Goal: Task Accomplishment & Management: Manage account settings

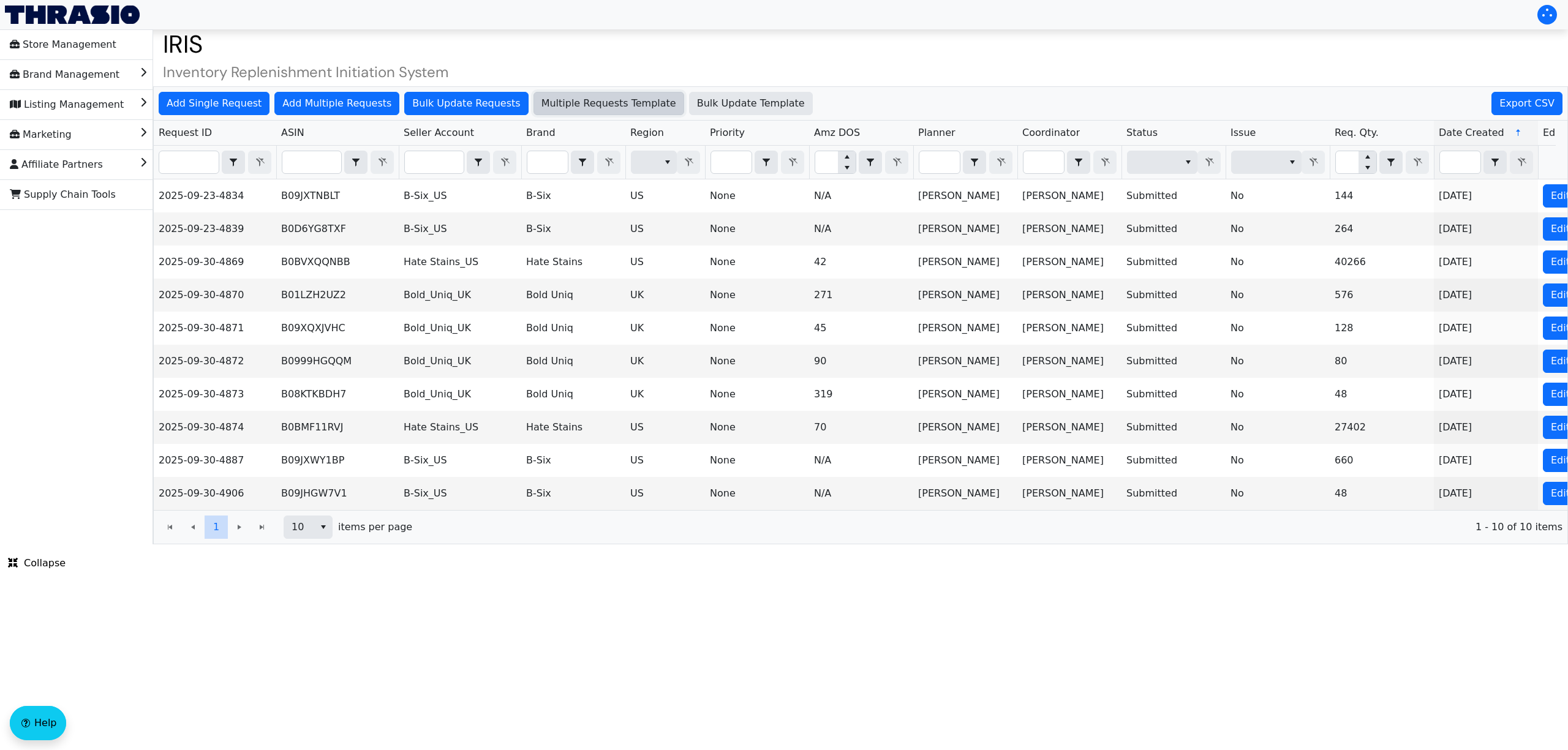
click at [591, 112] on button "Multiple Requests Template" at bounding box center [609, 103] width 150 height 23
click at [235, 97] on span "Add Single Request" at bounding box center [214, 104] width 95 height 15
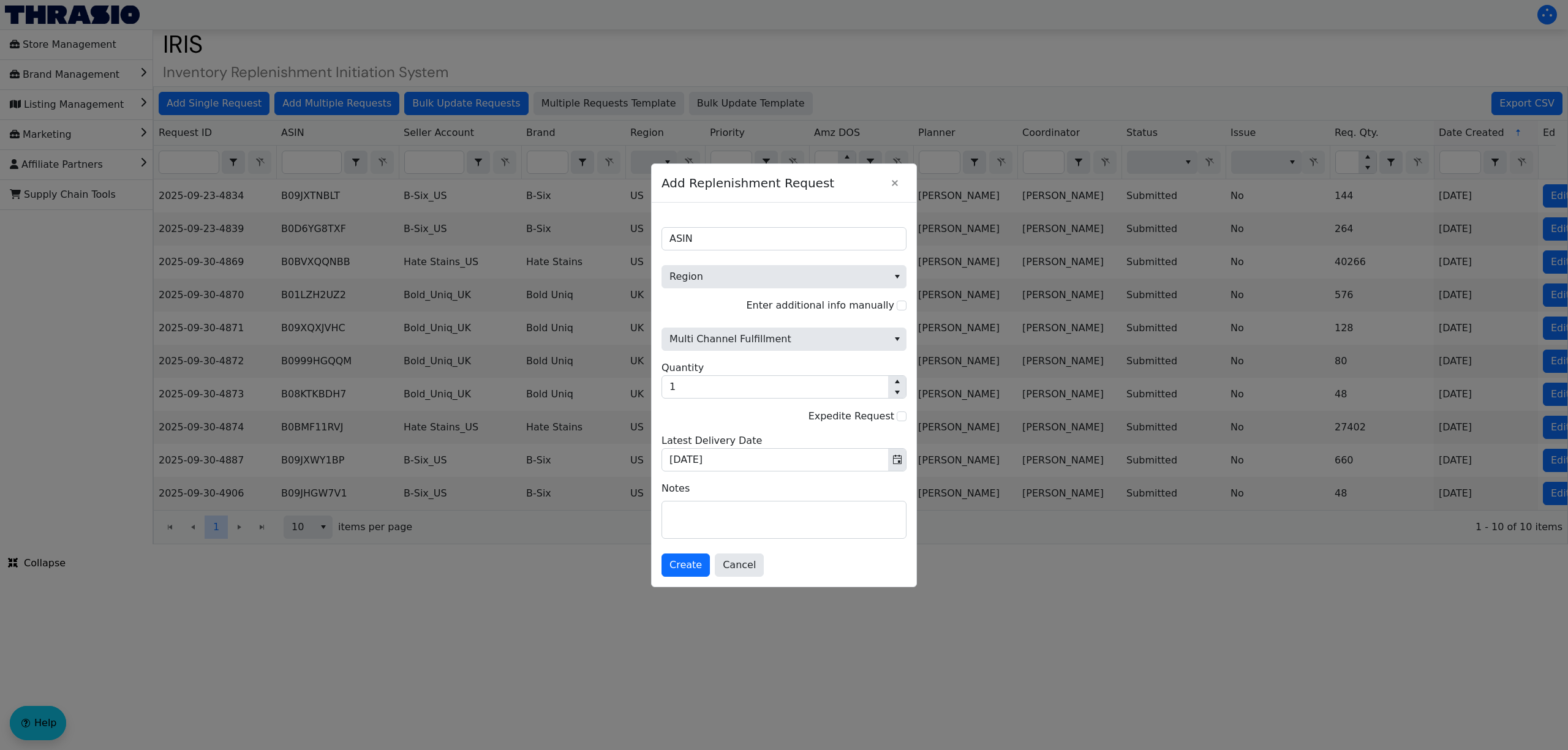
click at [944, 86] on div at bounding box center [784, 375] width 1568 height 750
click at [898, 178] on icon "Close" at bounding box center [895, 183] width 15 height 10
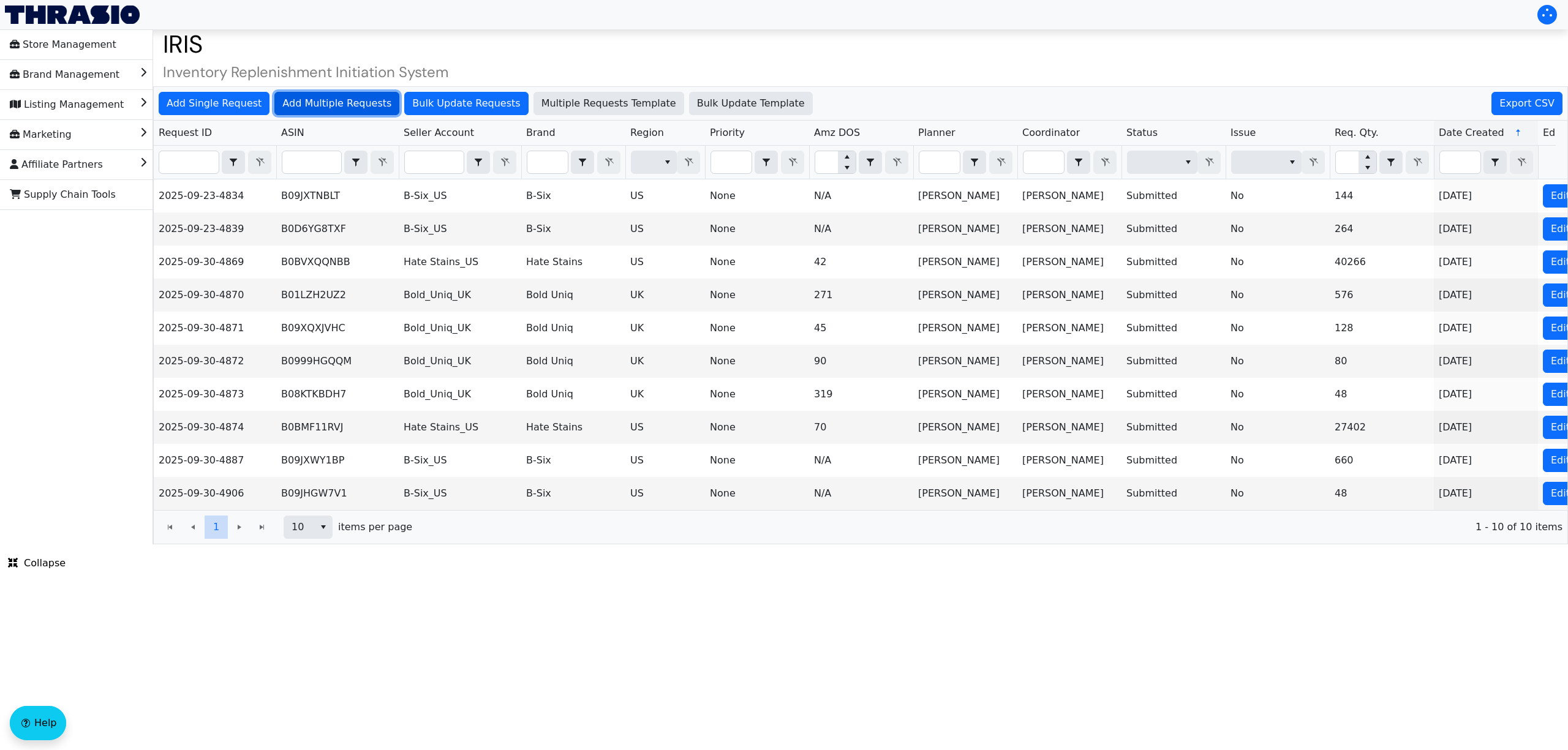
click at [326, 107] on span "Add Multiple Requests" at bounding box center [336, 104] width 109 height 15
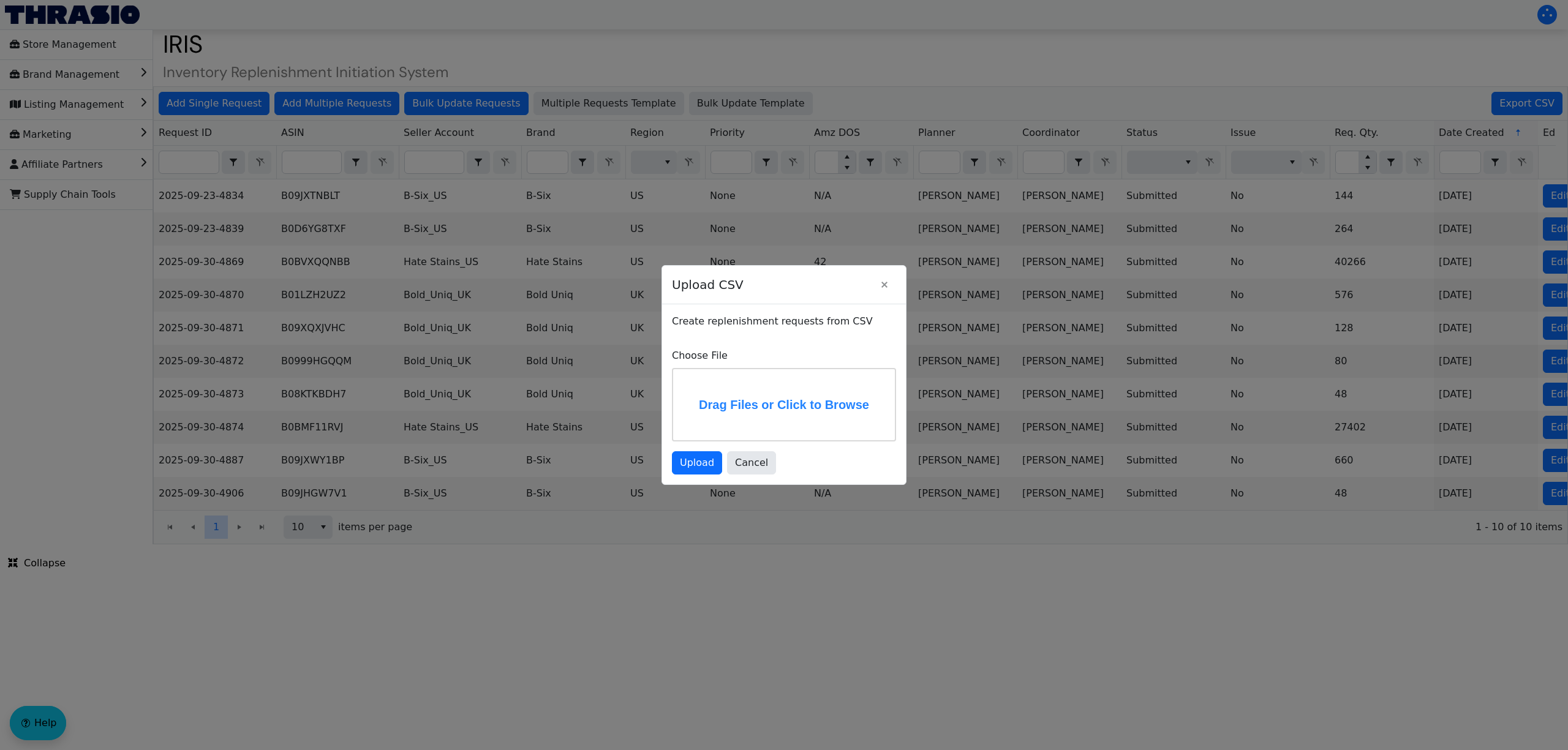
click at [721, 382] on label "Drag Files or Click to Browse" at bounding box center [784, 405] width 222 height 71
click at [0, 0] on input "Drag Files or Click to Browse" at bounding box center [0, 0] width 0 height 0
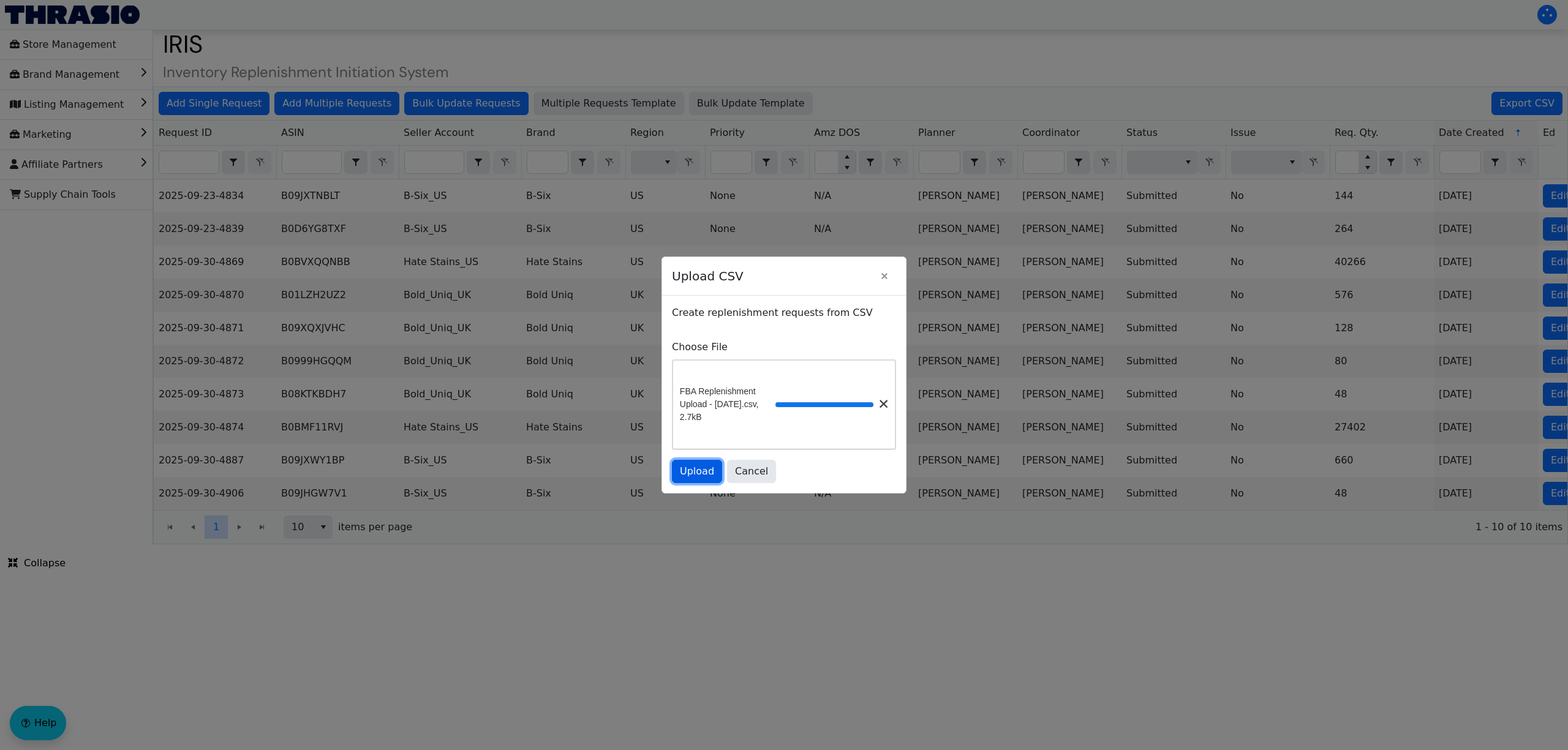
click at [709, 471] on span "Upload" at bounding box center [696, 472] width 34 height 15
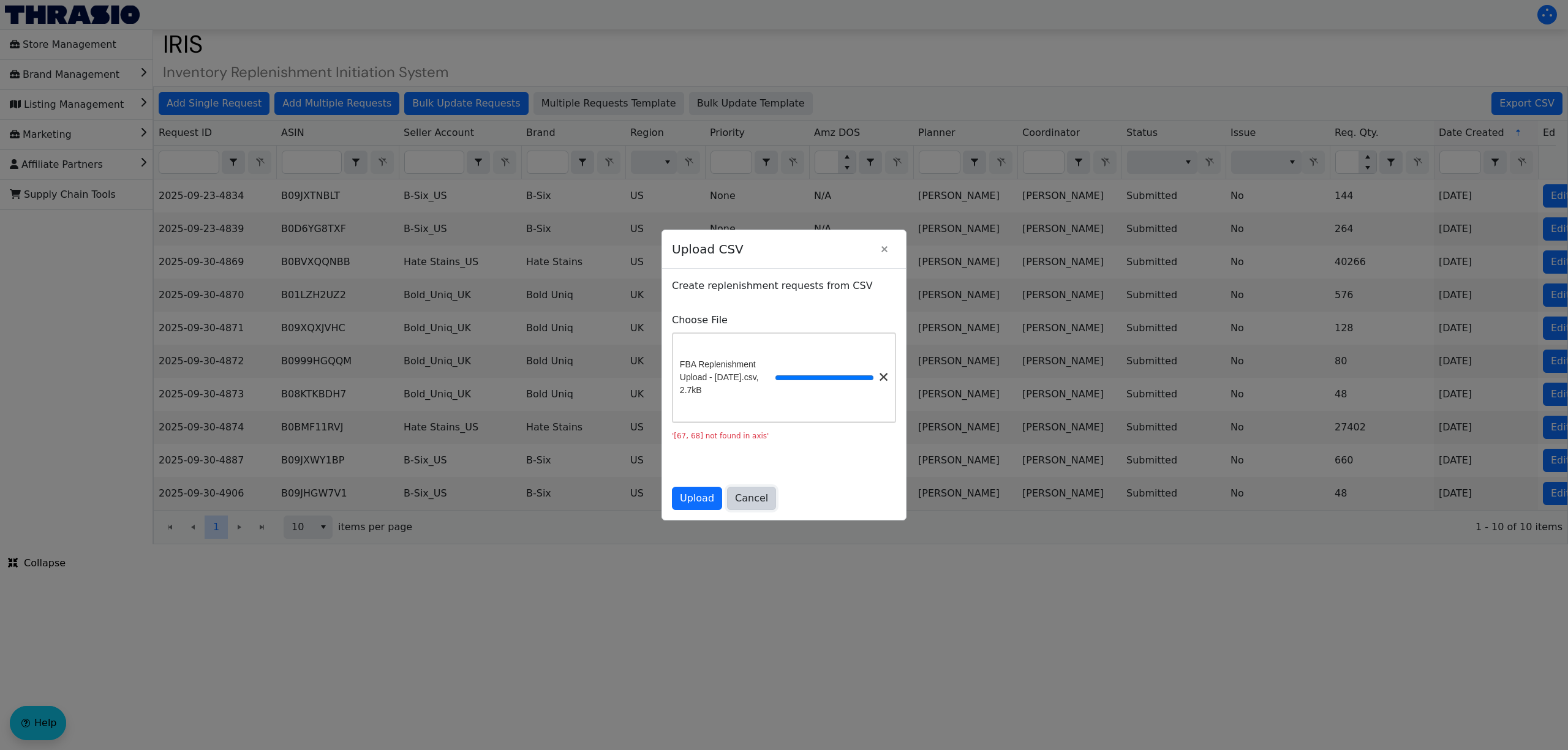
click at [741, 502] on span "Cancel" at bounding box center [752, 498] width 33 height 15
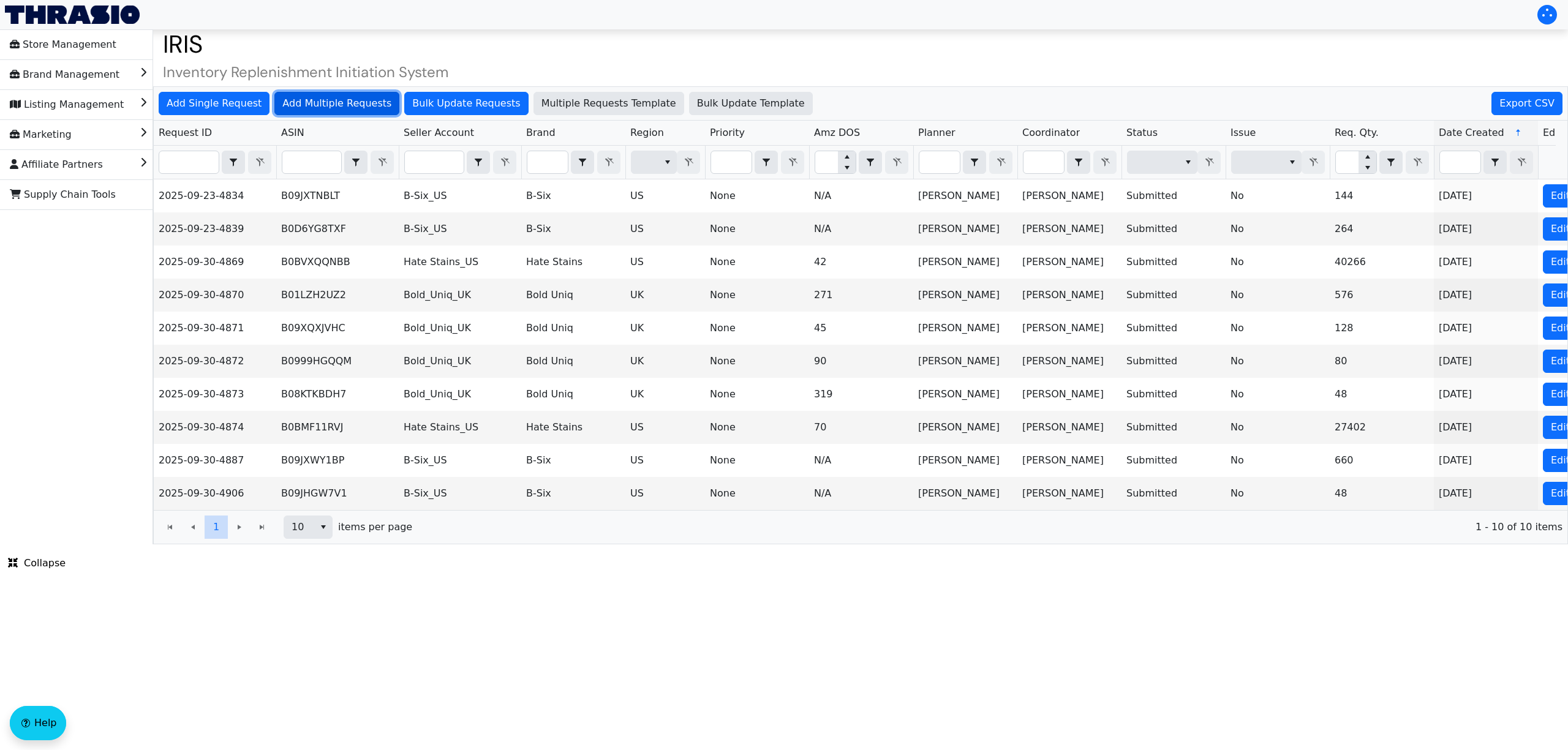
click at [332, 100] on span "Add Multiple Requests" at bounding box center [336, 104] width 109 height 15
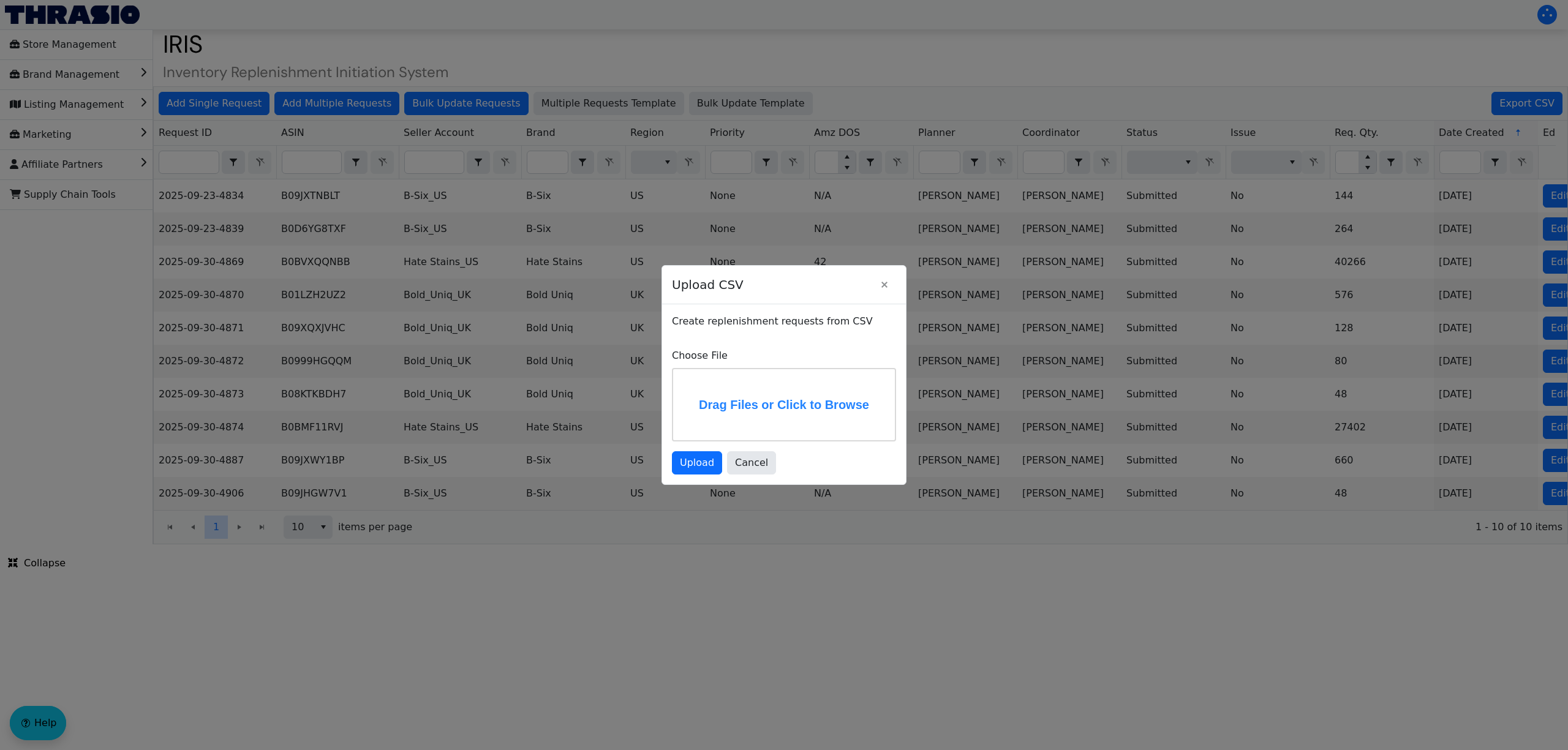
click at [771, 410] on label "Drag Files or Click to Browse" at bounding box center [784, 405] width 222 height 71
click at [0, 0] on input "Drag Files or Click to Browse" at bounding box center [0, 0] width 0 height 0
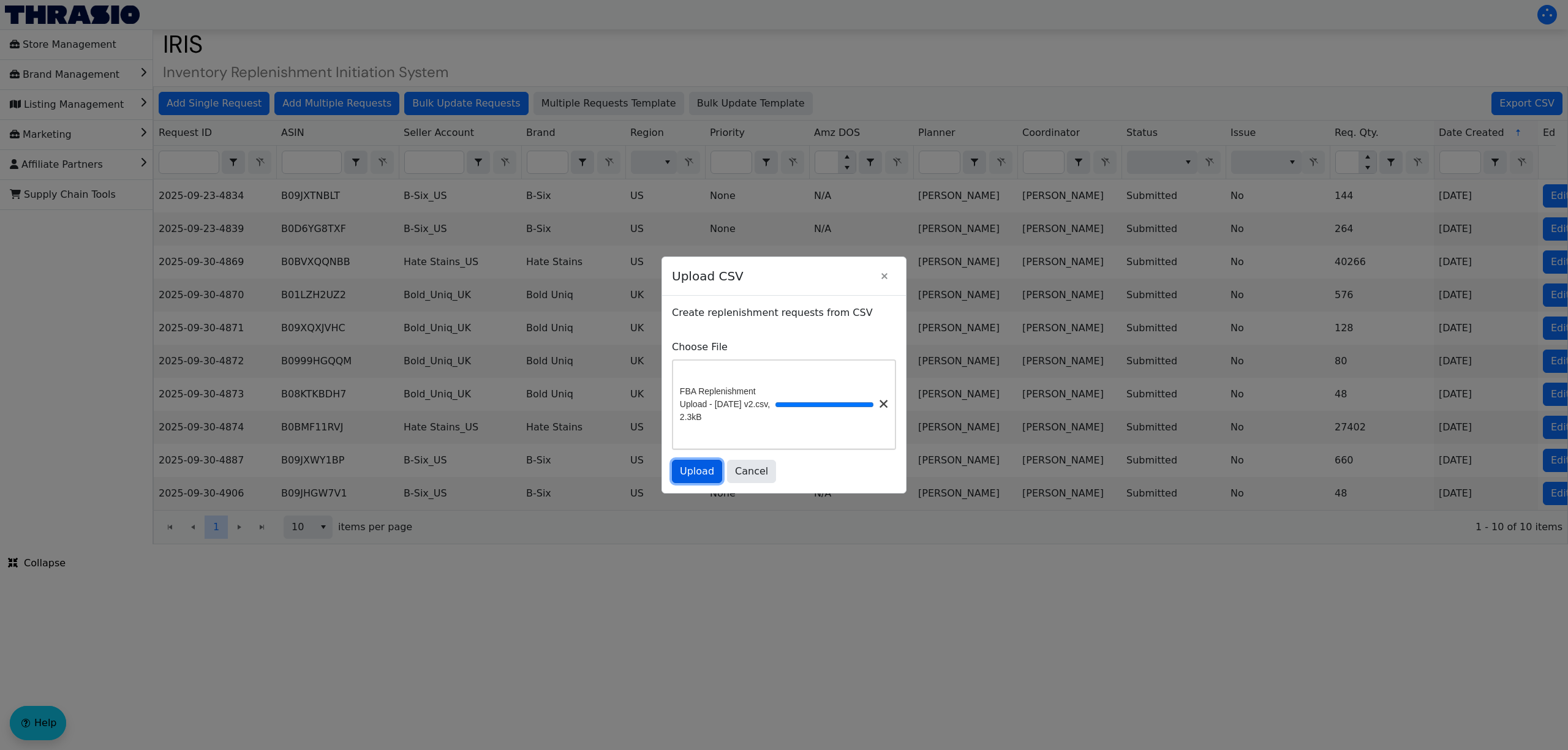
click at [703, 467] on button "Upload" at bounding box center [697, 471] width 50 height 23
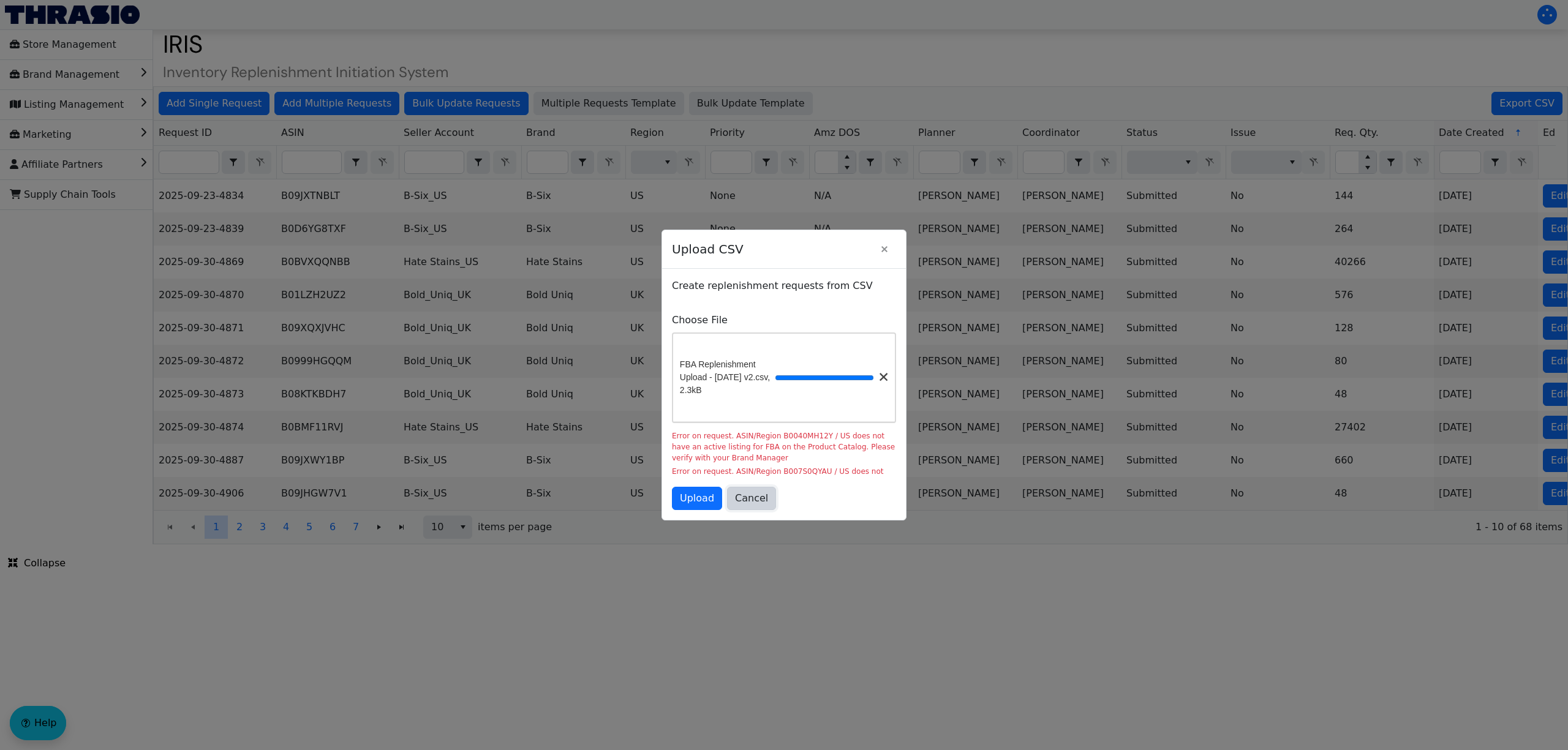
click at [760, 506] on span "Cancel" at bounding box center [752, 498] width 33 height 15
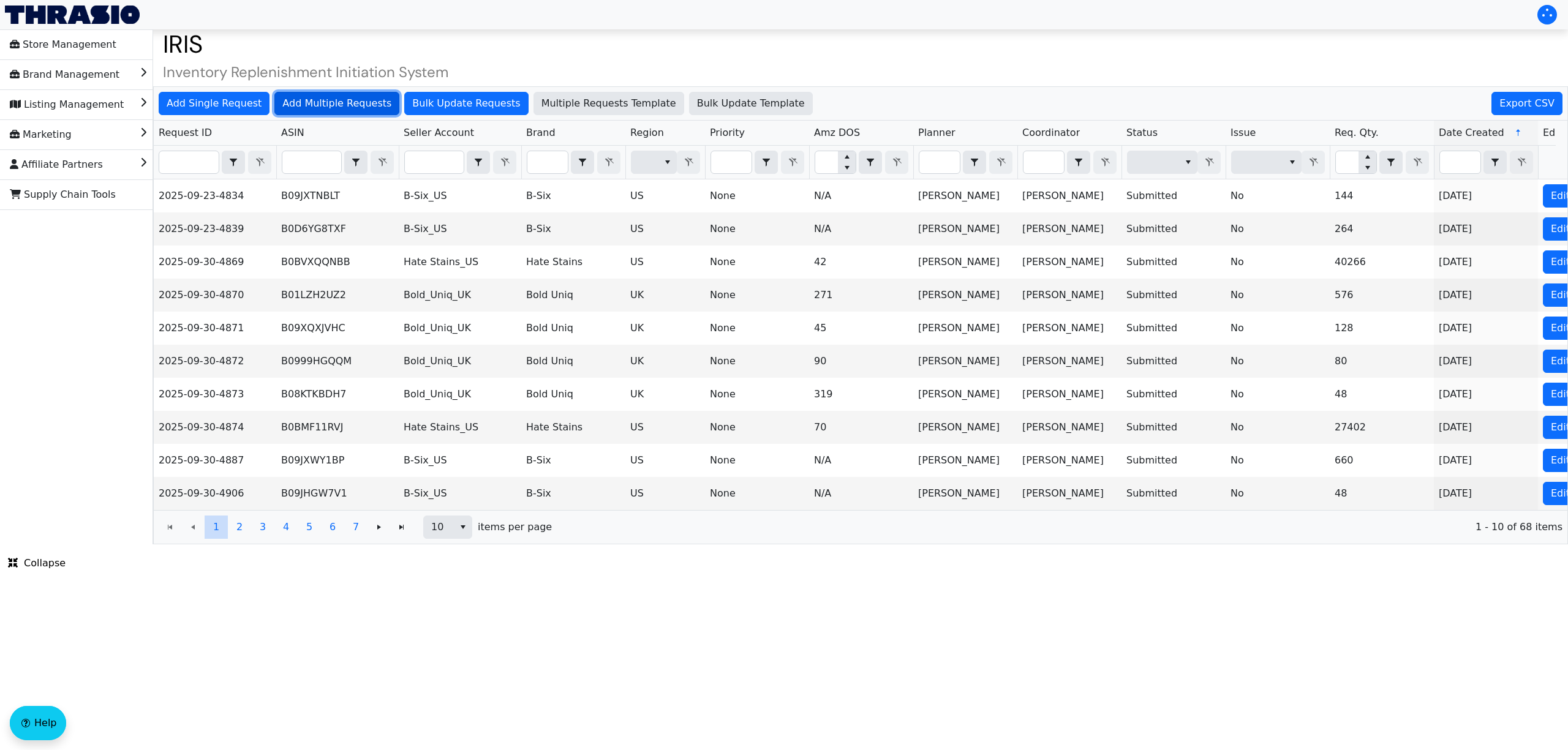
click at [294, 97] on span "Add Multiple Requests" at bounding box center [336, 104] width 109 height 15
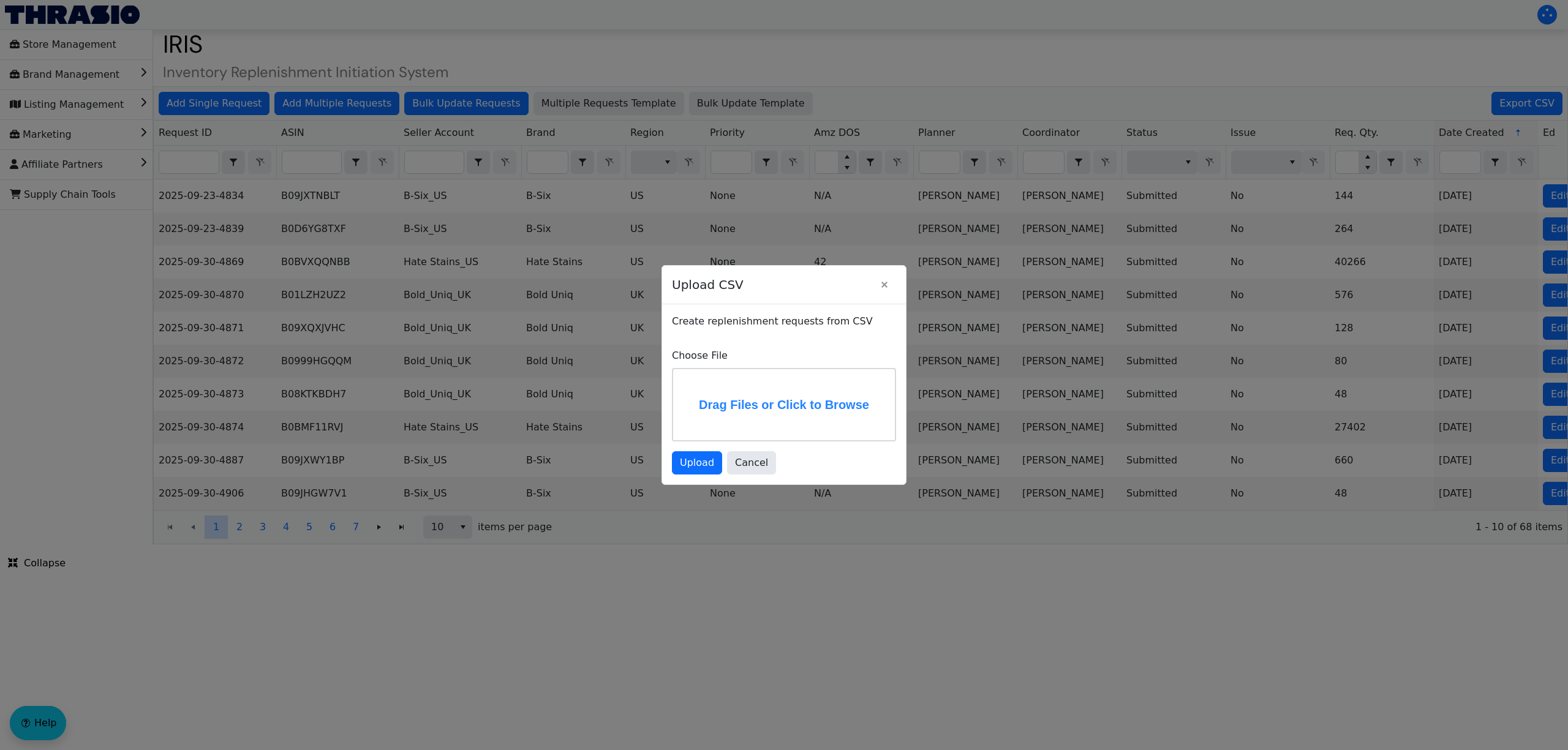
click at [740, 414] on label "Drag Files or Click to Browse" at bounding box center [784, 405] width 222 height 71
click at [0, 0] on input "Drag Files or Click to Browse" at bounding box center [0, 0] width 0 height 0
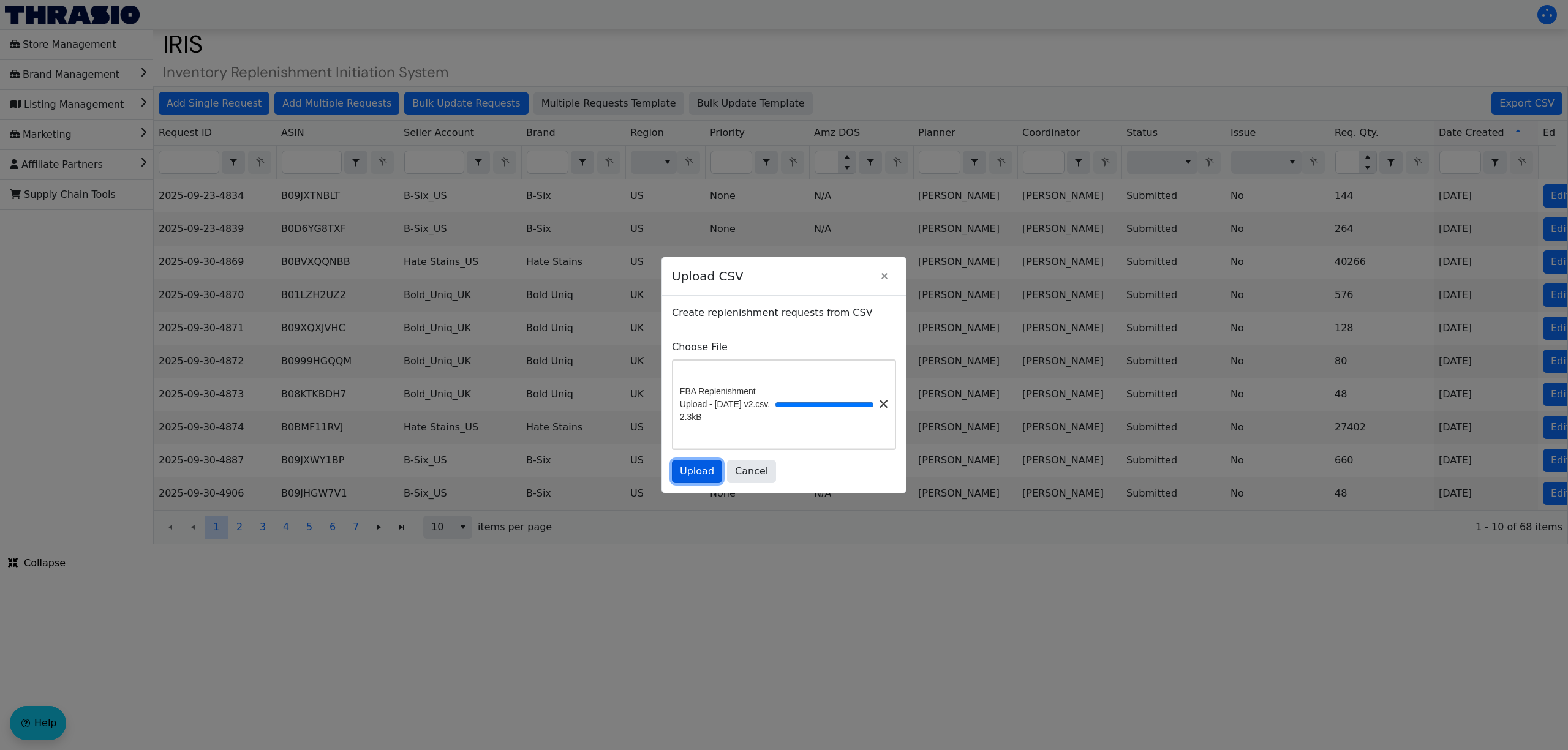
click at [706, 478] on span "Upload" at bounding box center [696, 472] width 34 height 15
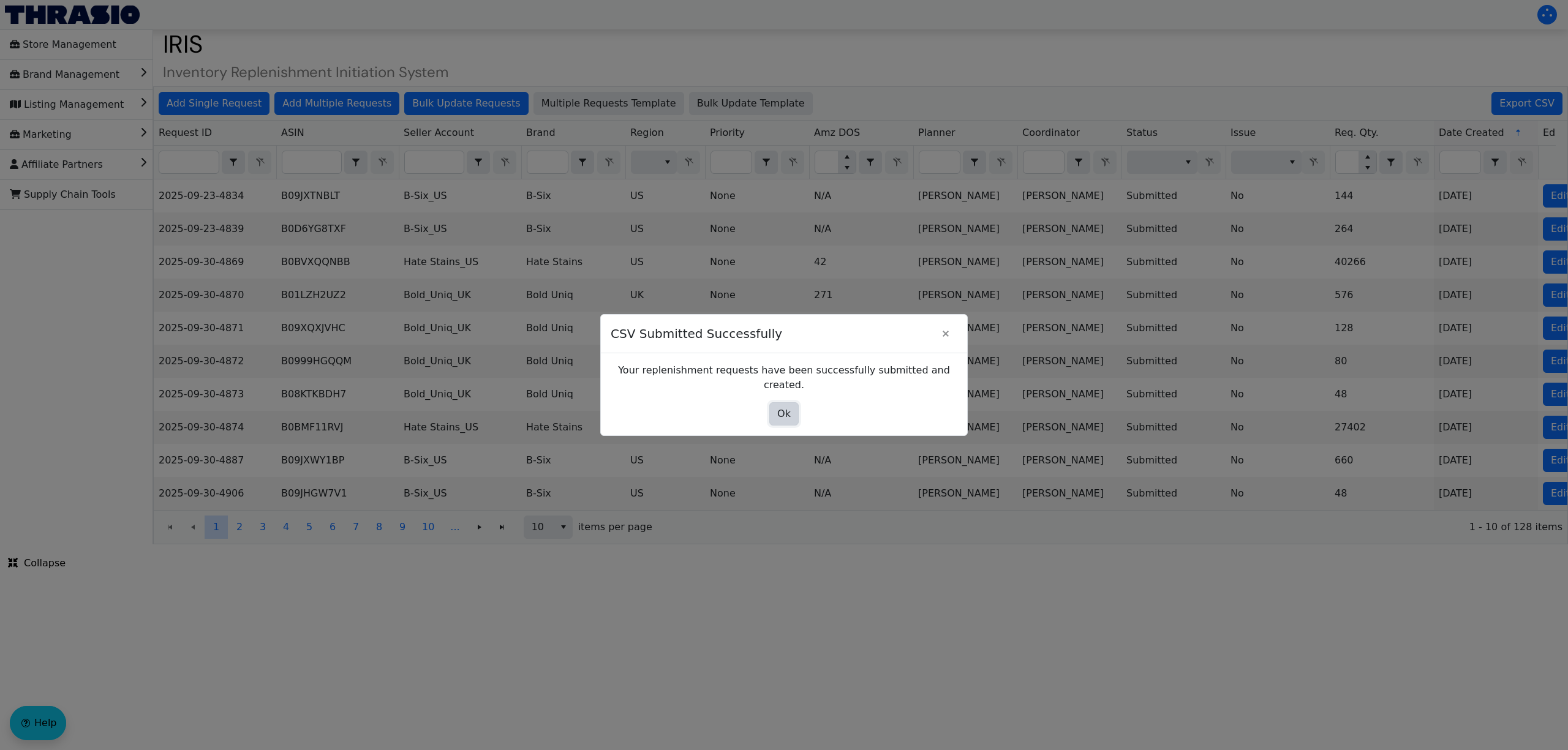
click at [786, 417] on button "Ok" at bounding box center [784, 413] width 30 height 23
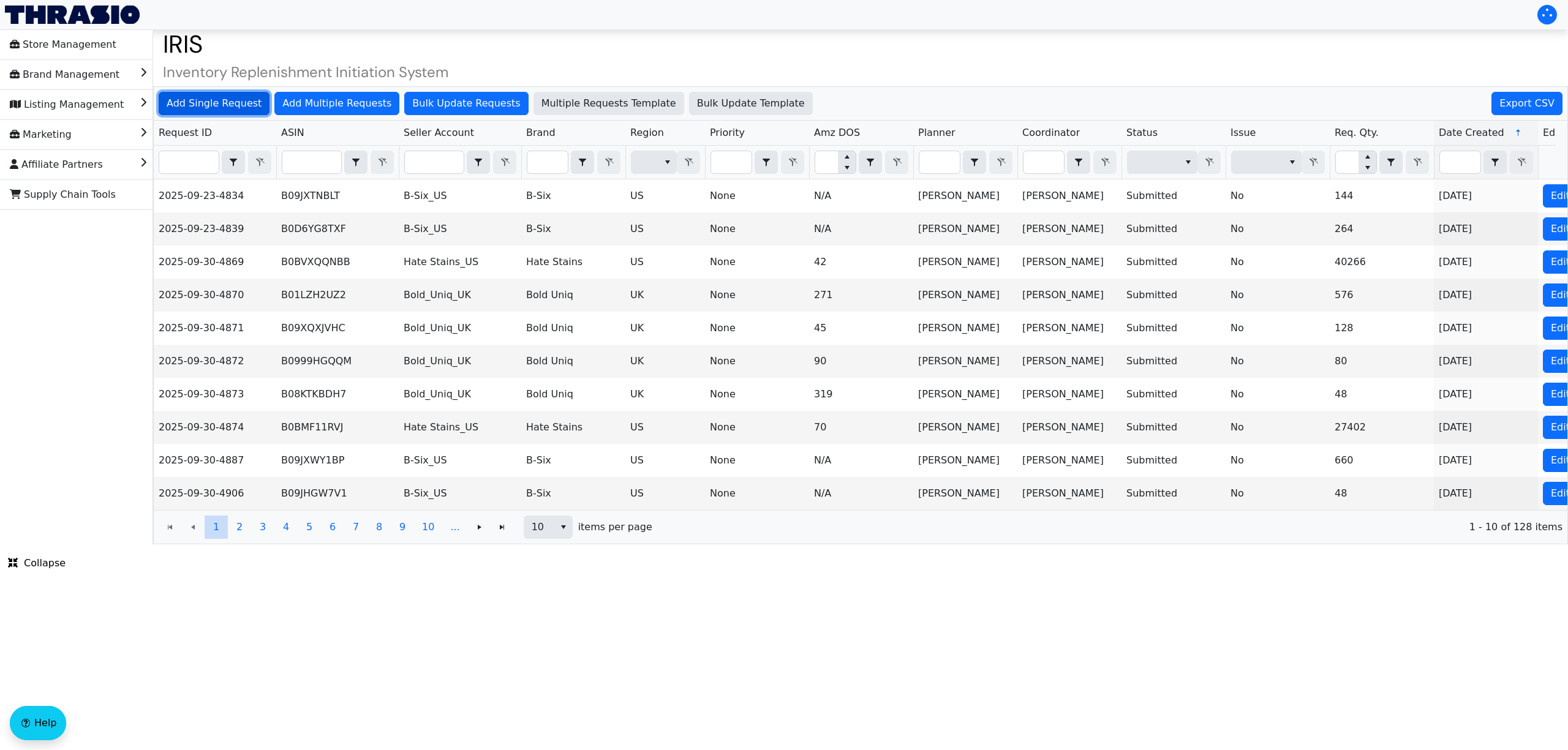
click at [233, 100] on span "Add Single Request" at bounding box center [214, 104] width 95 height 15
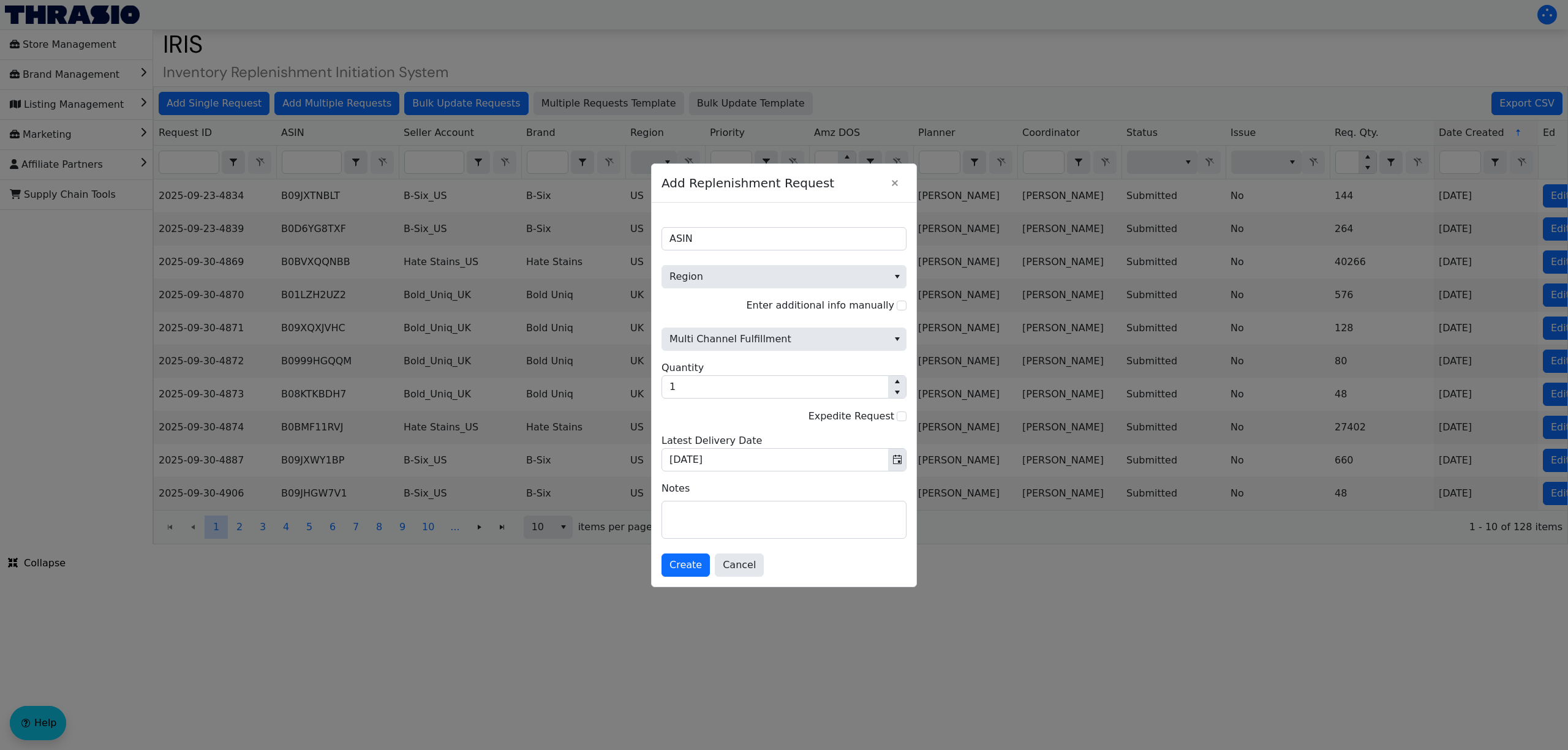
click at [758, 220] on span "ASIN" at bounding box center [784, 231] width 245 height 38
click at [758, 233] on input "ASIN" at bounding box center [784, 239] width 245 height 23
paste input "B0BMF11RVJ"
type input "B0BMF11RVJ"
click at [763, 277] on span "Region" at bounding box center [775, 277] width 212 height 15
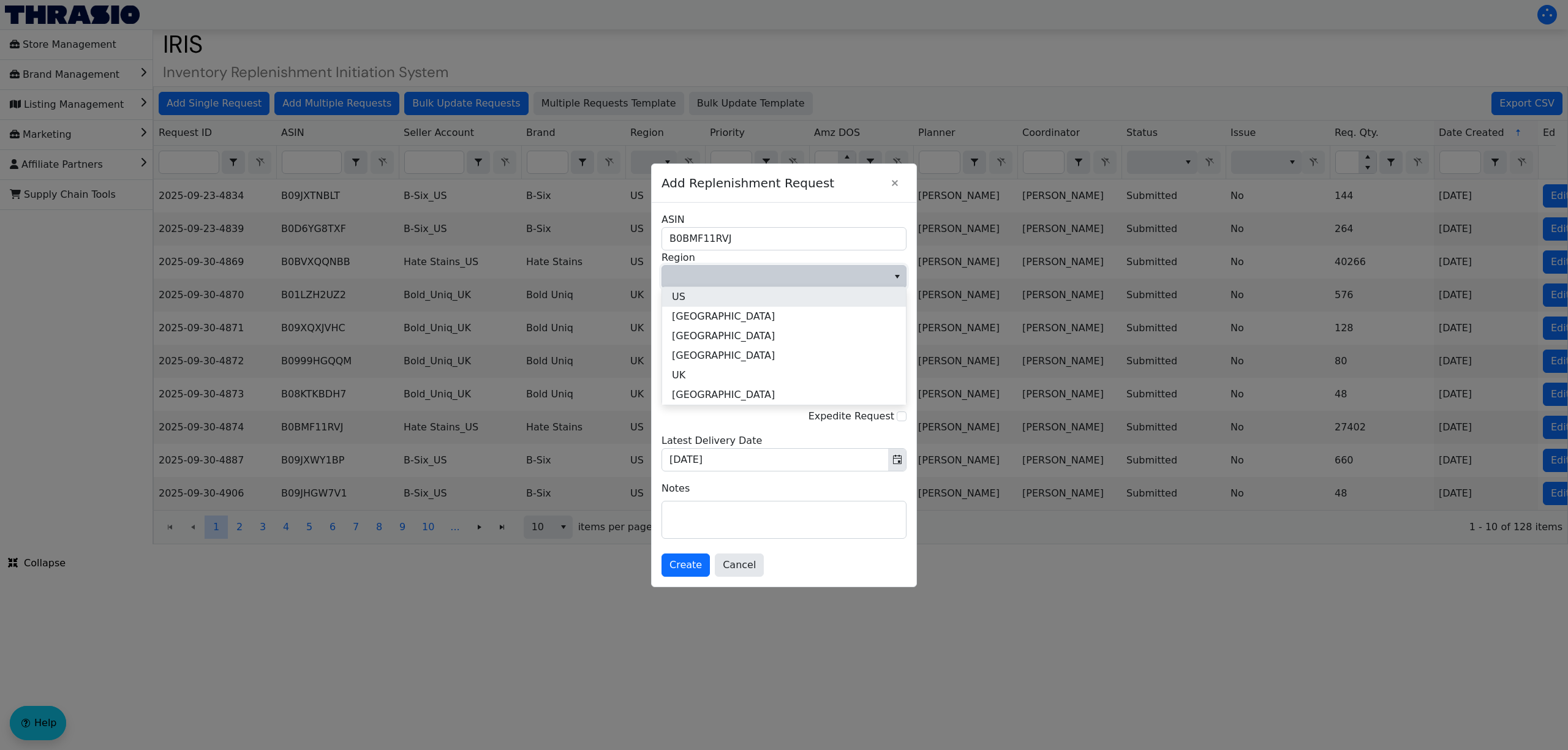
click at [763, 298] on li "US" at bounding box center [784, 296] width 244 height 19
click at [745, 337] on span "Multi Channel Fulfillment" at bounding box center [775, 340] width 212 height 15
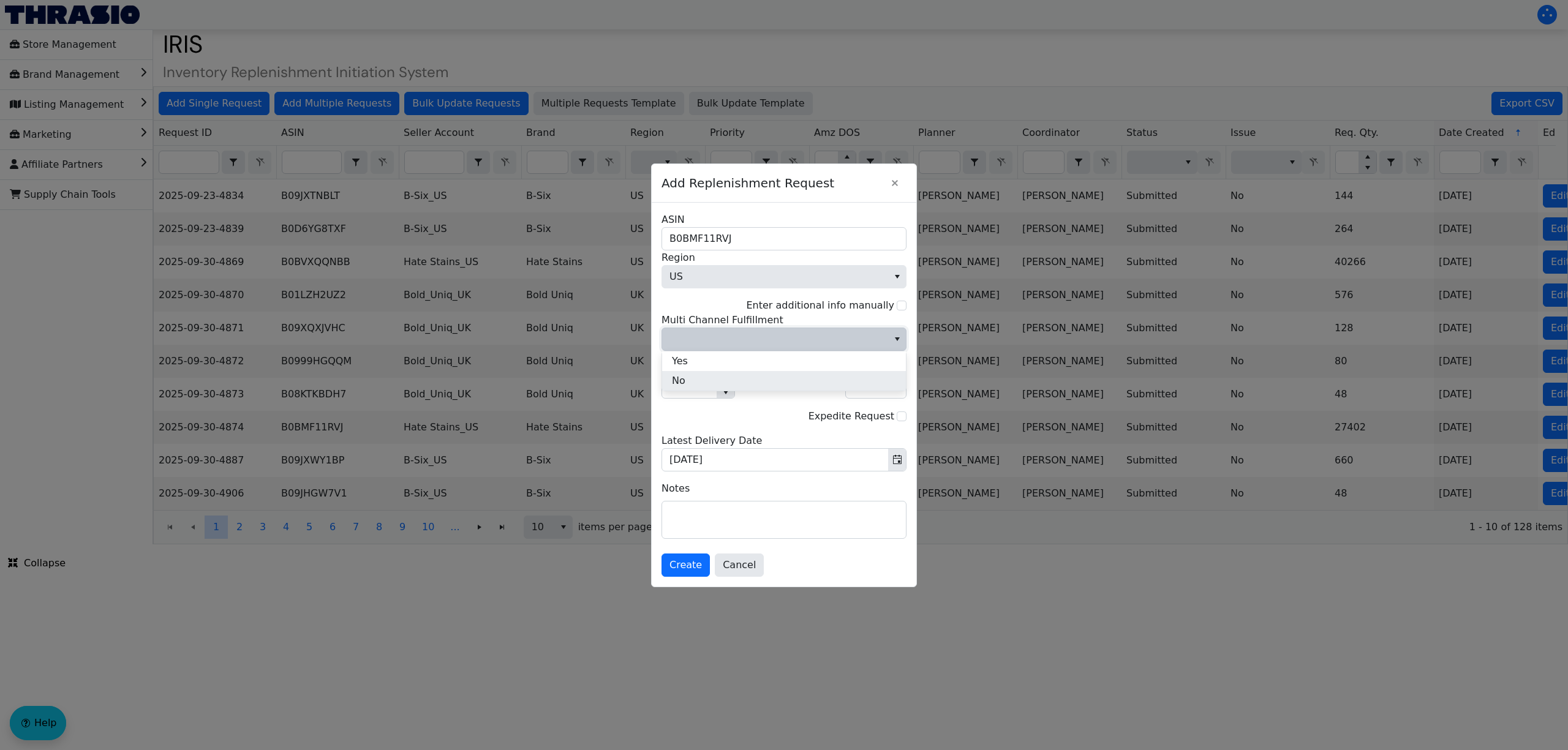
click at [756, 382] on li "No" at bounding box center [784, 381] width 244 height 19
click at [686, 392] on input "1" at bounding box center [689, 387] width 55 height 22
type input "79"
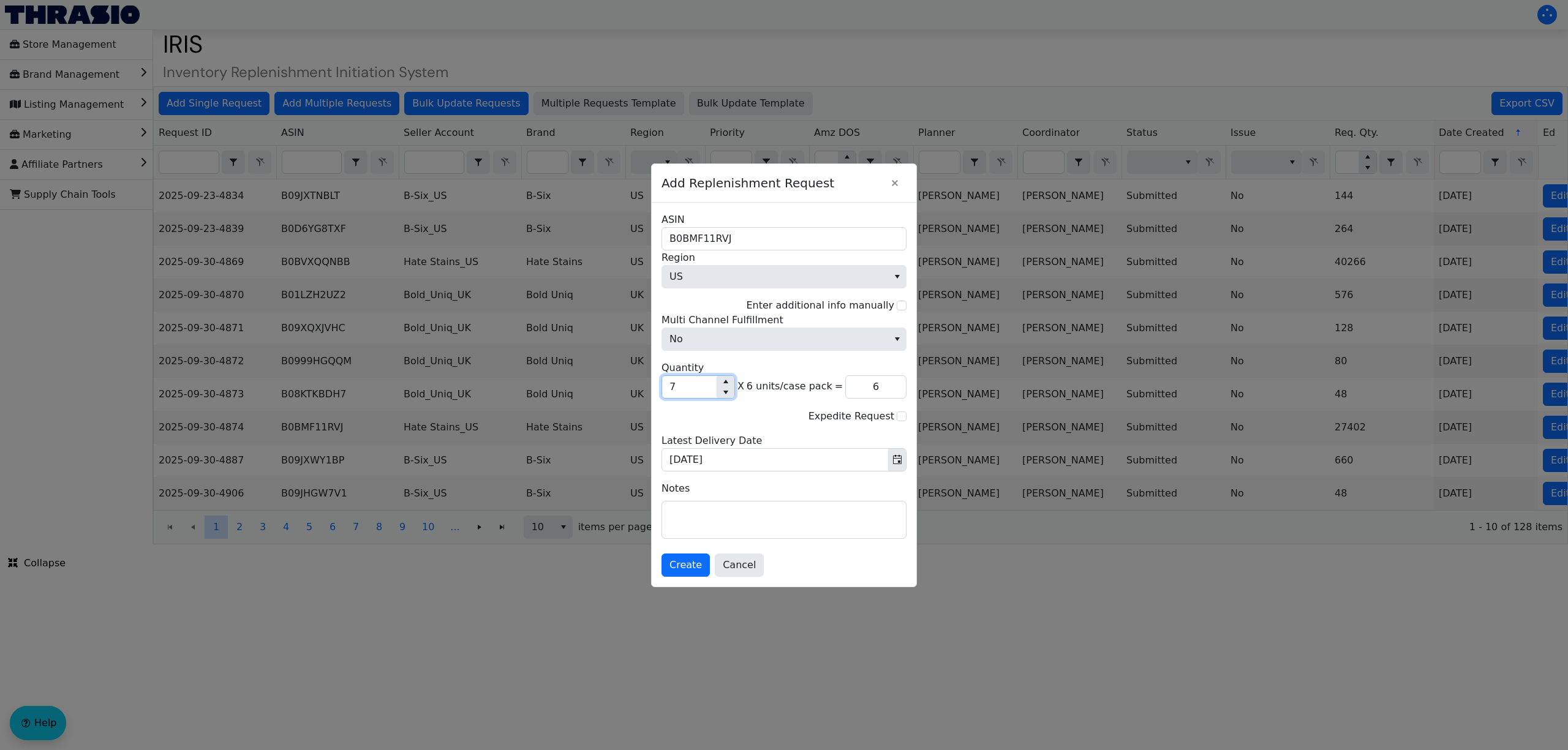
type input "474"
type input "790"
type input "4,740"
type input "7,900"
type input "47,400"
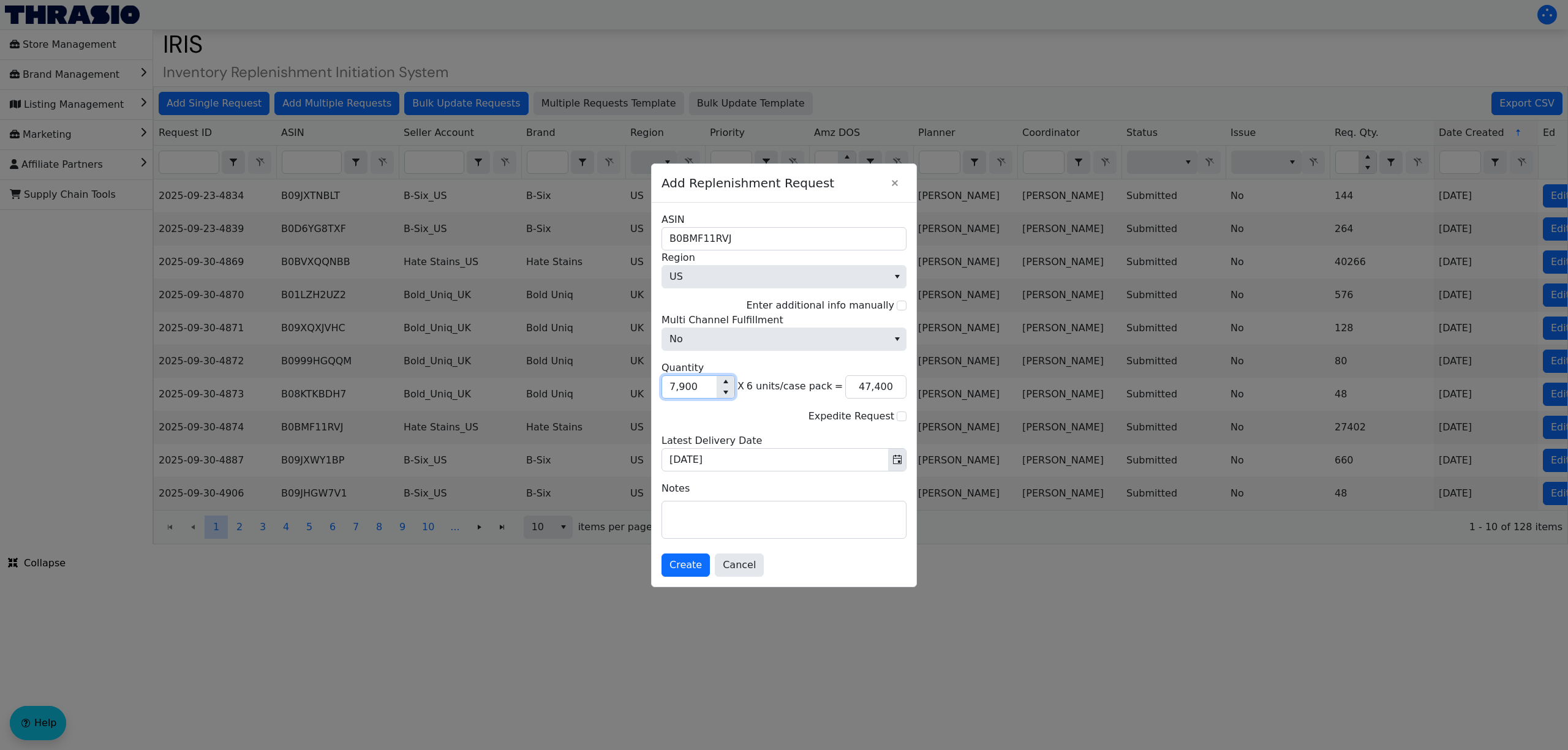
type input "7,900"
click at [794, 520] on textarea at bounding box center [784, 520] width 244 height 37
click at [690, 566] on span "Create" at bounding box center [685, 565] width 32 height 15
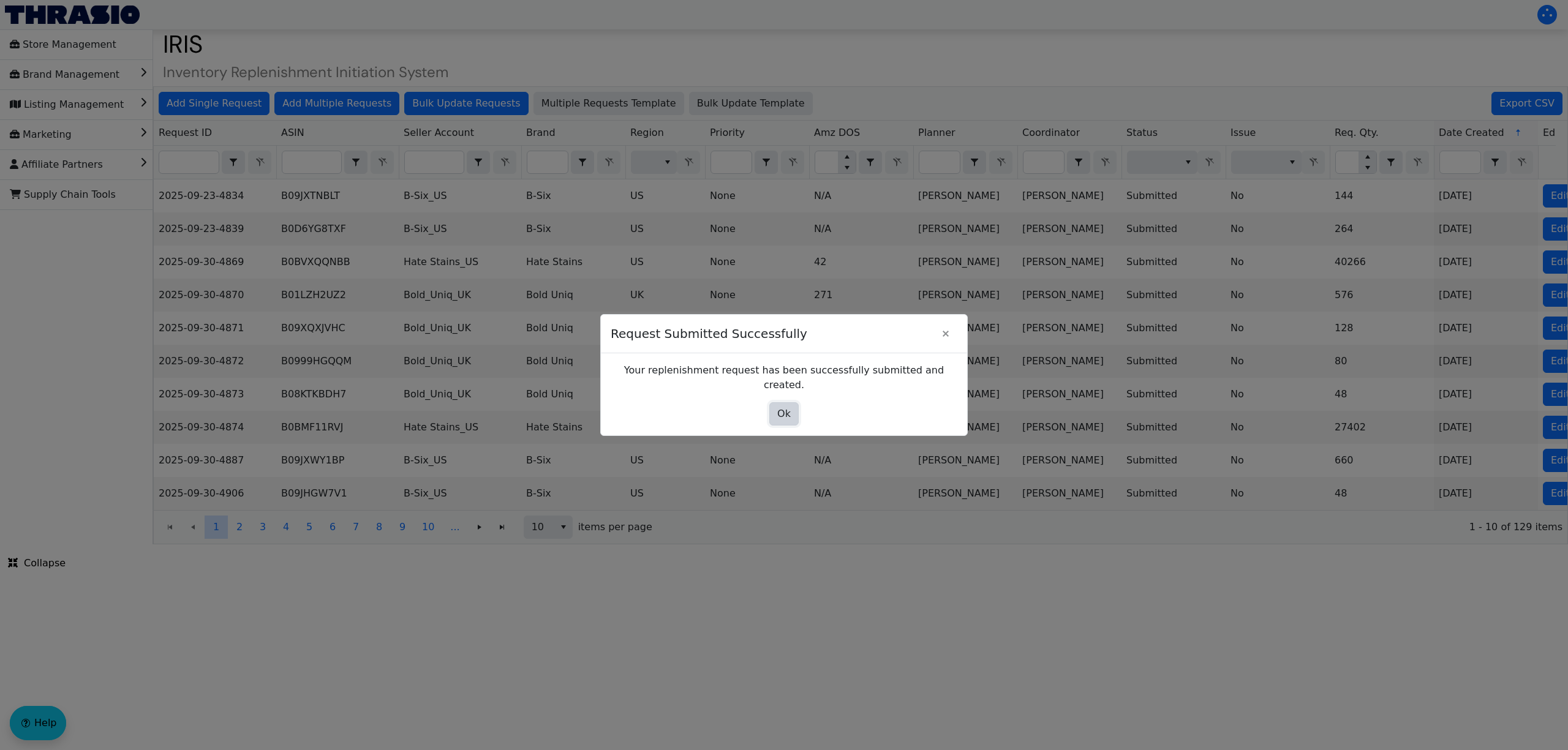
click at [787, 407] on span "Ok" at bounding box center [784, 414] width 14 height 15
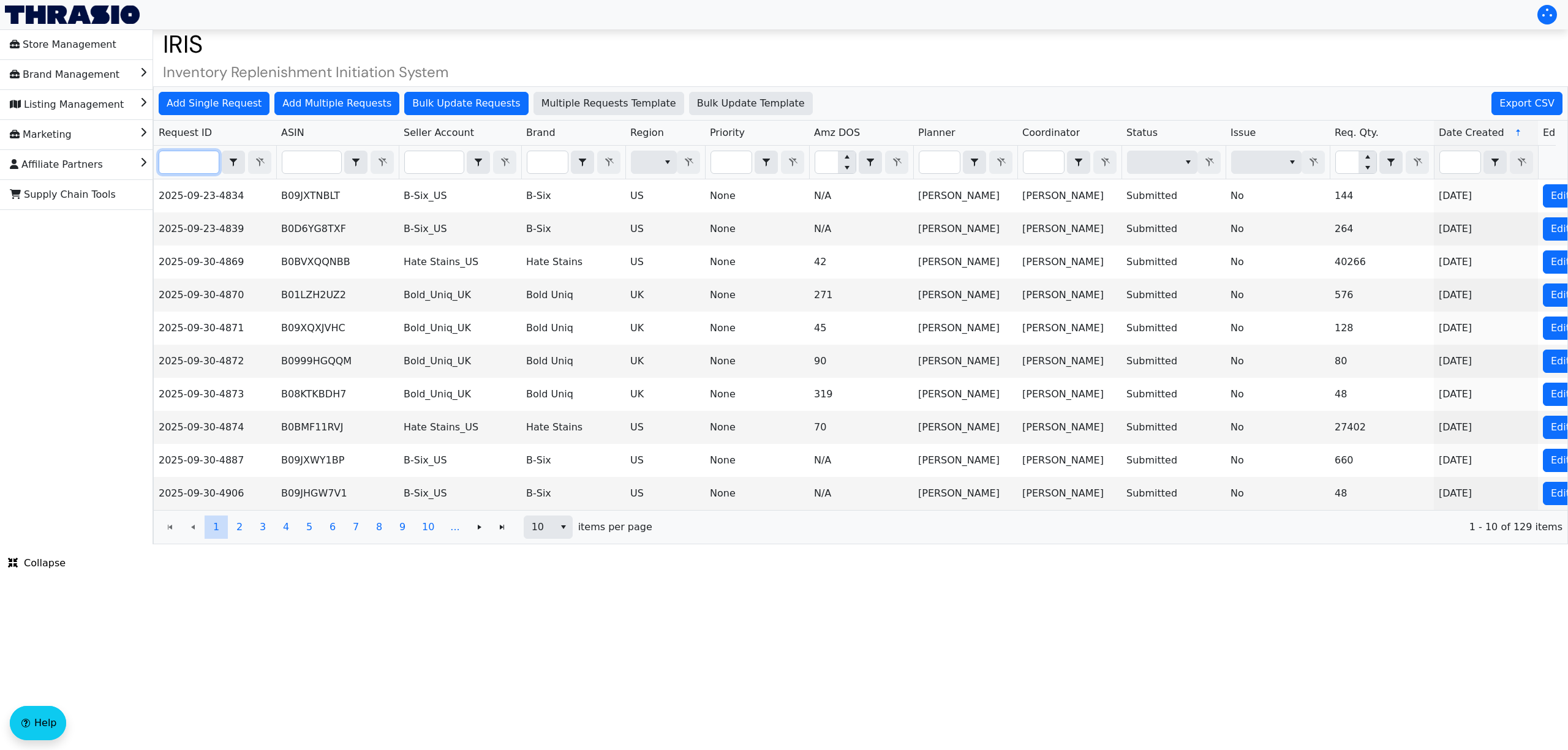
click at [204, 164] on input "Filter" at bounding box center [189, 162] width 59 height 22
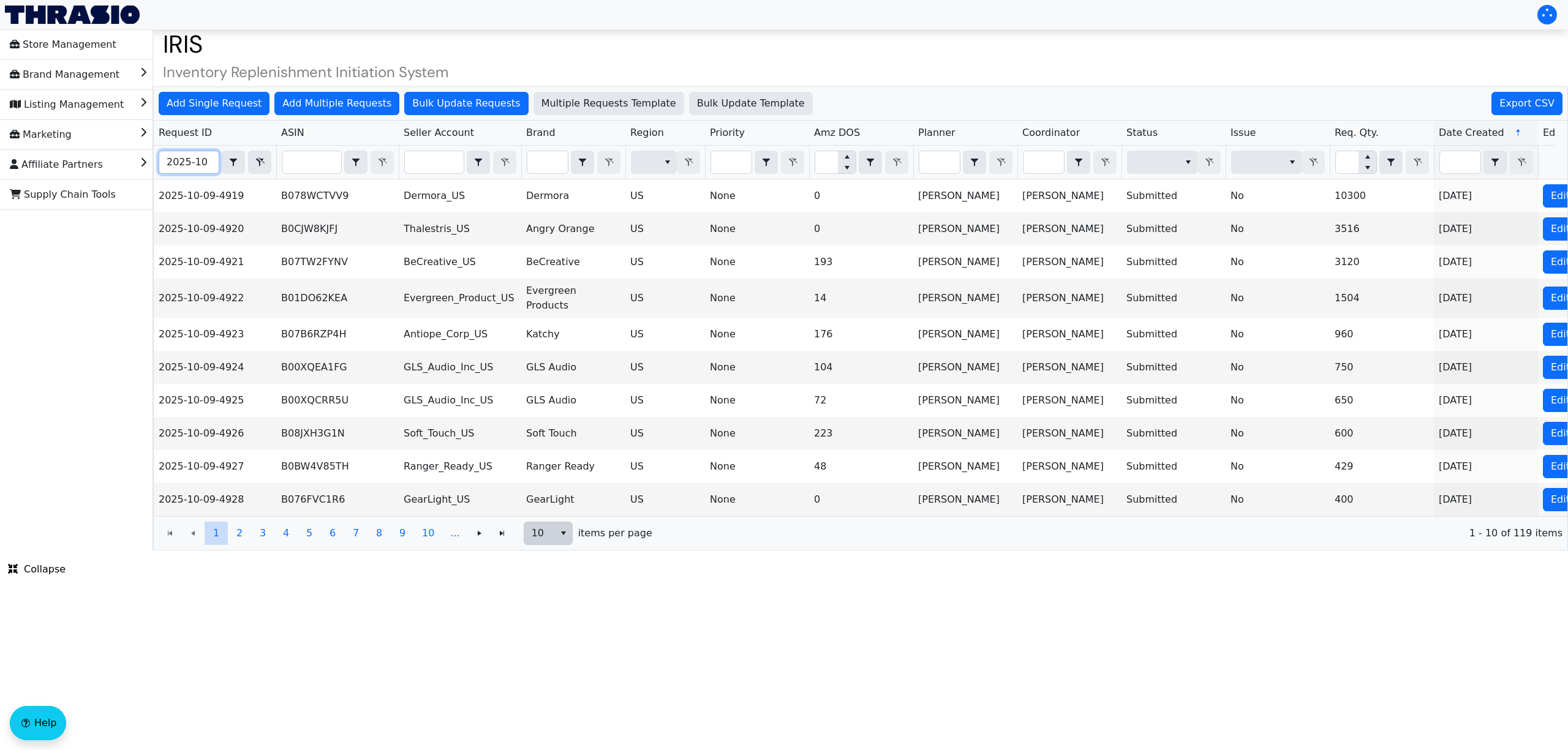
type input "2025-10"
click at [550, 544] on span "10" at bounding box center [539, 534] width 30 height 22
click at [550, 649] on li "100" at bounding box center [546, 645] width 47 height 19
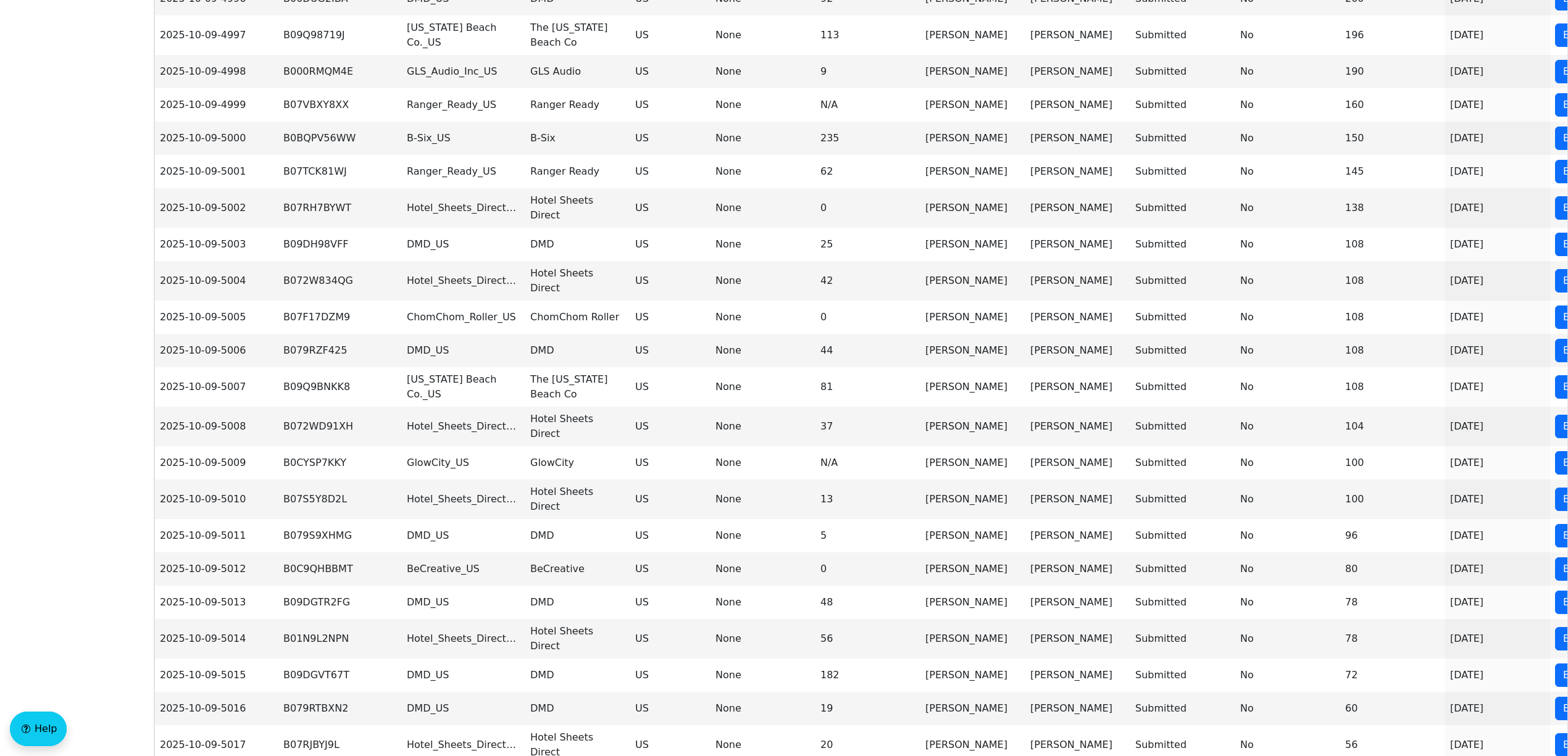
scroll to position [2901, 0]
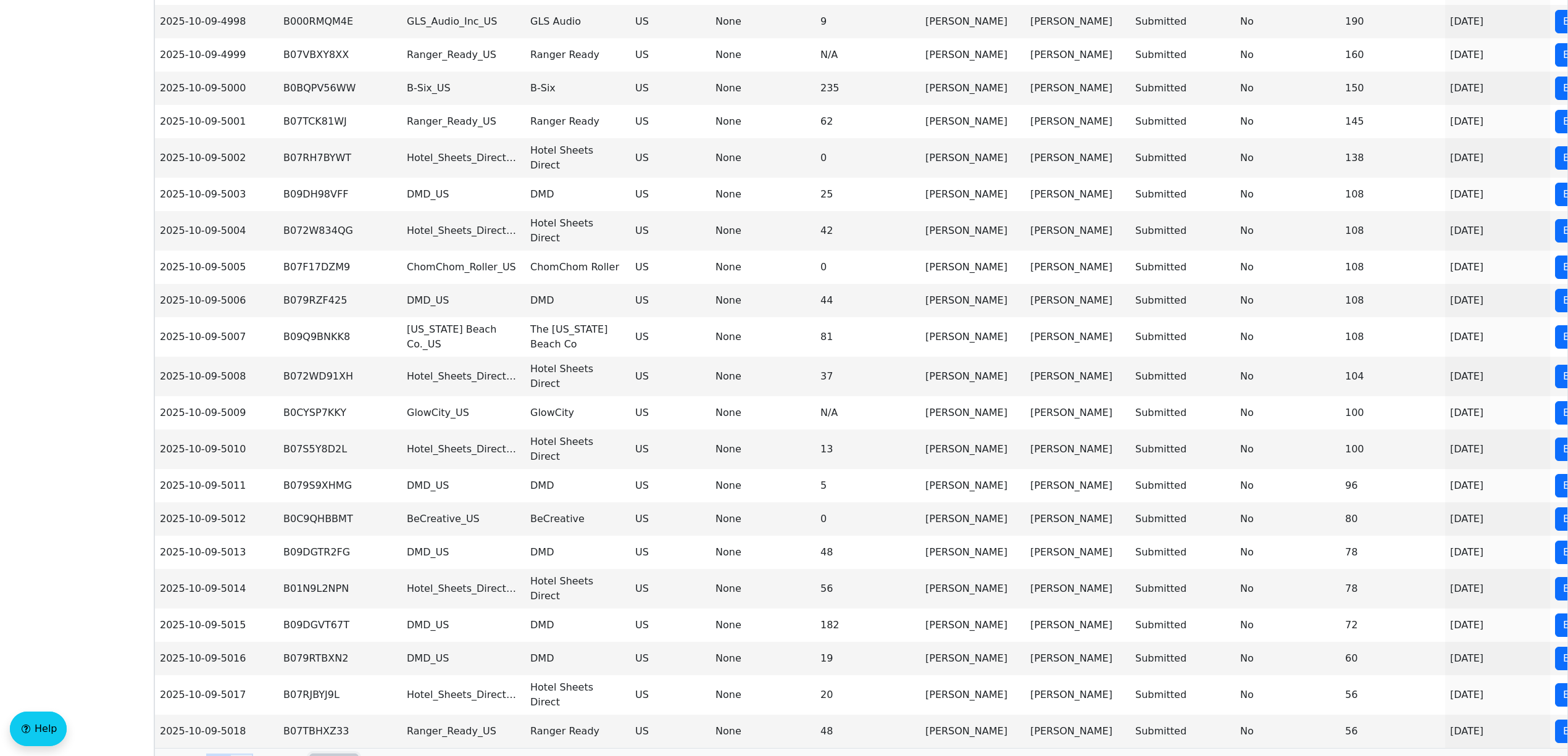
click at [238, 753] on button "2" at bounding box center [240, 764] width 23 height 23
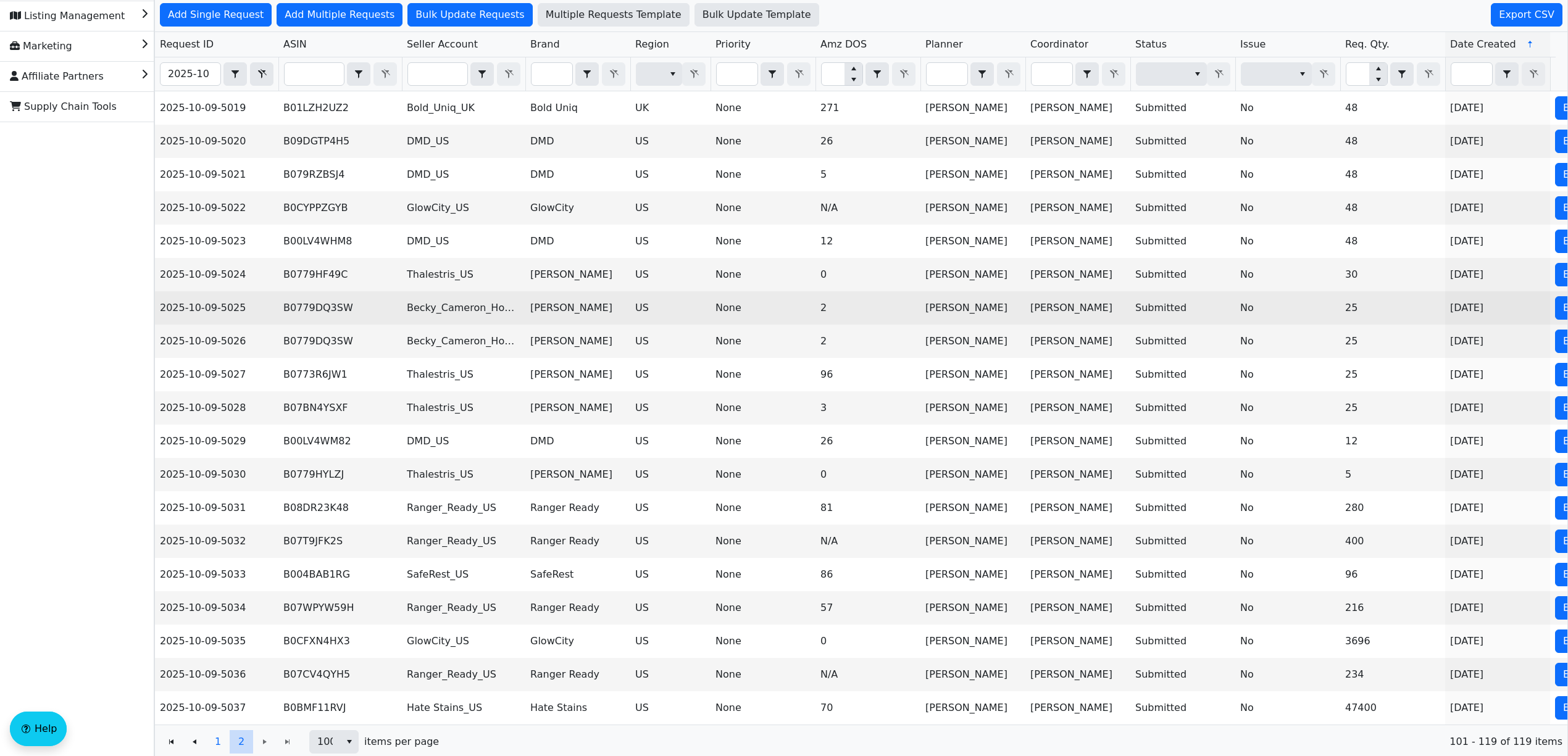
scroll to position [146, 0]
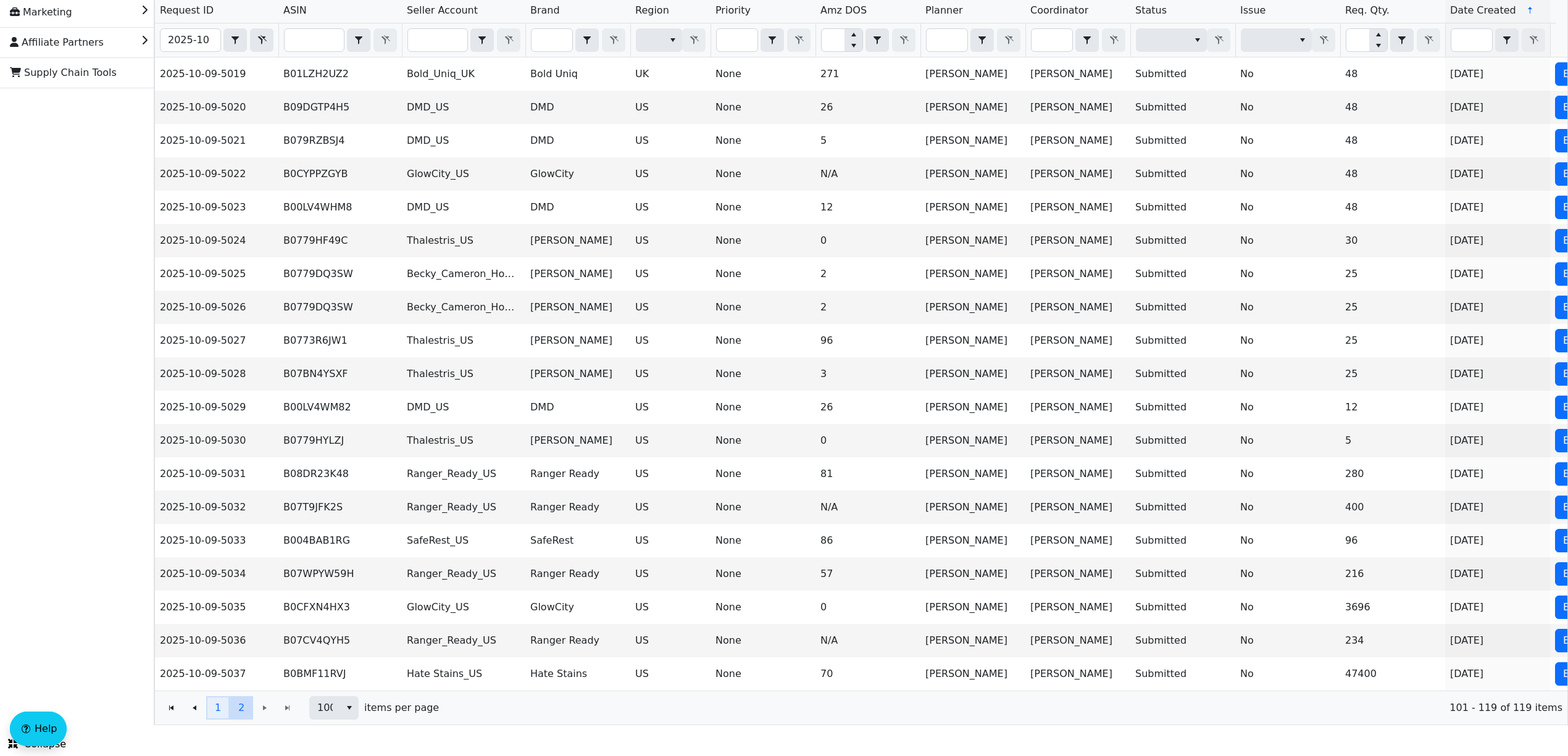
click at [213, 712] on button "1" at bounding box center [217, 707] width 23 height 23
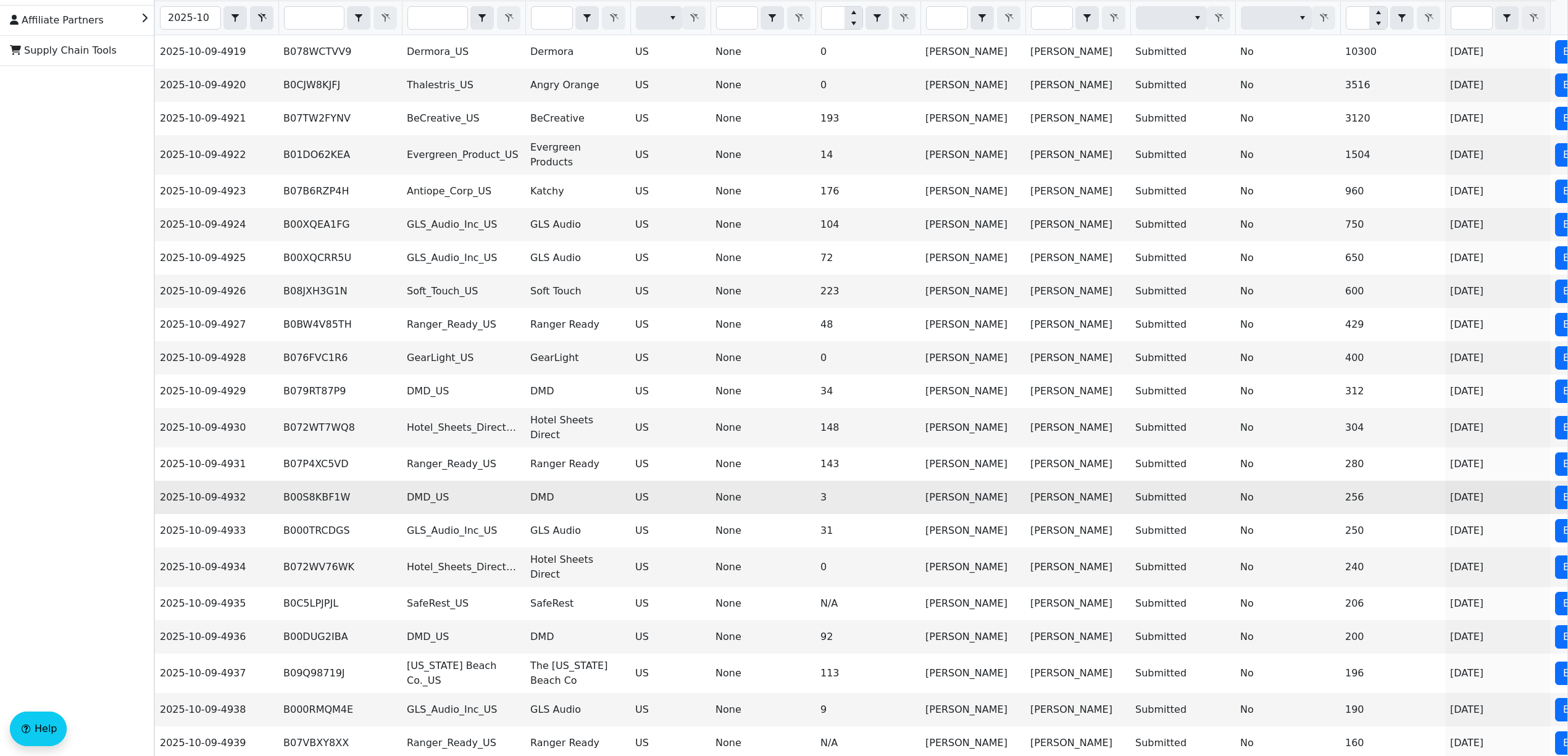
scroll to position [0, 0]
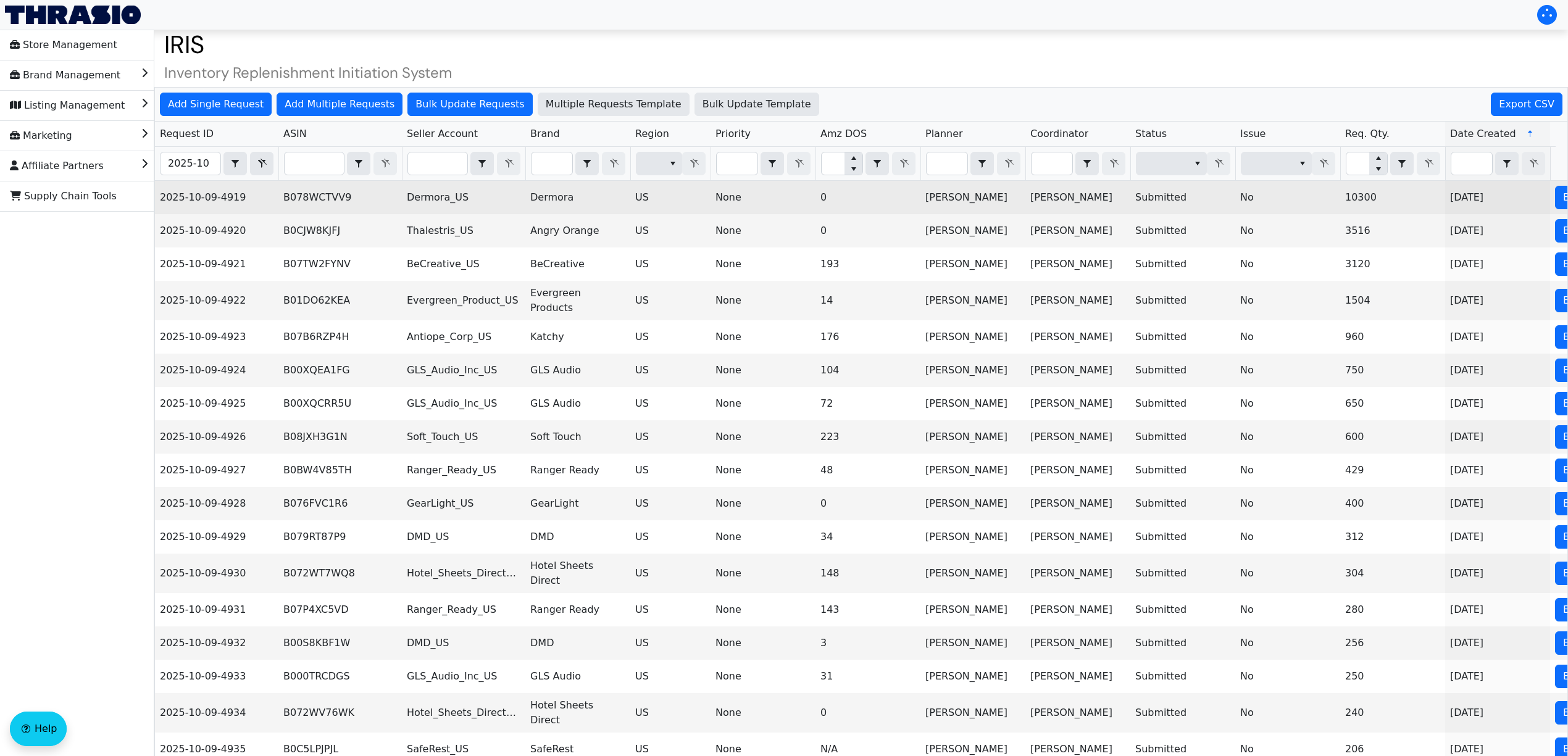
click at [1316, 201] on td "No" at bounding box center [1287, 197] width 105 height 34
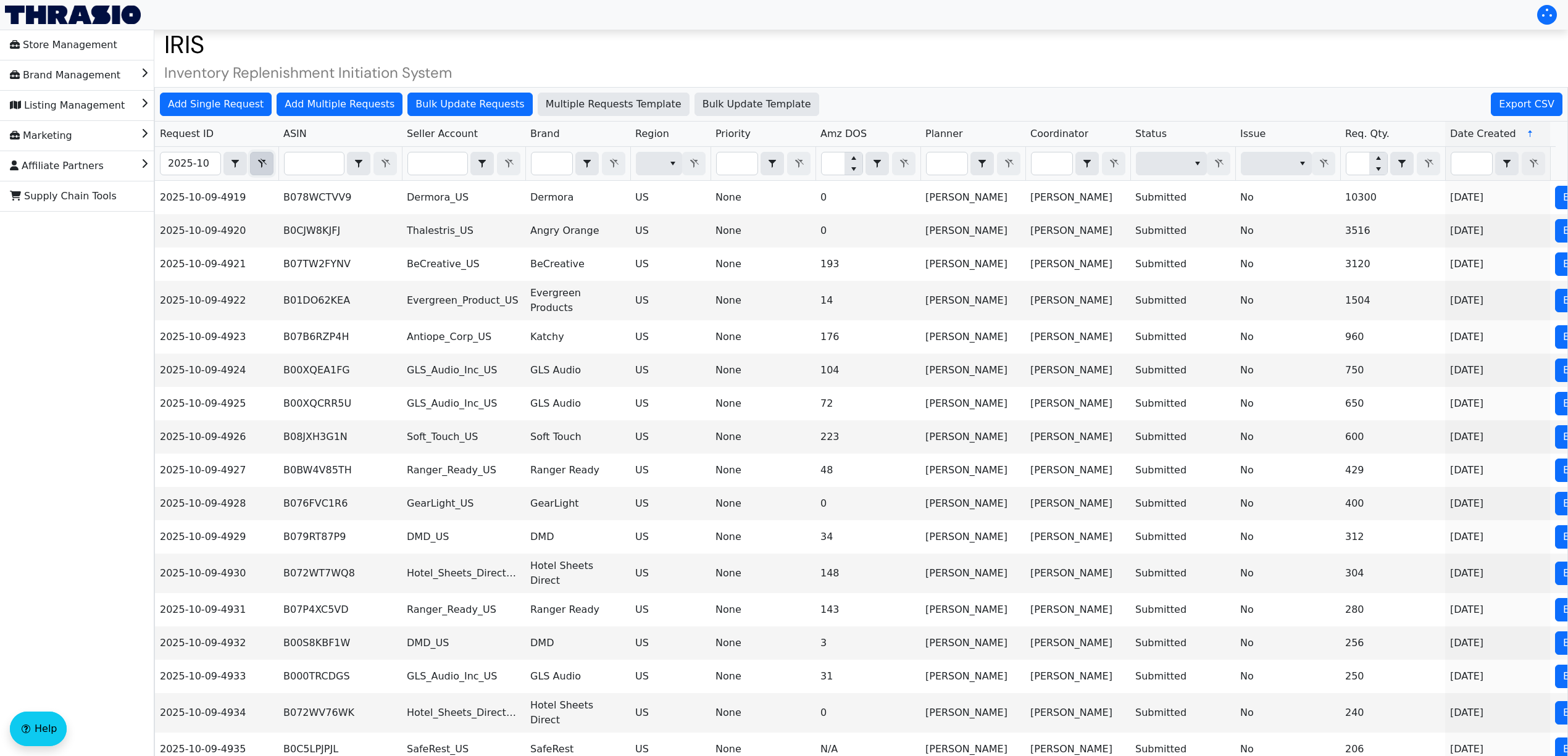
click at [264, 169] on span "Filter" at bounding box center [262, 164] width 15 height 15
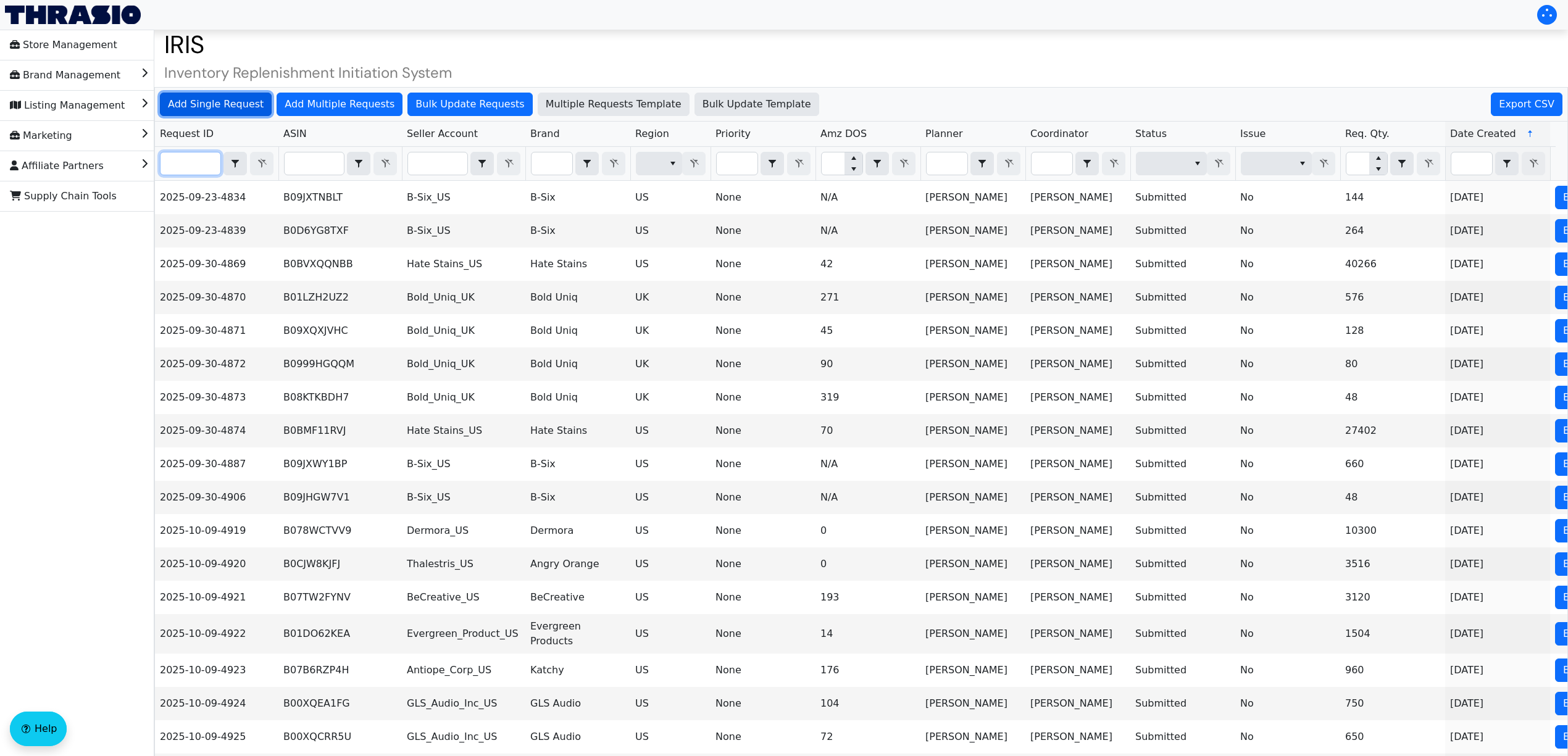
click at [219, 105] on span "Add Single Request" at bounding box center [215, 105] width 95 height 15
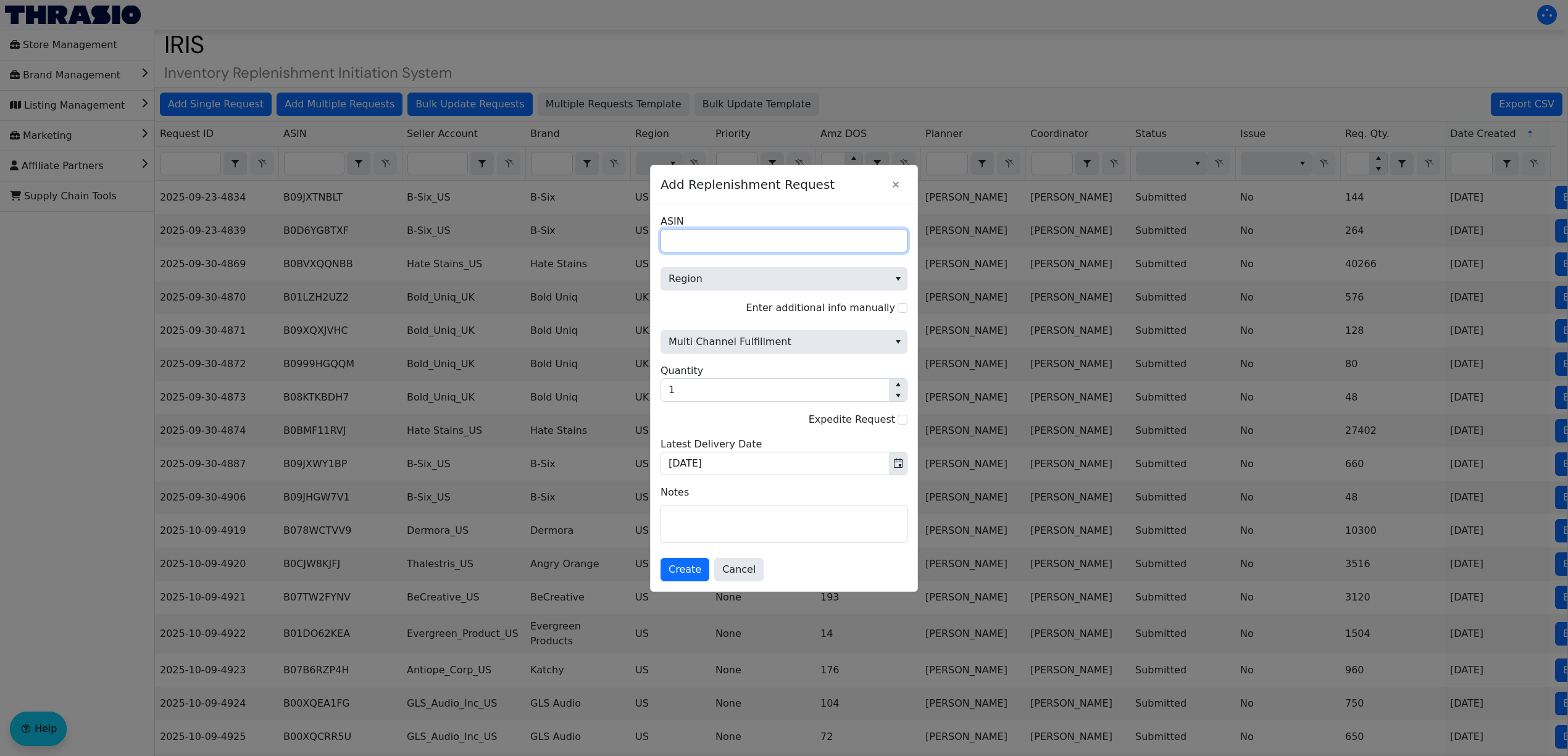
click at [761, 239] on input "ASIN" at bounding box center [784, 240] width 247 height 23
paste input "B07QW4942T"
type input "B07QW4942T"
click at [748, 268] on span "Region" at bounding box center [775, 279] width 227 height 22
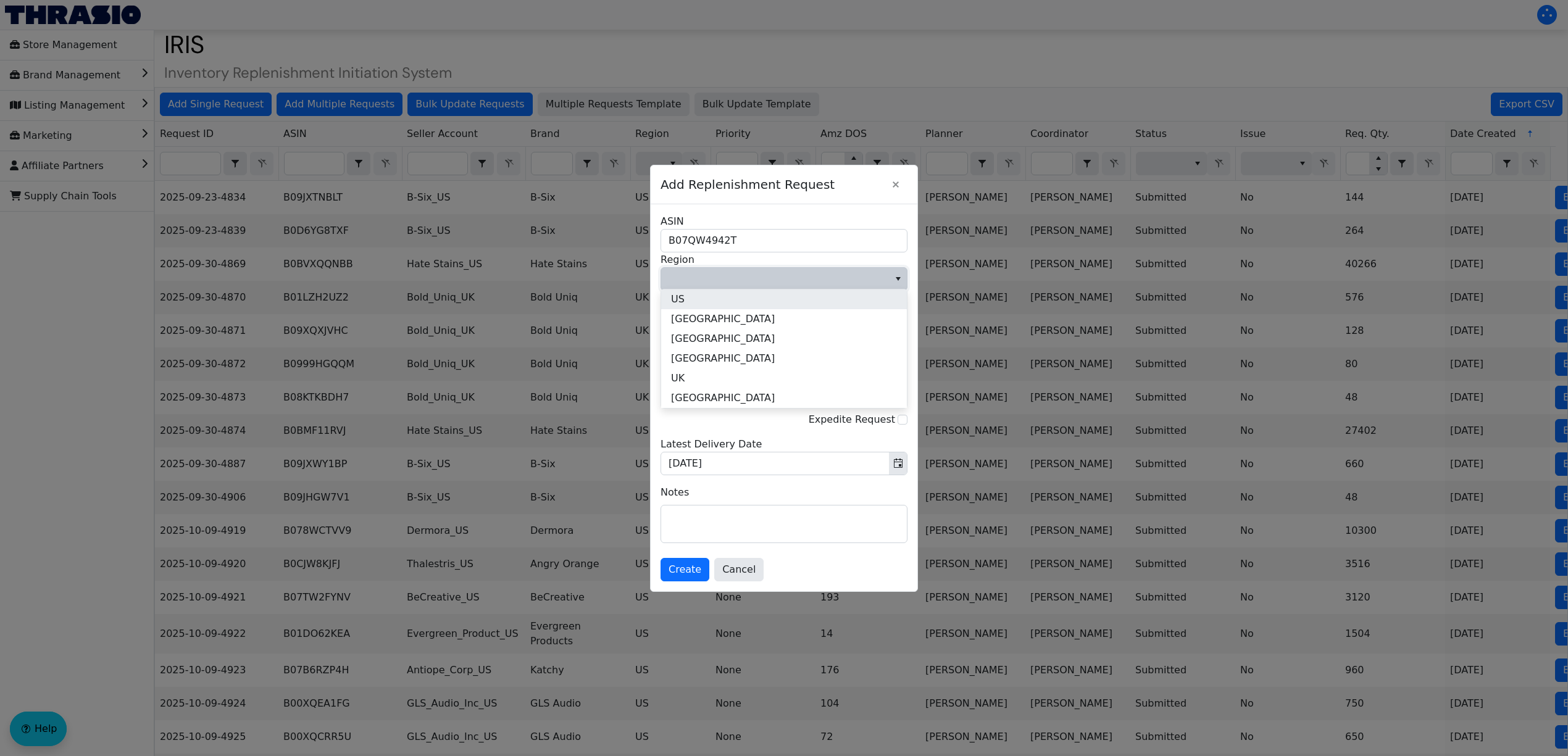
click at [724, 305] on li "US" at bounding box center [784, 298] width 246 height 20
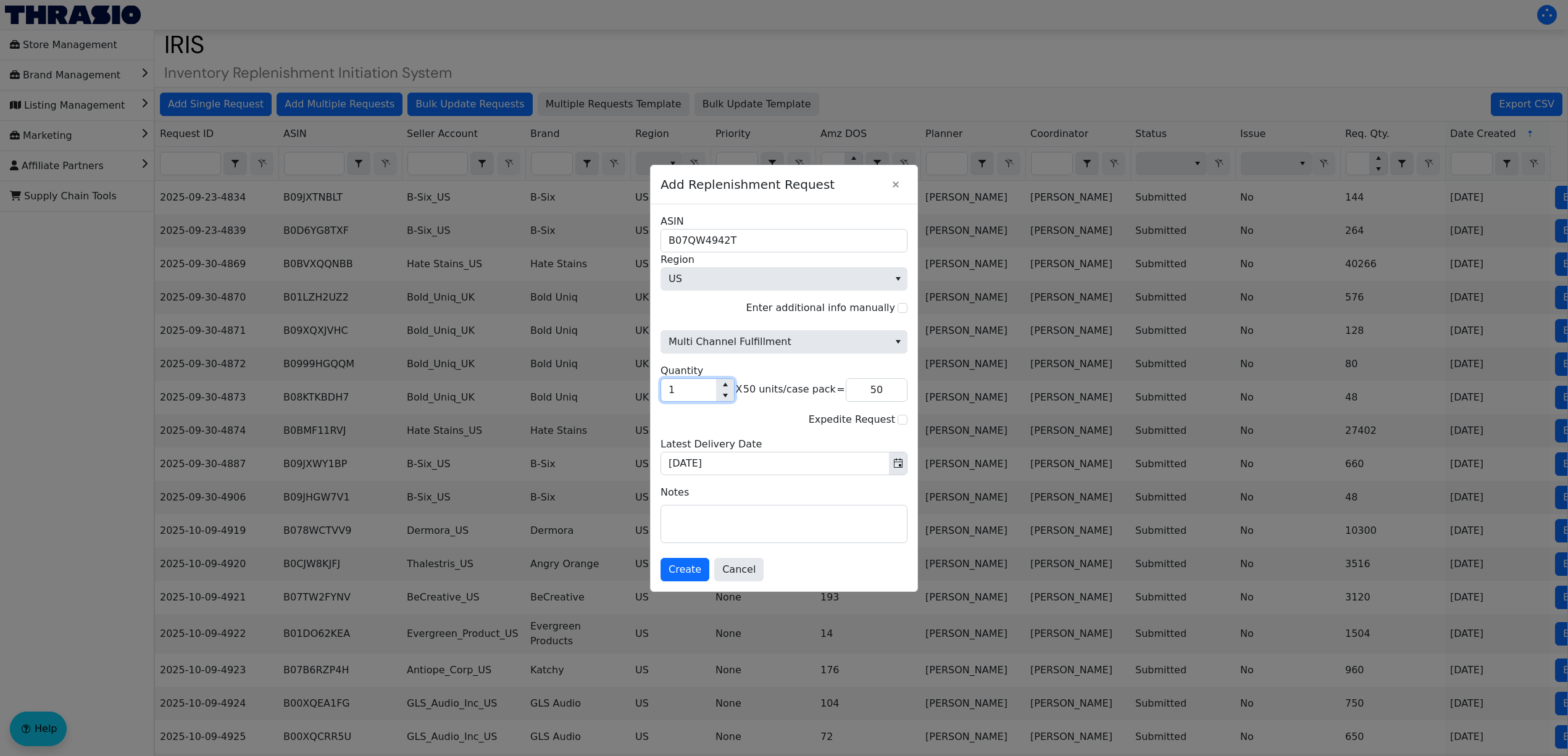
click at [677, 393] on input "1" at bounding box center [689, 390] width 55 height 22
type input "7"
type input "350"
type input "72"
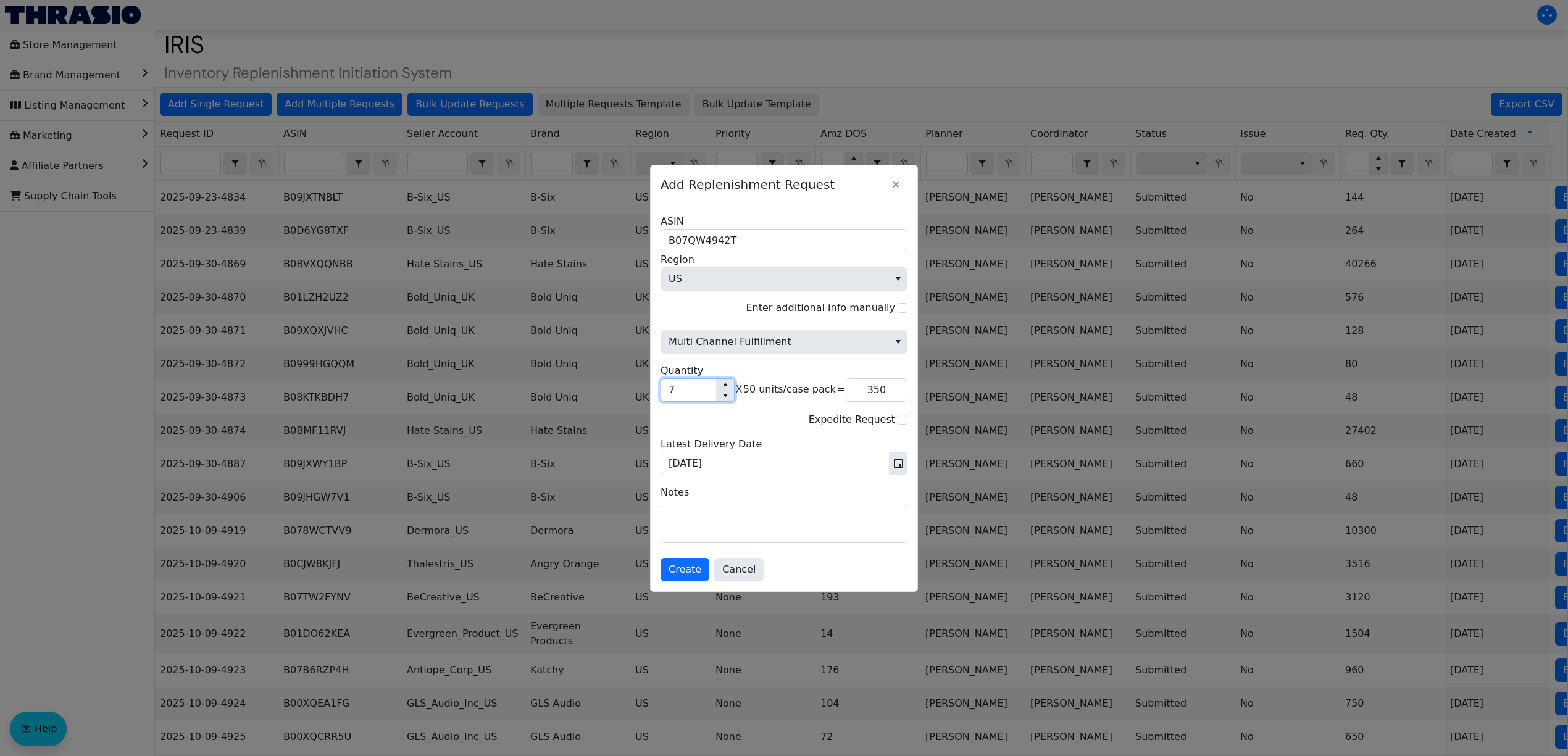
type input "3,600"
type input "72"
click at [712, 523] on textarea at bounding box center [784, 524] width 246 height 37
click at [685, 575] on span "Create" at bounding box center [684, 570] width 33 height 15
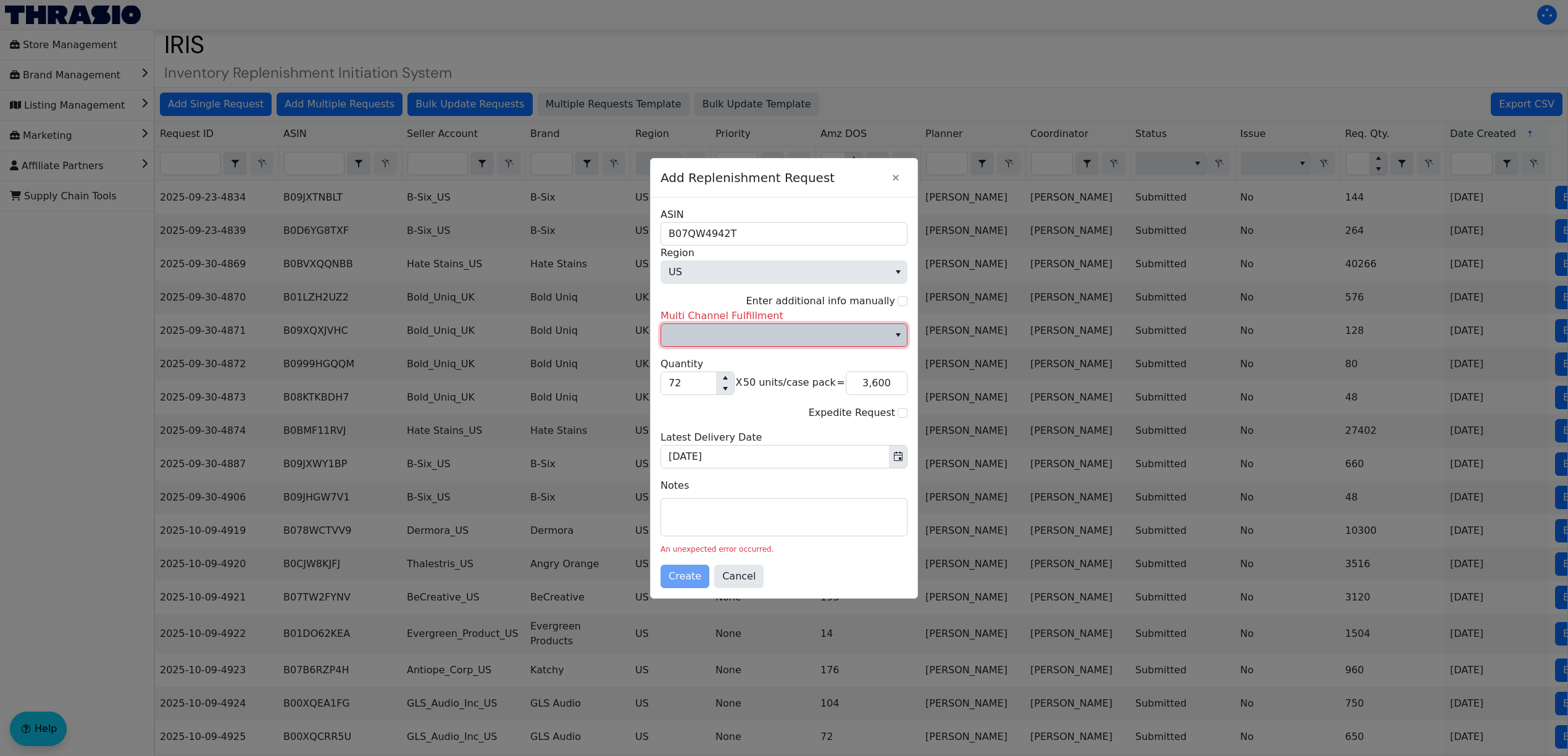
click at [751, 331] on span "Multi Channel Fulfillment" at bounding box center [775, 335] width 213 height 15
click at [747, 354] on li "Yes" at bounding box center [784, 356] width 246 height 20
type input "3,600"
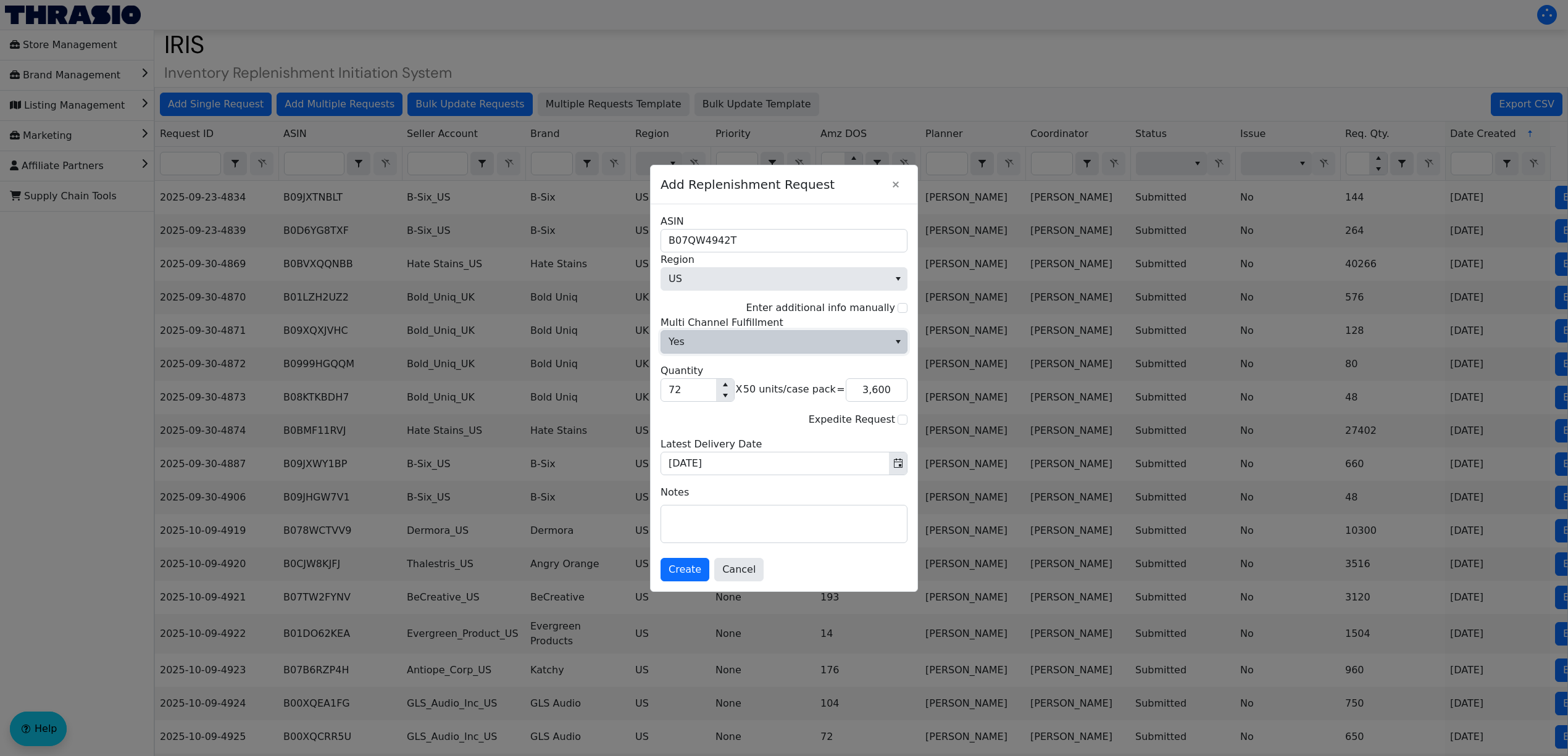
click at [744, 346] on span "Yes" at bounding box center [775, 342] width 227 height 22
click at [748, 383] on li "No" at bounding box center [784, 384] width 246 height 20
type input "3,600"
click at [753, 516] on textarea at bounding box center [784, 524] width 246 height 37
click at [687, 574] on span "Create" at bounding box center [684, 570] width 33 height 15
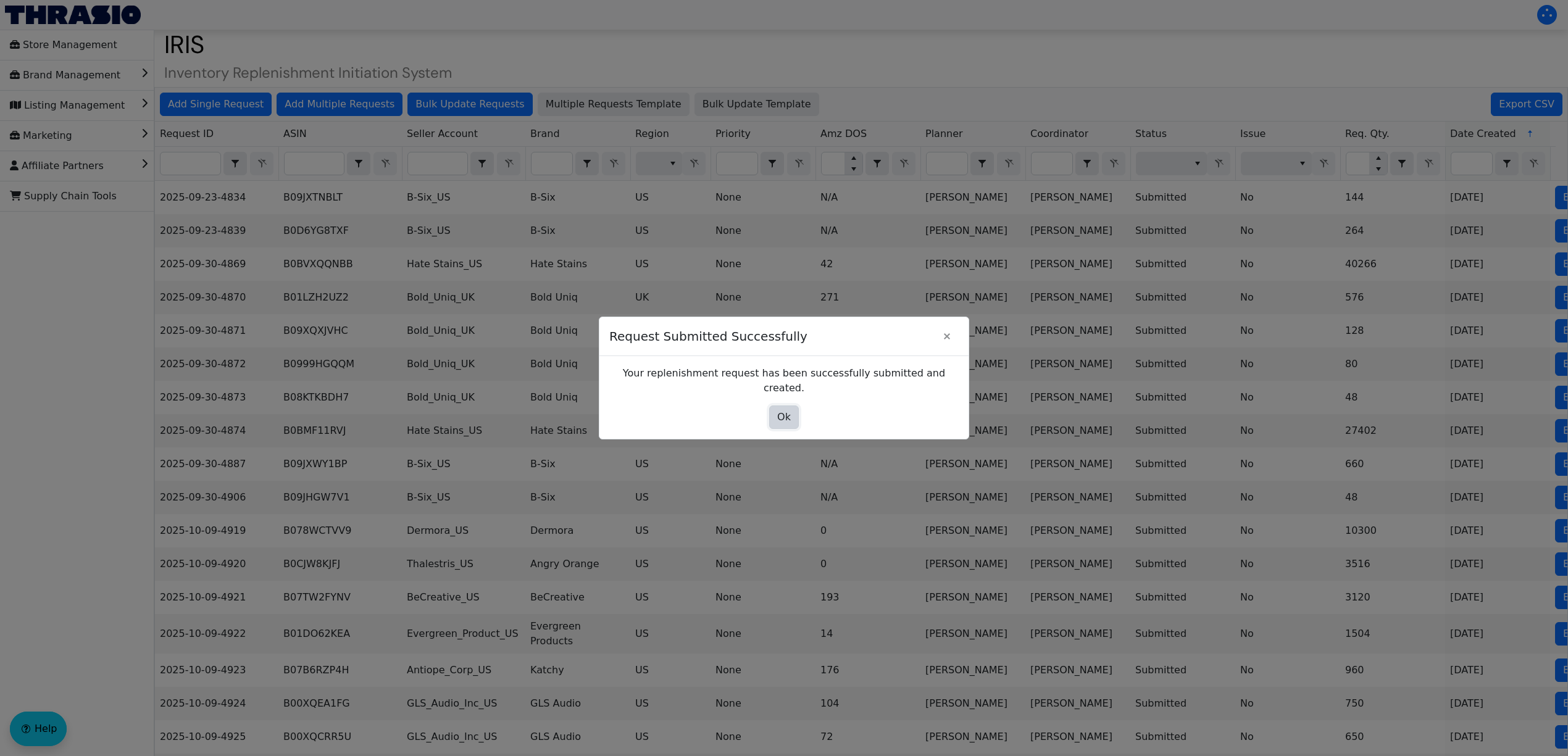
click at [776, 415] on button "Ok" at bounding box center [784, 416] width 30 height 23
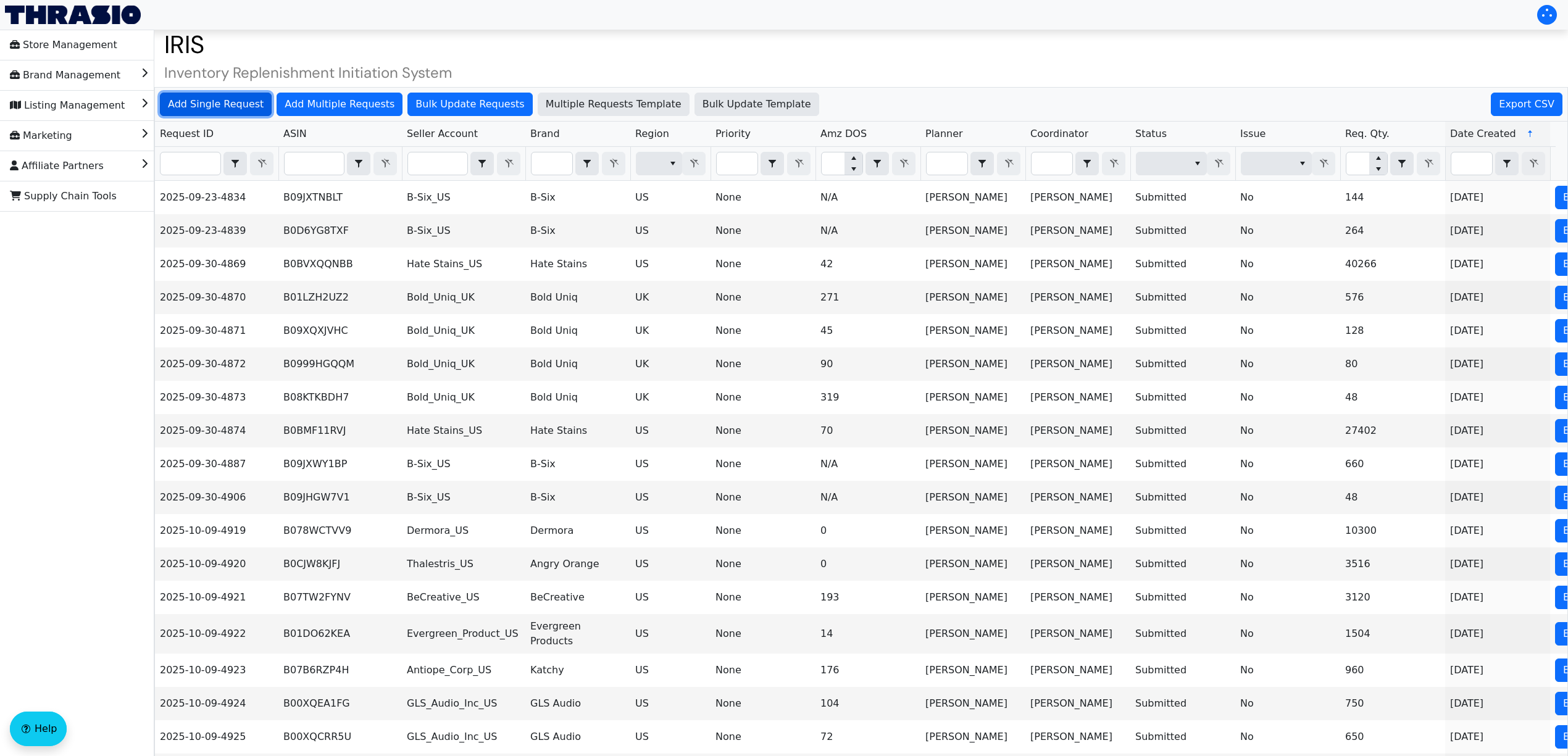
click at [228, 103] on span "Add Single Request" at bounding box center [215, 105] width 95 height 15
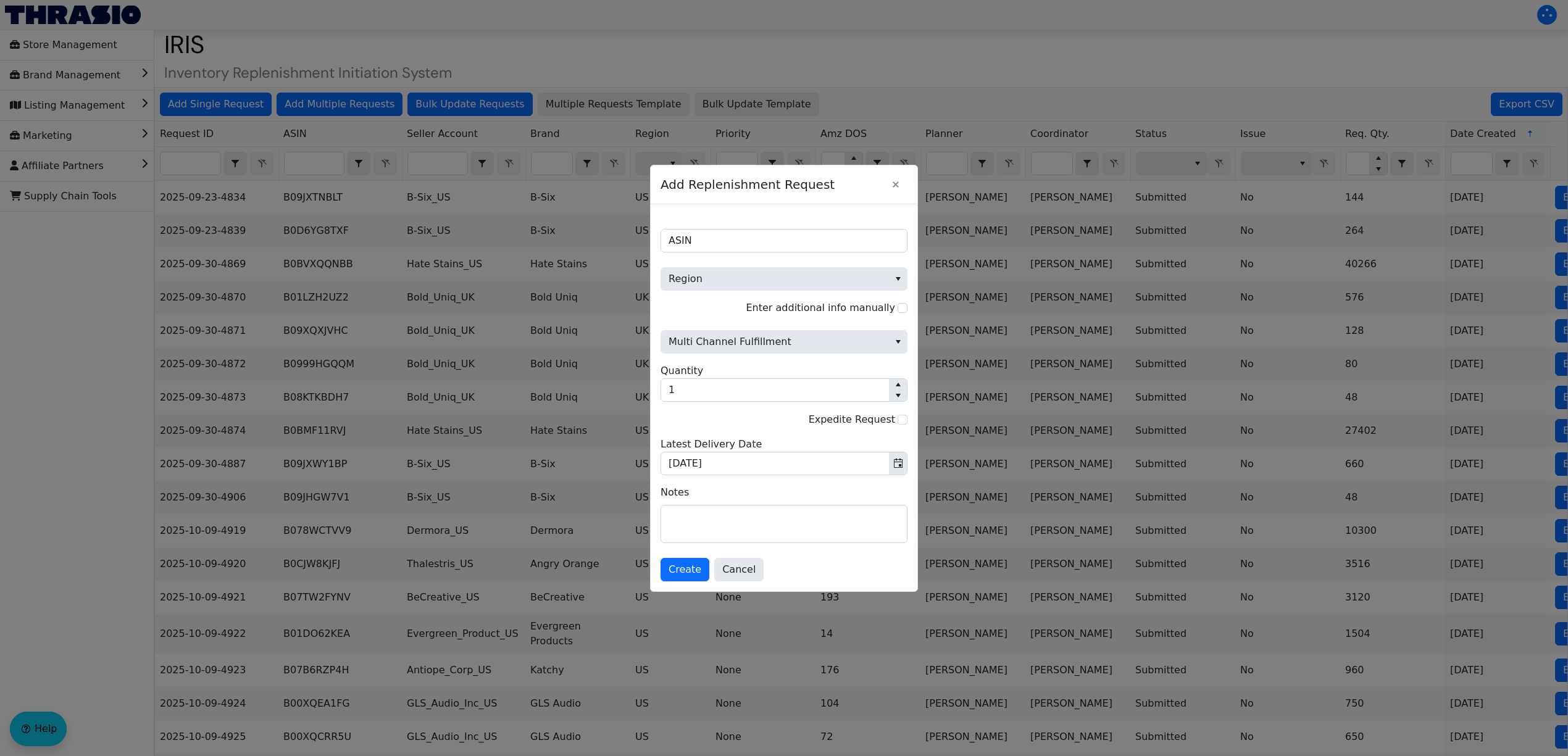
click at [753, 214] on span "ASIN" at bounding box center [784, 233] width 247 height 38
click at [743, 242] on input "ASIN" at bounding box center [784, 240] width 247 height 23
paste input "B0F7Z3CCML"
type input "B0F7Z3CCML"
click at [723, 271] on span "Region" at bounding box center [775, 279] width 213 height 15
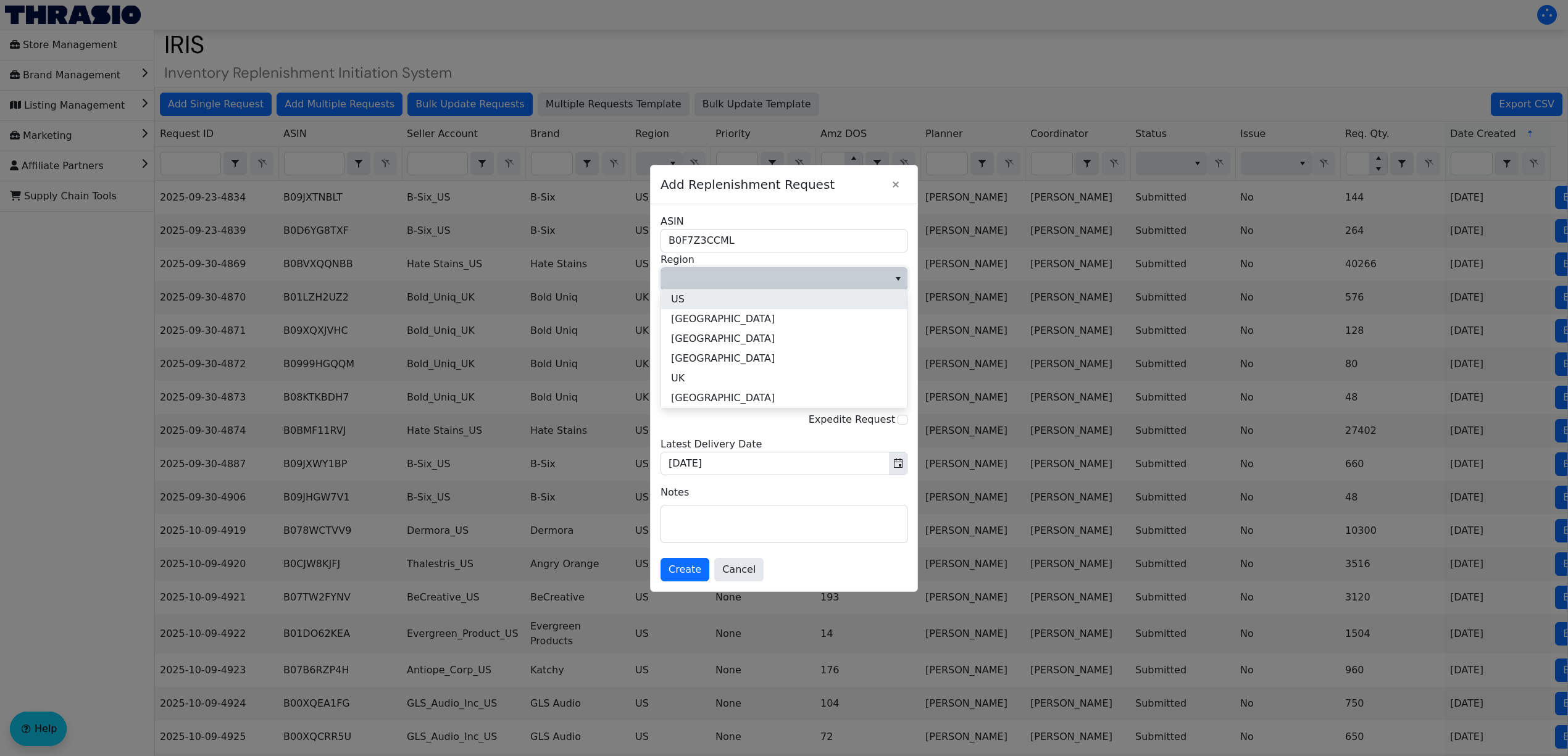
click at [714, 302] on li "US" at bounding box center [784, 298] width 246 height 20
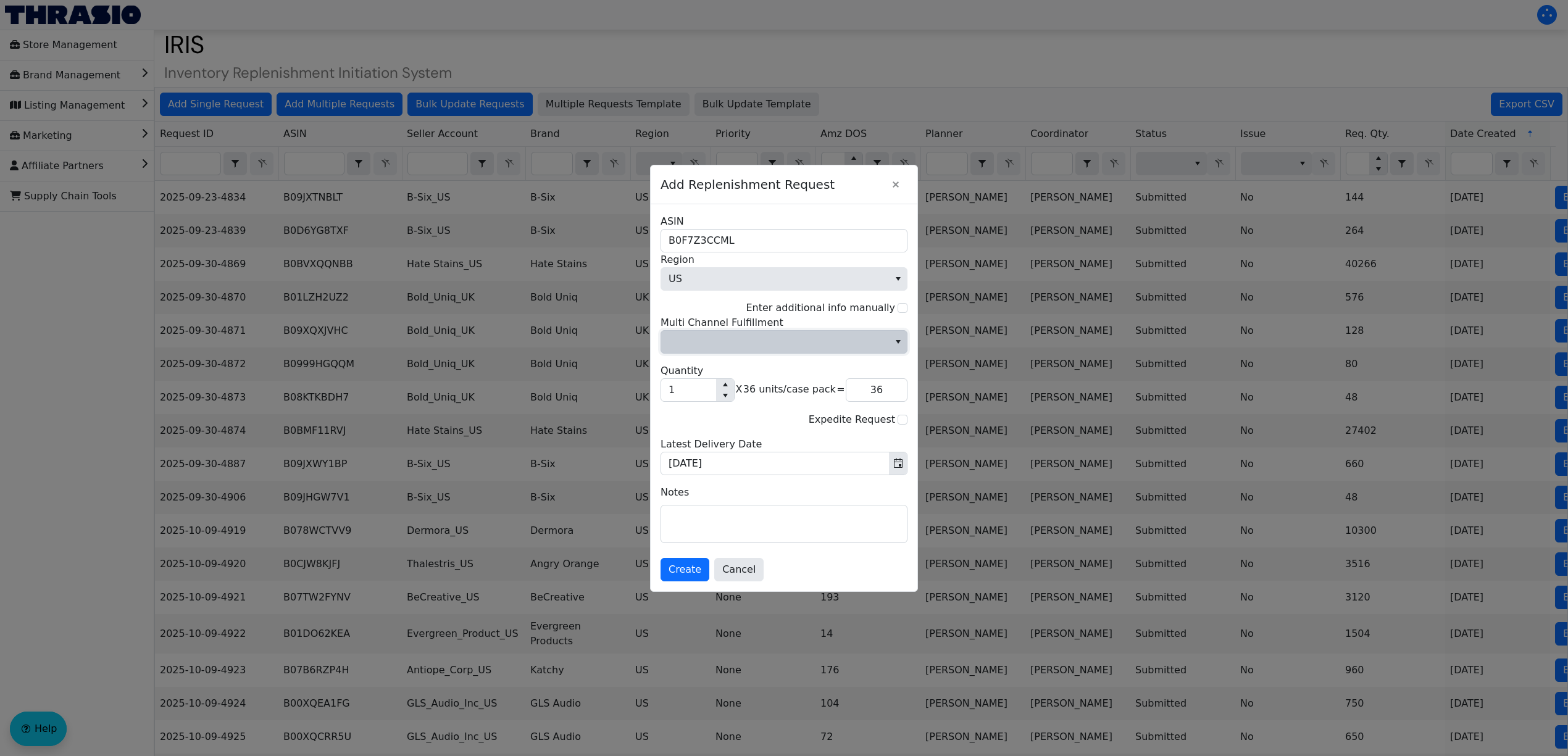
click at [719, 345] on span "Multi Channel Fulfillment" at bounding box center [775, 342] width 213 height 15
click at [706, 378] on li "No" at bounding box center [784, 384] width 246 height 20
click at [706, 399] on input "1" at bounding box center [689, 390] width 55 height 22
type input "2"
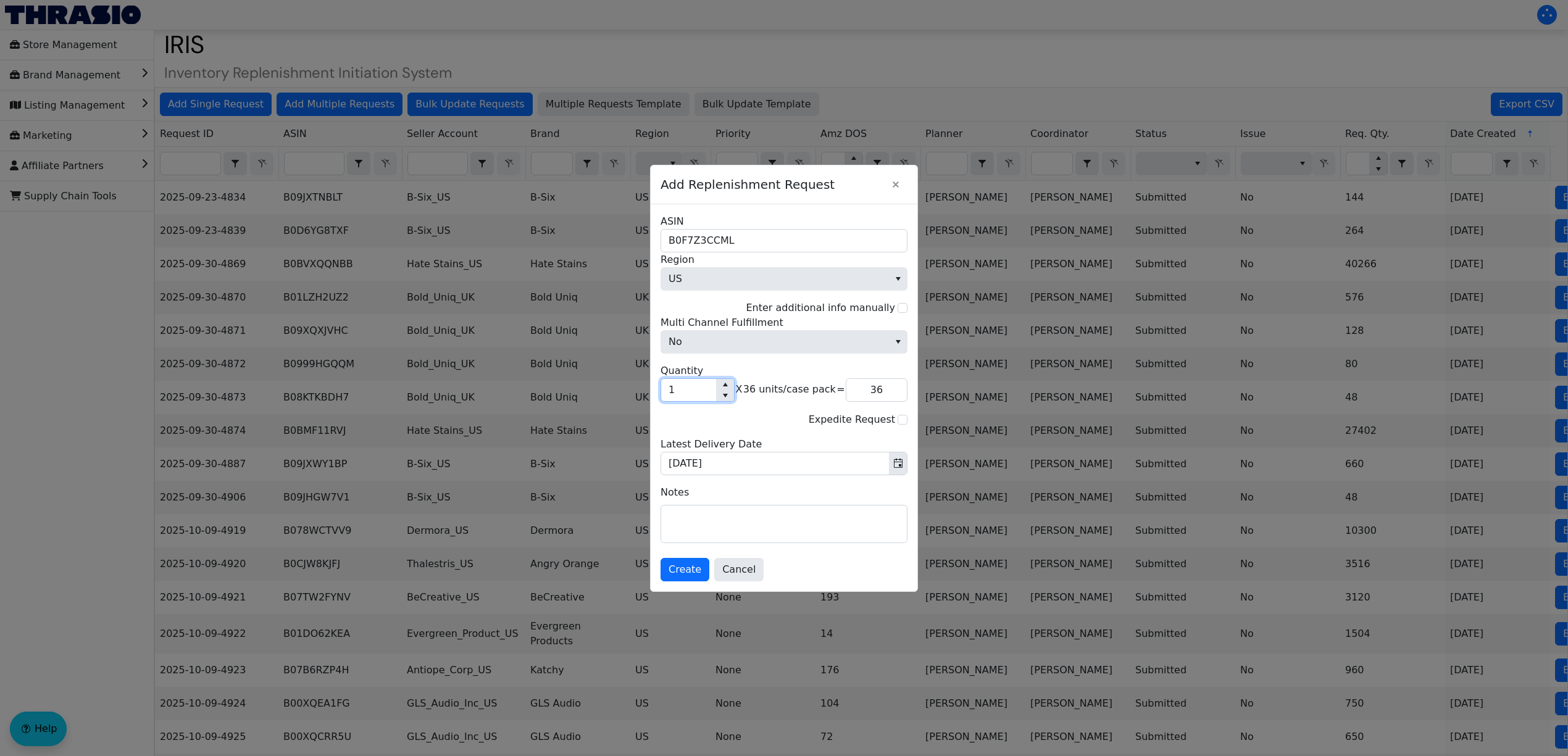
type input "72"
type input "24"
type input "864"
type input "24"
click at [766, 539] on textarea at bounding box center [784, 524] width 246 height 37
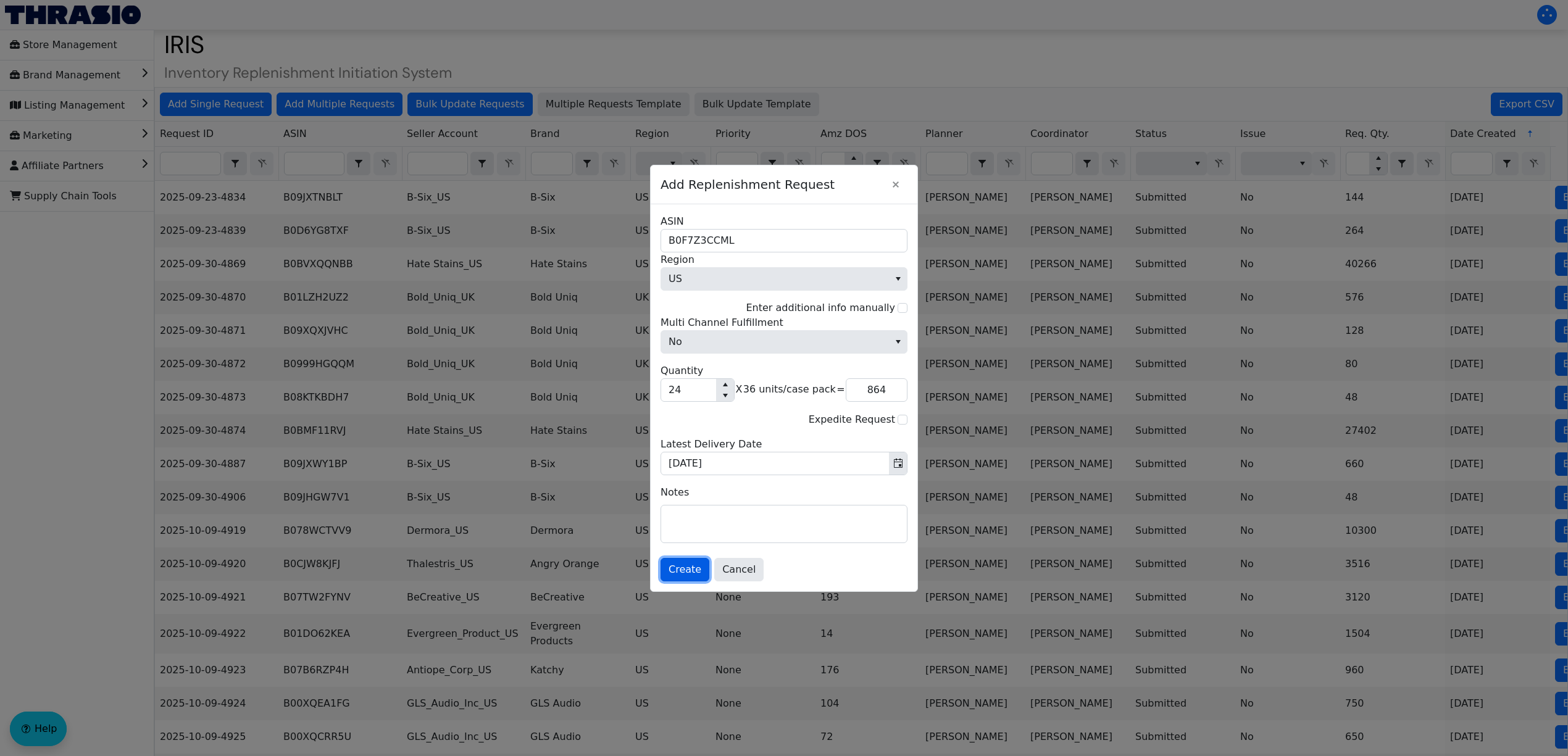
click at [672, 574] on span "Create" at bounding box center [684, 570] width 33 height 15
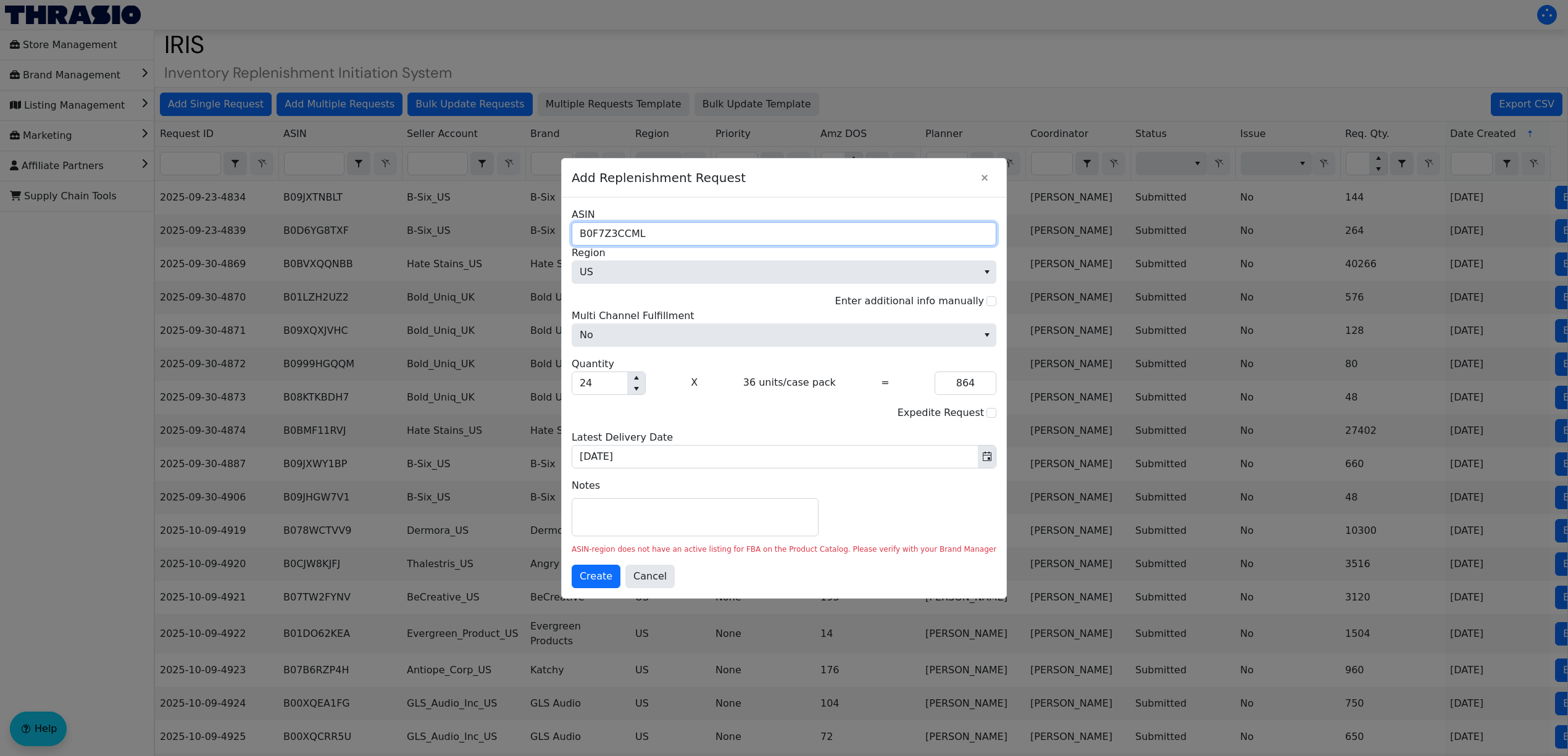
click at [762, 233] on input "B0F7Z3CCML" at bounding box center [784, 233] width 425 height 23
paste input "1EIG6A4Q"
type input "B01EIG6A4Q"
type input "2,880"
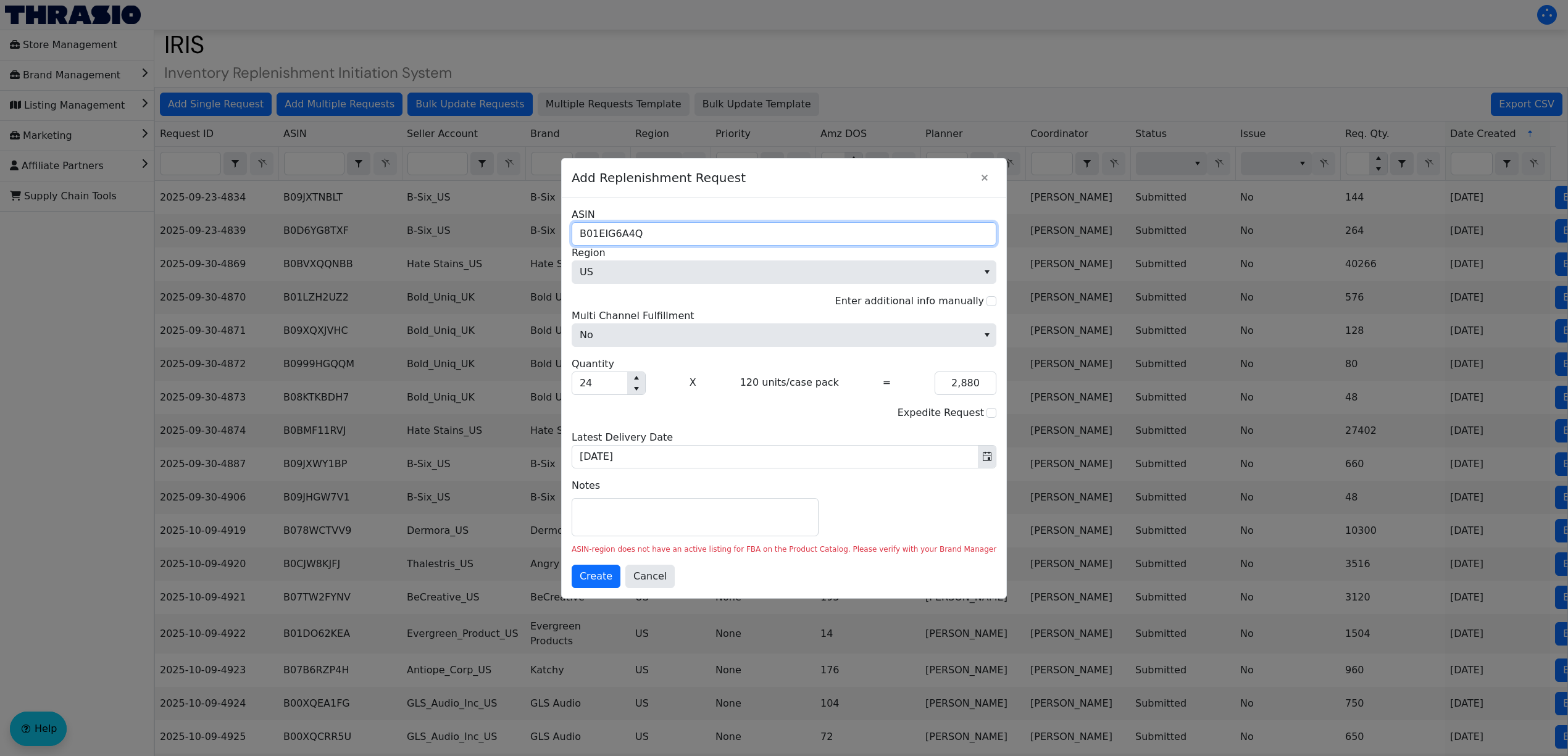
type input "B01EIG6A4Q"
click at [627, 379] on input "24" at bounding box center [600, 384] width 55 height 22
type input "3"
type input "360"
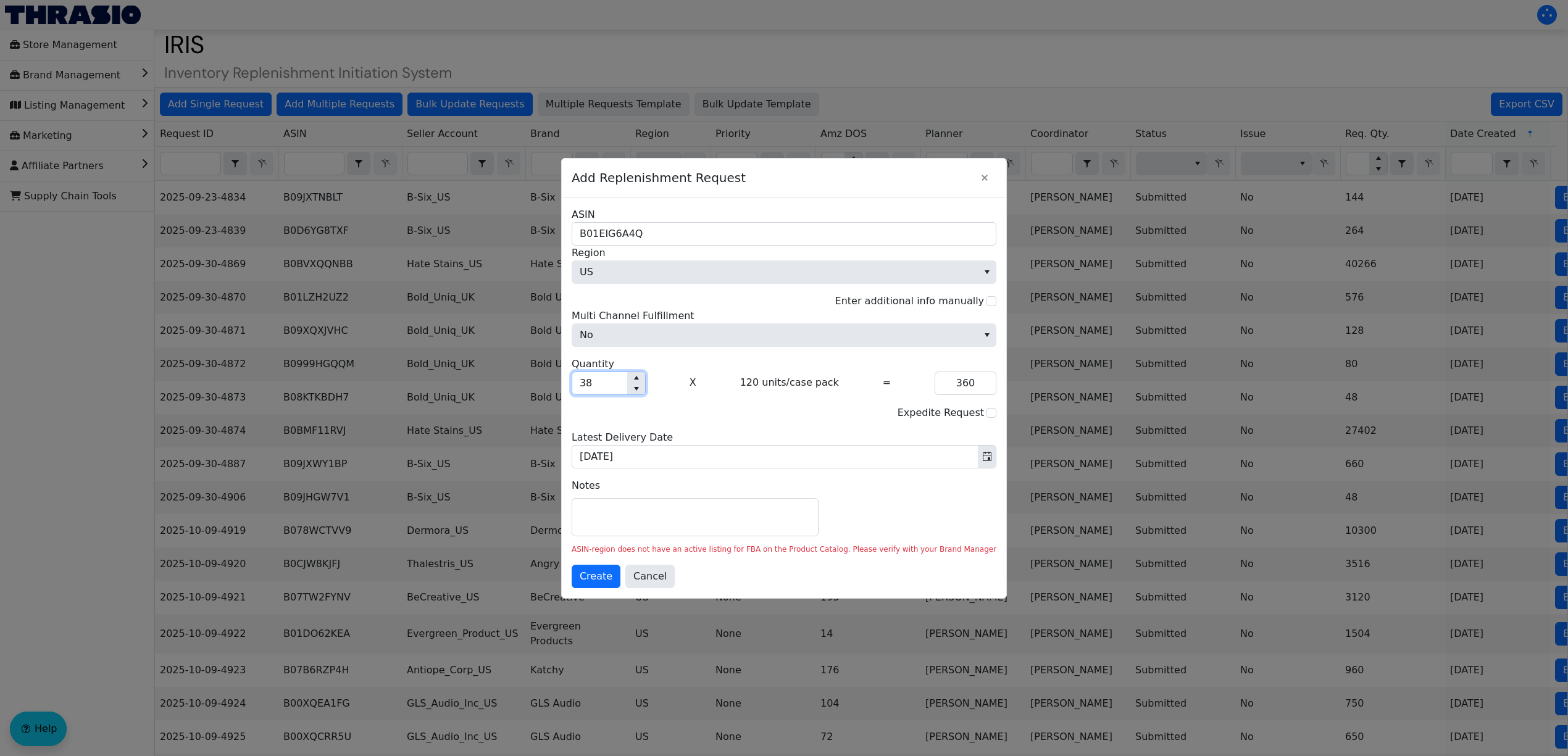
type input "380"
type input "45,600"
type input "380"
click at [710, 507] on textarea at bounding box center [695, 517] width 246 height 37
click at [666, 583] on span "Cancel" at bounding box center [650, 576] width 34 height 15
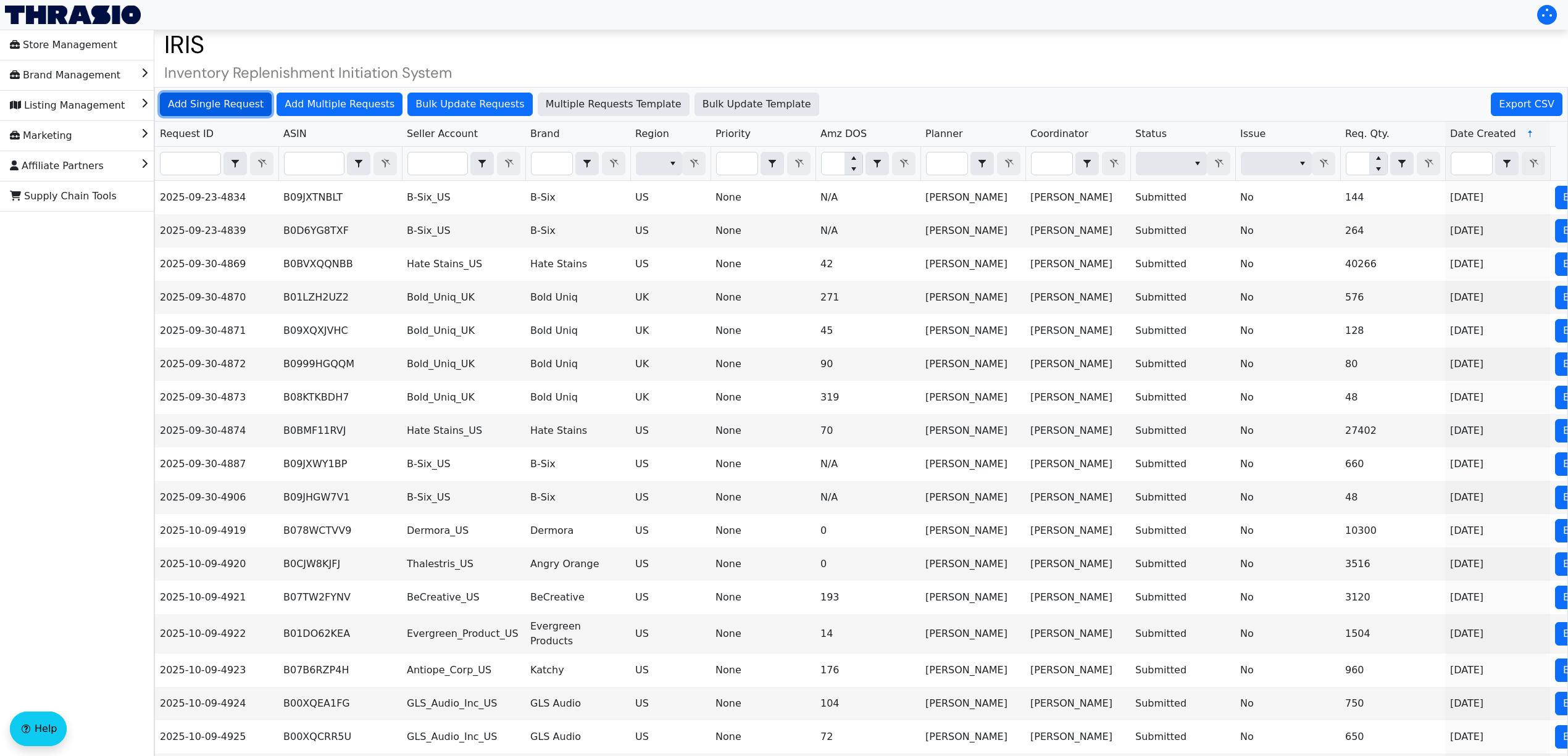
click at [229, 104] on span "Add Single Request" at bounding box center [215, 105] width 95 height 15
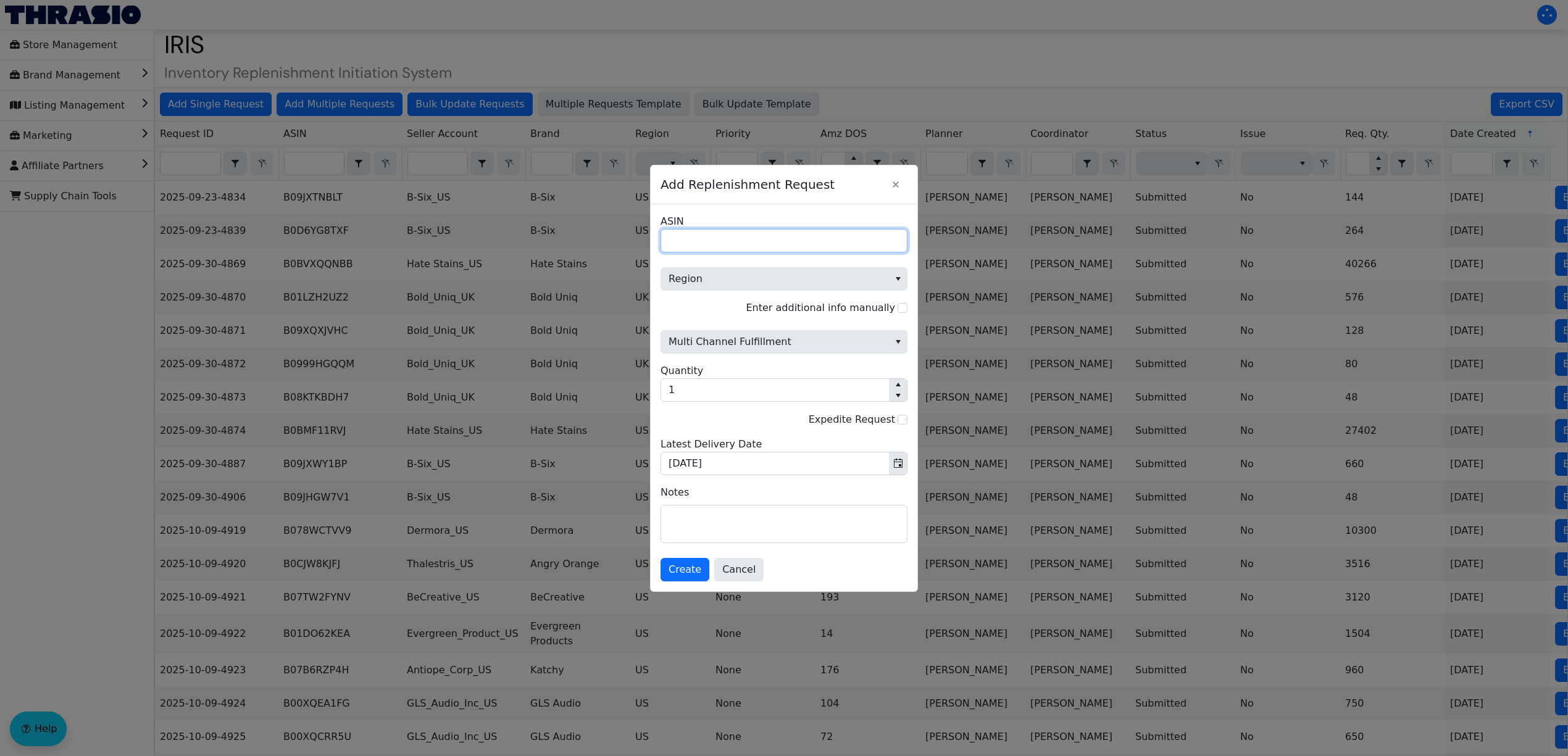
click at [805, 243] on input "ASIN" at bounding box center [784, 240] width 247 height 23
paste input "B01EIG6A4Q"
type input "B01EIG6A4Q"
click at [753, 282] on span "Region" at bounding box center [775, 279] width 213 height 15
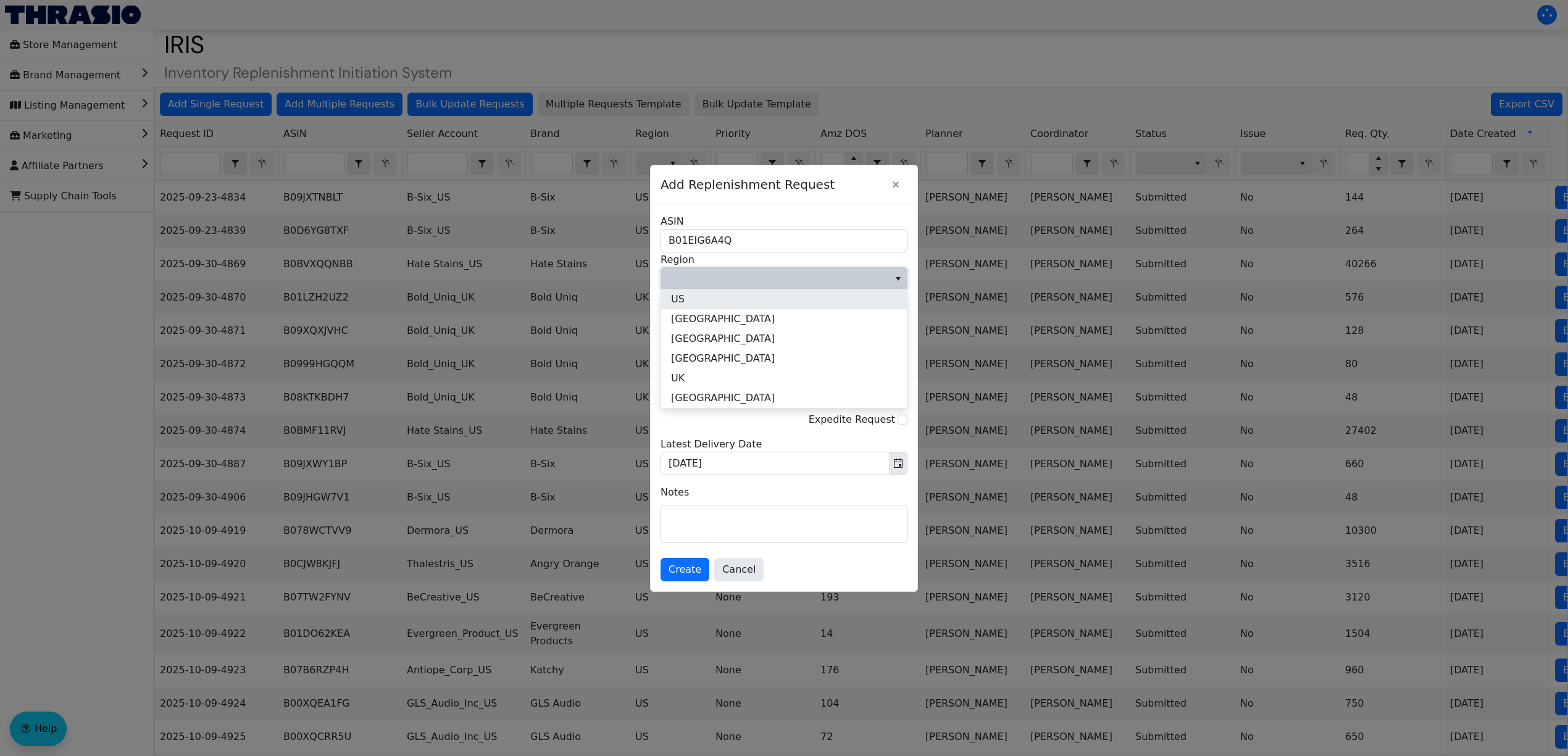
click at [746, 297] on li "US" at bounding box center [784, 298] width 246 height 20
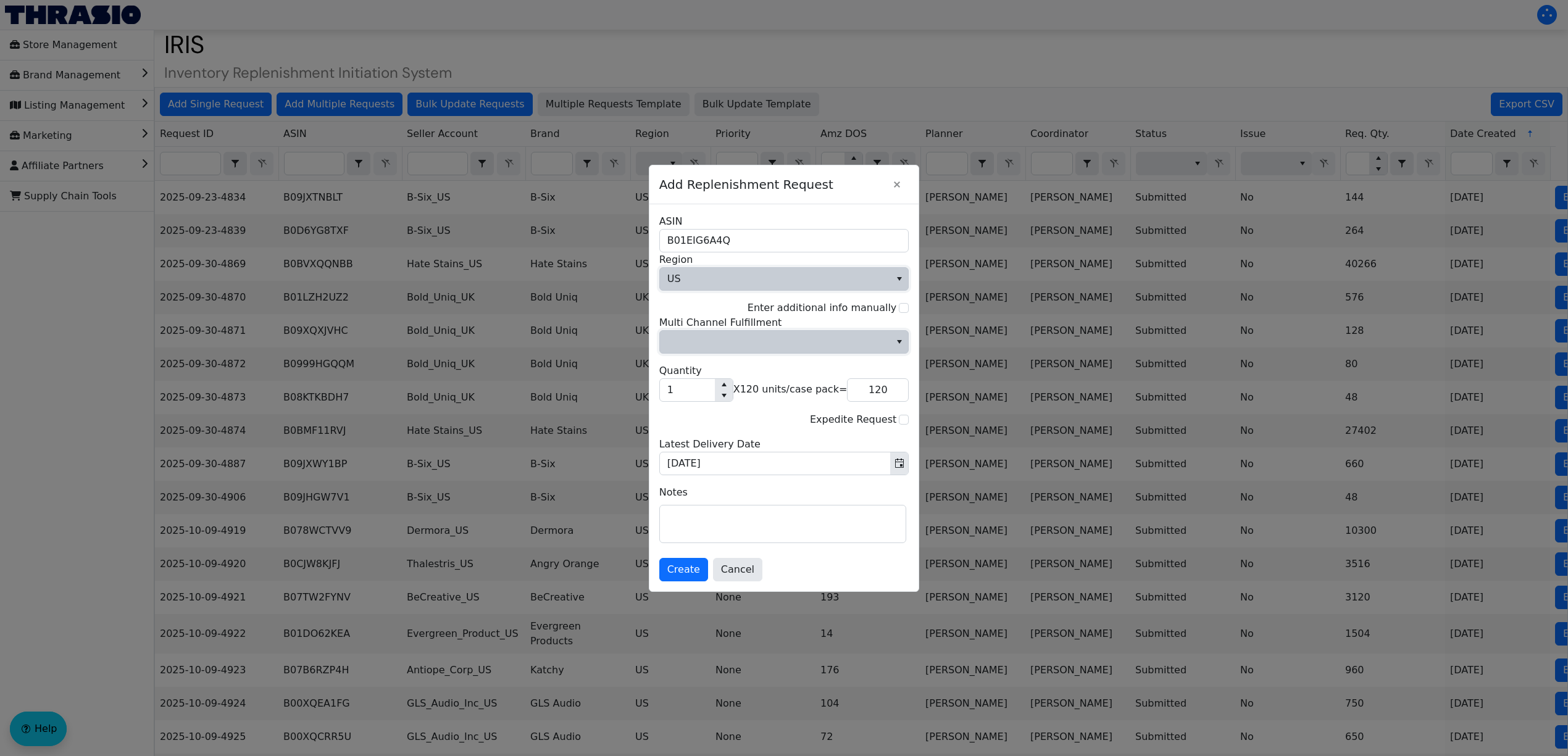
click at [735, 342] on span "Multi Channel Fulfillment" at bounding box center [775, 342] width 216 height 15
click at [728, 388] on li "No" at bounding box center [784, 384] width 246 height 20
click at [692, 399] on input "1" at bounding box center [687, 390] width 55 height 22
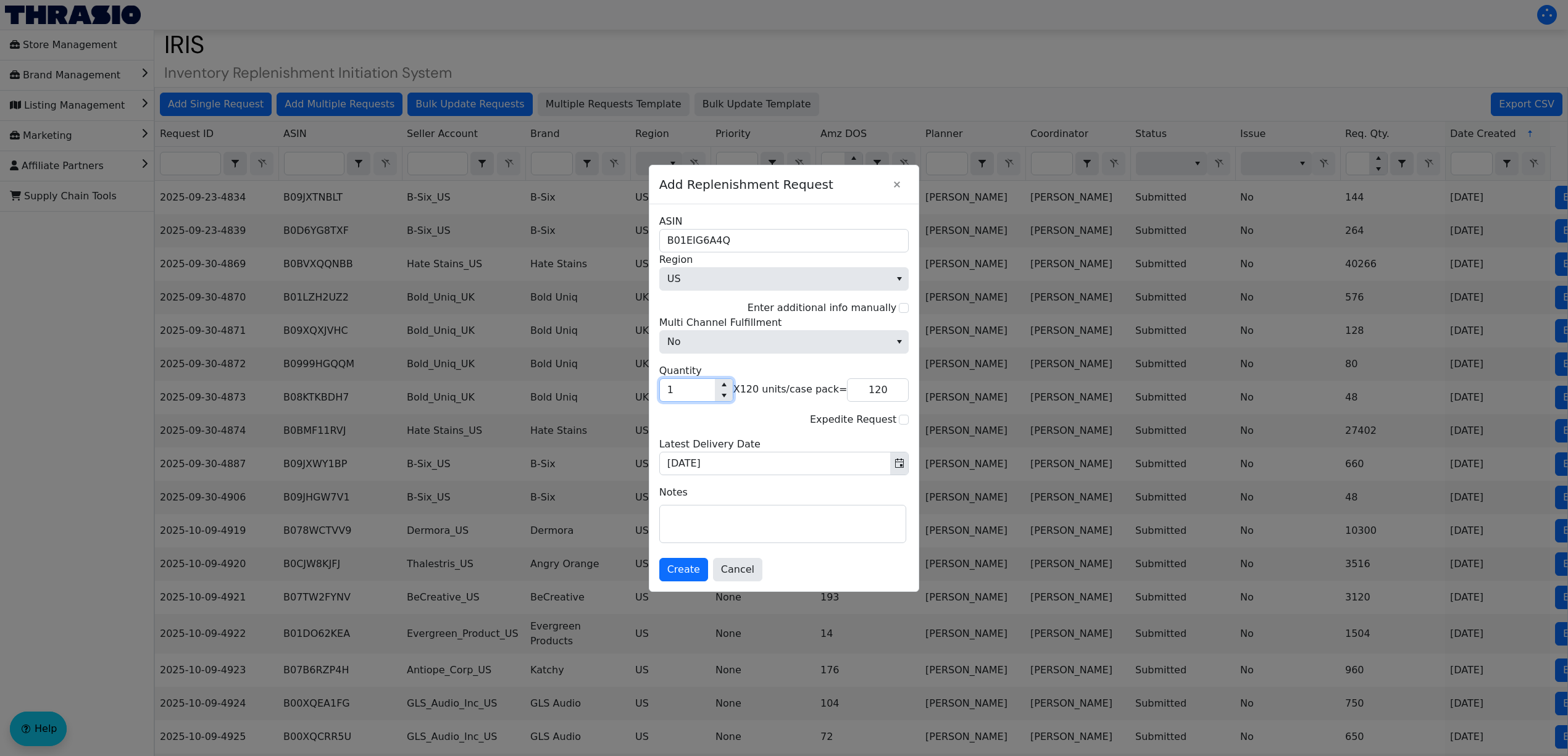
click at [692, 399] on input "1" at bounding box center [687, 390] width 55 height 22
type input "3"
type input "360"
type input "43,200"
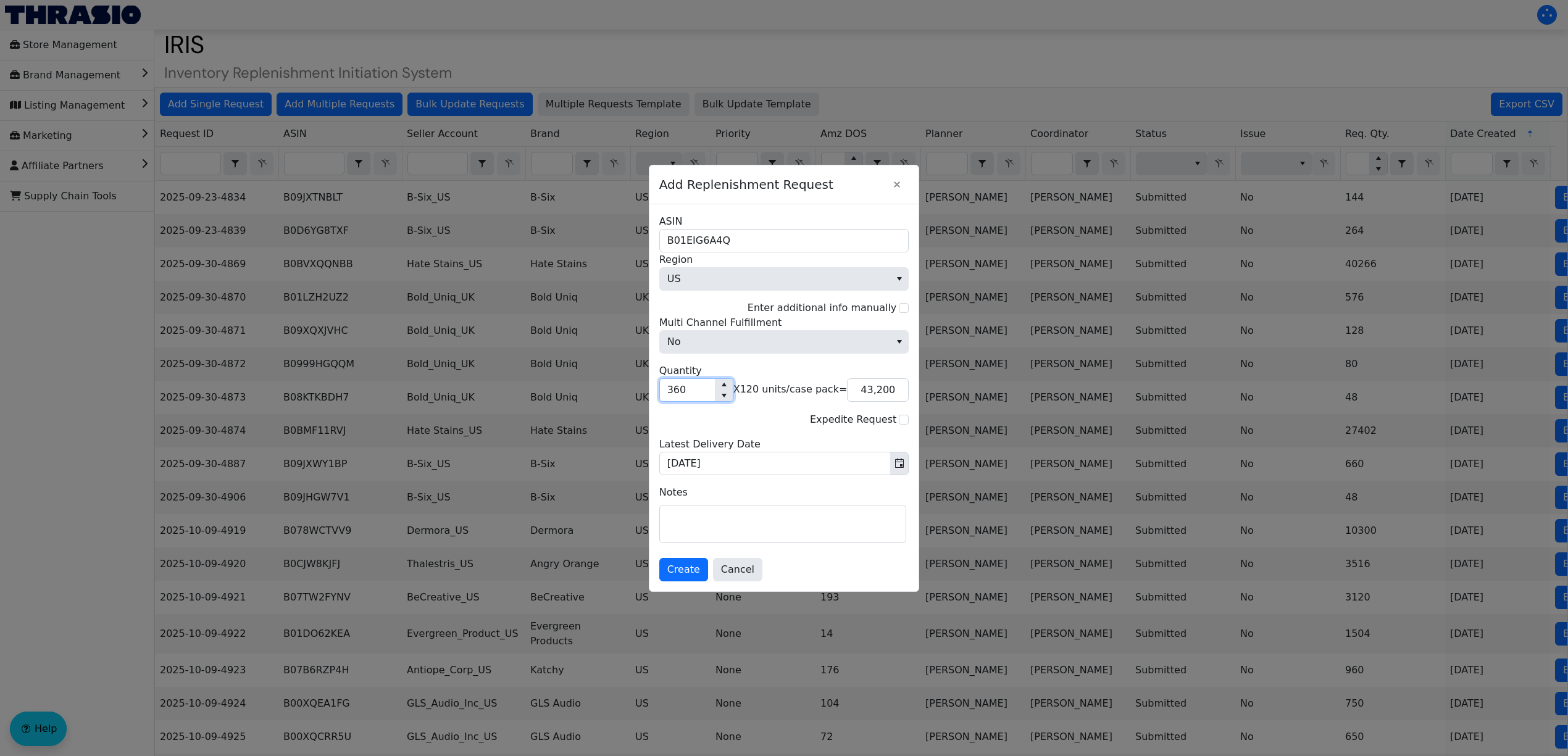
type input "36"
type input "4,320"
type input "3"
type input "360"
type input "38"
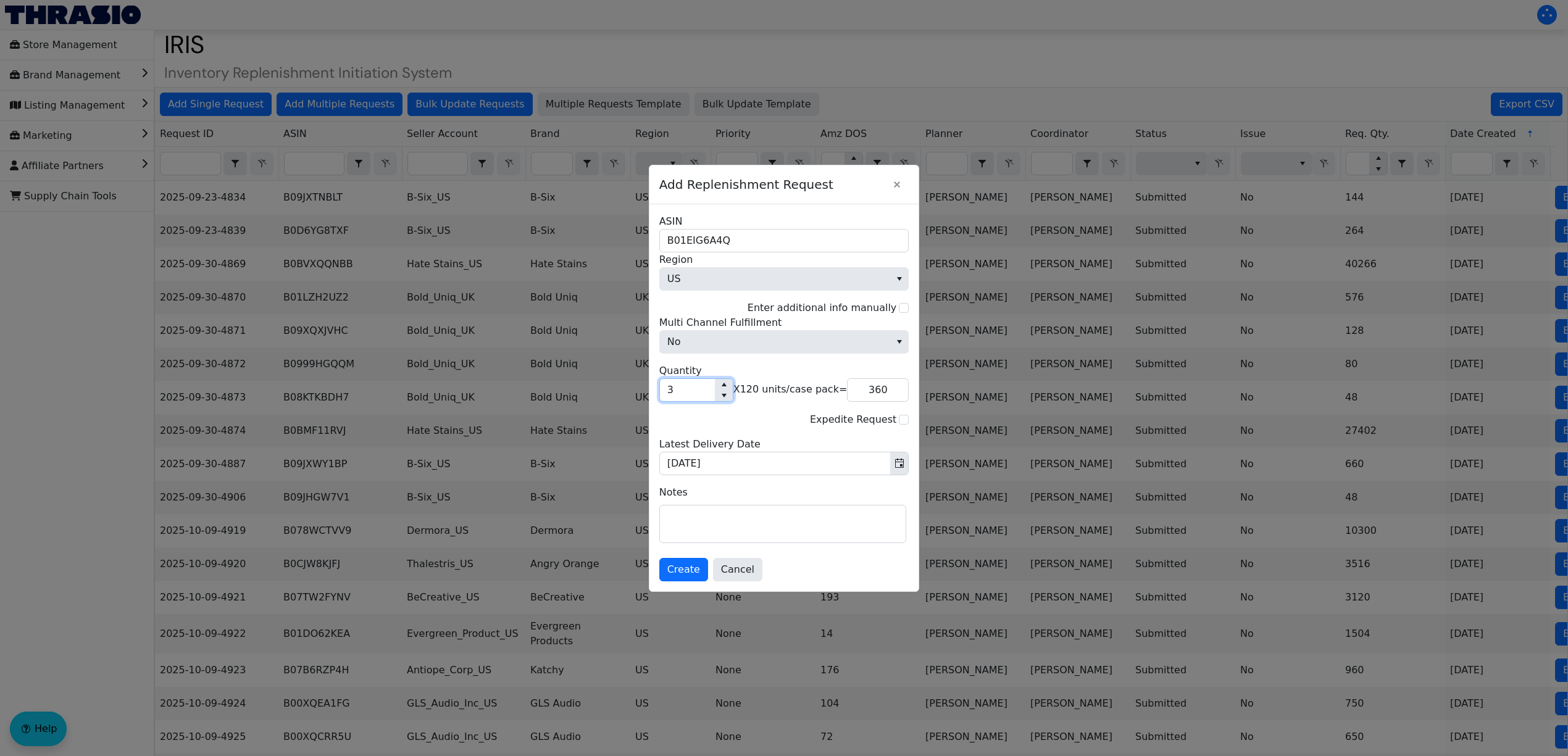
type input "4,560"
type input "380"
type input "45,600"
type input "380"
click at [729, 515] on textarea at bounding box center [782, 524] width 246 height 37
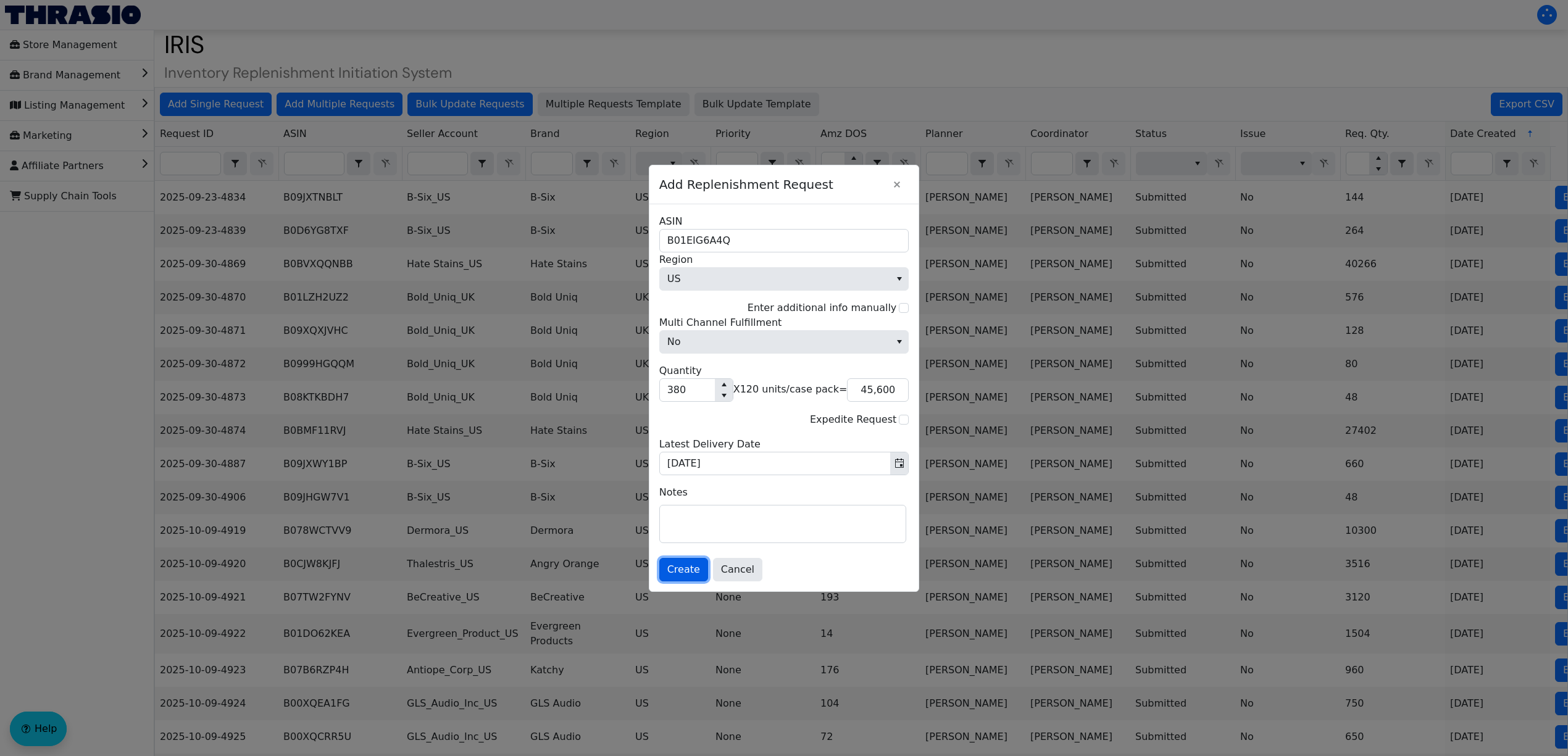
click at [688, 571] on span "Create" at bounding box center [683, 570] width 33 height 15
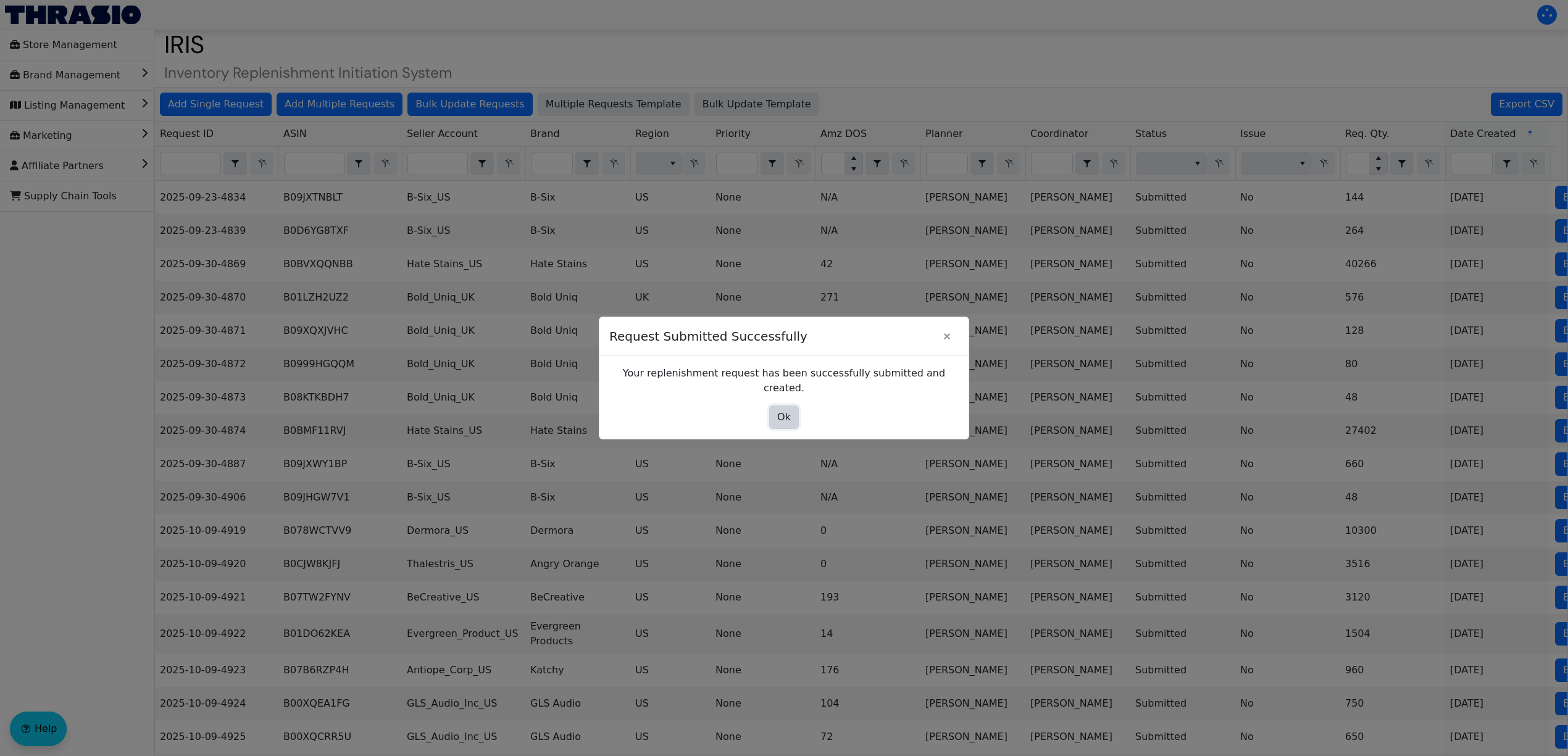
click at [782, 413] on span "Ok" at bounding box center [784, 417] width 14 height 15
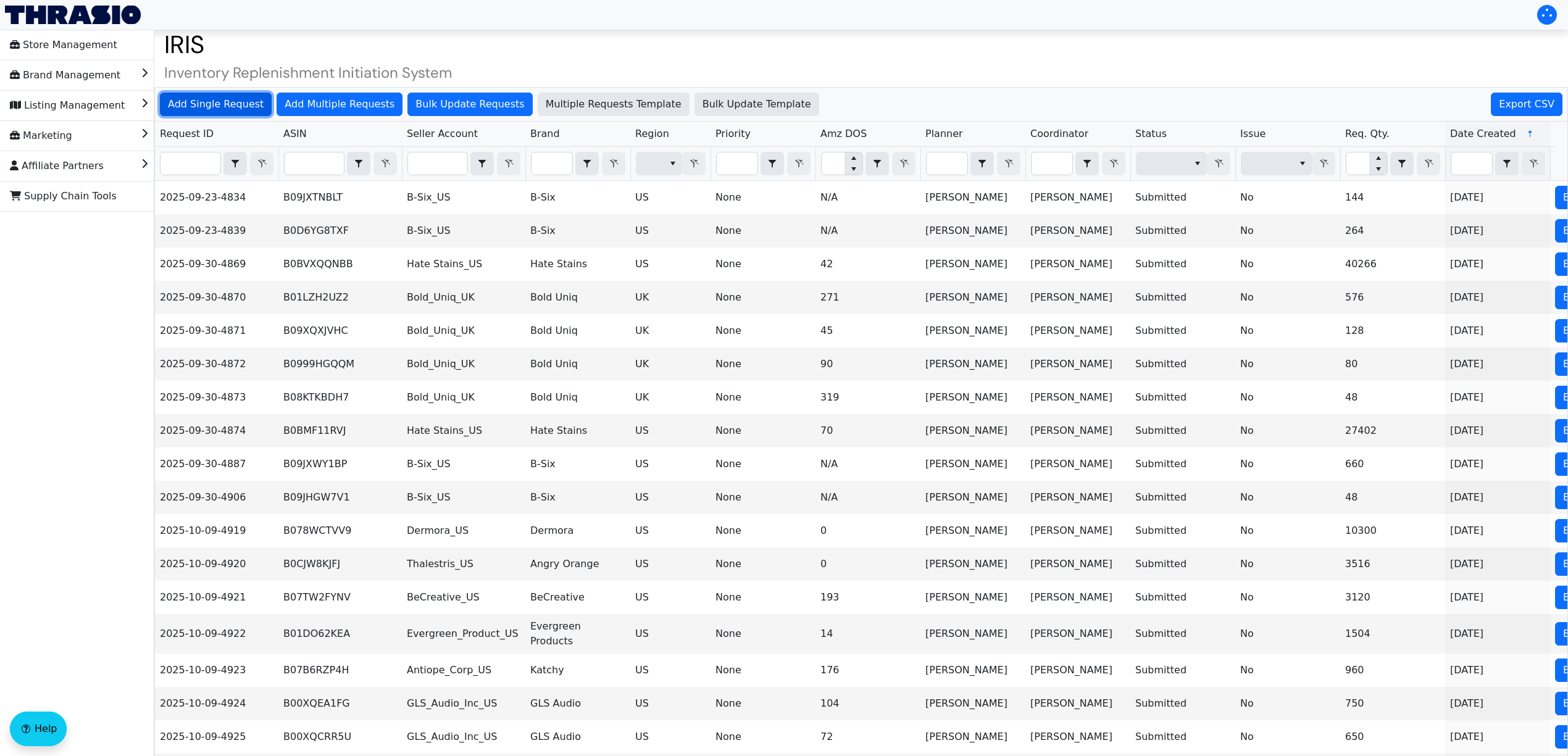
click at [223, 107] on span "Add Single Request" at bounding box center [215, 105] width 95 height 15
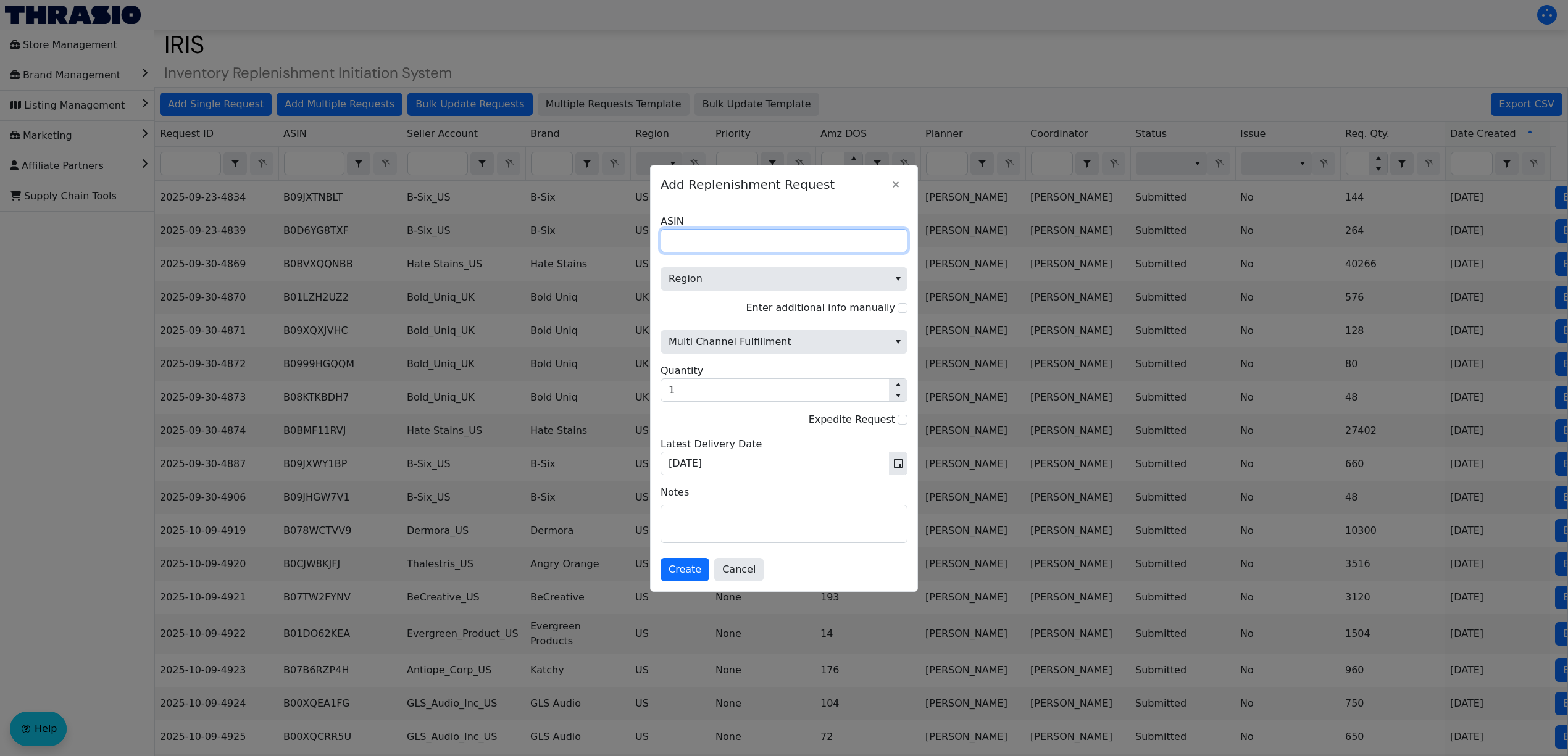
click at [777, 245] on input "ASIN" at bounding box center [784, 240] width 247 height 23
paste input "B0FJMPHMBN"
type input "B0FJMPHMBN"
click at [763, 275] on span "Region" at bounding box center [775, 279] width 213 height 15
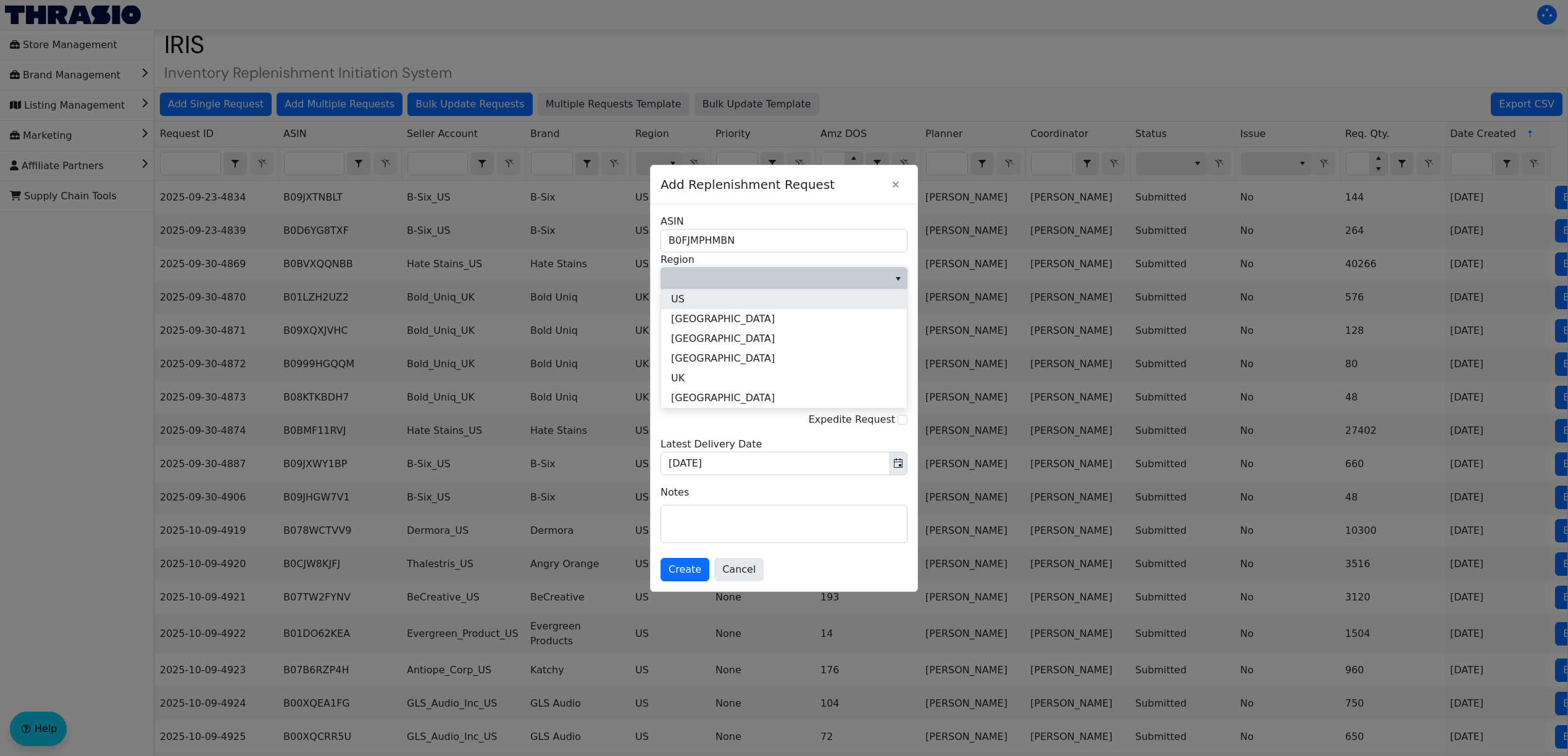
click at [750, 297] on li "US" at bounding box center [784, 298] width 246 height 20
click at [750, 342] on span "Multi Channel Fulfillment" at bounding box center [775, 342] width 213 height 15
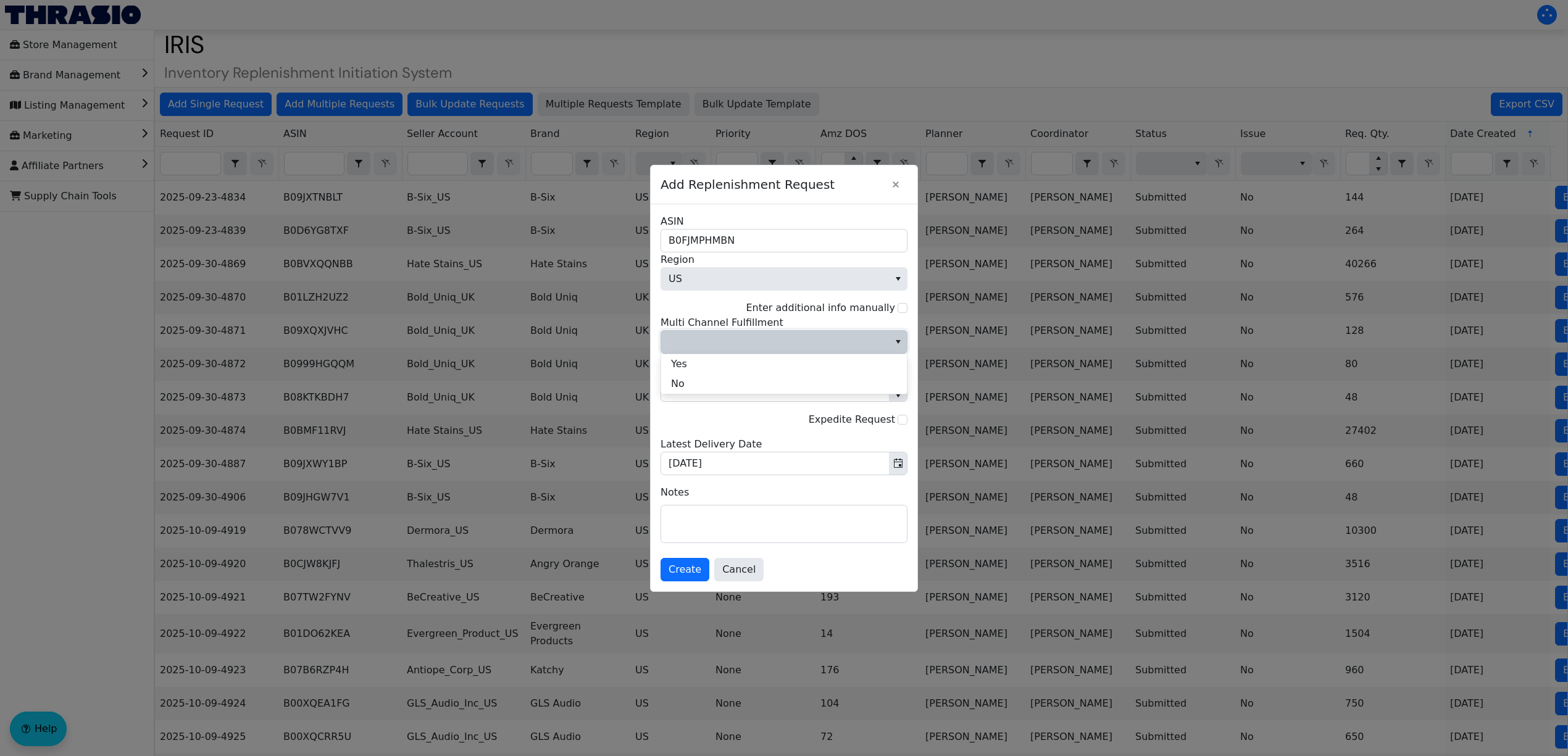
drag, startPoint x: 747, startPoint y: 385, endPoint x: 751, endPoint y: 391, distance: 7.2
click at [748, 385] on li "No" at bounding box center [784, 384] width 246 height 20
click at [780, 537] on textarea at bounding box center [784, 524] width 246 height 37
click at [822, 394] on input "1" at bounding box center [775, 390] width 227 height 22
type input "13,000"
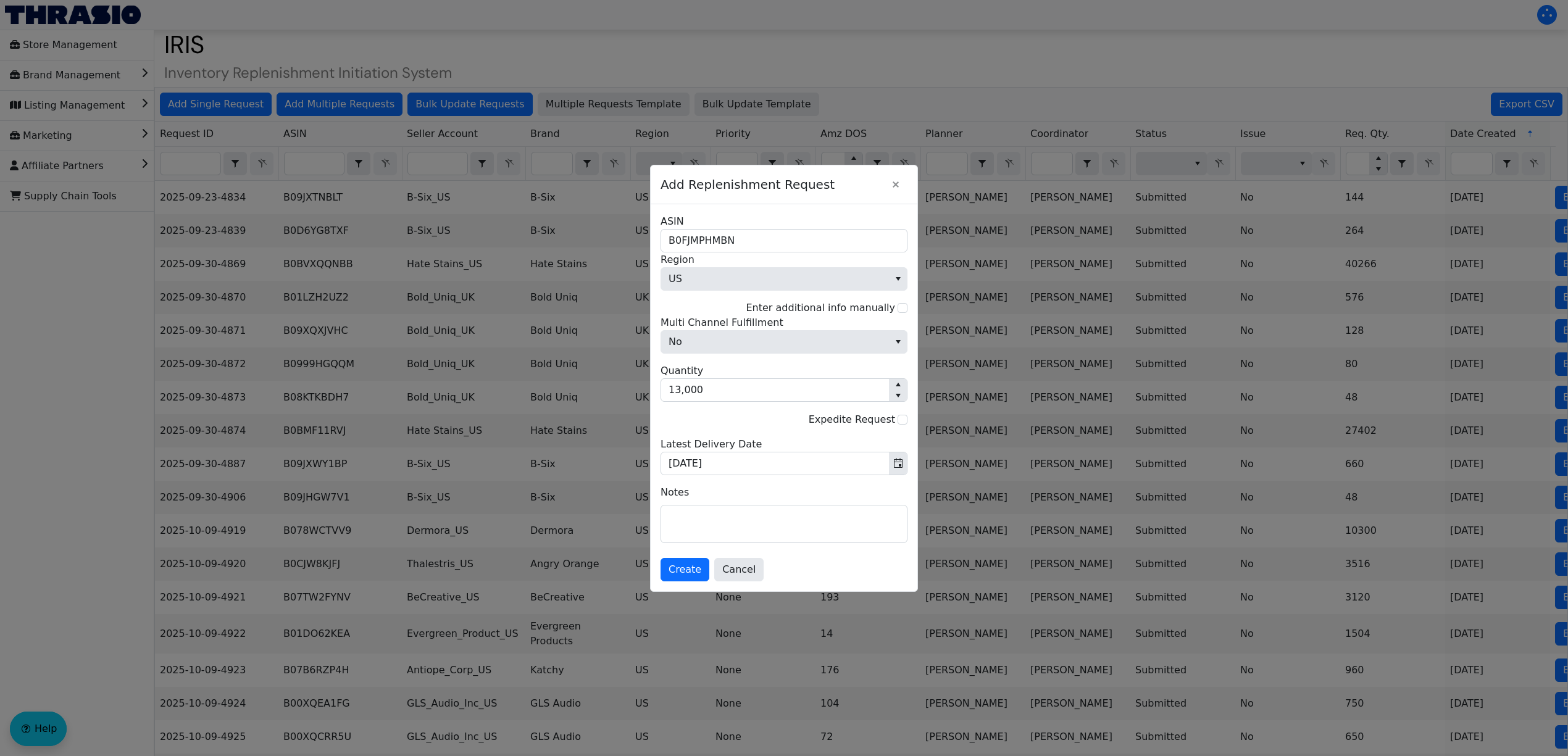
click at [769, 422] on div "Expedite Request" at bounding box center [784, 419] width 247 height 15
click at [689, 569] on span "Create" at bounding box center [684, 570] width 33 height 15
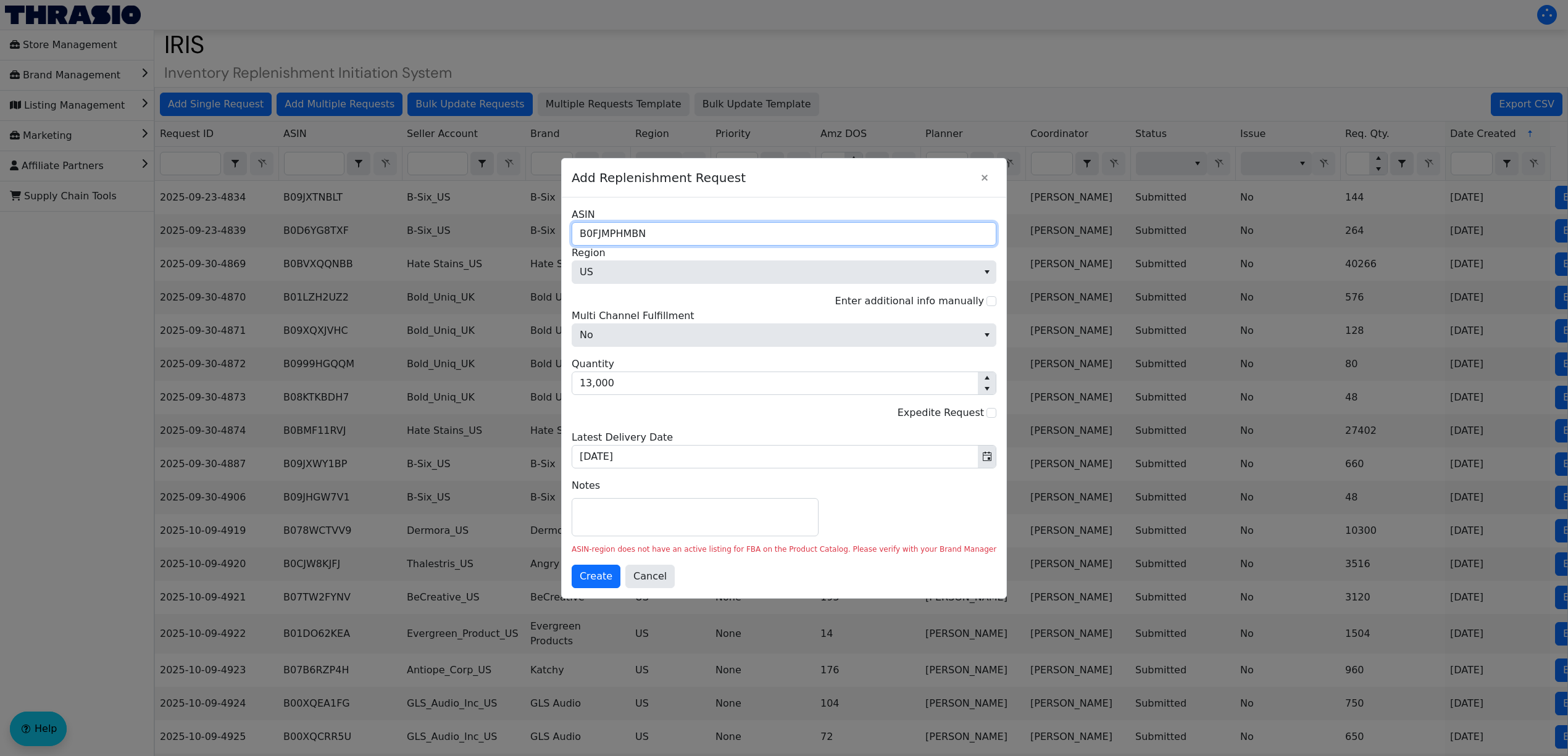
click at [603, 233] on input "B0FJMPHMBN" at bounding box center [784, 233] width 425 height 23
click at [977, 173] on icon "Close" at bounding box center [984, 178] width 15 height 10
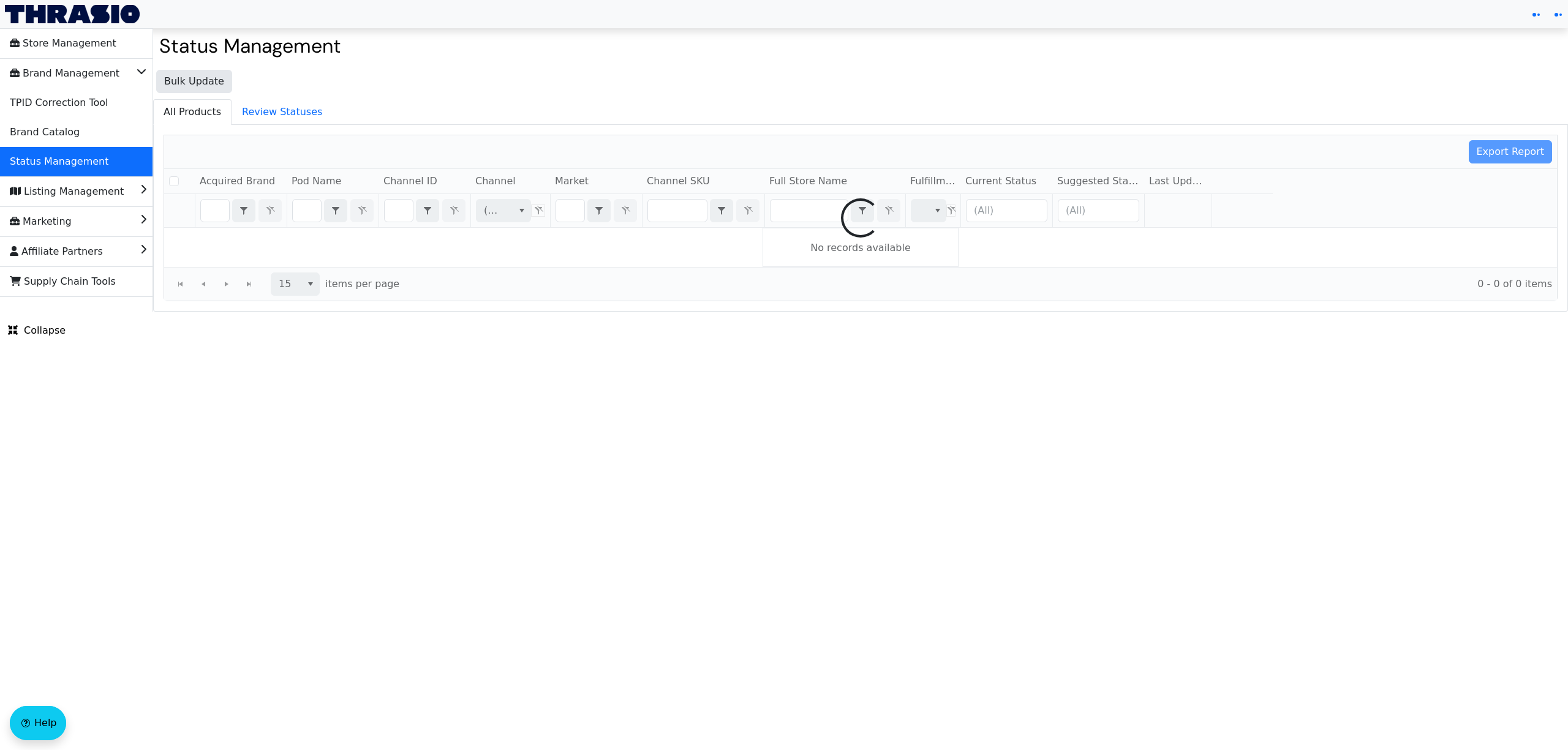
checkbox input "false"
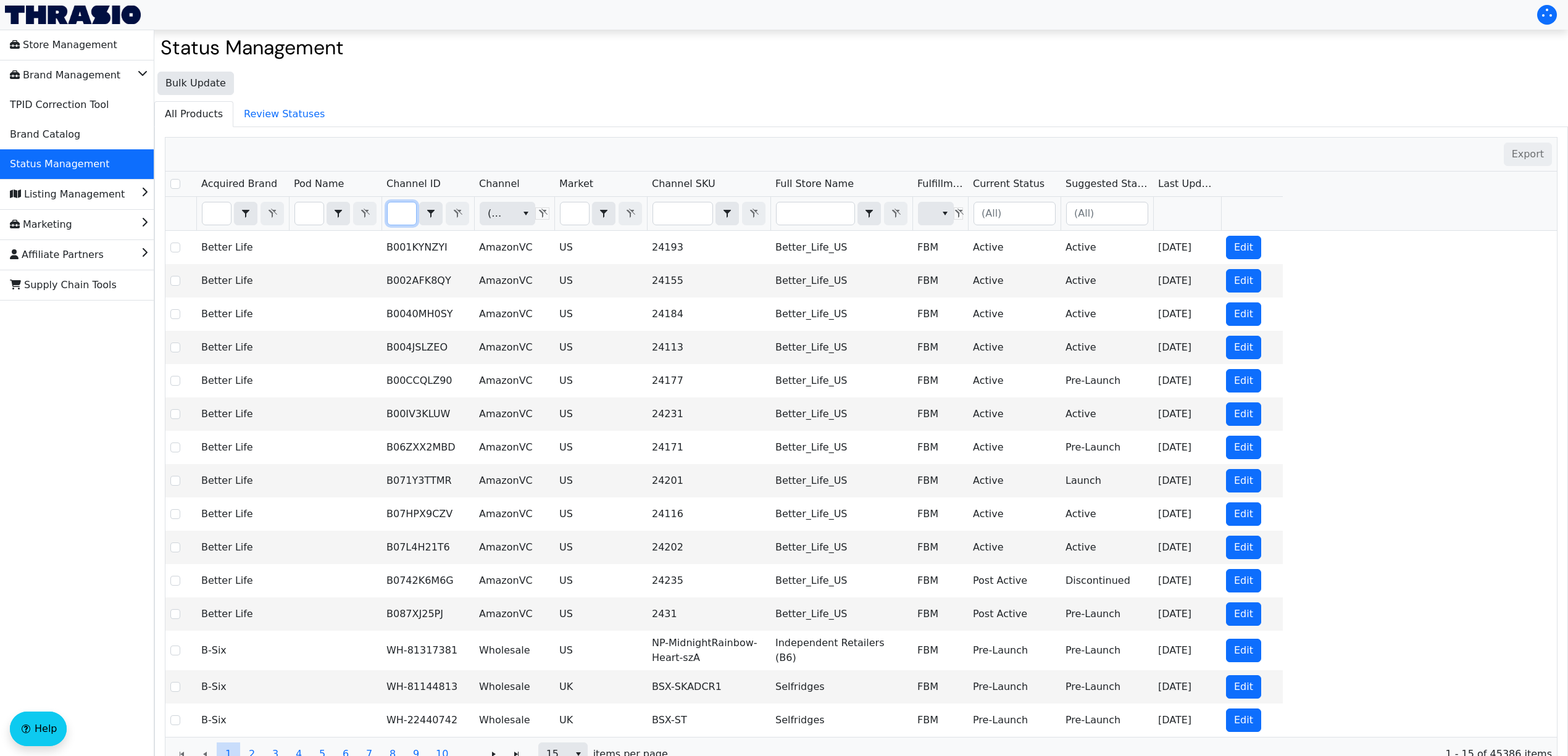
click at [402, 206] on input "Filter" at bounding box center [401, 213] width 28 height 22
type input "B0F7Z3CCML"
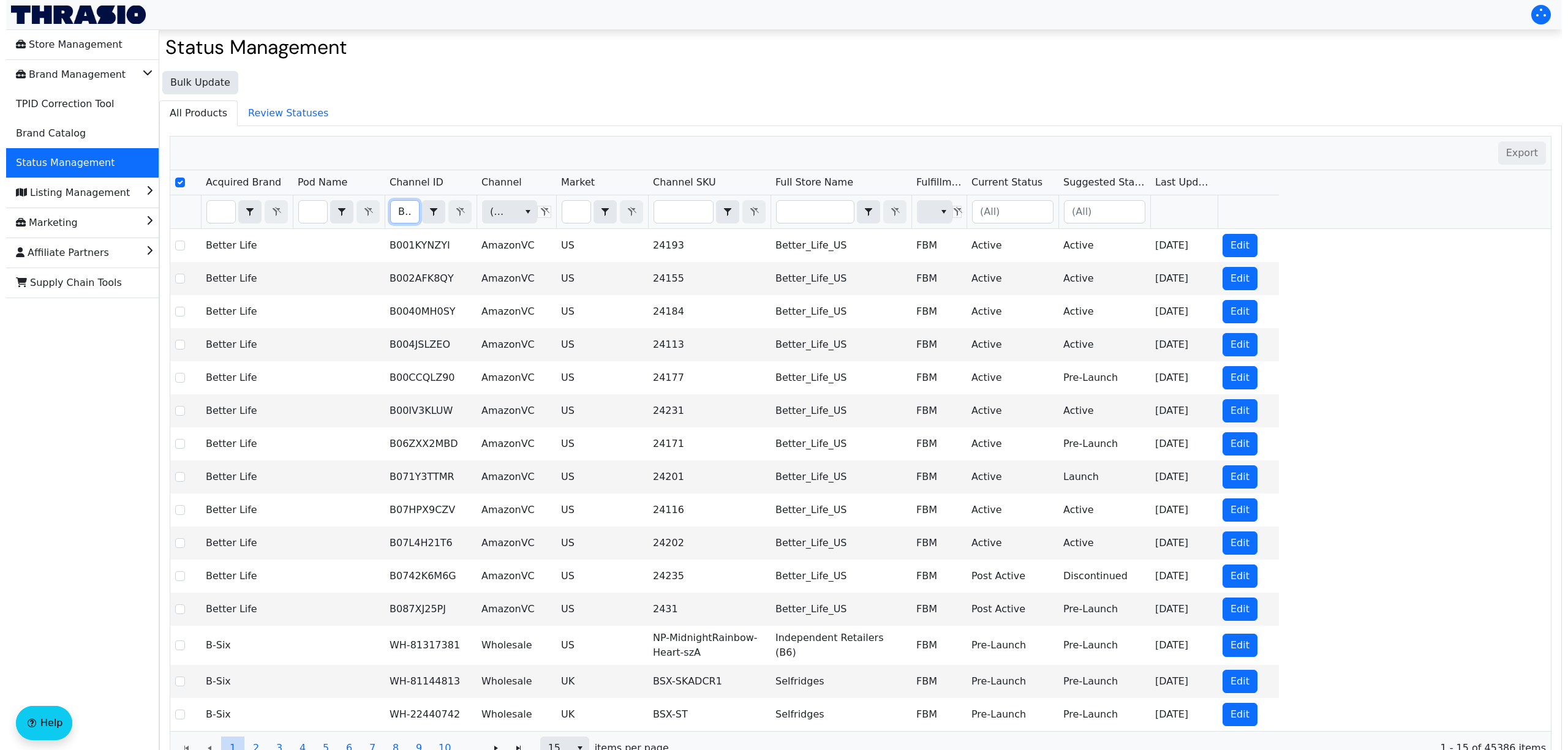
scroll to position [0, 44]
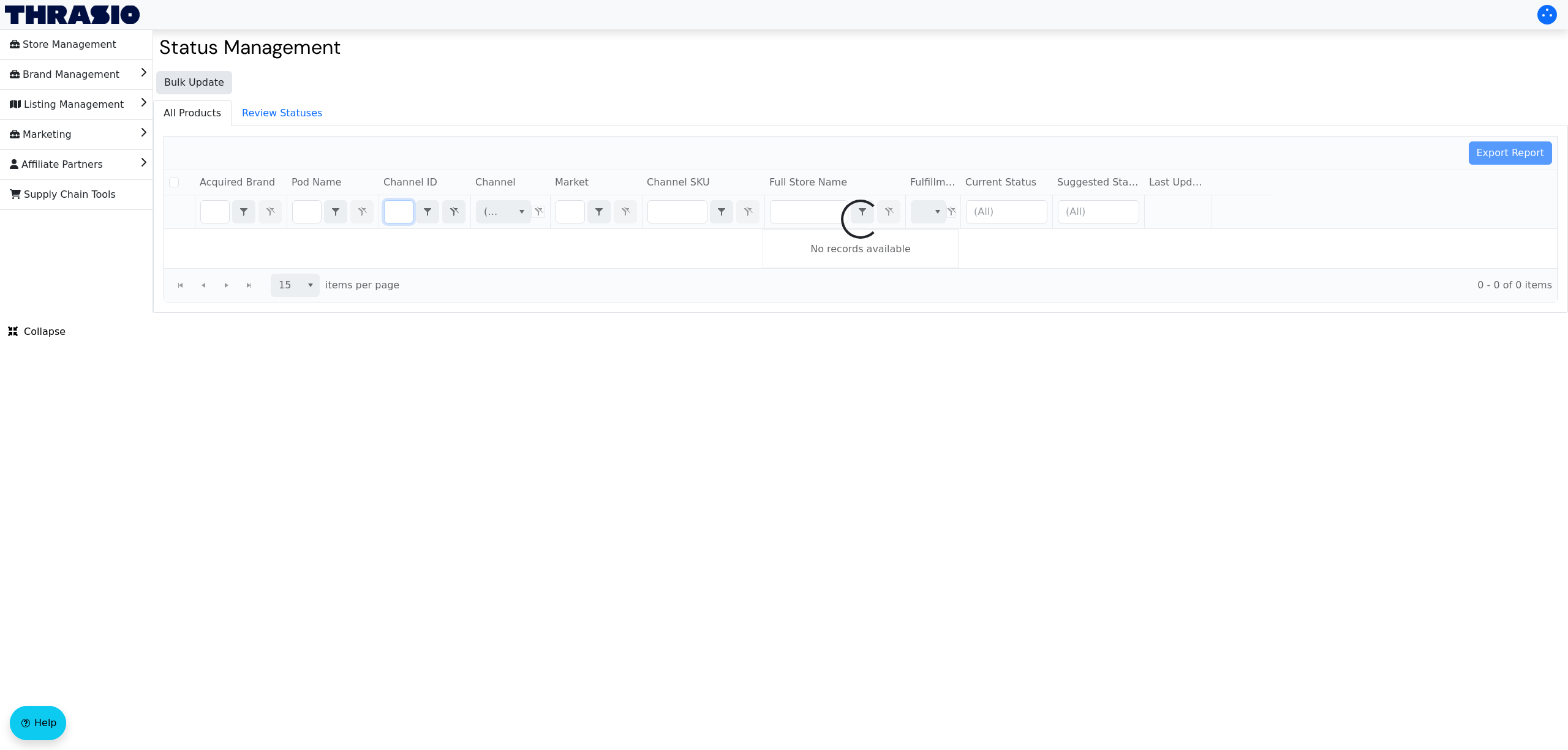
checkbox input "false"
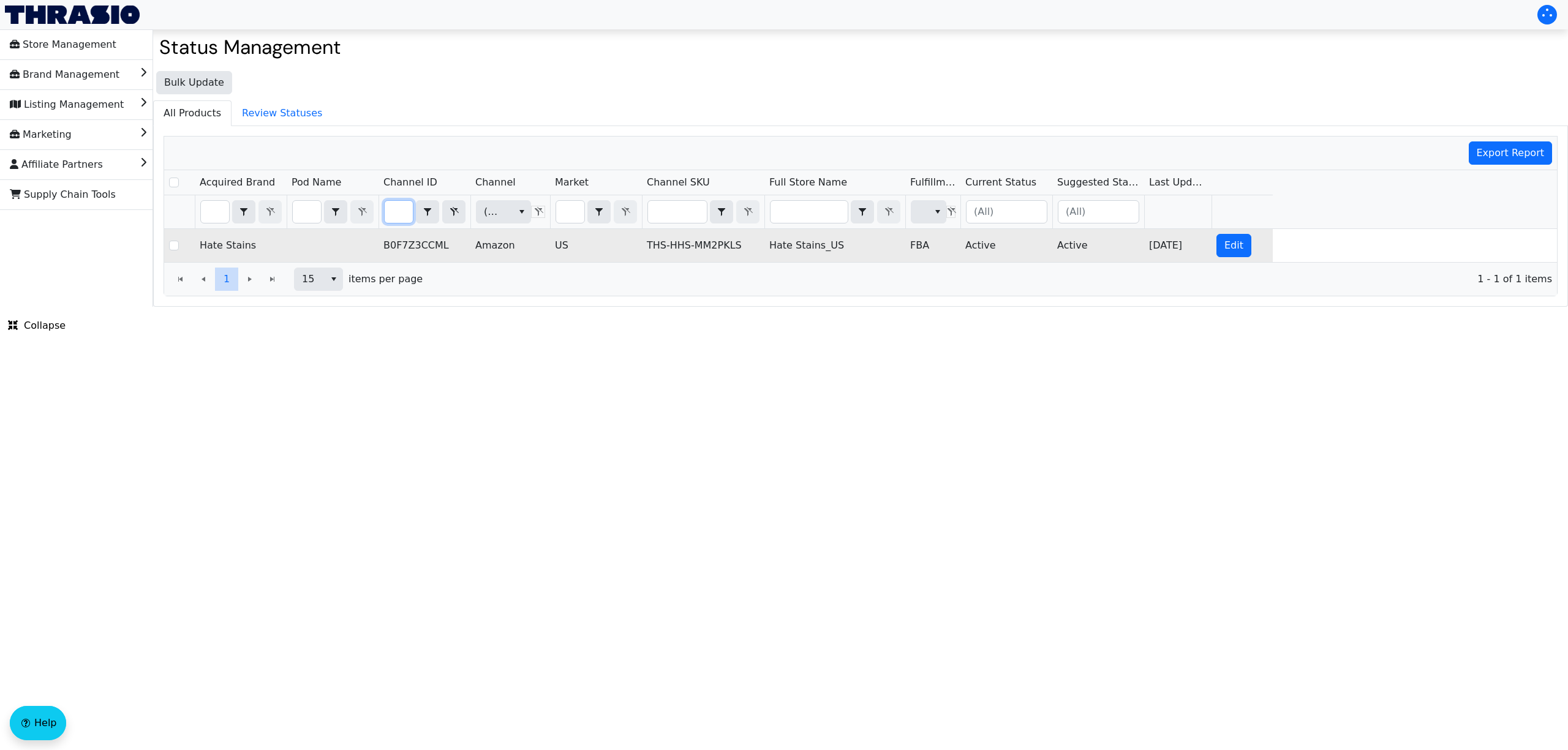
type input "B0F7Z3CCML"
click at [925, 245] on td "FBA" at bounding box center [932, 246] width 55 height 33
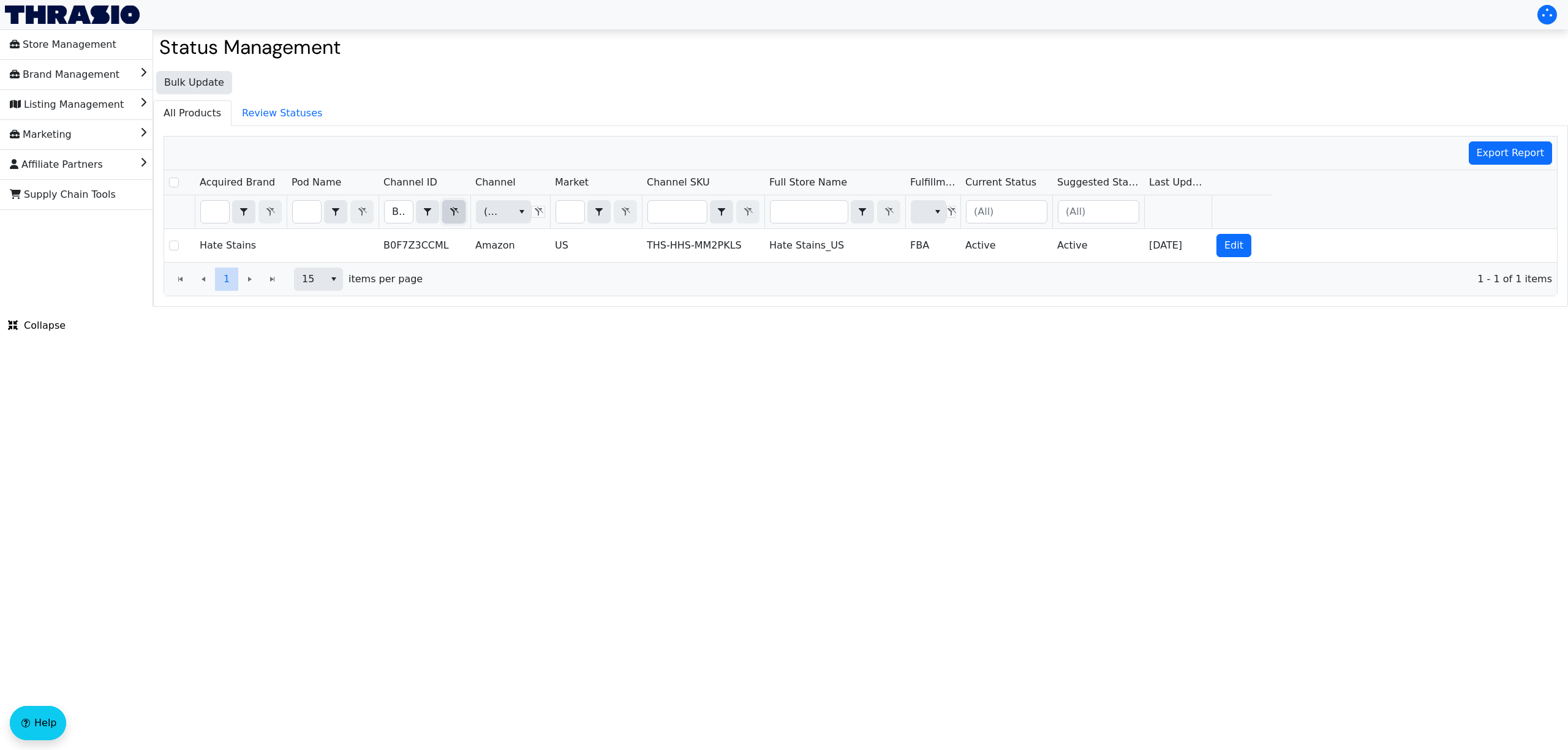
click at [453, 212] on icon "Filter" at bounding box center [454, 212] width 8 height 9
checkbox input "true"
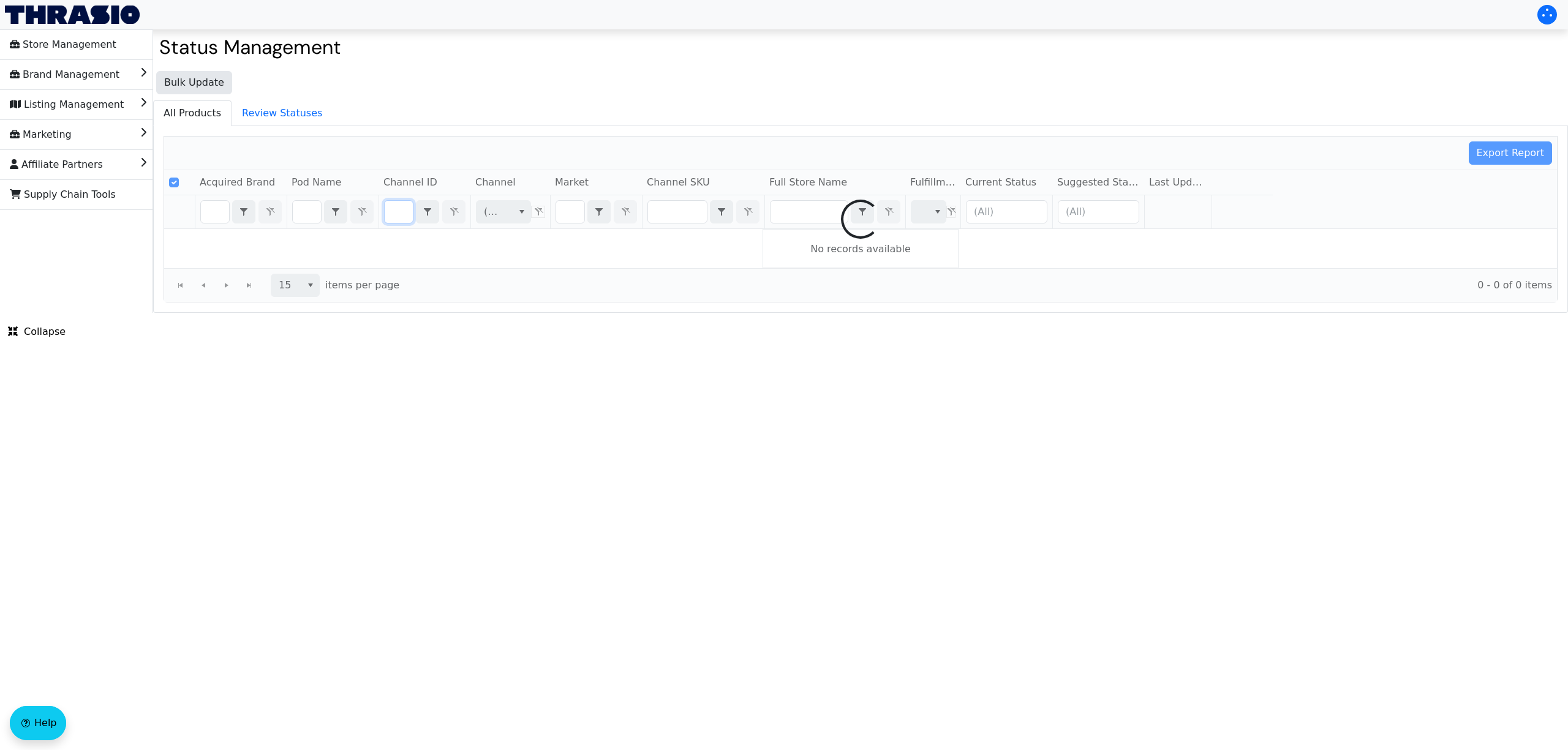
type input "B0FJMPHMBN"
checkbox input "false"
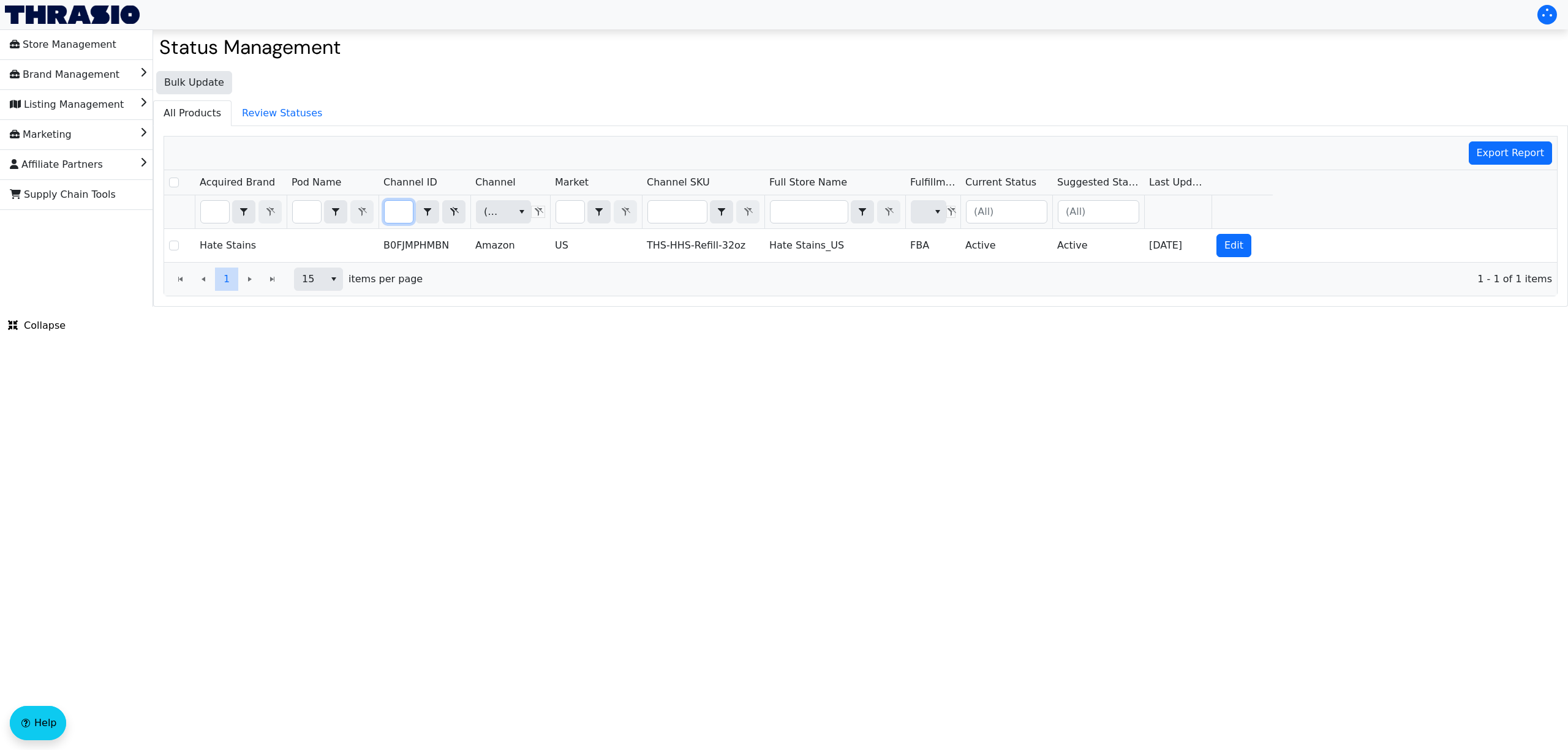
type input "B0FJMPHMBN"
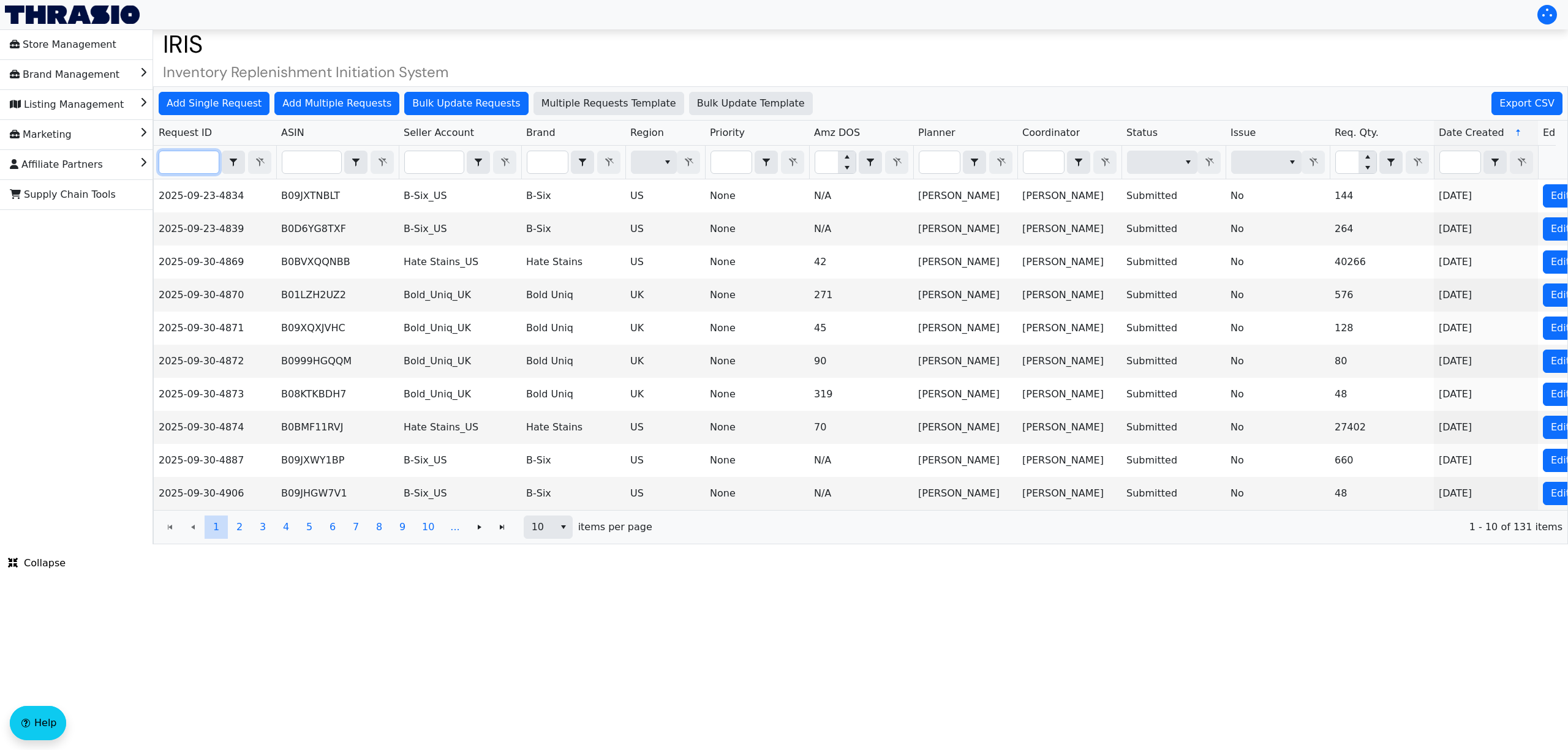
click at [191, 165] on input "Filter" at bounding box center [189, 162] width 59 height 22
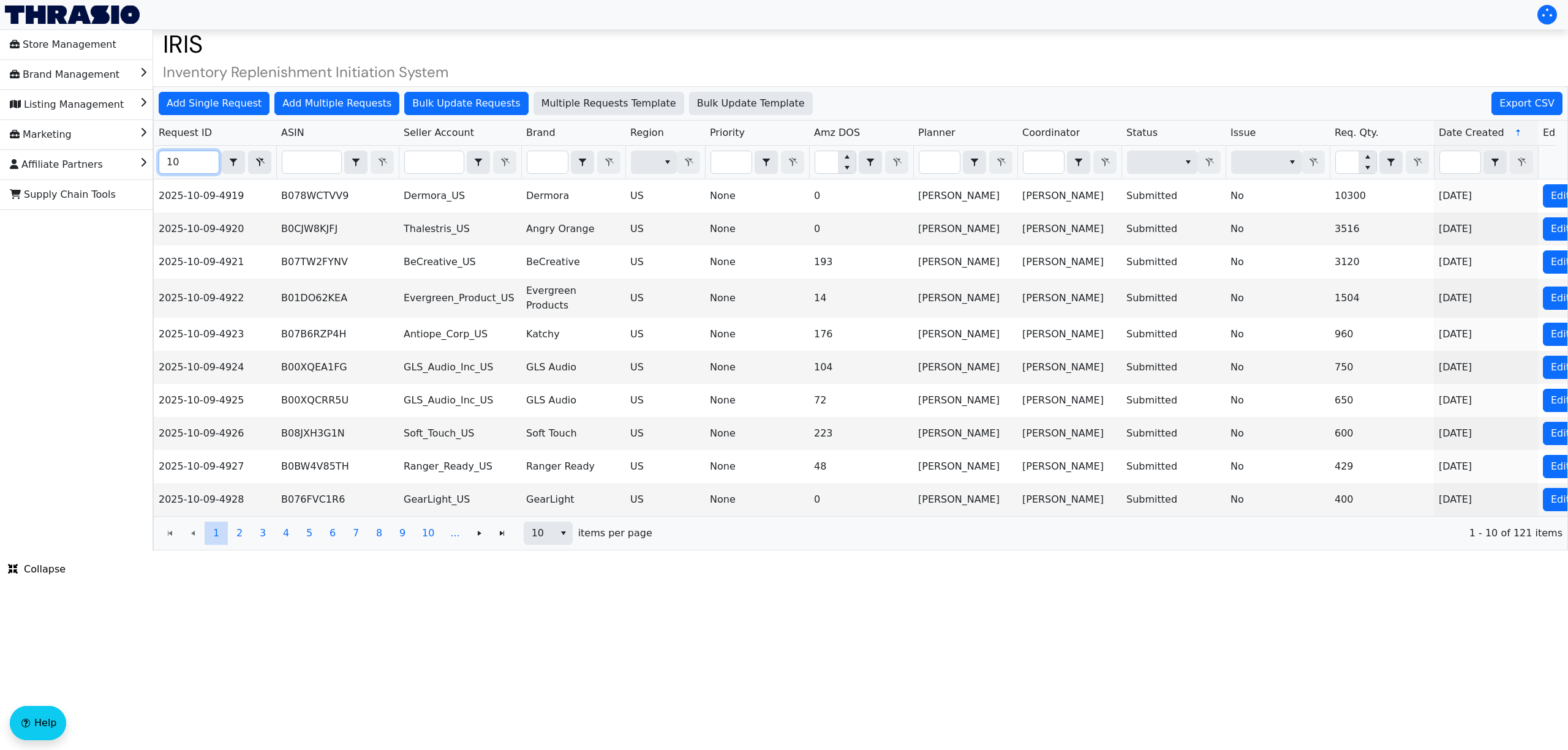
type input "1"
type input "[DATE]"
click at [533, 541] on span "10" at bounding box center [539, 534] width 15 height 15
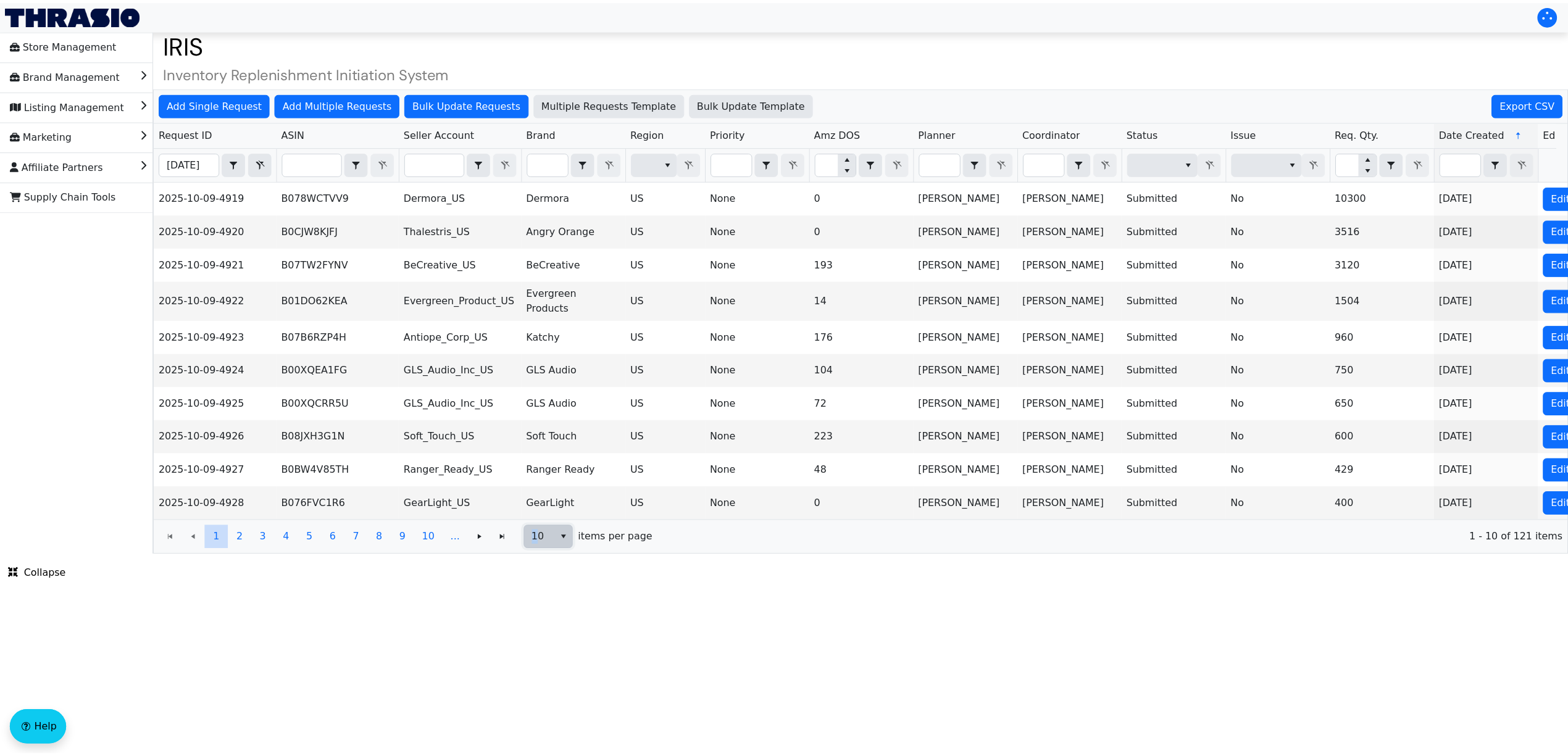
scroll to position [0, 0]
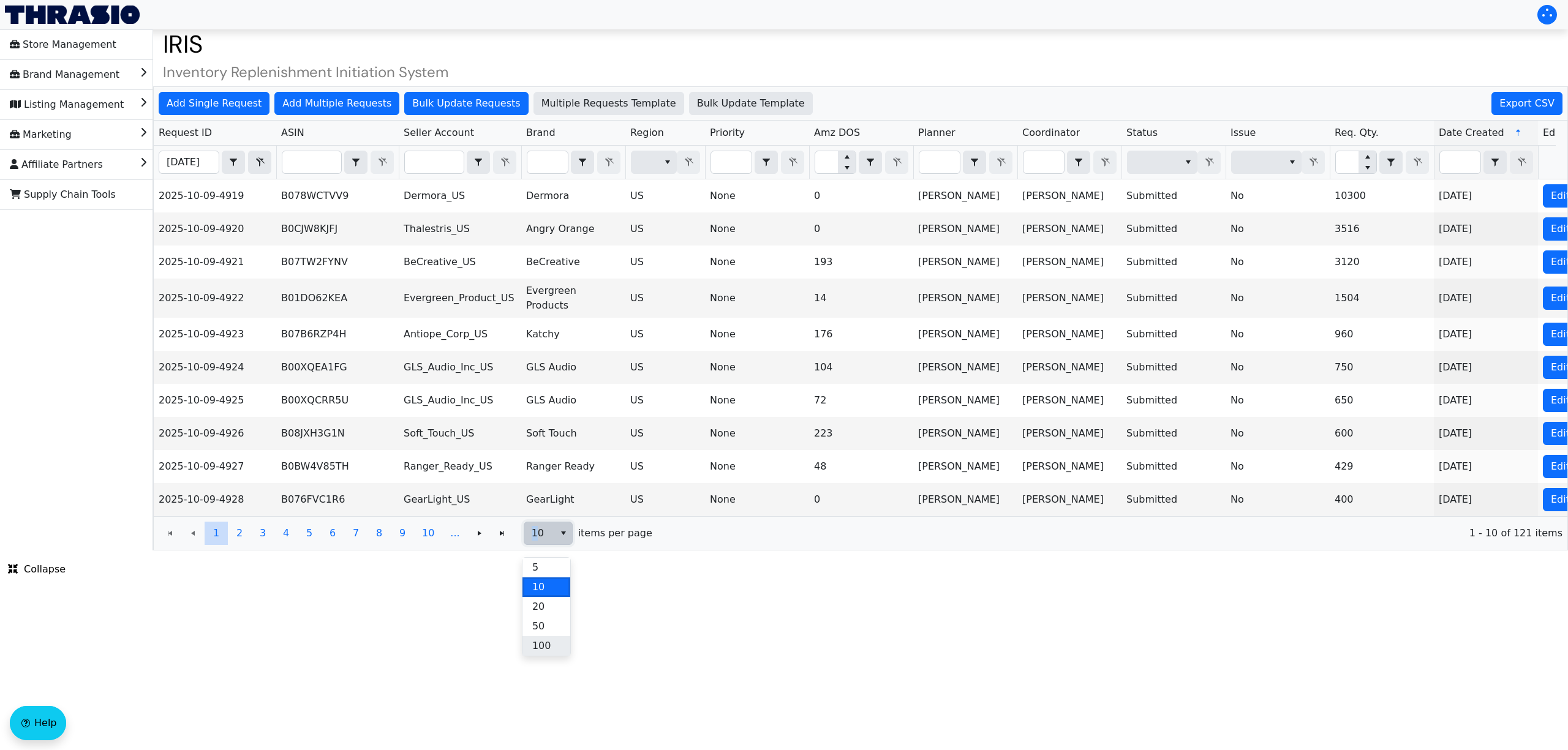
click at [539, 647] on span "100" at bounding box center [541, 646] width 19 height 15
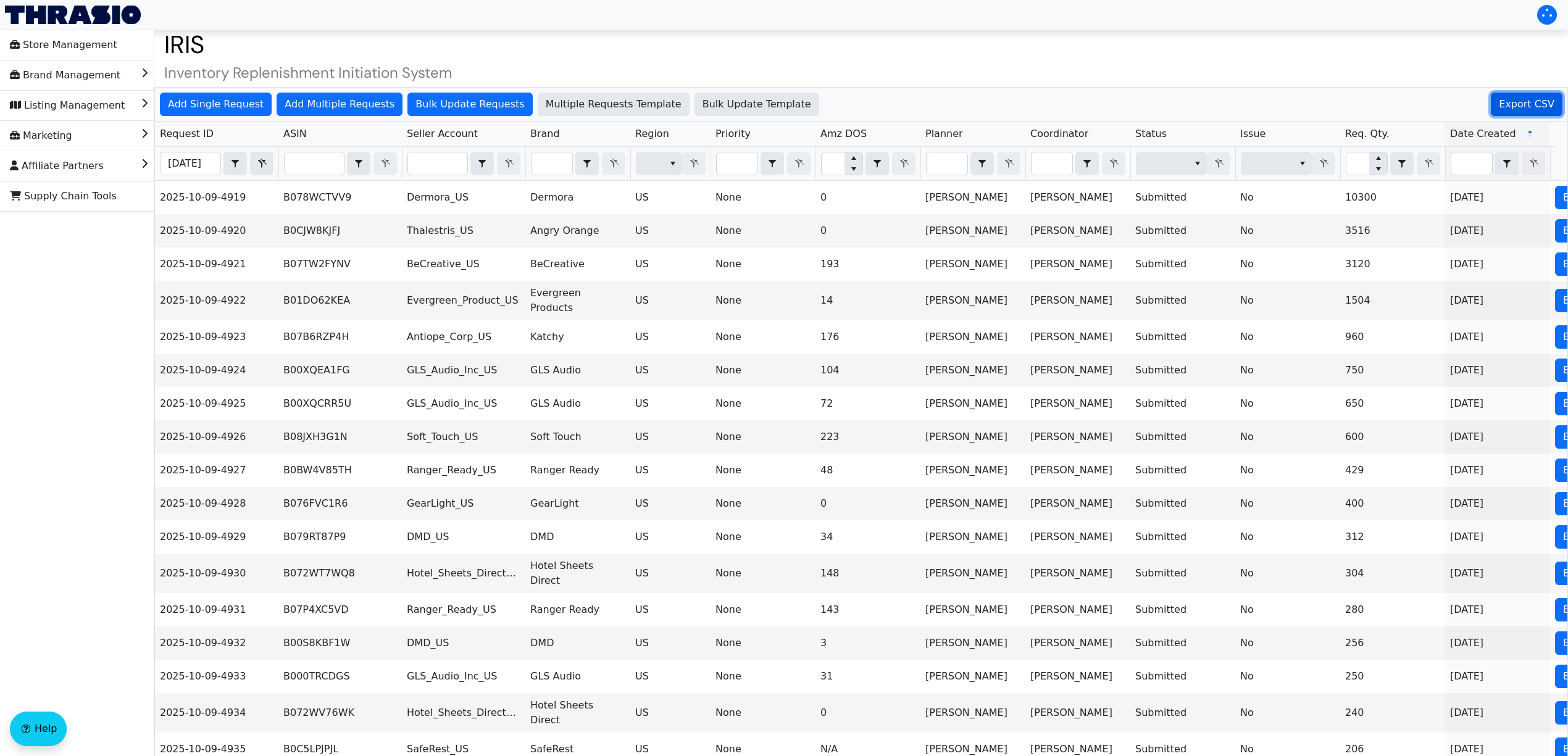
click at [1558, 95] on button "Export CSV" at bounding box center [1526, 104] width 72 height 23
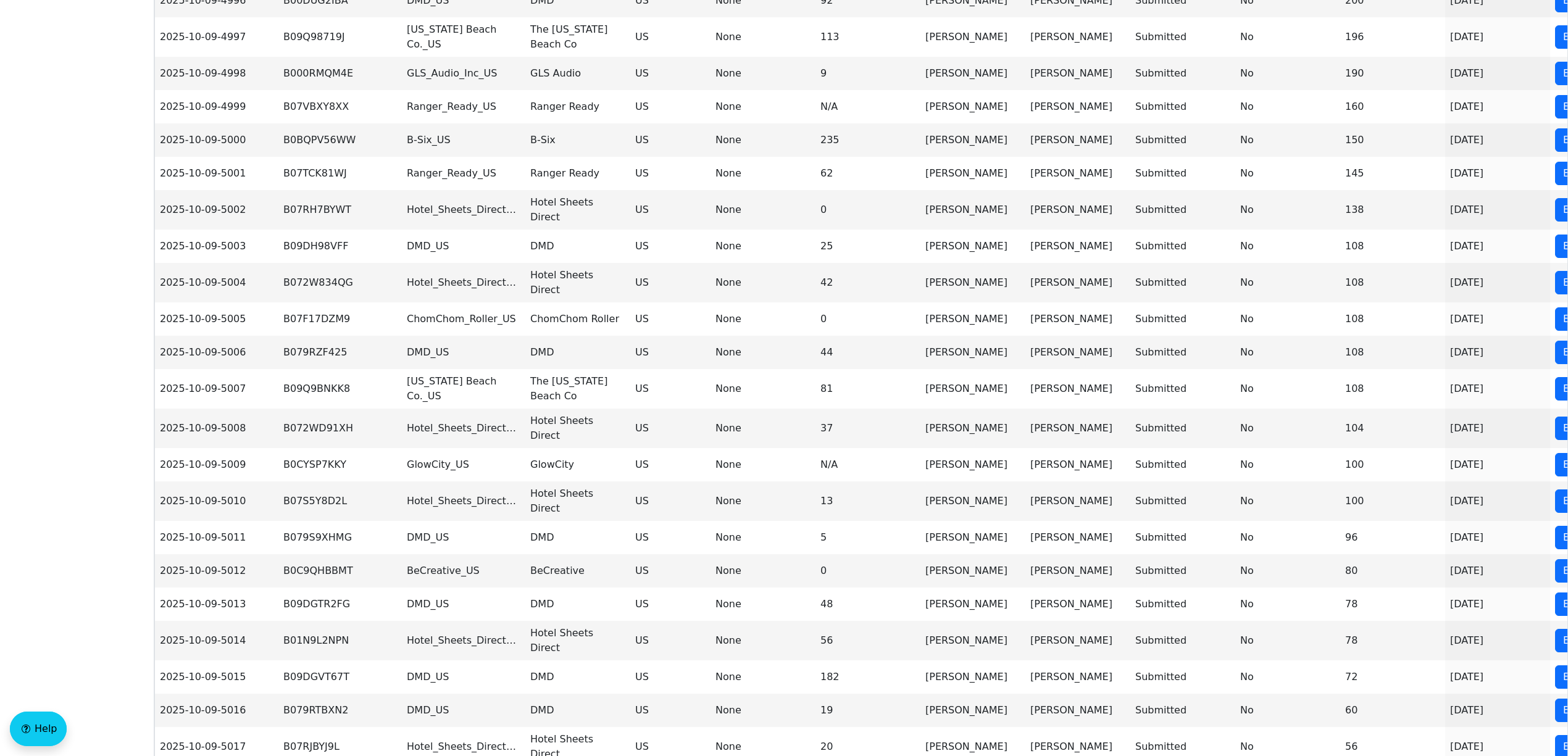
scroll to position [2901, 0]
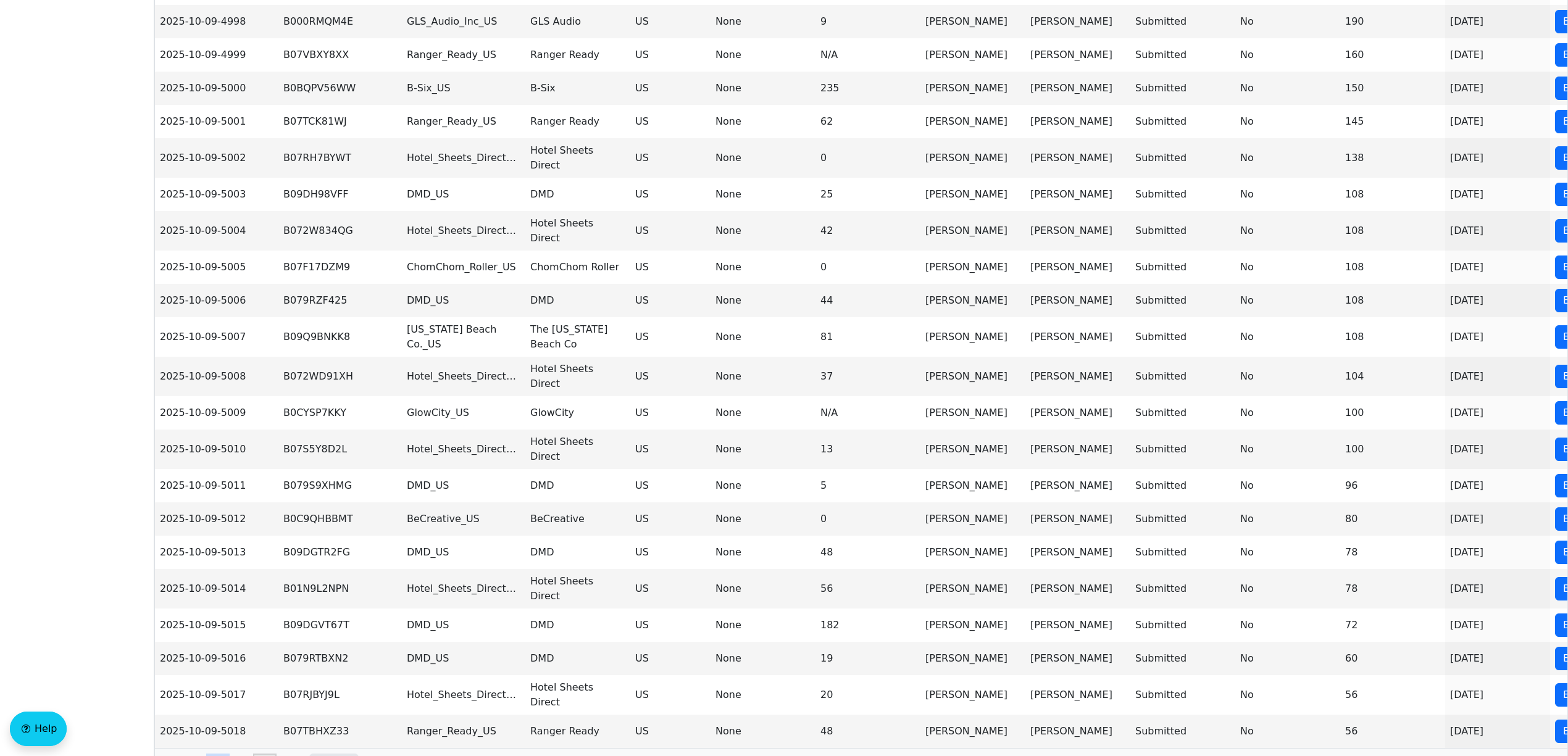
click at [269, 755] on icon "Page 1 of 2" at bounding box center [265, 765] width 15 height 10
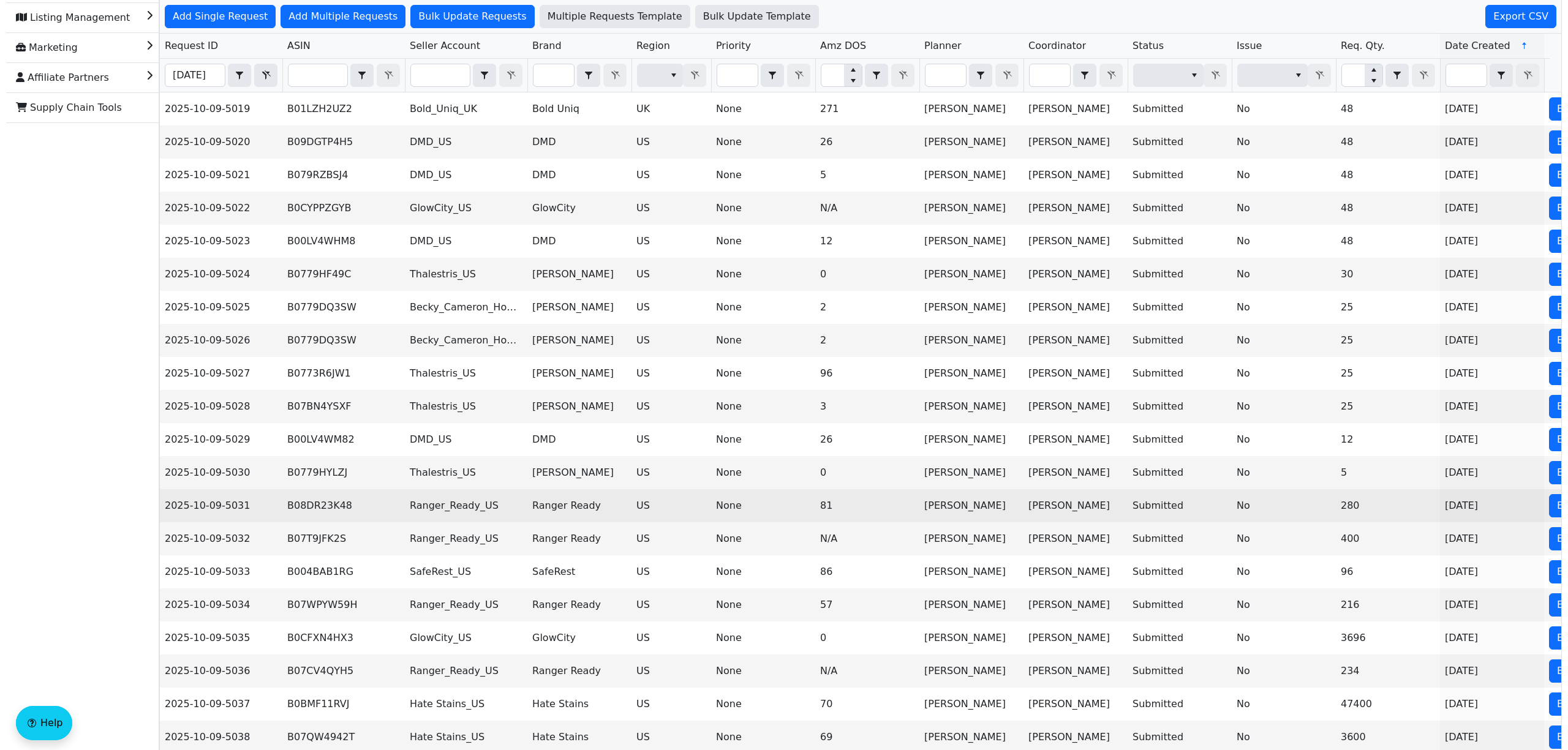
scroll to position [0, 0]
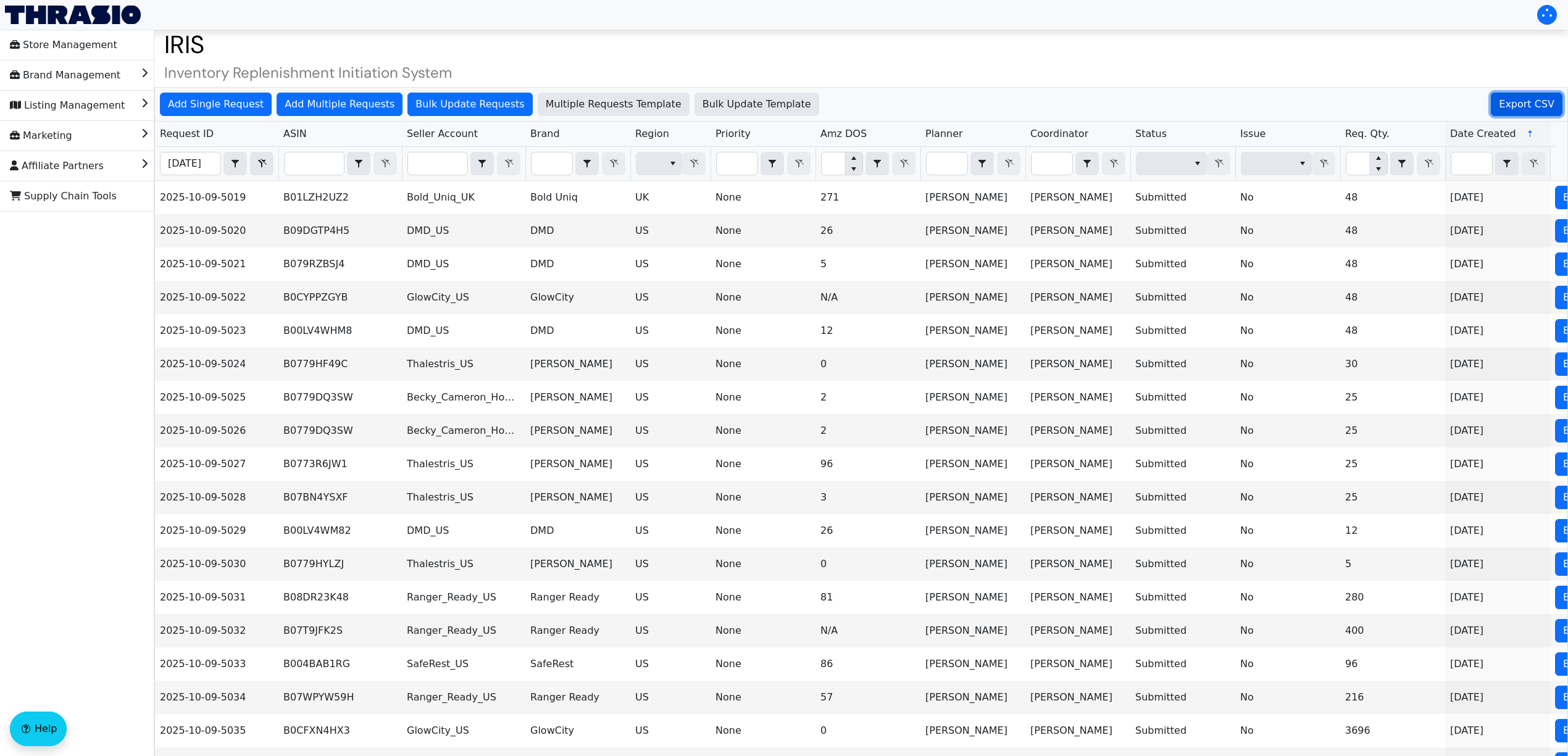
click at [1543, 106] on span "Export CSV" at bounding box center [1526, 105] width 55 height 15
click at [260, 163] on icon "Filter" at bounding box center [262, 164] width 8 height 9
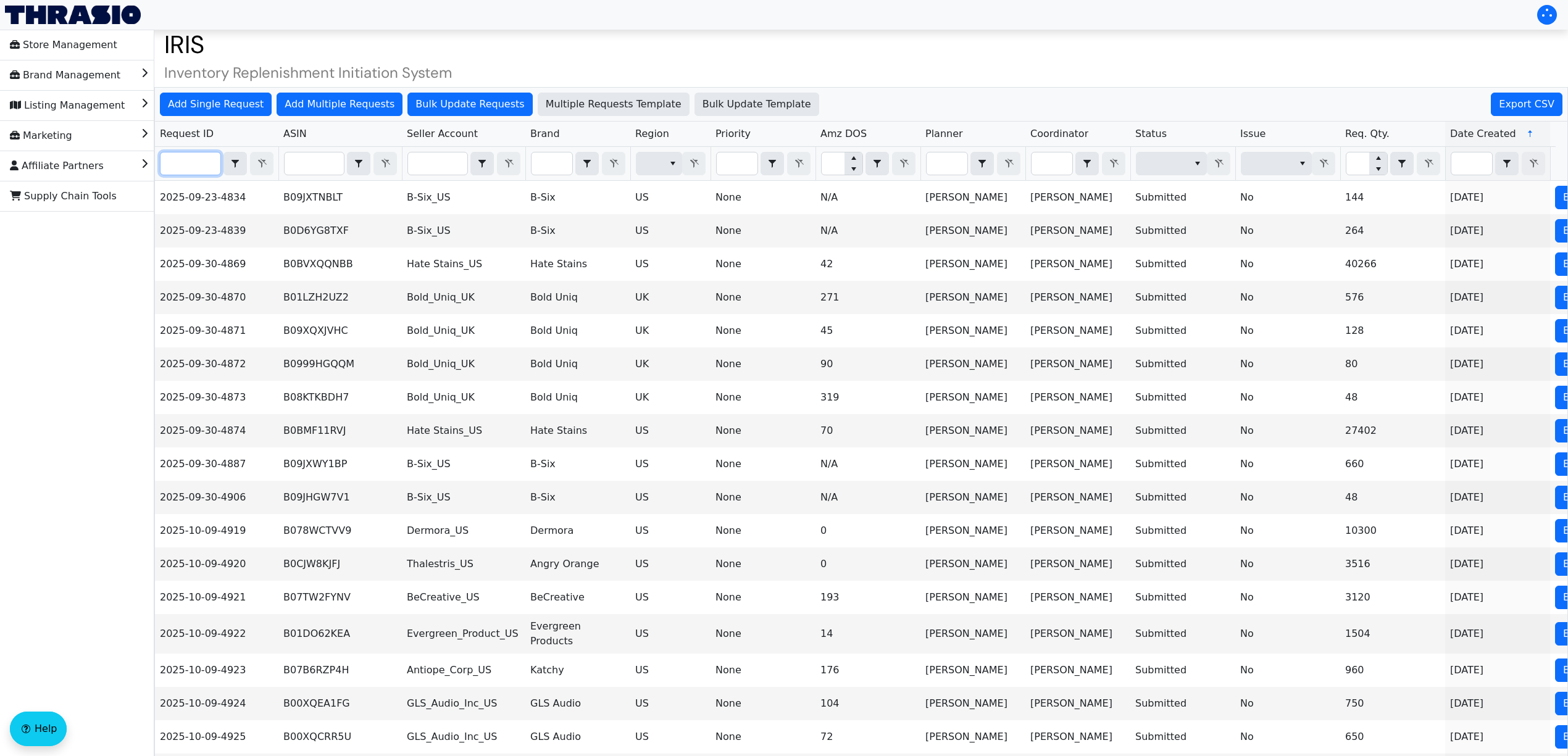
click at [211, 166] on input "Filter" at bounding box center [191, 164] width 60 height 22
paste input "2025-10-09-4998"
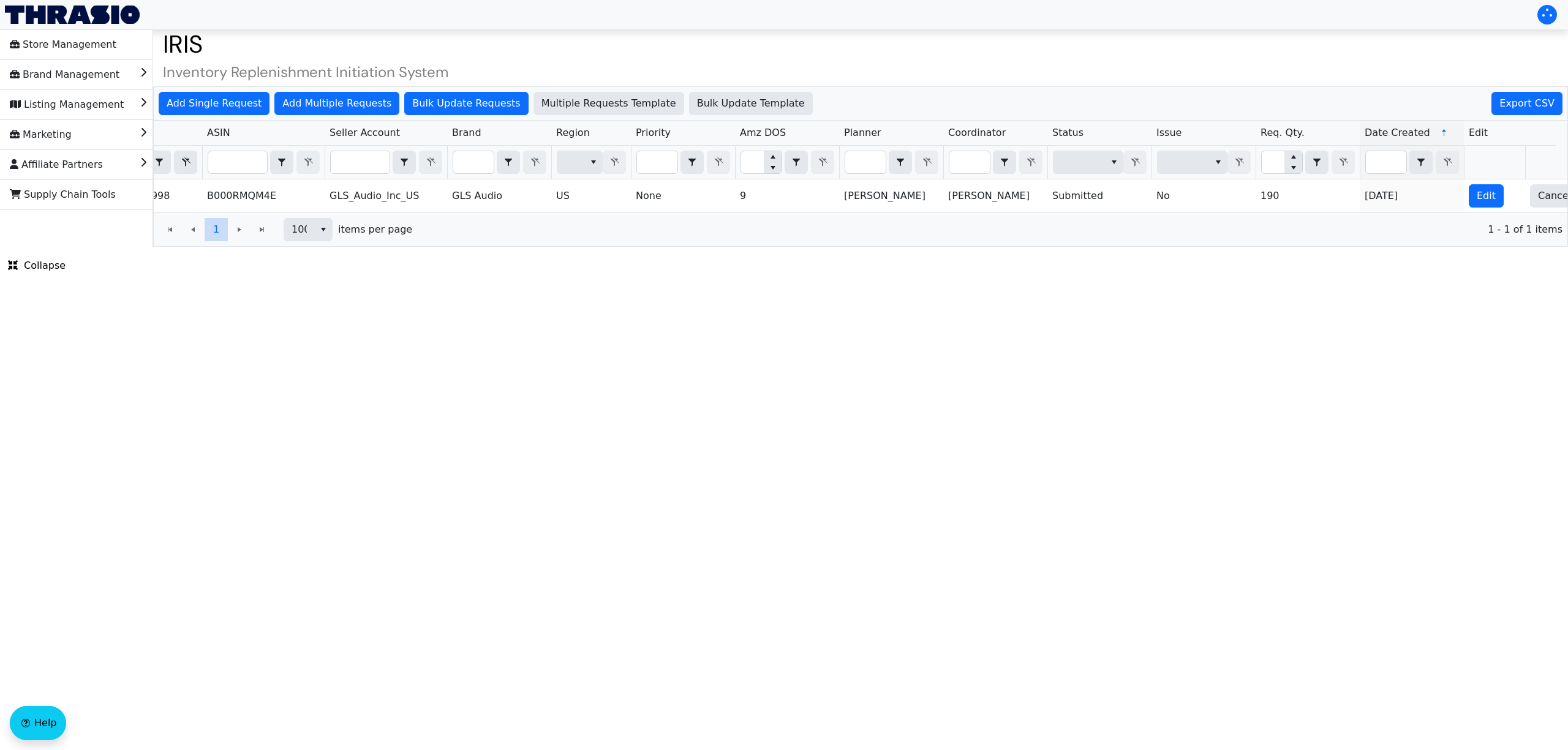
scroll to position [0, 105]
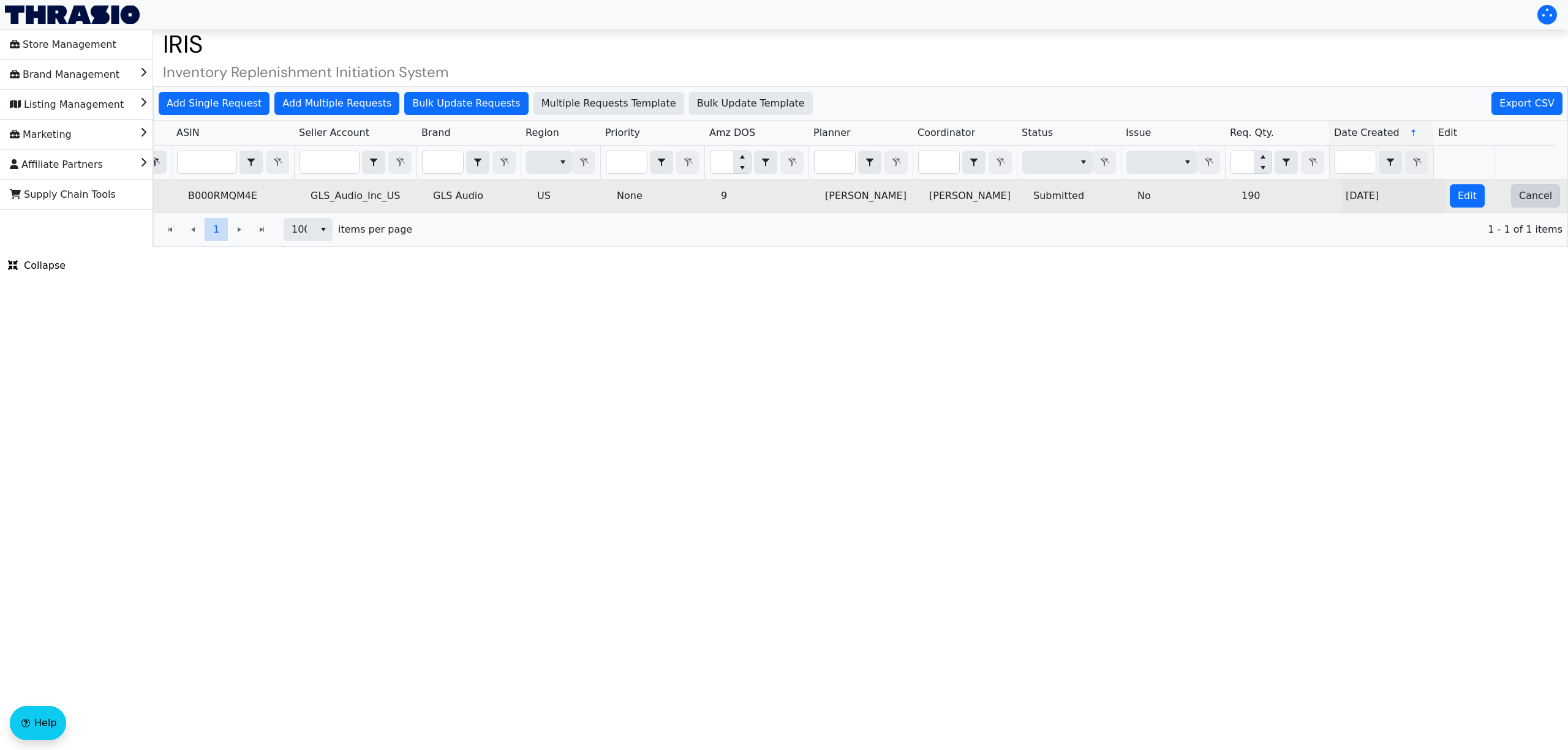
type input "2025-10-09-4998"
click at [1523, 199] on span "Cancel" at bounding box center [1536, 196] width 33 height 15
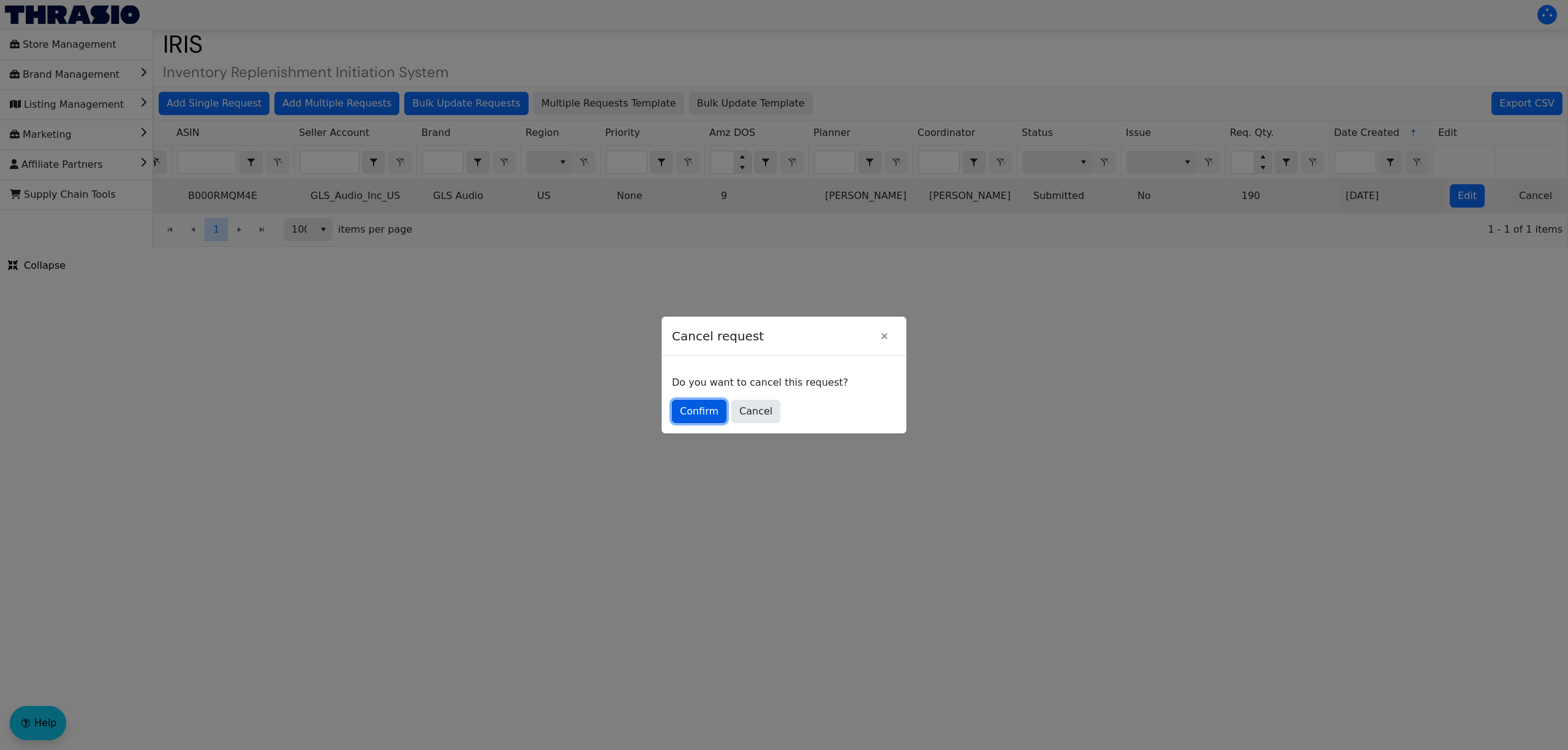
click at [714, 407] on span "Confirm" at bounding box center [699, 411] width 39 height 15
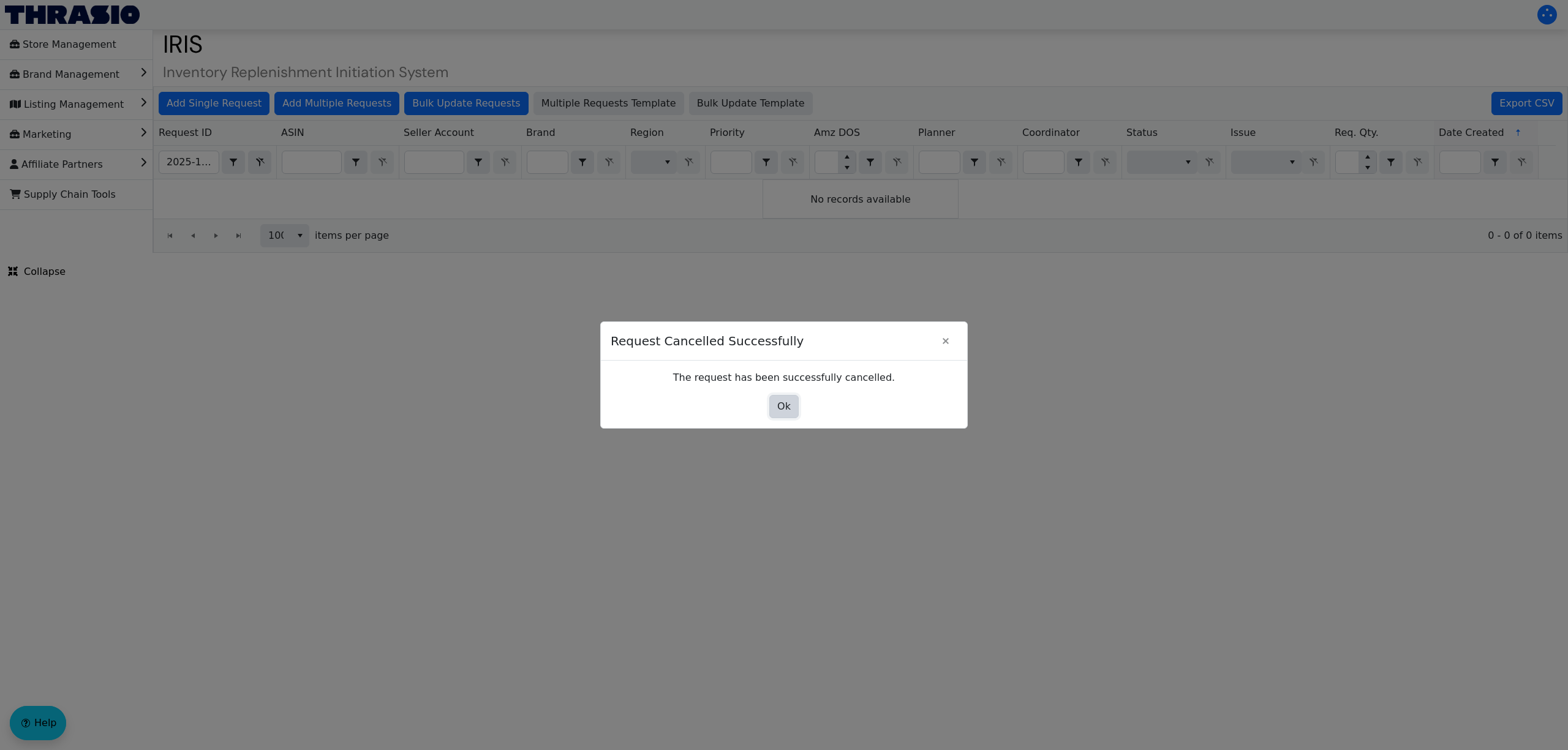
click at [784, 404] on span "Ok" at bounding box center [784, 407] width 14 height 15
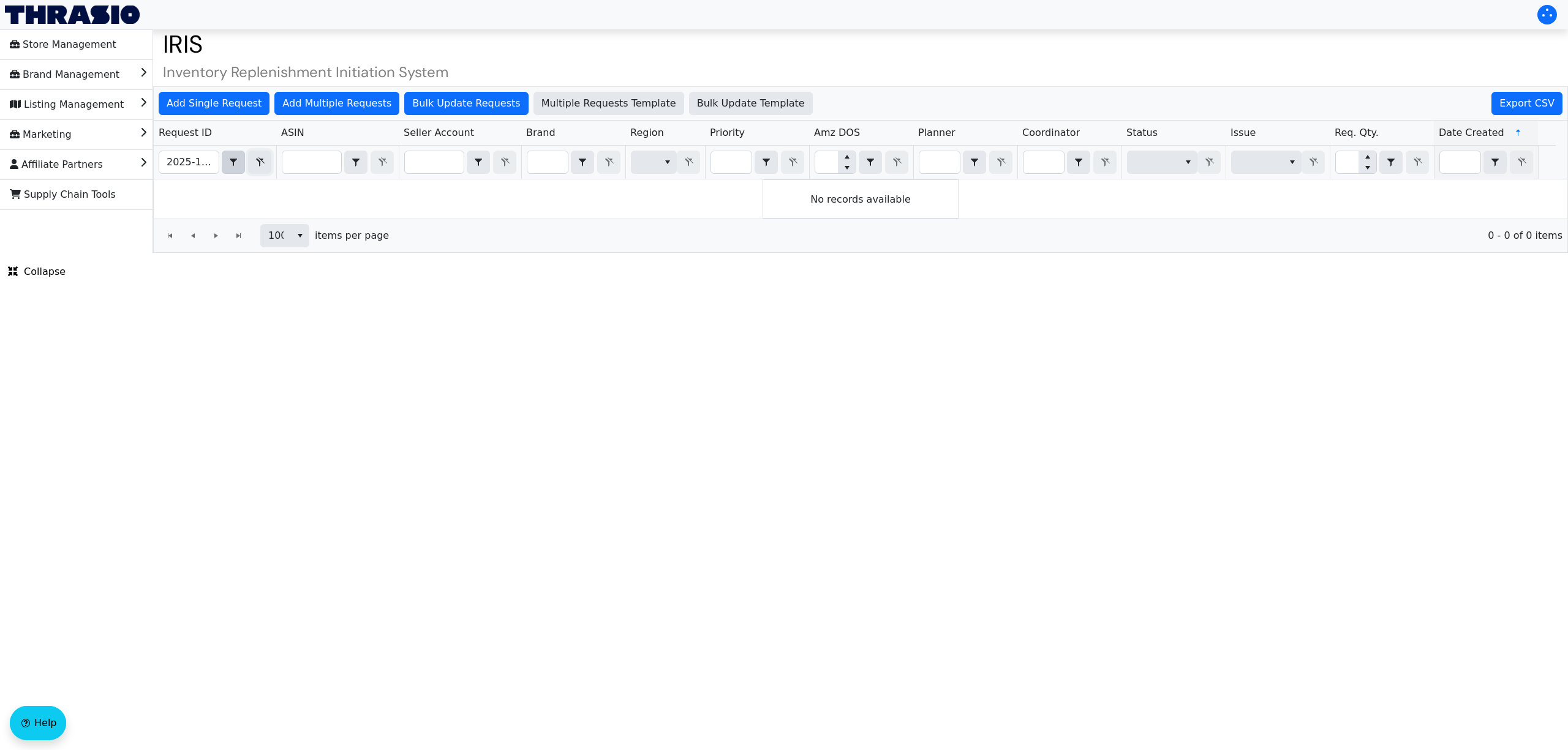
drag, startPoint x: 257, startPoint y: 161, endPoint x: 226, endPoint y: 160, distance: 31.0
click at [257, 161] on icon "Filter" at bounding box center [260, 162] width 8 height 9
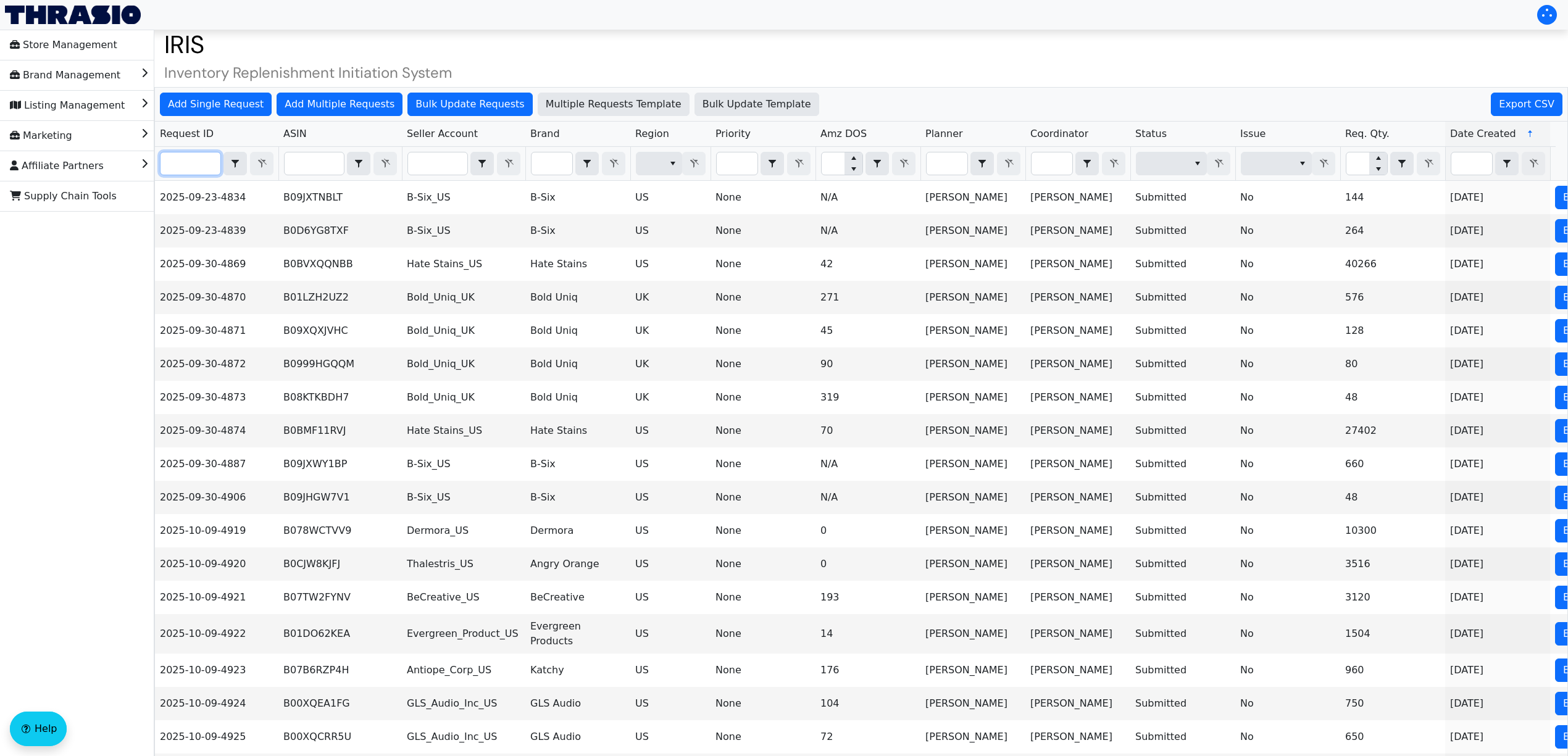
paste input "2025-10-09-4993"
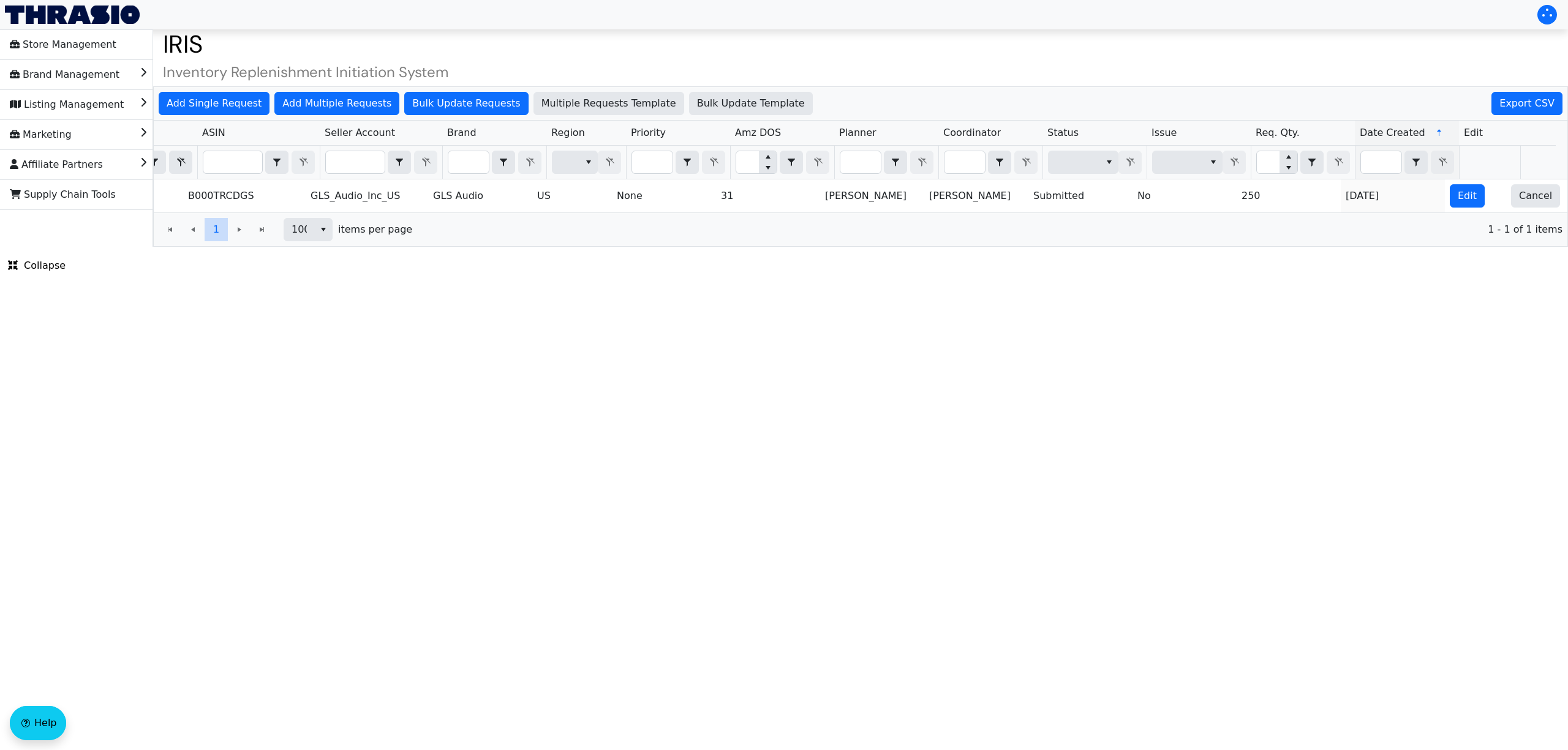
scroll to position [0, 105]
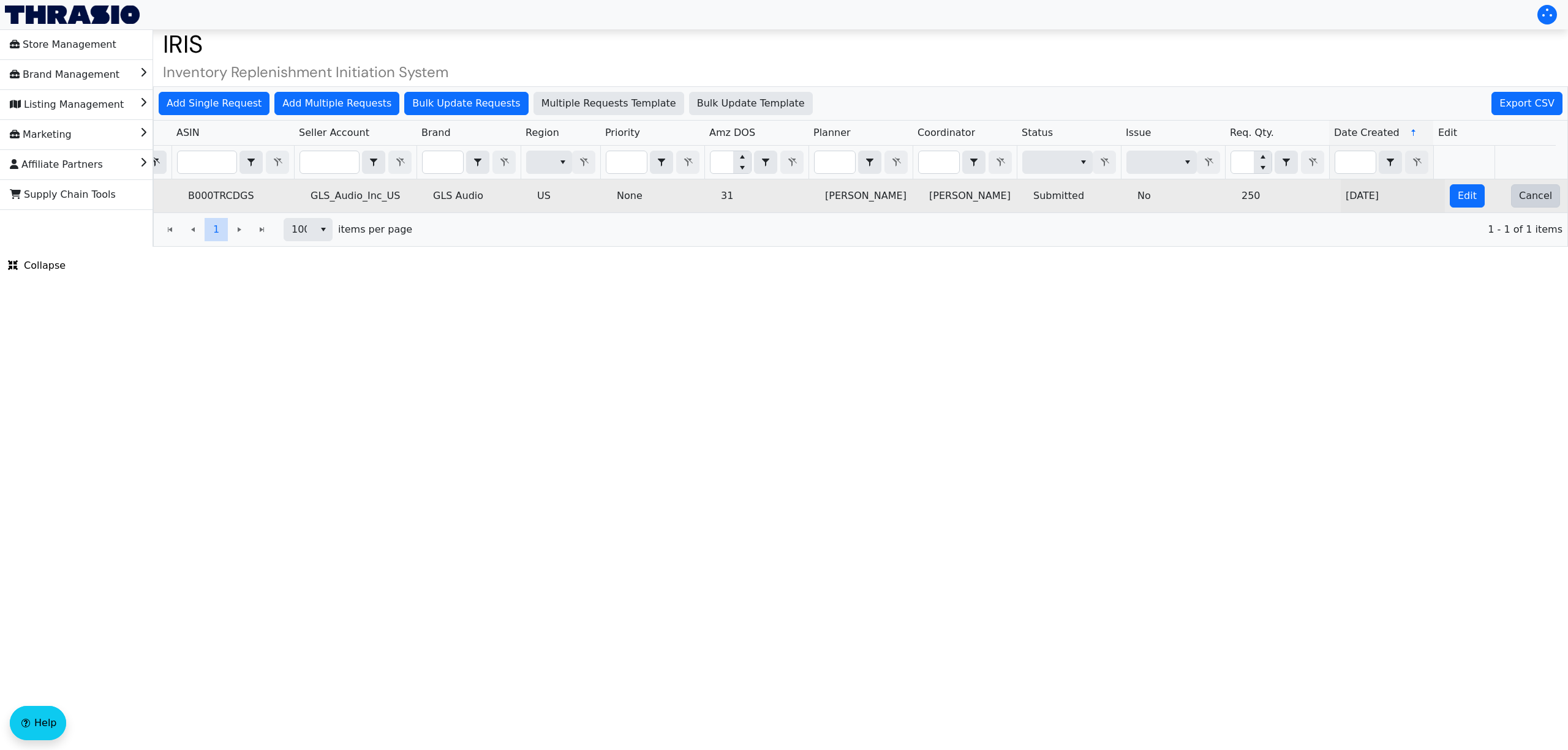
type input "2025-10-09-4993"
click at [1527, 199] on span "Cancel" at bounding box center [1536, 196] width 33 height 15
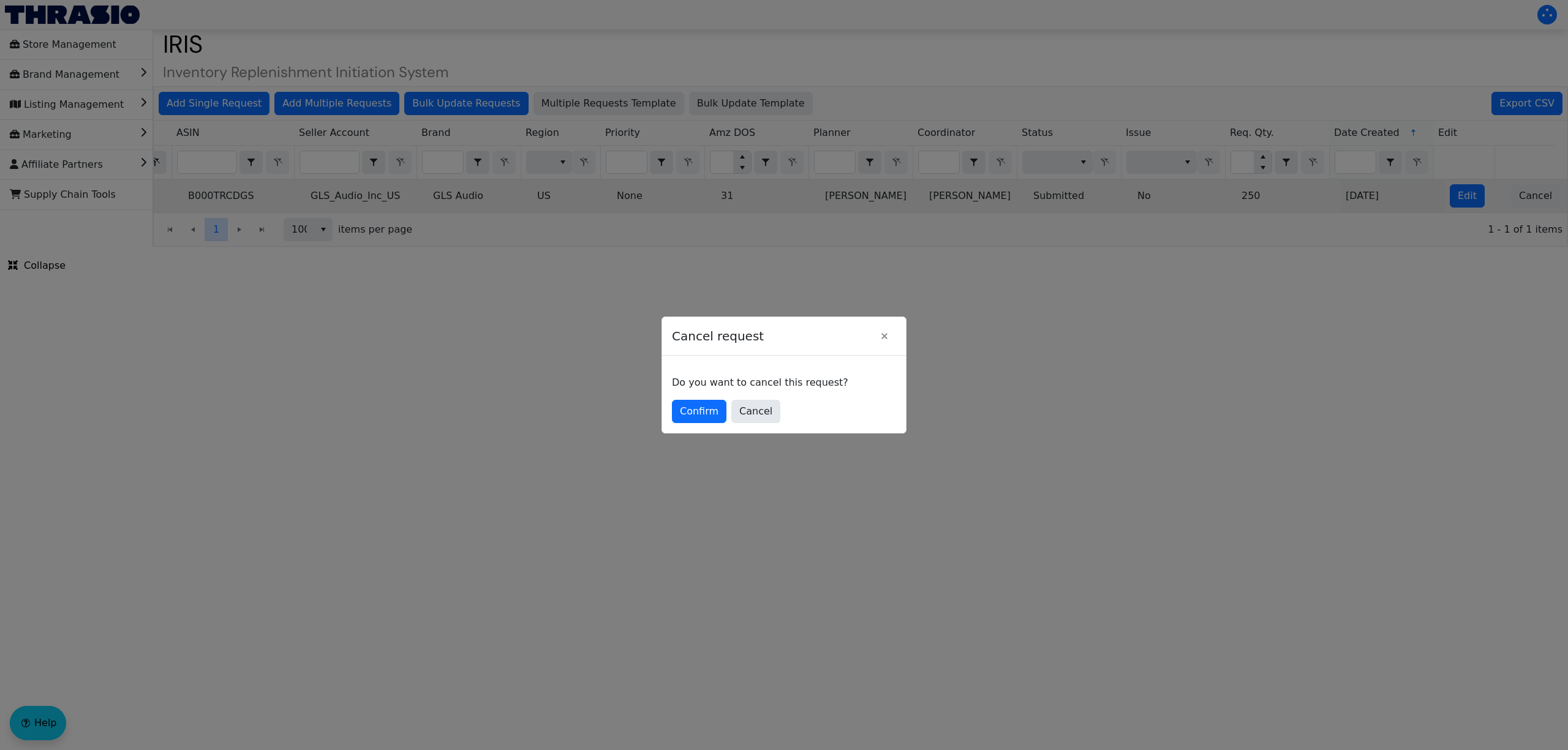
scroll to position [0, 0]
click at [709, 405] on span "Confirm" at bounding box center [699, 411] width 39 height 15
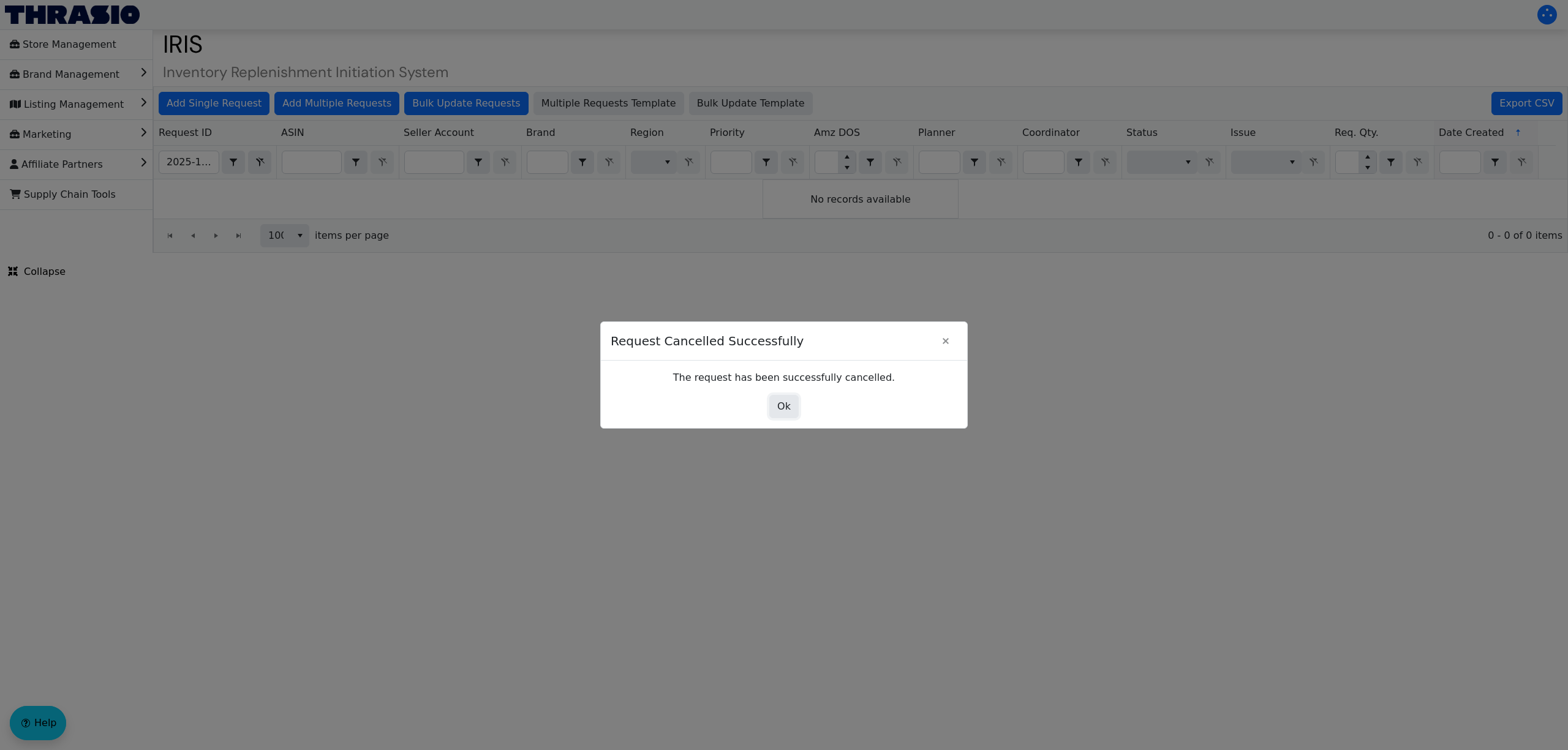
click at [784, 409] on span "Ok" at bounding box center [784, 407] width 14 height 15
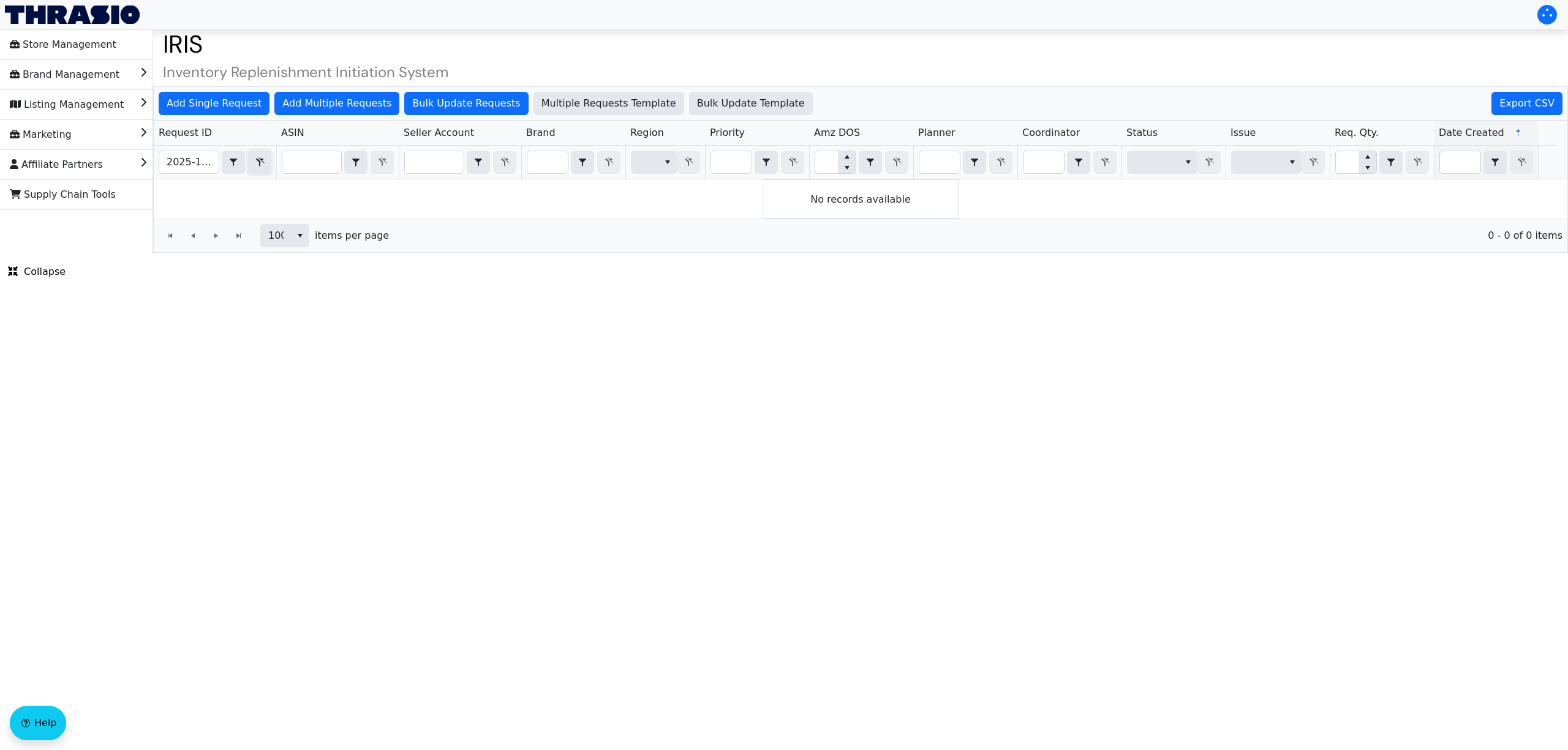
drag, startPoint x: 258, startPoint y: 169, endPoint x: 168, endPoint y: 160, distance: 90.4
click at [260, 169] on span "Filter" at bounding box center [260, 162] width 15 height 15
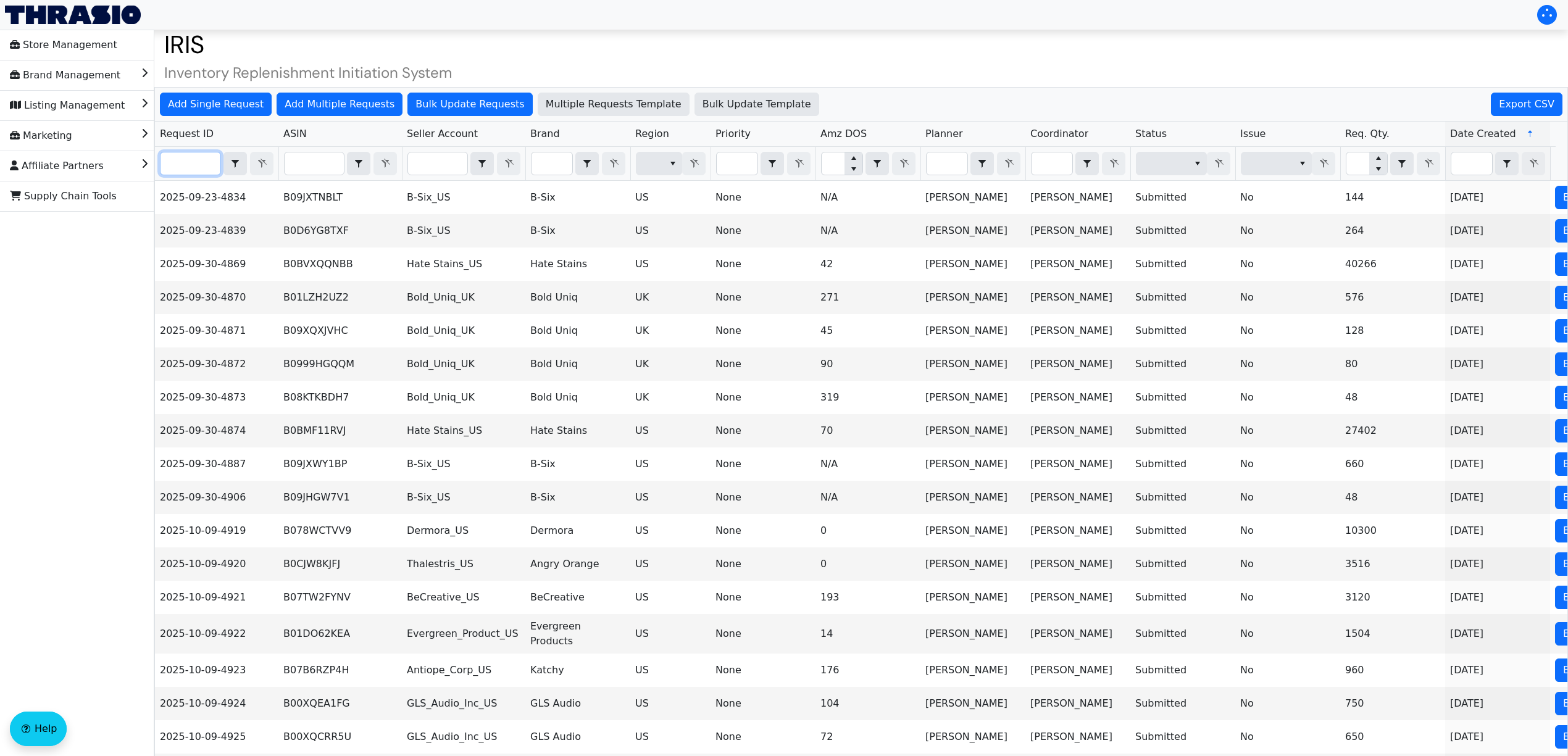
click at [194, 164] on input "Filter" at bounding box center [191, 164] width 60 height 22
paste input "2025-10-09-5033"
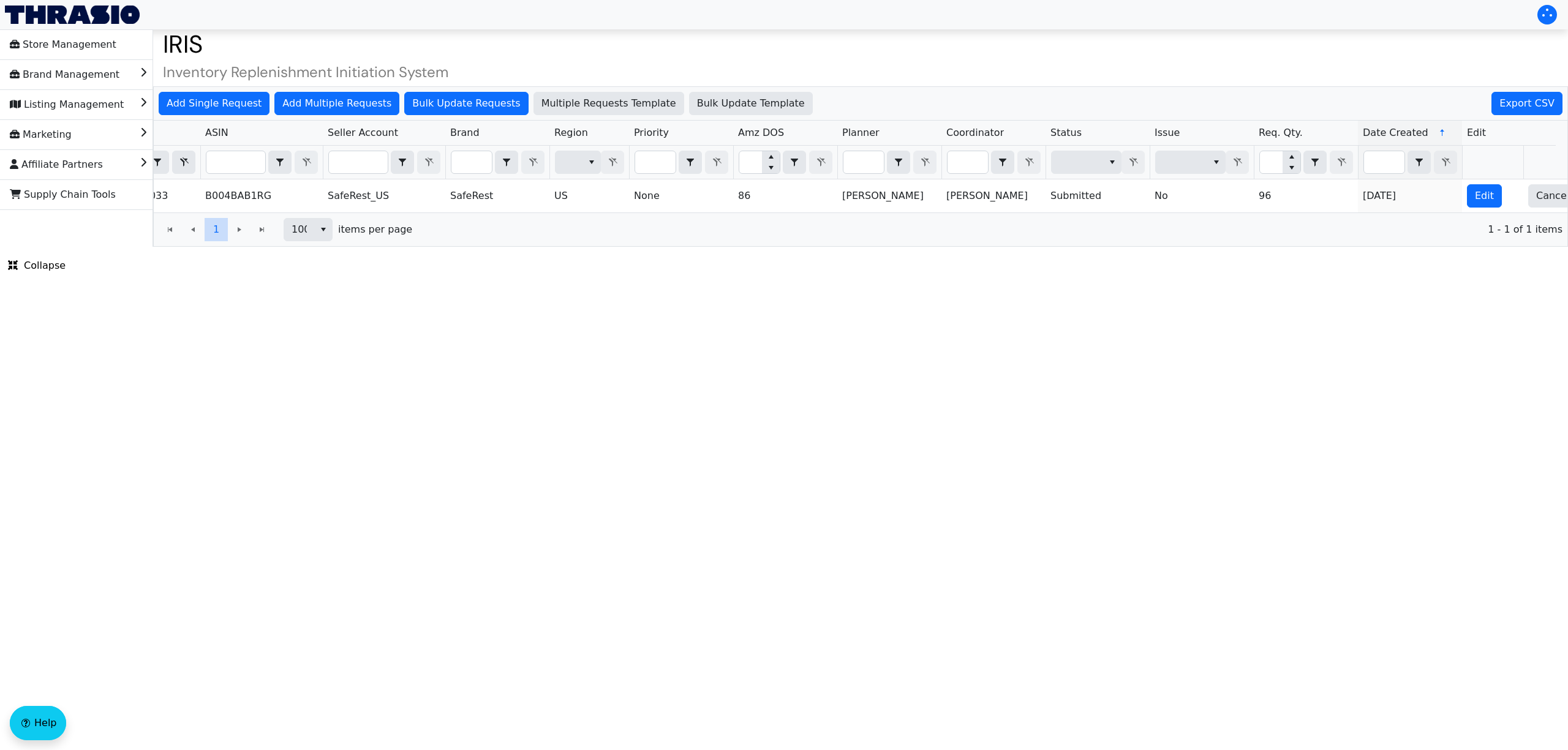
scroll to position [0, 105]
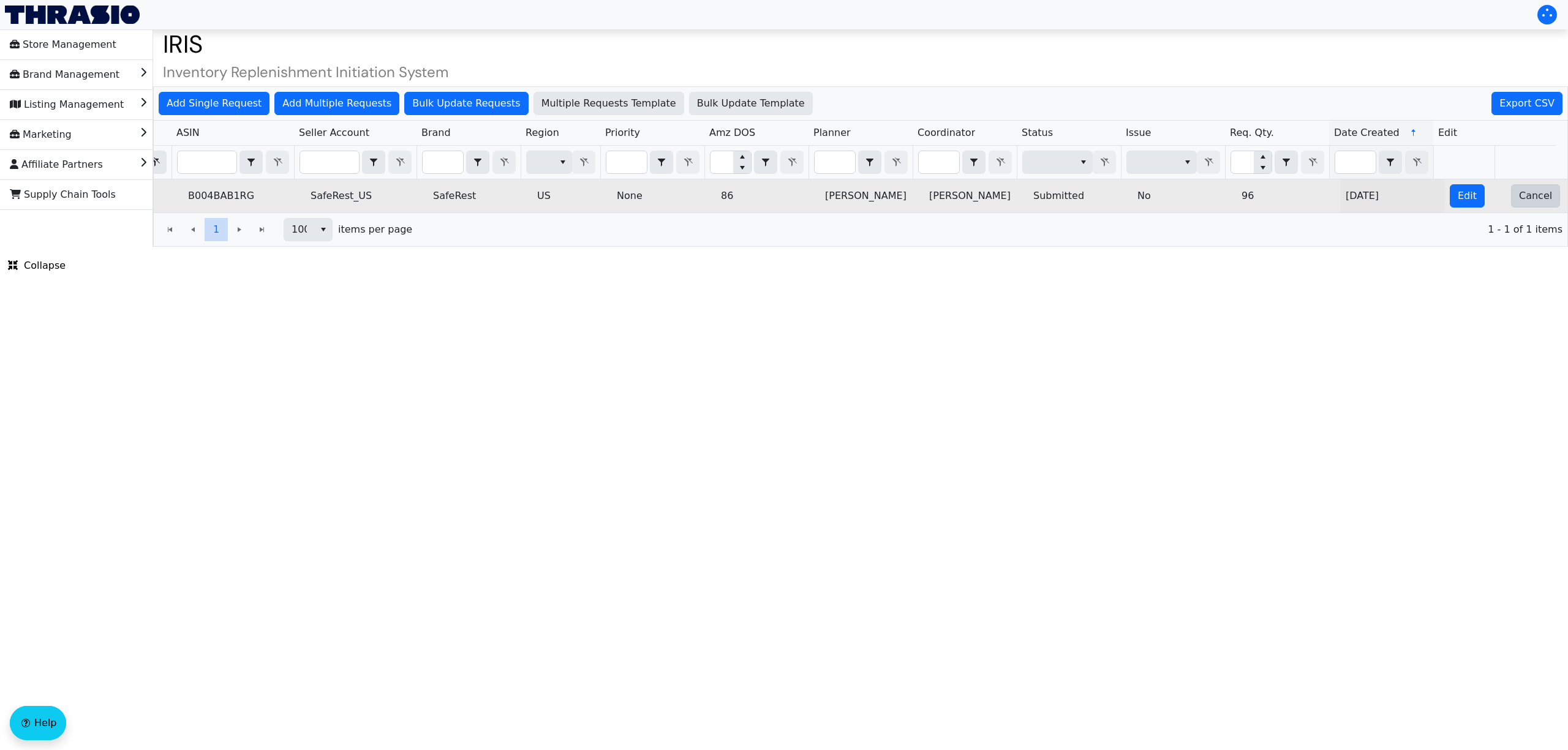
type input "2025-10-09-5033"
click at [1527, 200] on span "Cancel" at bounding box center [1536, 196] width 33 height 15
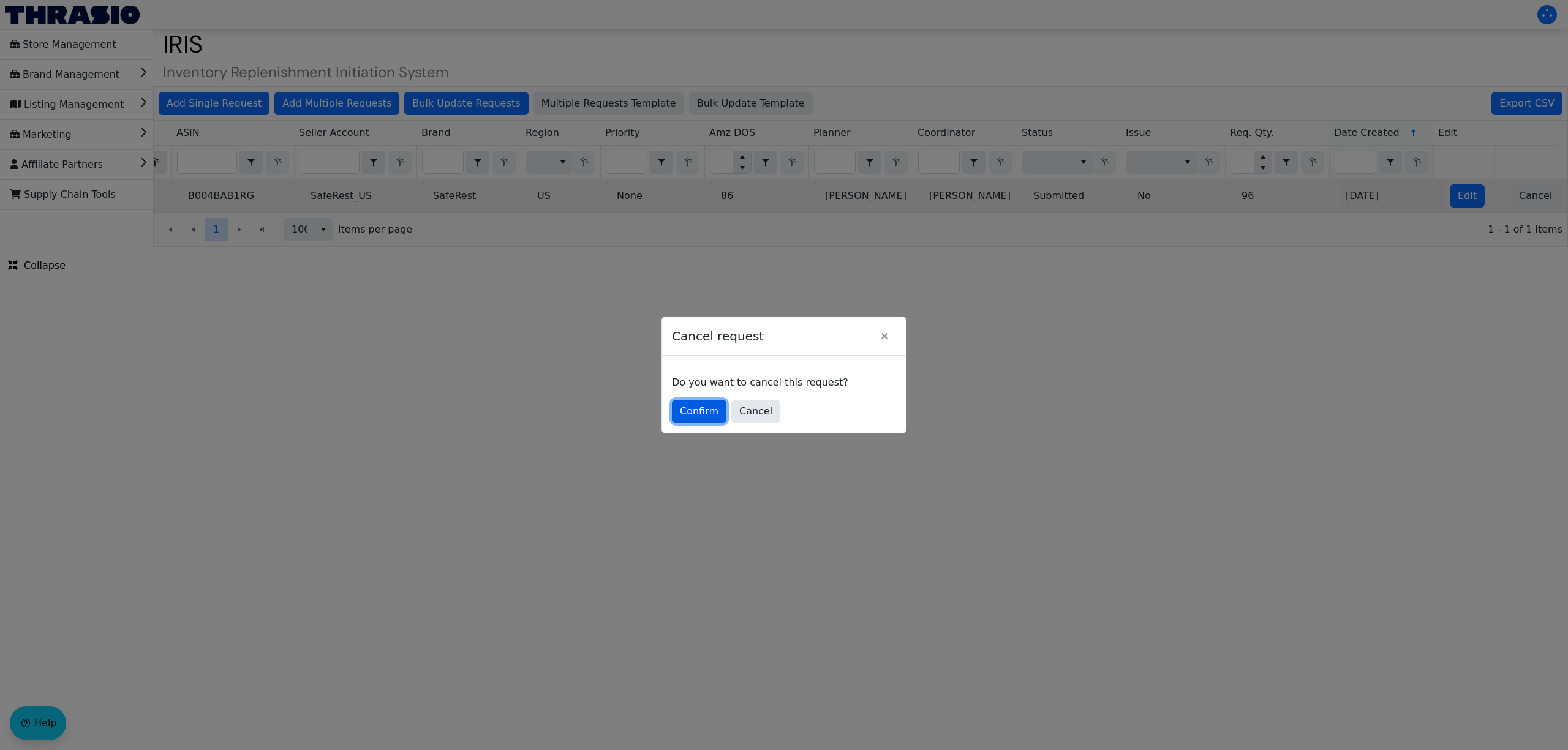
click at [710, 415] on span "Confirm" at bounding box center [699, 411] width 39 height 15
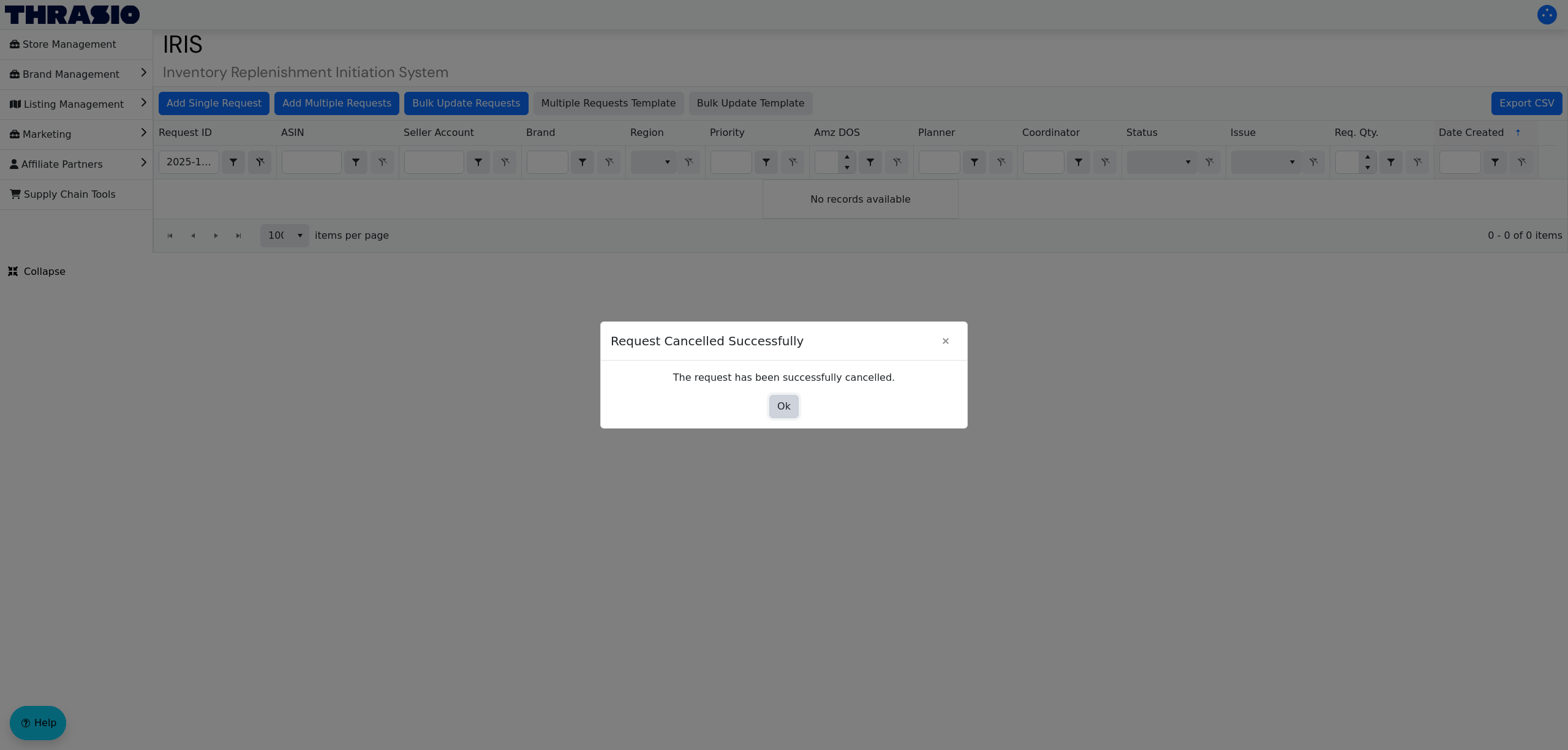
click at [780, 407] on span "Ok" at bounding box center [784, 407] width 14 height 15
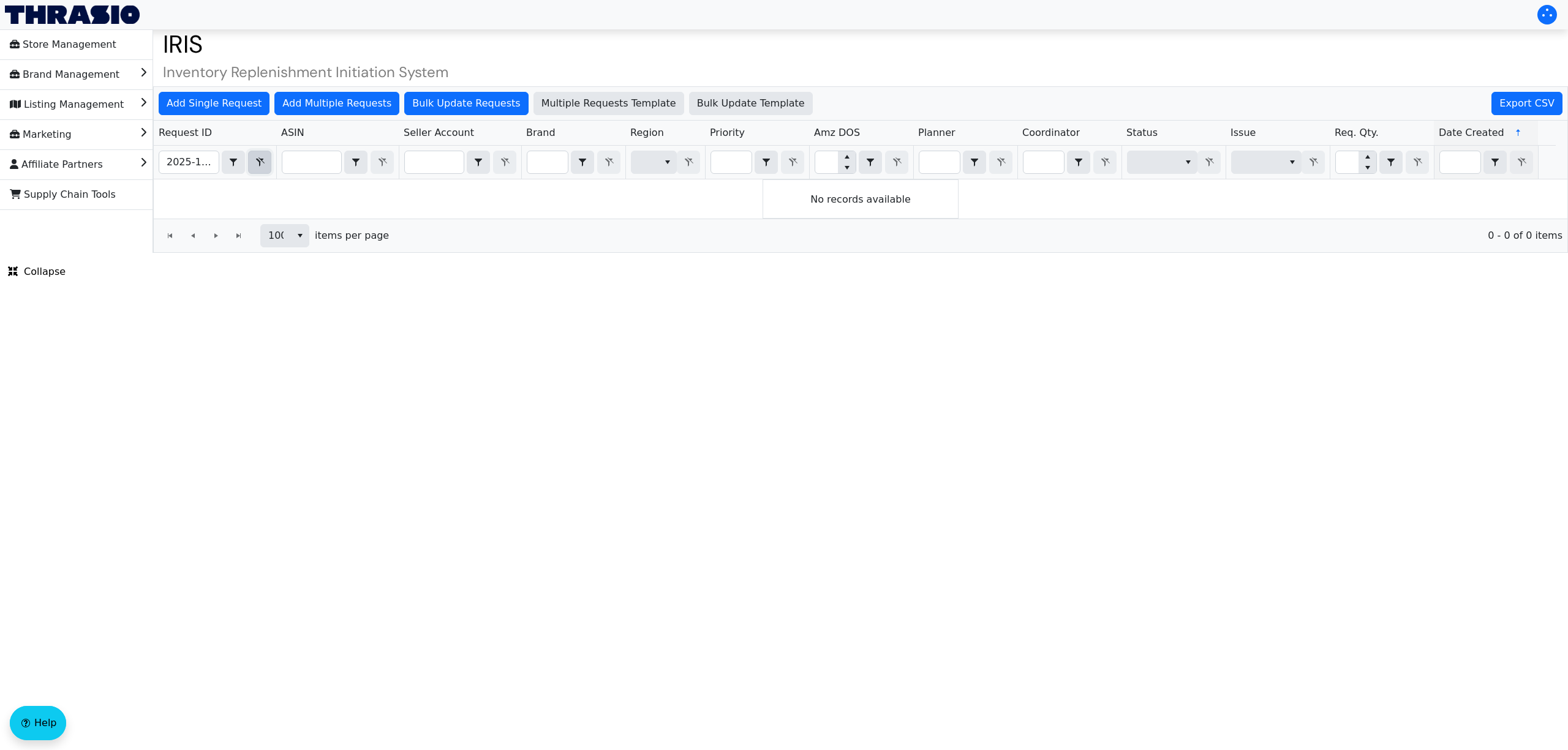
drag, startPoint x: 266, startPoint y: 152, endPoint x: 237, endPoint y: 162, distance: 30.7
click at [265, 153] on button "Filter" at bounding box center [259, 162] width 23 height 23
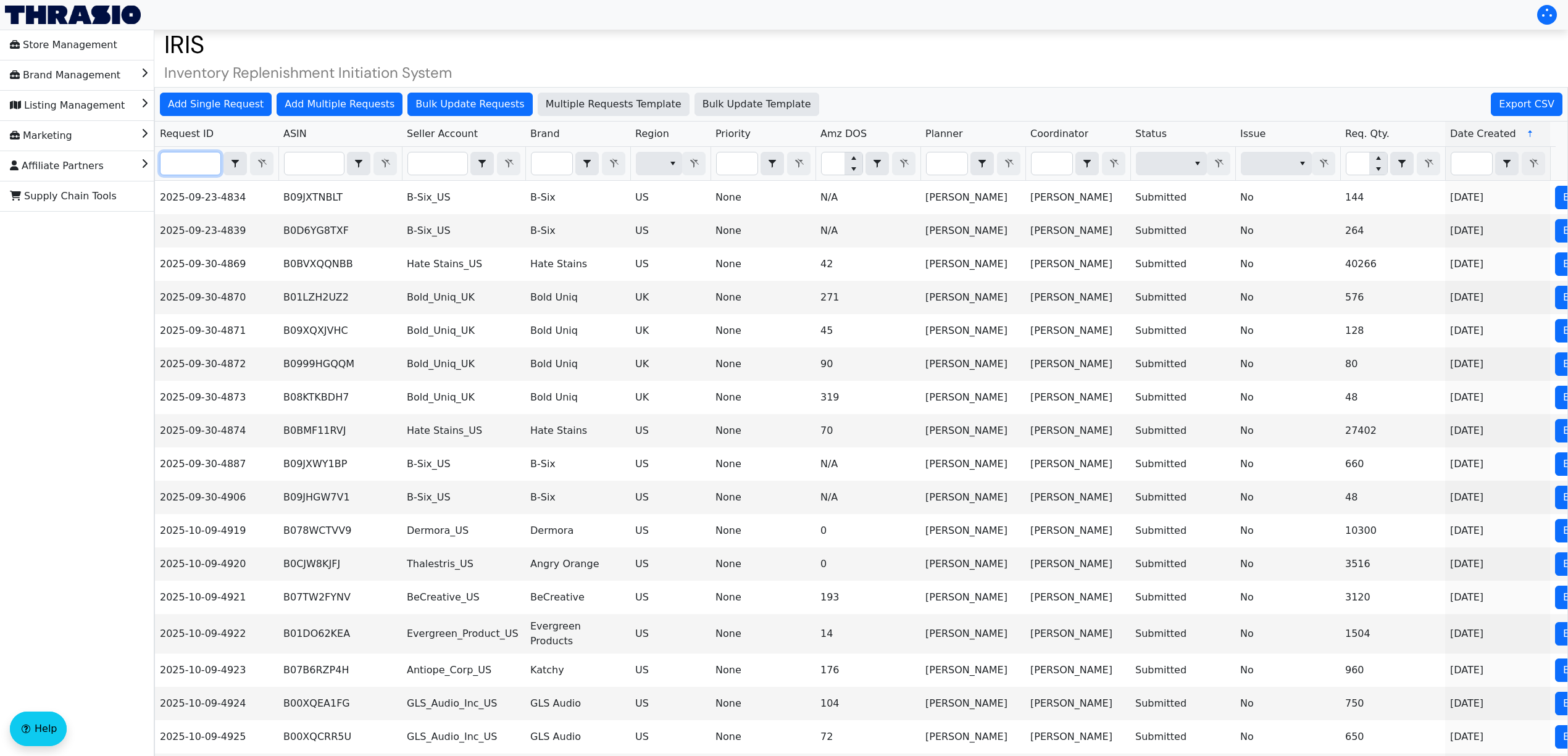
click at [198, 163] on input "Filter" at bounding box center [191, 164] width 60 height 22
paste input "2025-10-09-4996"
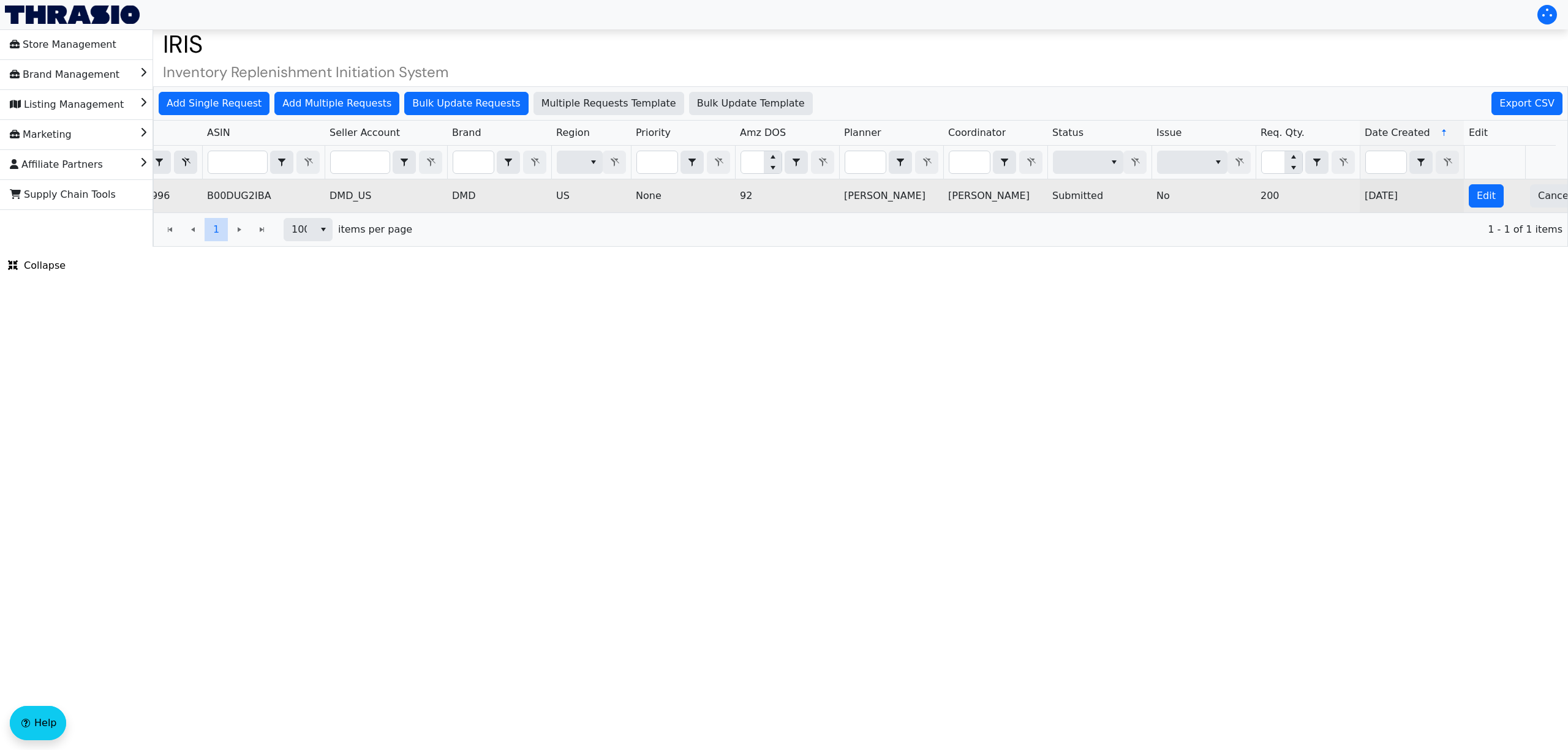
scroll to position [0, 105]
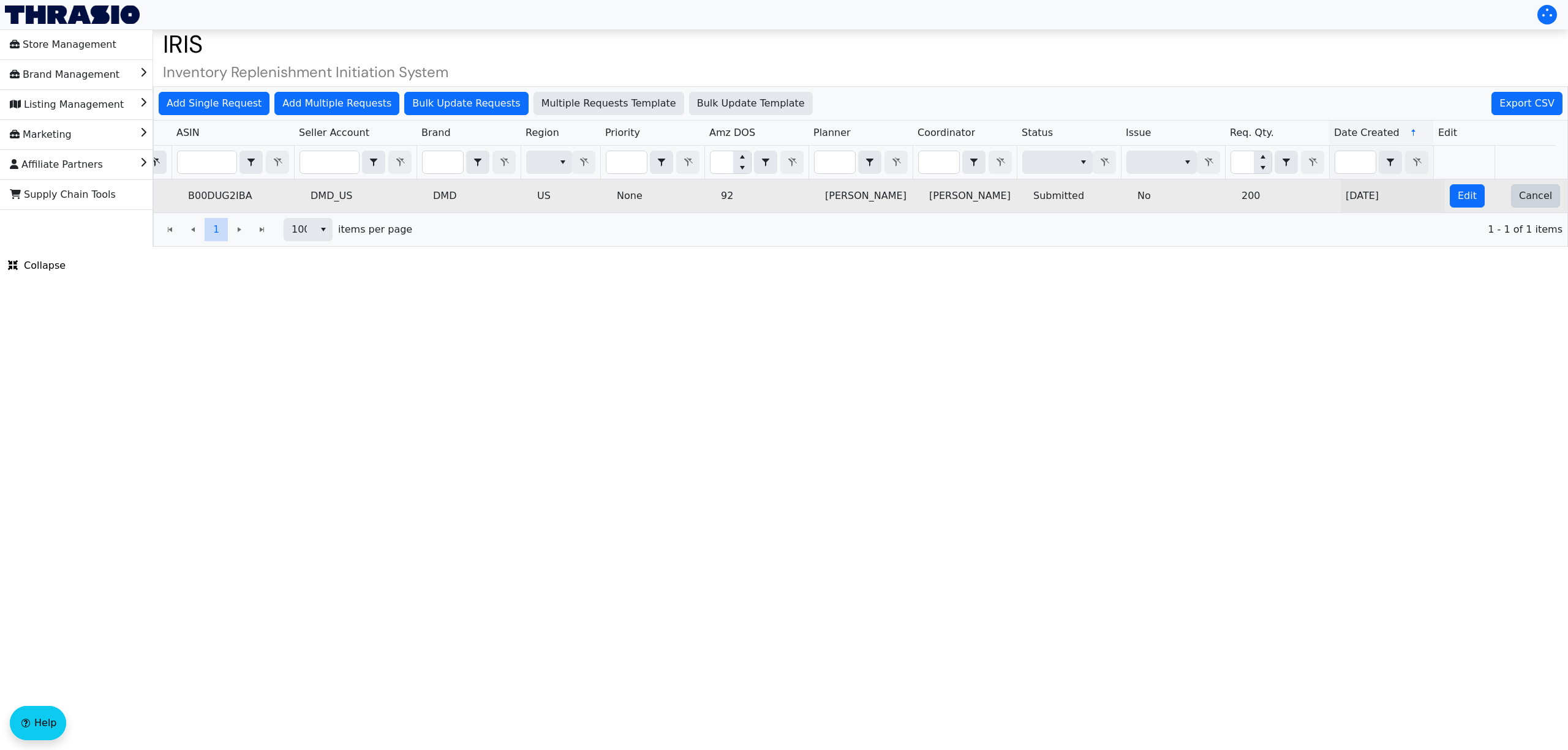
type input "2025-10-09-4996"
click at [1519, 200] on span "Cancel" at bounding box center [1536, 196] width 33 height 15
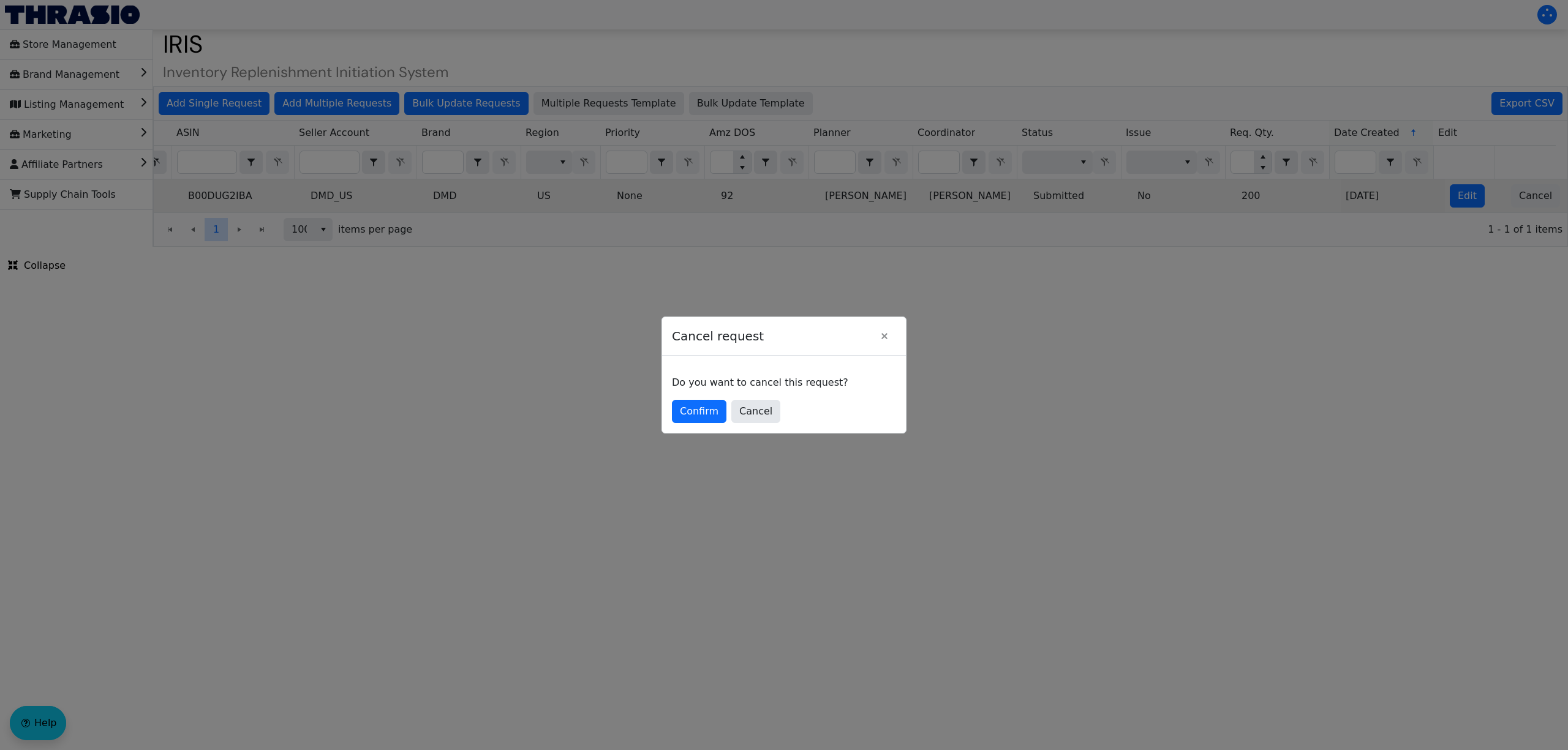
scroll to position [0, 0]
click at [695, 415] on span "Confirm" at bounding box center [699, 411] width 39 height 15
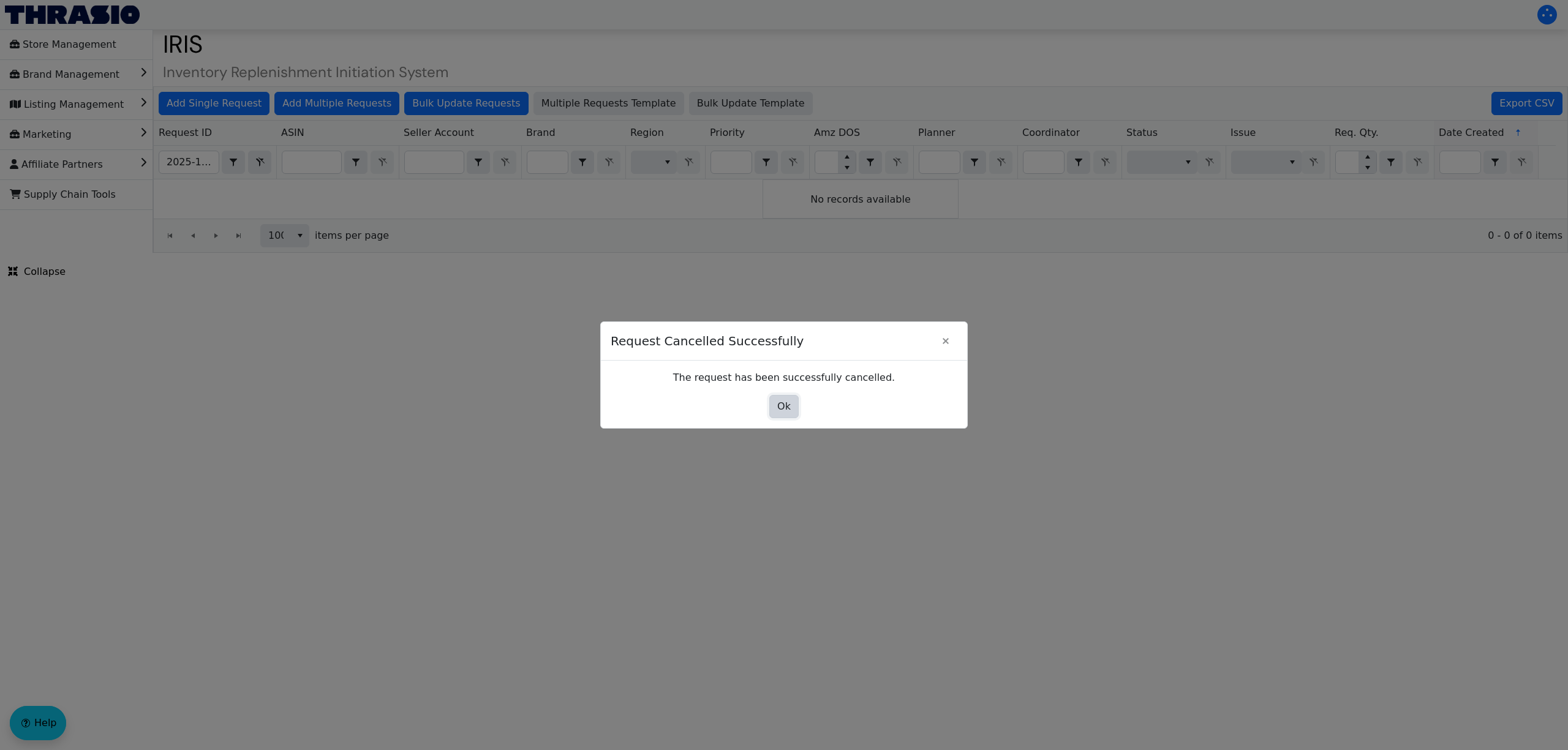
click at [783, 409] on span "Ok" at bounding box center [784, 407] width 14 height 15
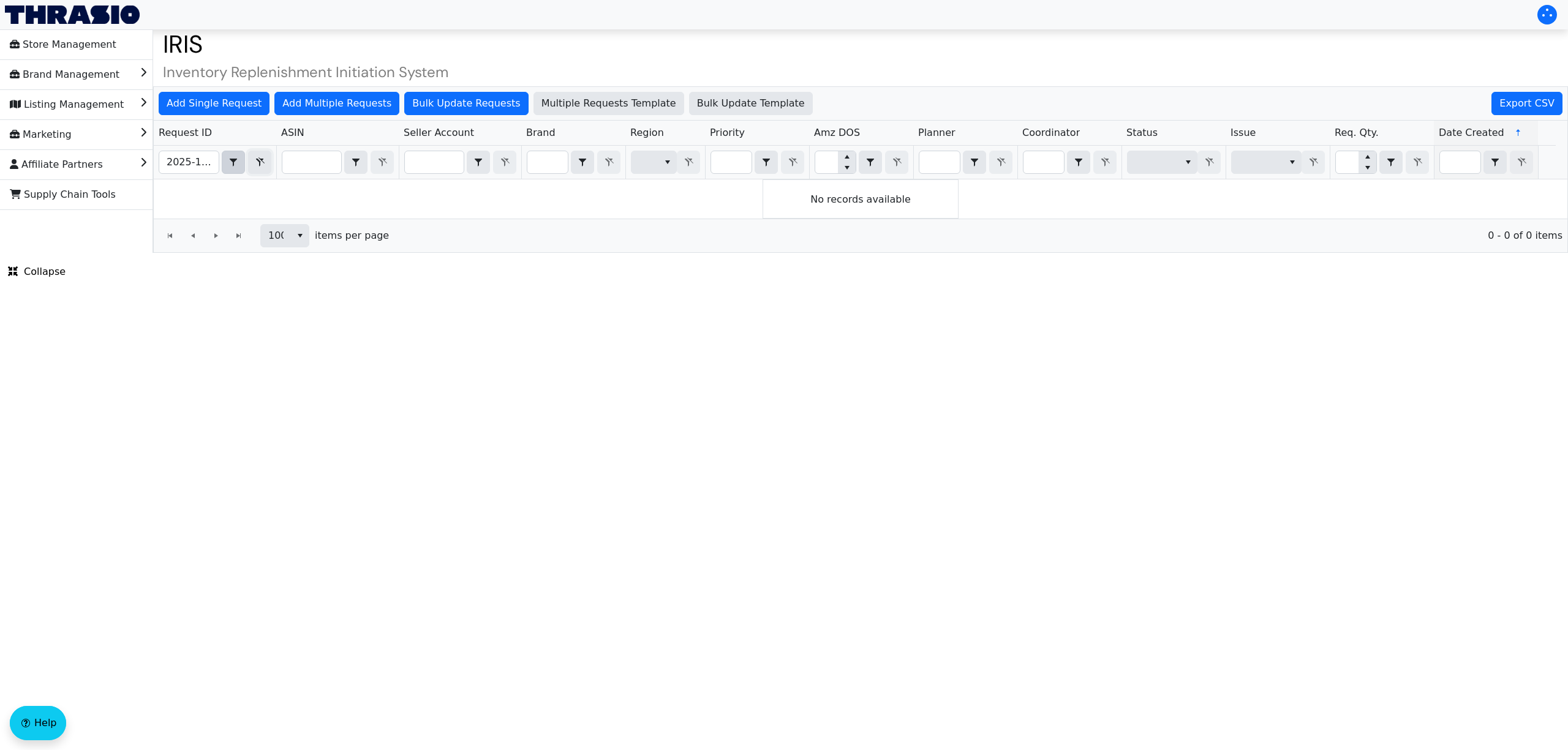
drag, startPoint x: 258, startPoint y: 164, endPoint x: 224, endPoint y: 169, distance: 34.4
click at [258, 164] on icon "Filter" at bounding box center [260, 162] width 15 height 10
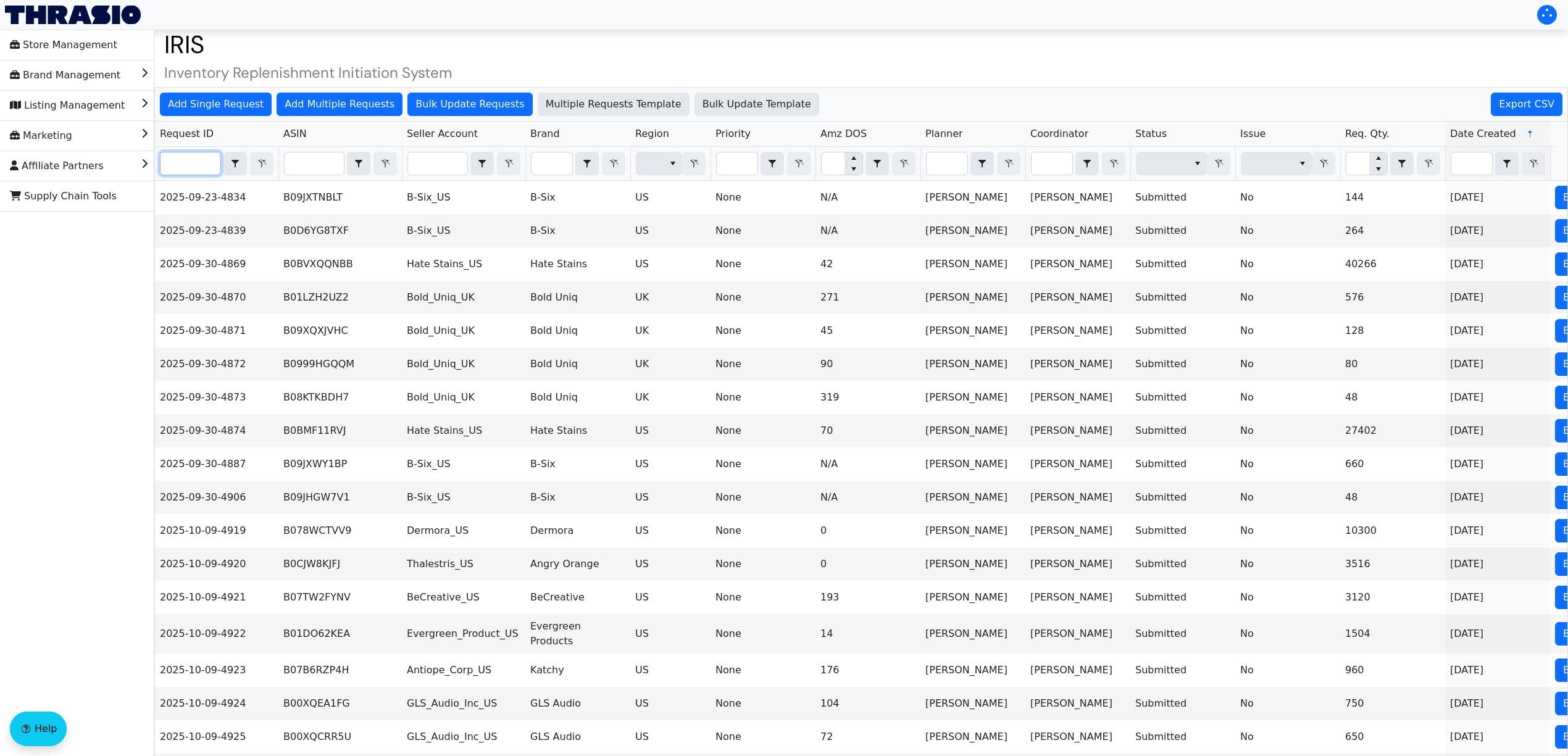
click at [211, 167] on input "Filter" at bounding box center [191, 164] width 60 height 22
paste input "2025-10-09-5023"
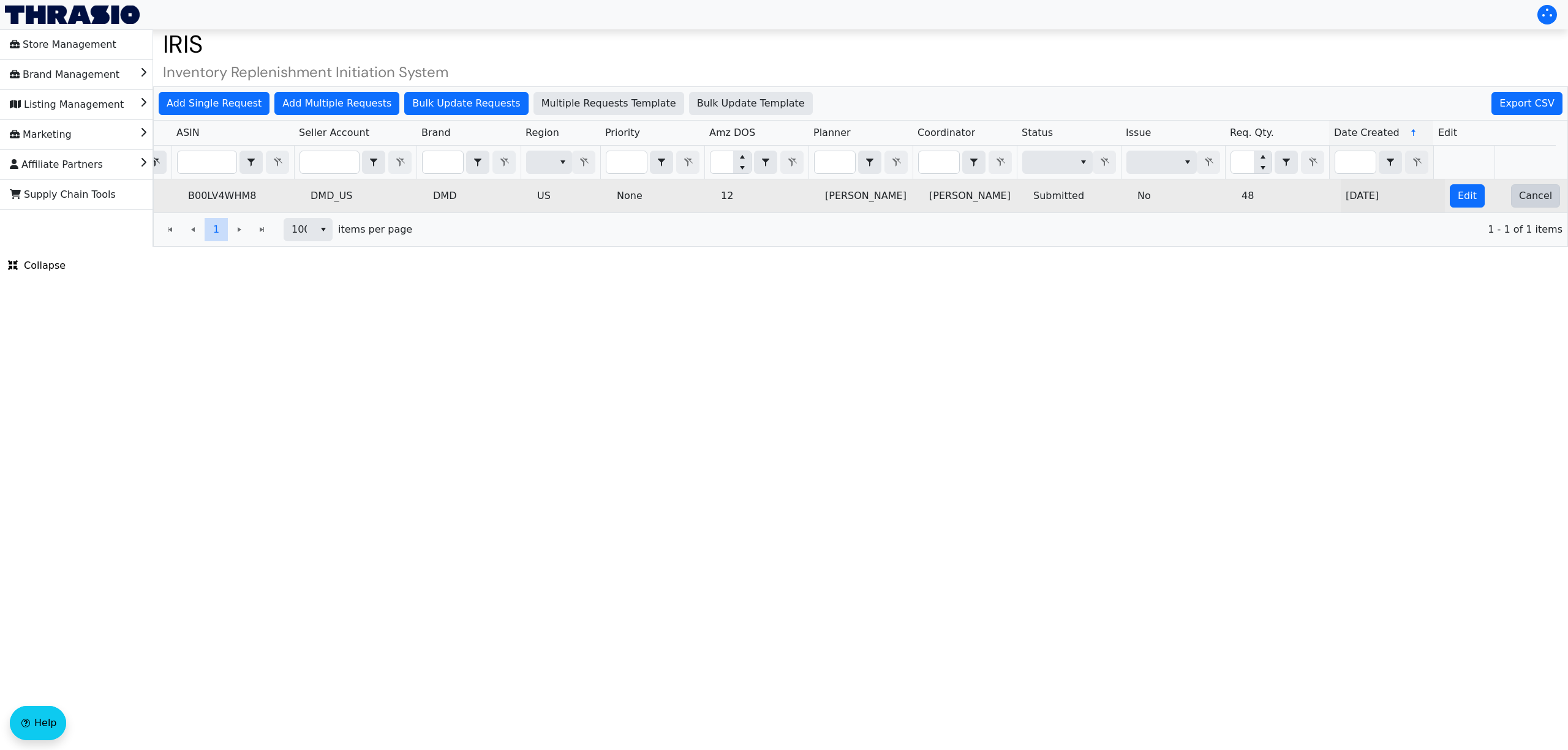
type input "2025-10-09-5023"
click at [1531, 199] on span "Cancel" at bounding box center [1536, 196] width 33 height 15
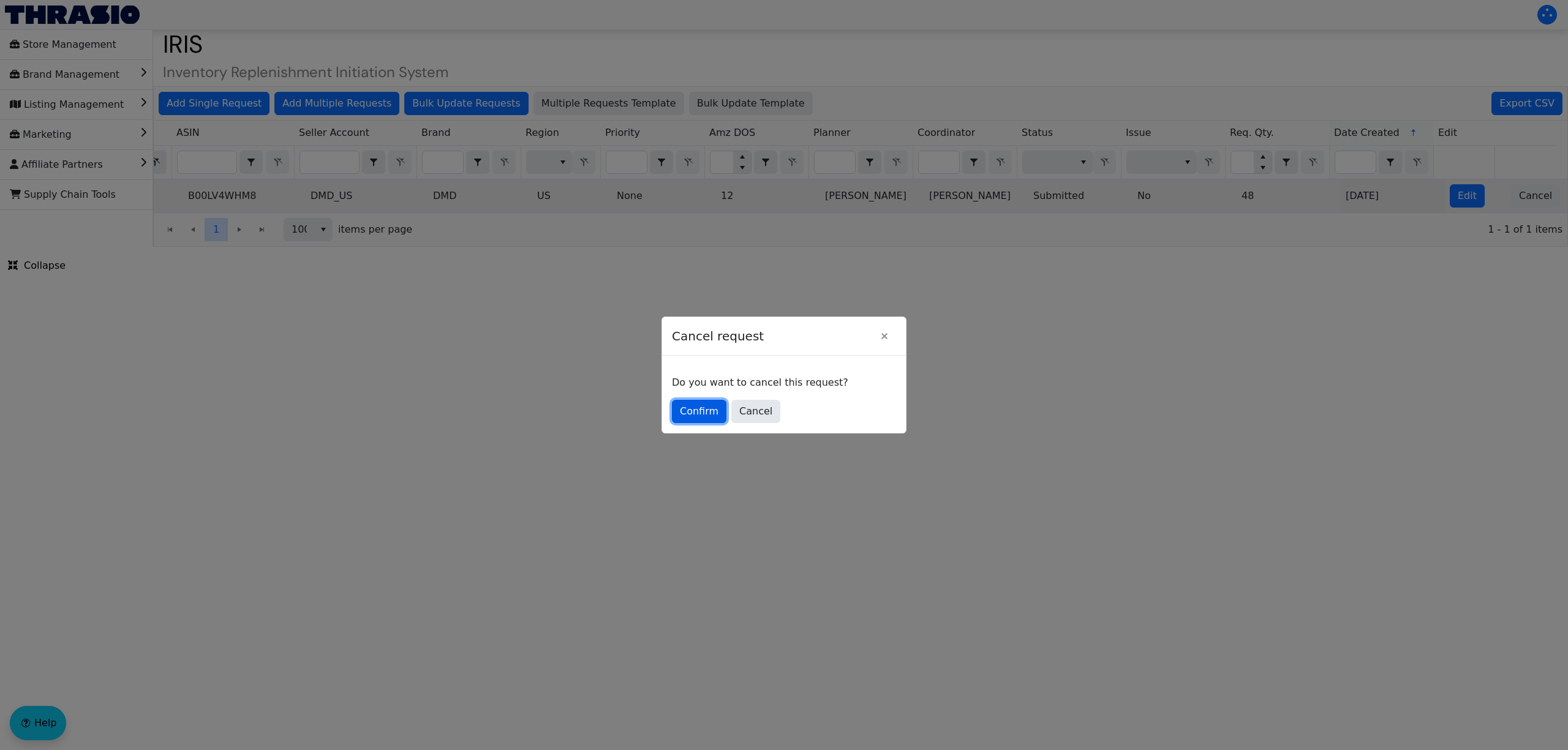
click at [702, 412] on span "Confirm" at bounding box center [699, 411] width 39 height 15
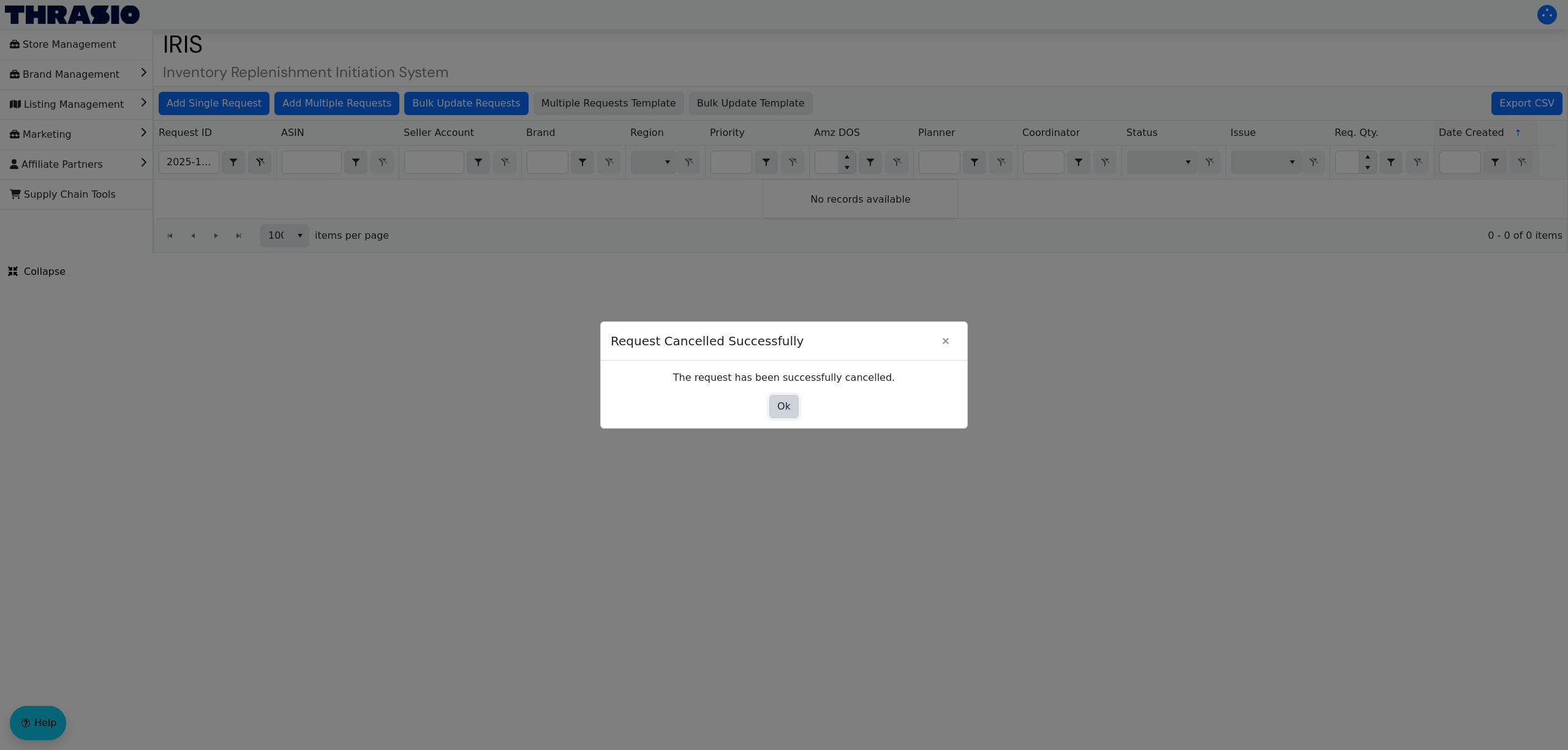
click at [775, 406] on button "Ok" at bounding box center [784, 407] width 30 height 23
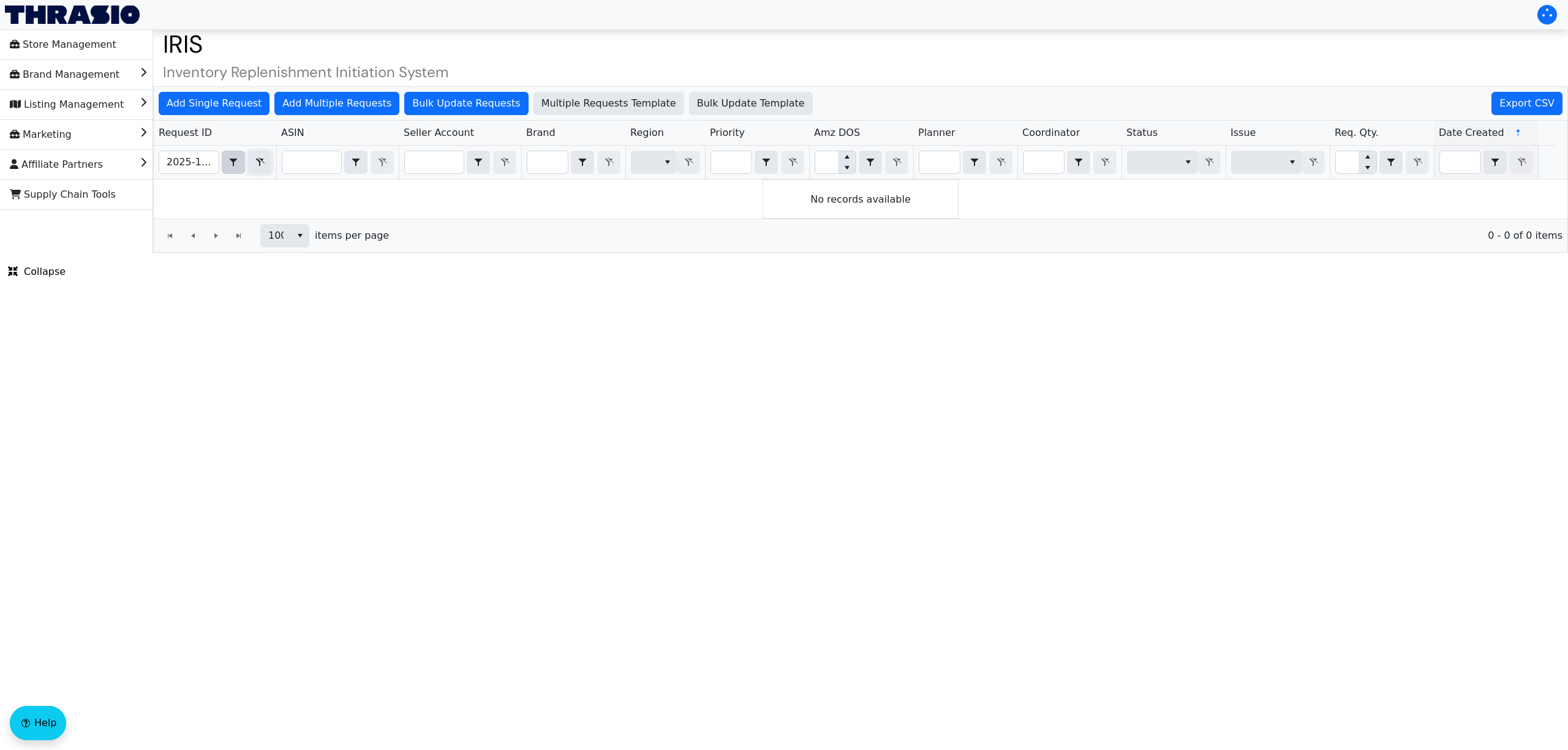
drag, startPoint x: 264, startPoint y: 164, endPoint x: 226, endPoint y: 169, distance: 38.3
click at [264, 164] on icon "Filter" at bounding box center [260, 162] width 15 height 10
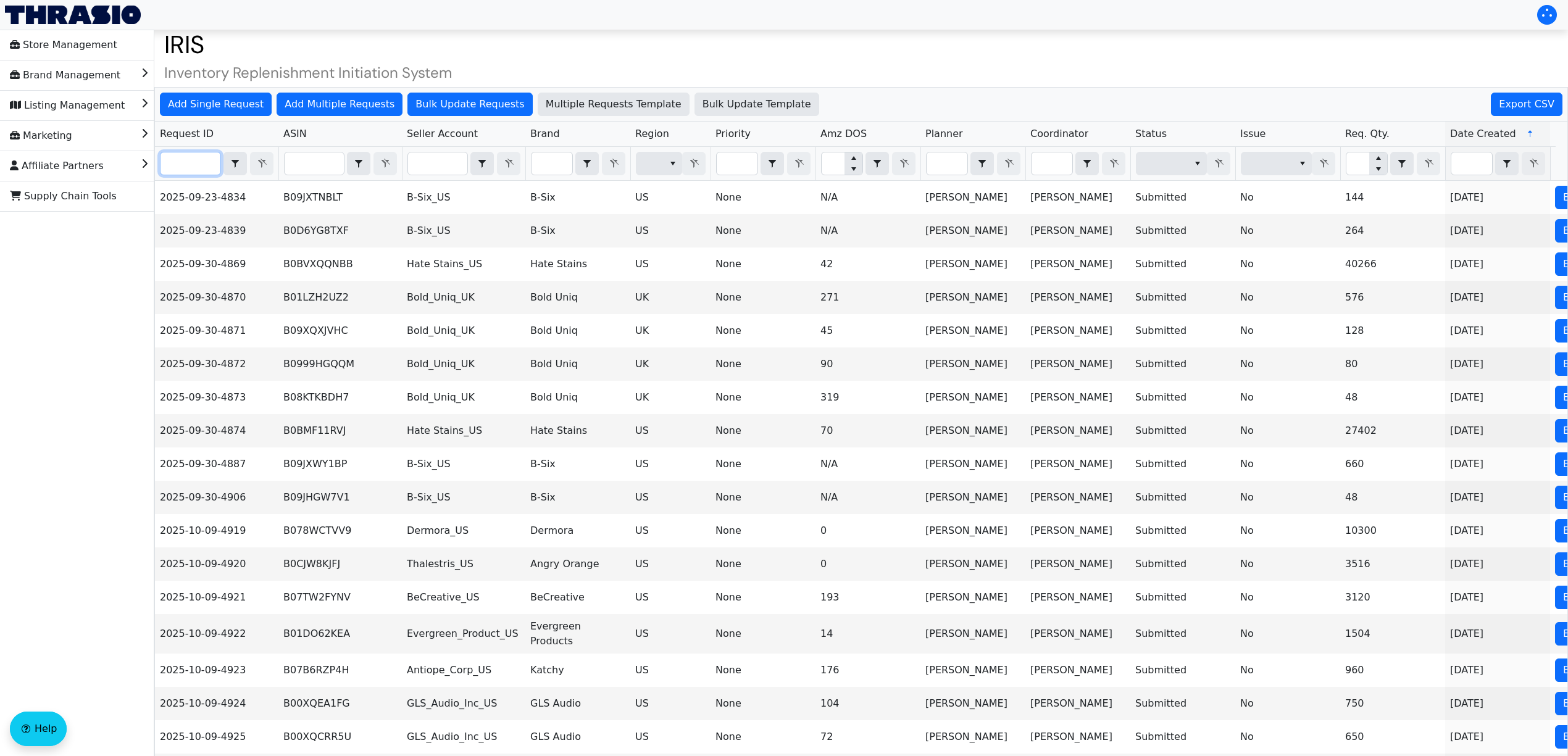
click at [200, 164] on input "Filter" at bounding box center [191, 164] width 60 height 22
paste input "2025-10-09-5029"
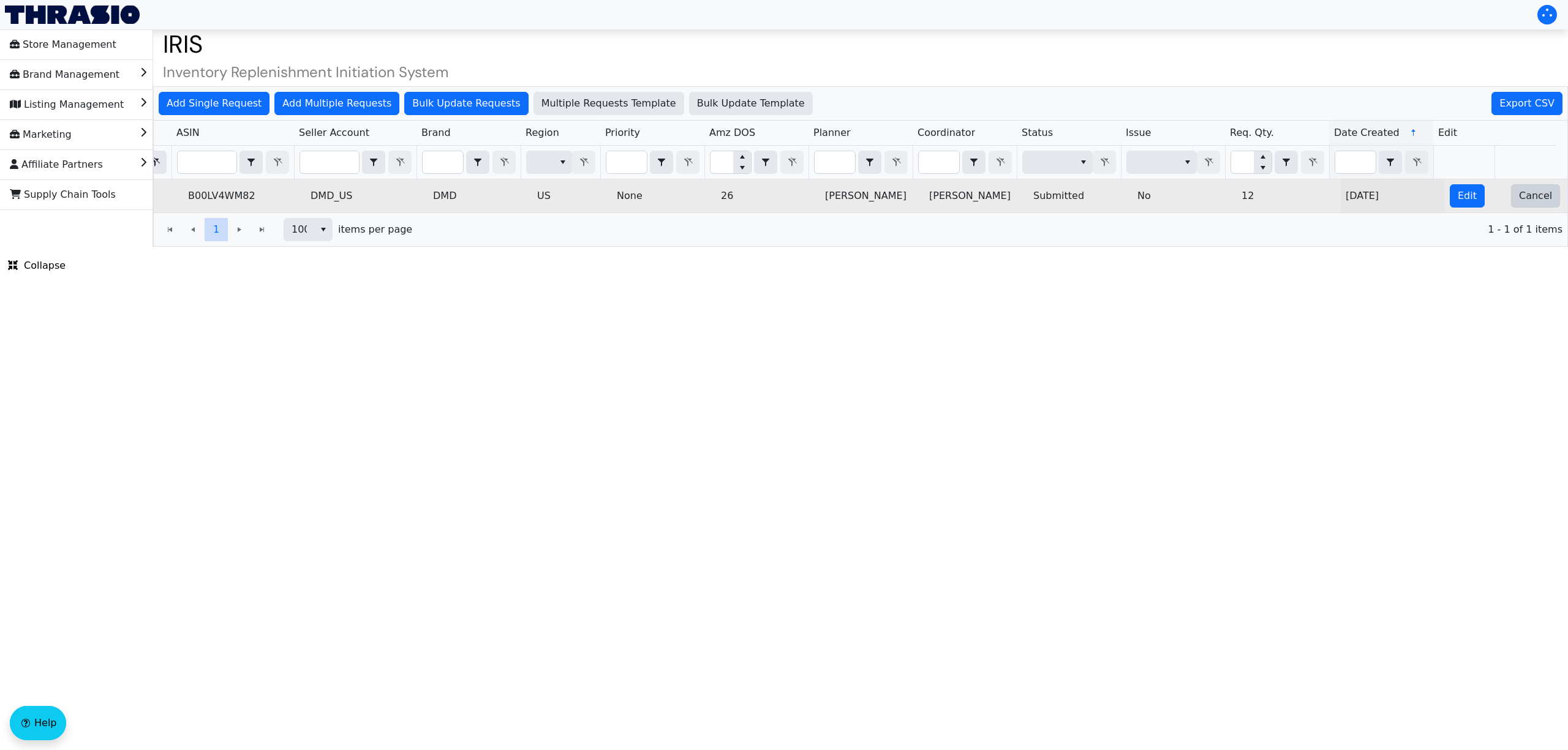
type input "2025-10-09-5029"
click at [1531, 203] on span "Cancel" at bounding box center [1536, 196] width 33 height 15
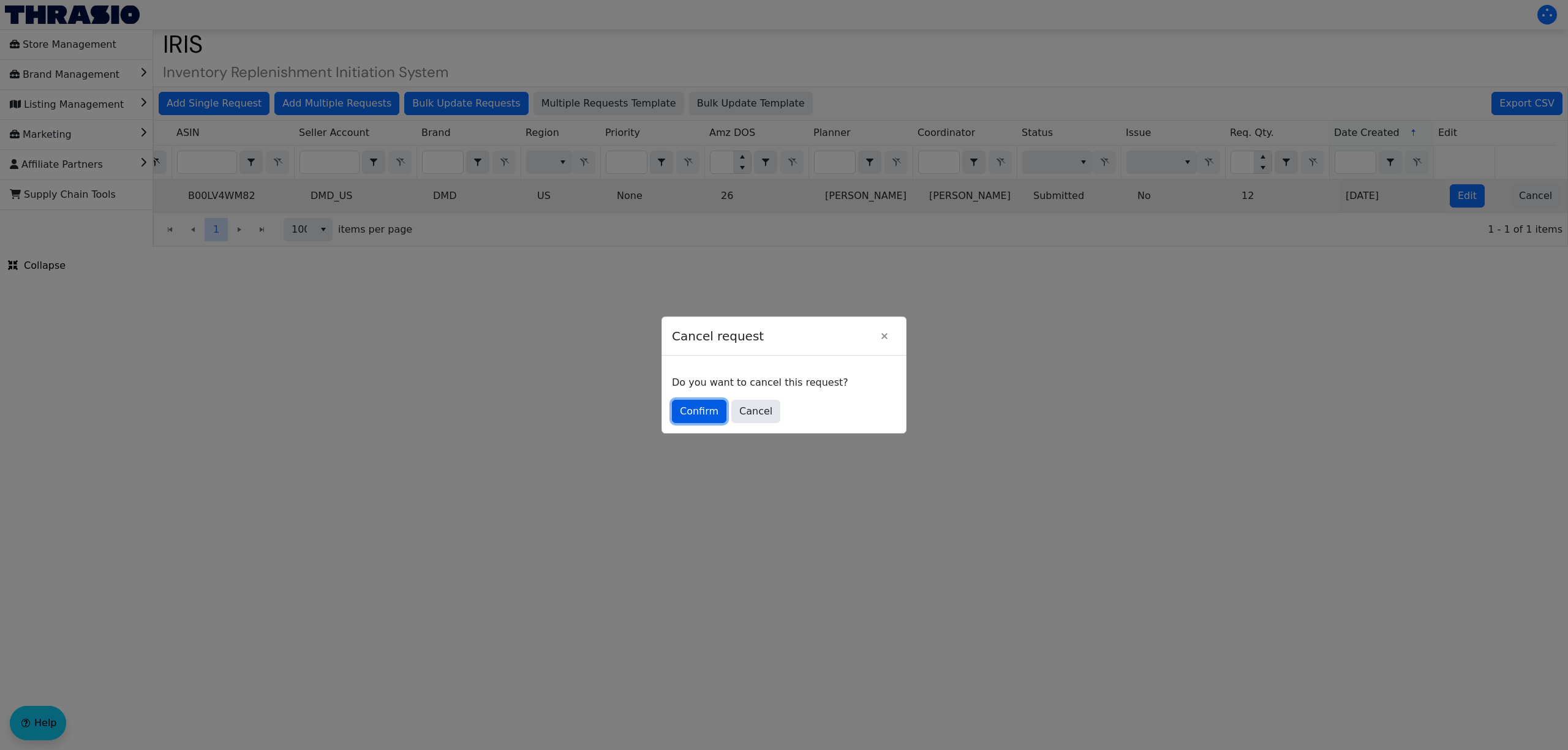
click at [674, 404] on button "Confirm" at bounding box center [699, 411] width 55 height 23
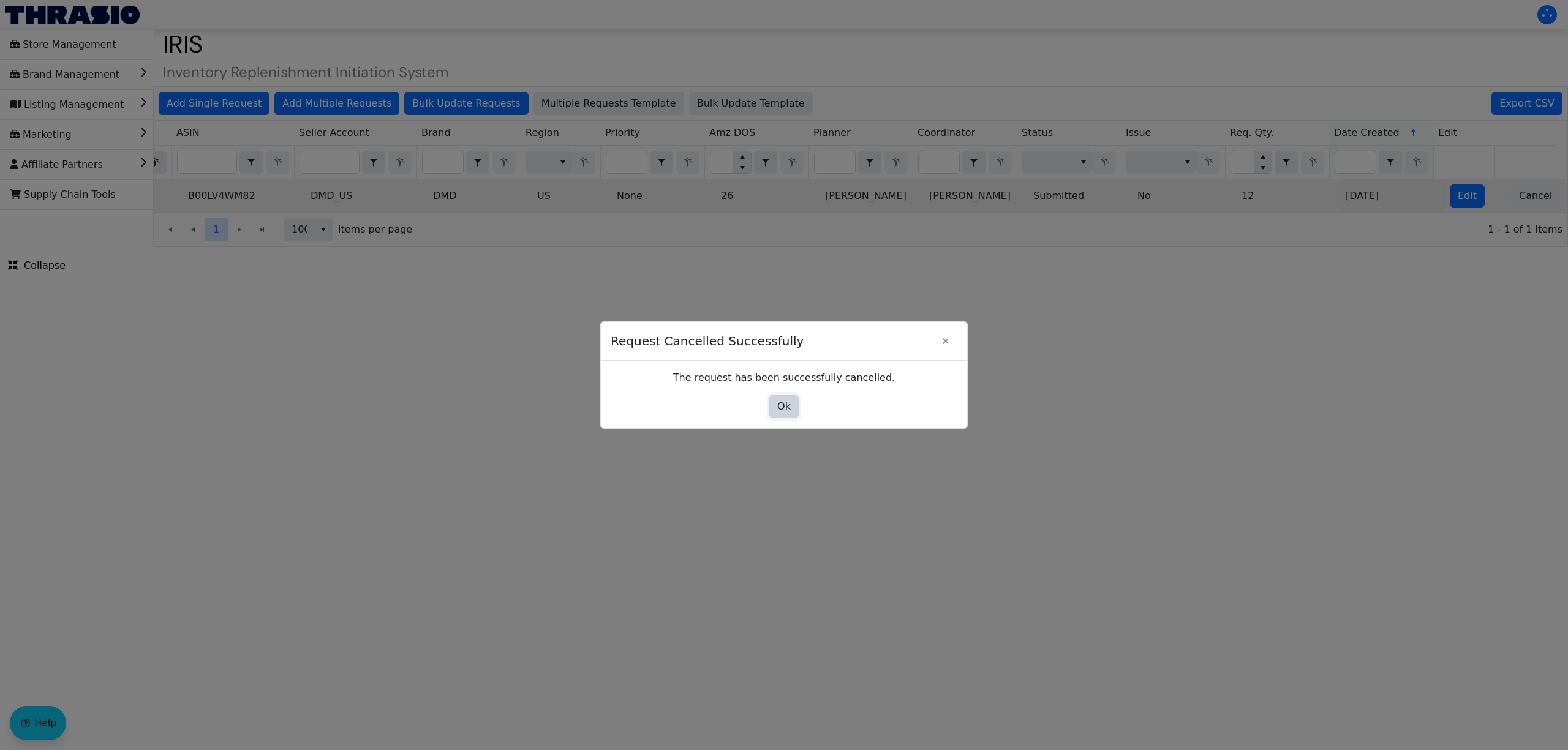
click at [775, 403] on button "Ok" at bounding box center [784, 407] width 30 height 23
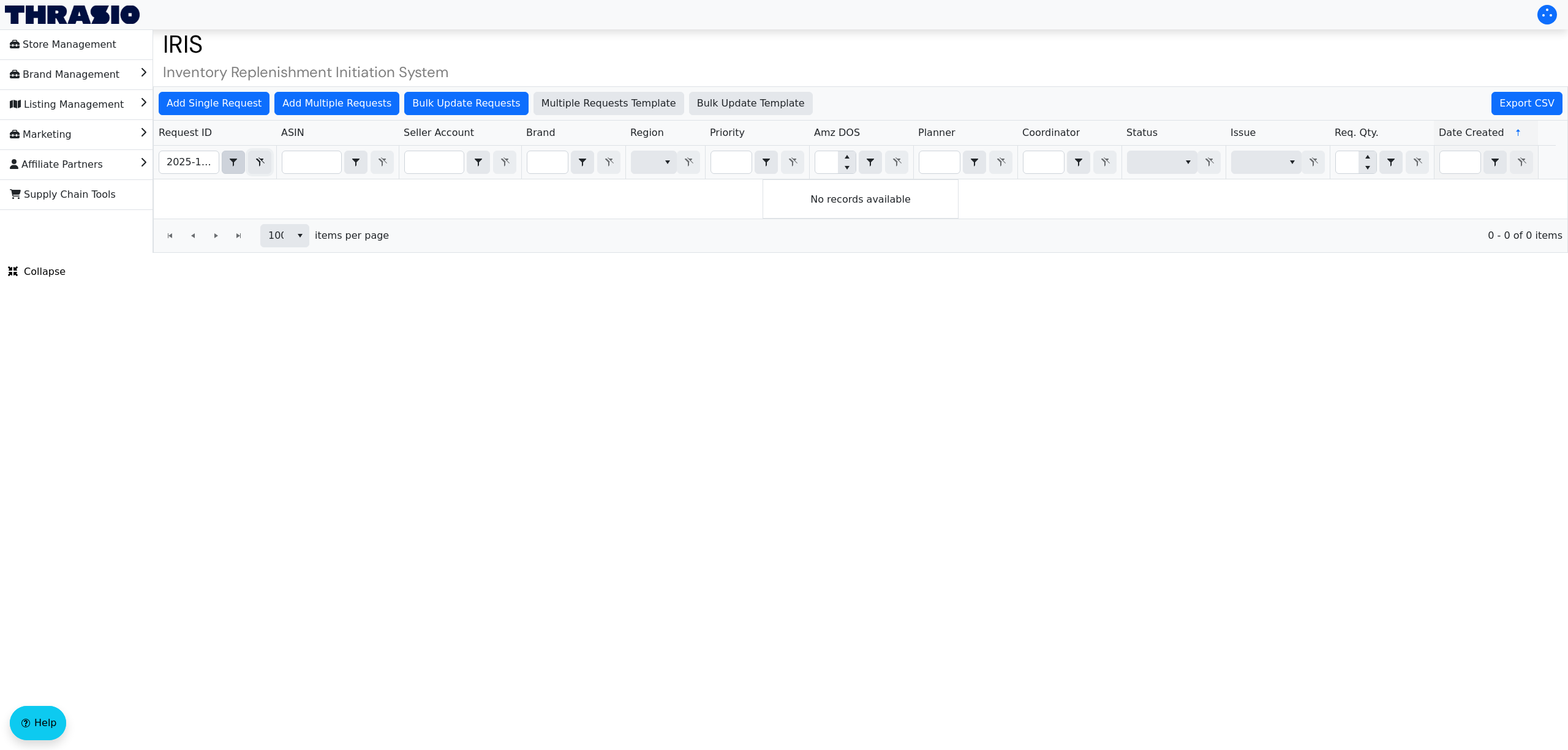
click at [254, 160] on icon "Filter" at bounding box center [260, 162] width 15 height 10
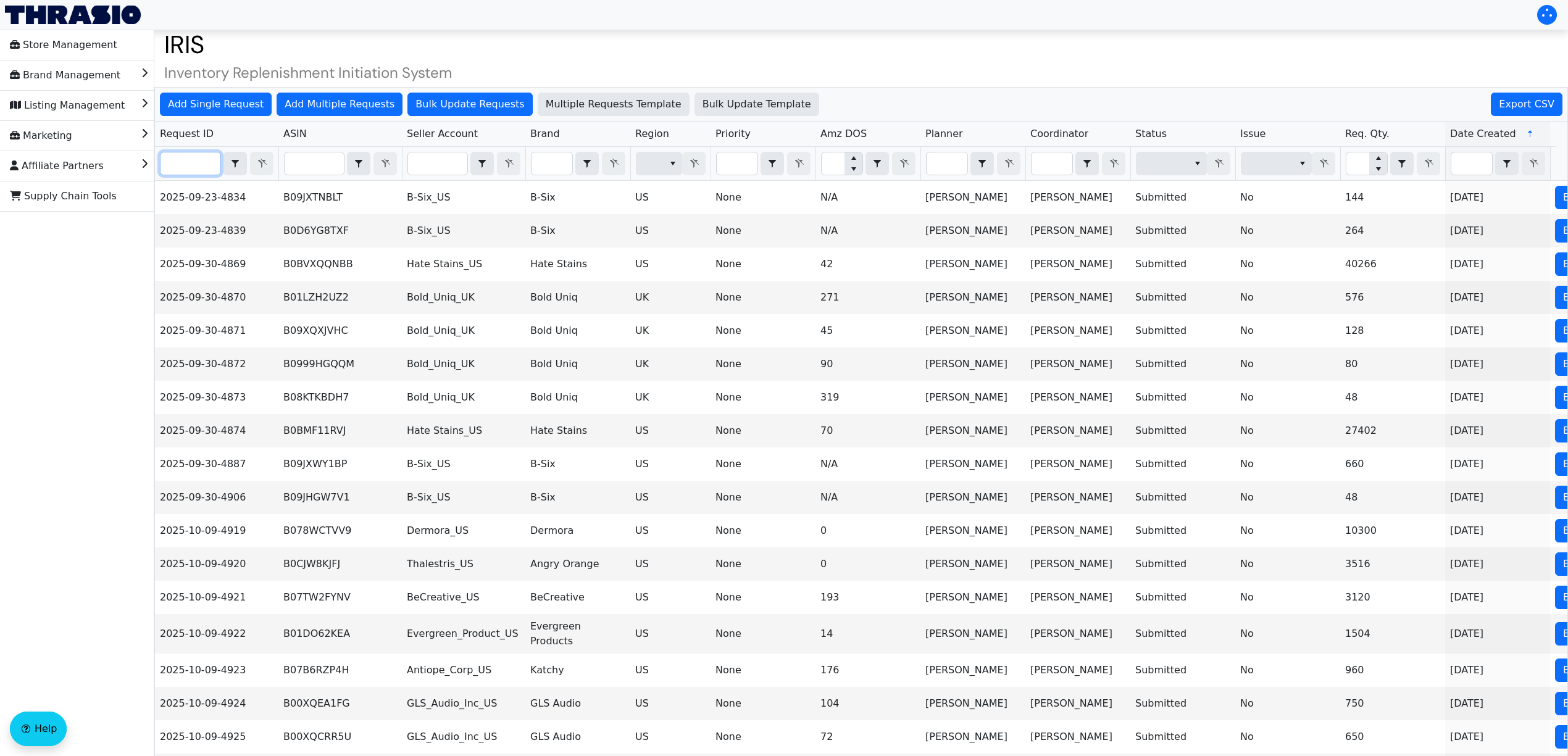
click at [194, 164] on input "Filter" at bounding box center [191, 164] width 60 height 22
paste input "2025-10-09-4992"
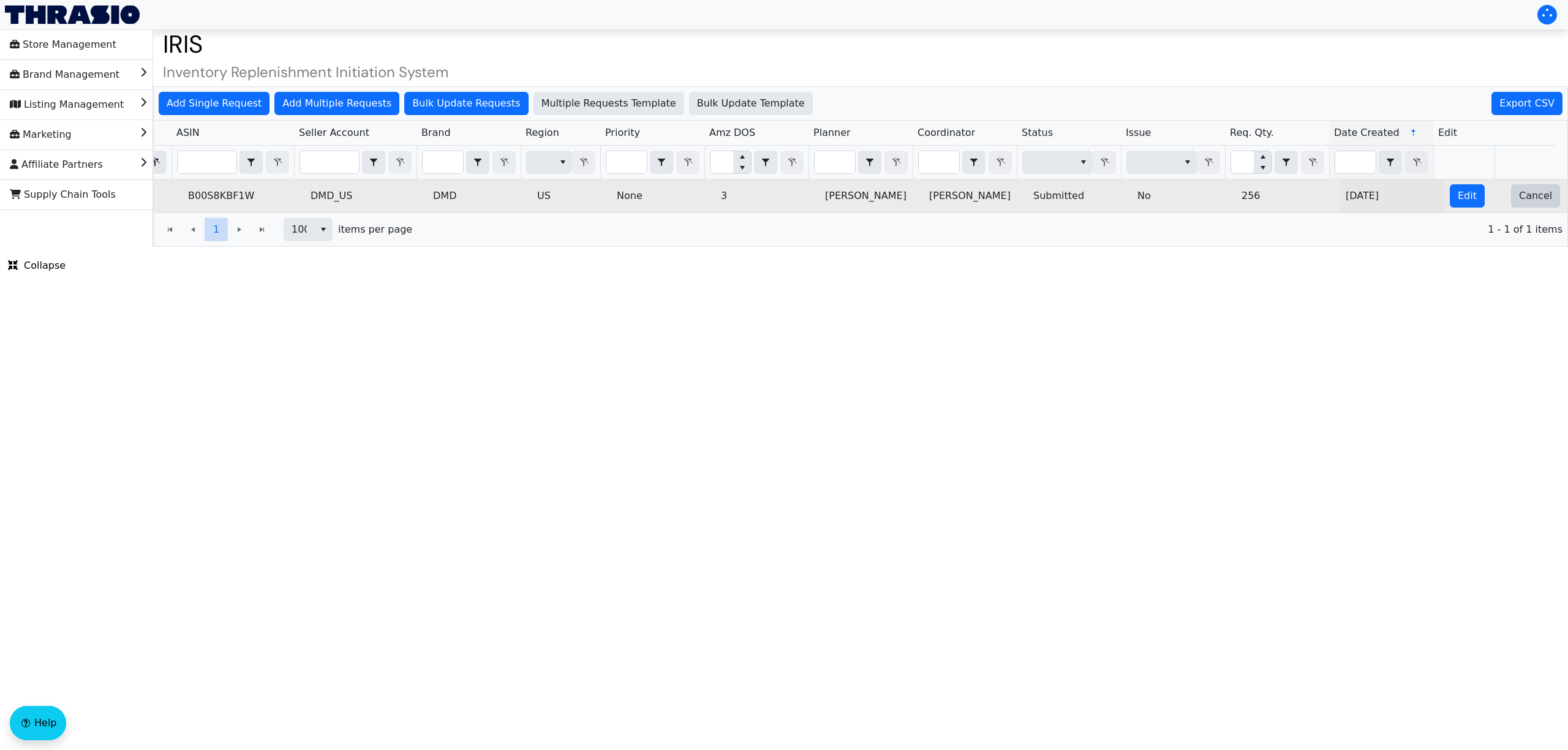
type input "2025-10-09-4992"
click at [1527, 203] on span "Cancel" at bounding box center [1536, 196] width 33 height 15
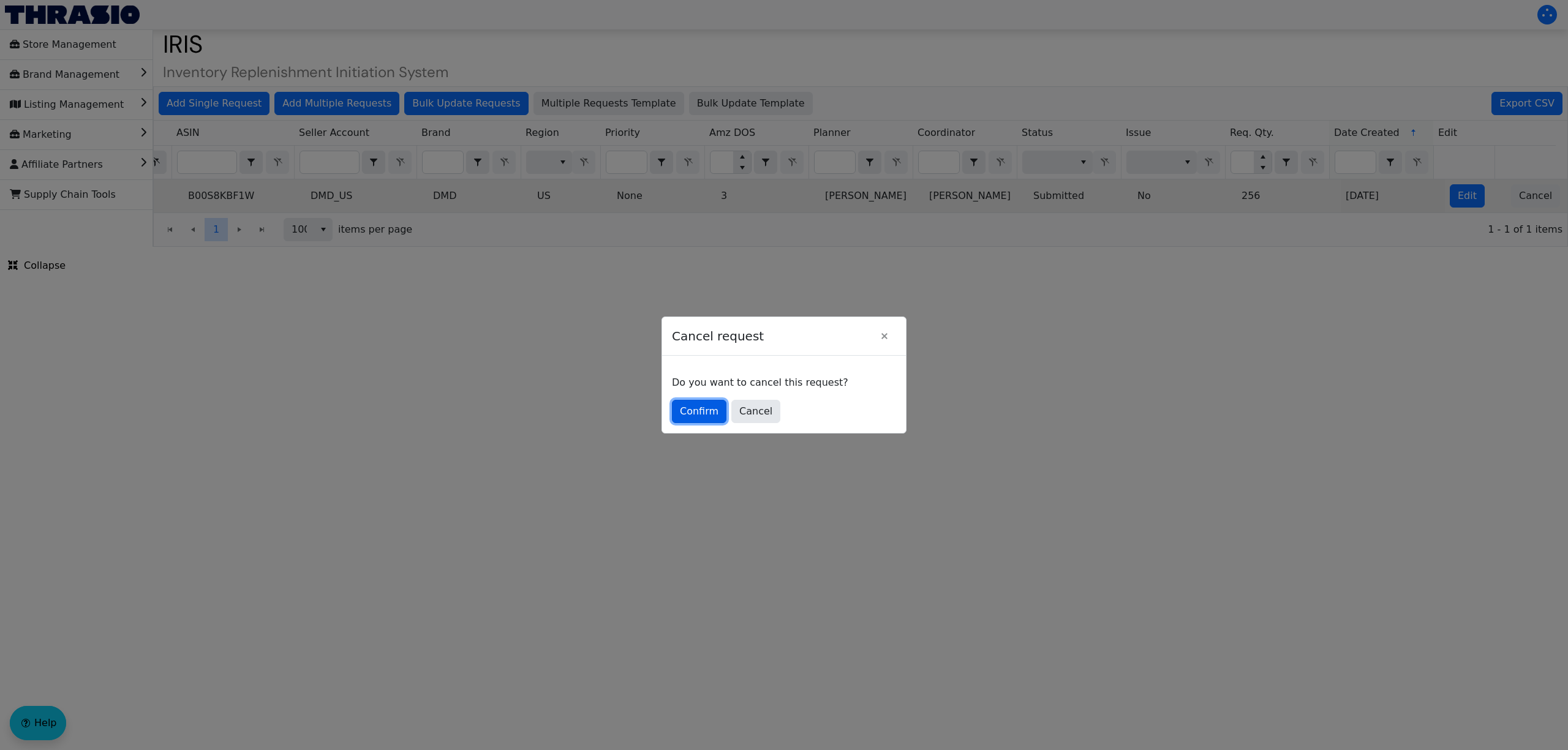
click at [681, 407] on span "Confirm" at bounding box center [699, 411] width 39 height 15
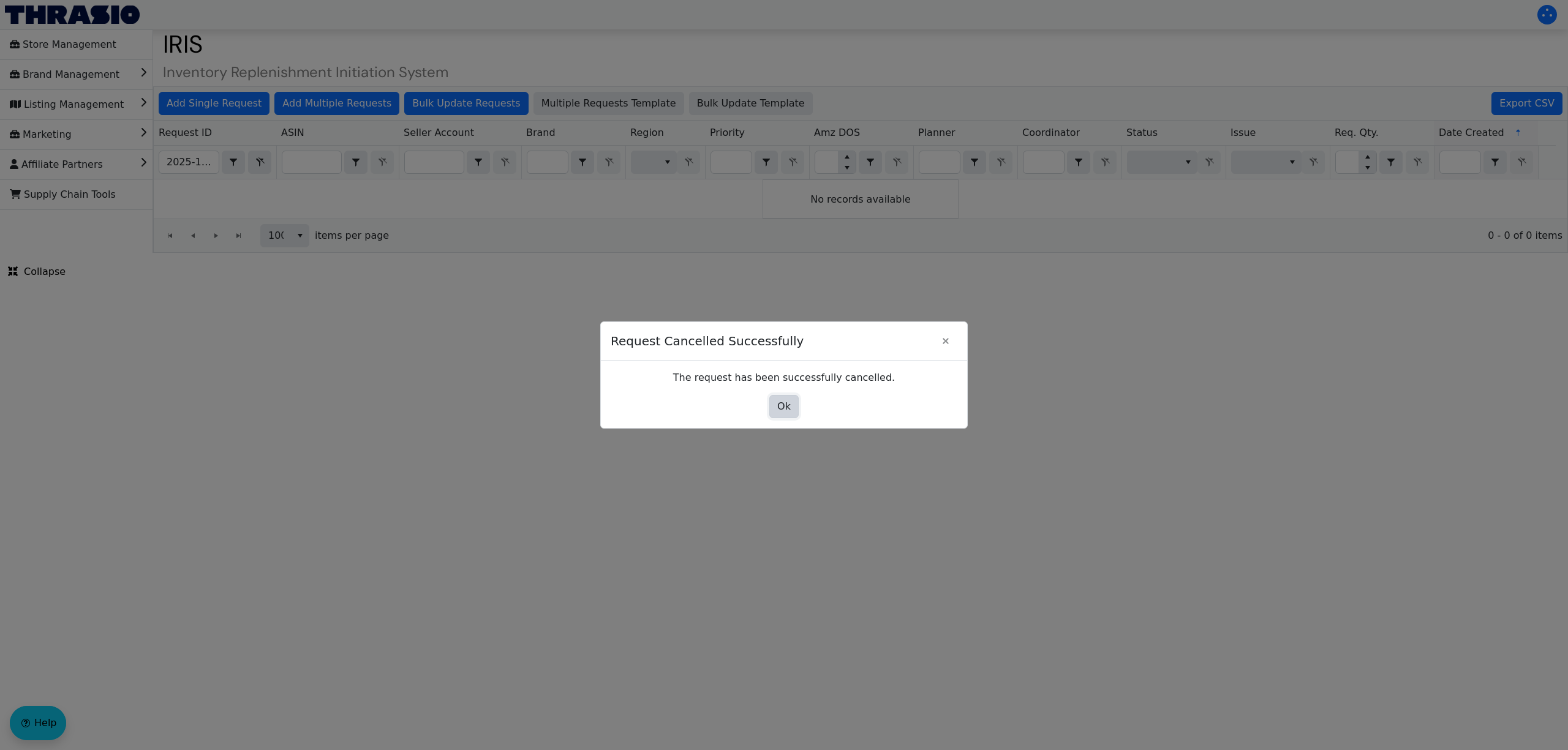
click at [783, 406] on span "Ok" at bounding box center [784, 407] width 14 height 15
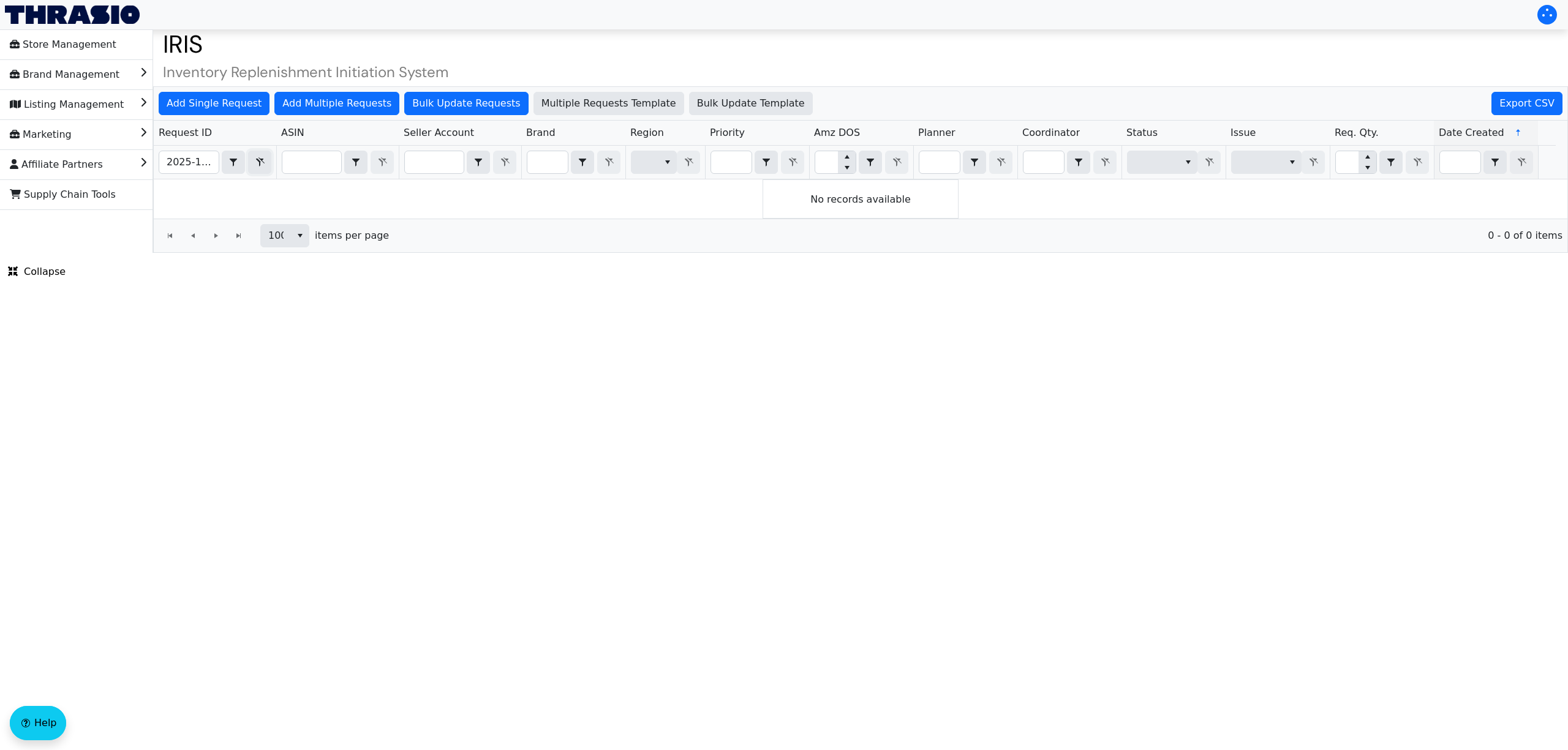
click at [269, 162] on button "Filter" at bounding box center [259, 162] width 23 height 23
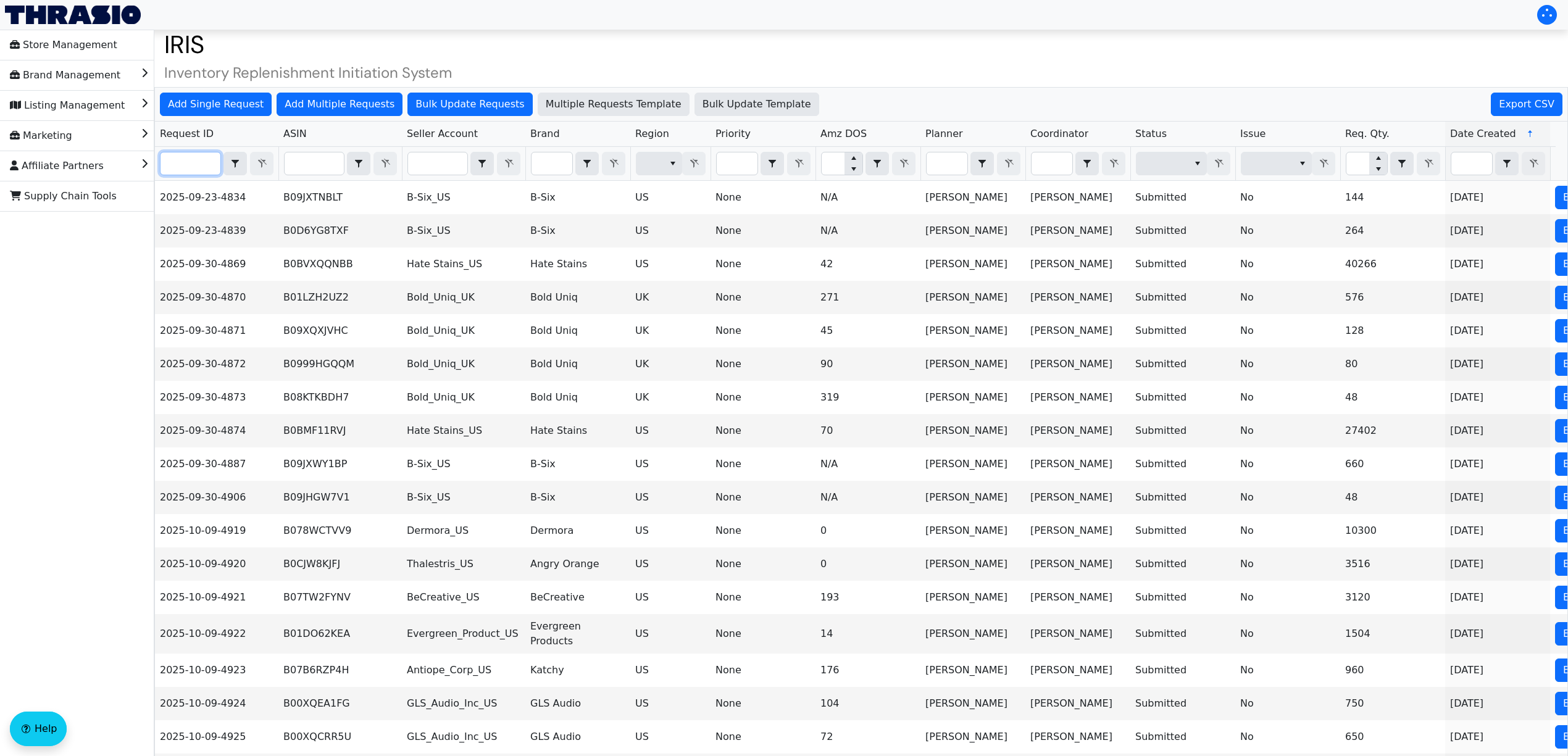
click at [197, 167] on input "Filter" at bounding box center [191, 164] width 60 height 22
paste input "2025-10-09-4985"
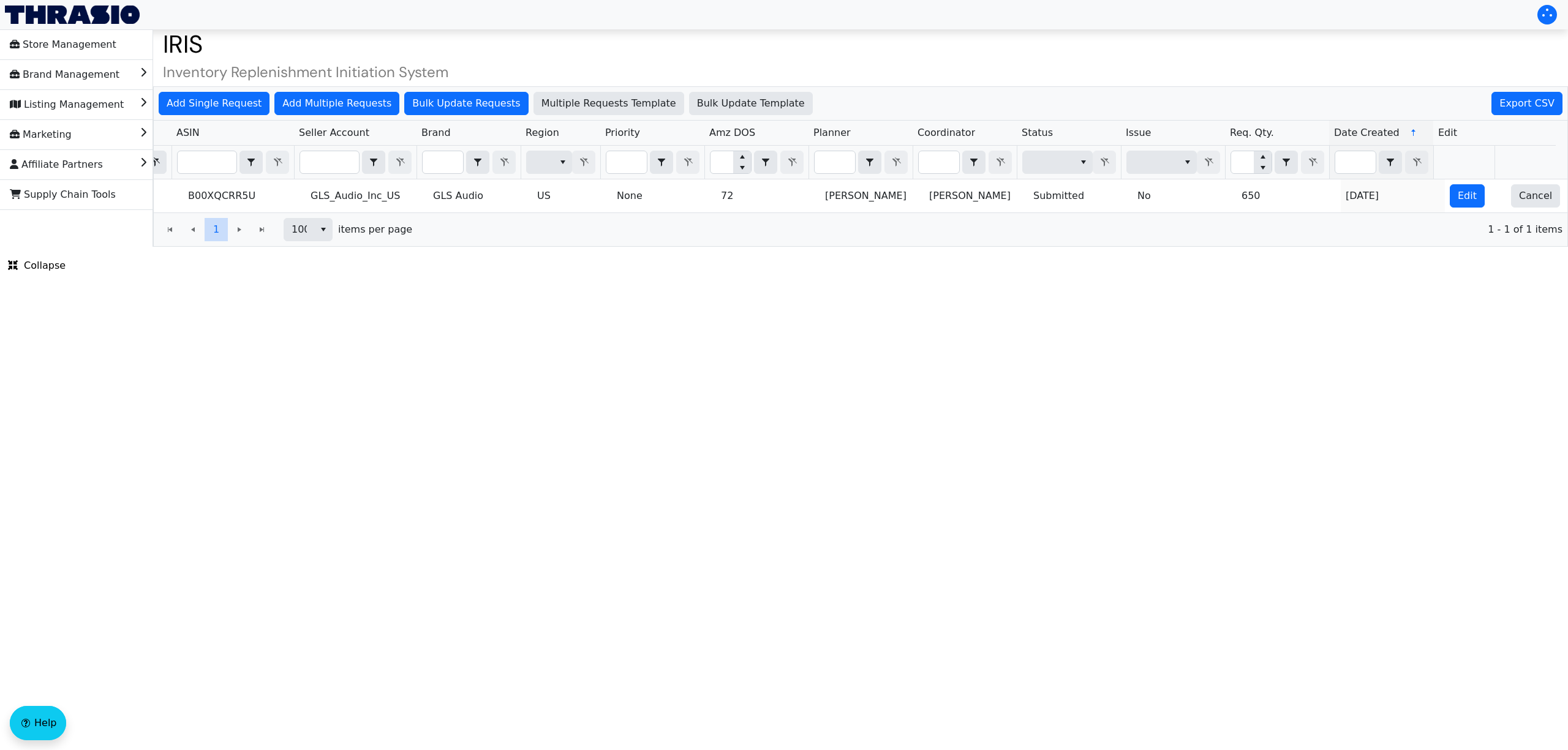
click at [1541, 179] on th at bounding box center [1525, 162] width 61 height 33
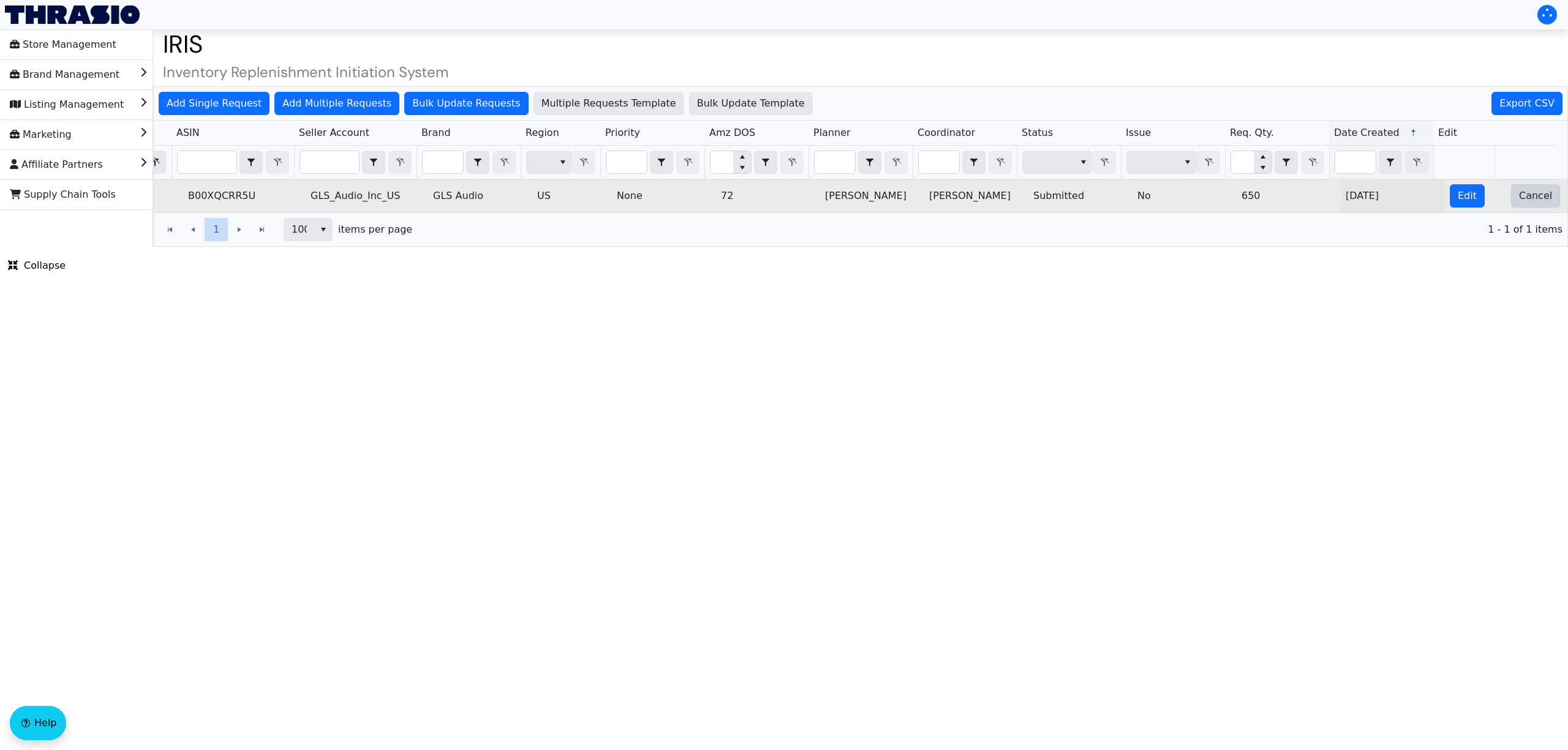
click at [1531, 196] on span "Cancel" at bounding box center [1536, 196] width 33 height 15
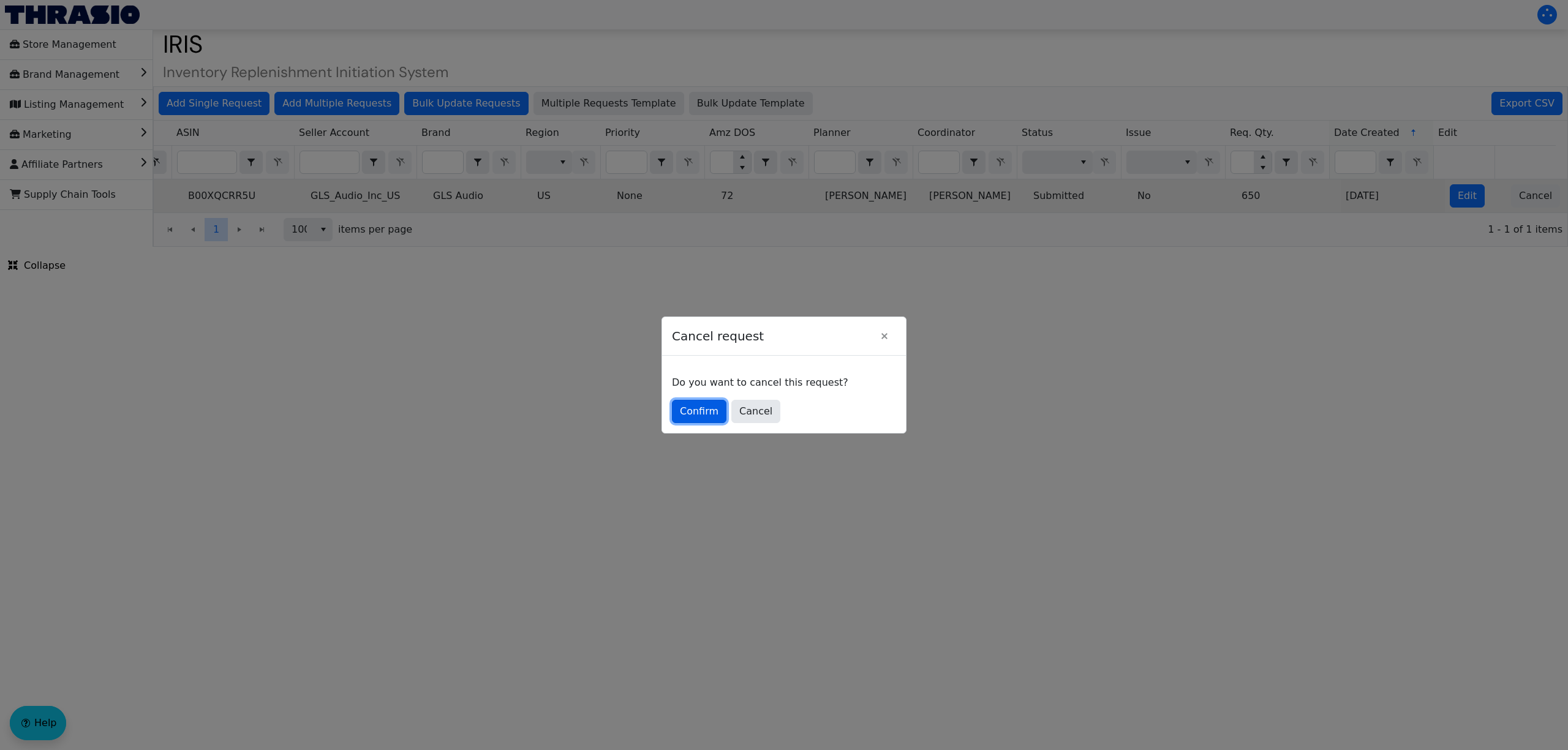
click at [691, 411] on span "Confirm" at bounding box center [699, 411] width 39 height 15
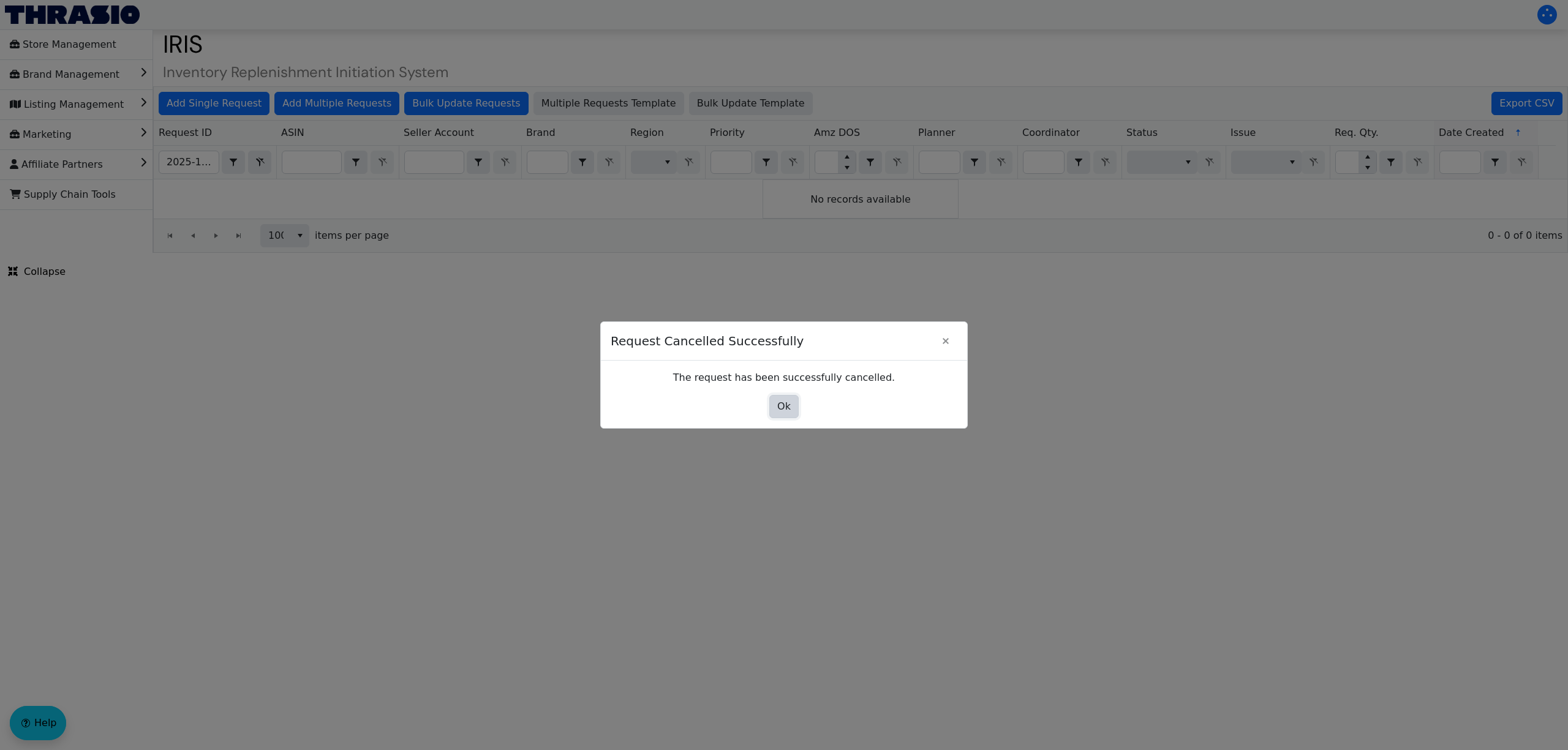
click at [783, 405] on span "Ok" at bounding box center [784, 407] width 14 height 15
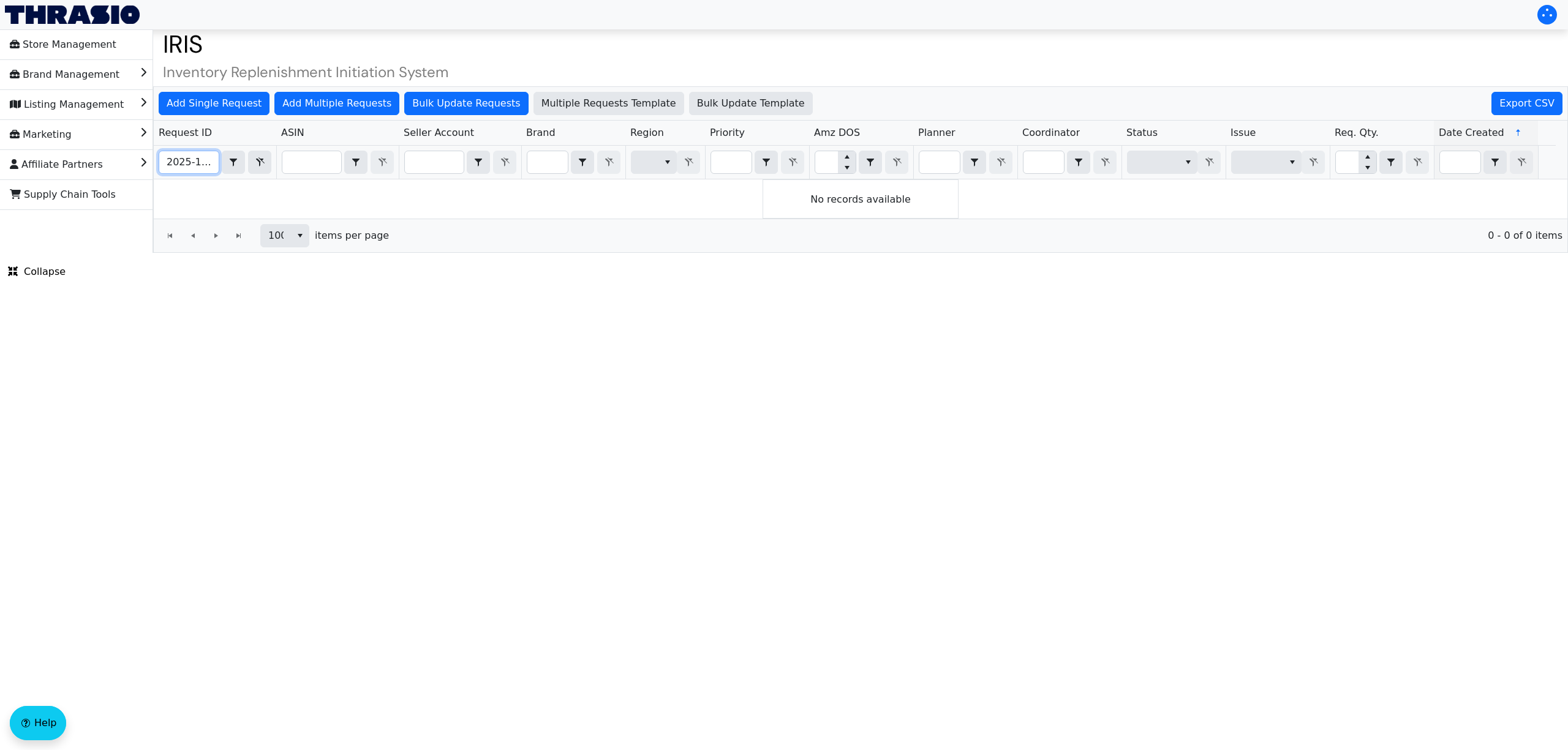
click at [207, 168] on input "2025-10-09-4985" at bounding box center [189, 162] width 59 height 22
type input "0"
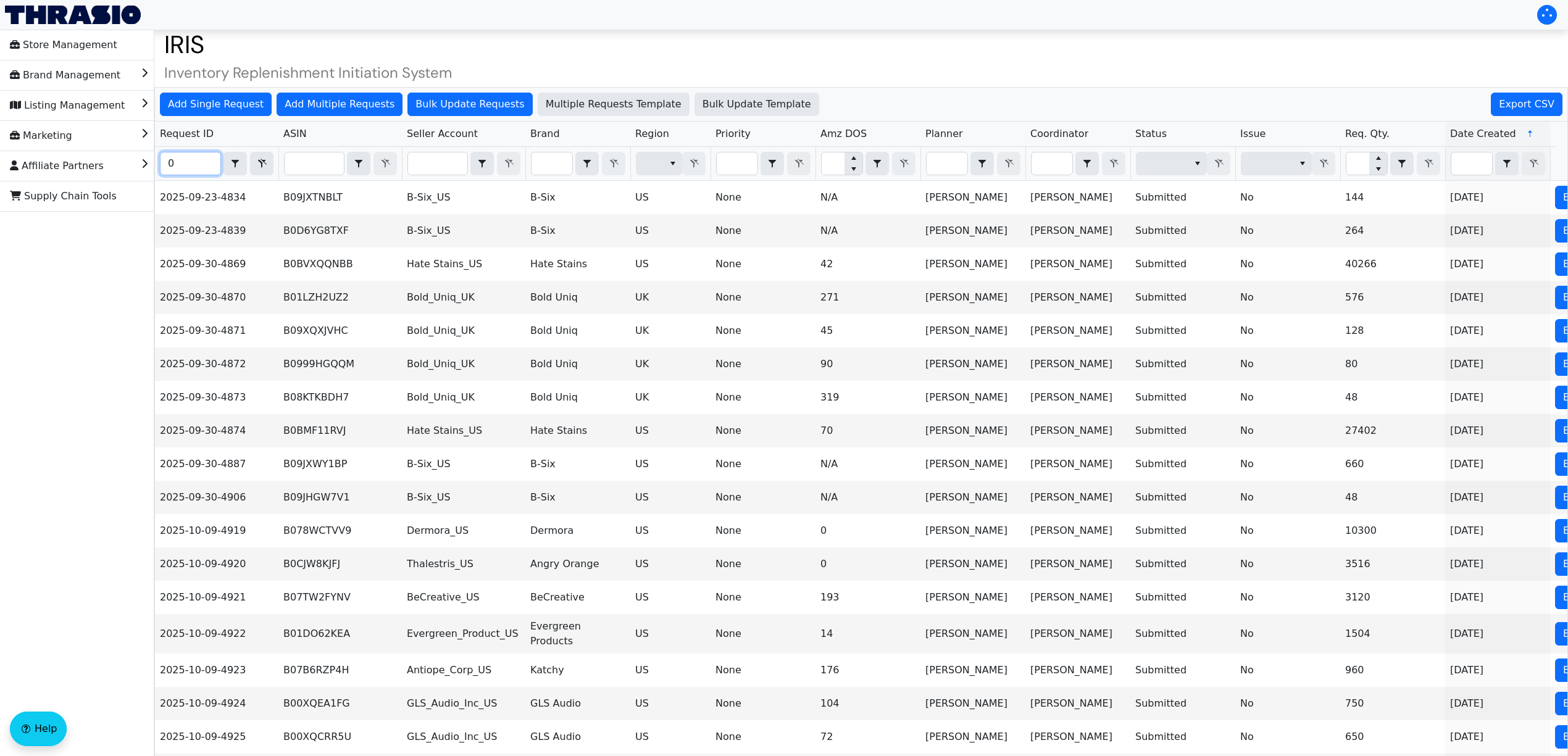
click at [209, 169] on input "0" at bounding box center [191, 164] width 60 height 22
click at [193, 163] on input "Filter" at bounding box center [191, 164] width 60 height 22
paste input "2025-10-09-4984"
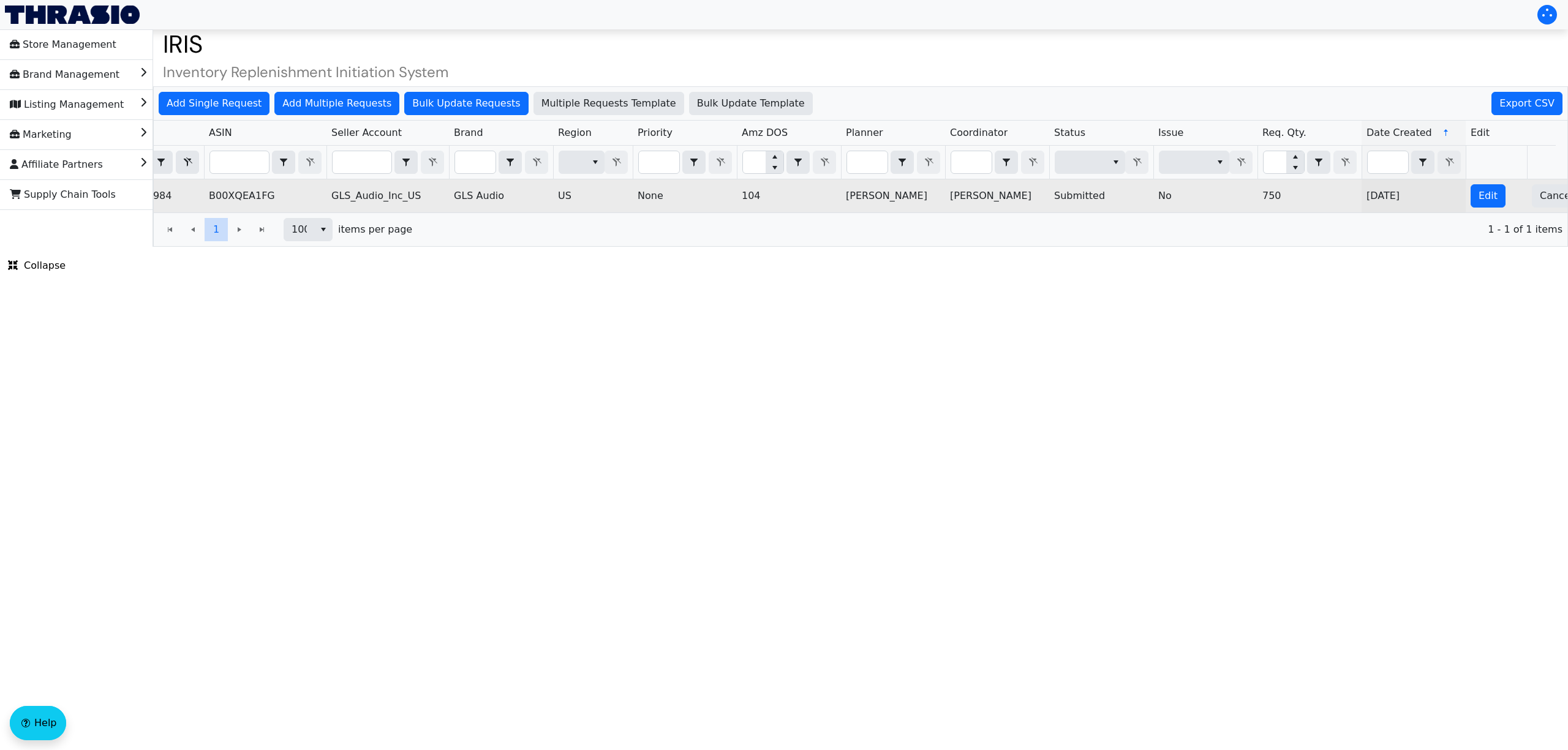
scroll to position [0, 105]
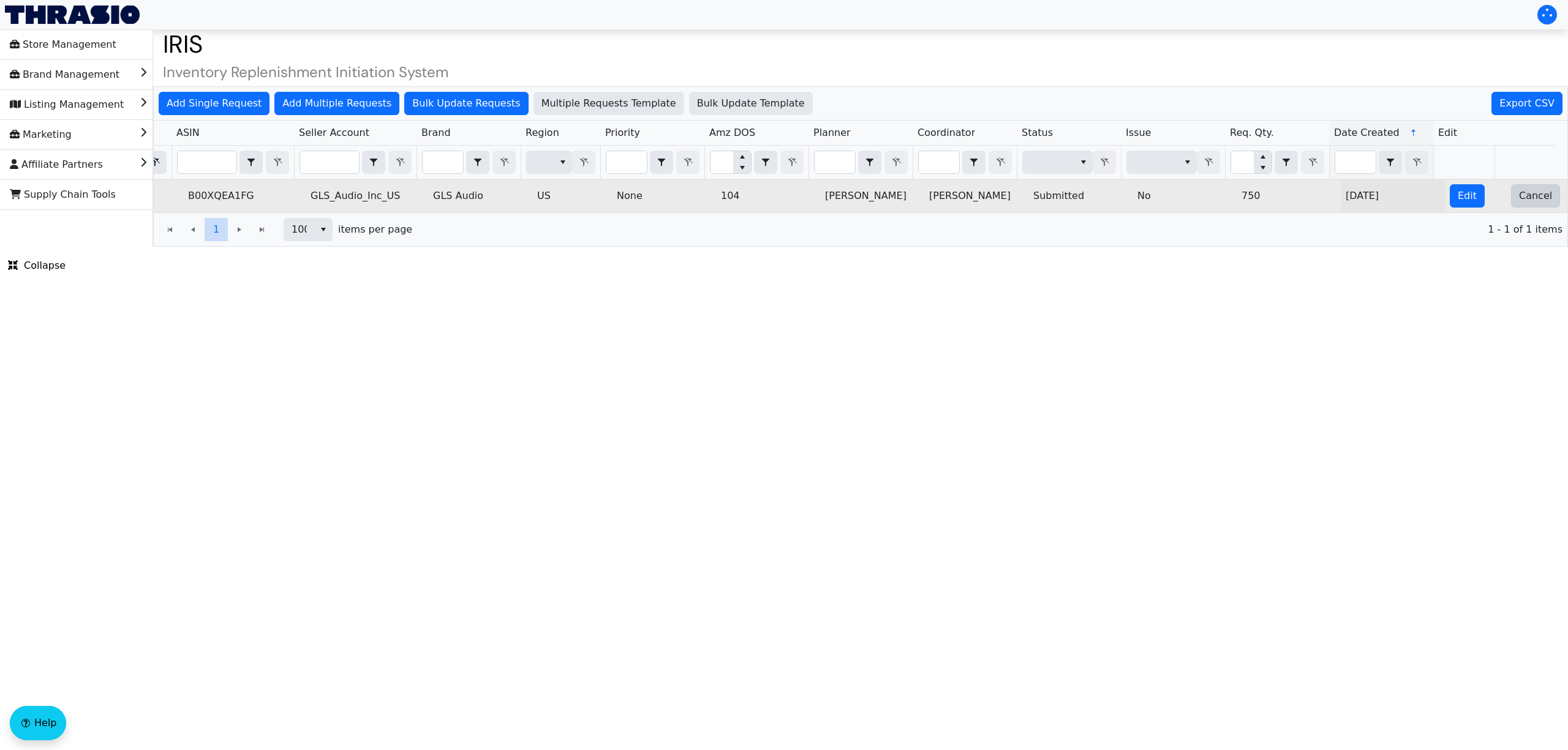
type input "2025-10-09-4984"
click at [1510, 192] on button "Cancel" at bounding box center [1535, 196] width 49 height 23
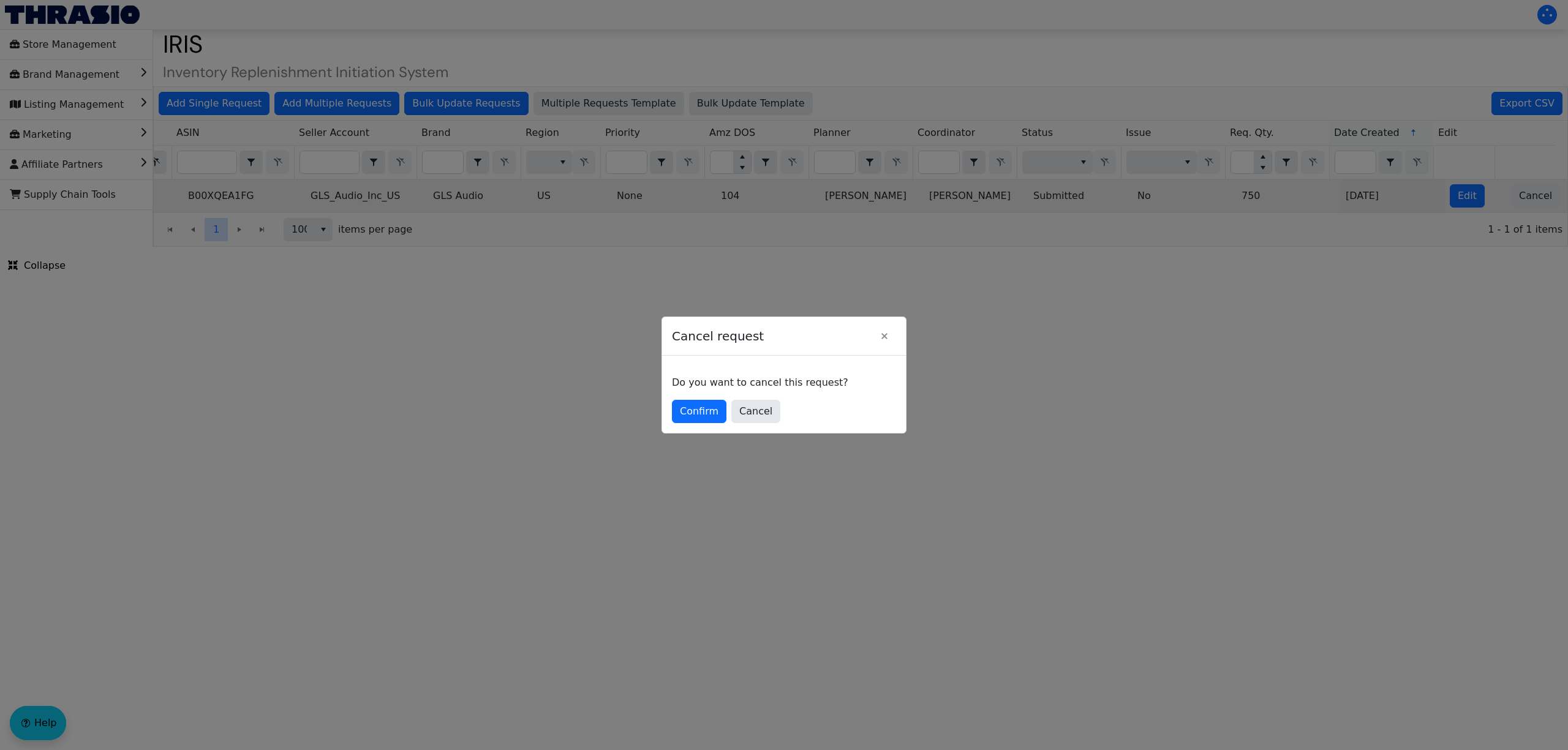
scroll to position [0, 0]
click at [699, 407] on span "Confirm" at bounding box center [699, 411] width 39 height 15
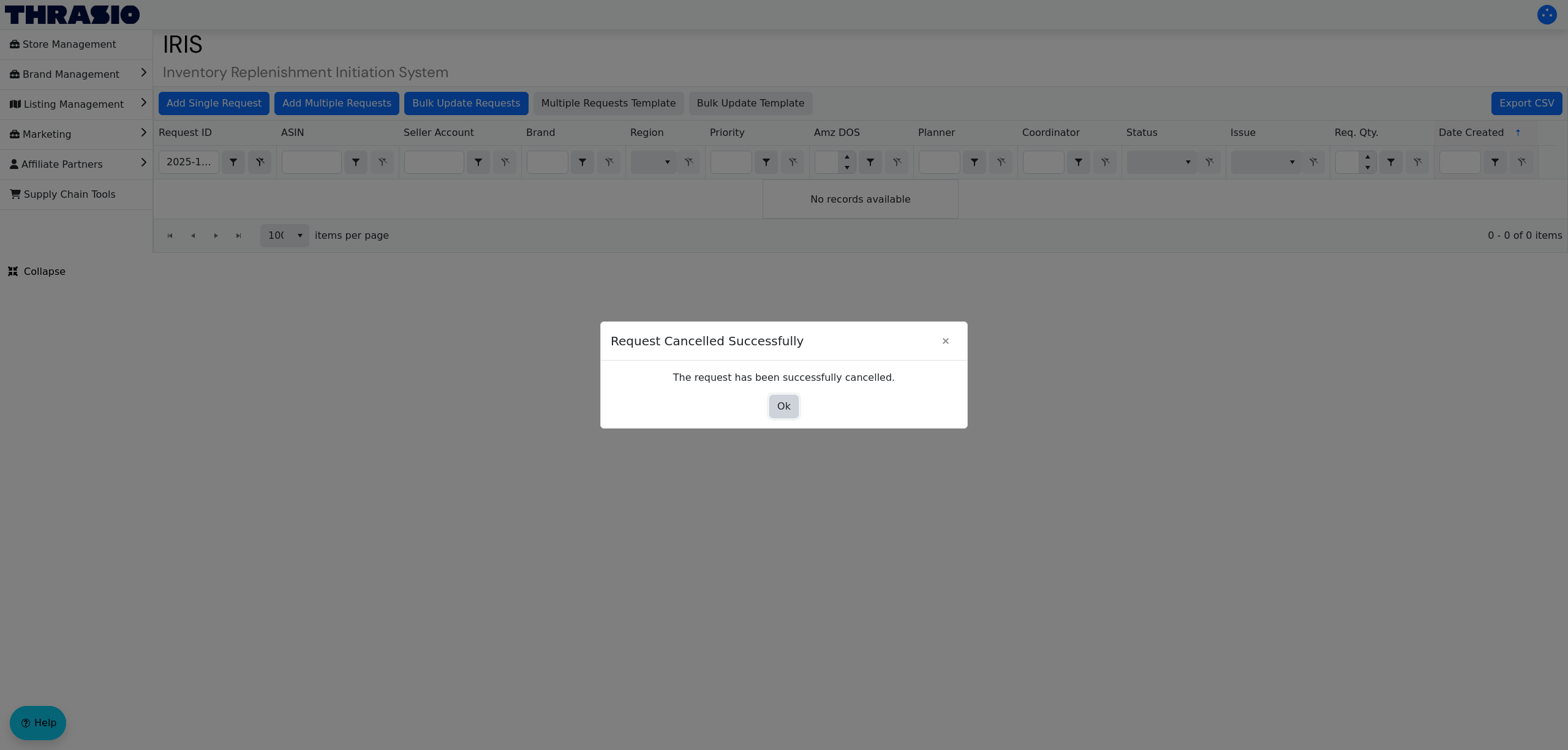
click at [787, 407] on span "Ok" at bounding box center [784, 407] width 14 height 15
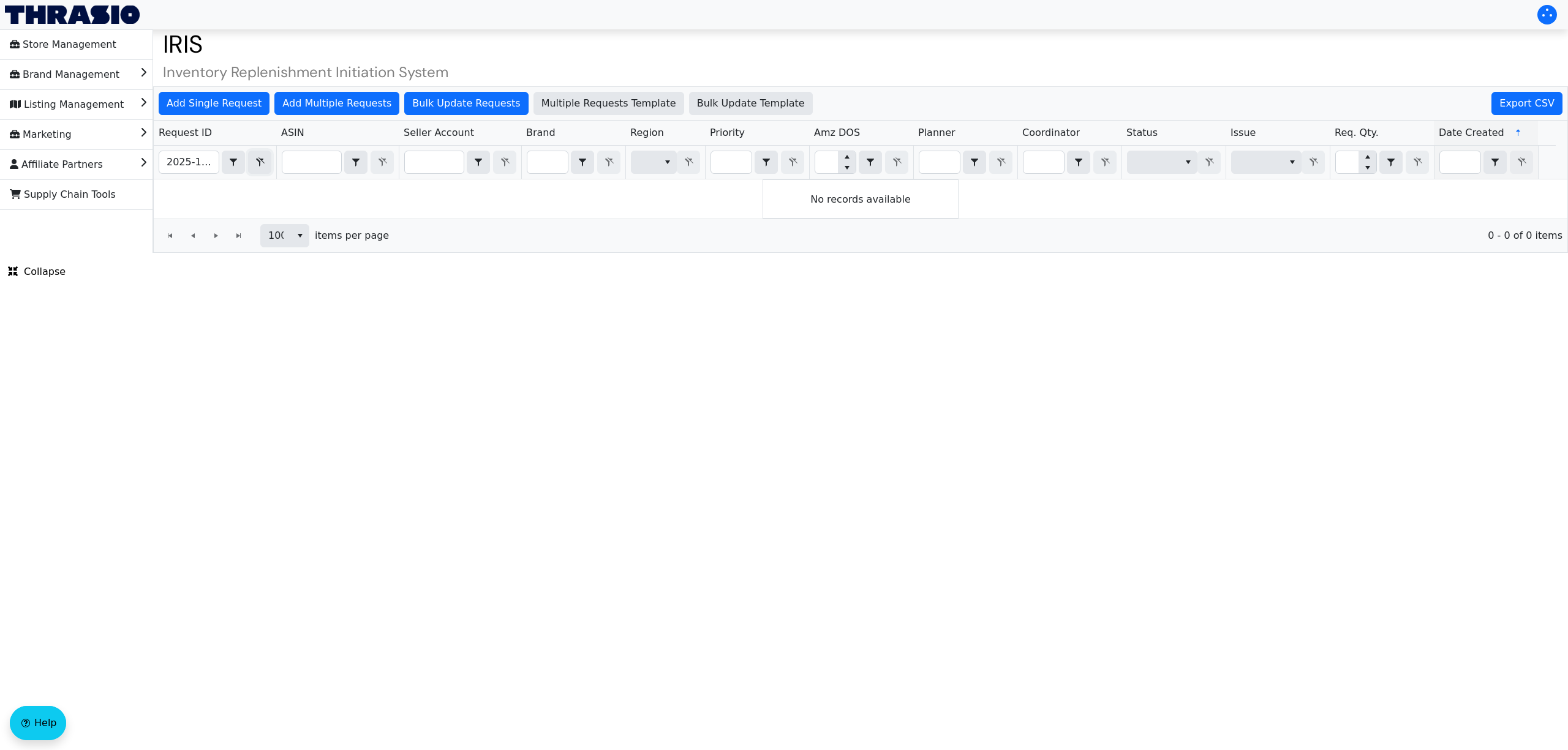
drag, startPoint x: 258, startPoint y: 158, endPoint x: 199, endPoint y: 161, distance: 59.1
click at [258, 158] on icon "Filter" at bounding box center [260, 162] width 15 height 10
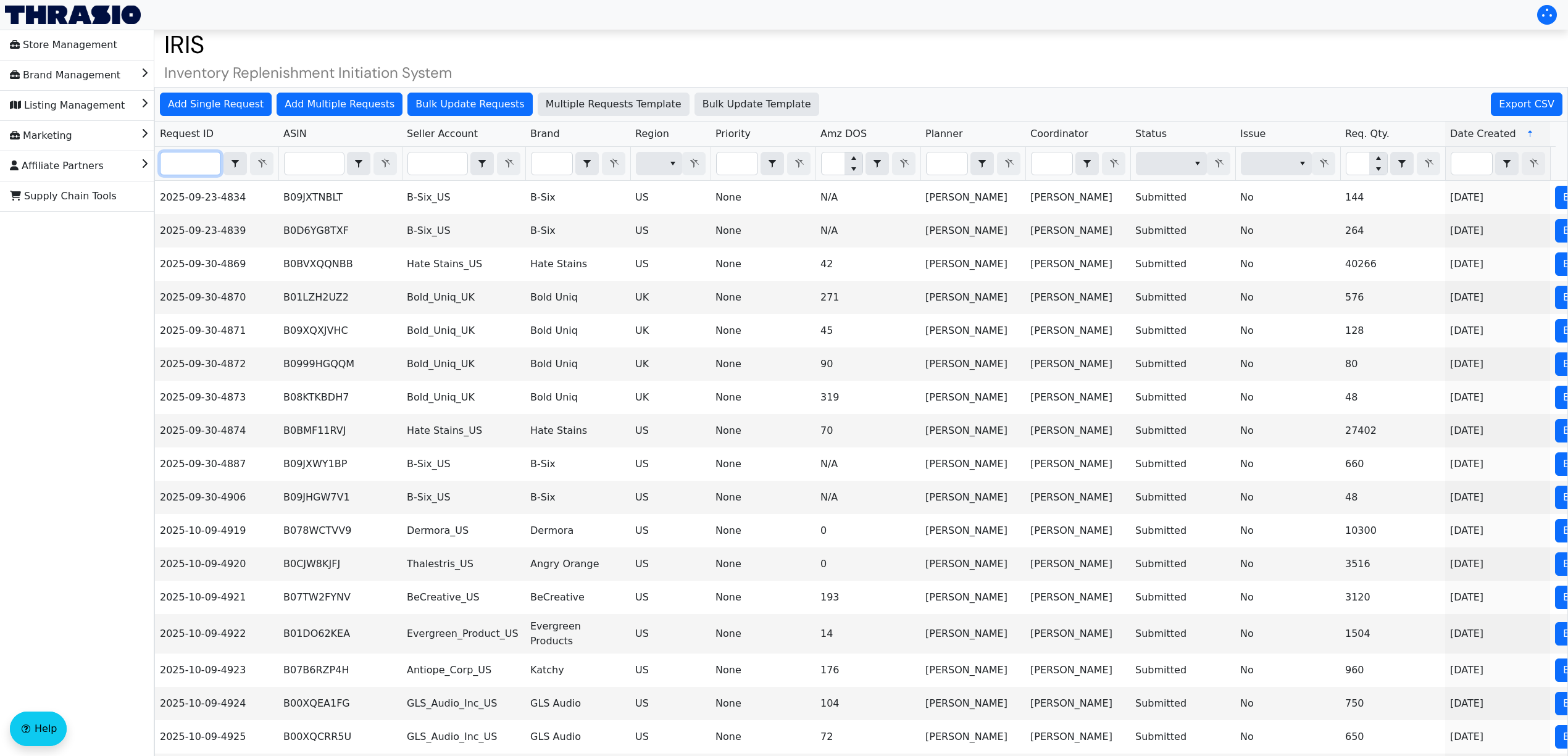
click at [188, 162] on input "Filter" at bounding box center [191, 164] width 60 height 22
paste input "2025-10-09-4981"
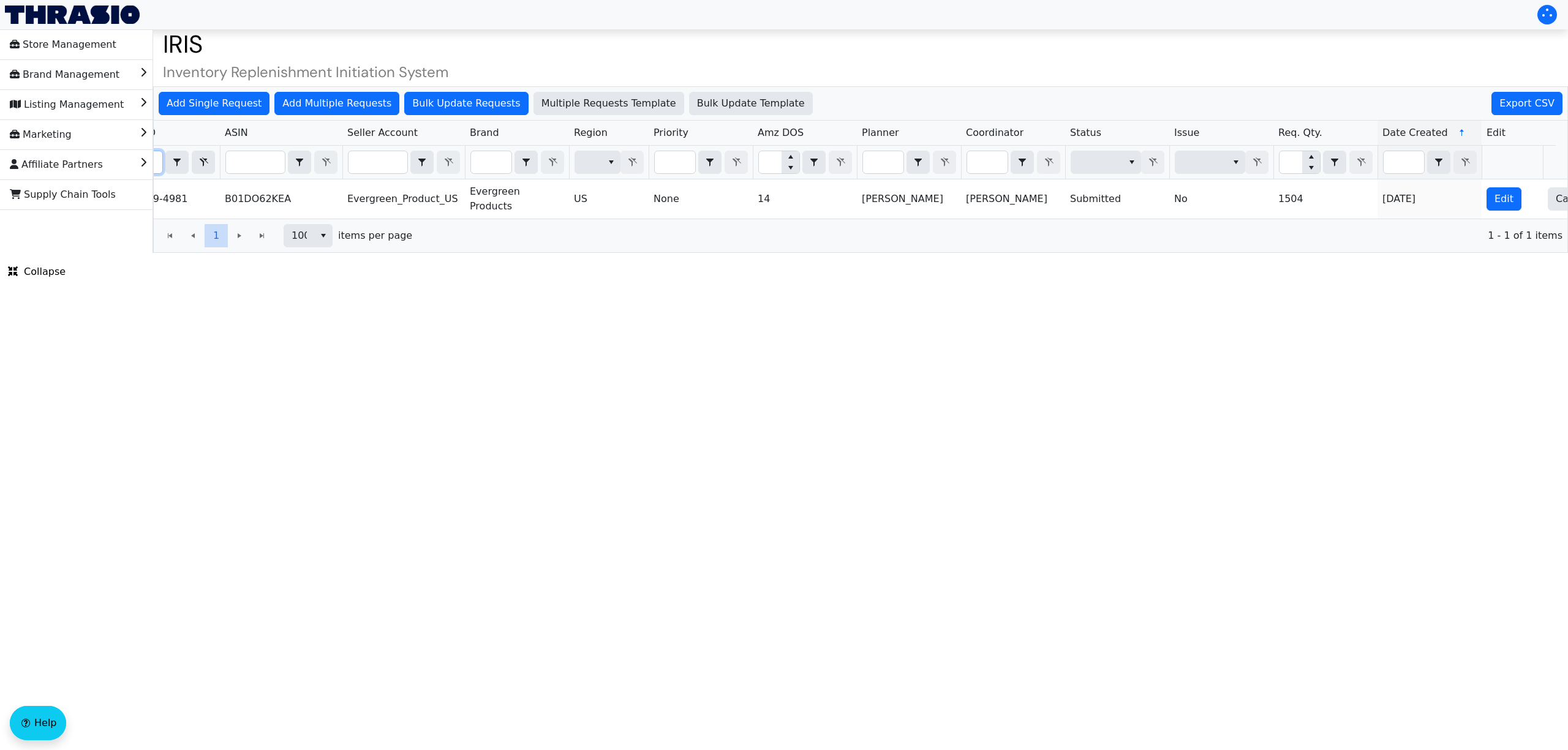
scroll to position [0, 105]
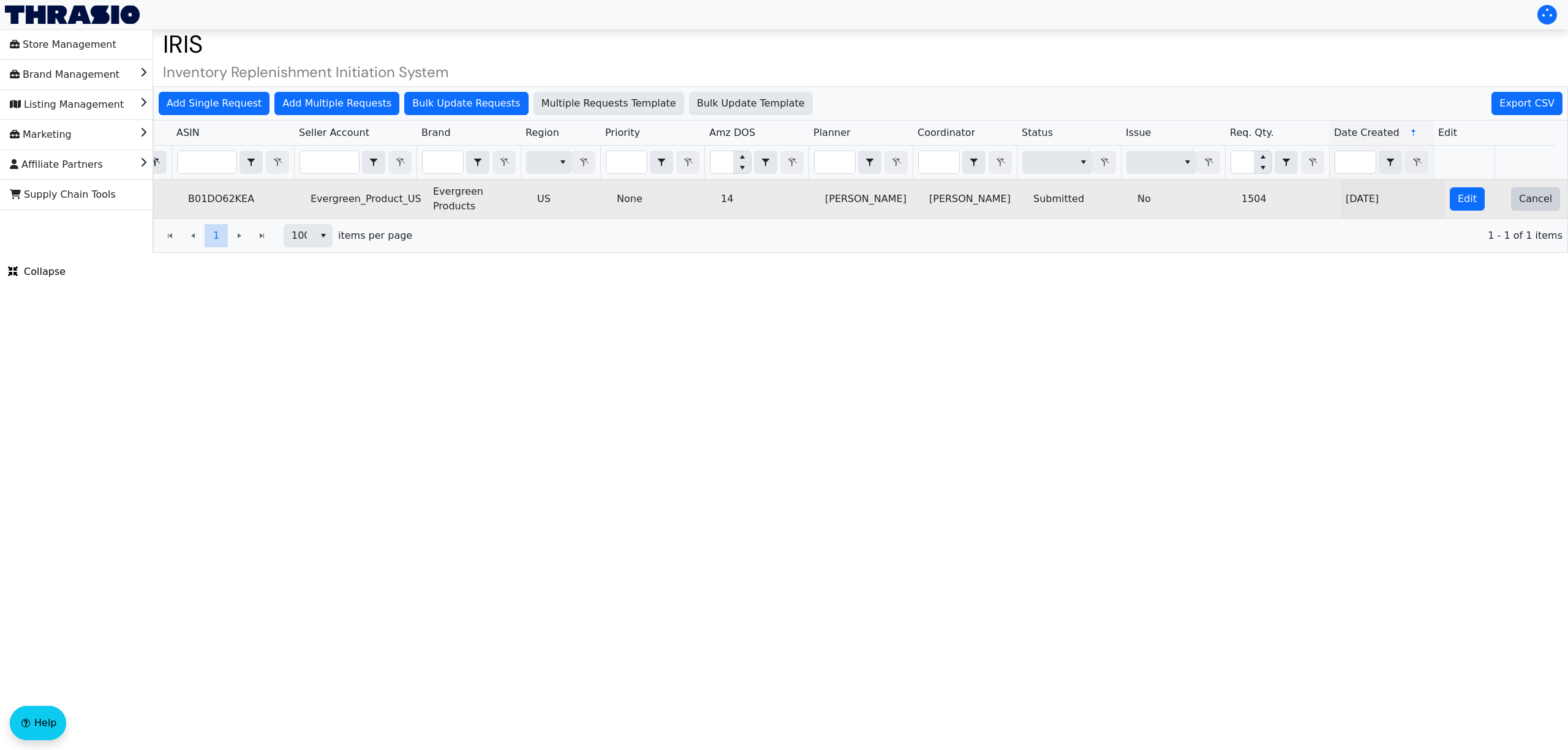
type input "2025-10-09-4981"
click at [1535, 207] on button "Cancel" at bounding box center [1535, 199] width 49 height 23
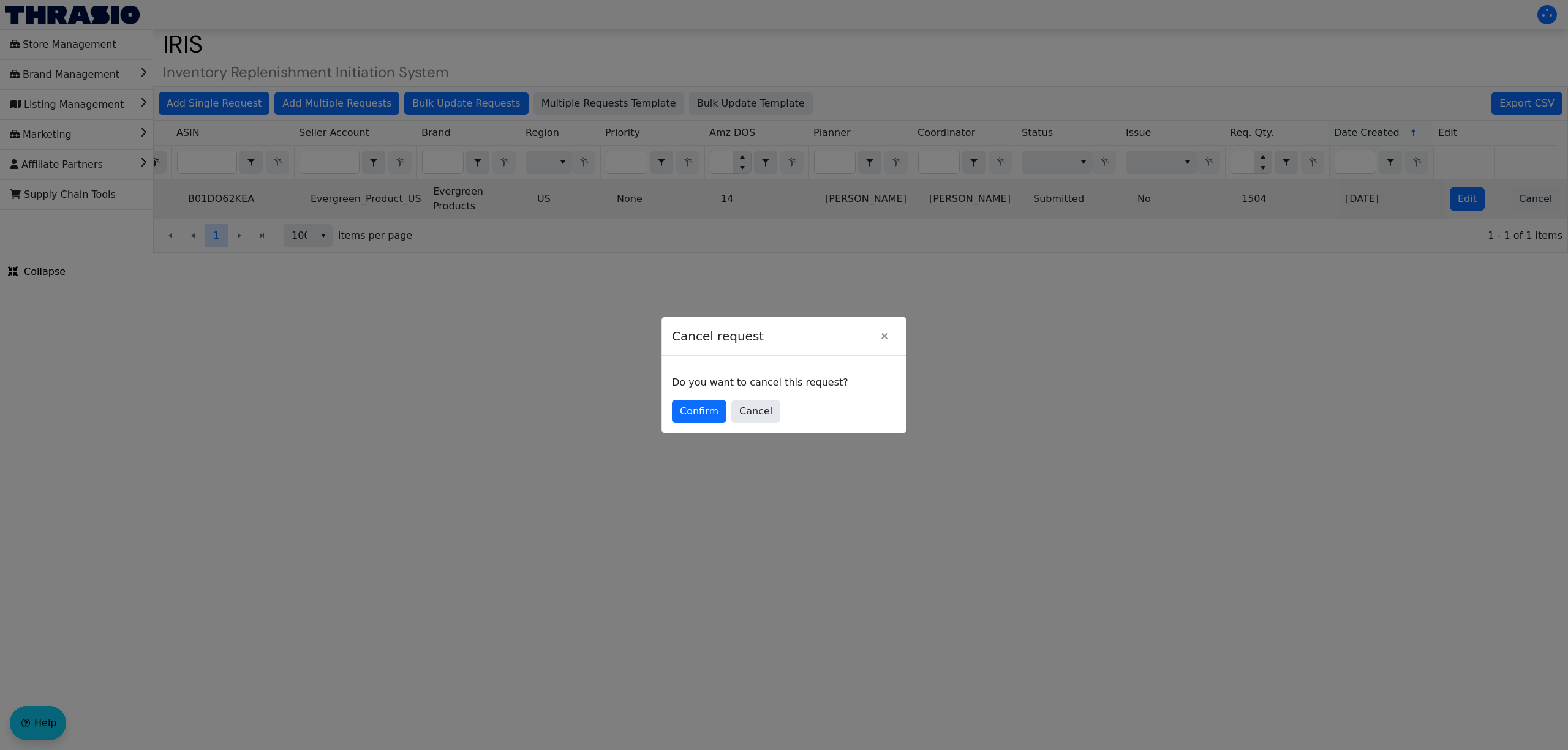
scroll to position [0, 0]
click at [708, 403] on button "Confirm" at bounding box center [699, 411] width 55 height 23
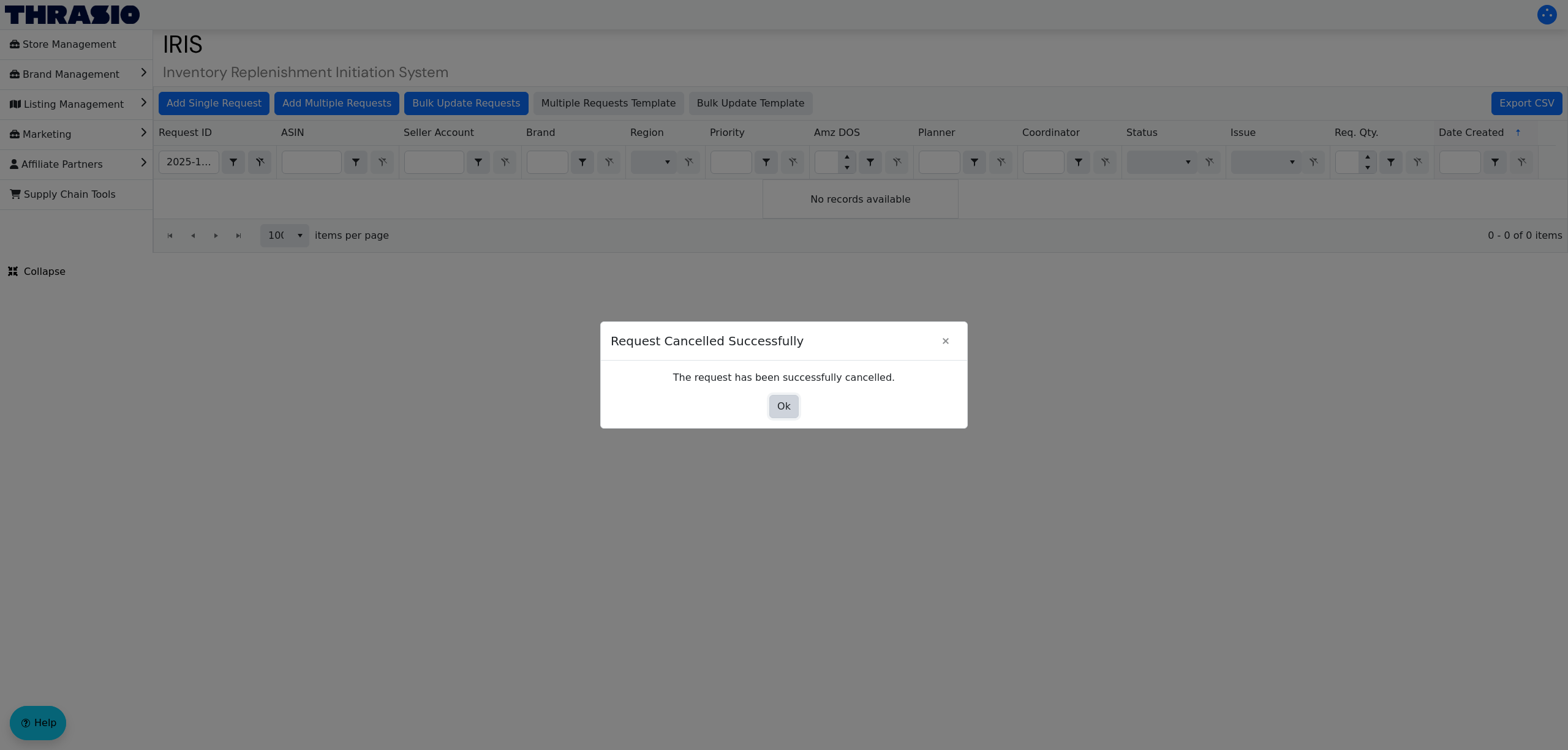
click at [780, 405] on span "Ok" at bounding box center [784, 407] width 14 height 15
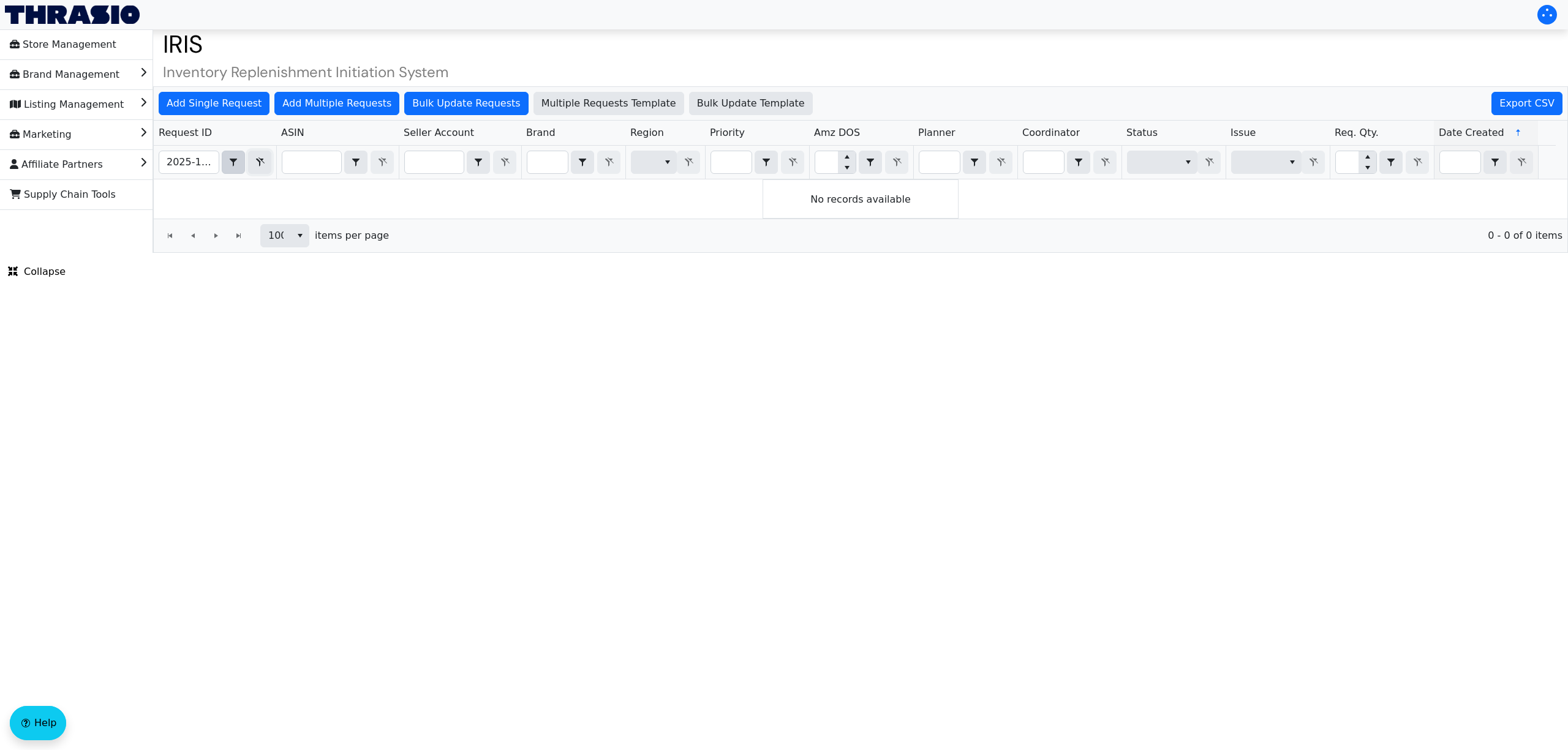
drag, startPoint x: 267, startPoint y: 162, endPoint x: 239, endPoint y: 162, distance: 28.0
click at [267, 162] on button "Filter" at bounding box center [259, 162] width 23 height 23
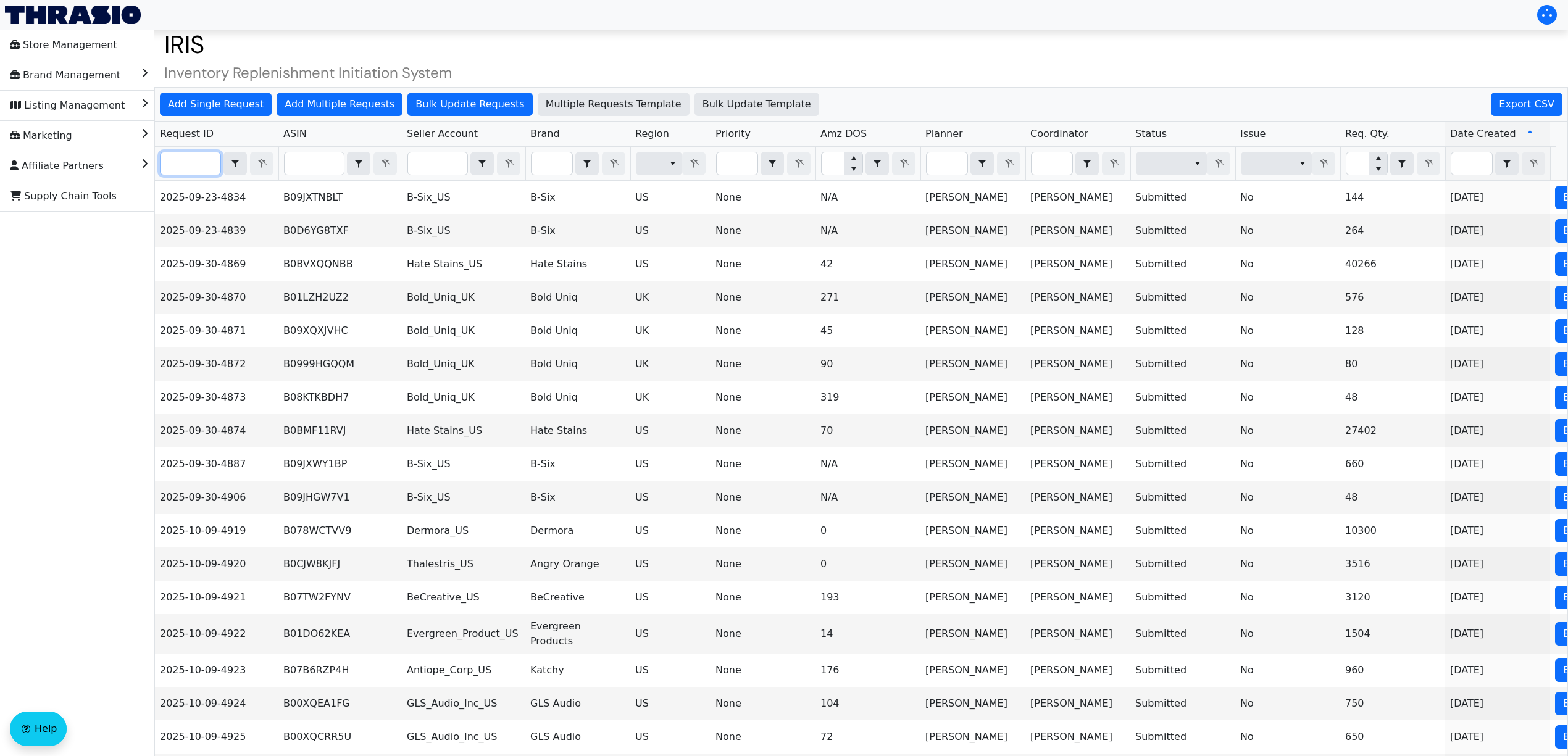
click at [211, 164] on input "Filter" at bounding box center [191, 164] width 60 height 22
paste input "2025-10-09-5019"
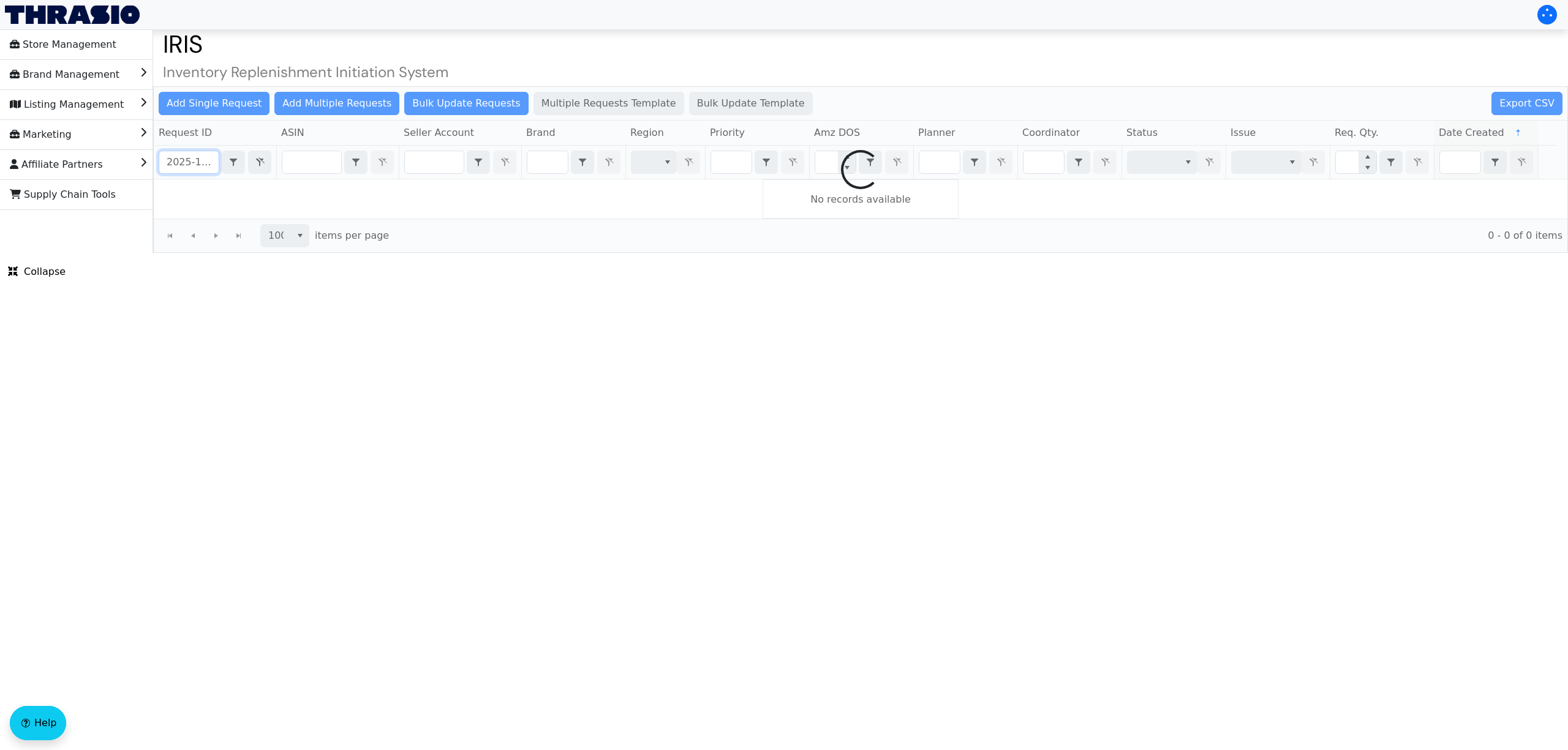
scroll to position [0, 31]
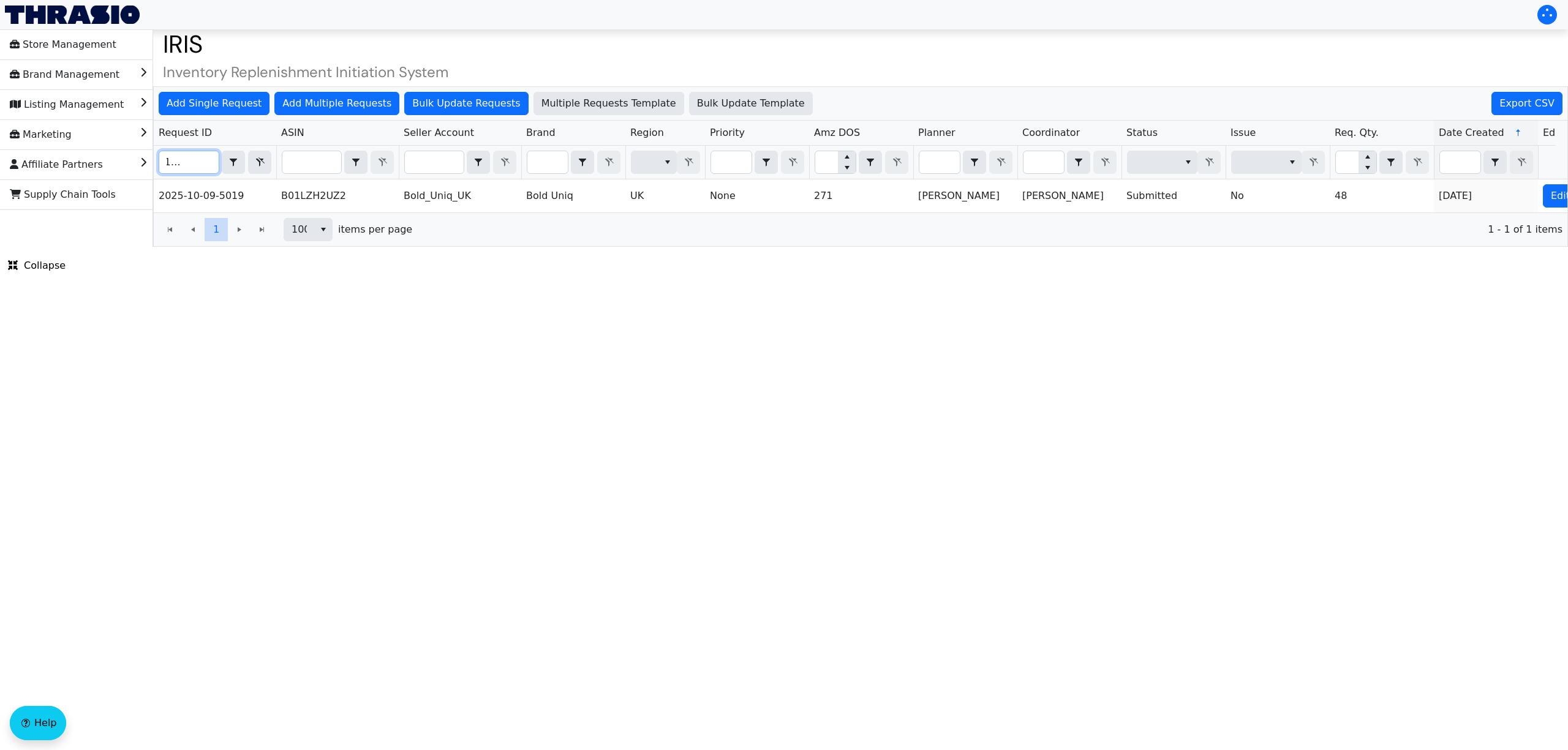
type input "2025-10-09-5019"
click at [1505, 229] on div "1 1 100 items per page 1 - 1 of 1 items" at bounding box center [861, 229] width 1414 height 33
click at [1507, 226] on div "1 1 100 items per page 1 - 1 of 1 items" at bounding box center [861, 229] width 1414 height 33
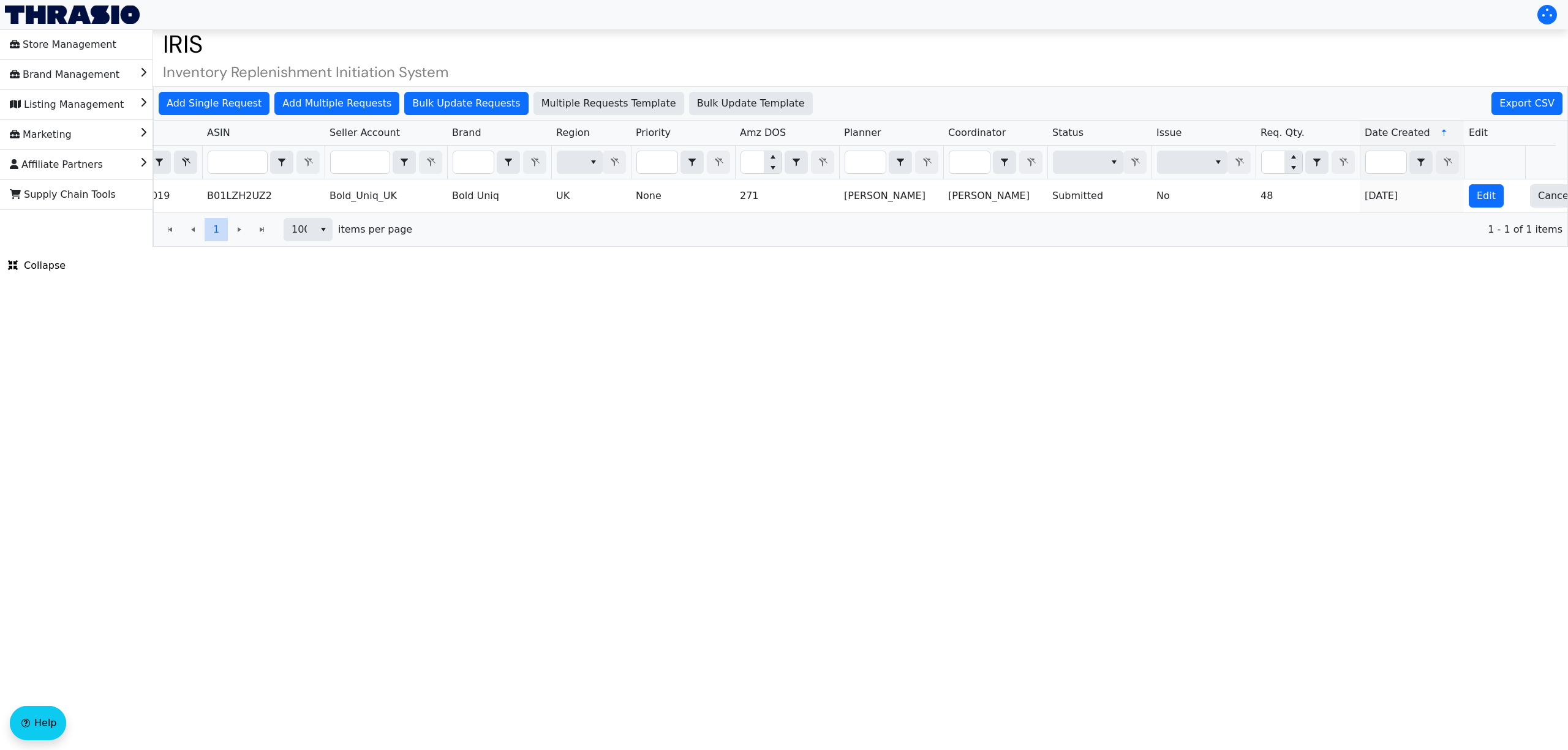
scroll to position [0, 105]
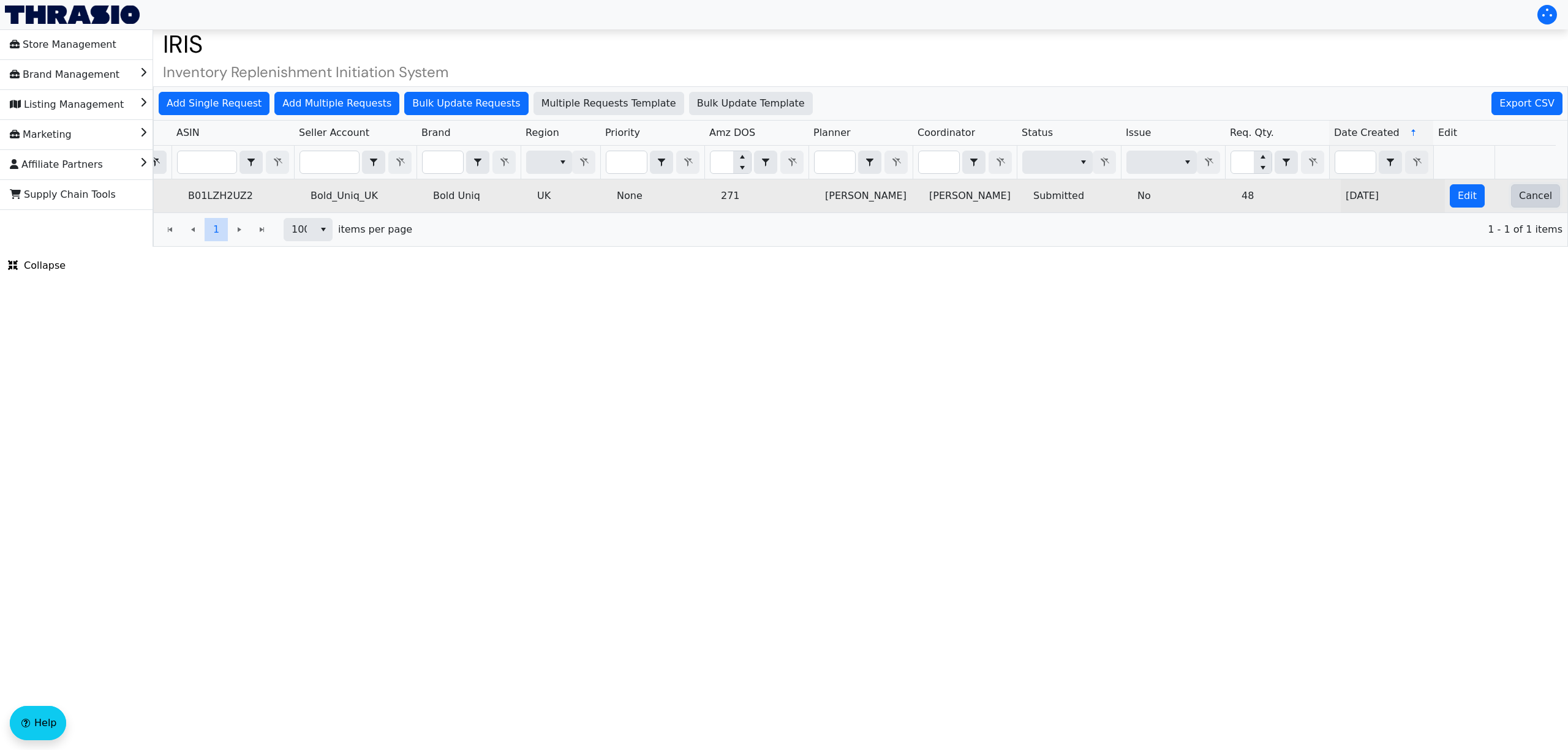
click at [1522, 206] on button "Cancel" at bounding box center [1535, 196] width 49 height 23
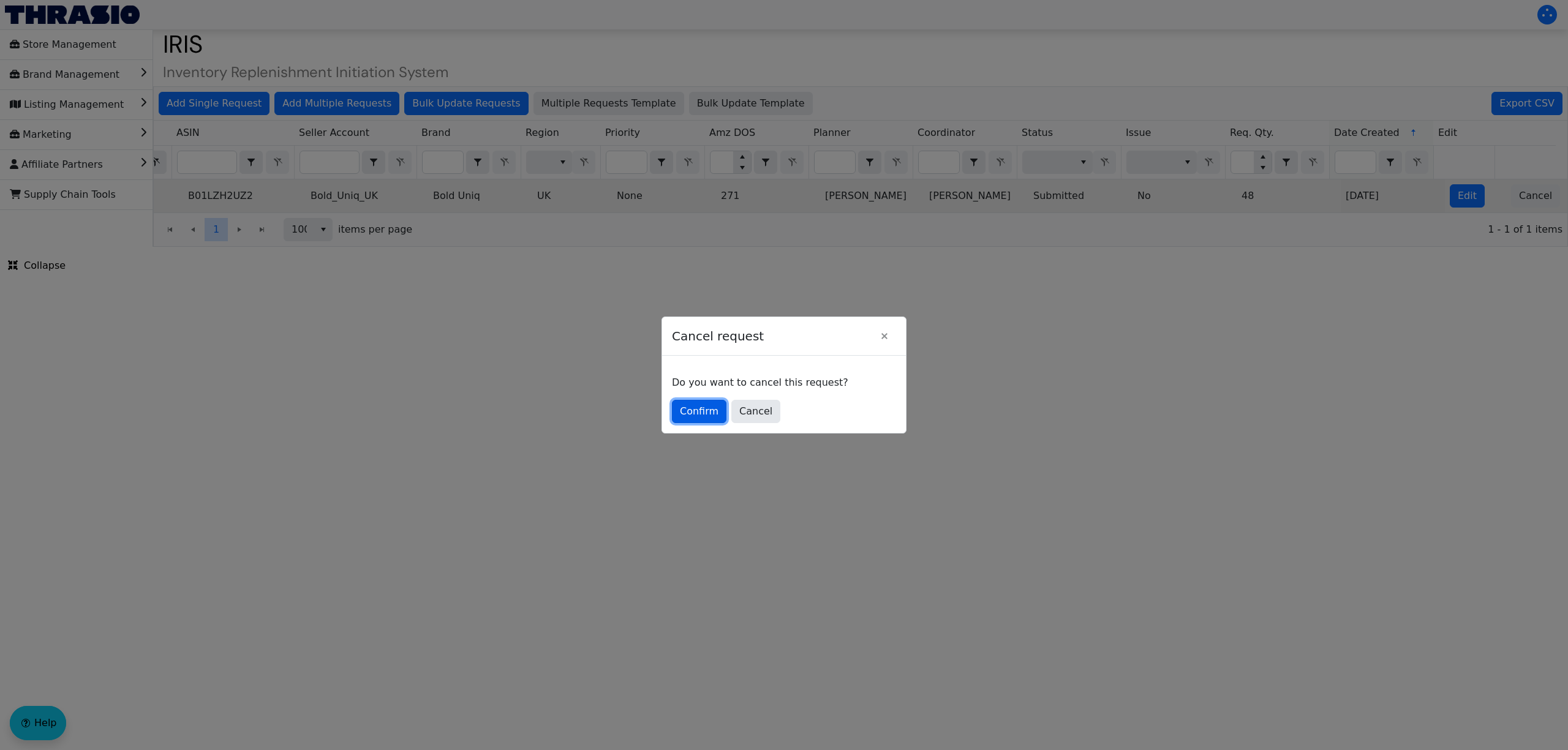
click at [708, 407] on span "Confirm" at bounding box center [699, 411] width 39 height 15
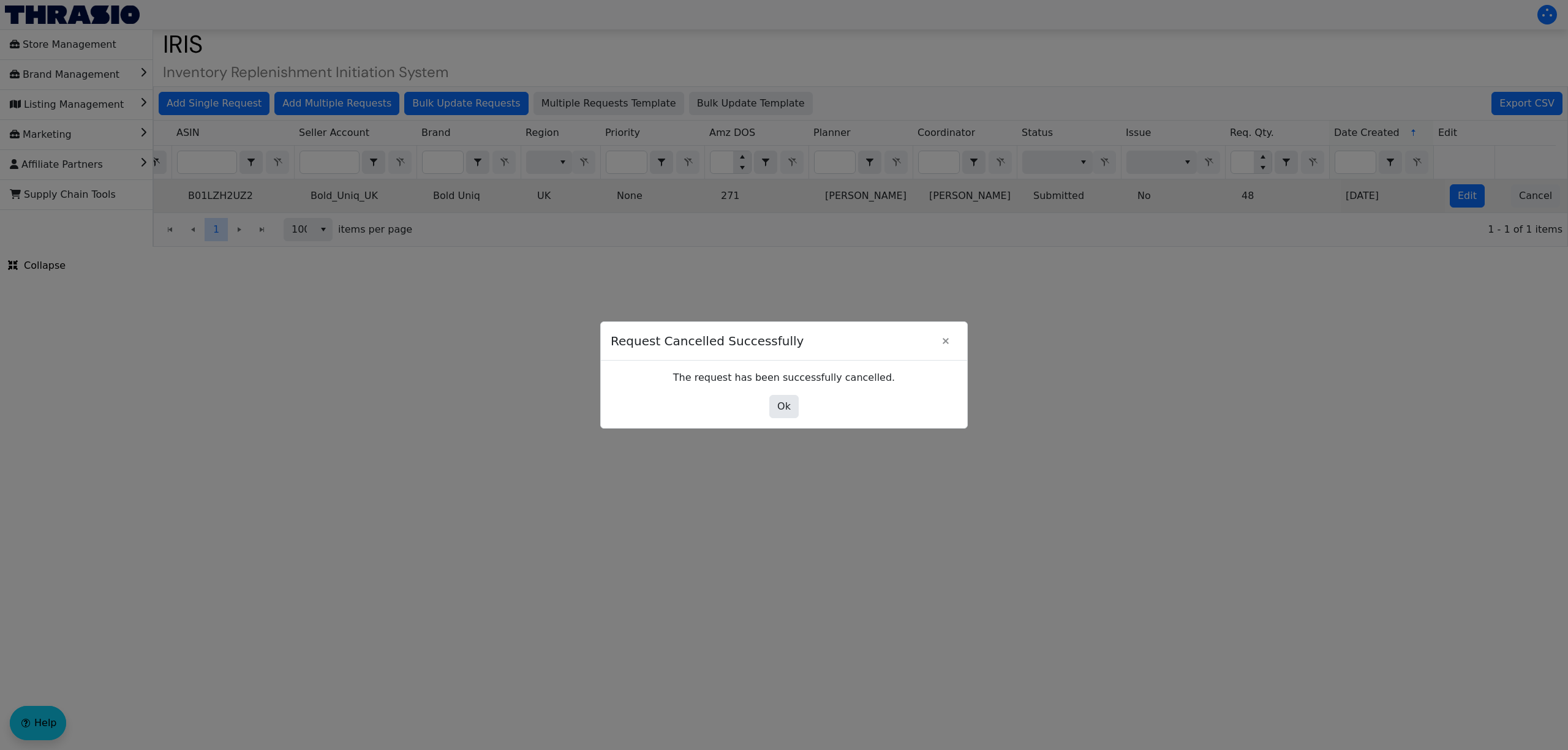
scroll to position [0, 0]
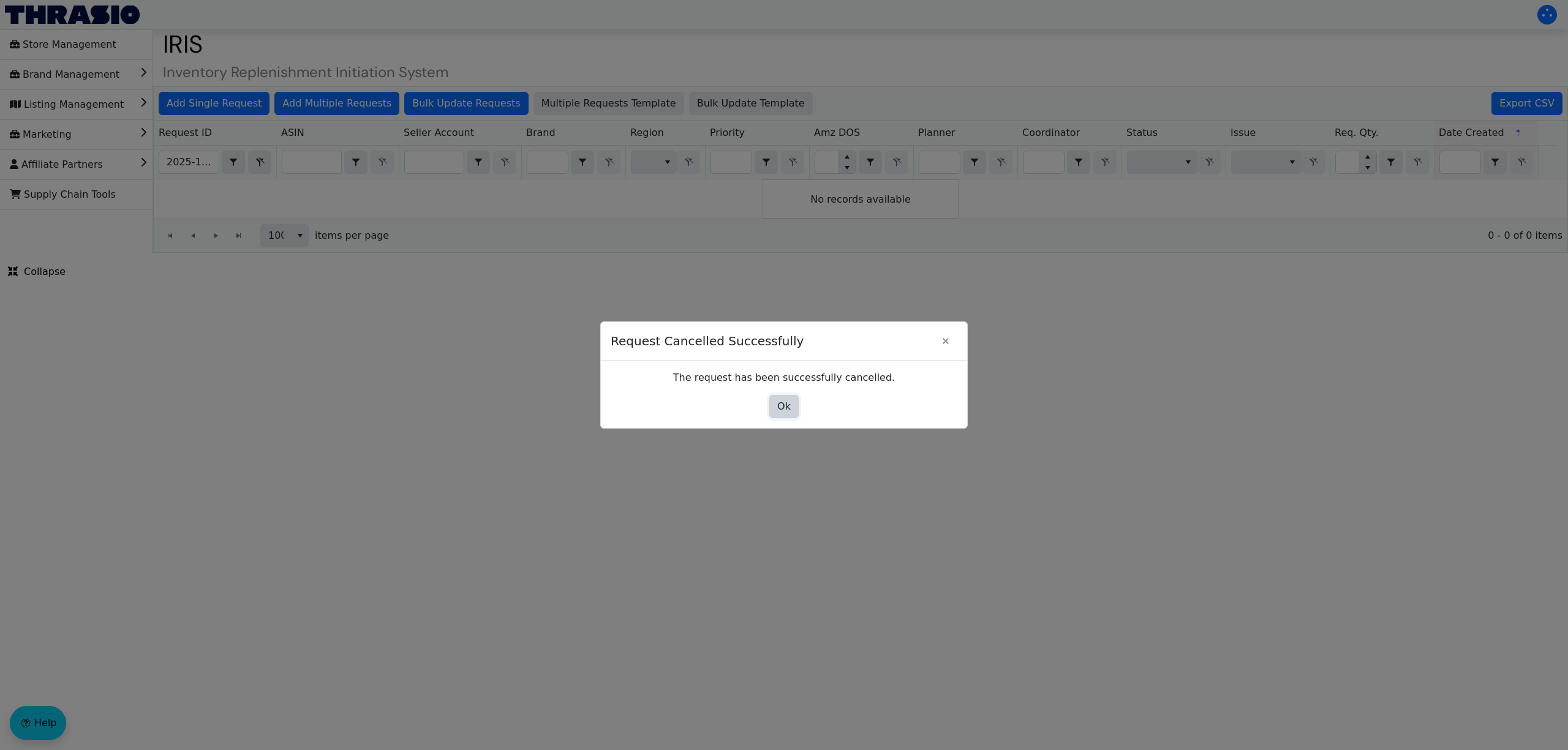
click at [789, 409] on span "Ok" at bounding box center [784, 407] width 14 height 15
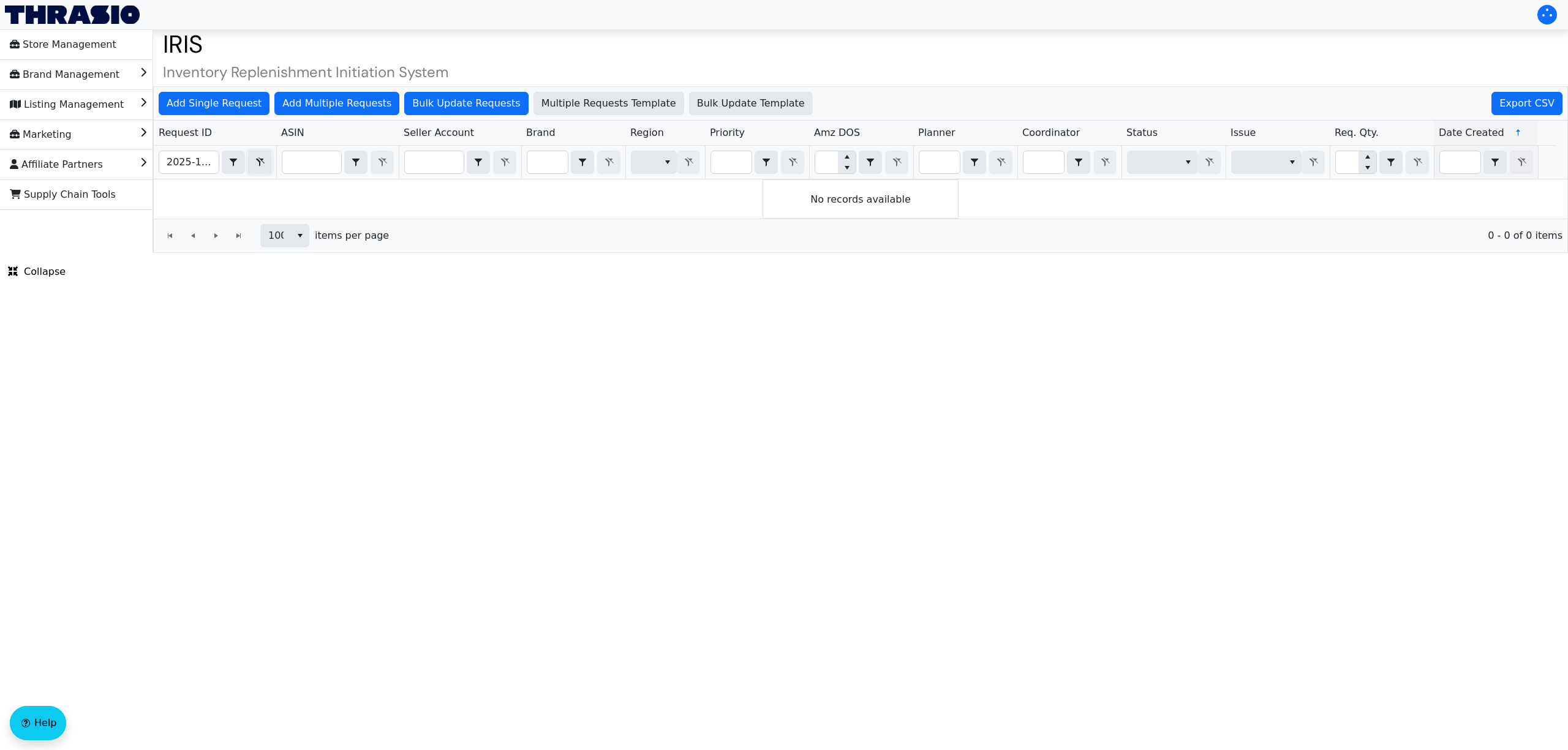
drag, startPoint x: 253, startPoint y: 165, endPoint x: 172, endPoint y: 161, distance: 81.1
click at [255, 165] on icon "Filter" at bounding box center [260, 162] width 15 height 10
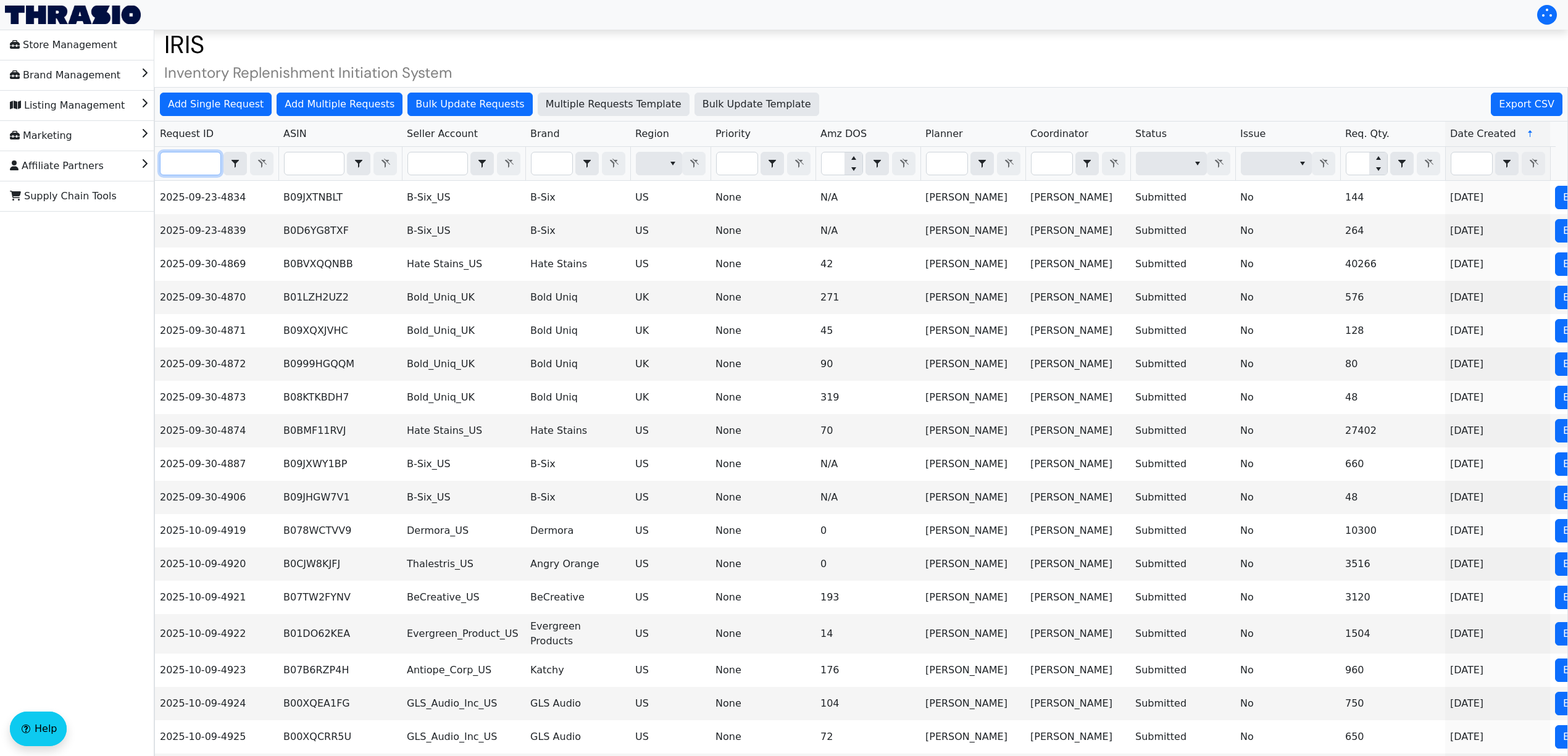
paste input "2025-10-09-5014"
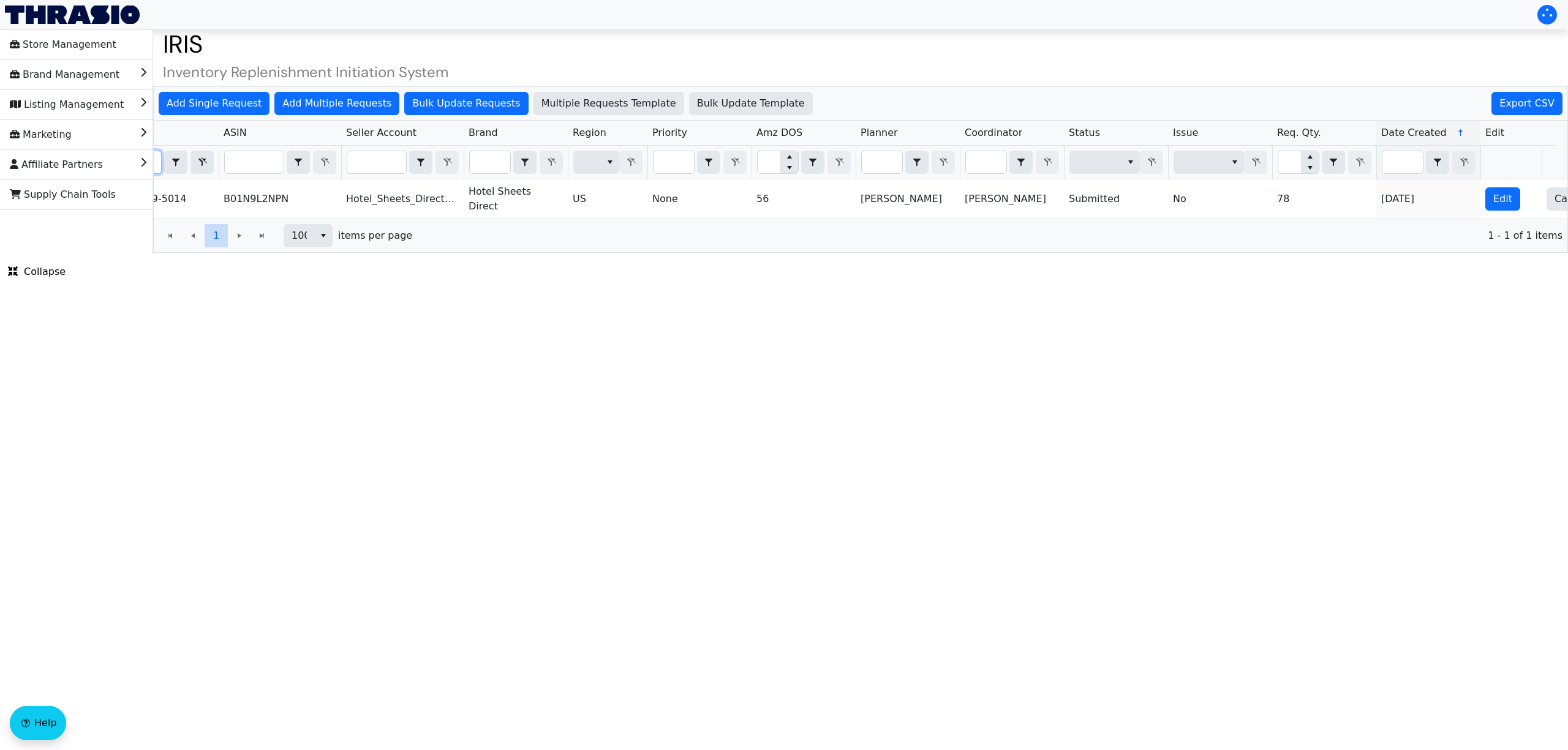
scroll to position [0, 105]
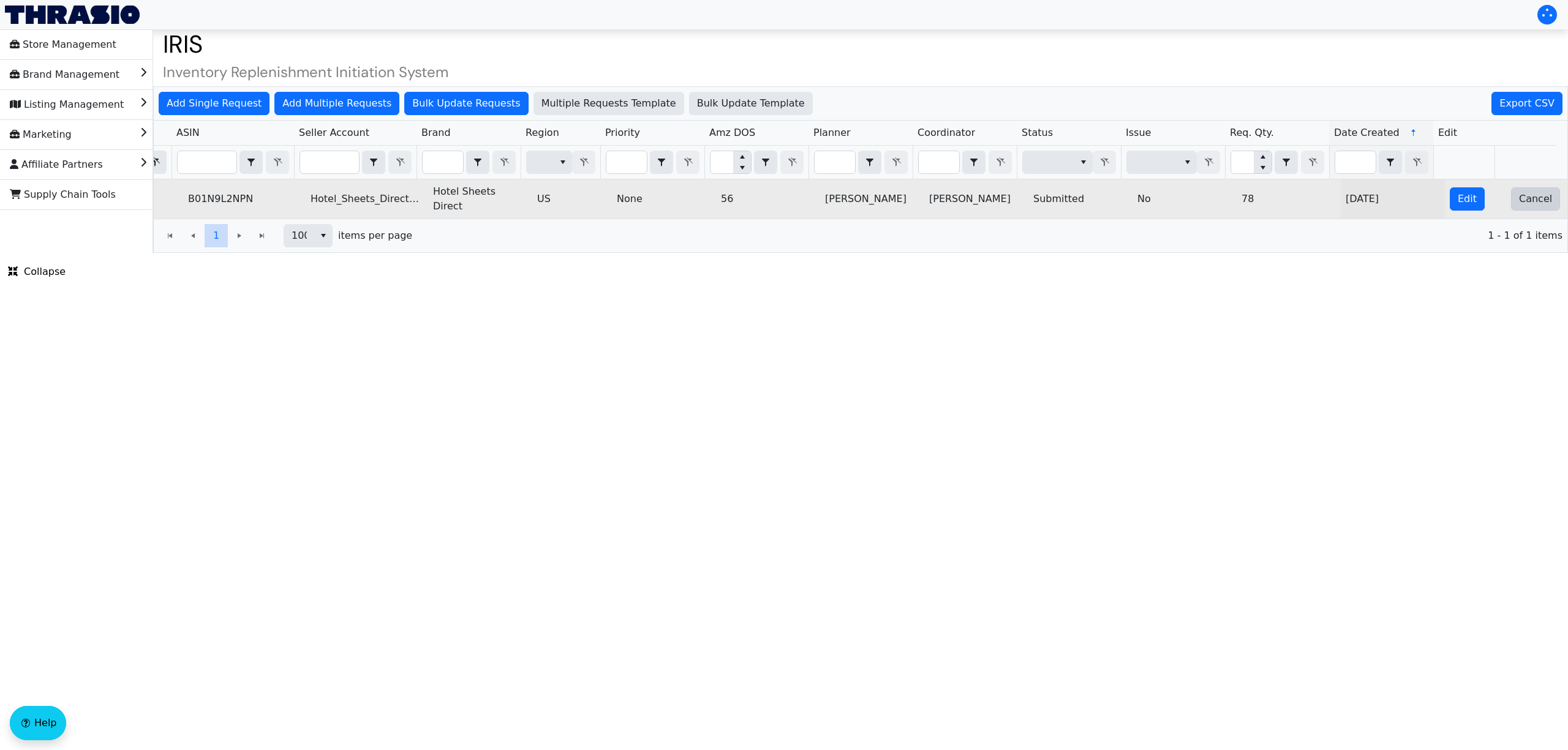
type input "2025-10-09-5014"
click at [1531, 204] on span "Cancel" at bounding box center [1536, 199] width 33 height 15
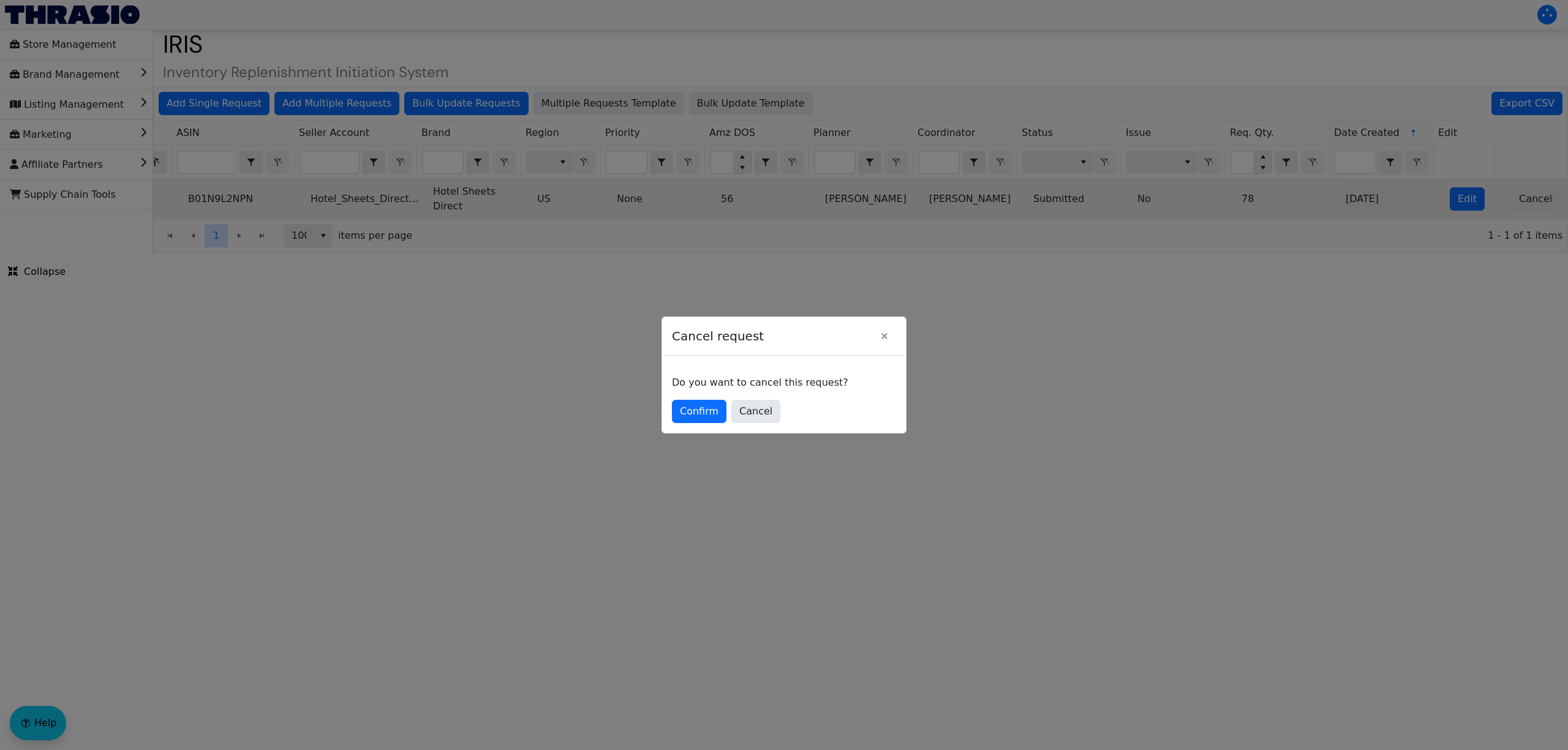
scroll to position [0, 0]
click at [693, 414] on span "Confirm" at bounding box center [699, 411] width 39 height 15
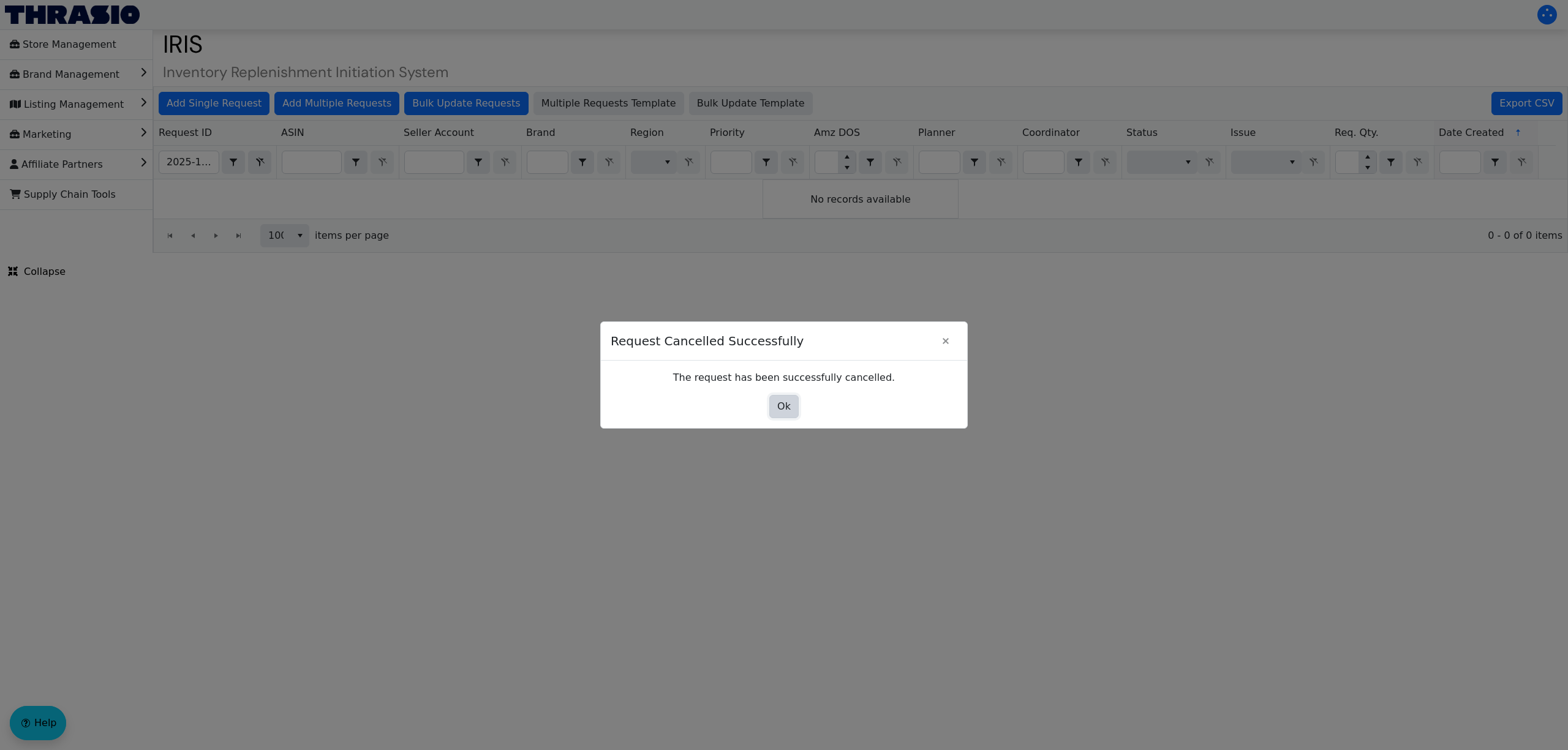
click at [784, 407] on span "Ok" at bounding box center [784, 407] width 14 height 15
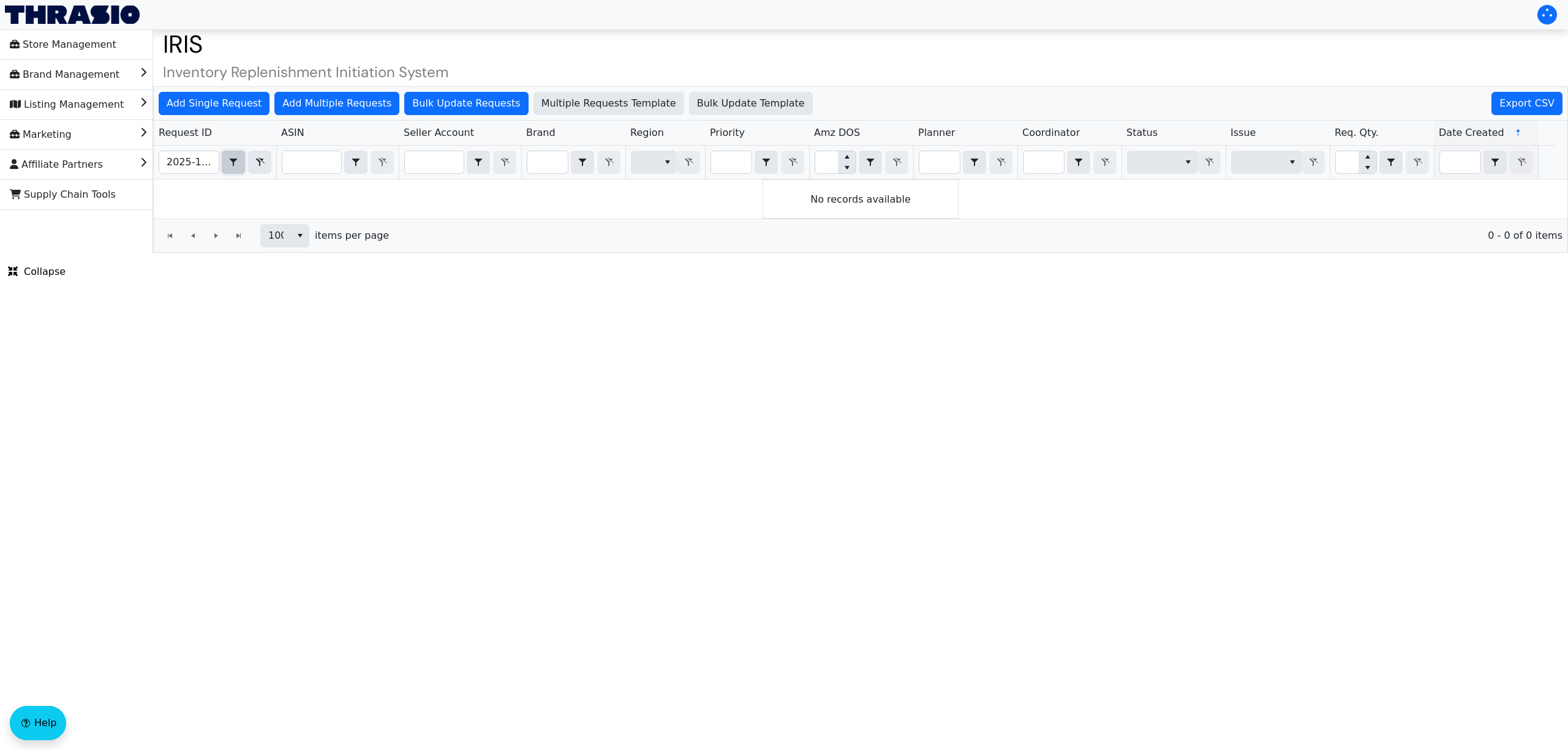
click at [241, 162] on button "select" at bounding box center [233, 162] width 22 height 22
click at [251, 161] on button "Filter" at bounding box center [259, 162] width 23 height 23
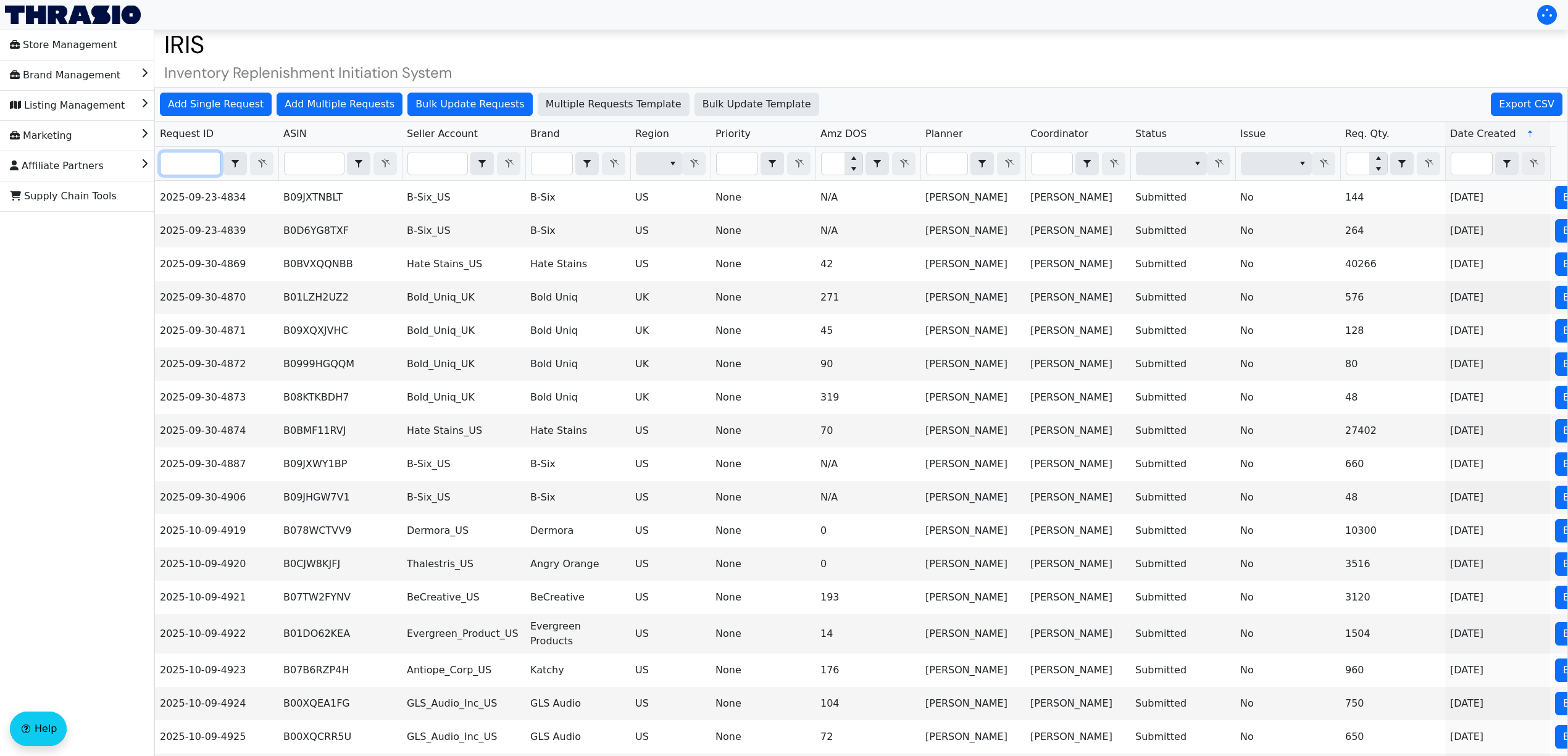
click at [193, 162] on input "Filter" at bounding box center [191, 164] width 60 height 22
paste input "2025-10-09-5004"
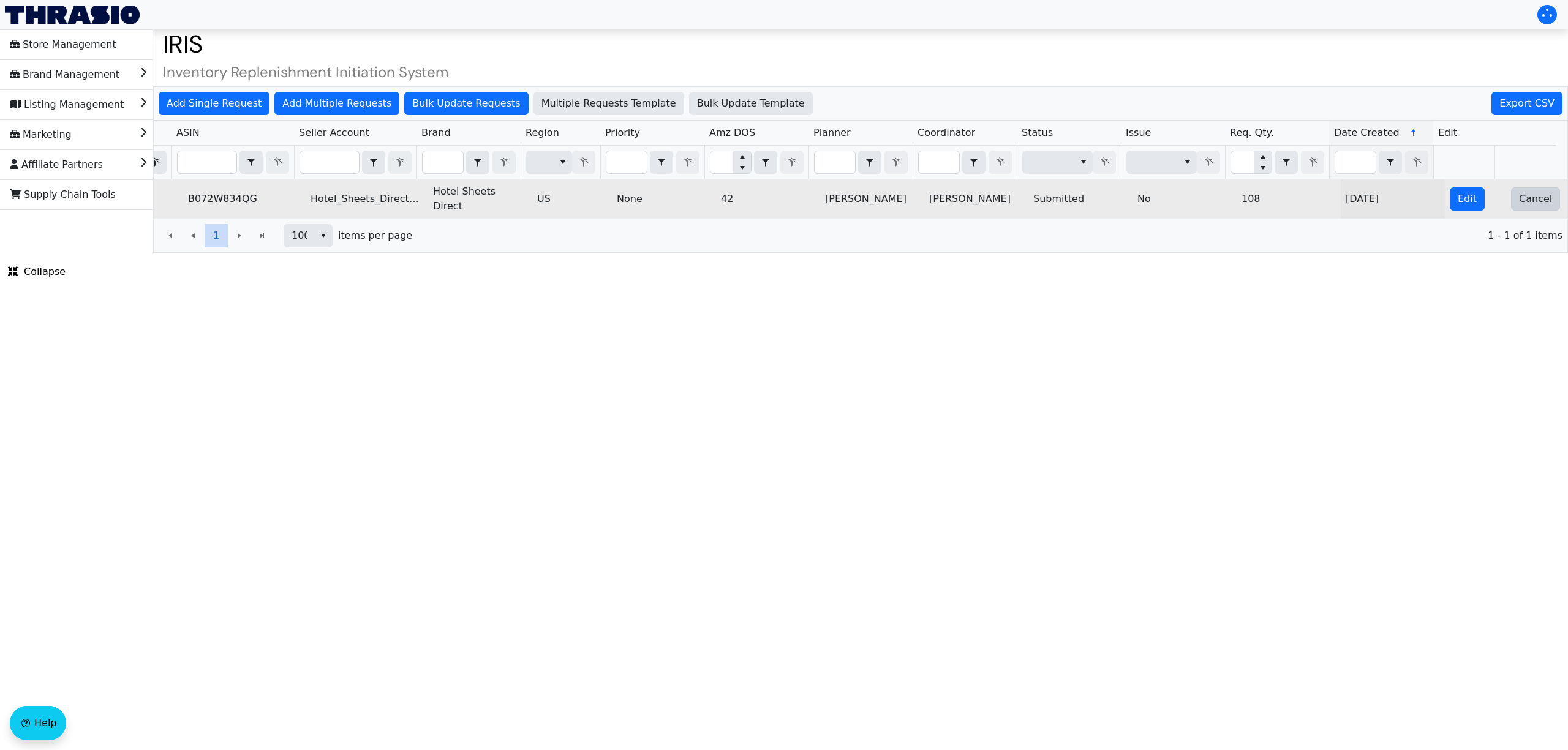
type input "2025-10-09-5004"
click at [1519, 202] on span "Cancel" at bounding box center [1536, 199] width 33 height 15
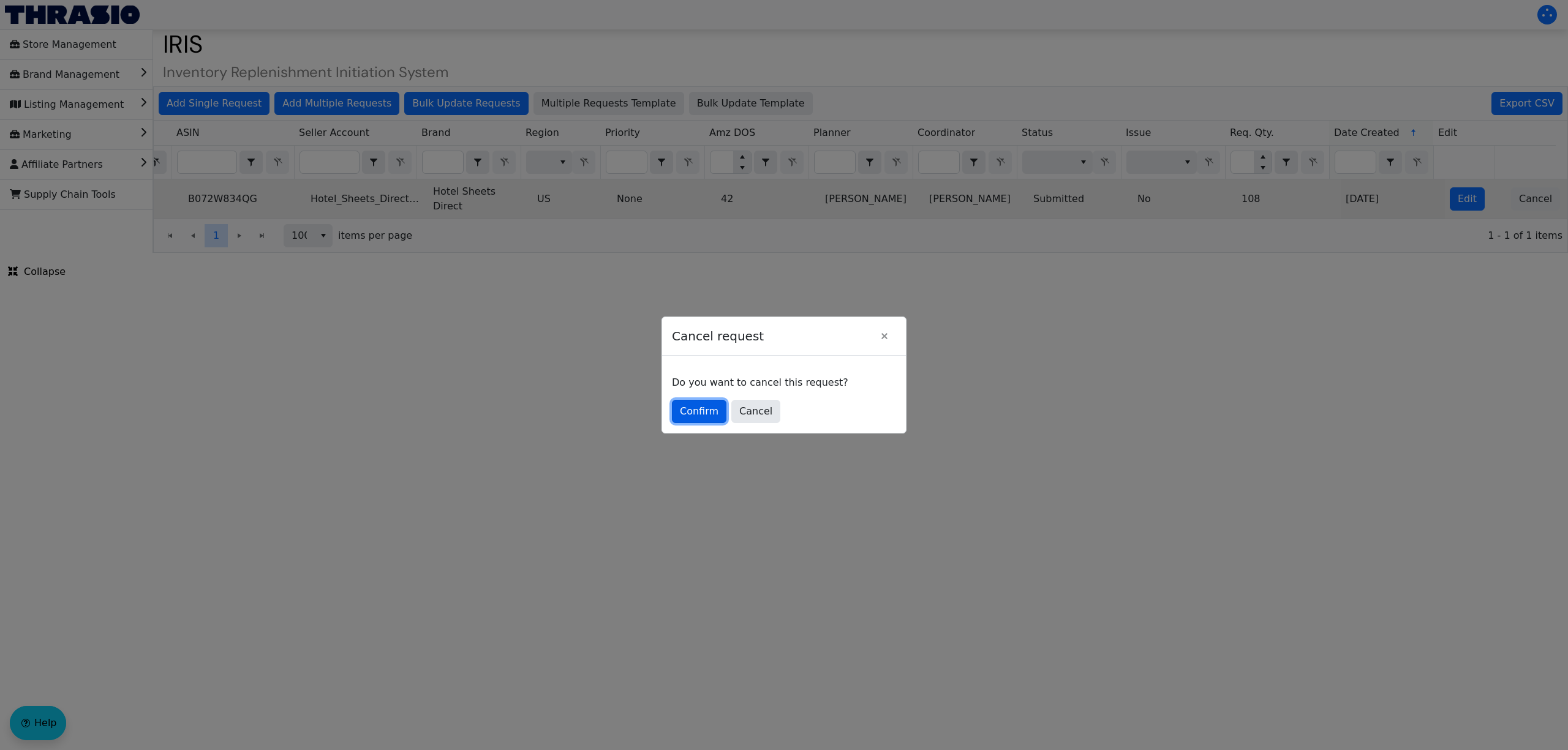
click at [690, 410] on span "Confirm" at bounding box center [699, 411] width 39 height 15
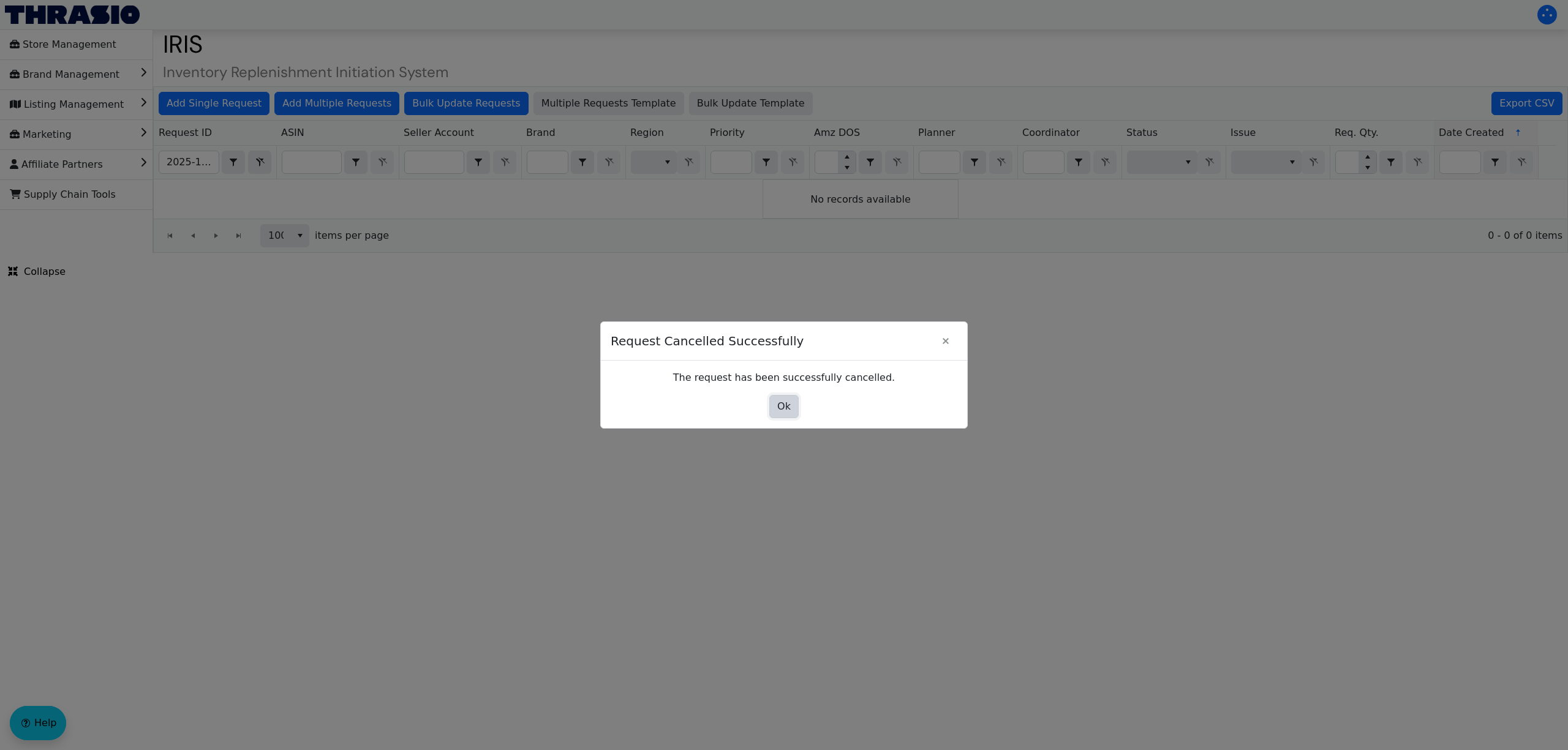
click at [776, 409] on button "Ok" at bounding box center [784, 407] width 30 height 23
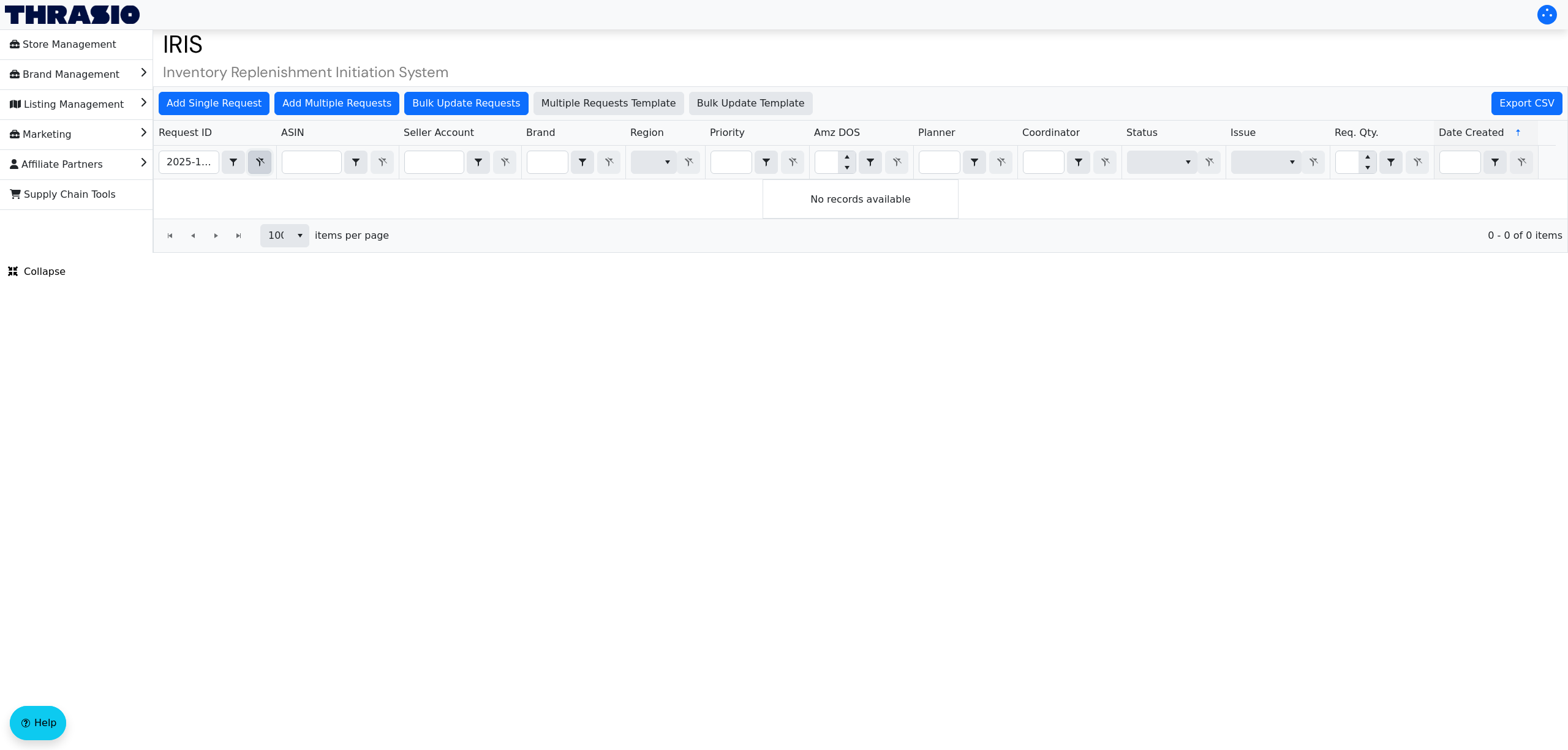
click at [260, 167] on icon "Filter" at bounding box center [260, 162] width 15 height 10
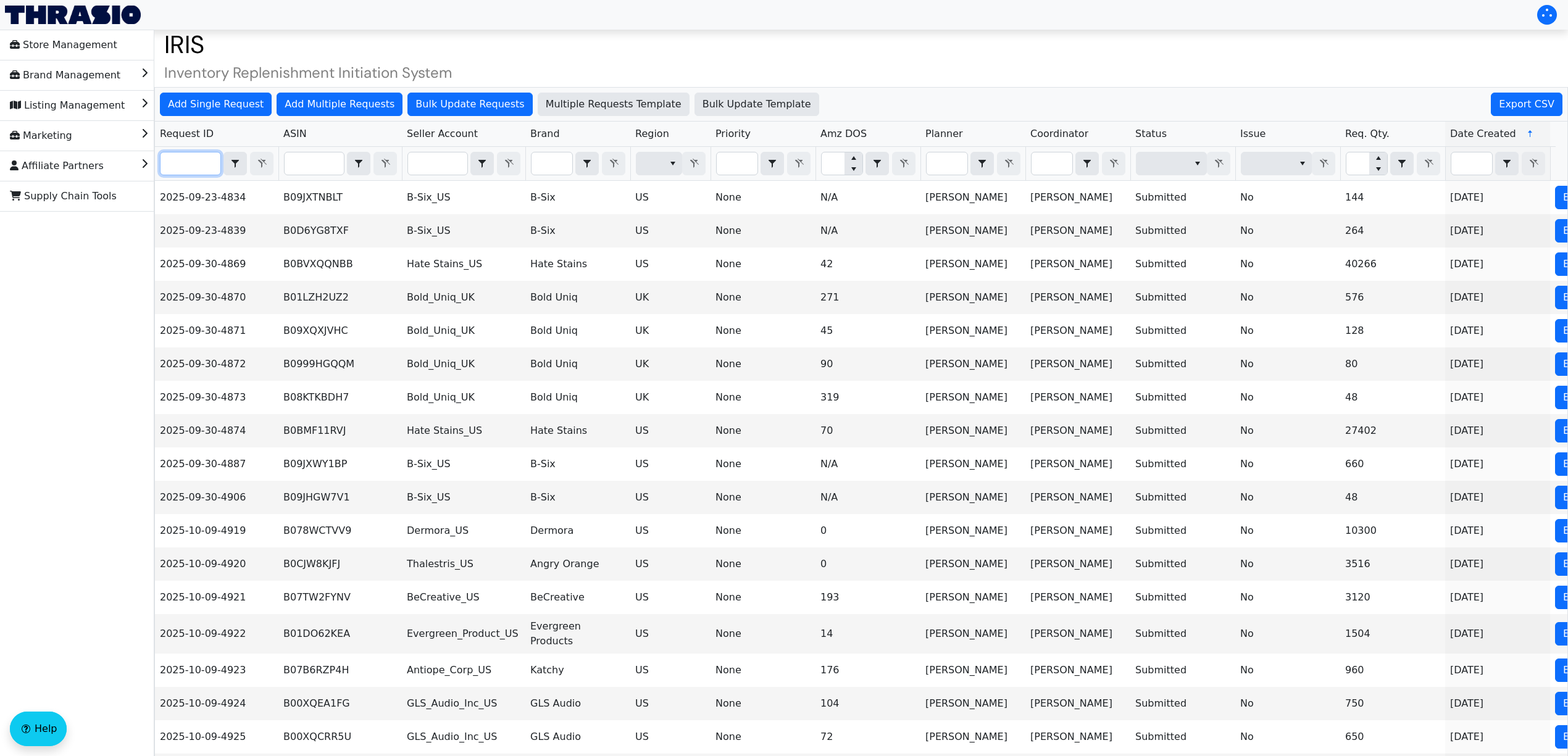
click at [206, 166] on input "Filter" at bounding box center [191, 164] width 60 height 22
paste input "2025-10-09-5008"
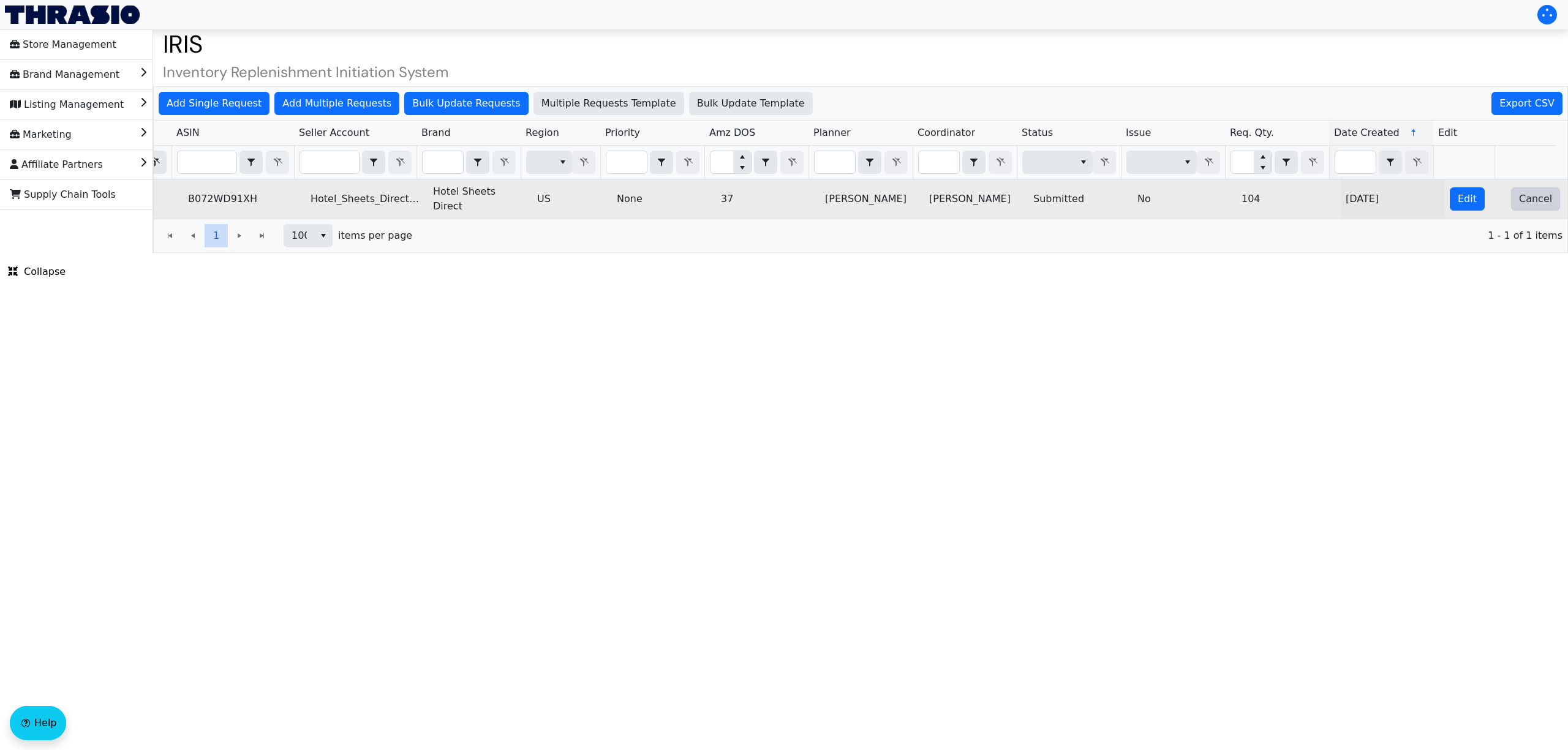
type input "2025-10-09-5008"
click at [1523, 206] on button "Cancel" at bounding box center [1535, 199] width 49 height 23
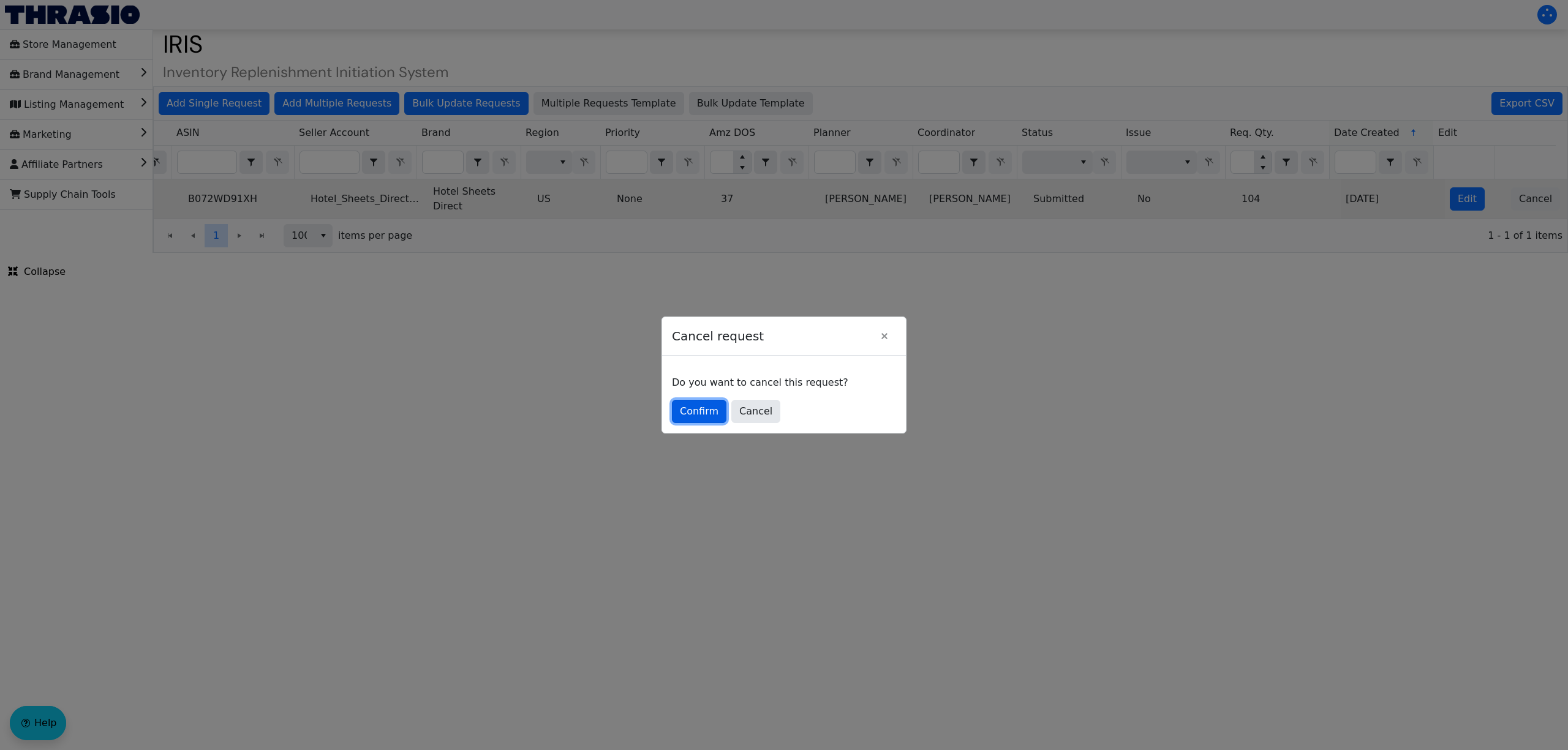
click at [704, 407] on span "Confirm" at bounding box center [699, 411] width 39 height 15
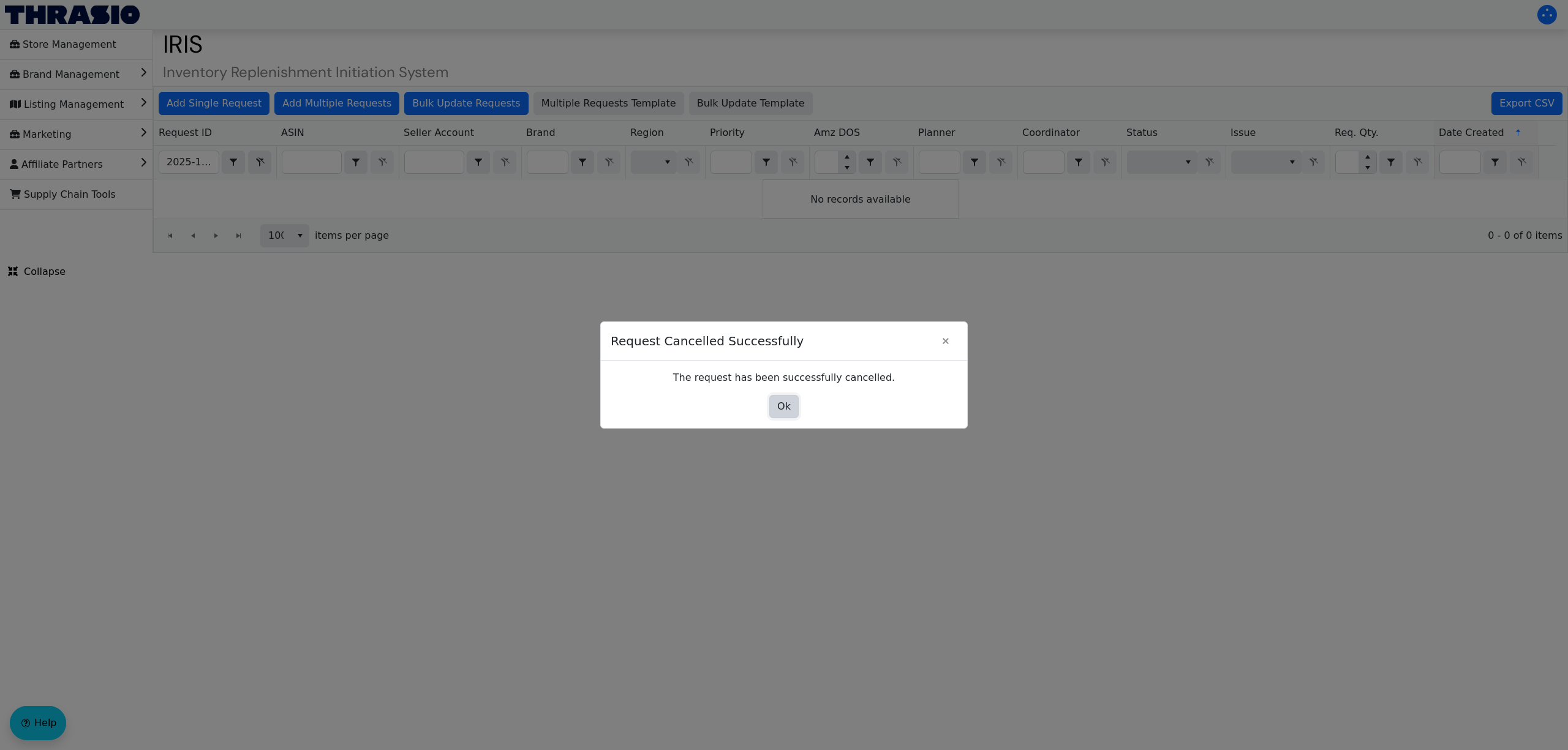
click at [794, 404] on button "Ok" at bounding box center [784, 407] width 30 height 23
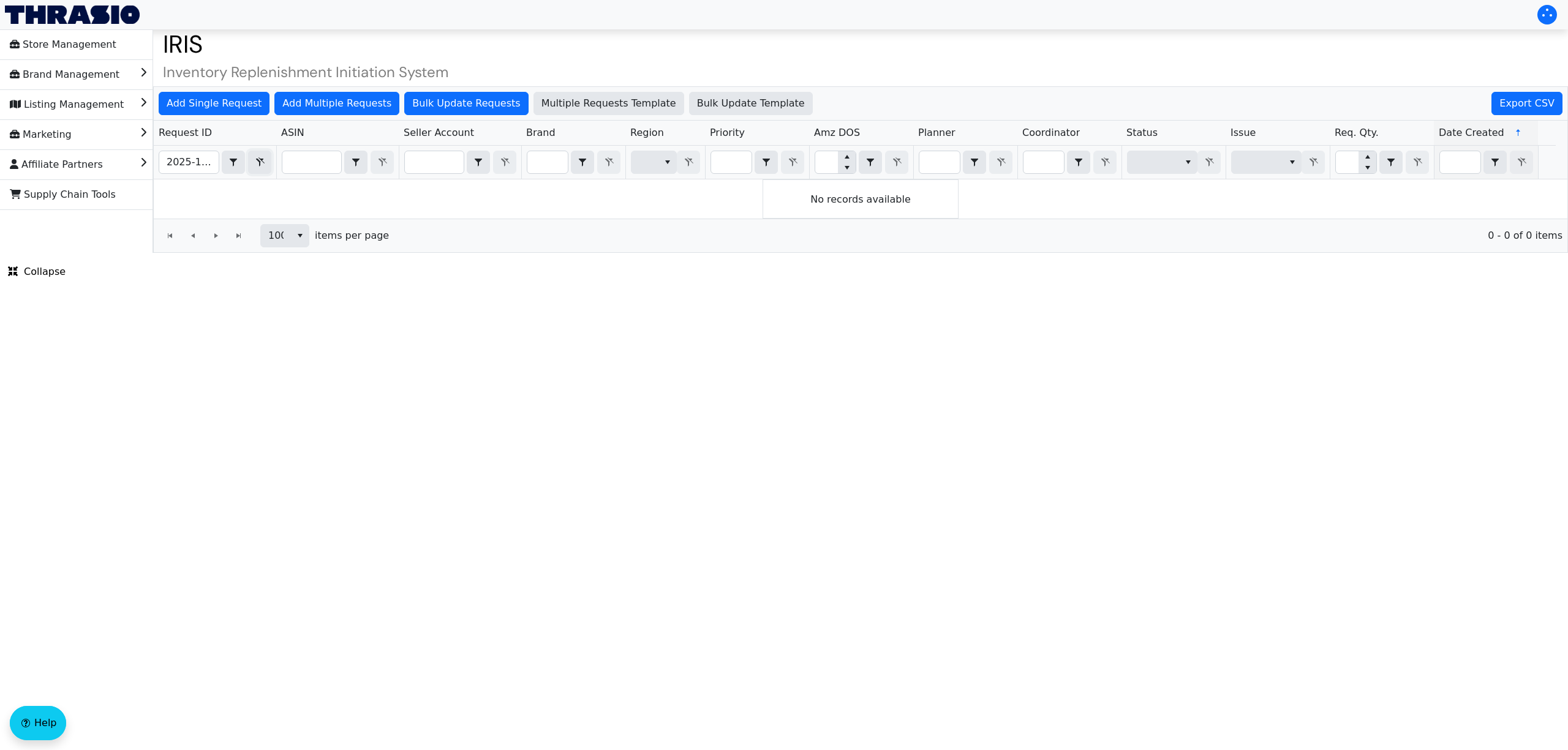
drag, startPoint x: 257, startPoint y: 162, endPoint x: 177, endPoint y: 162, distance: 80.0
click at [257, 162] on icon "Filter" at bounding box center [260, 162] width 15 height 10
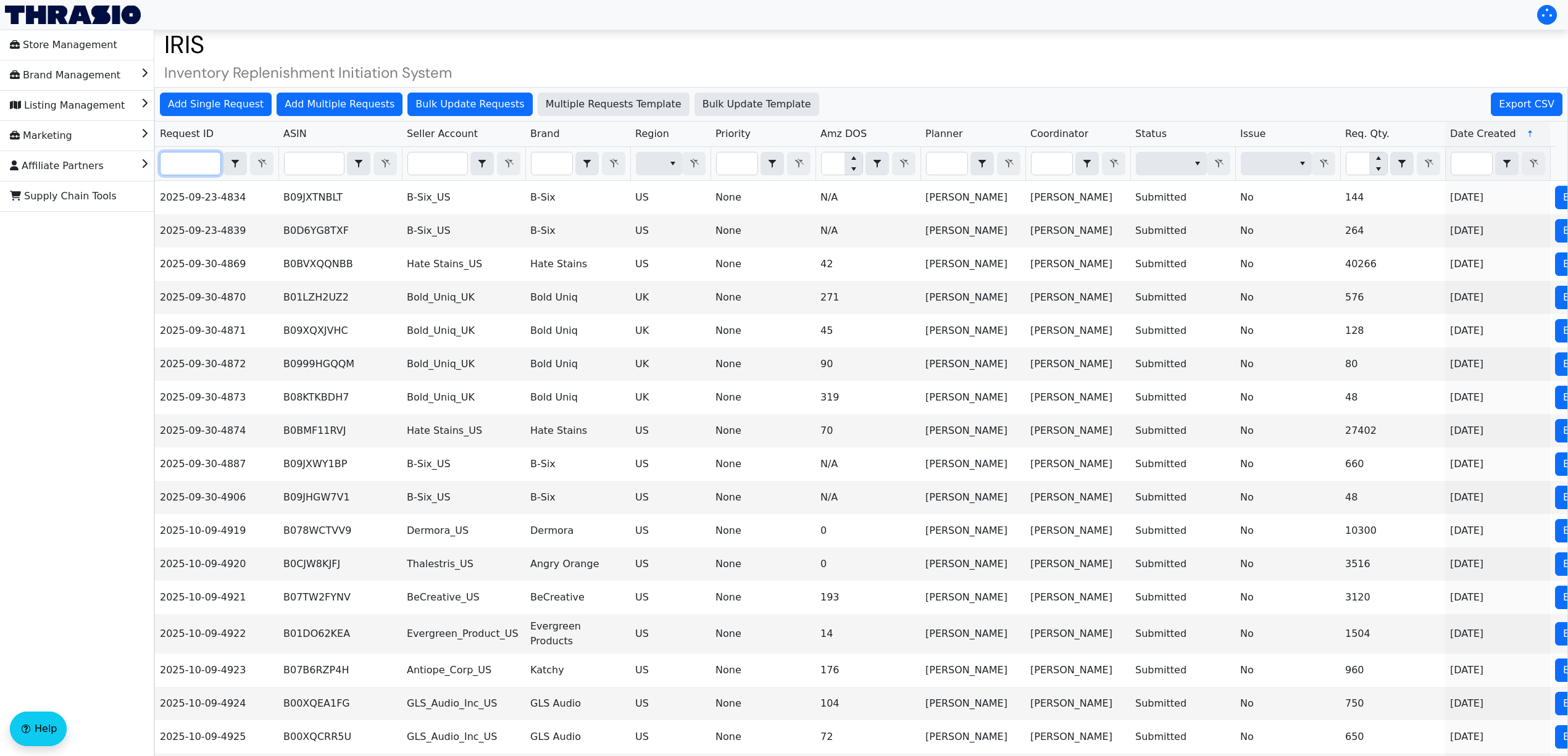
click at [179, 163] on input "Filter" at bounding box center [191, 164] width 60 height 22
paste input "2025-10-09-4990"
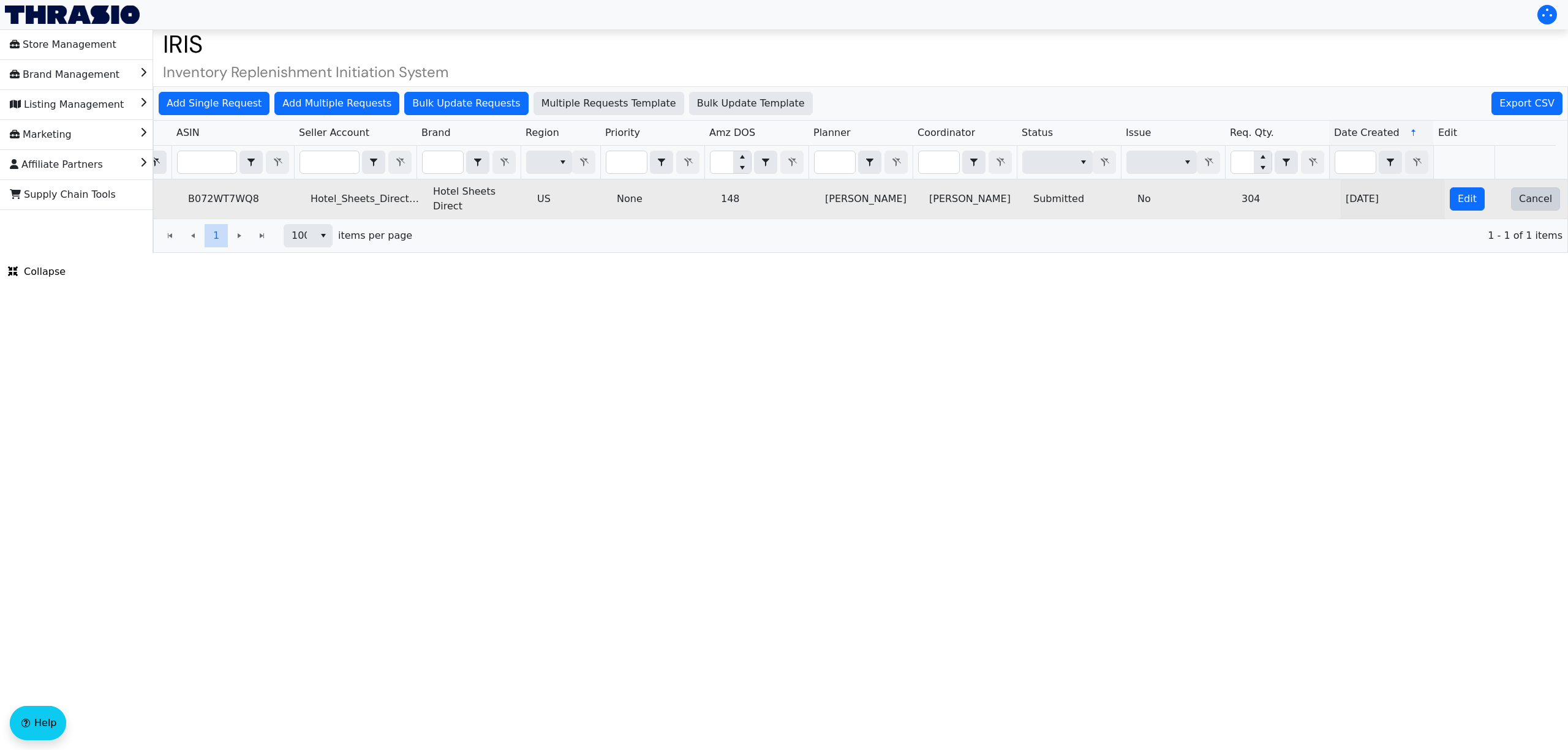
type input "2025-10-09-4990"
click at [1522, 203] on span "Cancel" at bounding box center [1536, 199] width 33 height 15
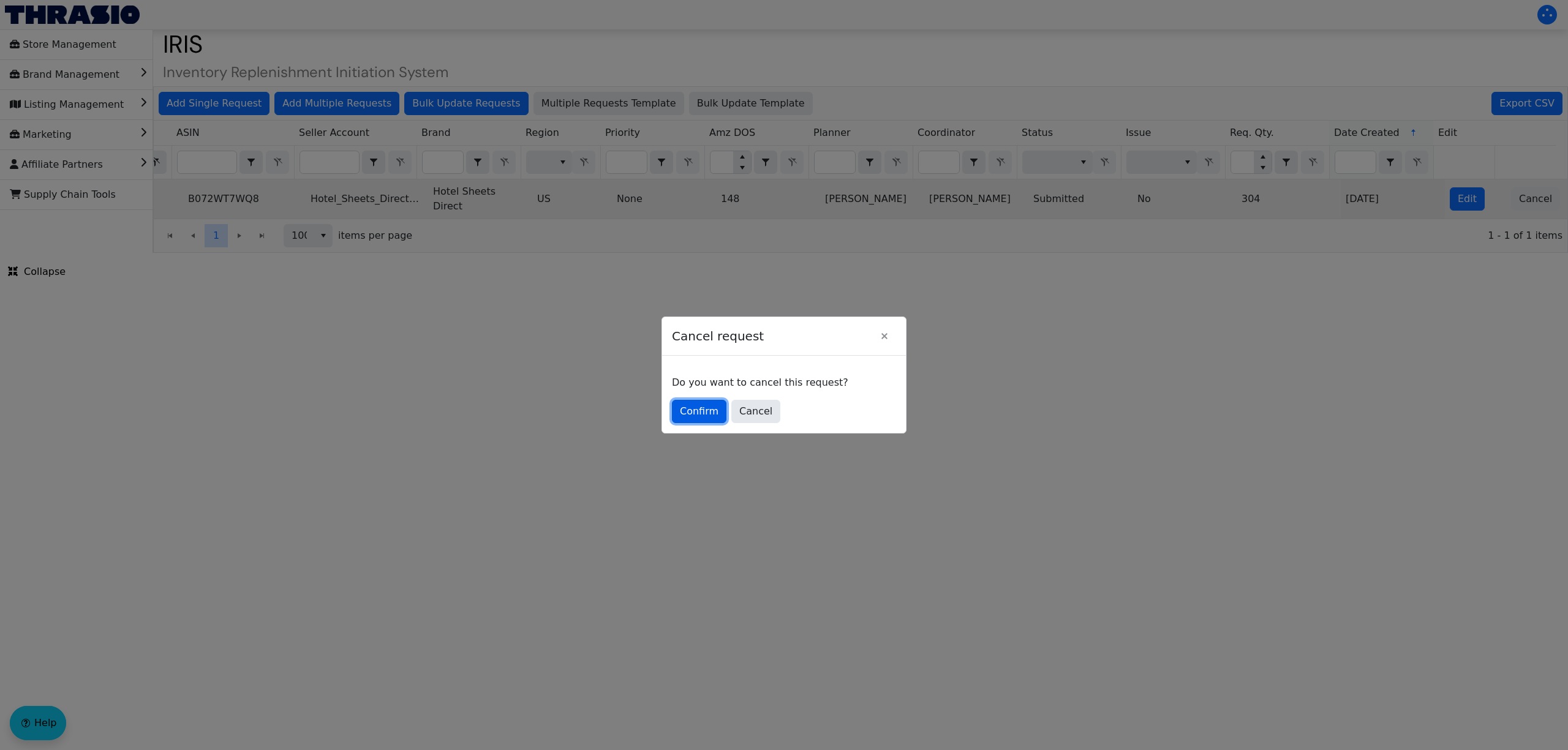
click at [701, 404] on span "Confirm" at bounding box center [699, 411] width 39 height 15
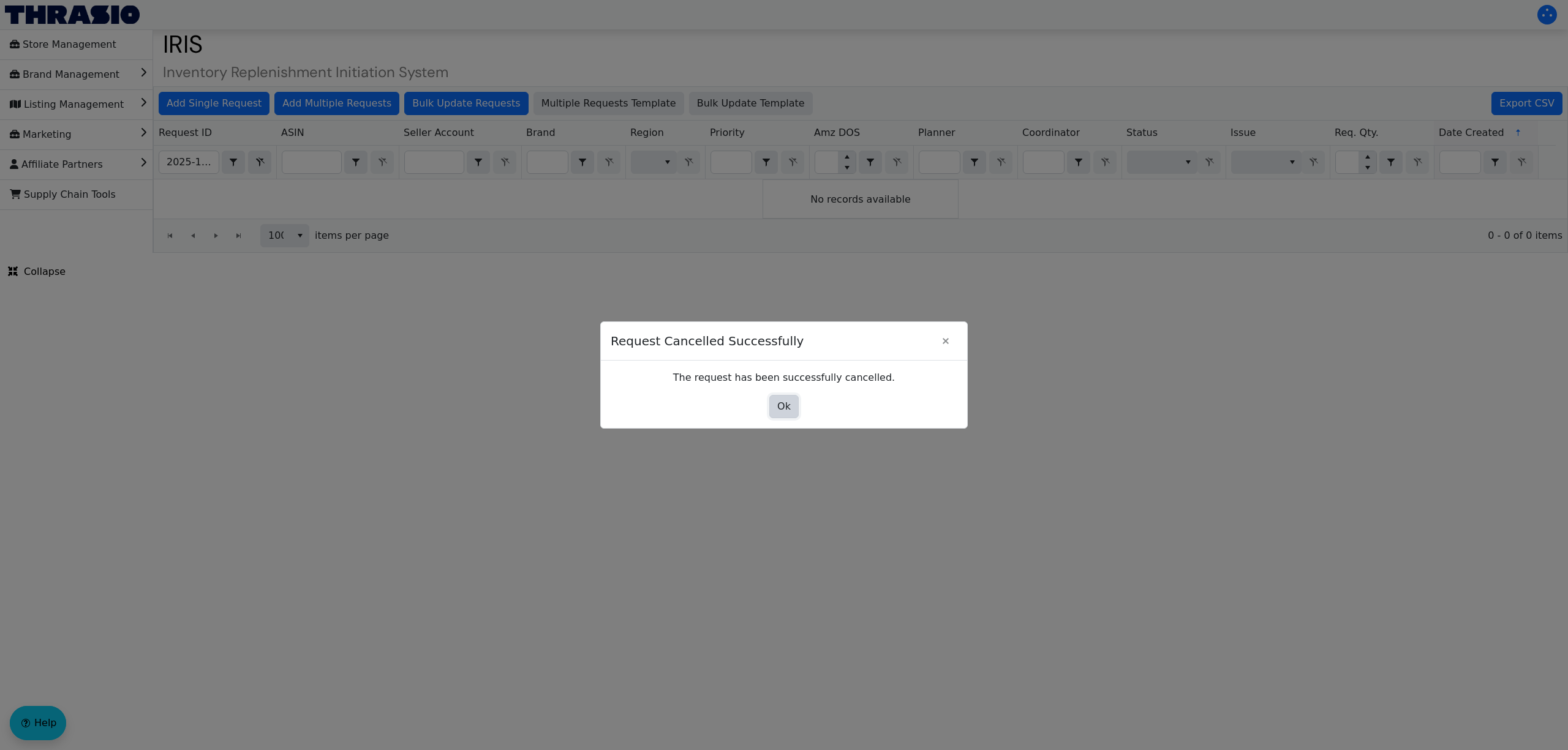
click at [782, 407] on span "Ok" at bounding box center [784, 407] width 14 height 15
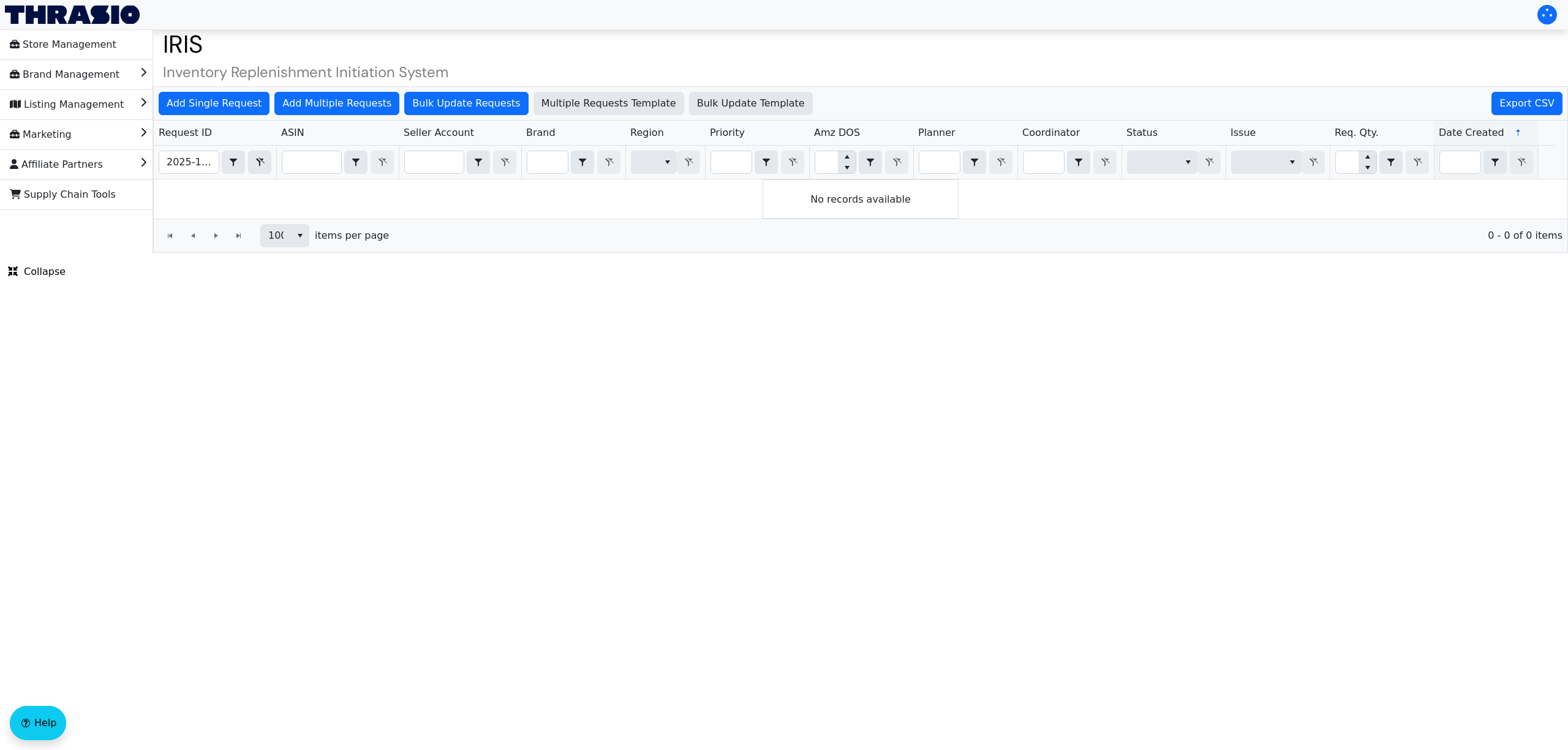
click at [246, 160] on div "Contains" at bounding box center [246, 162] width 49 height 23
click at [167, 162] on input "2025-10-09-4990" at bounding box center [189, 162] width 59 height 22
click at [242, 162] on button "select" at bounding box center [233, 162] width 22 height 22
click at [266, 165] on icon "Filter" at bounding box center [260, 162] width 15 height 10
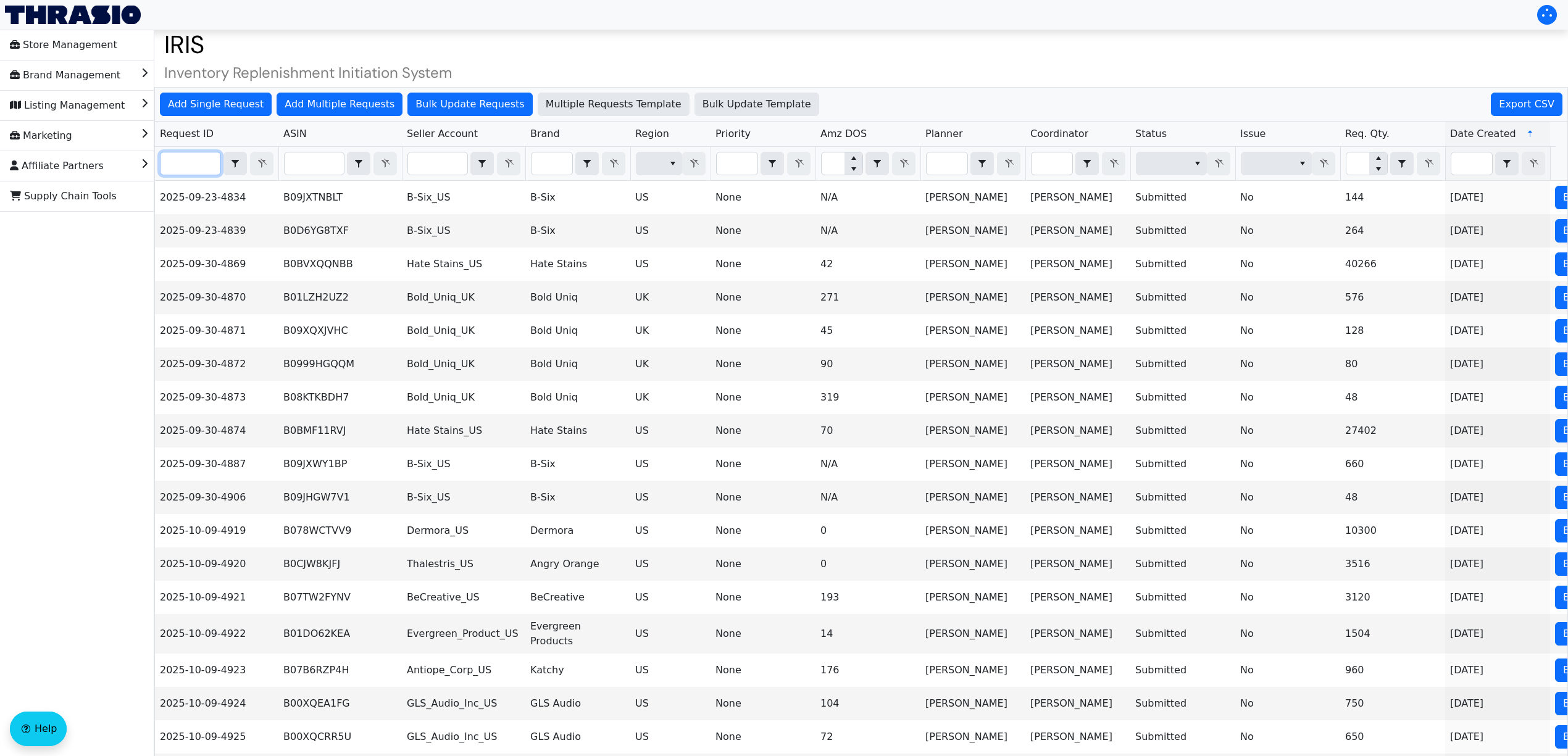
click at [195, 167] on input "Filter" at bounding box center [191, 164] width 60 height 22
paste input "2025-10-09-4994"
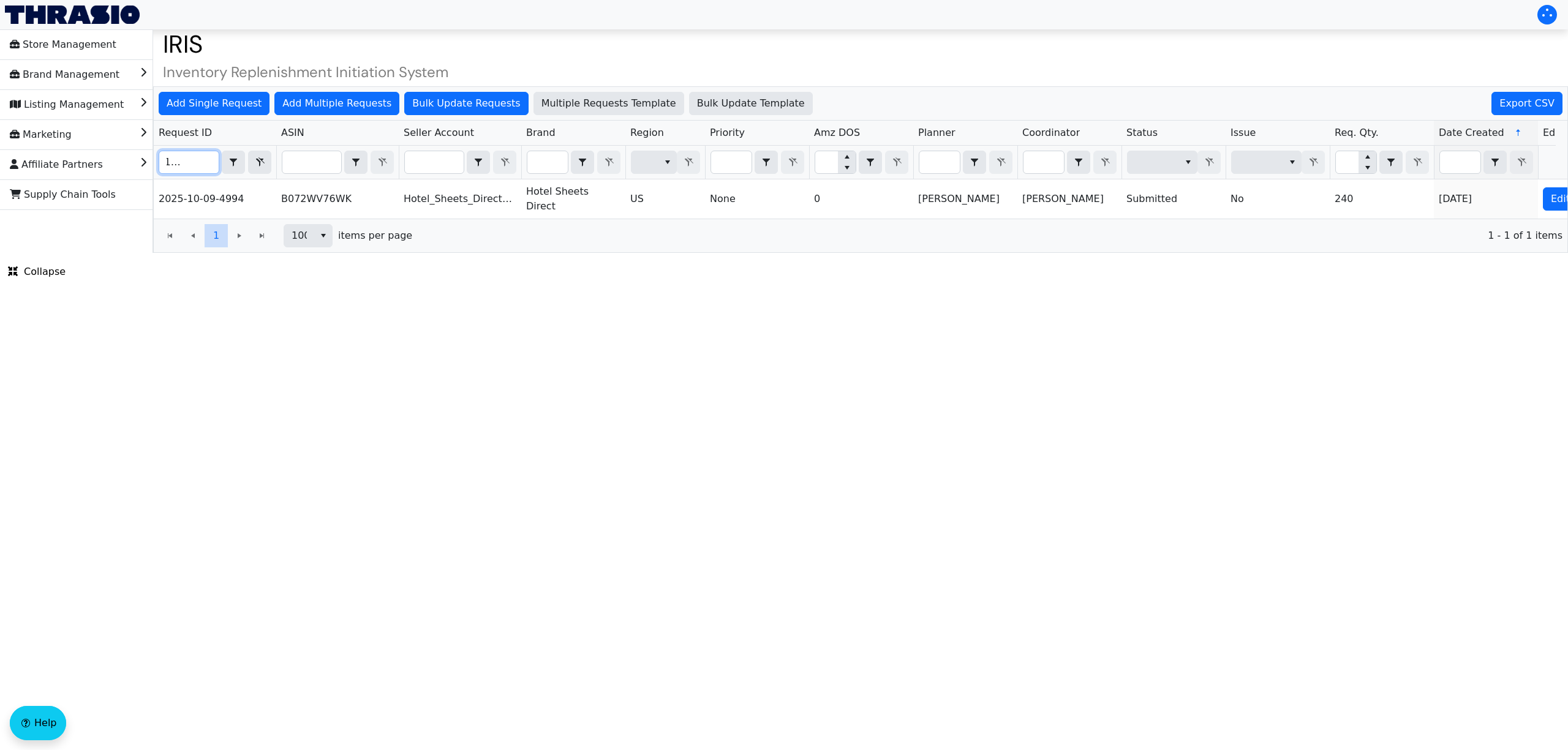
scroll to position [0, 64]
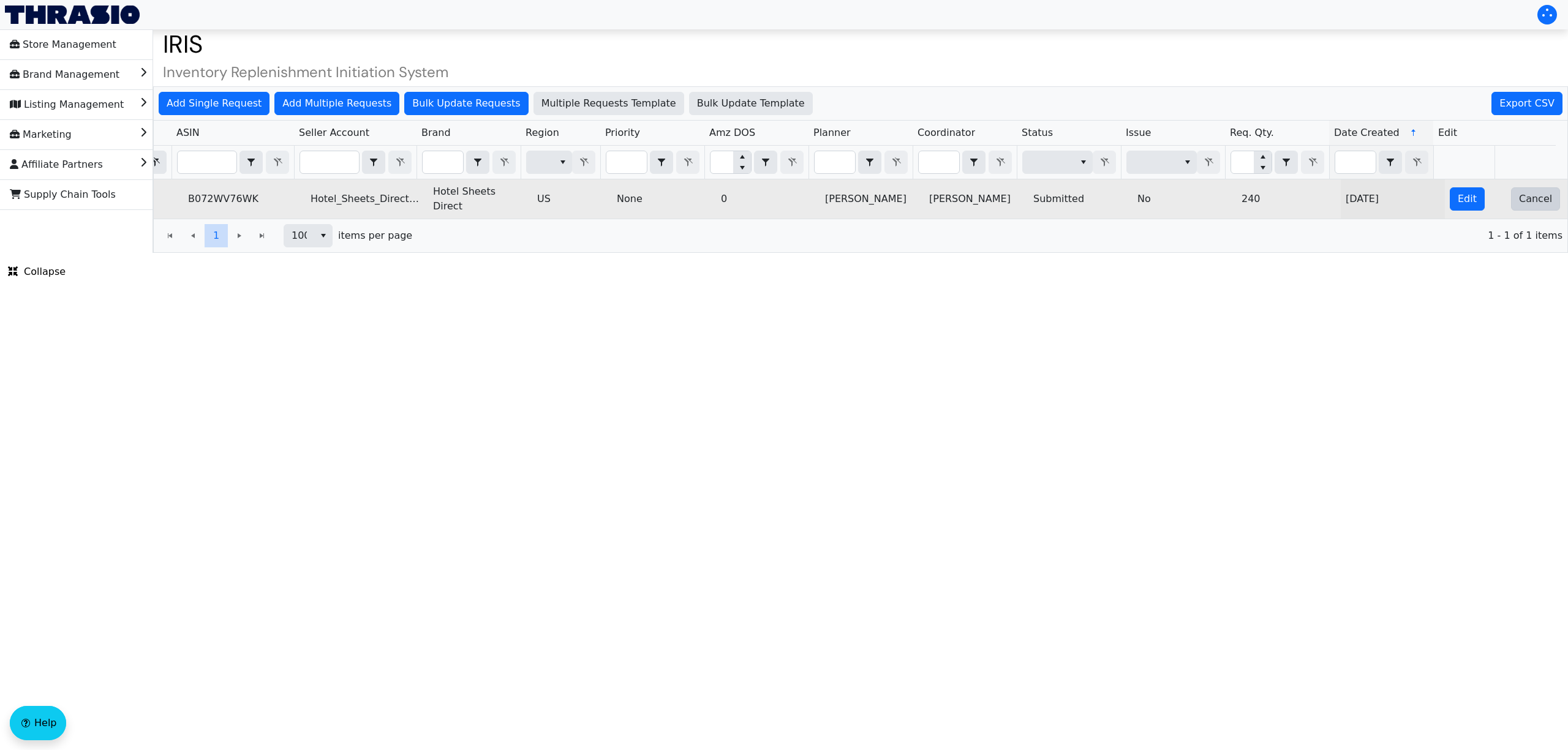
type input "2025-10-09-4994"
click at [1529, 206] on button "Cancel" at bounding box center [1535, 199] width 49 height 23
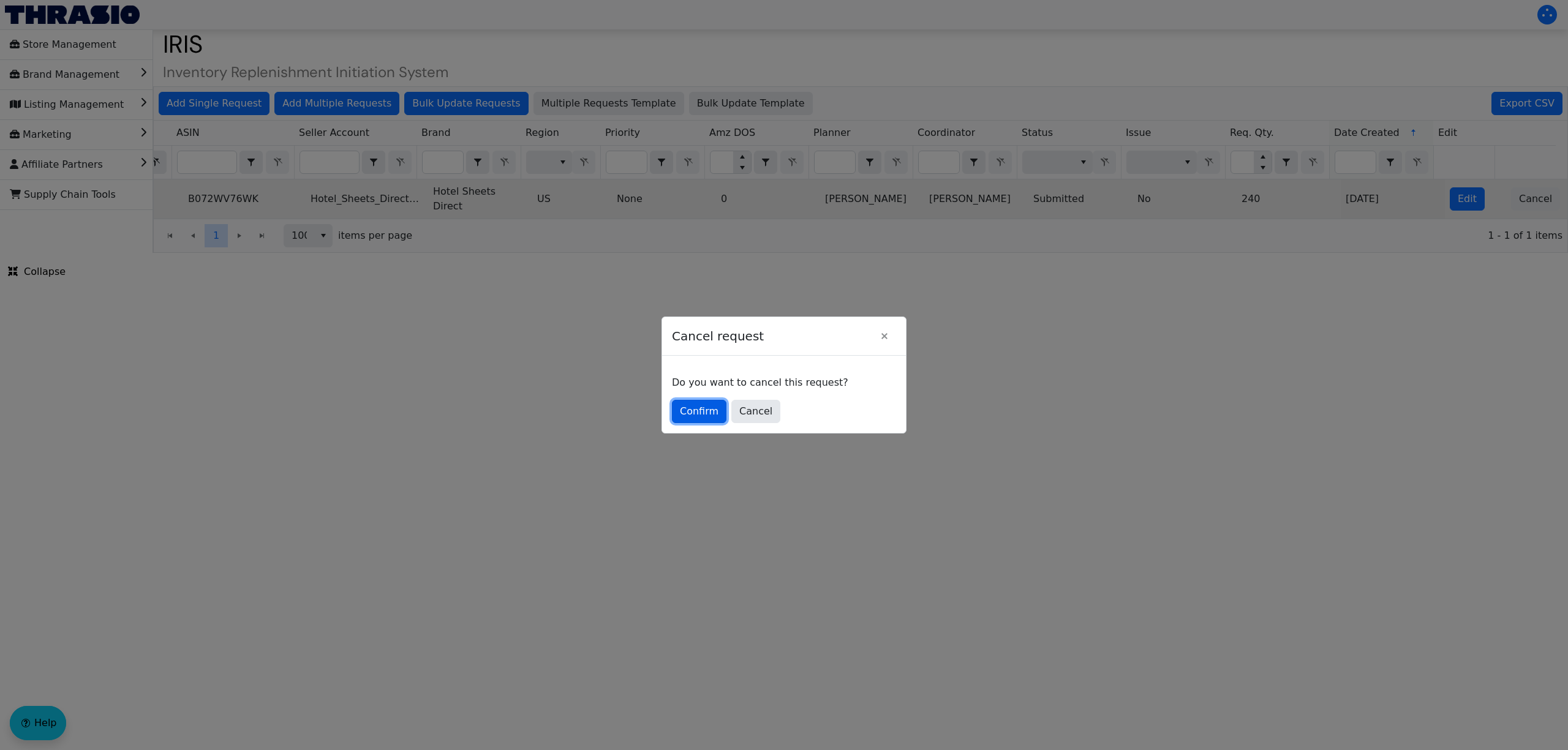
click at [686, 410] on span "Confirm" at bounding box center [699, 411] width 39 height 15
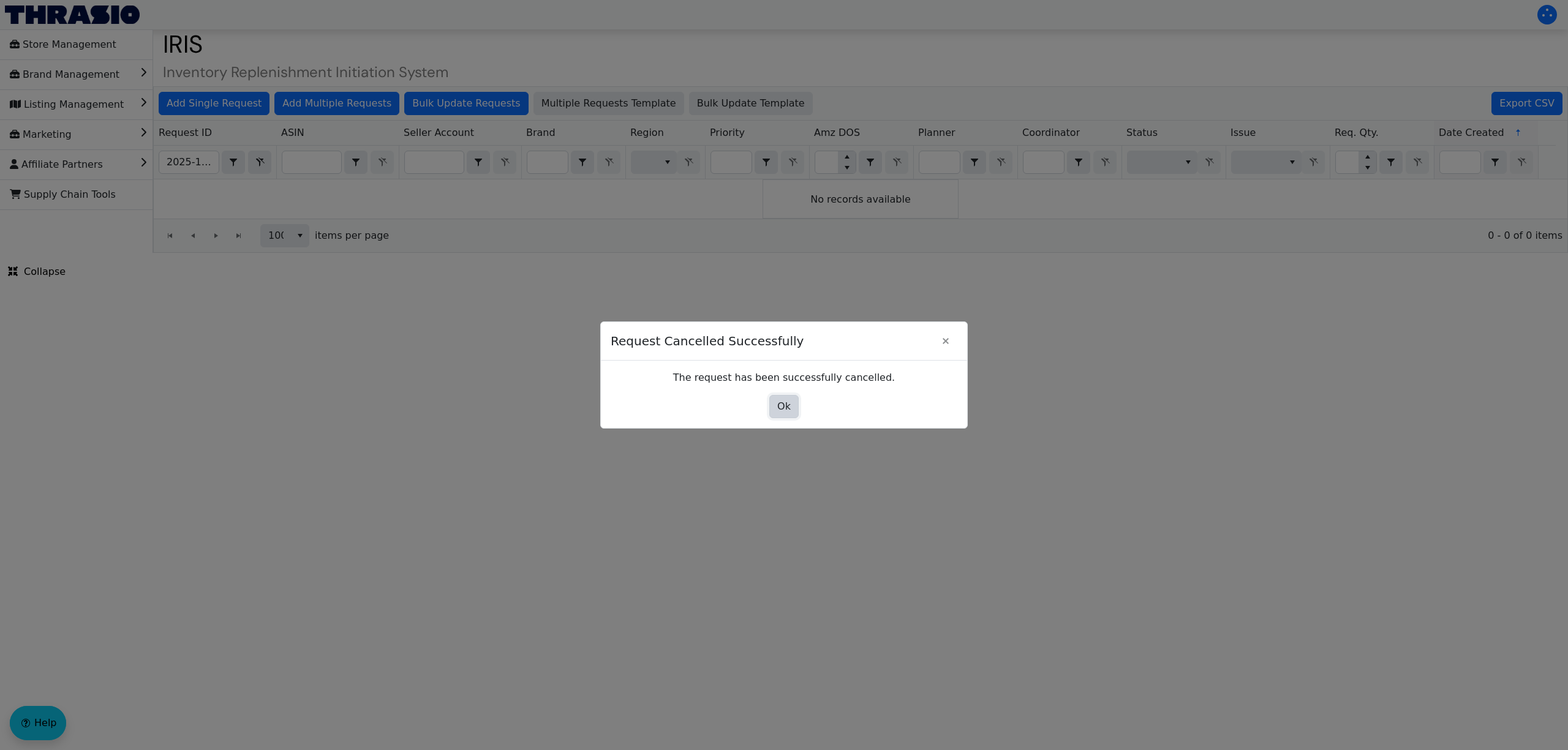
click at [775, 407] on button "Ok" at bounding box center [784, 407] width 30 height 23
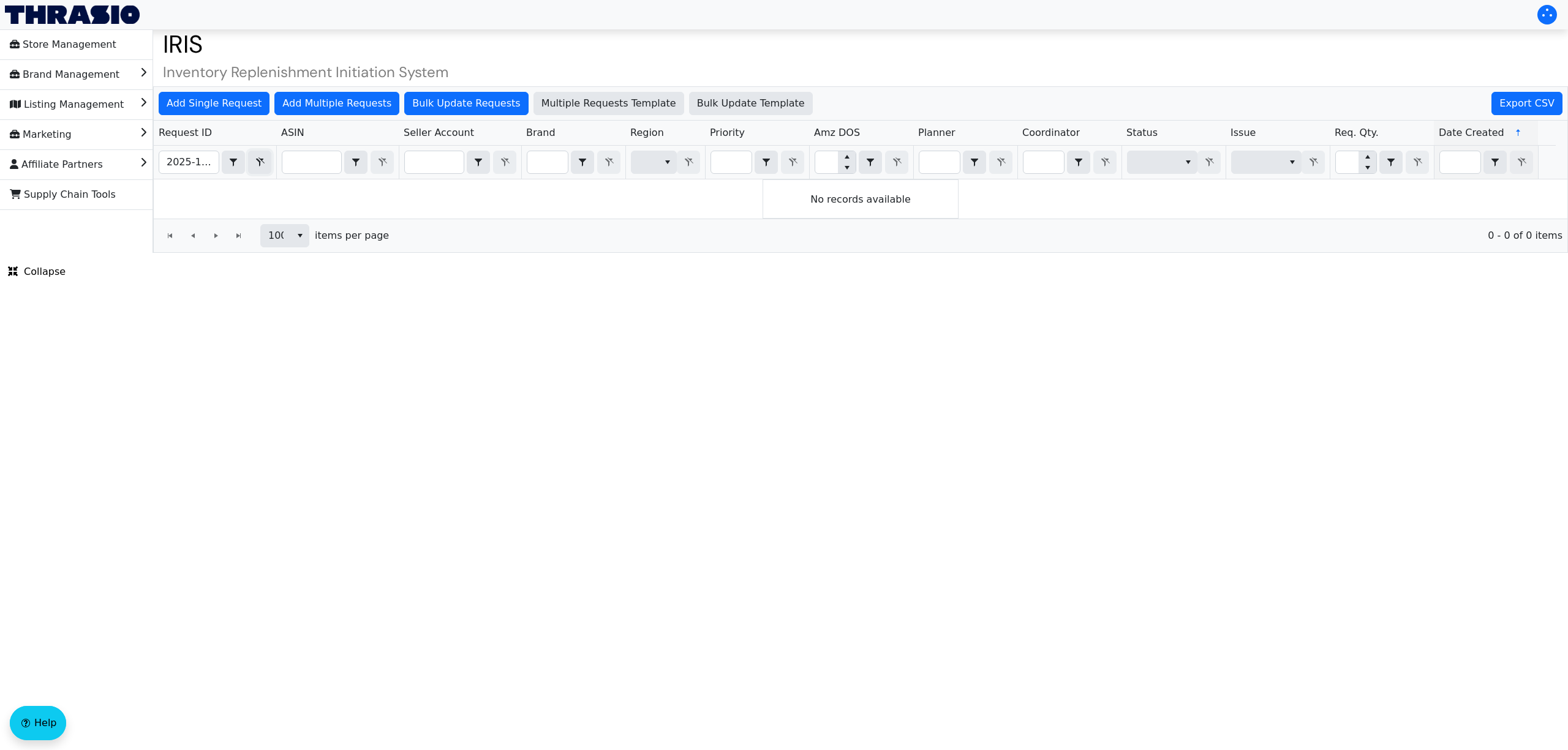
click at [263, 170] on span "Filter" at bounding box center [260, 162] width 15 height 15
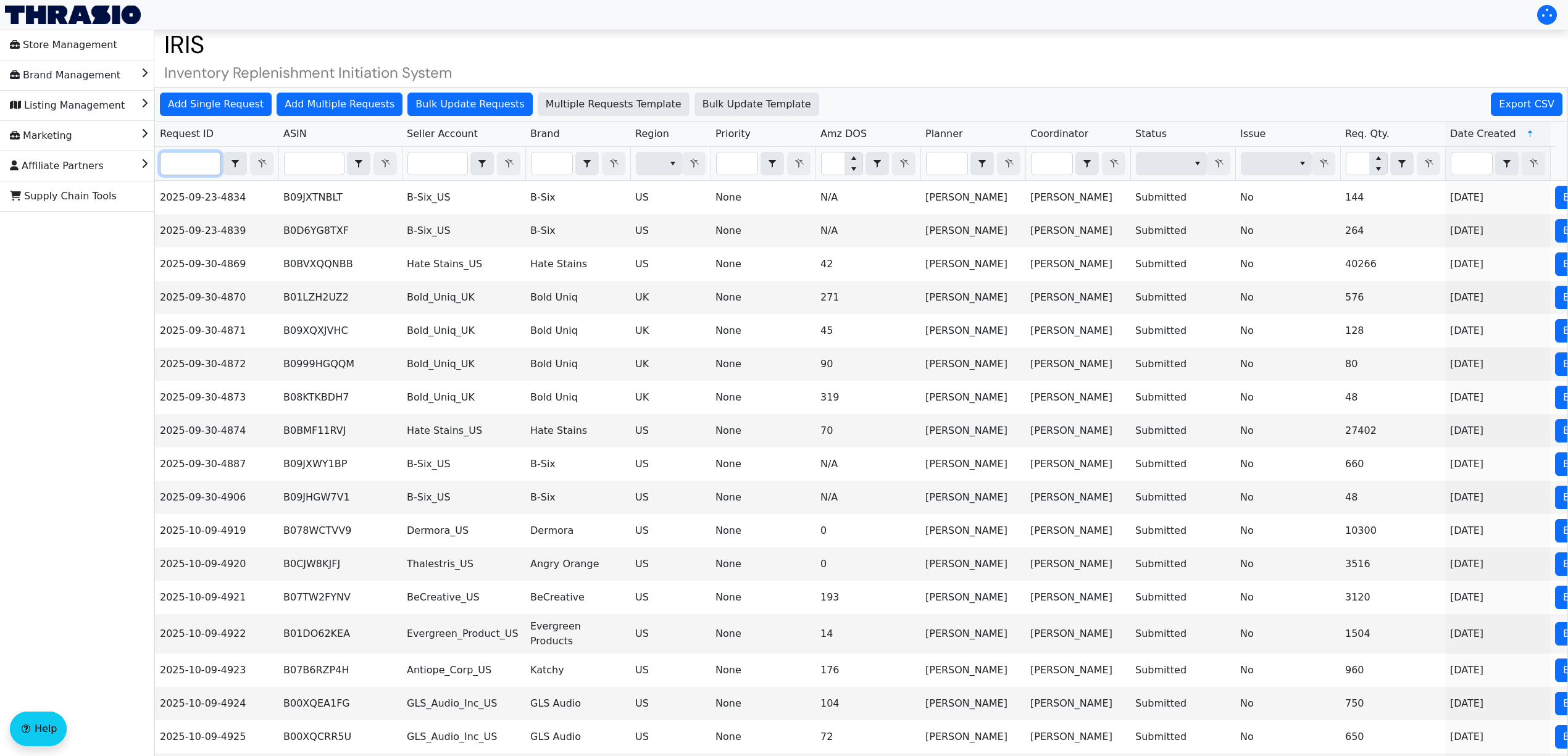
click at [200, 170] on input "Filter" at bounding box center [191, 164] width 60 height 22
paste input "2025-10-09-4988"
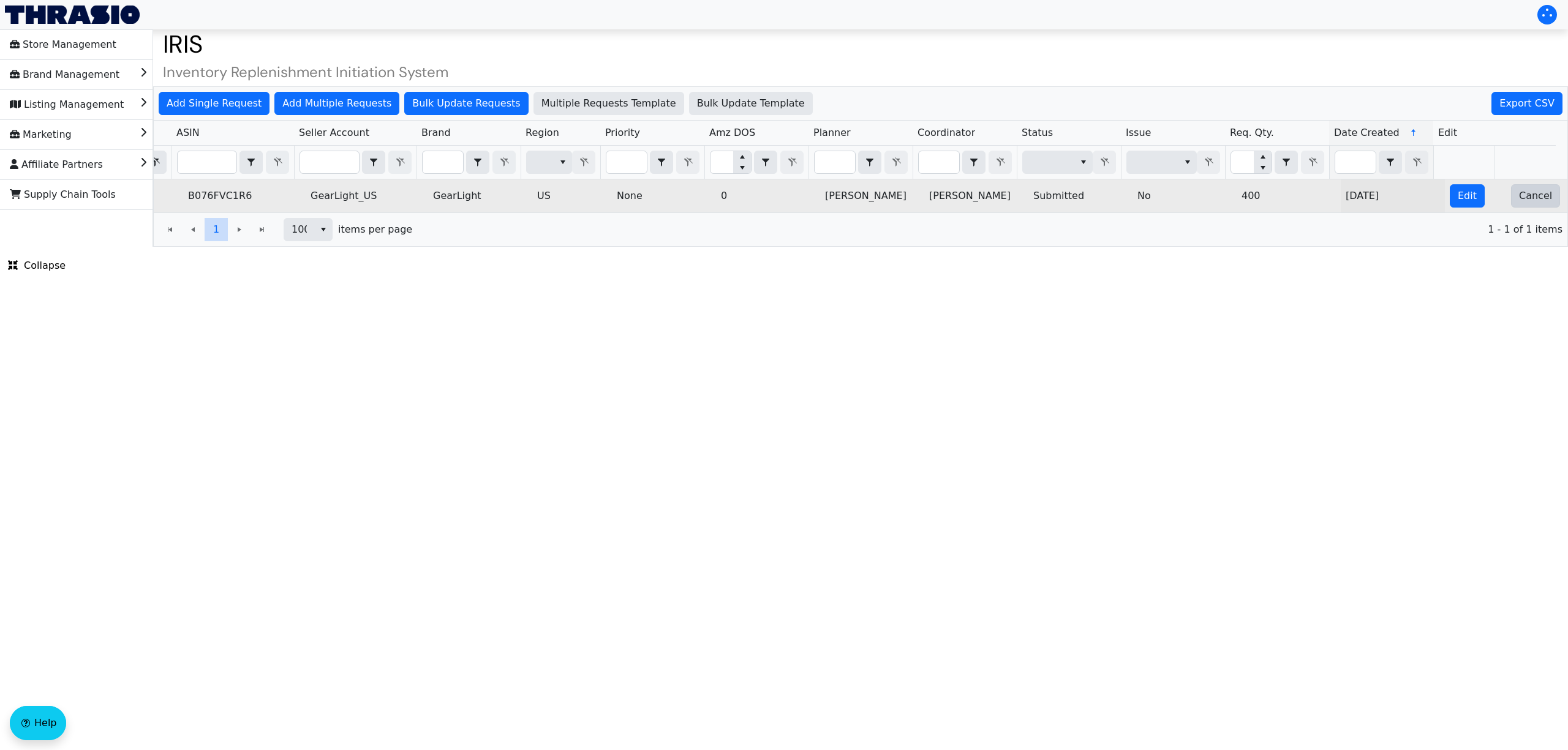
type input "2025-10-09-4988"
click at [1519, 202] on span "Cancel" at bounding box center [1536, 196] width 33 height 15
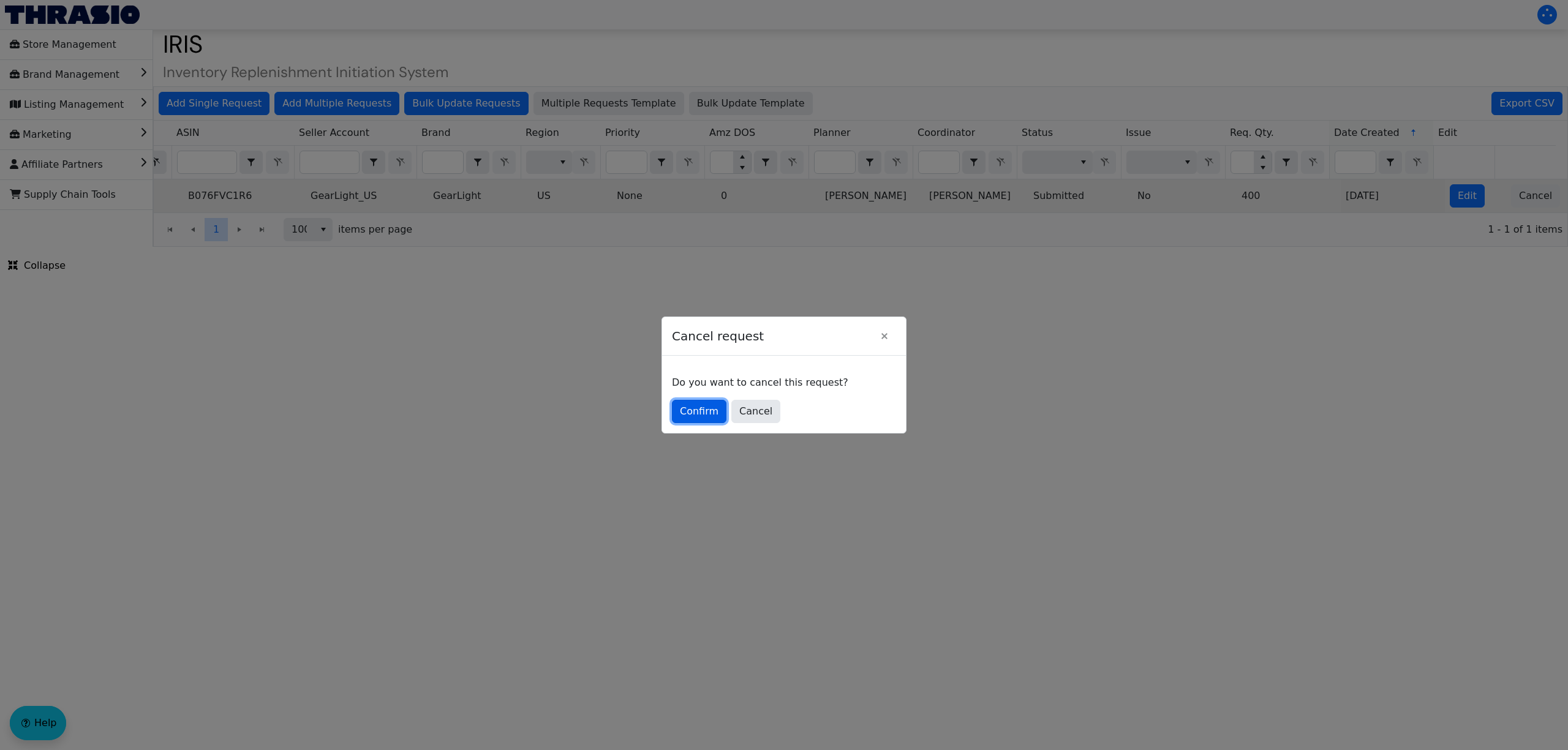
click at [695, 412] on span "Confirm" at bounding box center [699, 411] width 39 height 15
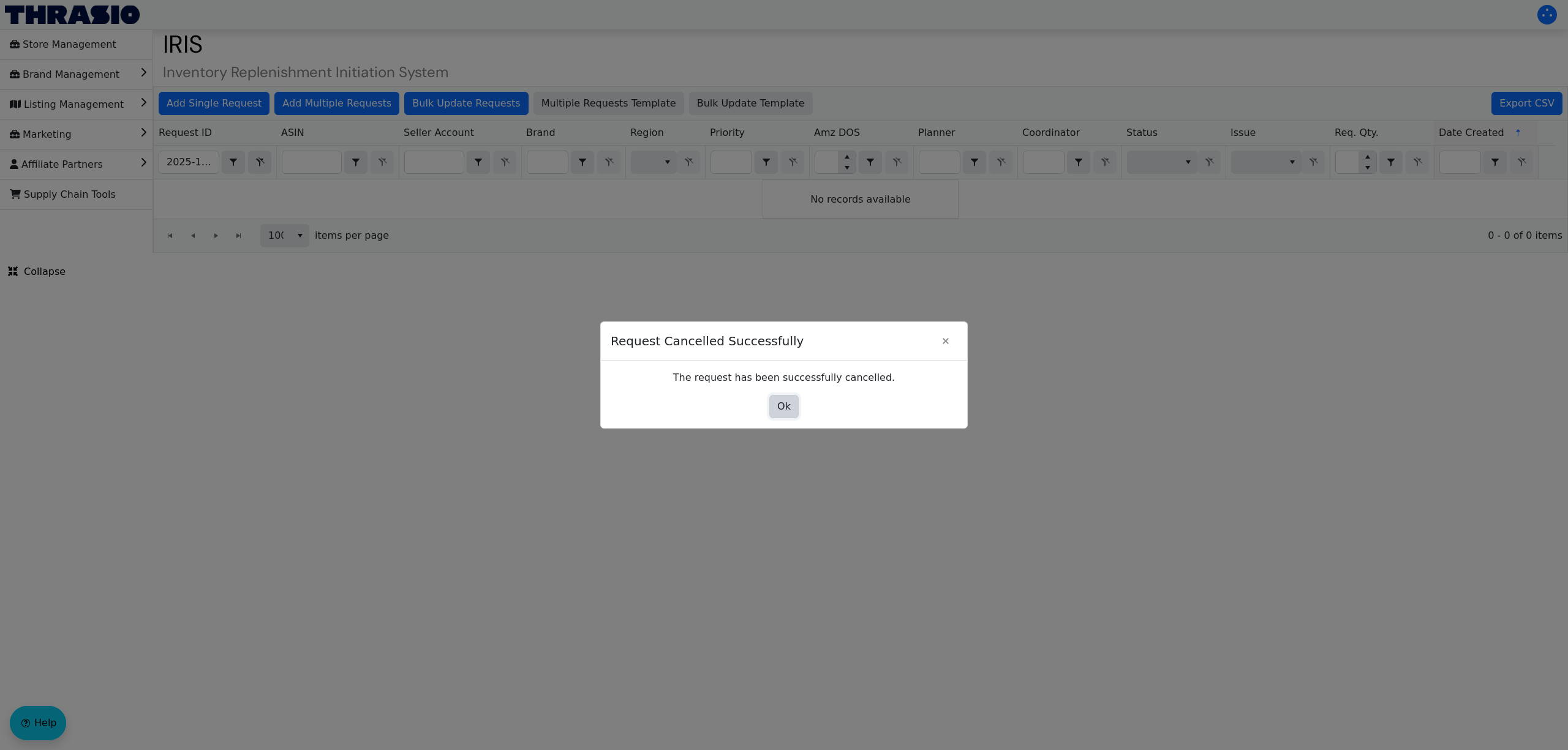
click at [780, 409] on span "Ok" at bounding box center [784, 407] width 14 height 15
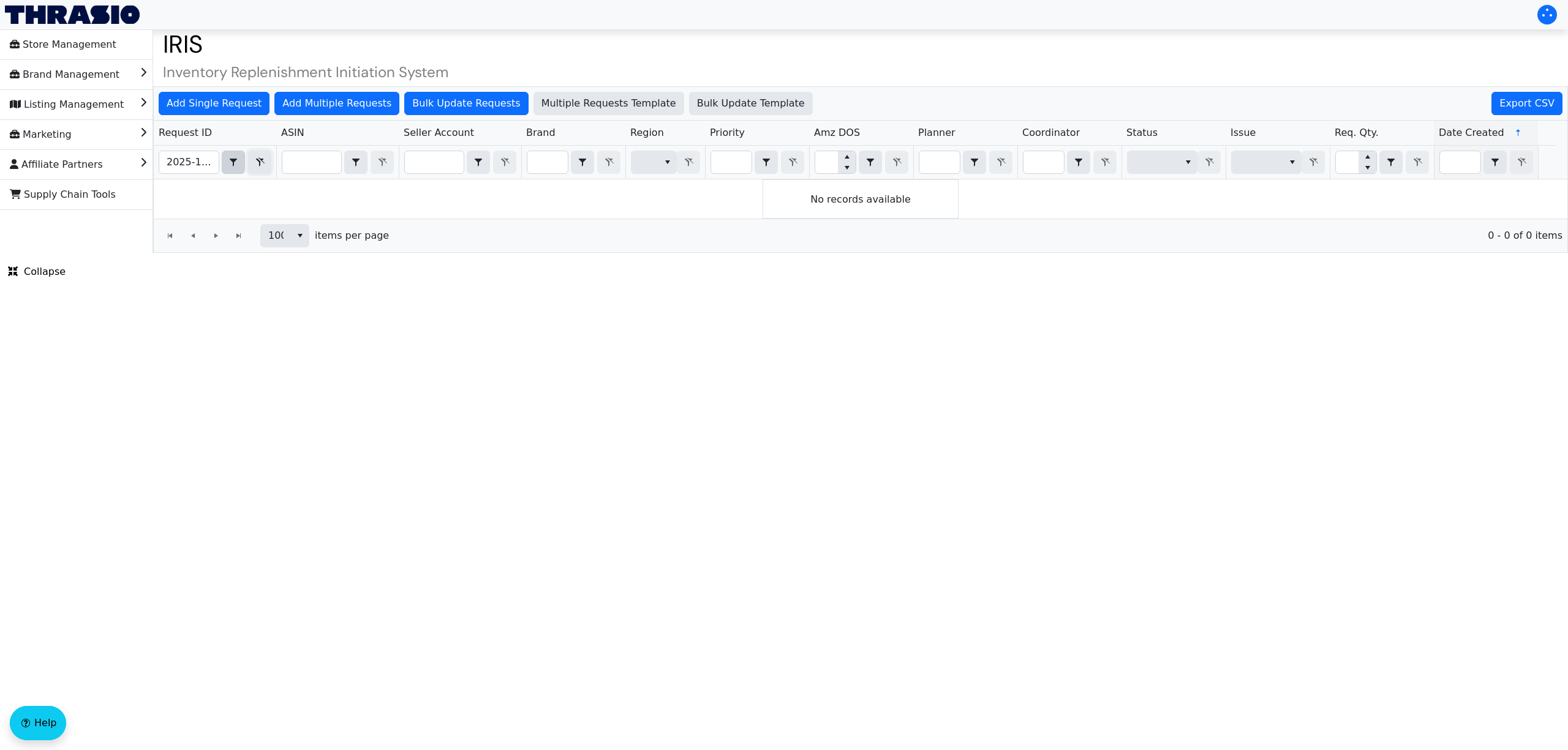
click at [258, 162] on icon "Filter" at bounding box center [260, 162] width 15 height 10
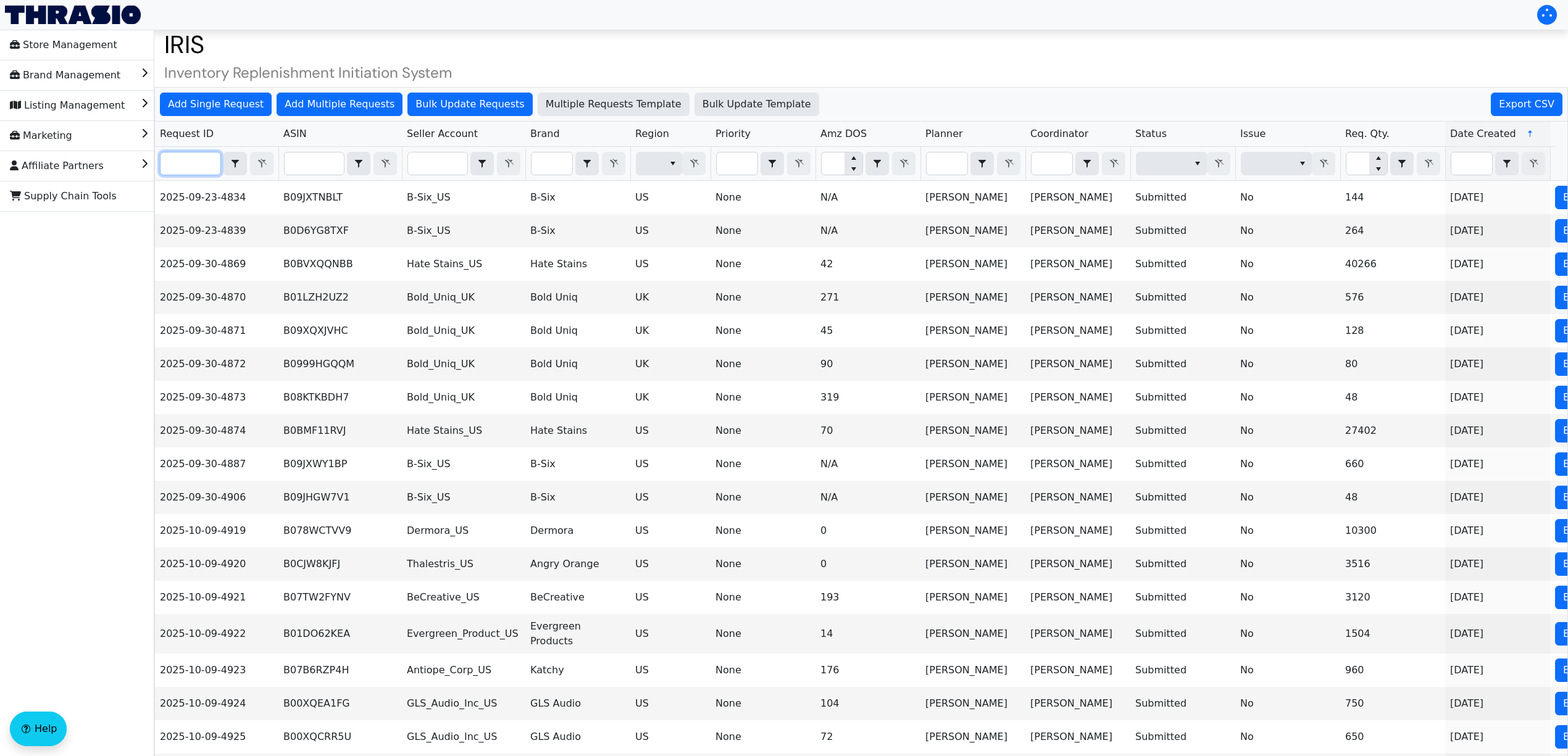
click at [203, 167] on input "Filter" at bounding box center [191, 164] width 60 height 22
paste input "2025-10-09-5027"
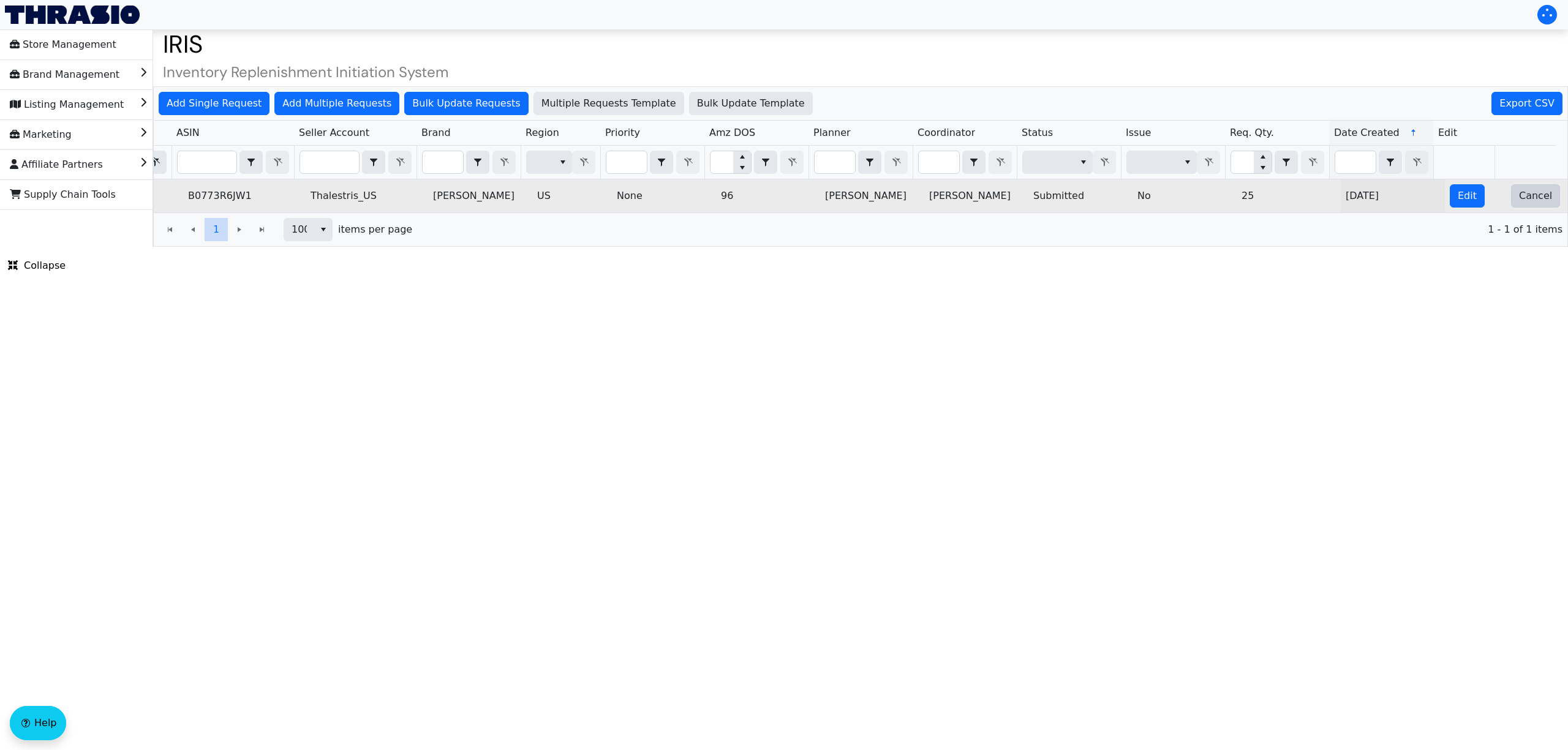
type input "2025-10-09-5027"
click at [1520, 203] on span "Cancel" at bounding box center [1536, 196] width 33 height 15
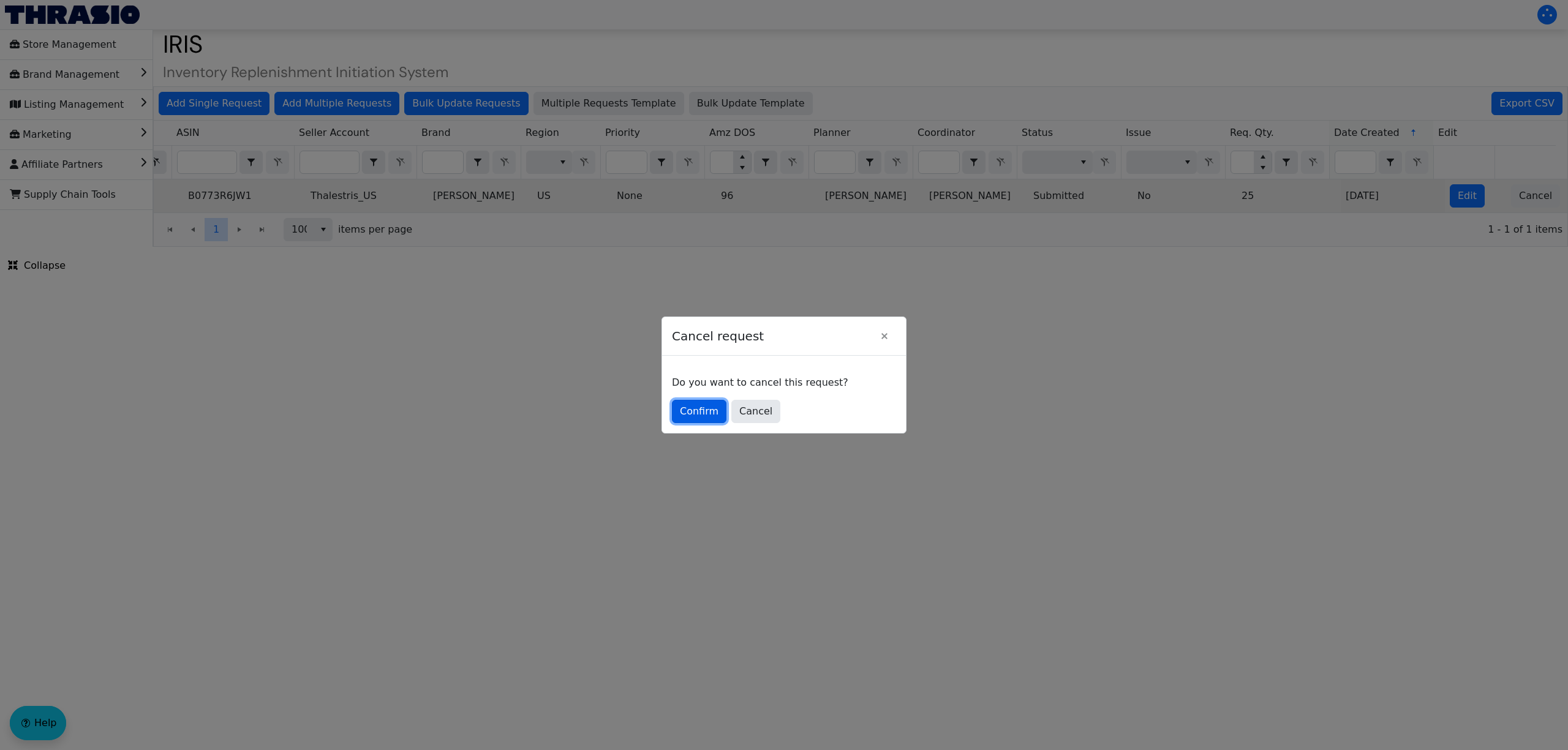
click at [680, 415] on button "Confirm" at bounding box center [699, 411] width 55 height 23
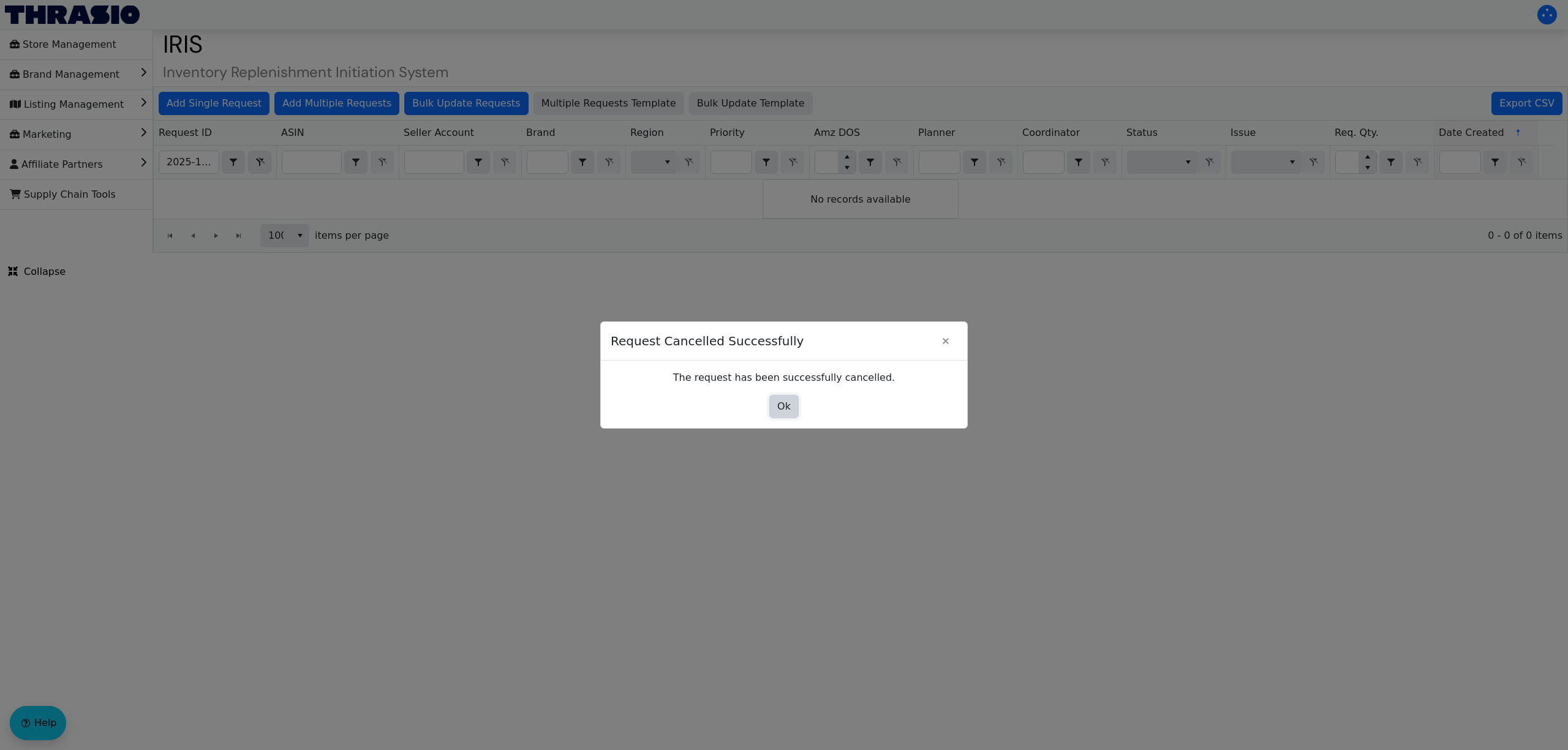
click at [795, 402] on button "Ok" at bounding box center [784, 407] width 30 height 23
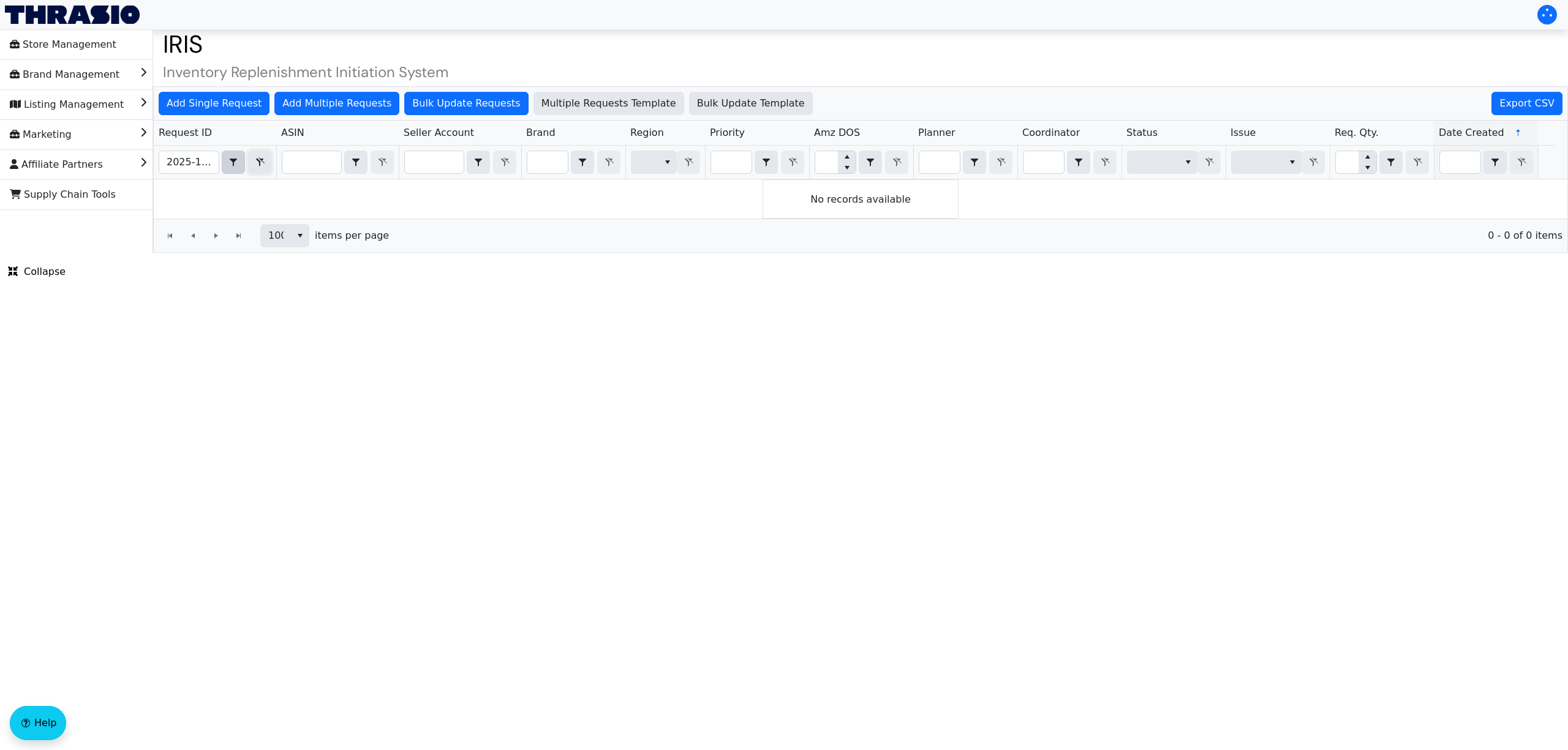
drag, startPoint x: 255, startPoint y: 162, endPoint x: 221, endPoint y: 162, distance: 34.0
click at [255, 162] on icon "Filter" at bounding box center [260, 162] width 15 height 10
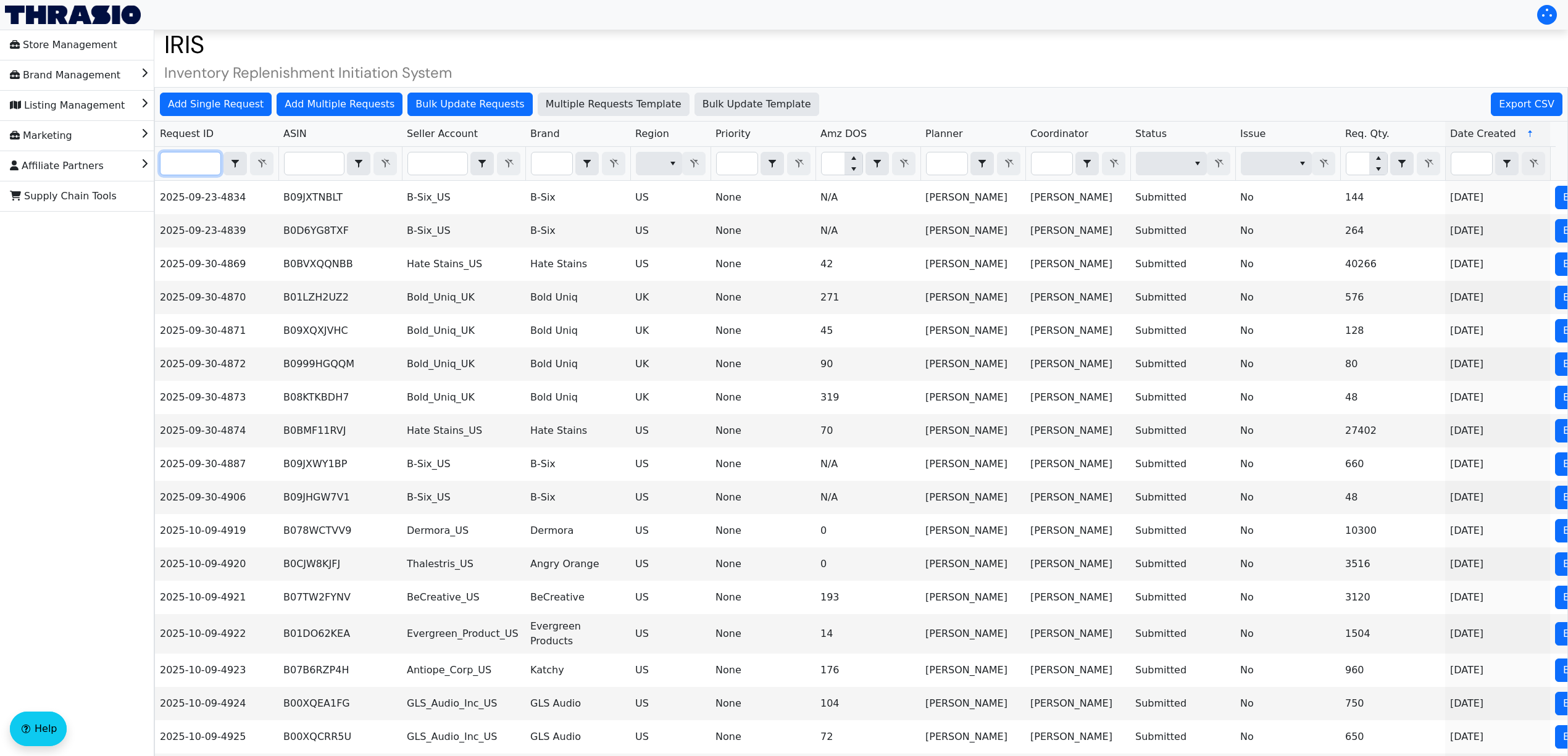
click at [173, 166] on input "Filter" at bounding box center [191, 164] width 60 height 22
paste input "2025-10-09-4966"
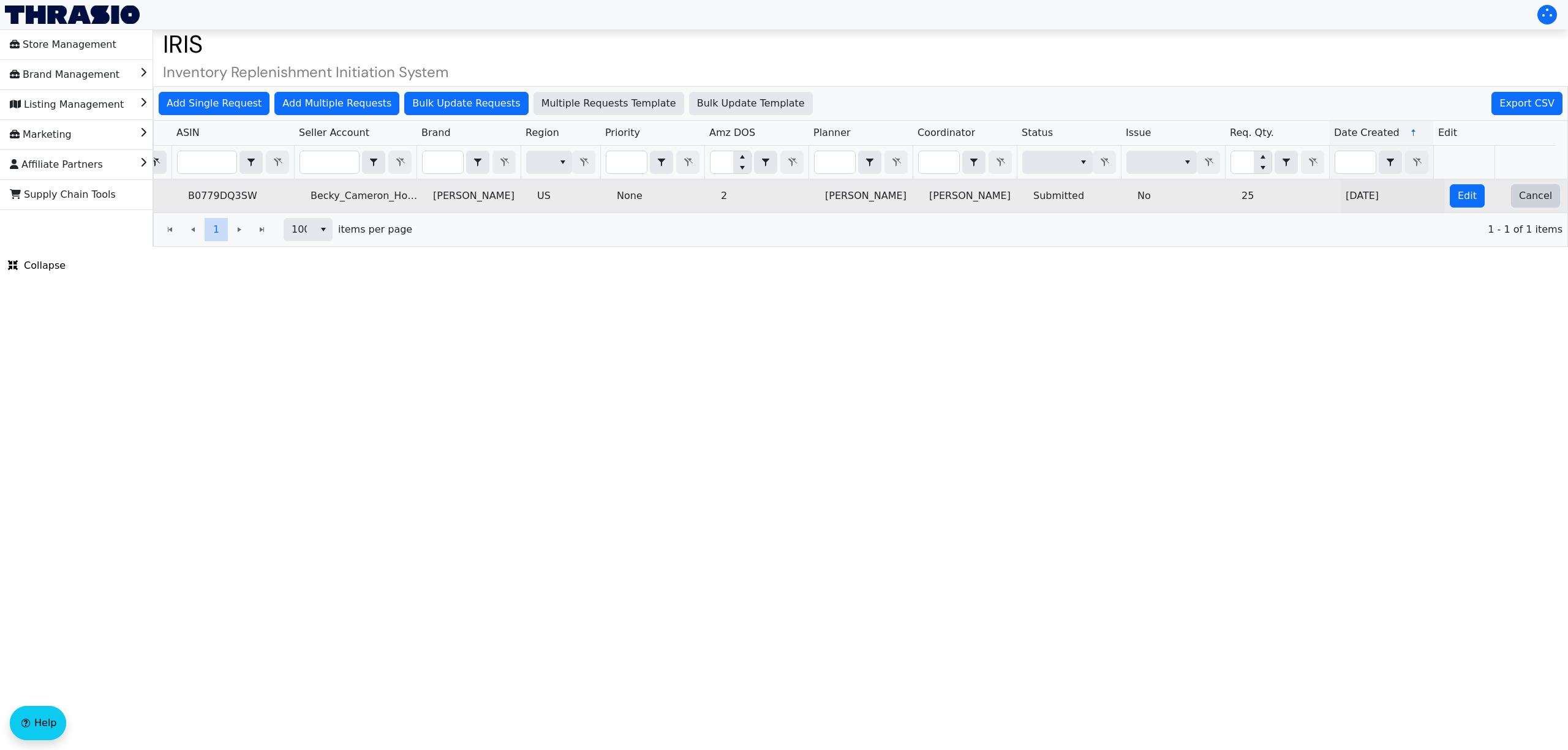
type input "2025-10-09-4966"
click at [1519, 201] on span "Cancel" at bounding box center [1536, 196] width 33 height 15
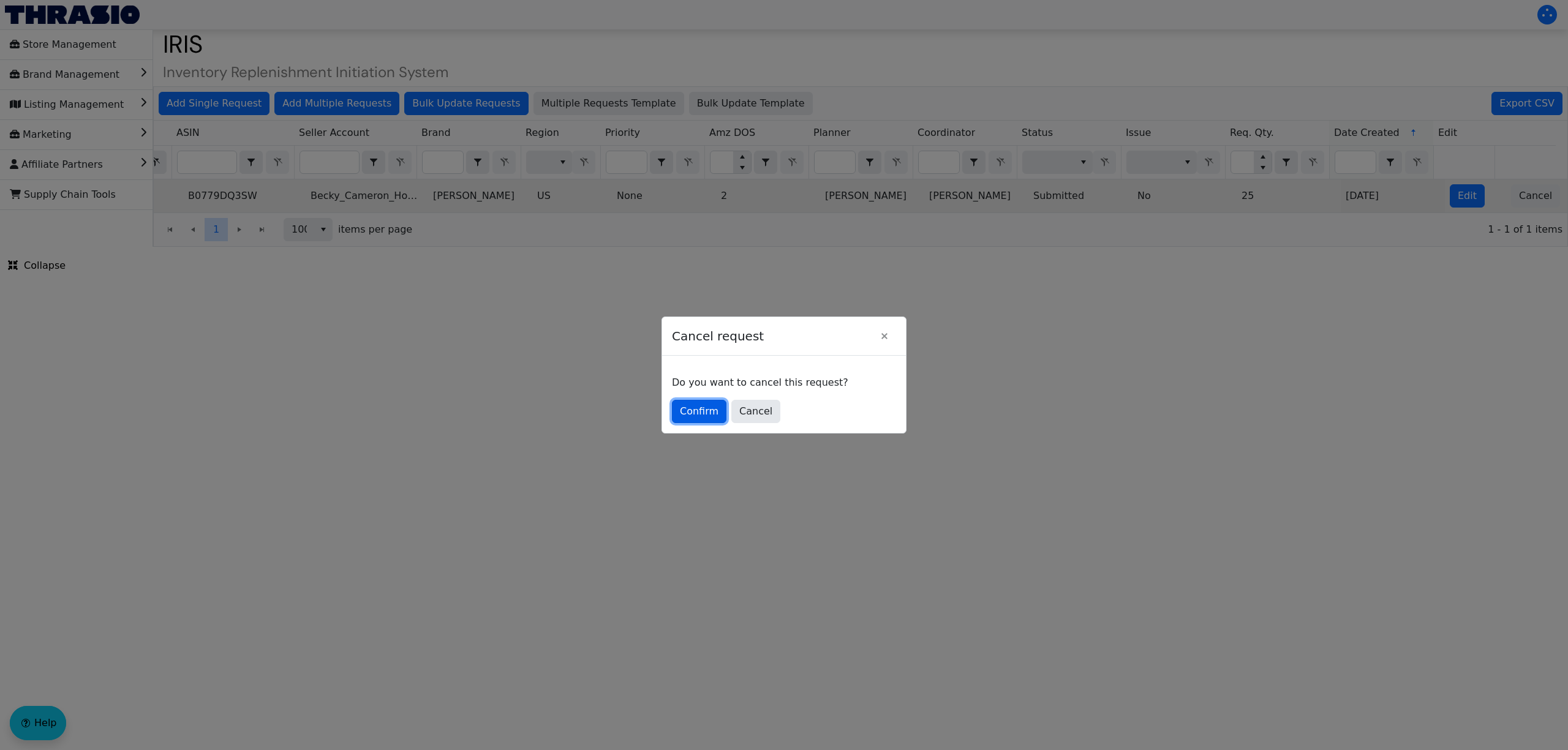
click at [691, 409] on span "Confirm" at bounding box center [699, 411] width 39 height 15
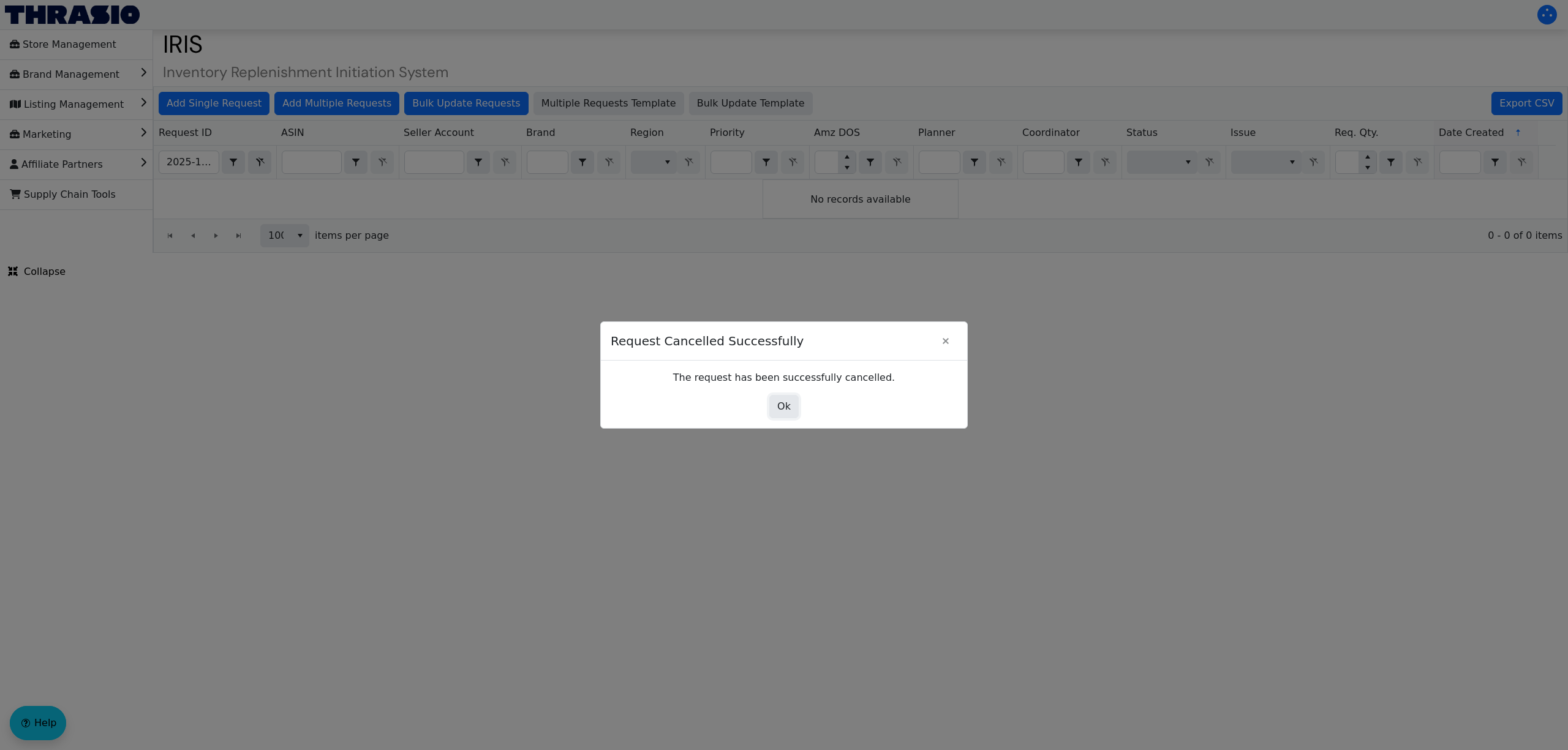
click at [784, 400] on span "Ok" at bounding box center [784, 407] width 14 height 15
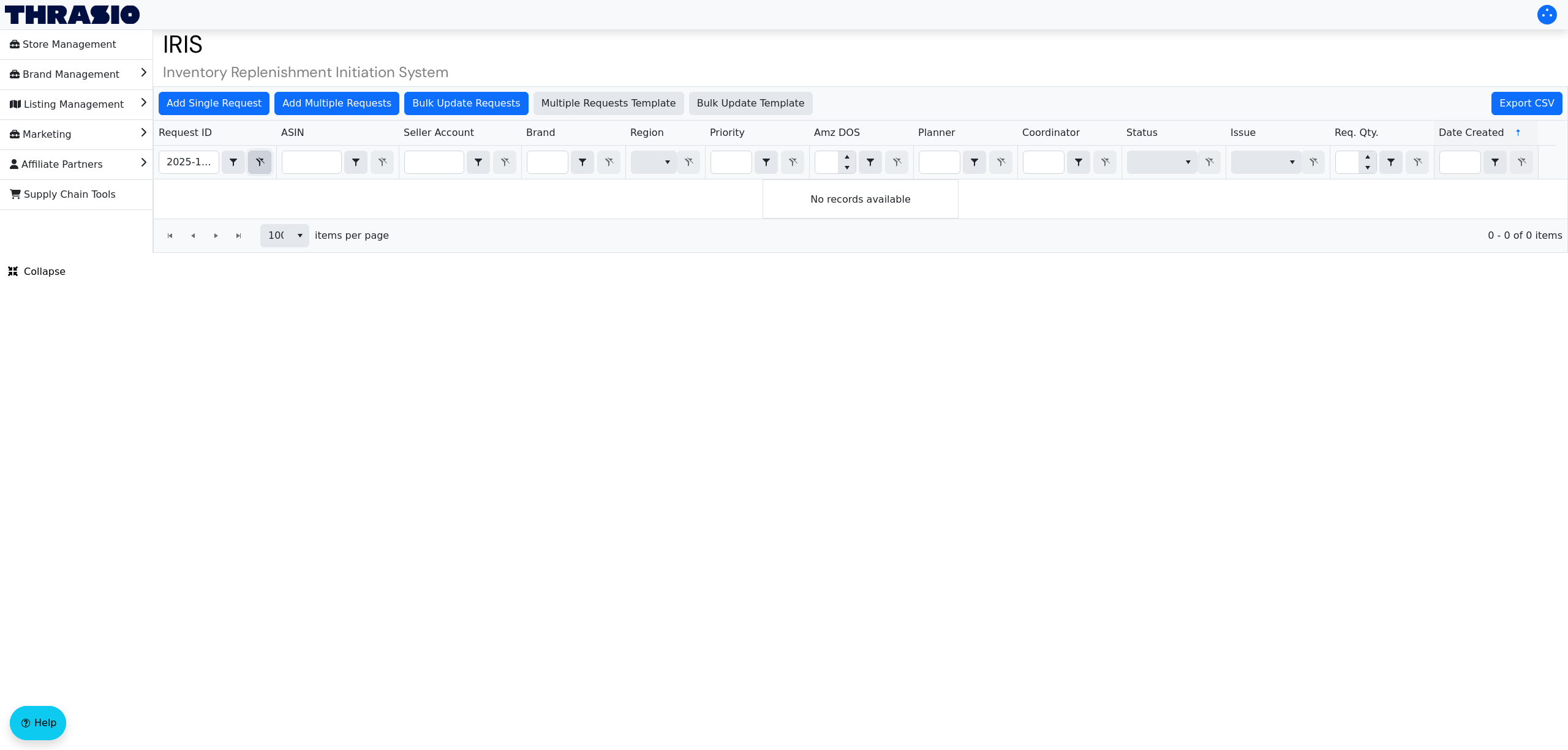
click at [258, 165] on icon "Filter" at bounding box center [260, 162] width 15 height 10
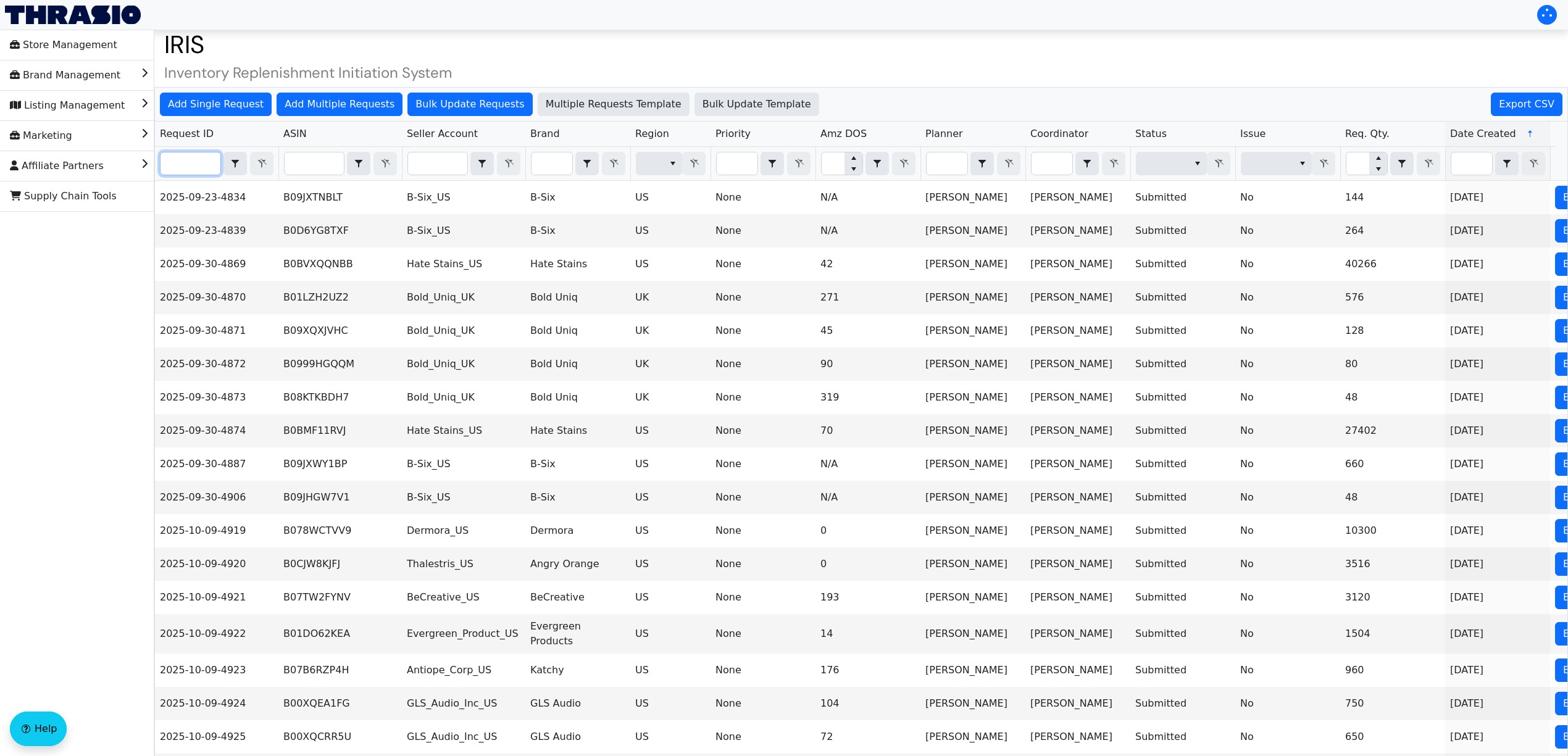
click at [181, 163] on input "Filter" at bounding box center [191, 164] width 60 height 22
paste input "2025-10-09-5025"
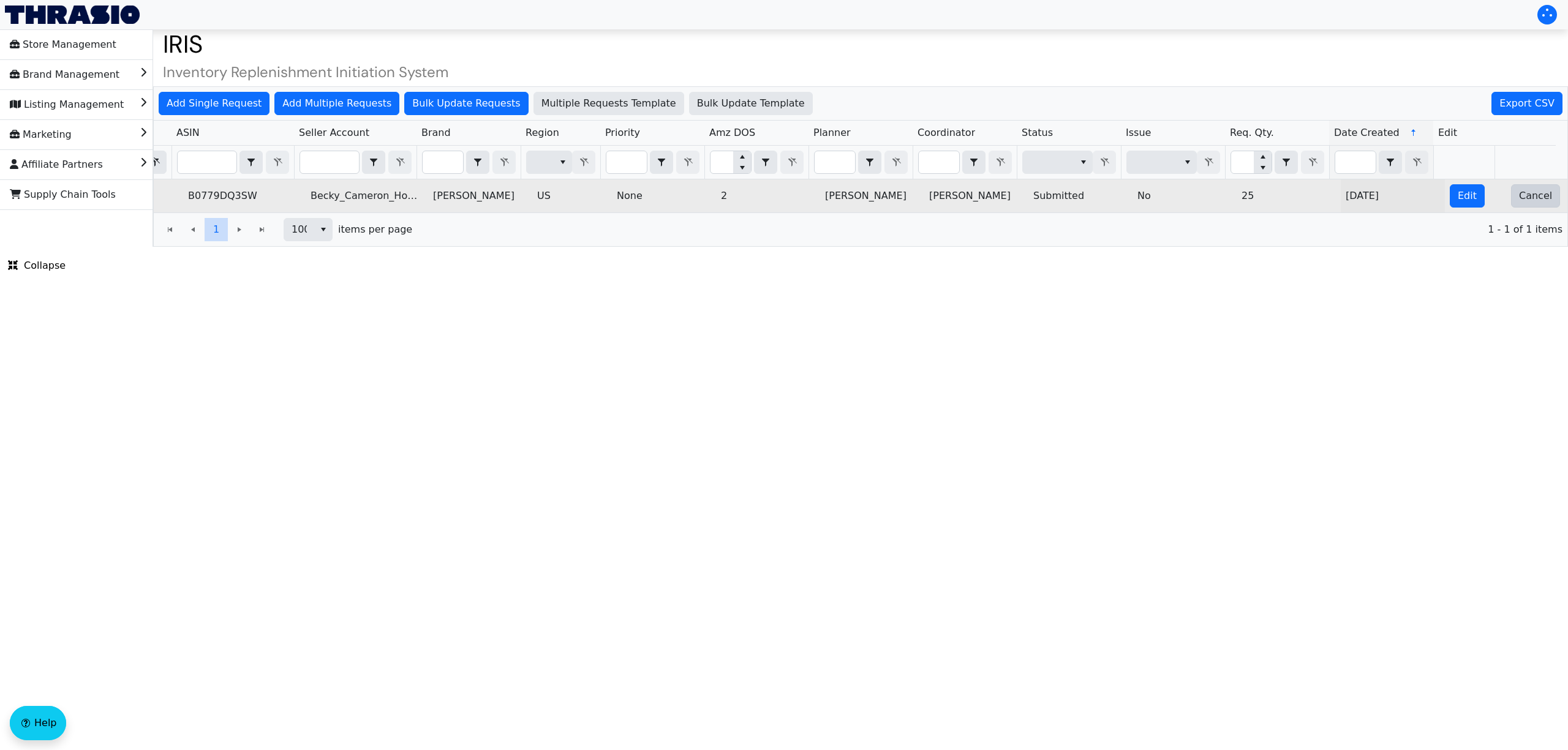
type input "2025-10-09-5025"
click at [1519, 203] on span "Cancel" at bounding box center [1536, 196] width 33 height 15
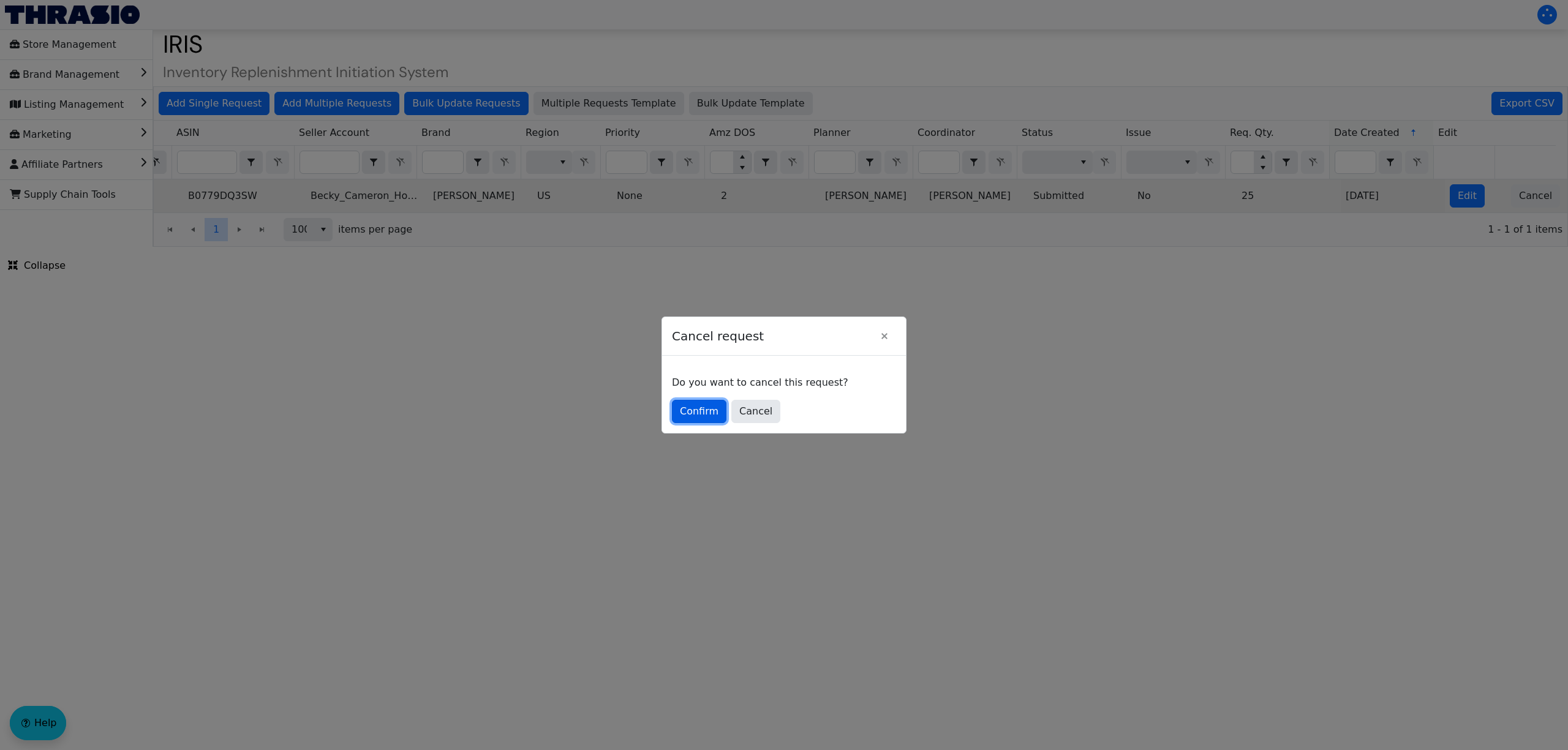
click at [693, 407] on span "Confirm" at bounding box center [699, 411] width 39 height 15
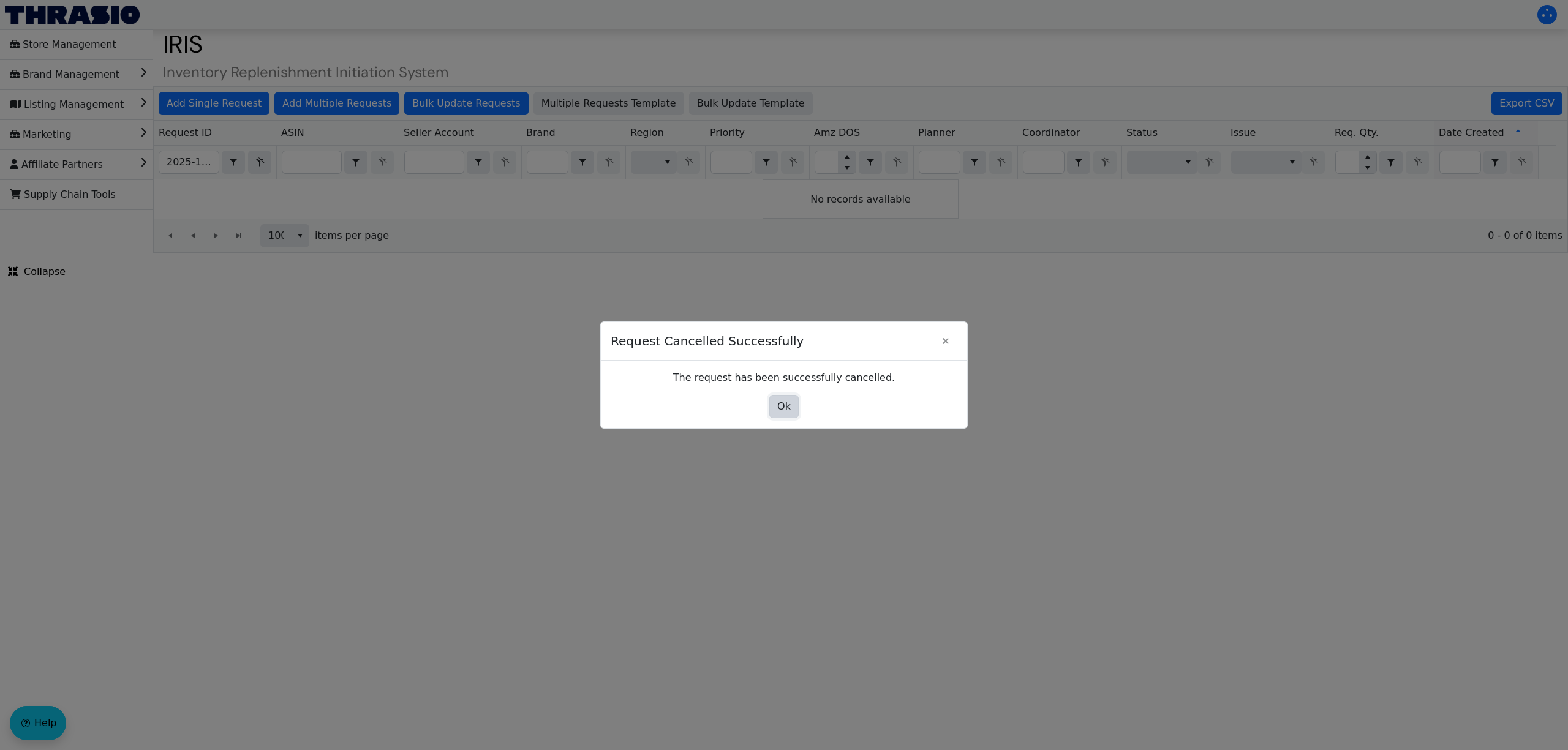
click at [780, 406] on span "Ok" at bounding box center [784, 407] width 14 height 15
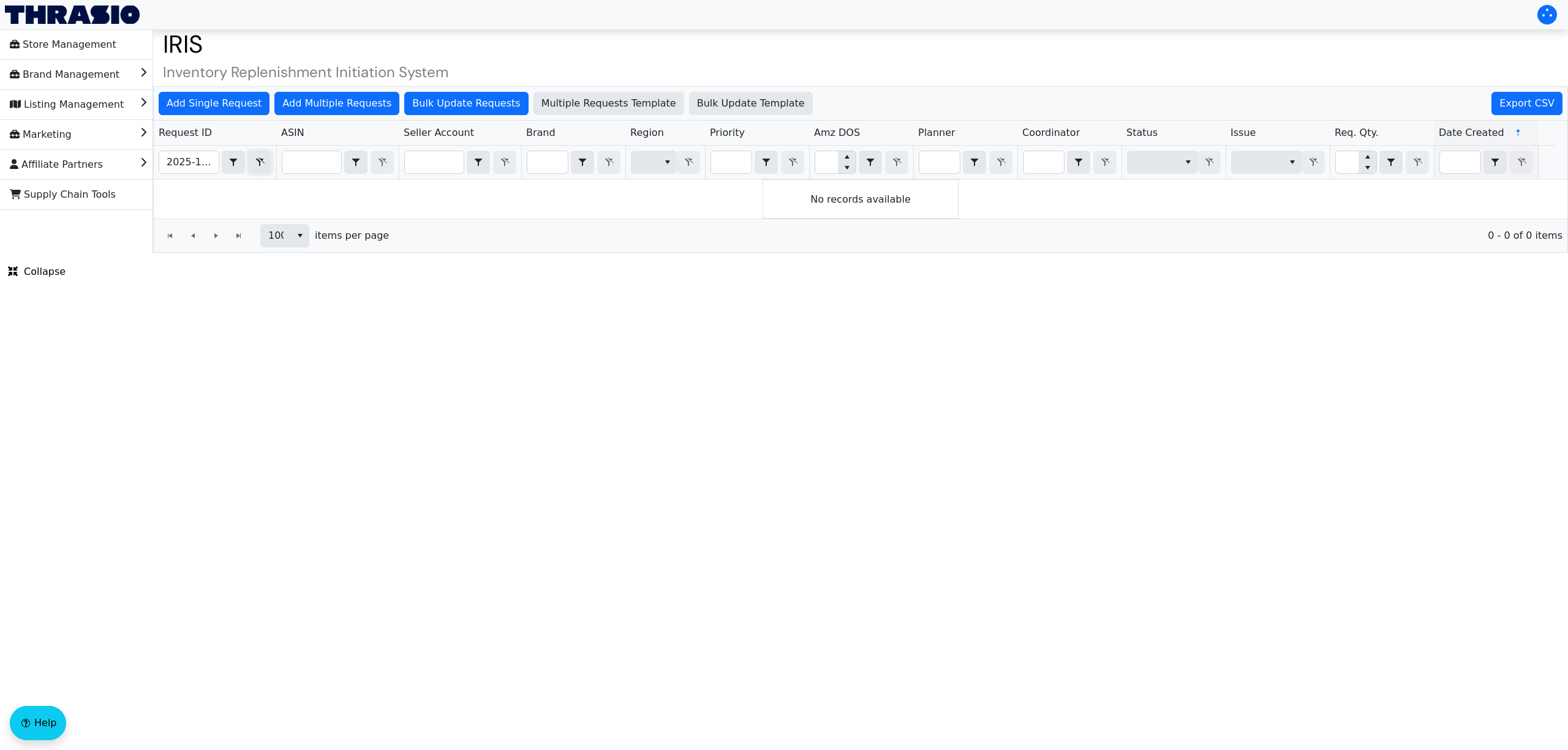
drag, startPoint x: 265, startPoint y: 161, endPoint x: 217, endPoint y: 167, distance: 48.4
click at [265, 161] on icon "Filter" at bounding box center [260, 162] width 15 height 10
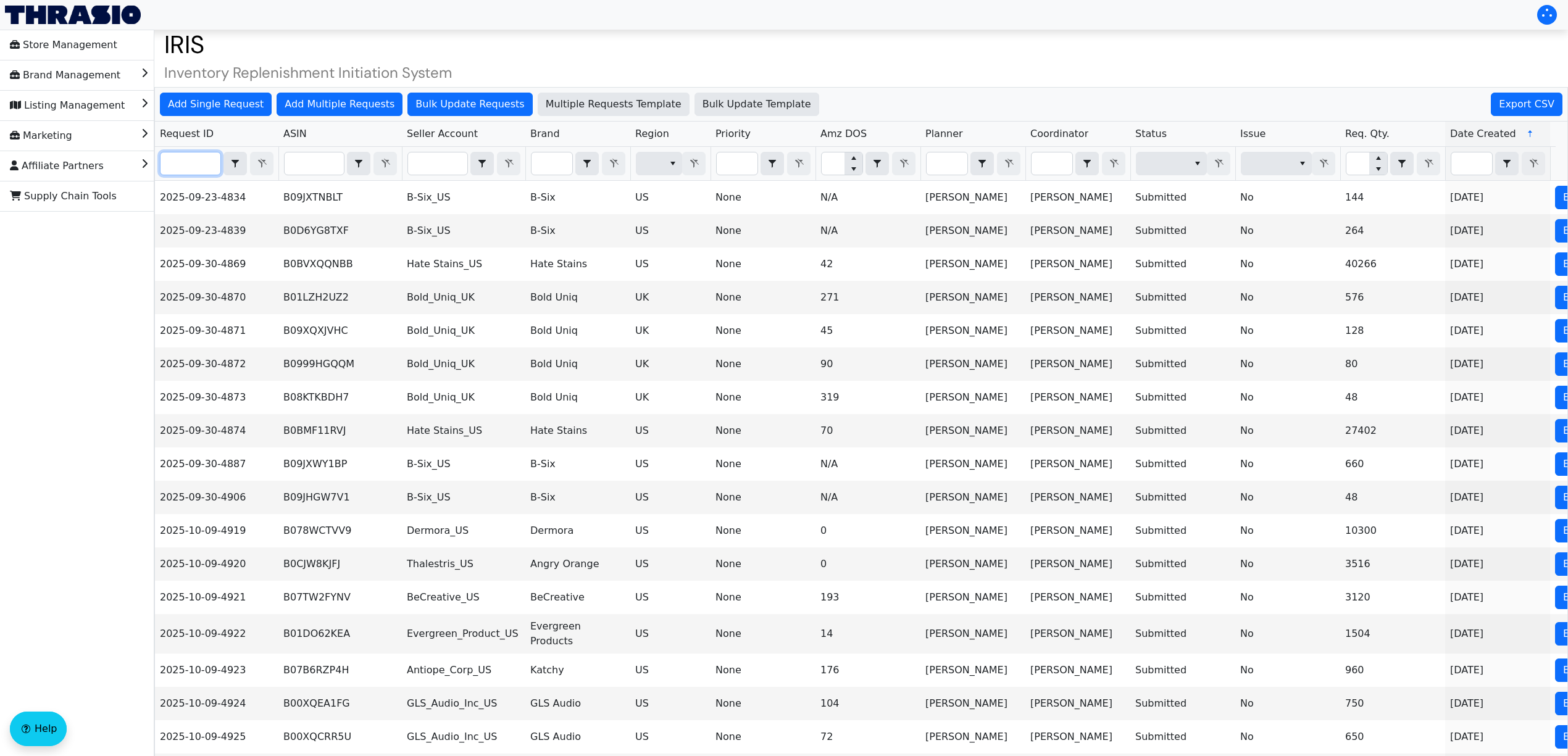
click at [195, 167] on input "Filter" at bounding box center [191, 164] width 60 height 22
paste input "2025-10-09-5026"
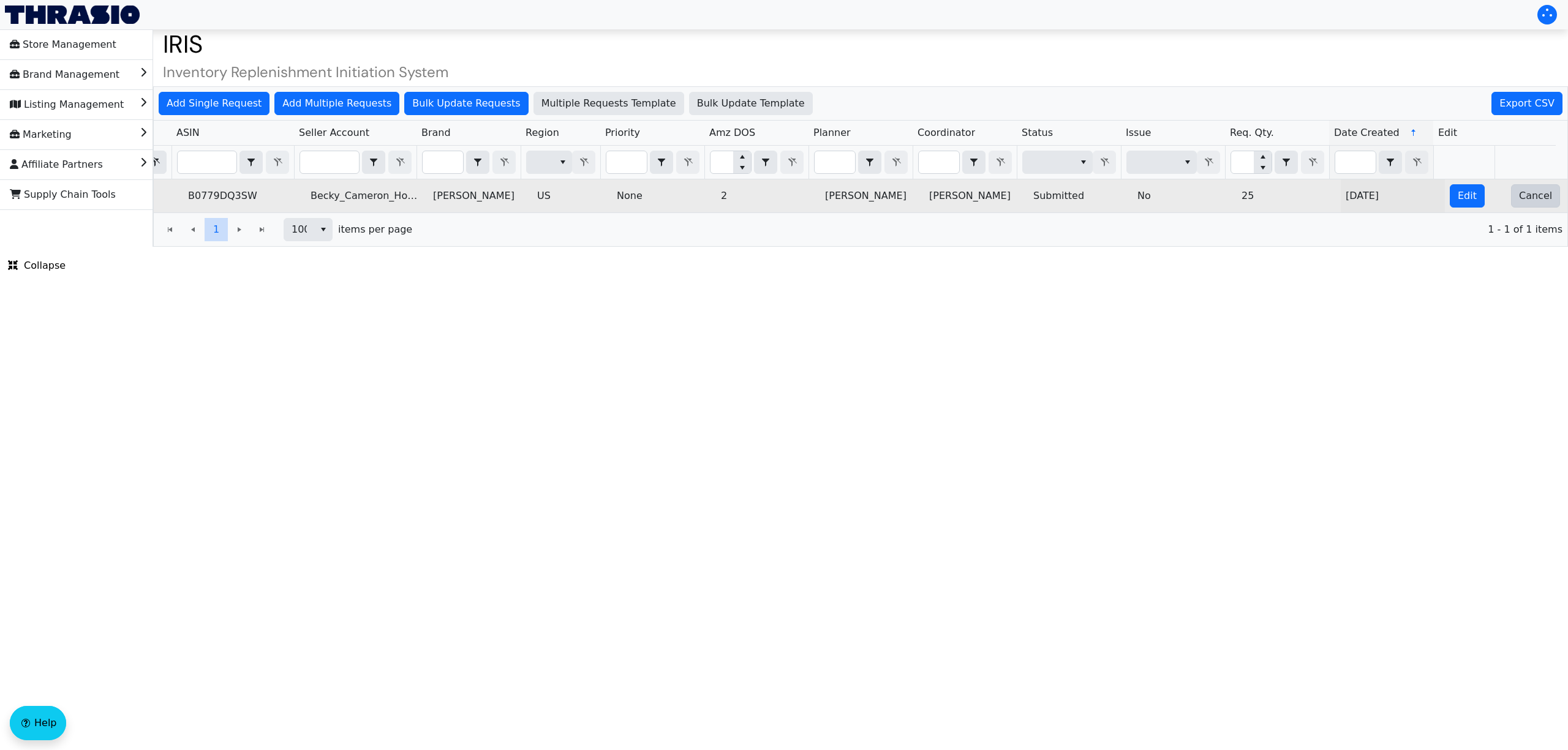
type input "2025-10-09-5026"
click at [1531, 203] on span "Cancel" at bounding box center [1536, 196] width 33 height 15
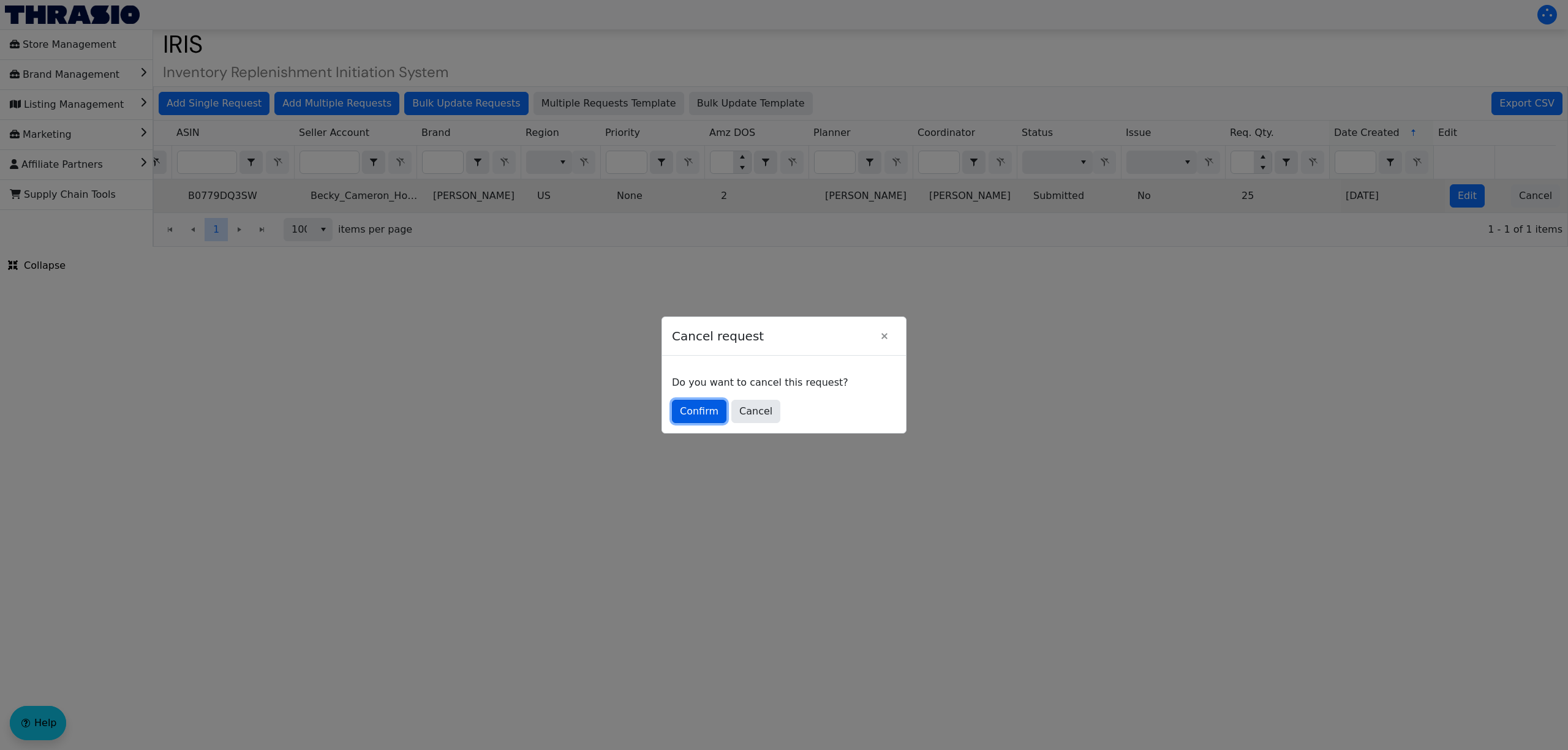
click at [687, 414] on span "Confirm" at bounding box center [699, 411] width 39 height 15
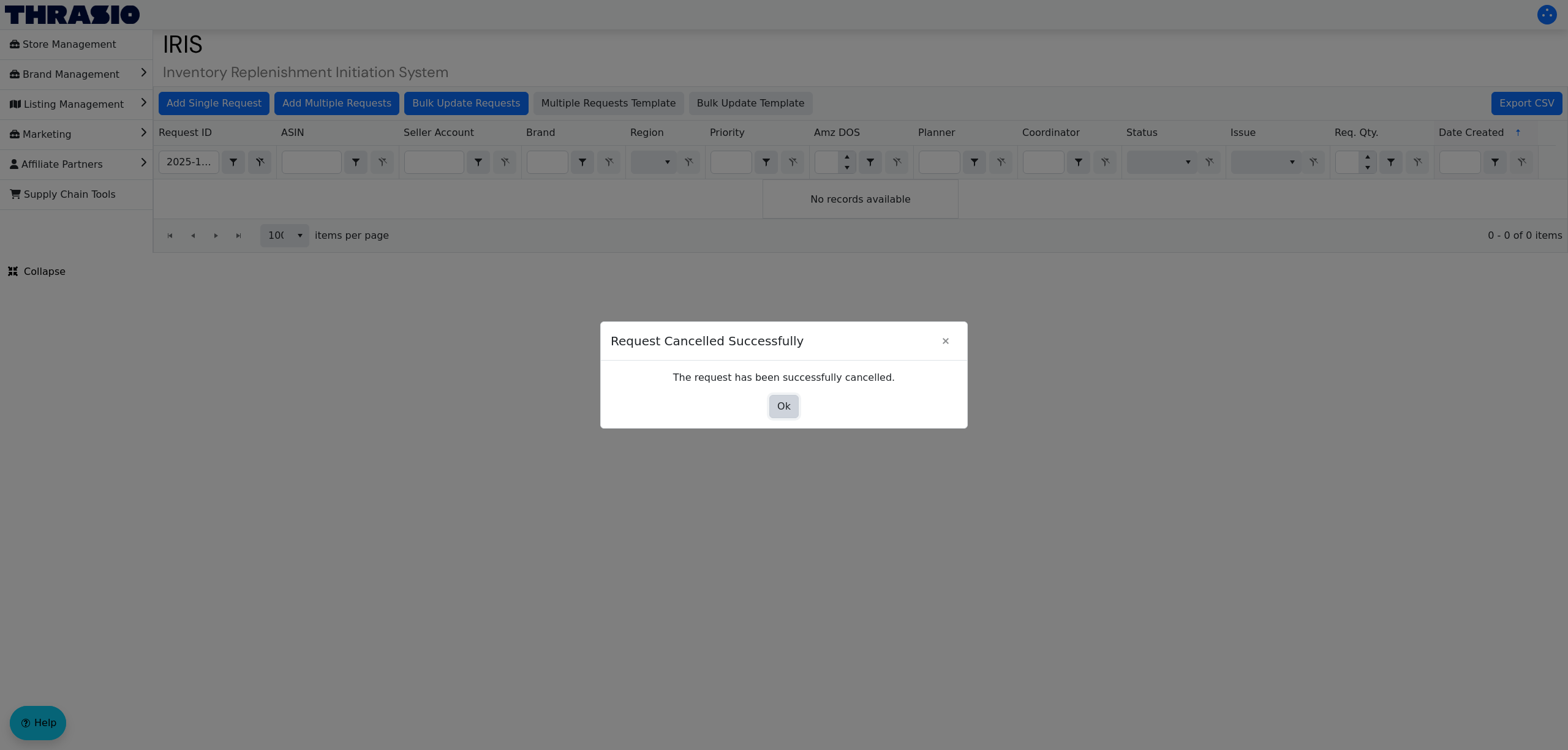
click at [787, 407] on span "Ok" at bounding box center [784, 407] width 14 height 15
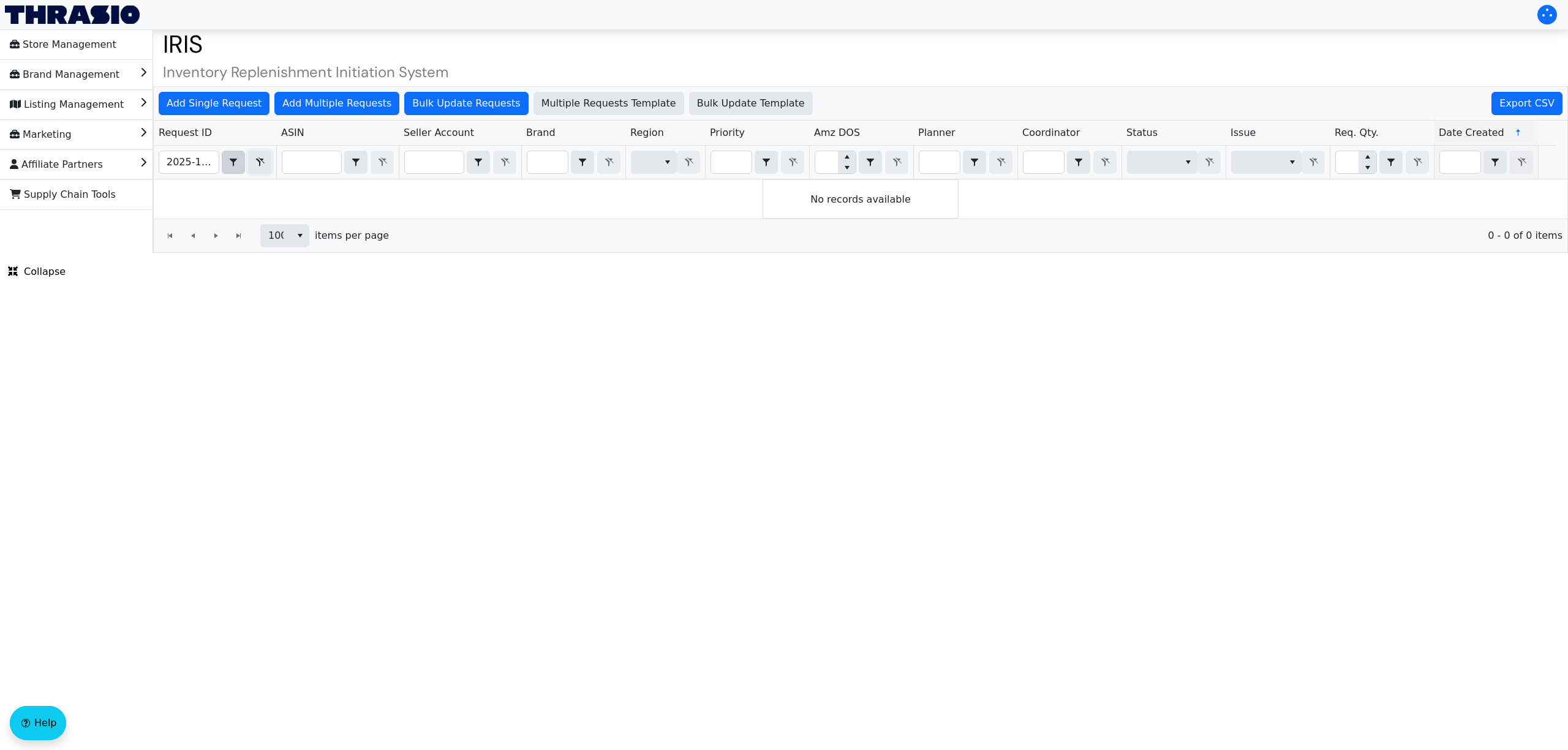
click at [265, 162] on icon "Filter" at bounding box center [260, 162] width 15 height 10
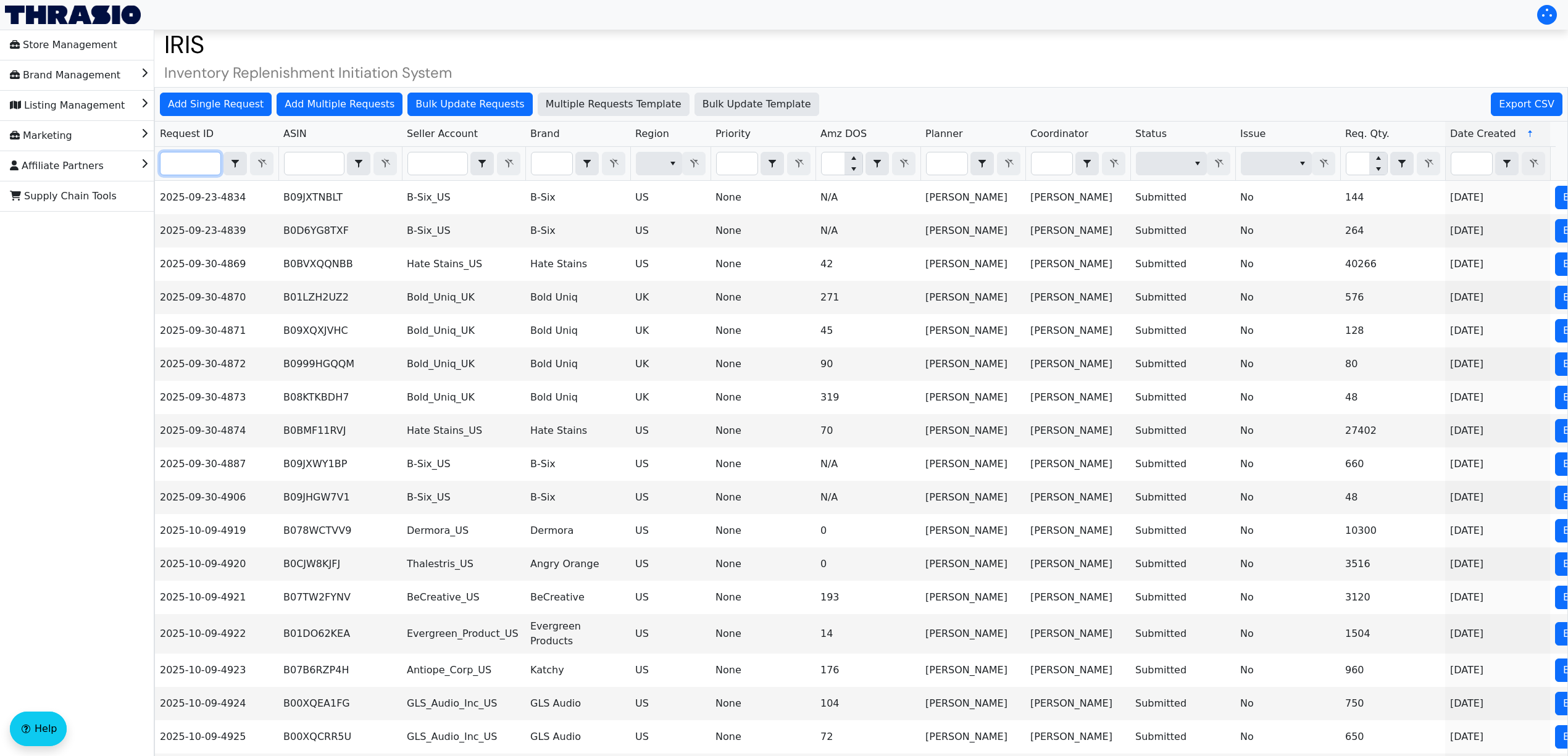
click at [202, 164] on input "Filter" at bounding box center [191, 164] width 60 height 22
paste input "2025-10-09-5024"
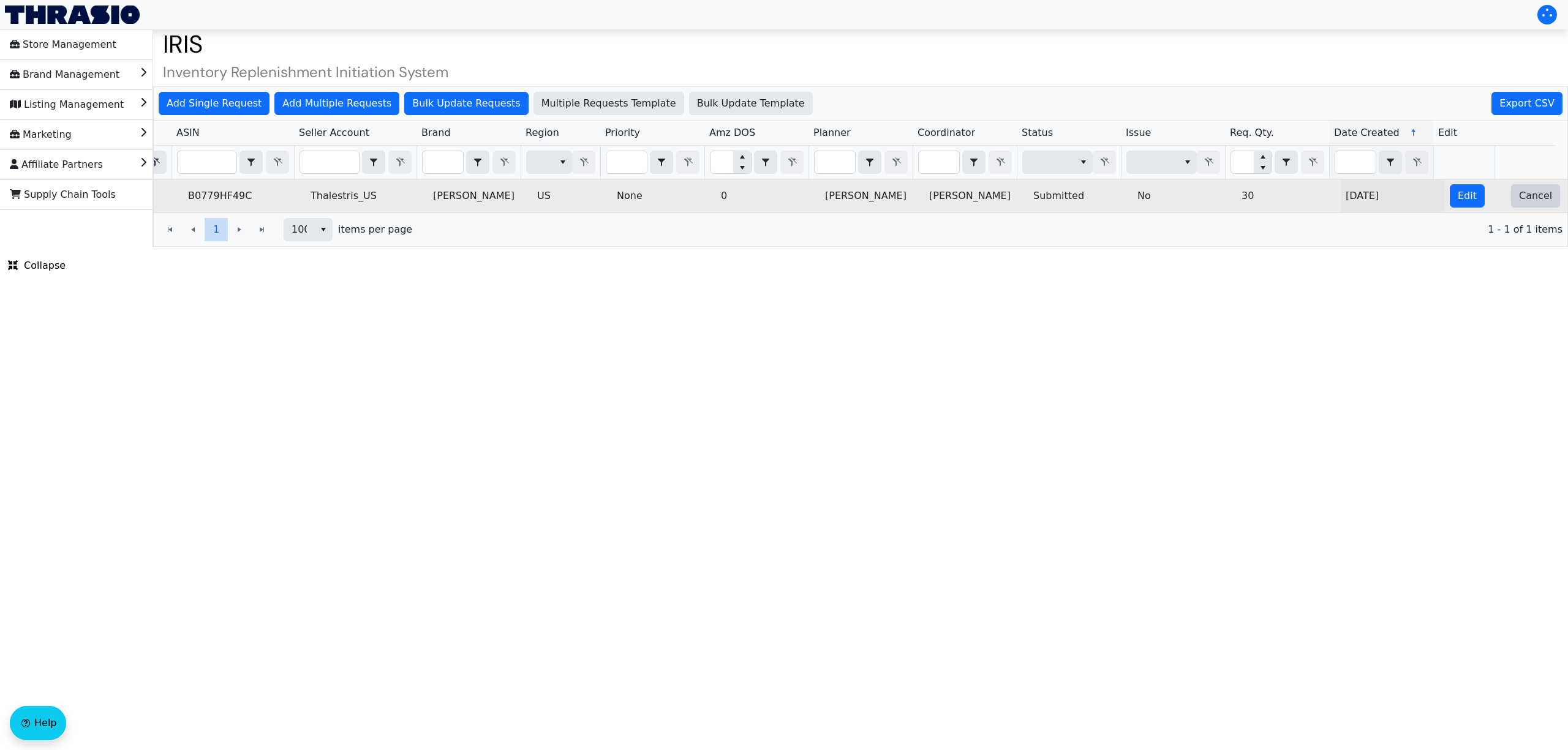
type input "2025-10-09-5024"
click at [1529, 199] on span "Cancel" at bounding box center [1536, 196] width 33 height 15
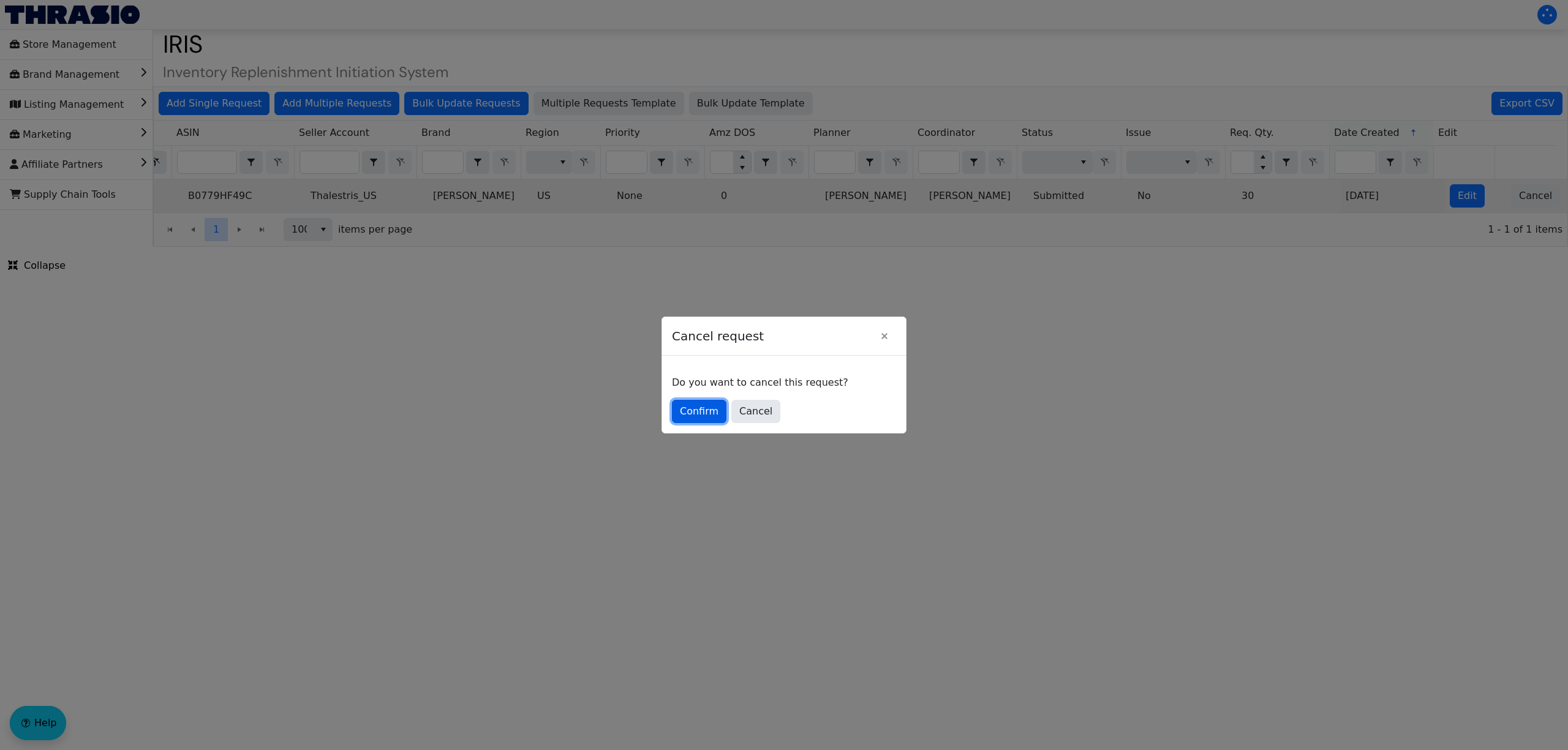
click at [693, 414] on span "Confirm" at bounding box center [699, 411] width 39 height 15
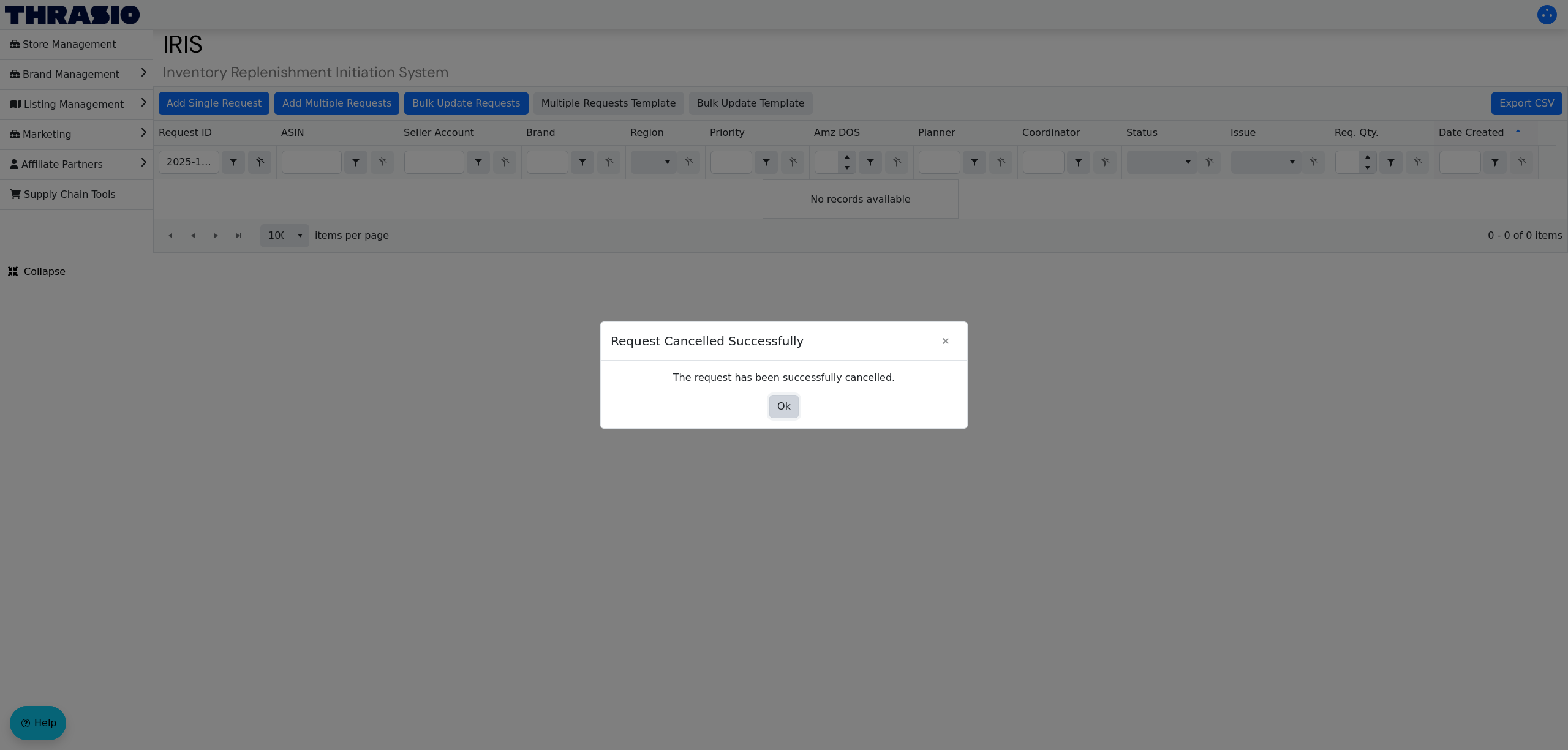
click at [787, 407] on span "Ok" at bounding box center [784, 407] width 14 height 15
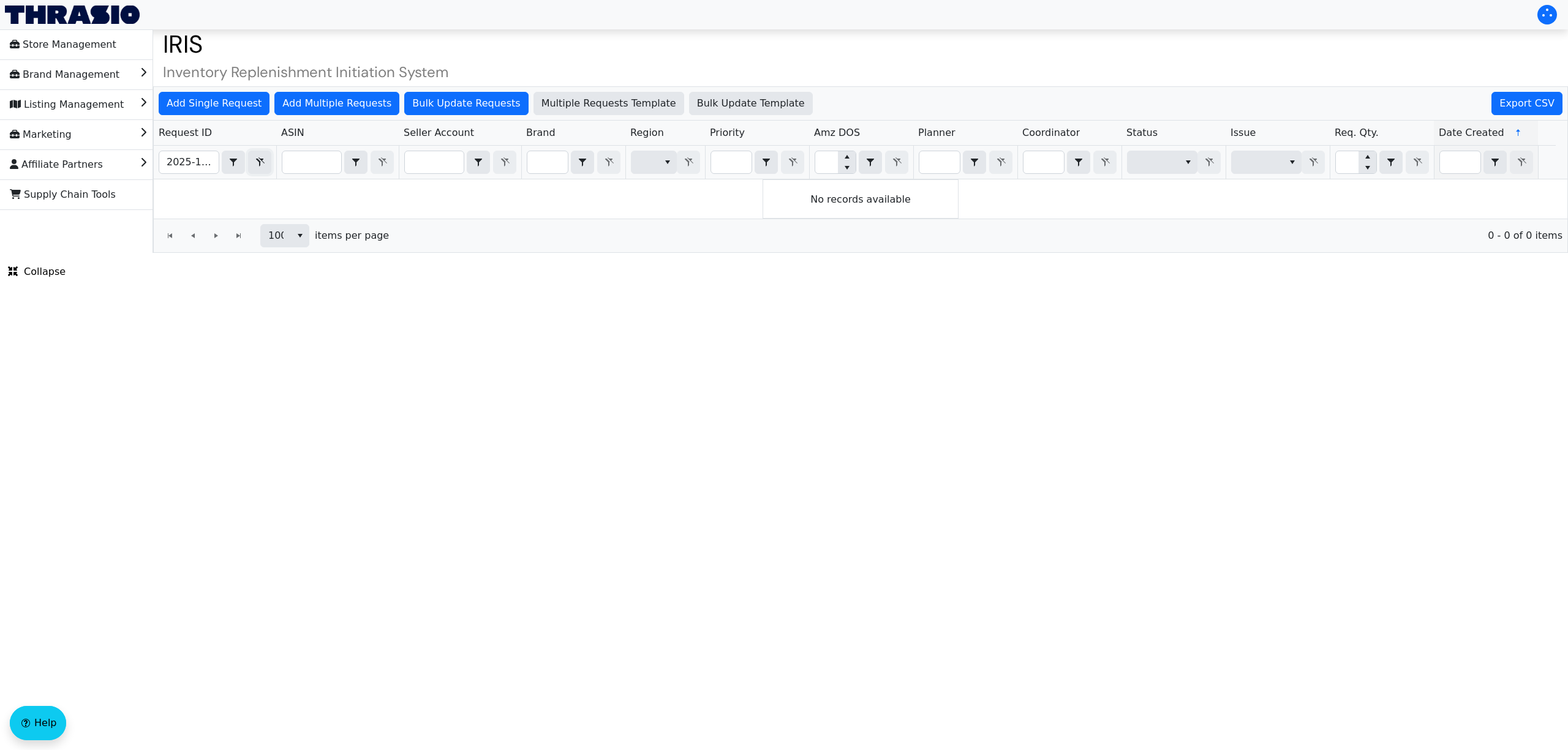
click at [258, 158] on icon "Filter" at bounding box center [260, 162] width 15 height 10
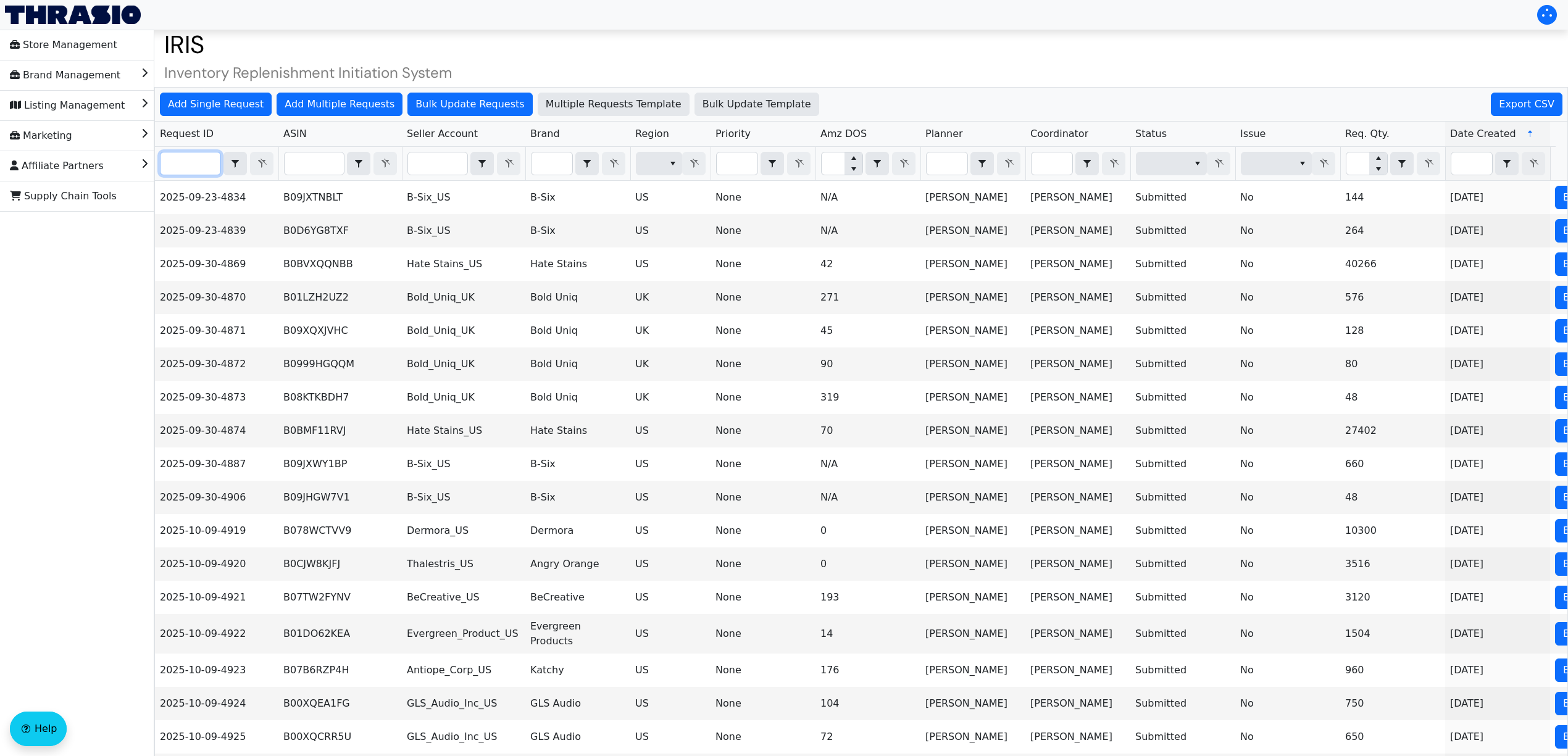
paste input "2025-10-09-5030"
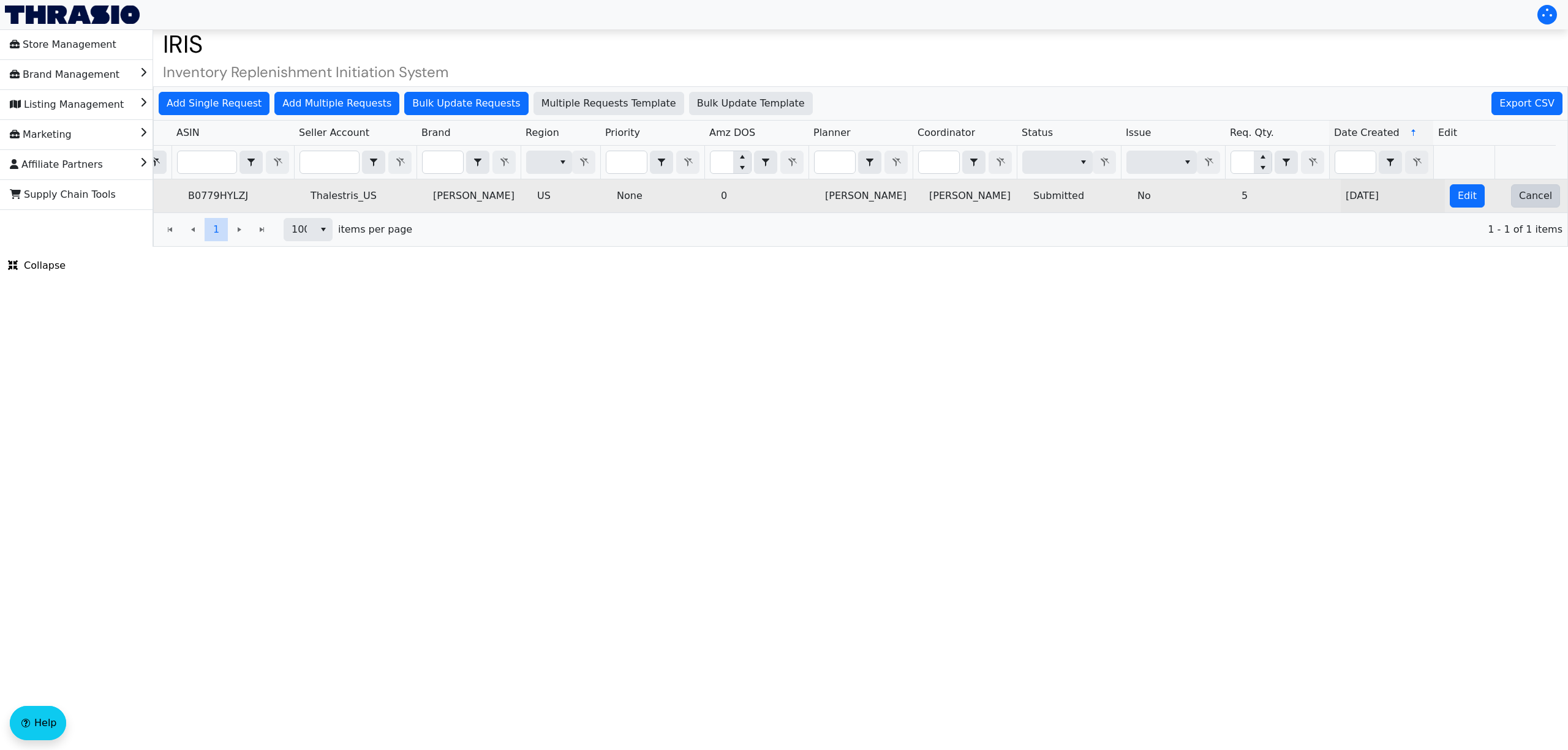
type input "2025-10-09-5030"
click at [1536, 195] on button "Cancel" at bounding box center [1535, 196] width 49 height 23
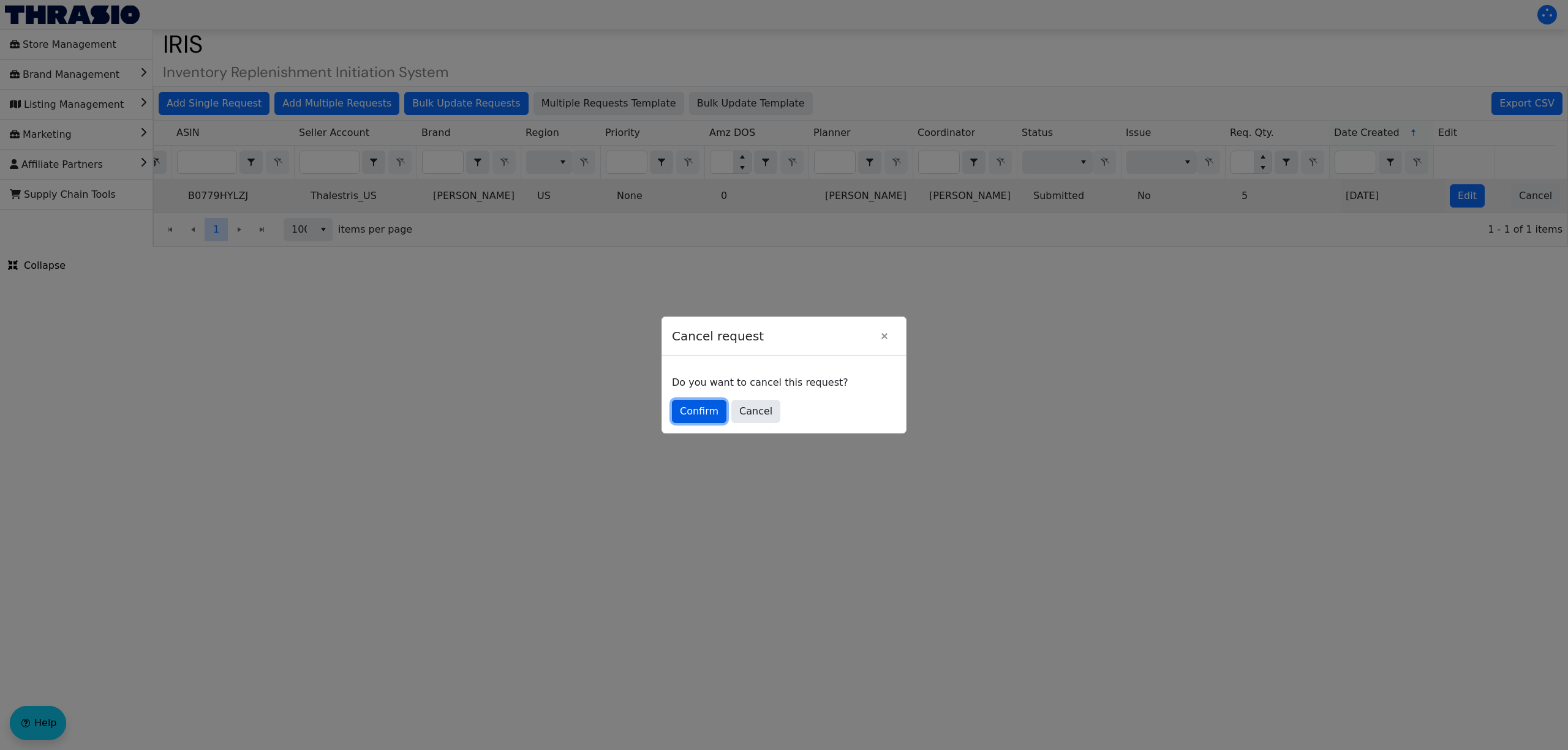
click at [693, 413] on span "Confirm" at bounding box center [699, 411] width 39 height 15
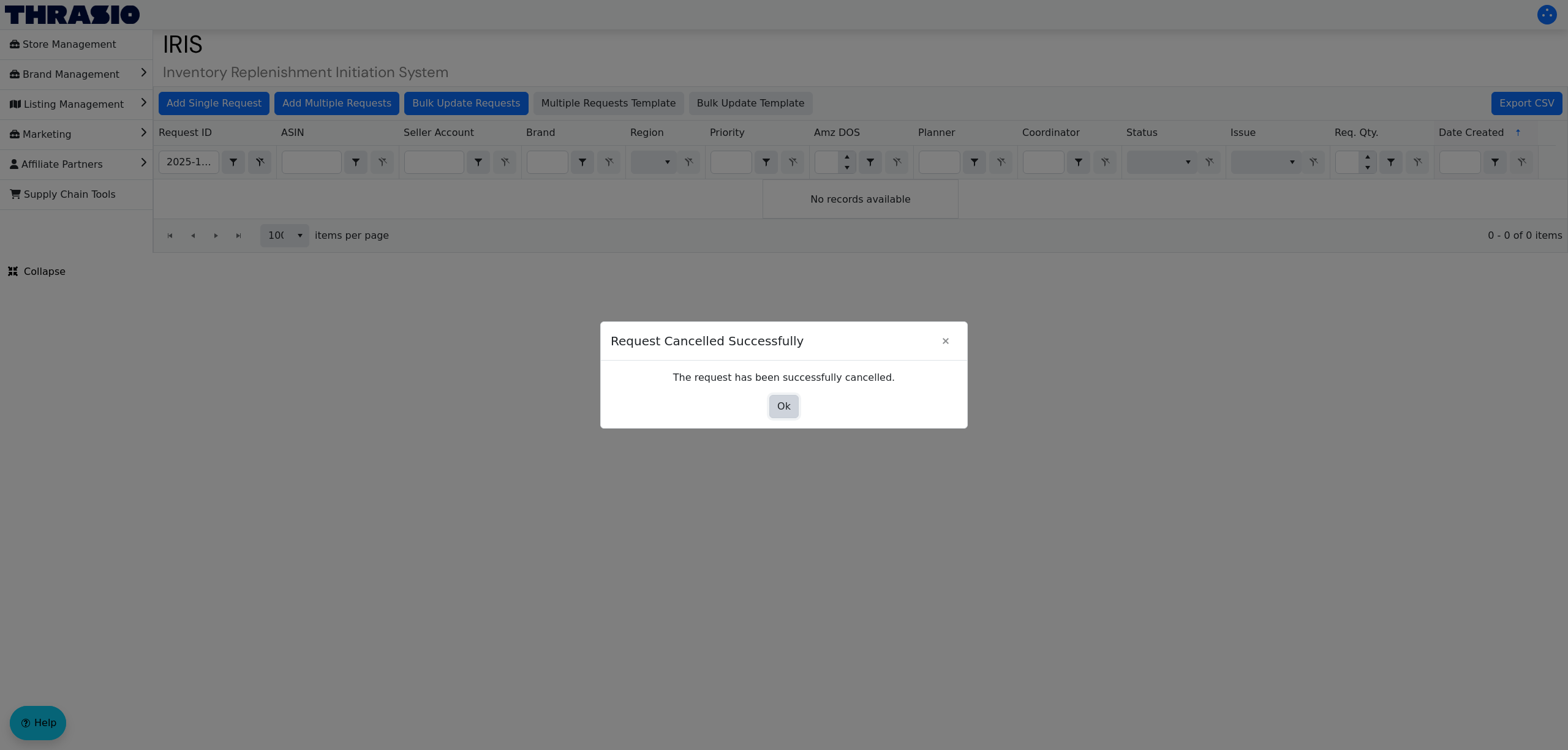
click at [789, 407] on span "Ok" at bounding box center [784, 407] width 14 height 15
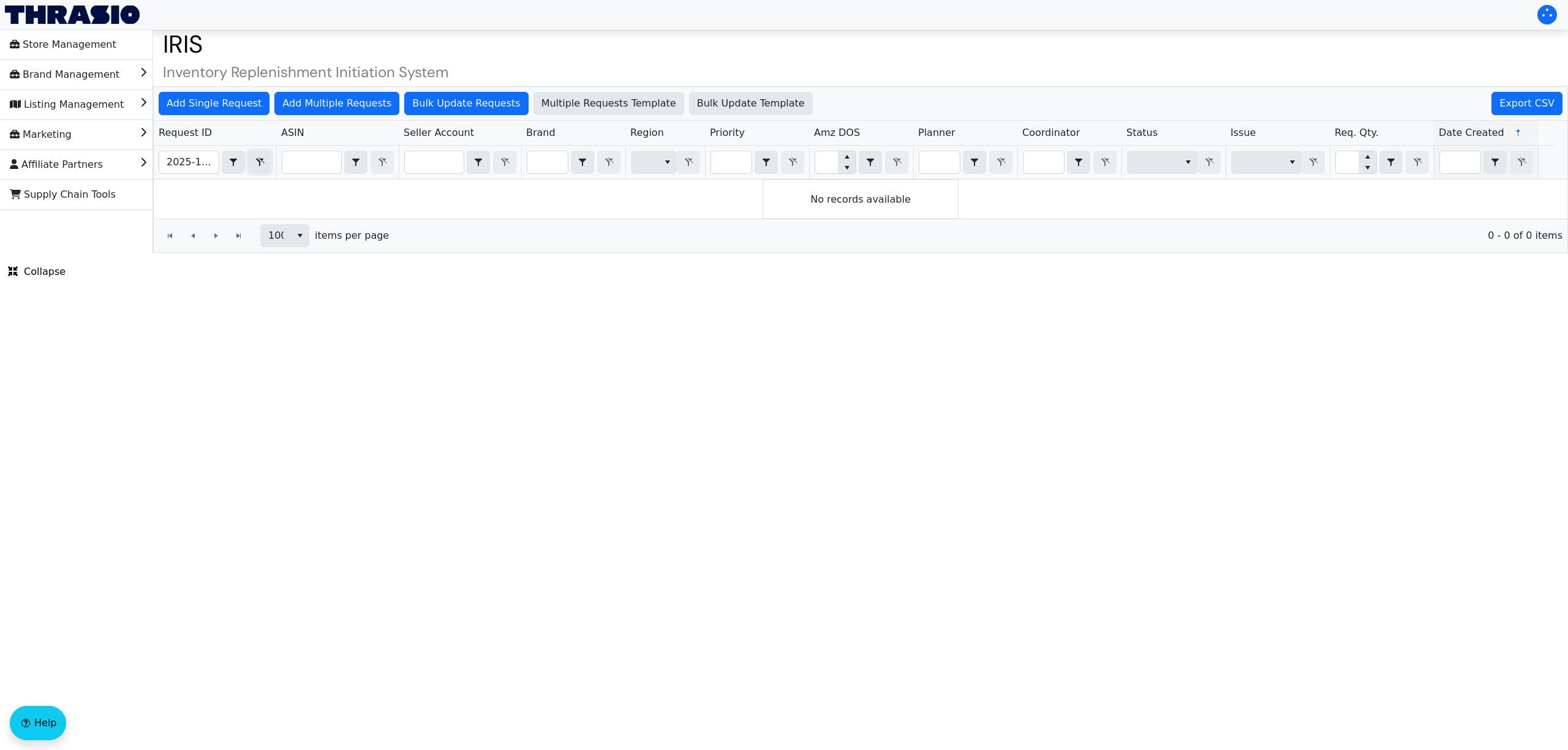
click at [267, 167] on button "Filter" at bounding box center [259, 162] width 23 height 23
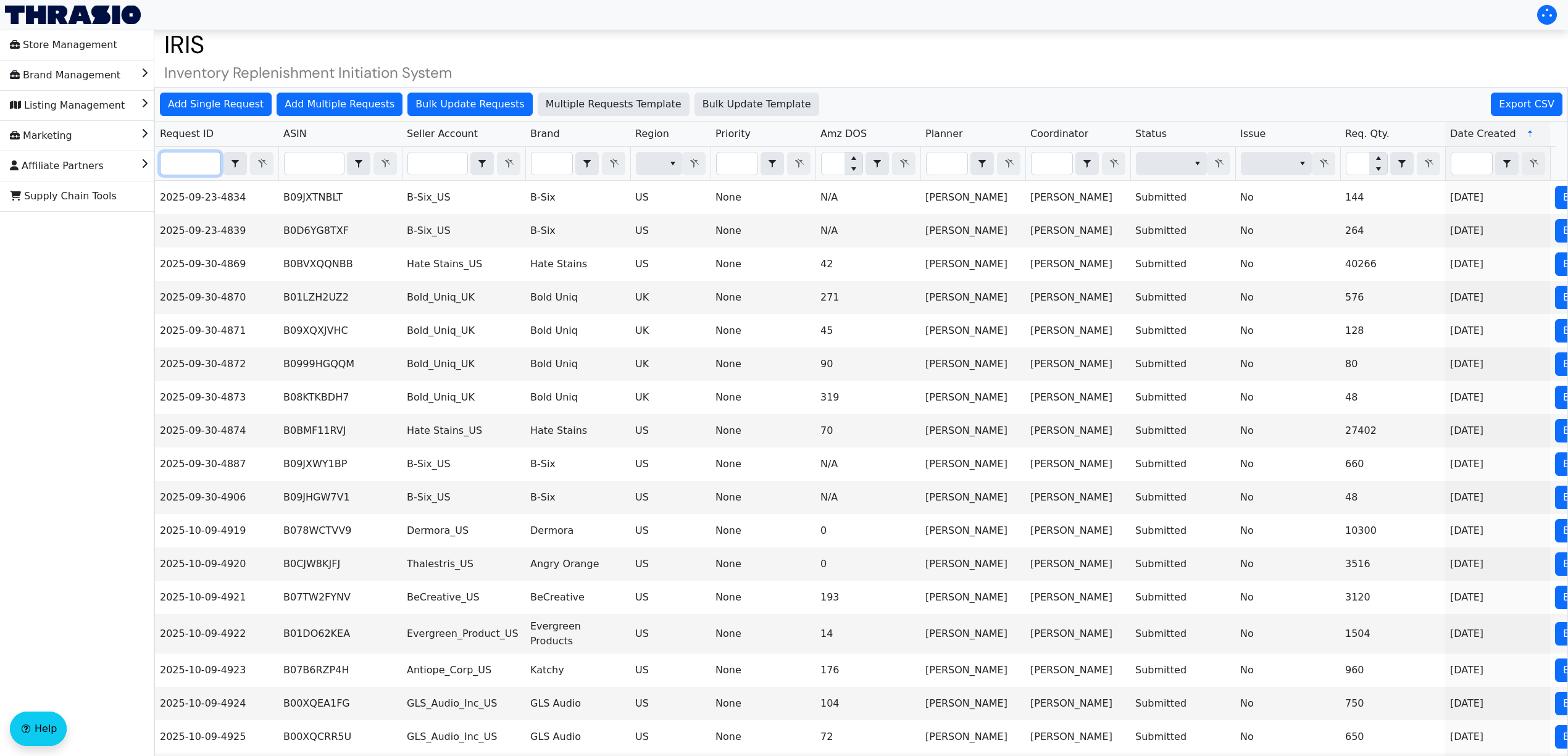
click at [212, 164] on input "Filter" at bounding box center [191, 164] width 60 height 22
paste input "2025-10-09-4977"
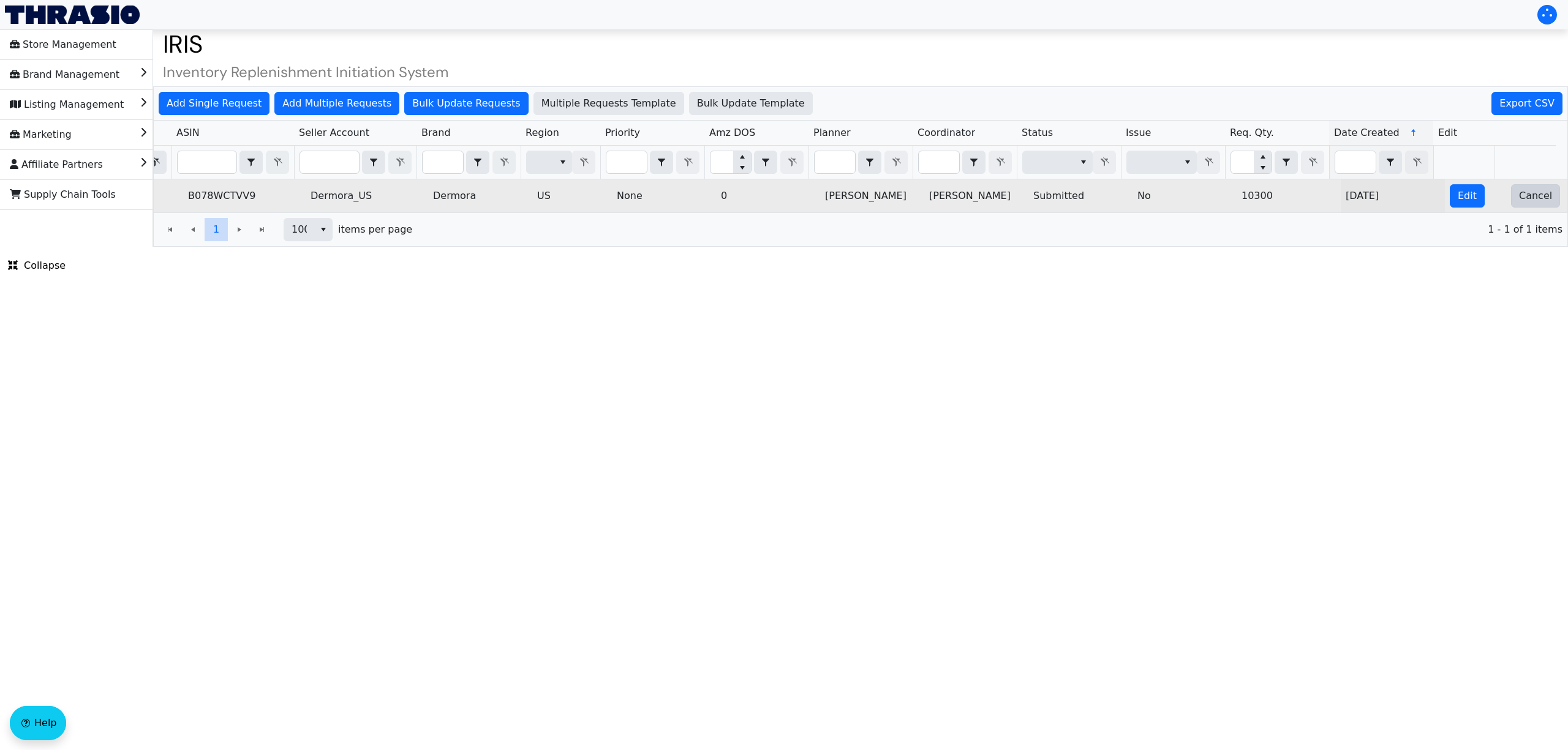
type input "2025-10-09-4977"
click at [1522, 200] on span "Cancel" at bounding box center [1536, 196] width 33 height 15
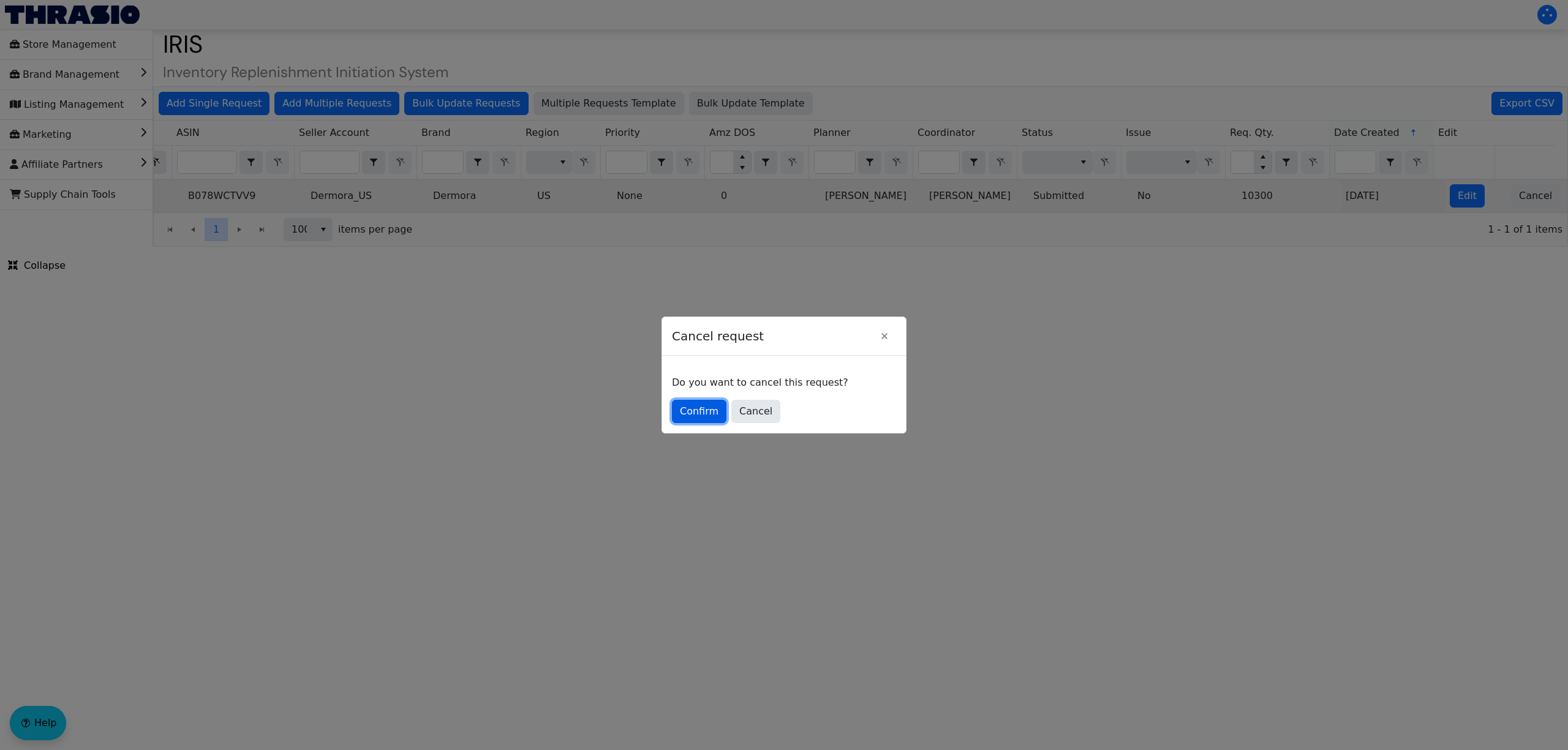
click at [687, 407] on span "Confirm" at bounding box center [699, 411] width 39 height 15
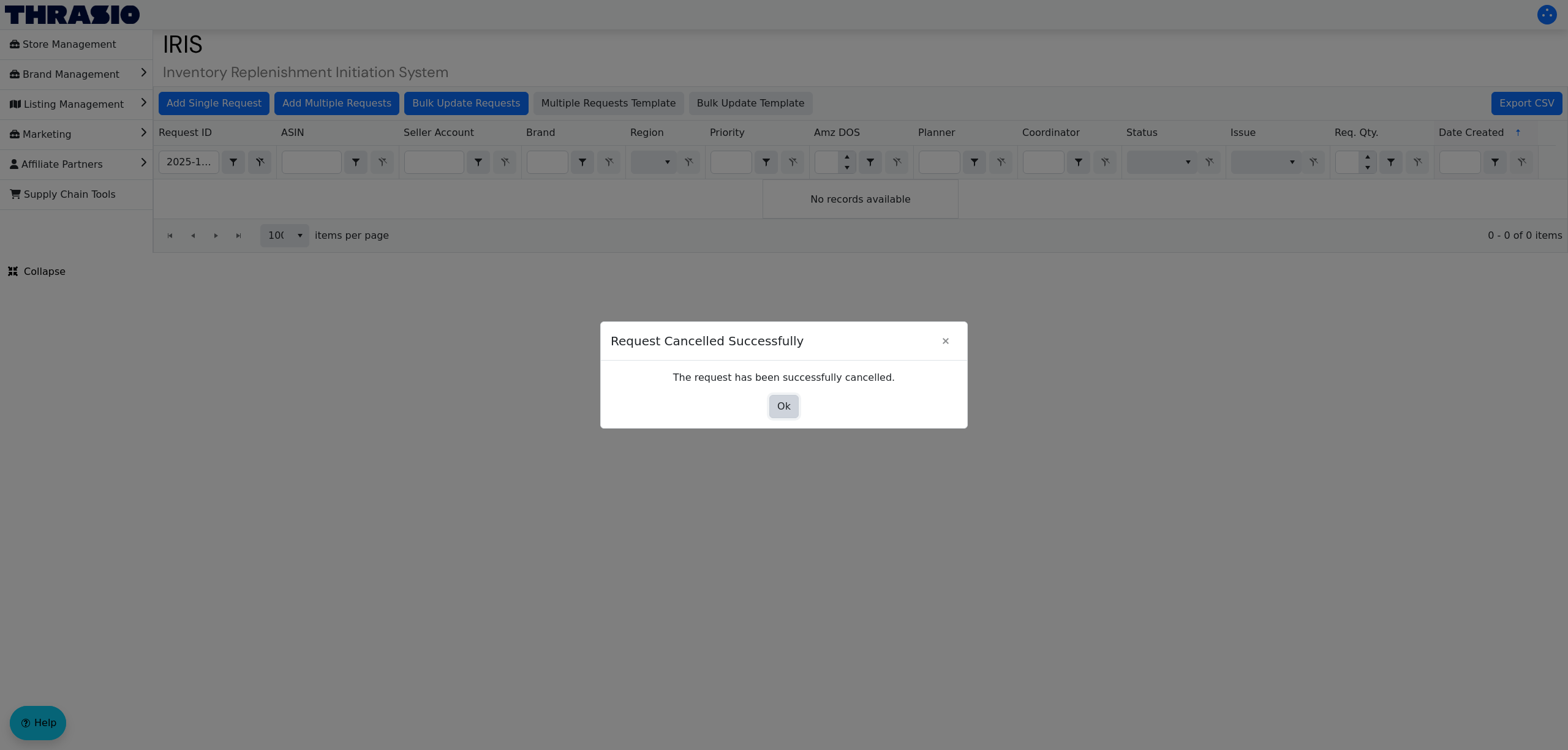
click at [786, 415] on button "Ok" at bounding box center [784, 407] width 30 height 23
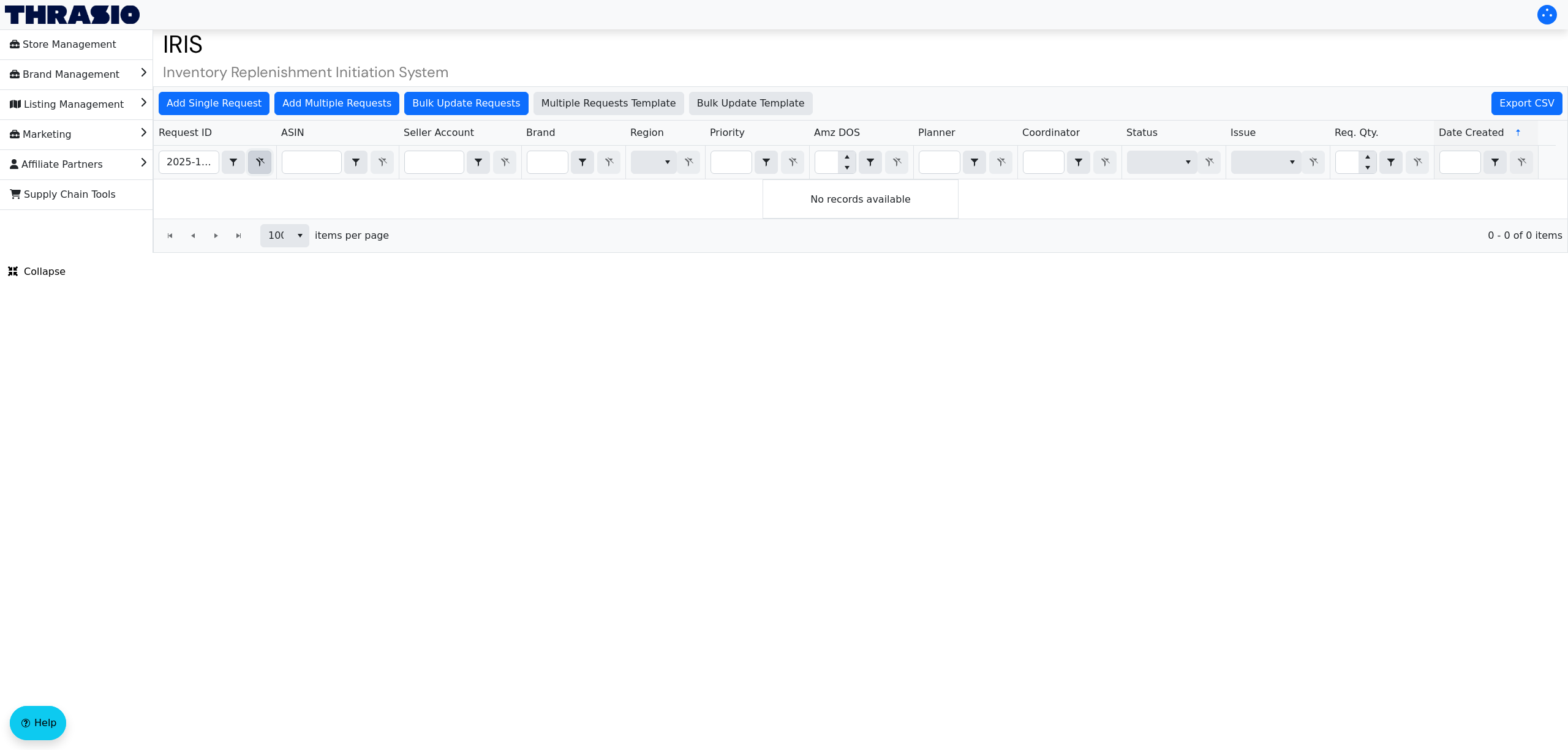
click at [255, 164] on icon "Filter" at bounding box center [260, 162] width 15 height 10
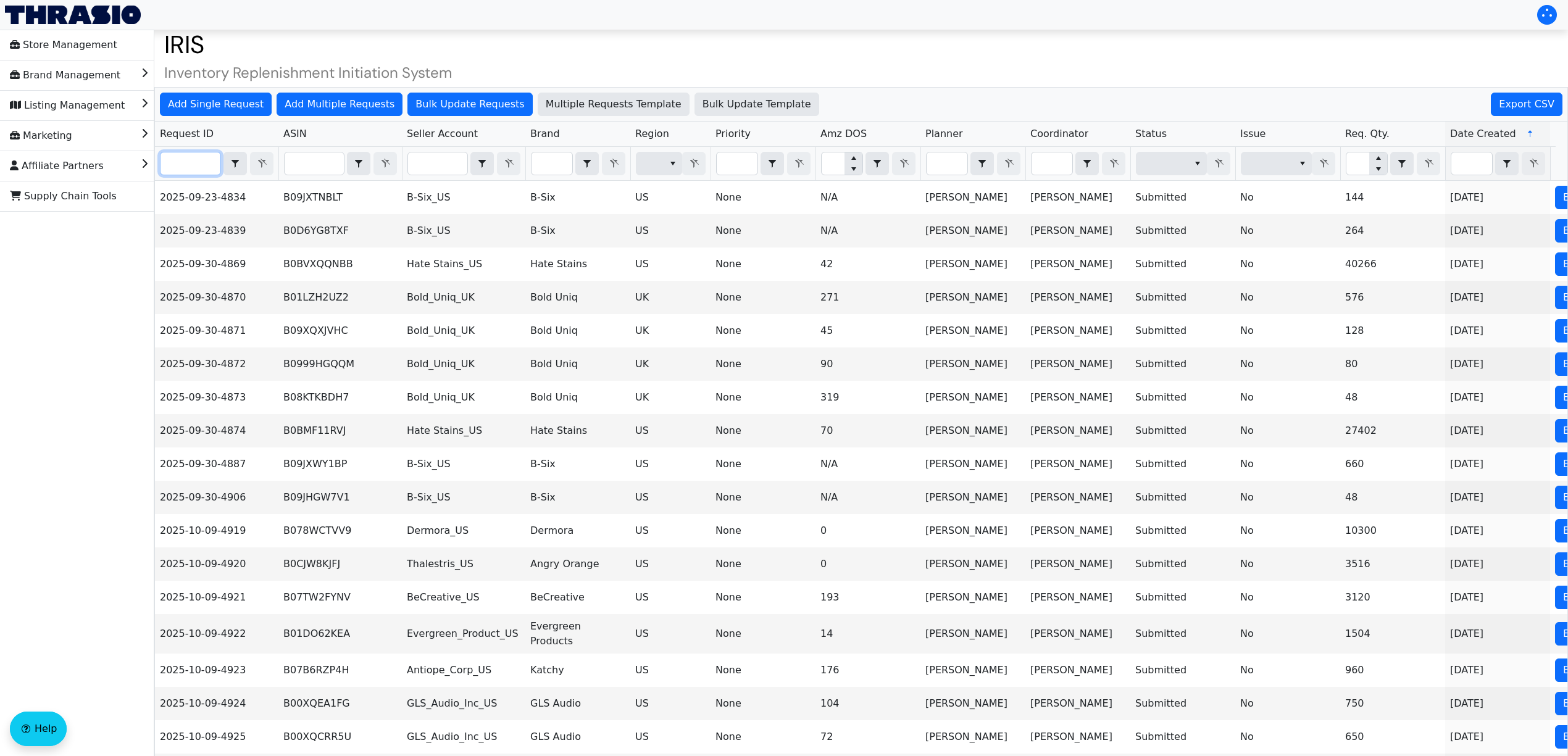
paste input "2025-10-09-4989"
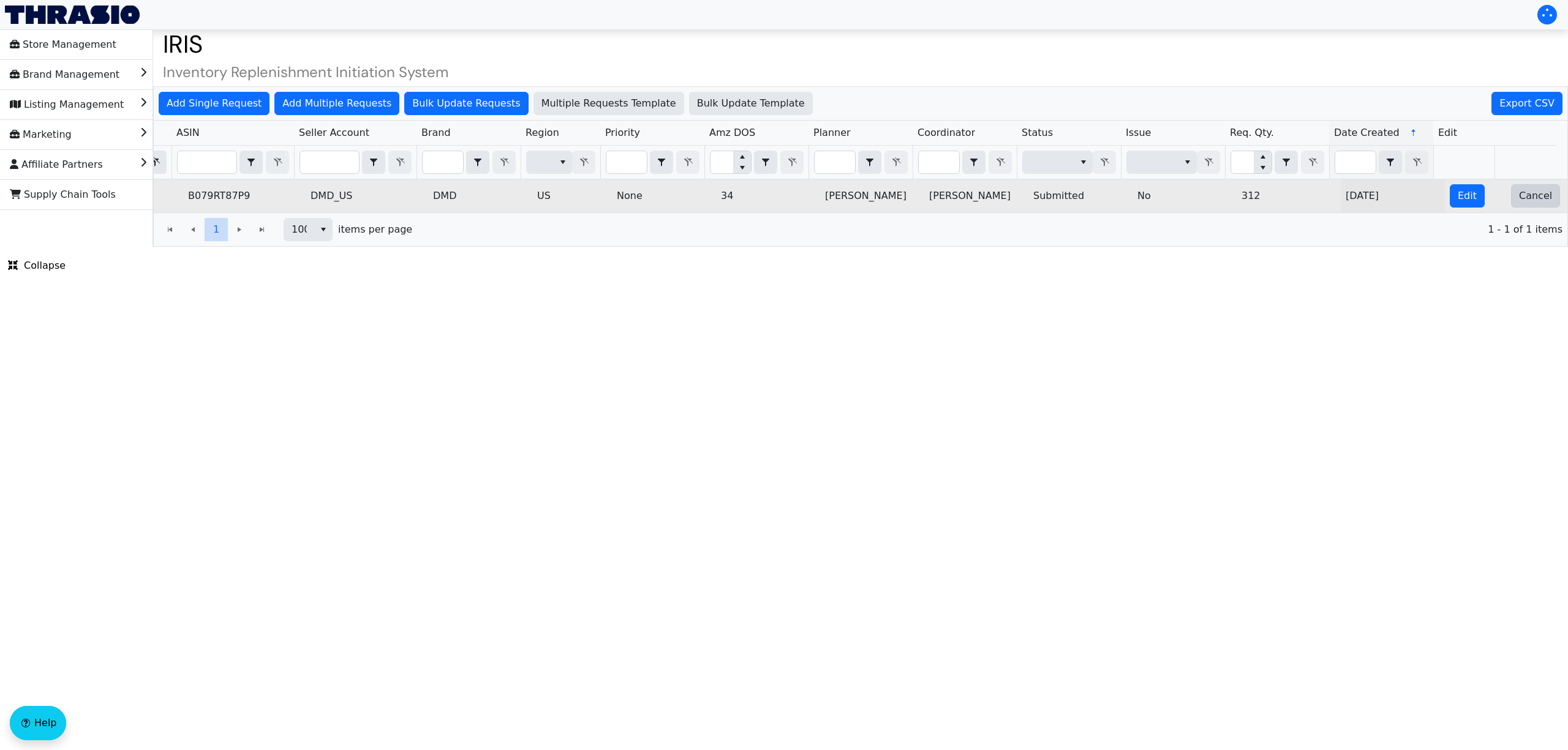
type input "2025-10-09-4989"
click at [1514, 206] on button "Cancel" at bounding box center [1535, 196] width 49 height 23
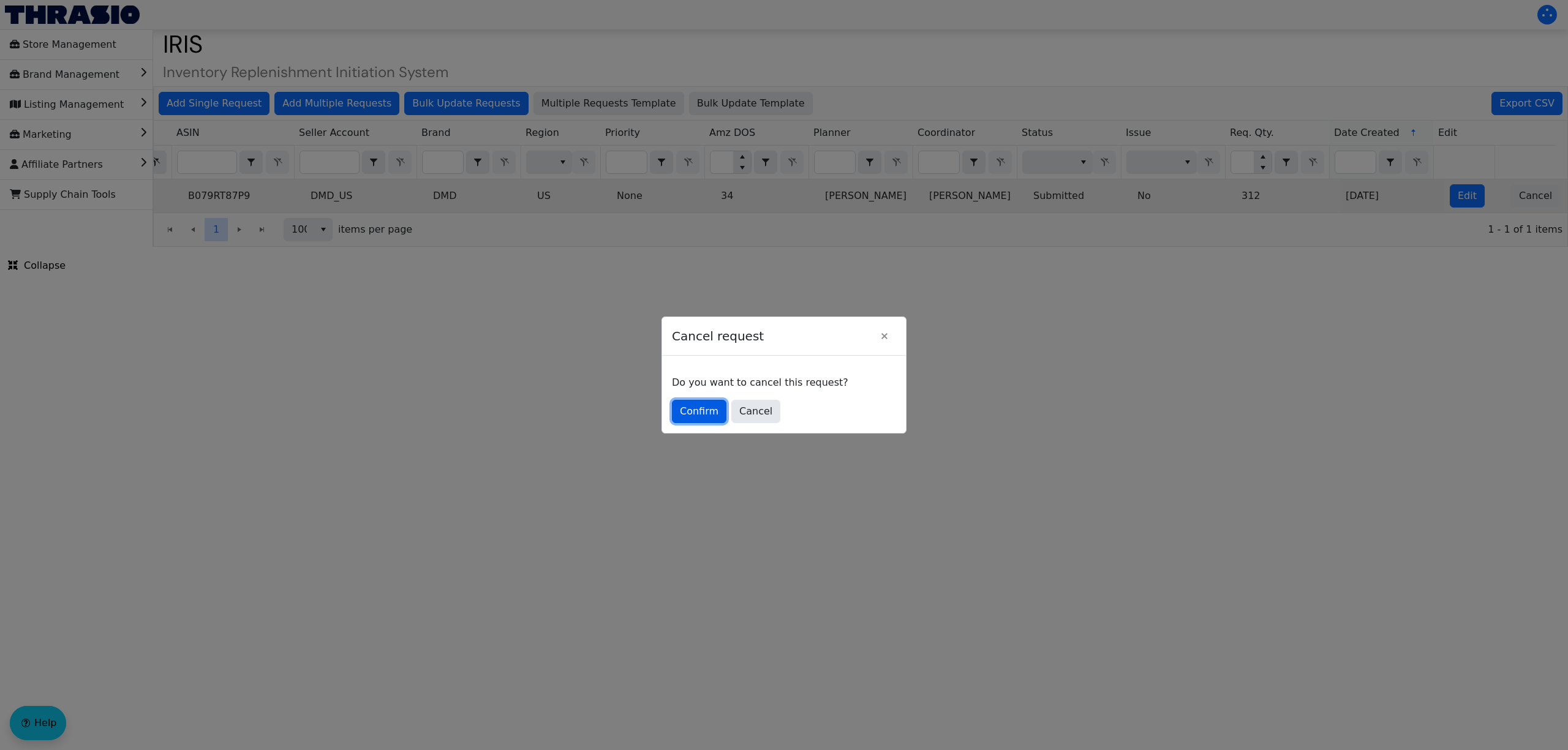
click at [684, 415] on span "Confirm" at bounding box center [699, 411] width 39 height 15
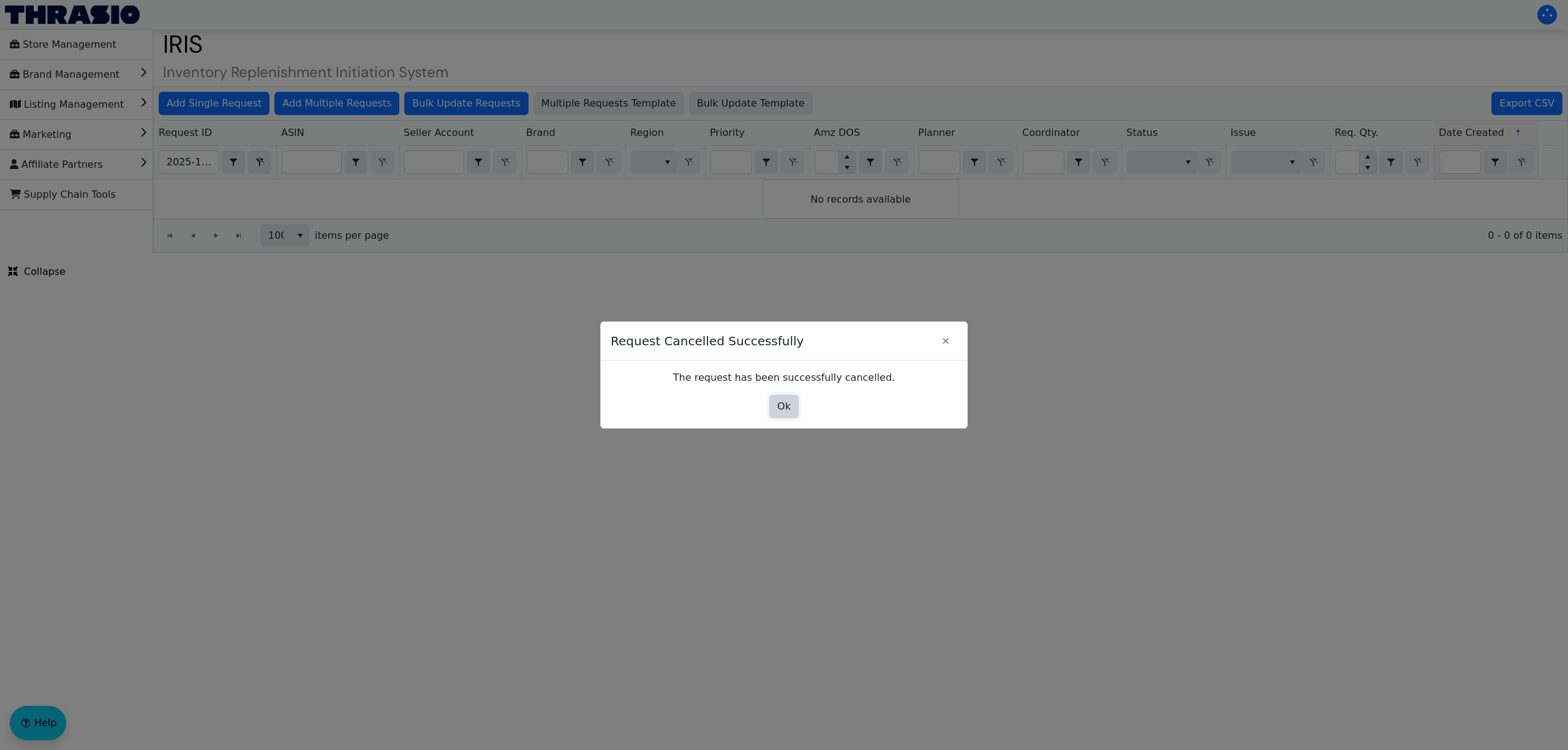
click at [772, 413] on button "Ok" at bounding box center [784, 407] width 30 height 23
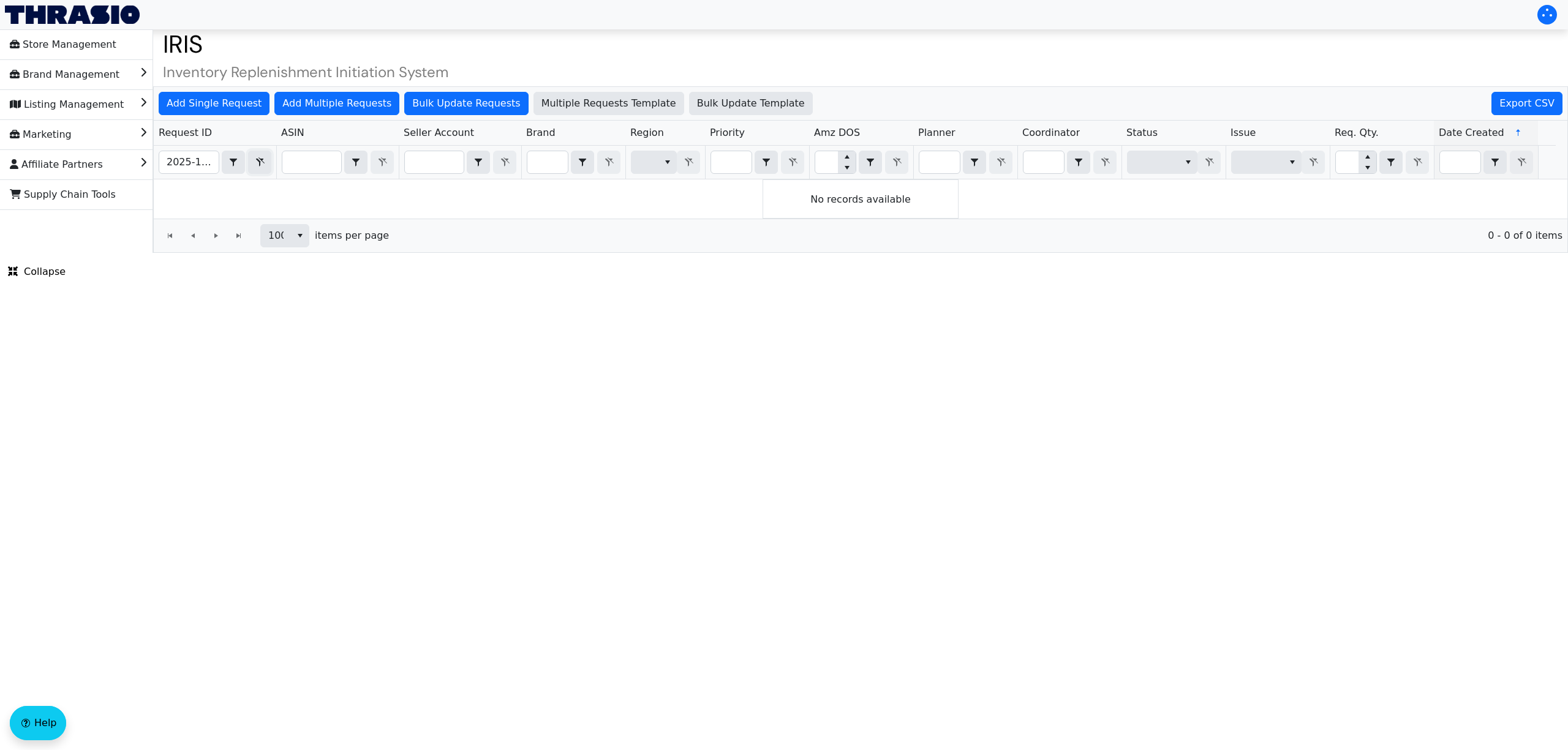
drag, startPoint x: 267, startPoint y: 162, endPoint x: 260, endPoint y: 162, distance: 7.0
click at [267, 162] on button "Filter" at bounding box center [259, 162] width 23 height 23
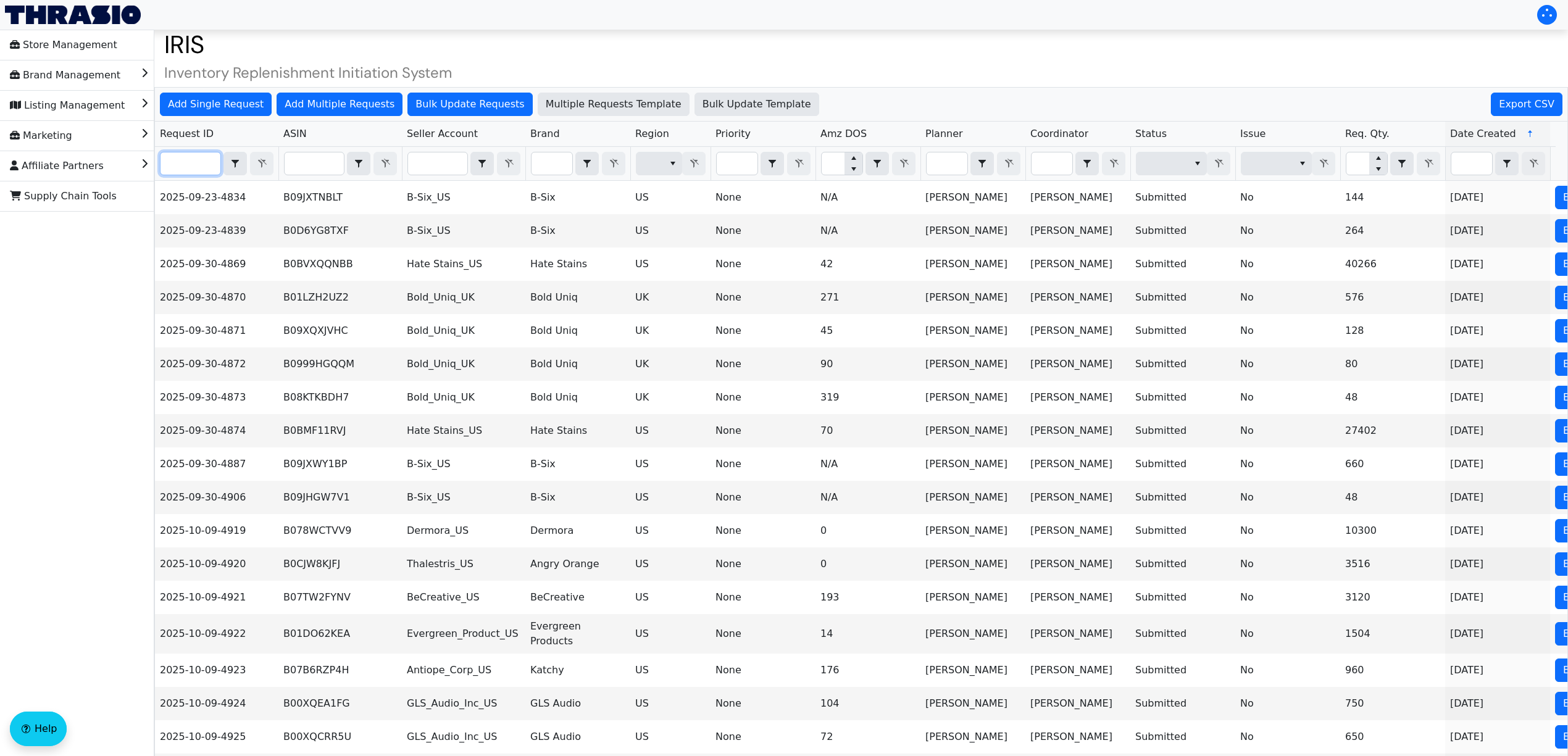
click at [196, 164] on input "Filter" at bounding box center [191, 164] width 60 height 22
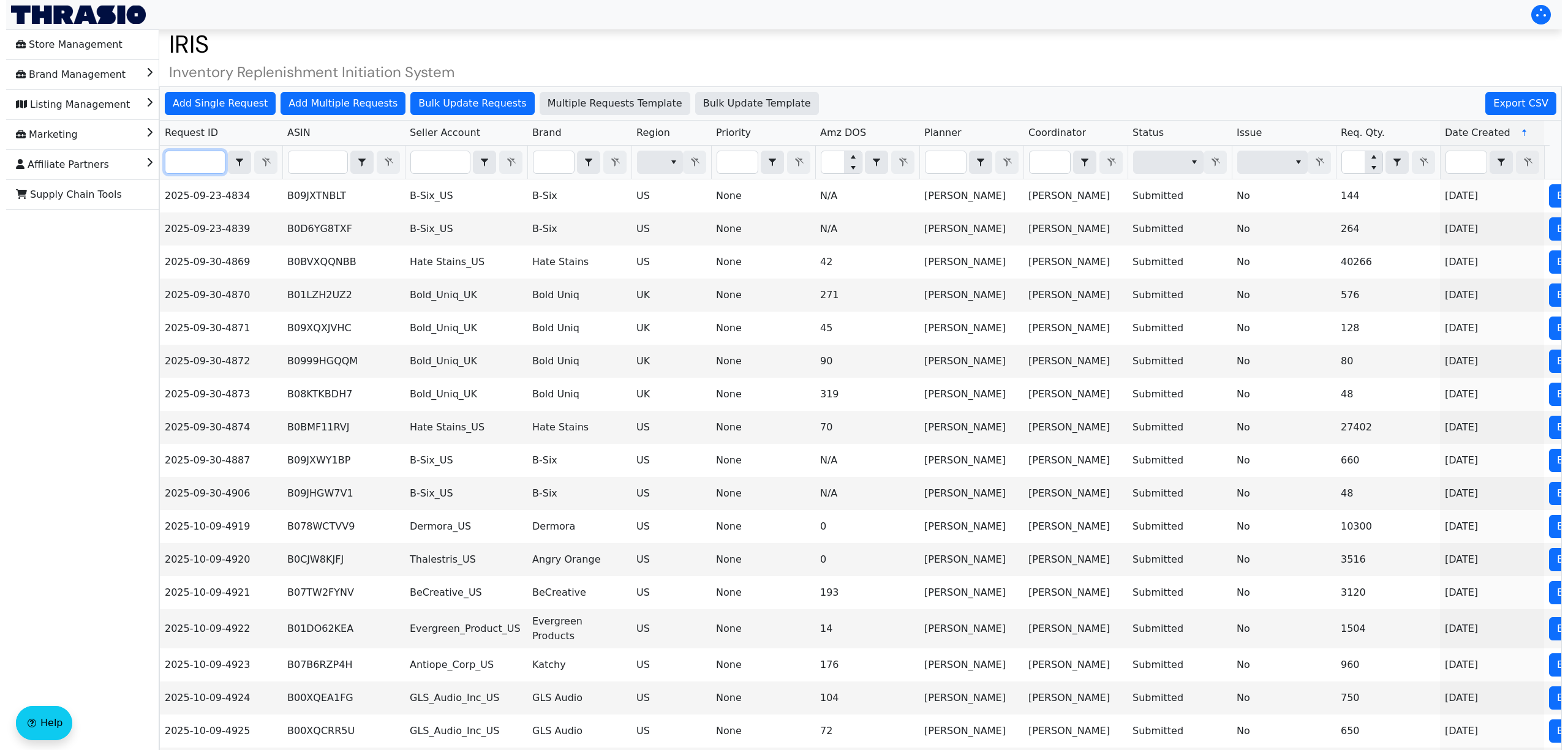
paste input "2025-10-09-5016"
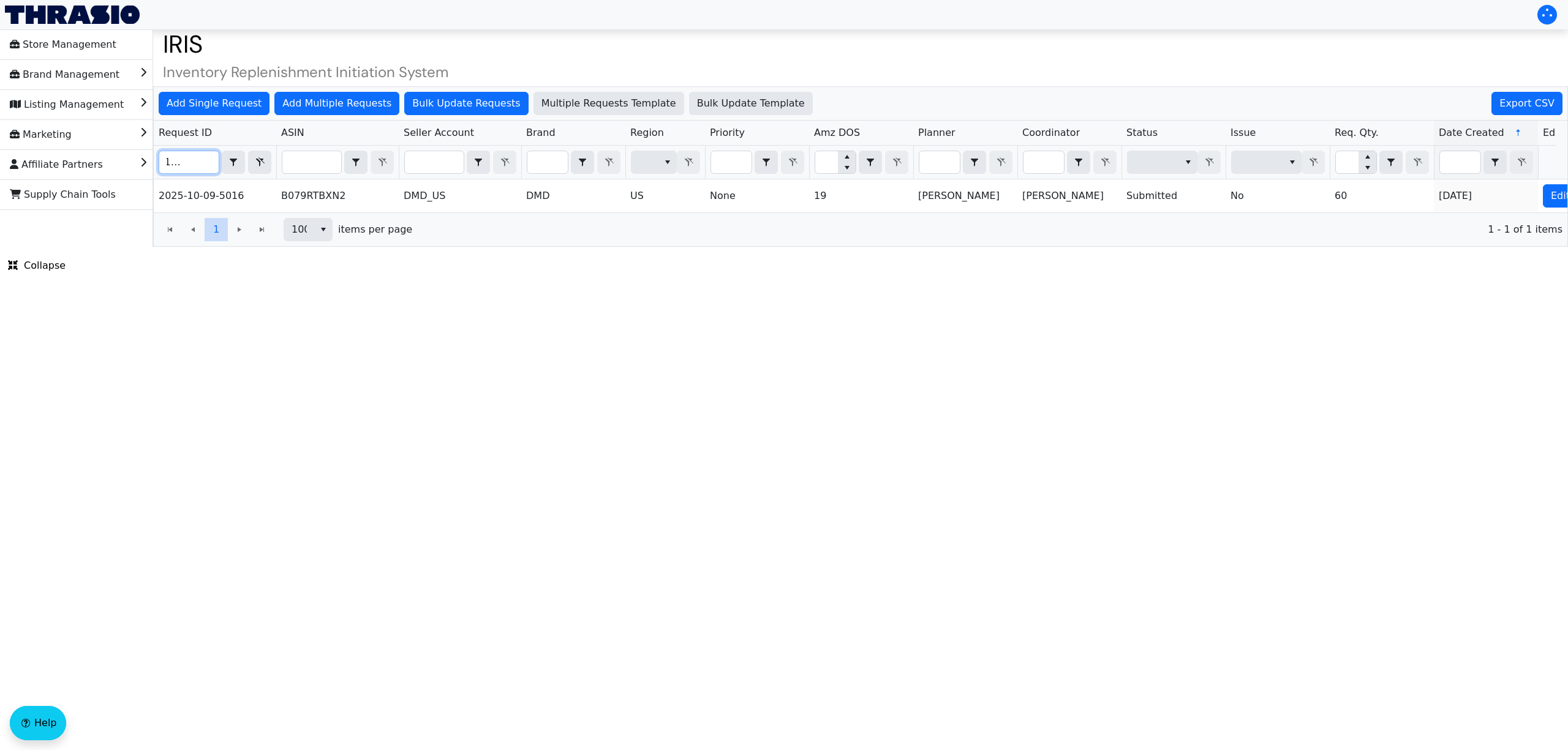
type input "2025-10-09-5016"
click at [1489, 226] on div "1 1 100 items per page 1 - 1 of 1 items" at bounding box center [861, 229] width 1414 height 33
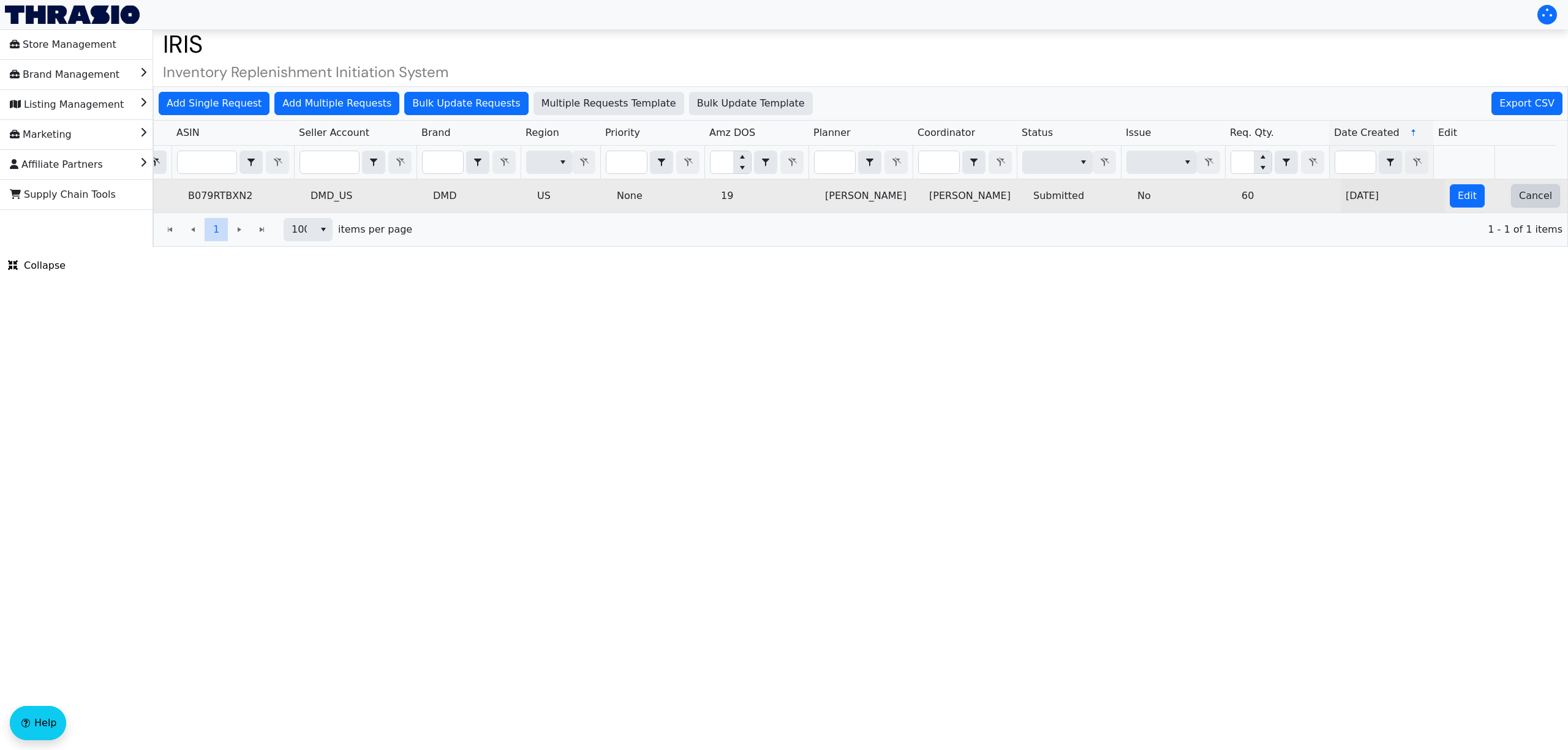
click at [1519, 203] on span "Cancel" at bounding box center [1536, 196] width 33 height 15
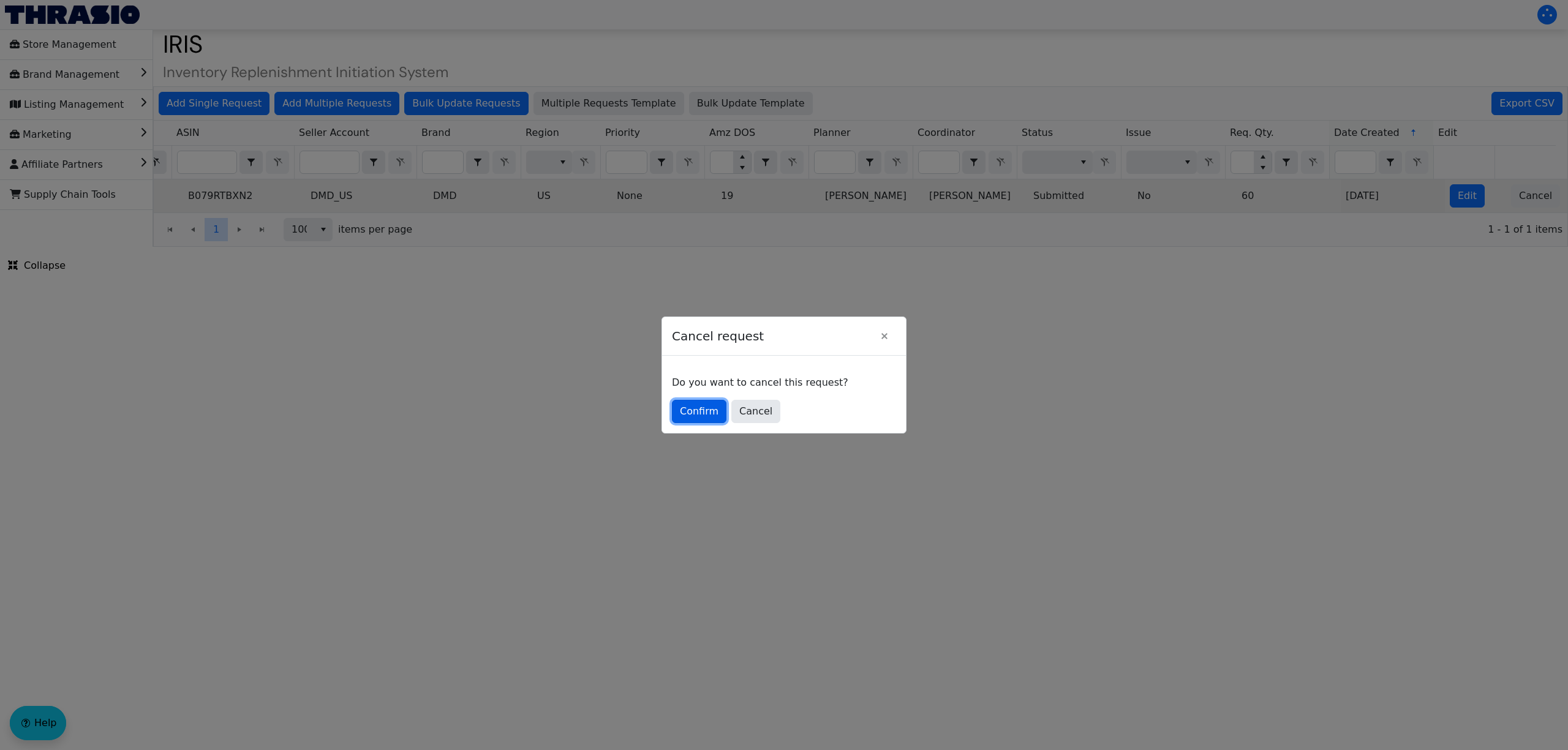
click at [676, 400] on button "Confirm" at bounding box center [699, 411] width 55 height 23
click at [696, 409] on span "Confirm" at bounding box center [699, 411] width 39 height 15
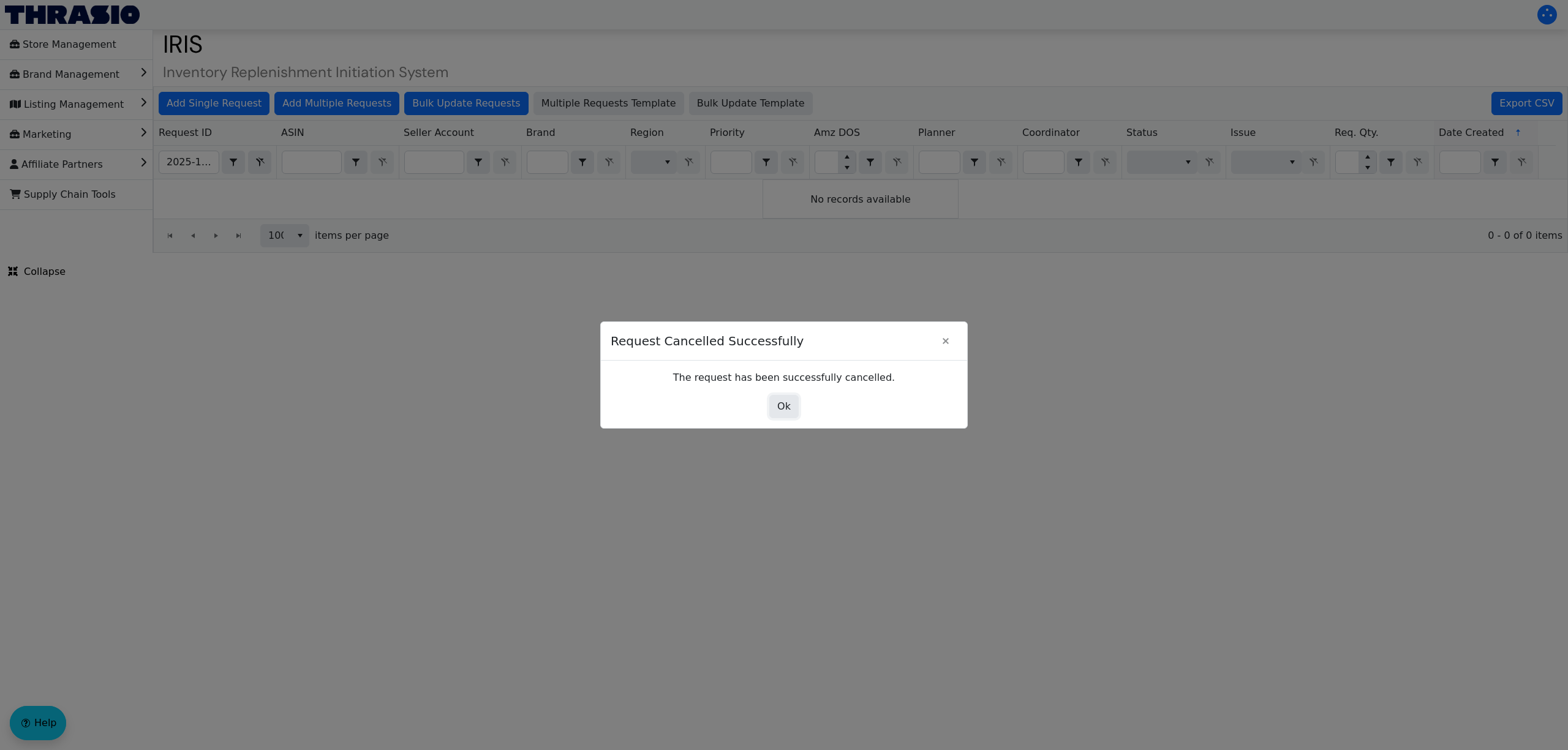
drag, startPoint x: 784, startPoint y: 407, endPoint x: 676, endPoint y: 397, distance: 108.5
click at [786, 407] on span "Ok" at bounding box center [784, 407] width 14 height 15
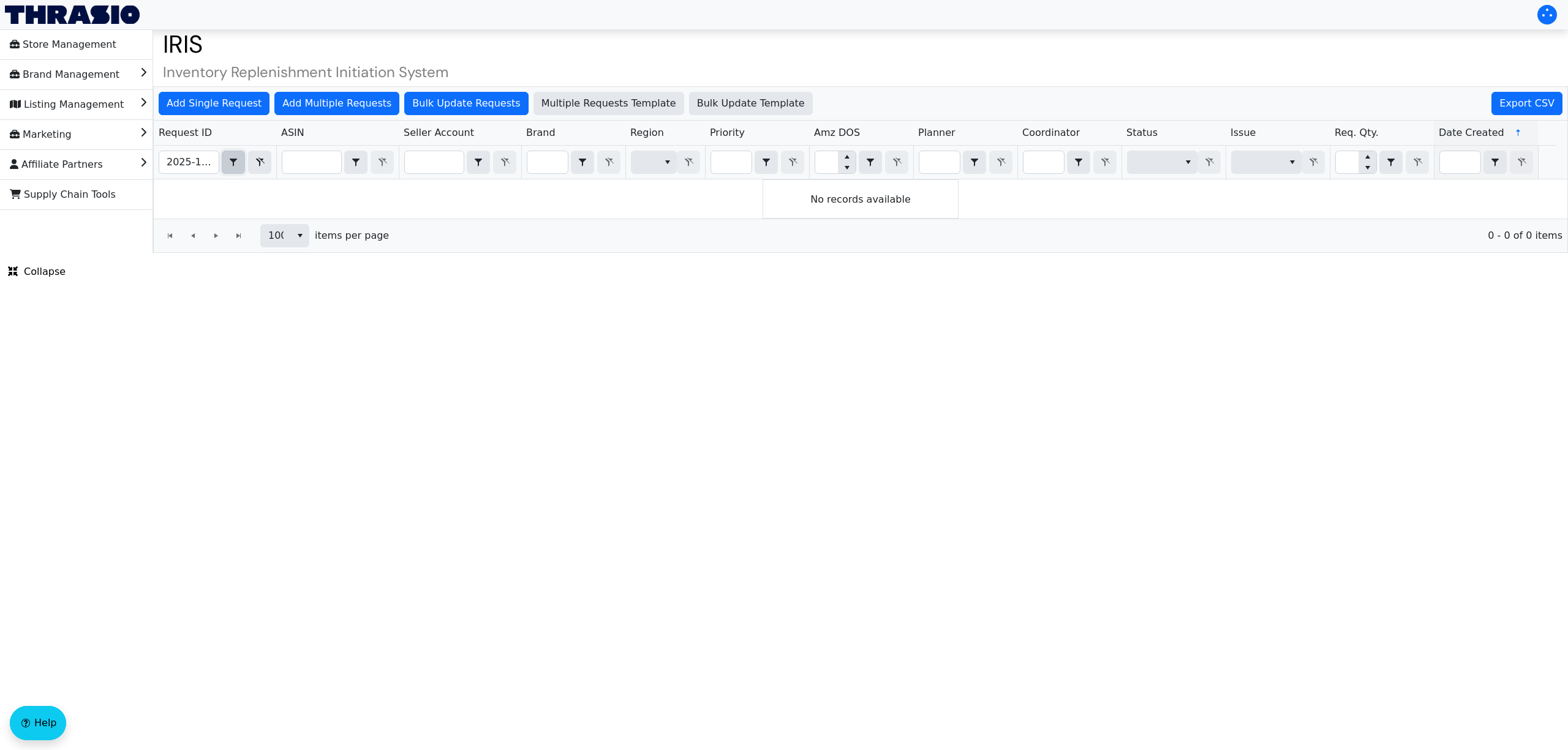
click at [237, 167] on icon "select" at bounding box center [233, 162] width 15 height 10
click at [251, 165] on button "Filter" at bounding box center [259, 162] width 23 height 23
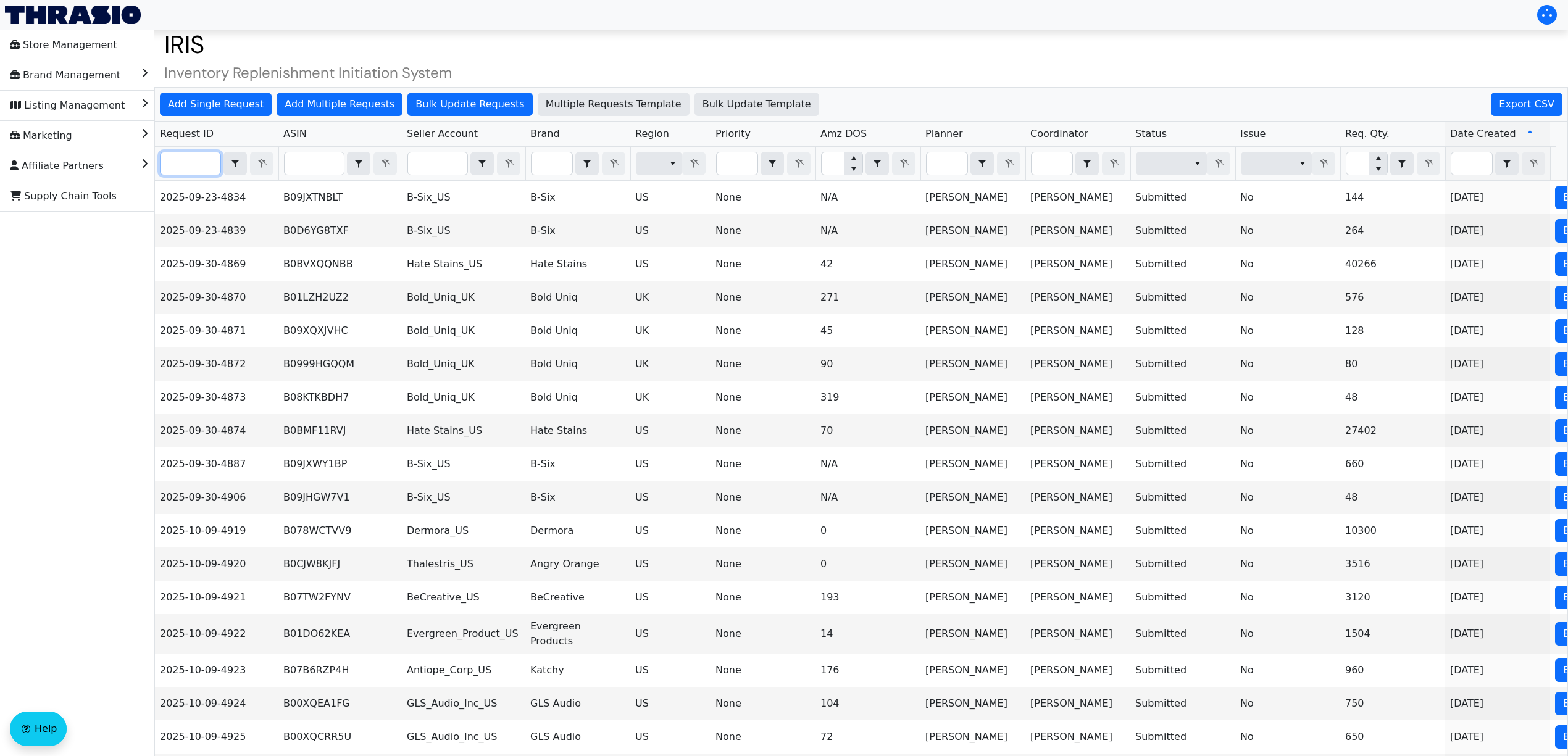
paste input "2025-10-09-5021"
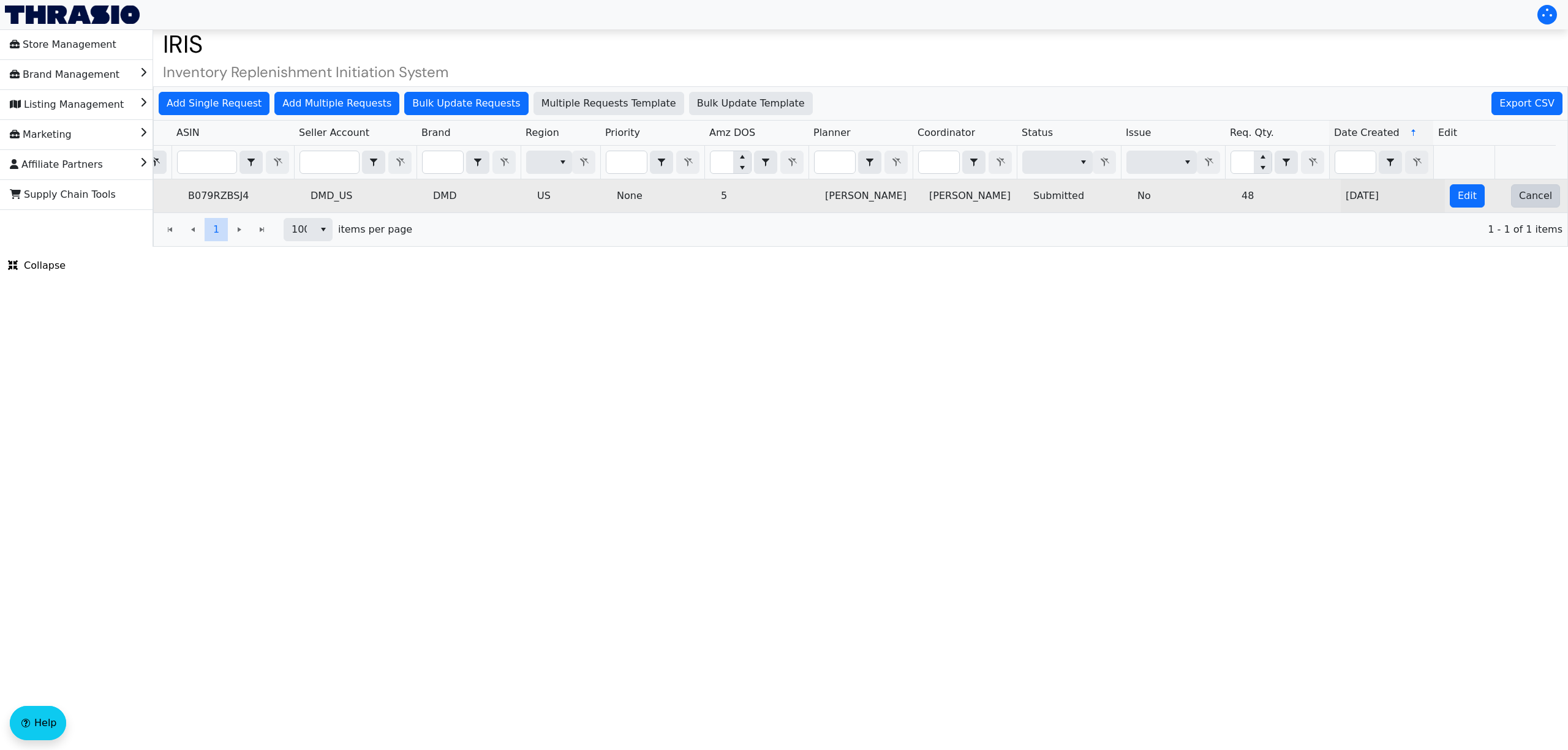
type input "2025-10-09-5021"
click at [1530, 207] on button "Cancel" at bounding box center [1535, 196] width 49 height 23
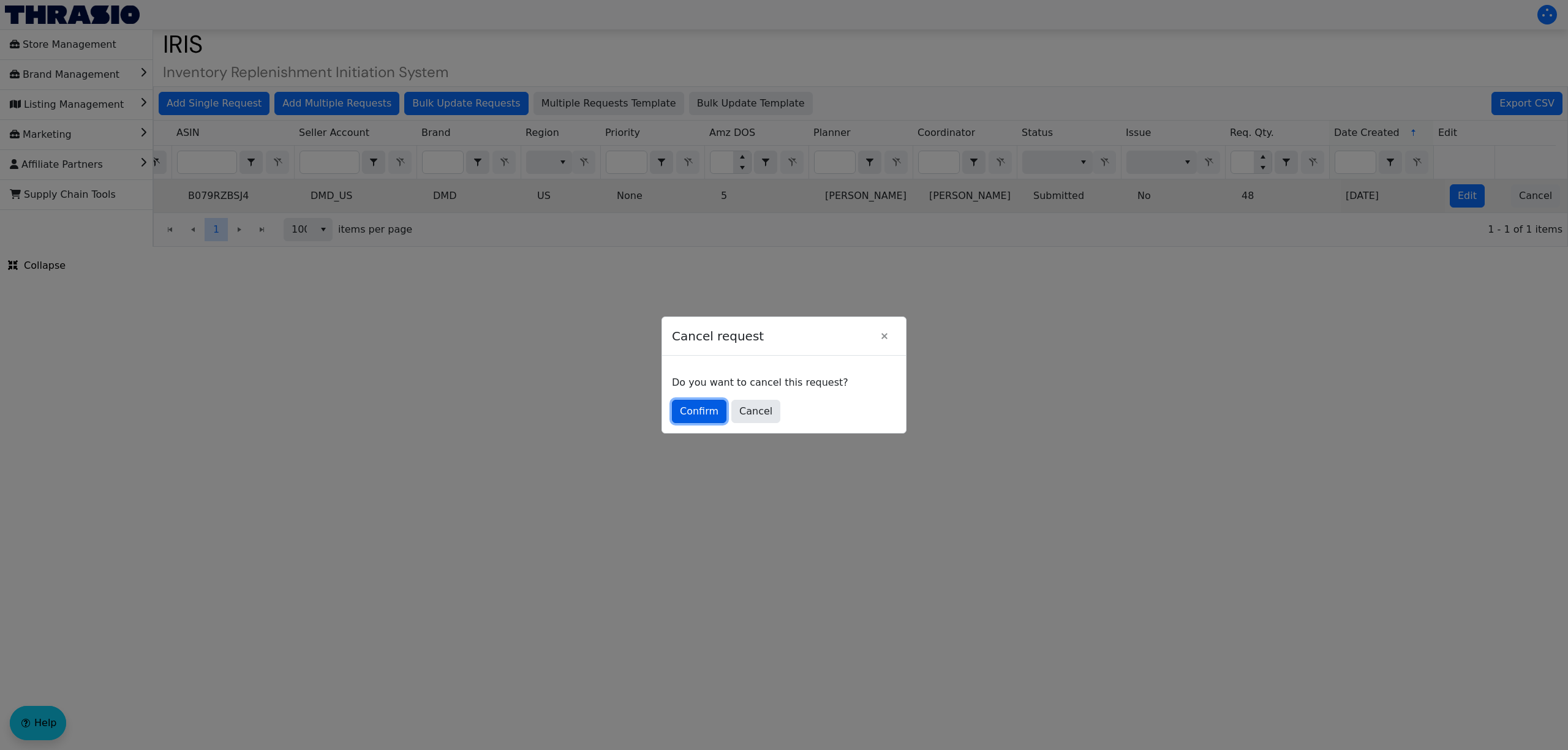
click at [680, 411] on span "Confirm" at bounding box center [699, 411] width 39 height 15
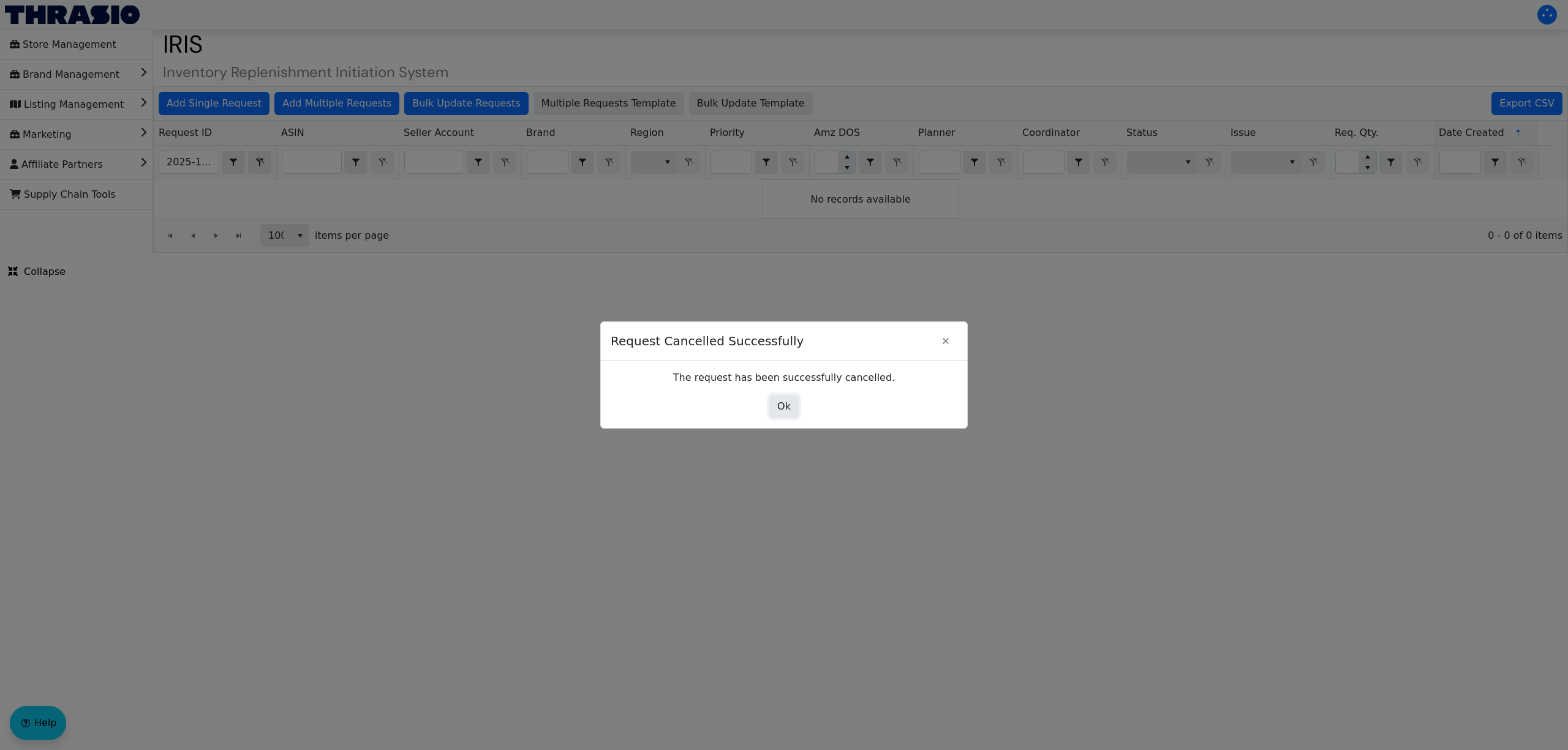
click at [780, 410] on span "Ok" at bounding box center [784, 407] width 14 height 15
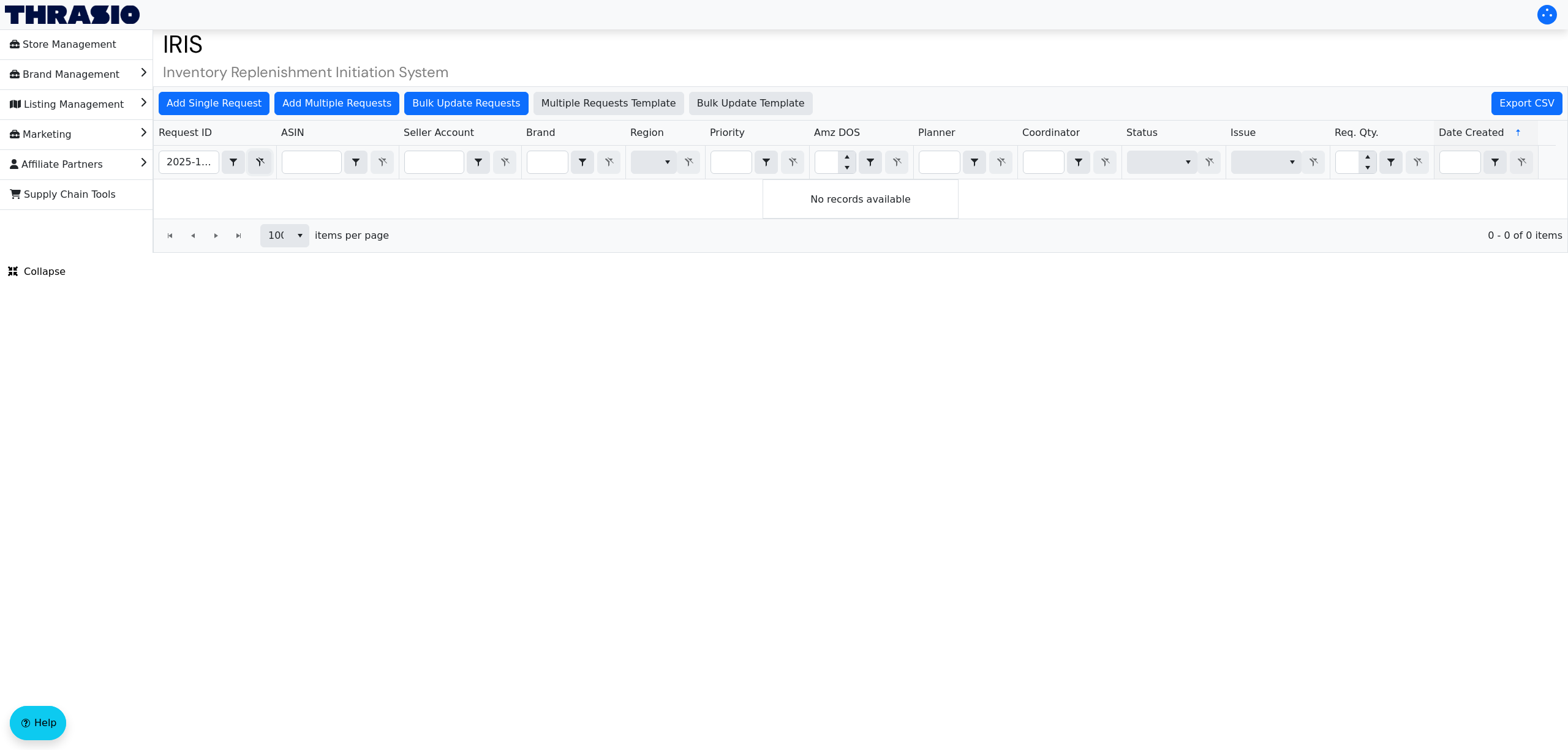
click at [260, 169] on span "Filter" at bounding box center [260, 162] width 15 height 15
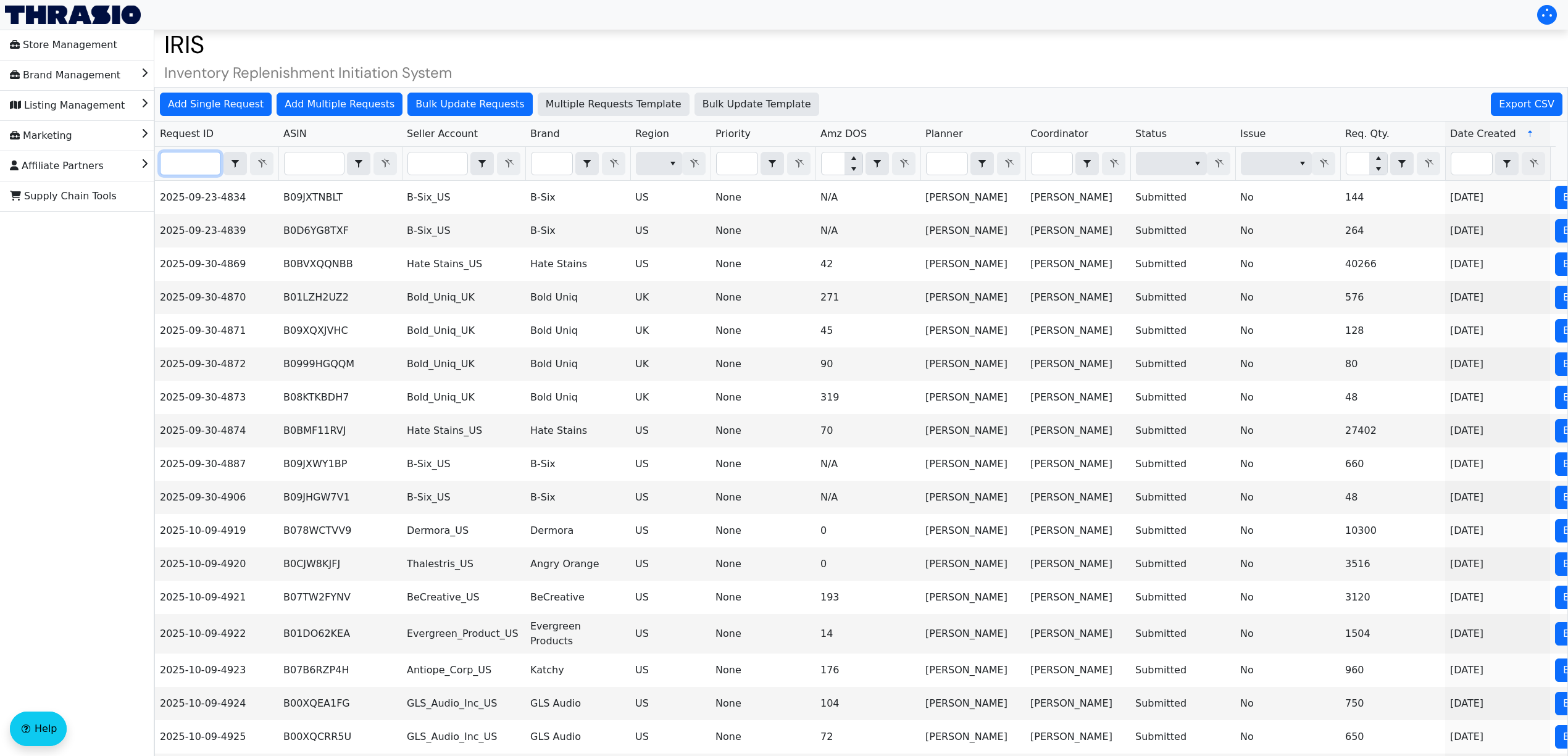
click at [201, 167] on input "Filter" at bounding box center [191, 164] width 60 height 22
paste input "2025-10-09-5006"
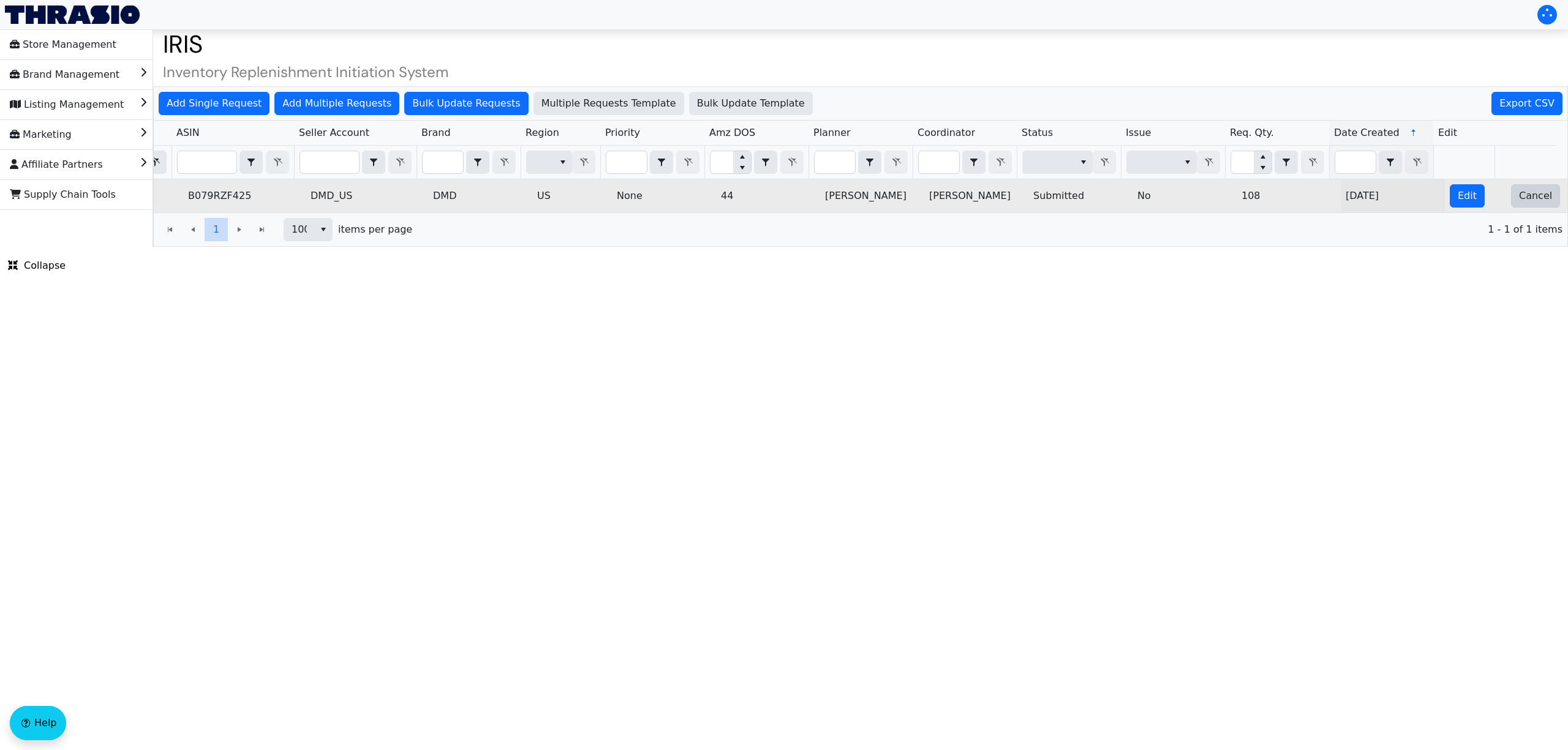
type input "2025-10-09-5006"
click at [1522, 208] on button "Cancel" at bounding box center [1535, 196] width 49 height 23
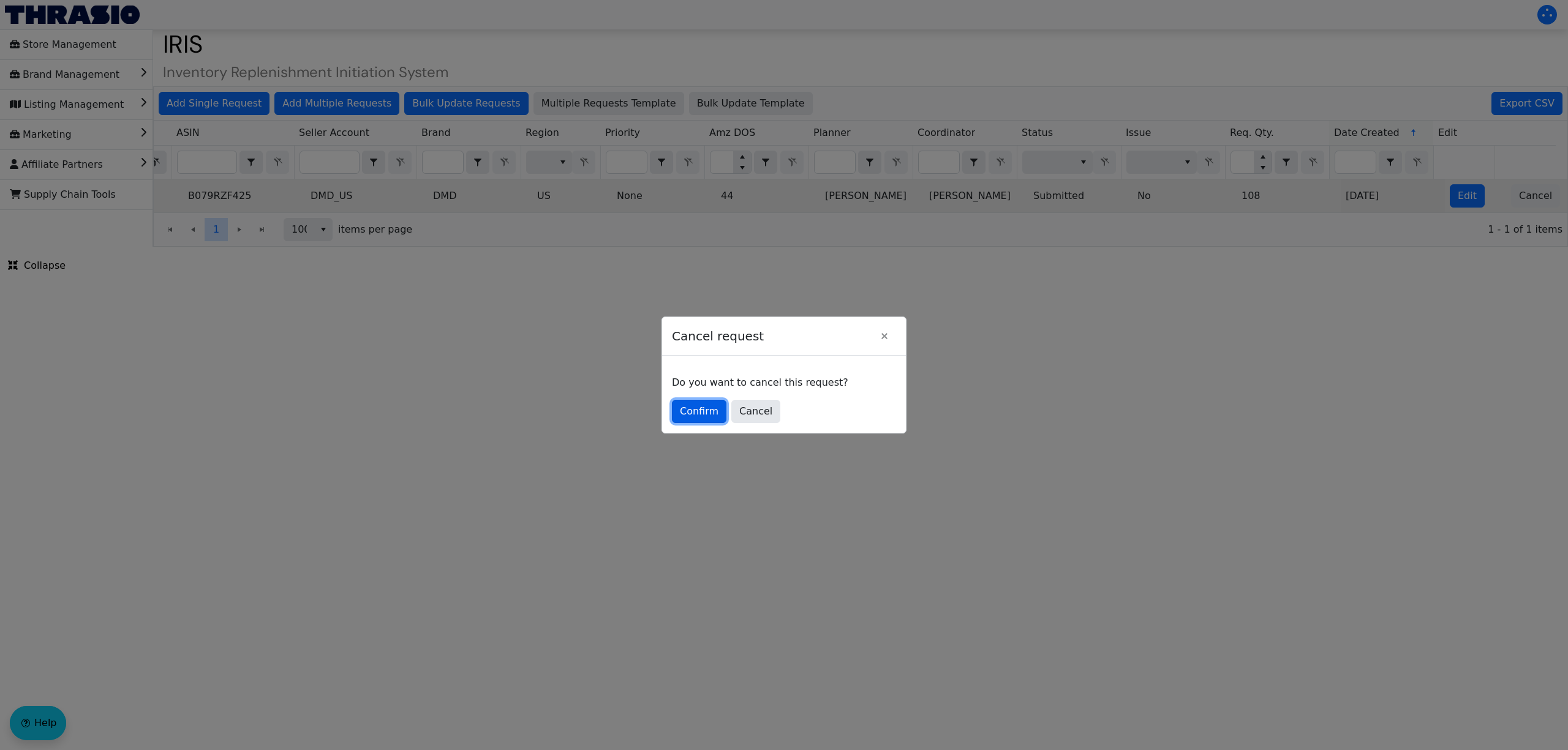
click at [714, 402] on button "Confirm" at bounding box center [699, 411] width 55 height 23
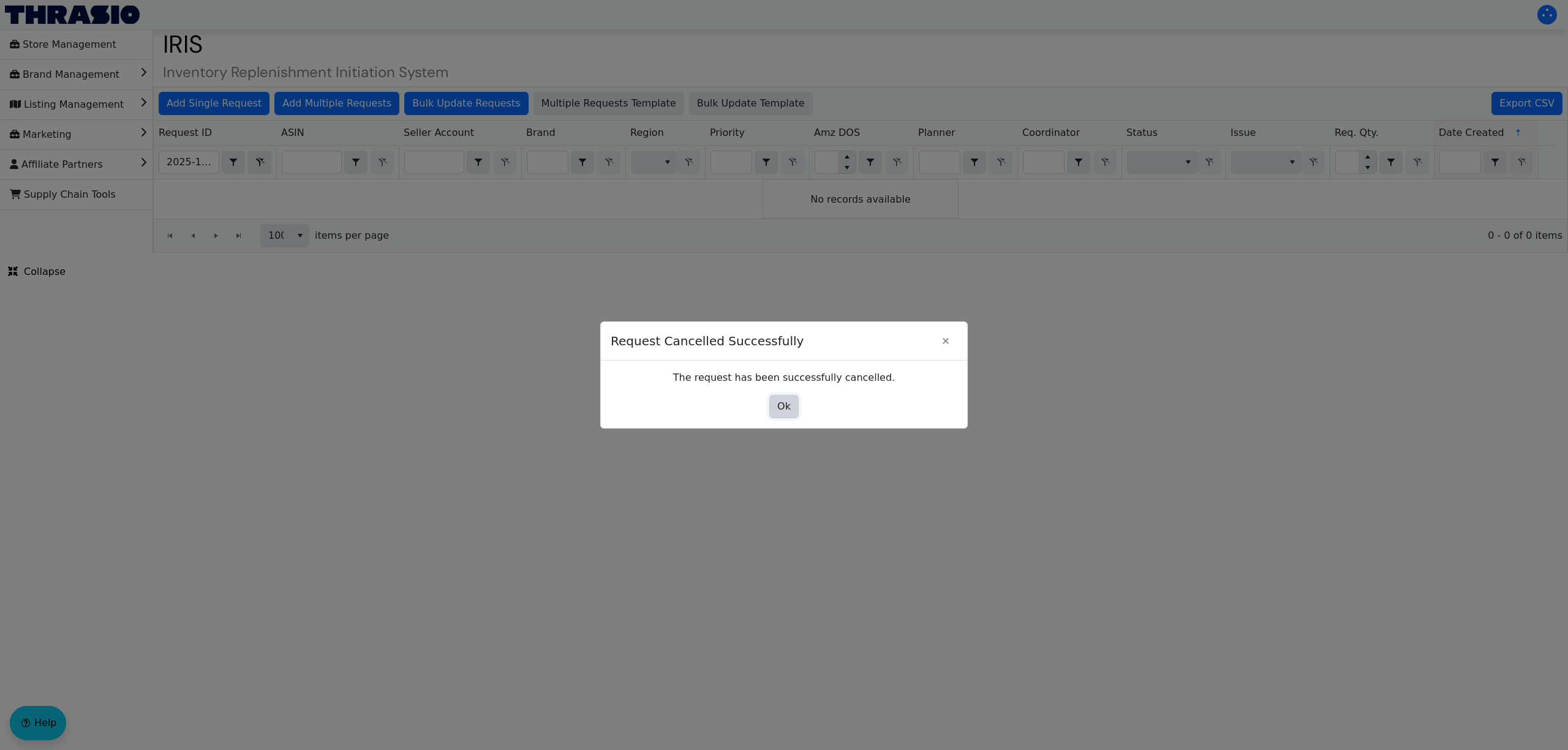
click at [790, 407] on button "Ok" at bounding box center [784, 407] width 30 height 23
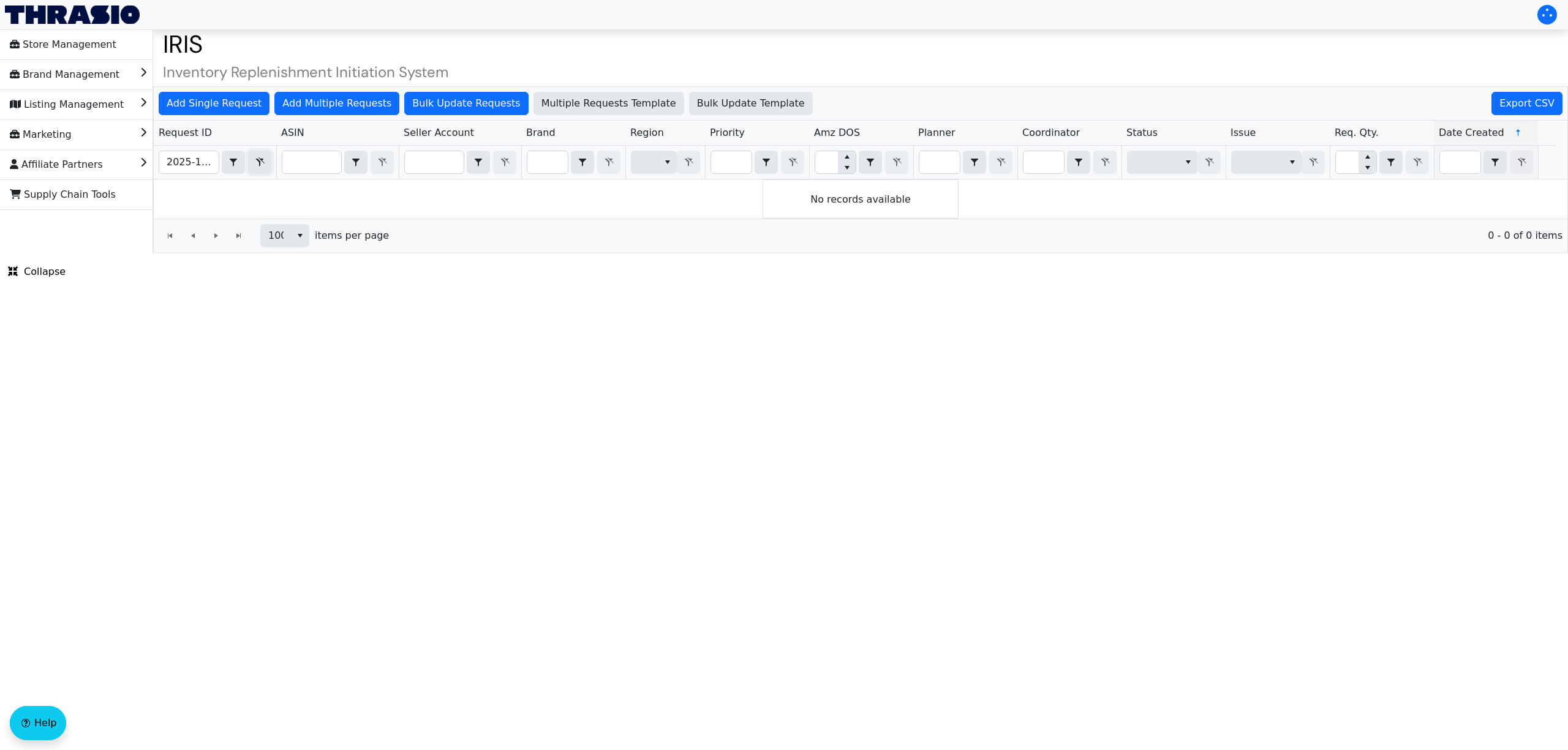
drag, startPoint x: 263, startPoint y: 165, endPoint x: 219, endPoint y: 158, distance: 44.6
click at [263, 165] on icon "Filter" at bounding box center [260, 162] width 15 height 10
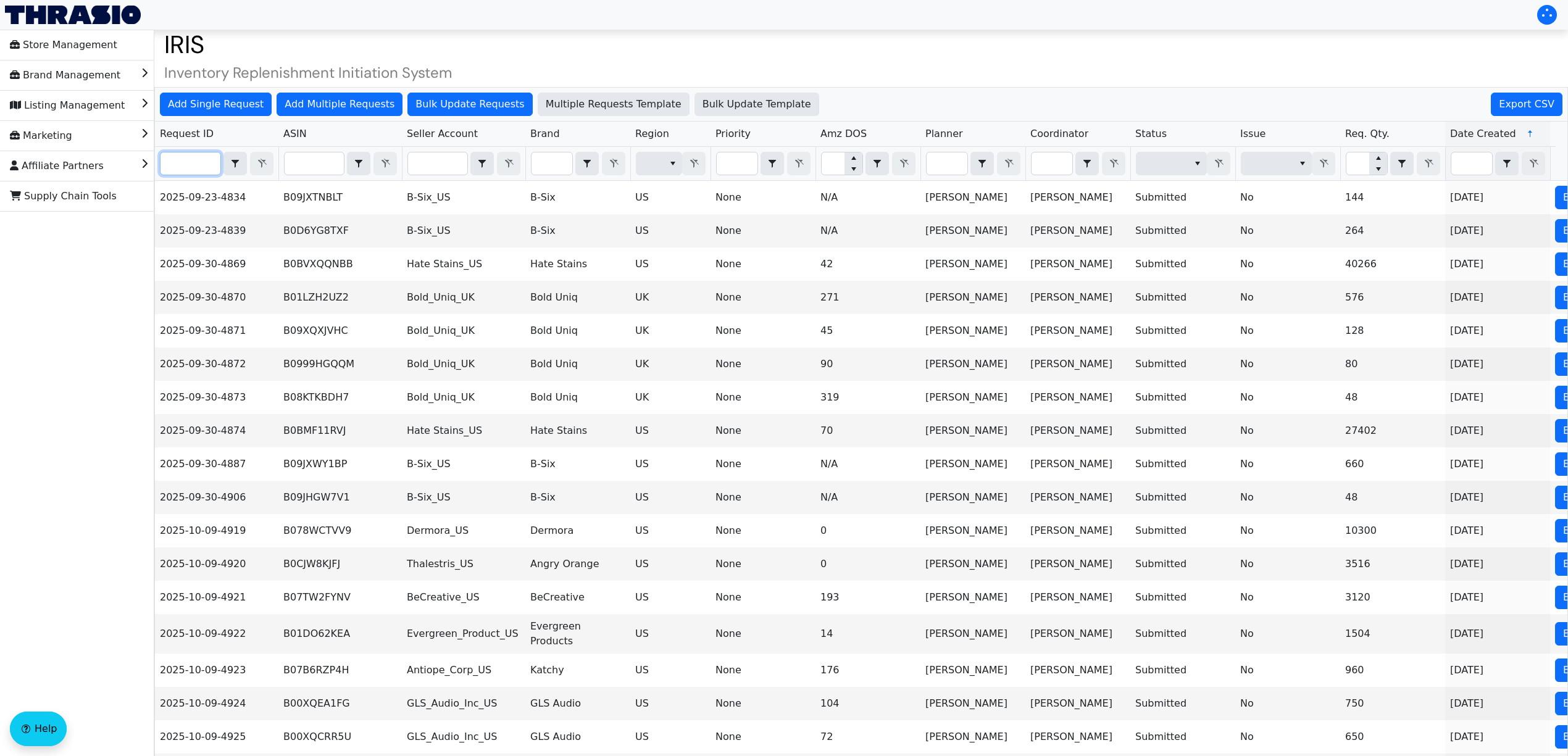
click at [206, 159] on input "Filter" at bounding box center [191, 164] width 60 height 22
paste input "2025-10-09-5011"
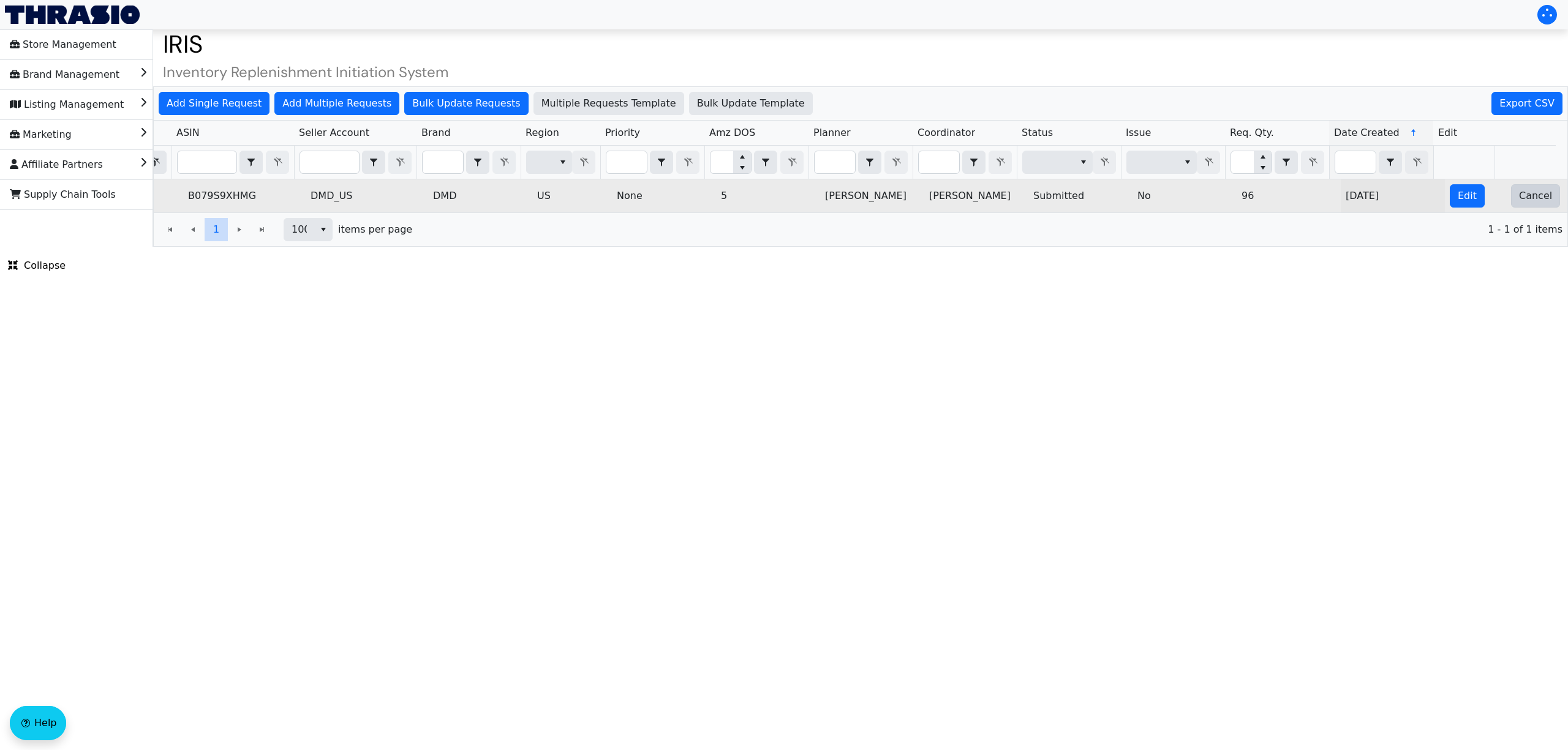
type input "2025-10-09-5011"
click at [1510, 204] on button "Cancel" at bounding box center [1535, 196] width 49 height 23
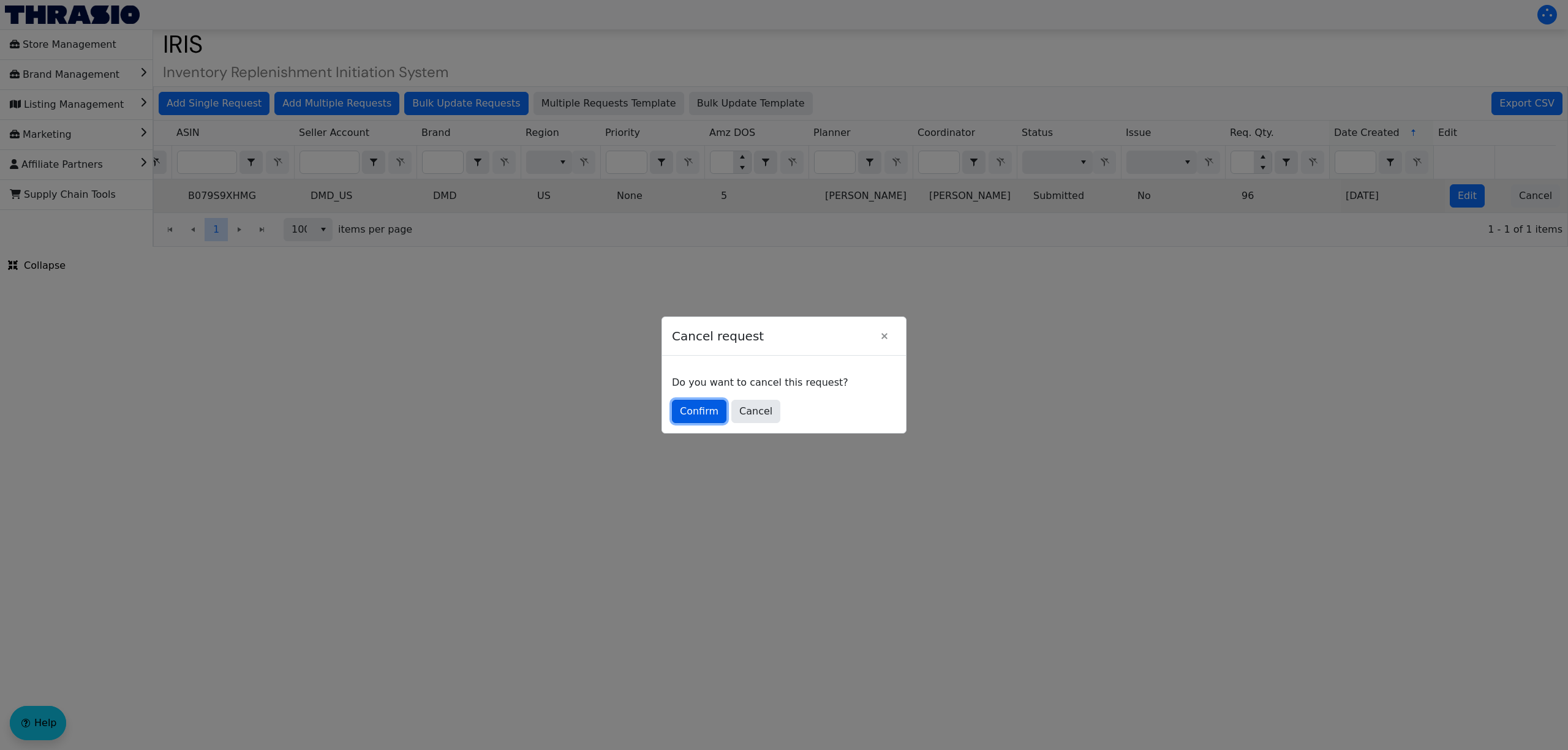
click at [702, 410] on span "Confirm" at bounding box center [699, 411] width 39 height 15
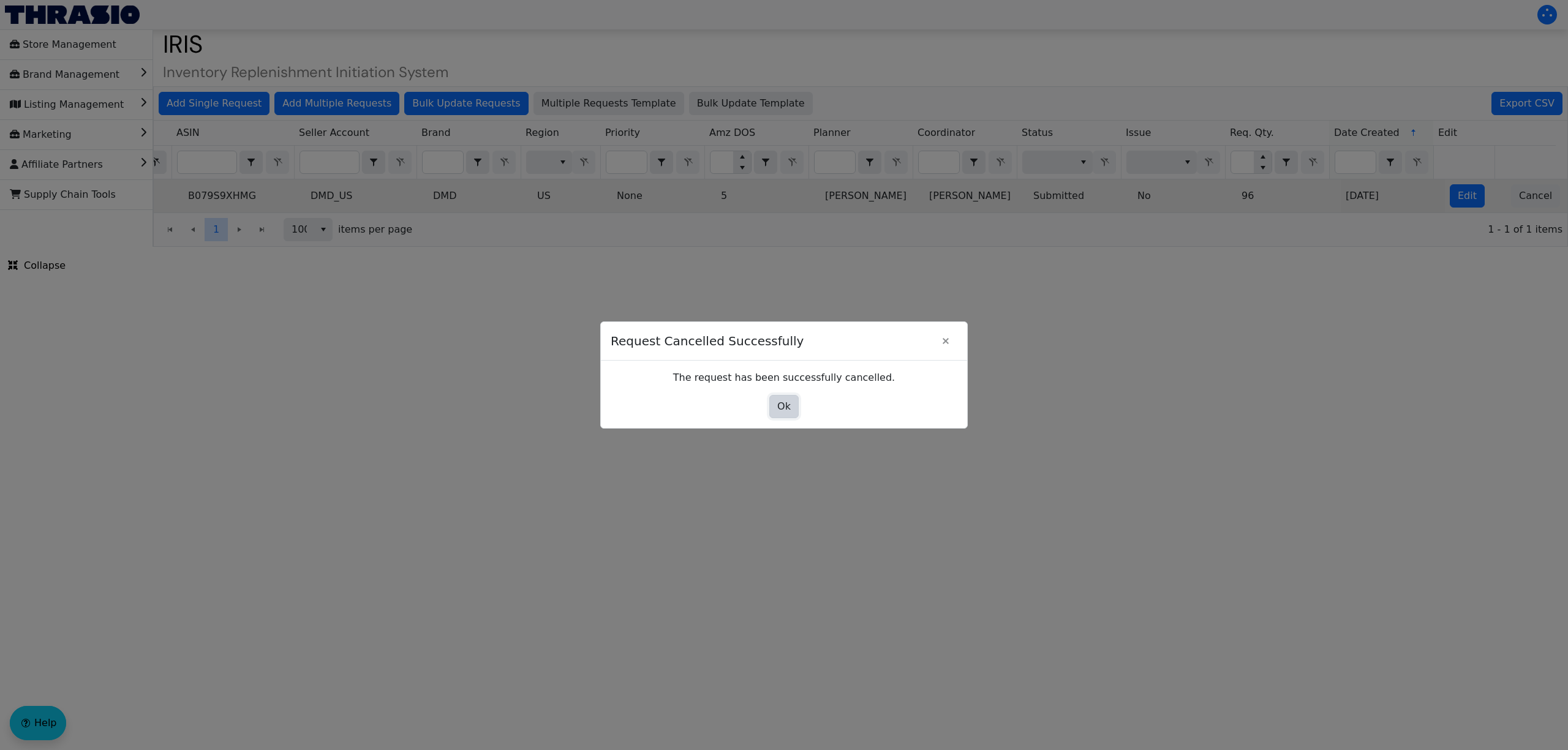
click at [779, 402] on span "Ok" at bounding box center [784, 407] width 14 height 15
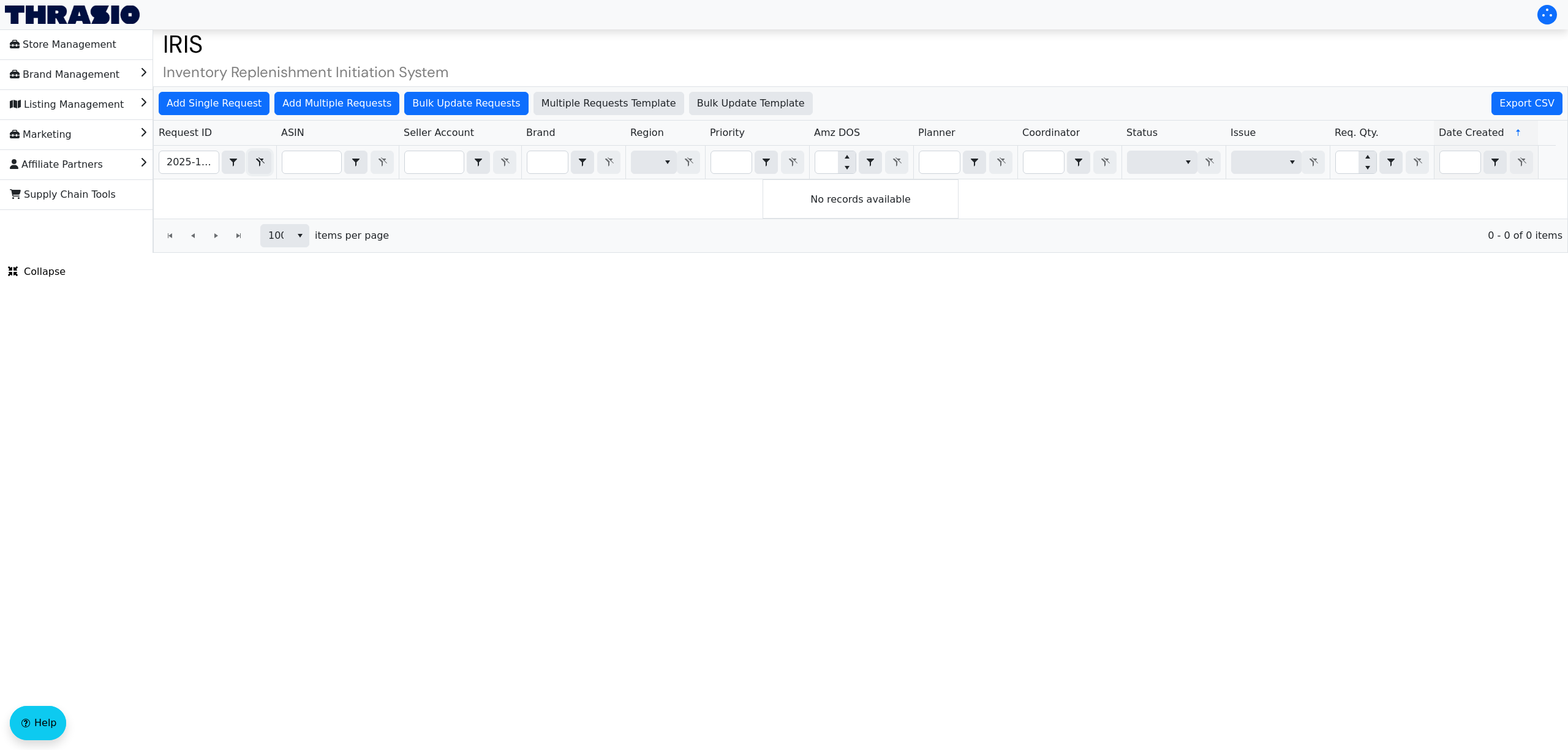
click at [251, 161] on button "Filter" at bounding box center [259, 162] width 23 height 23
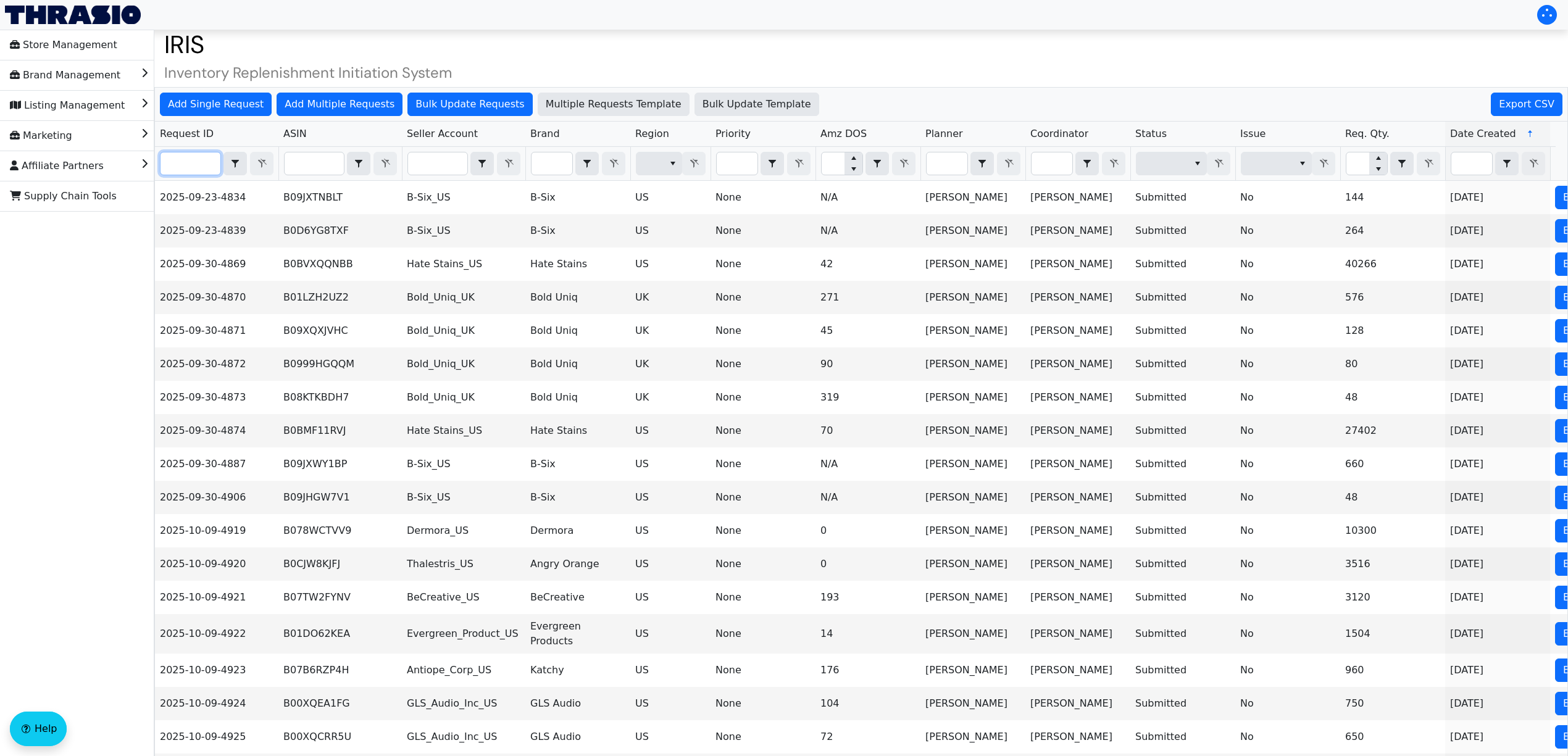
paste input "2025-10-09-4983"
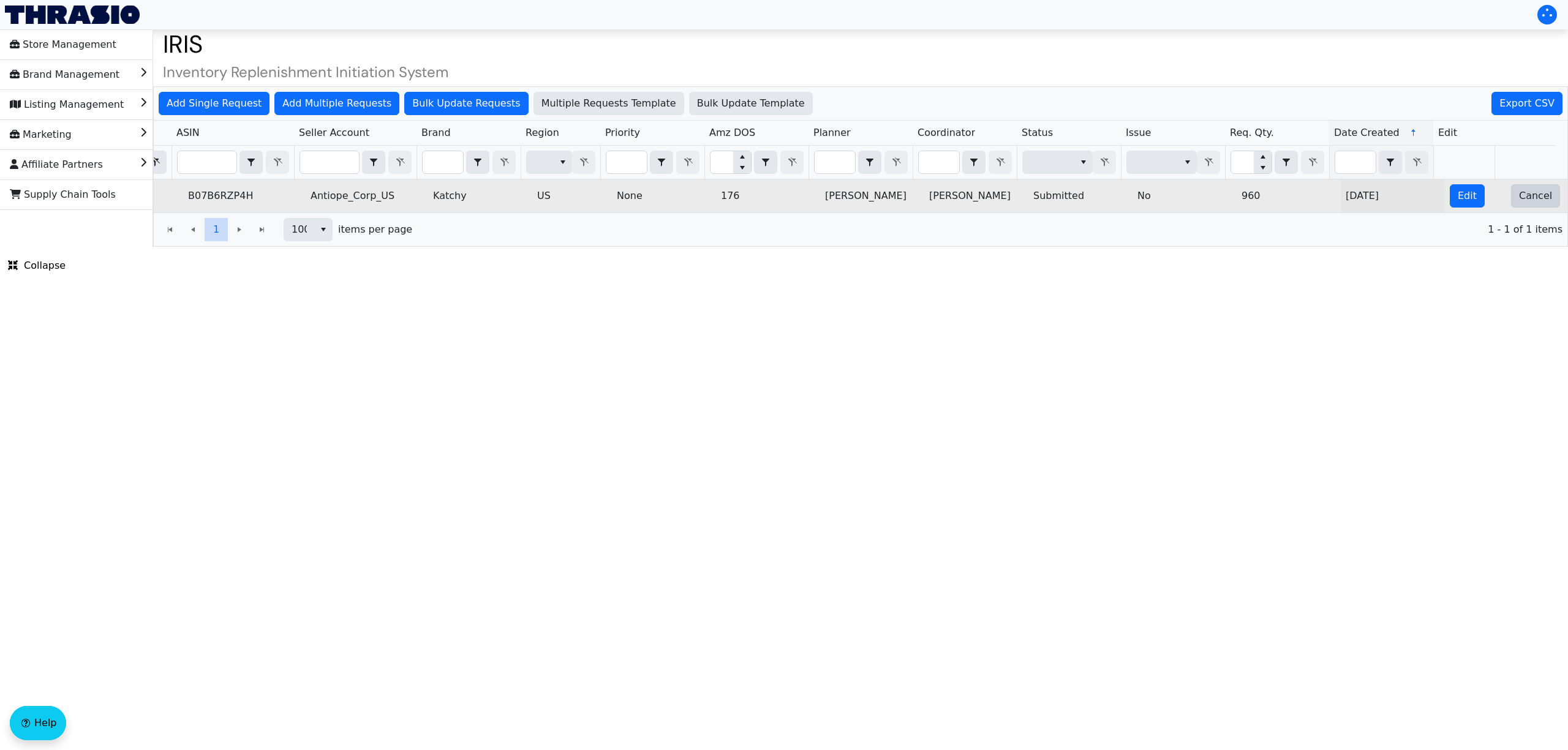
type input "2025-10-09-4983"
click at [1529, 203] on span "Cancel" at bounding box center [1536, 196] width 33 height 15
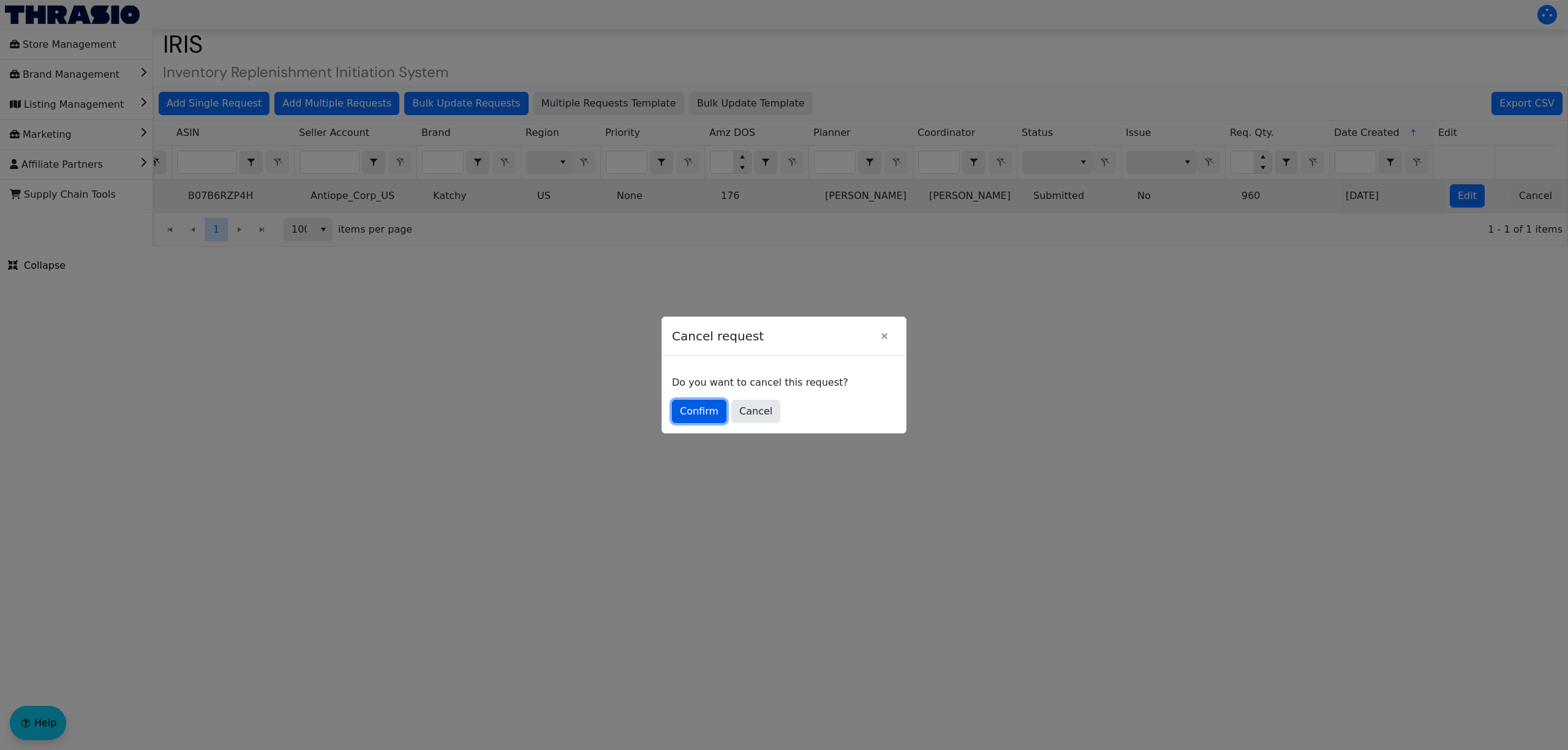
click at [692, 410] on span "Confirm" at bounding box center [699, 411] width 39 height 15
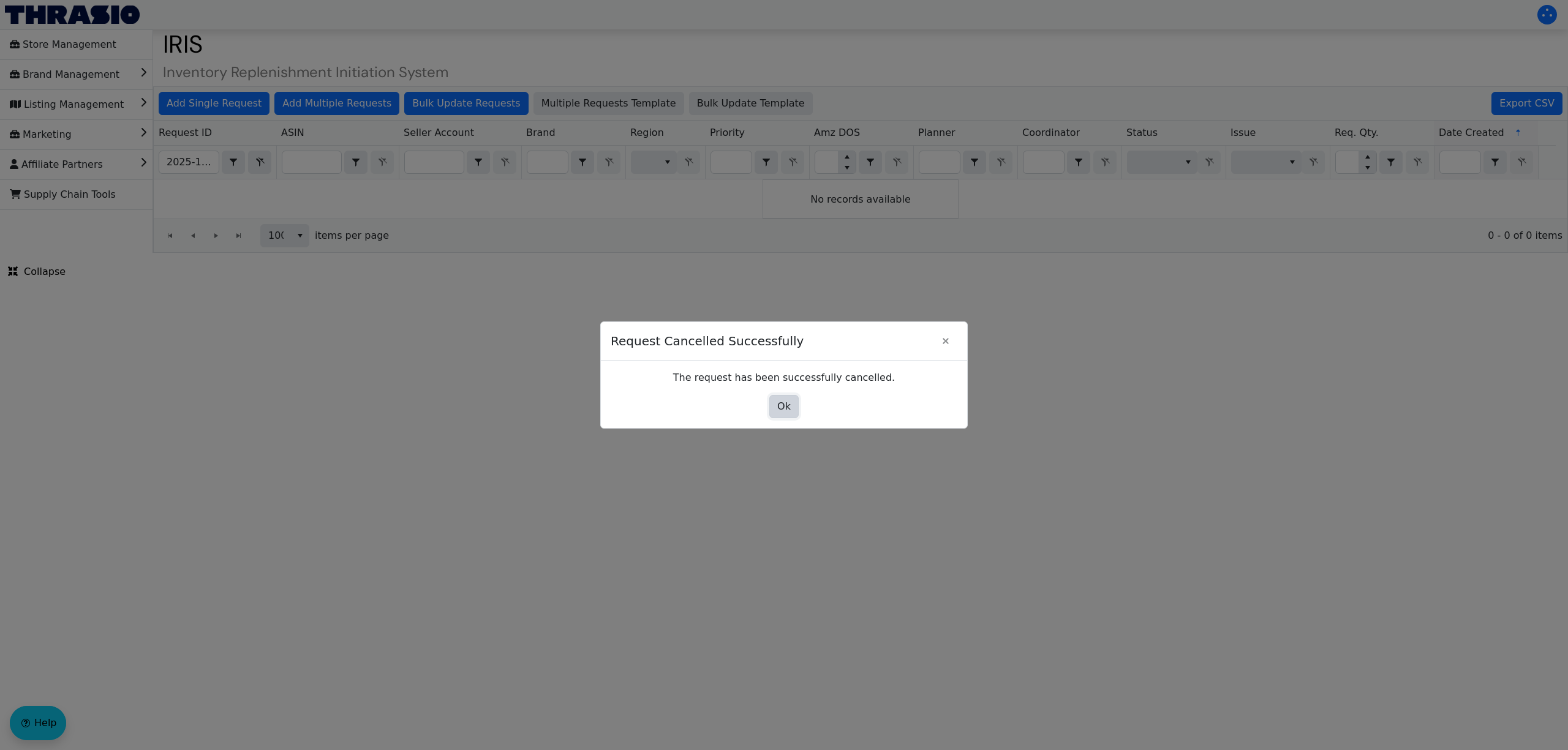
click at [787, 406] on span "Ok" at bounding box center [784, 407] width 14 height 15
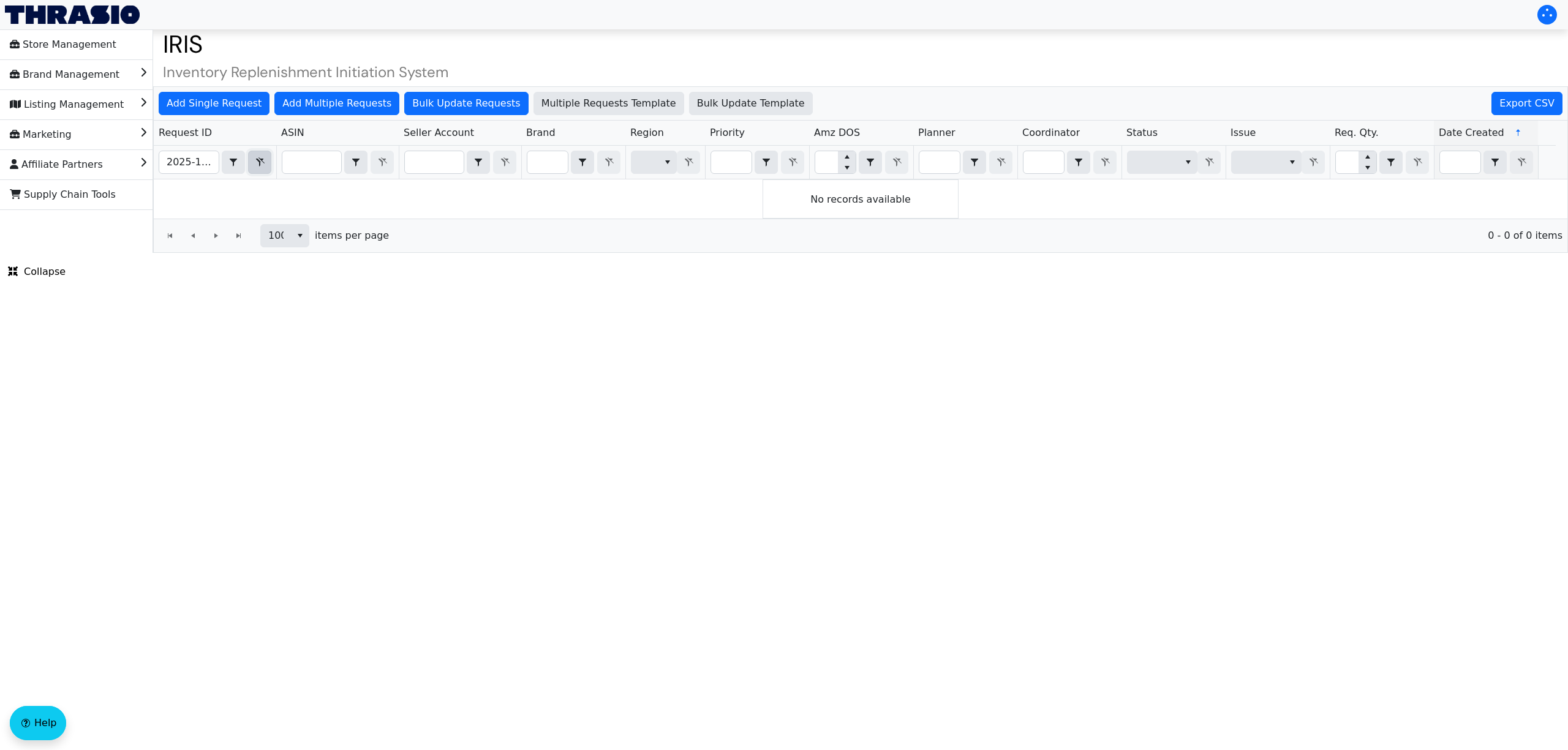
click at [260, 156] on span "Filter" at bounding box center [260, 162] width 15 height 15
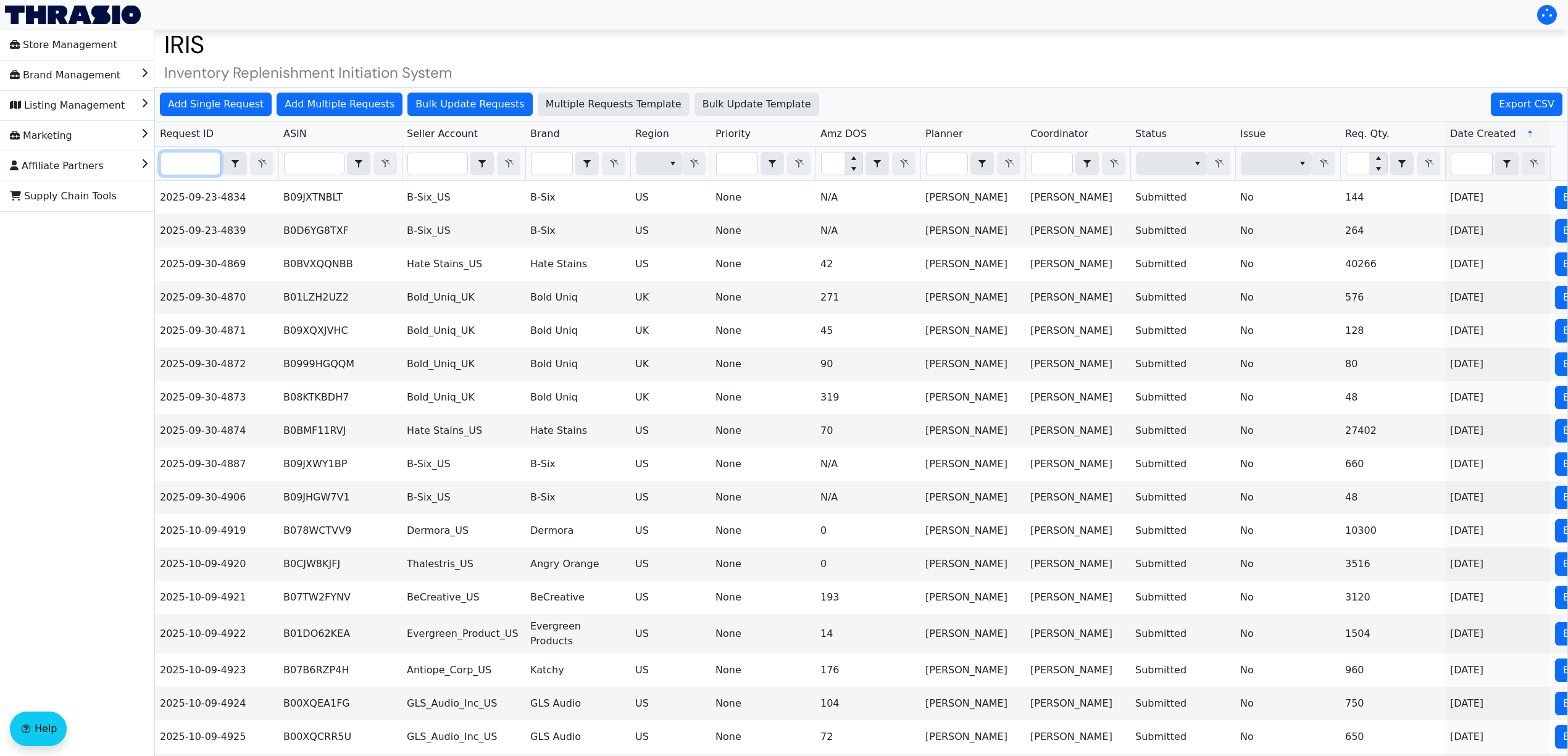
click at [186, 161] on input "Filter" at bounding box center [191, 164] width 60 height 22
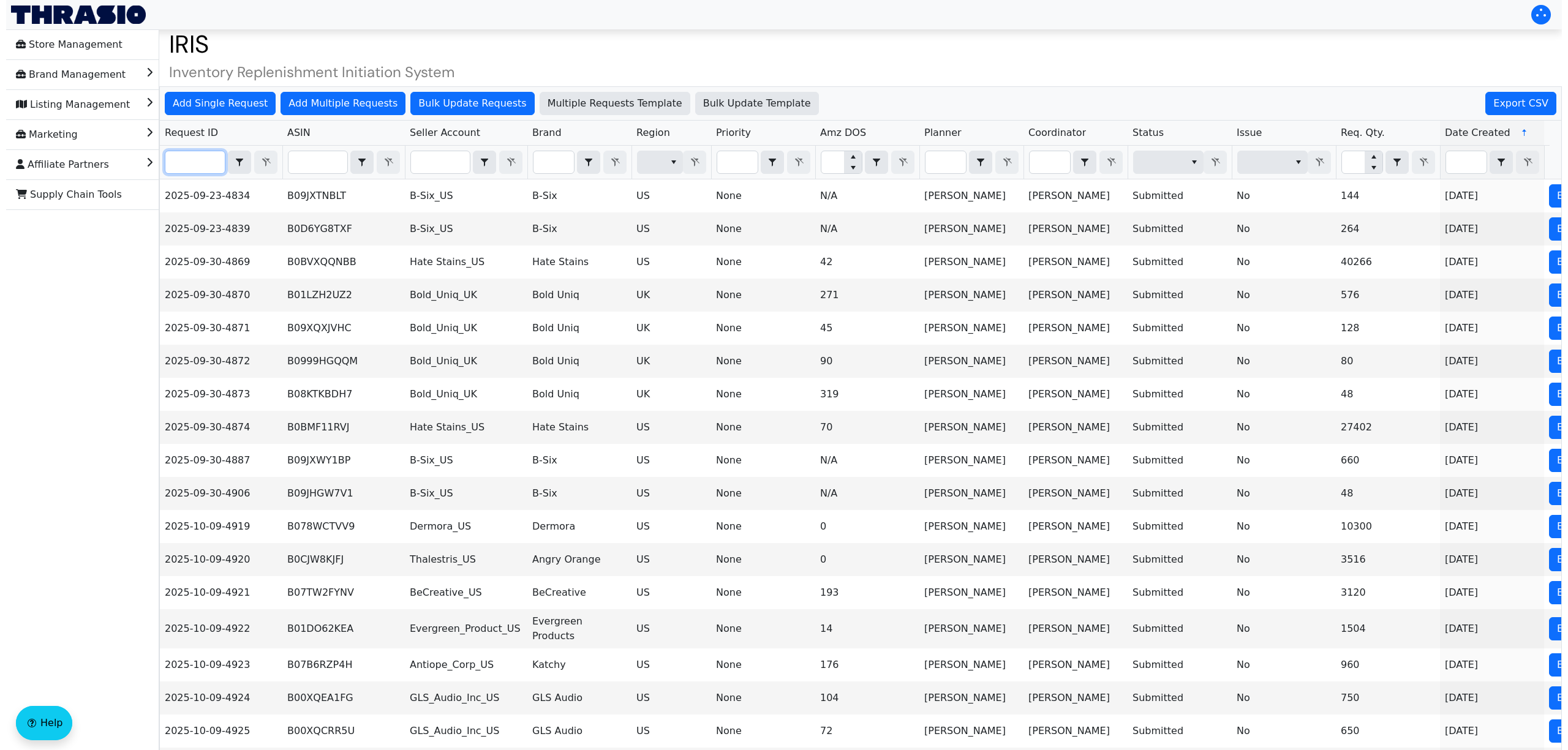
paste input "2025-10-09-5028"
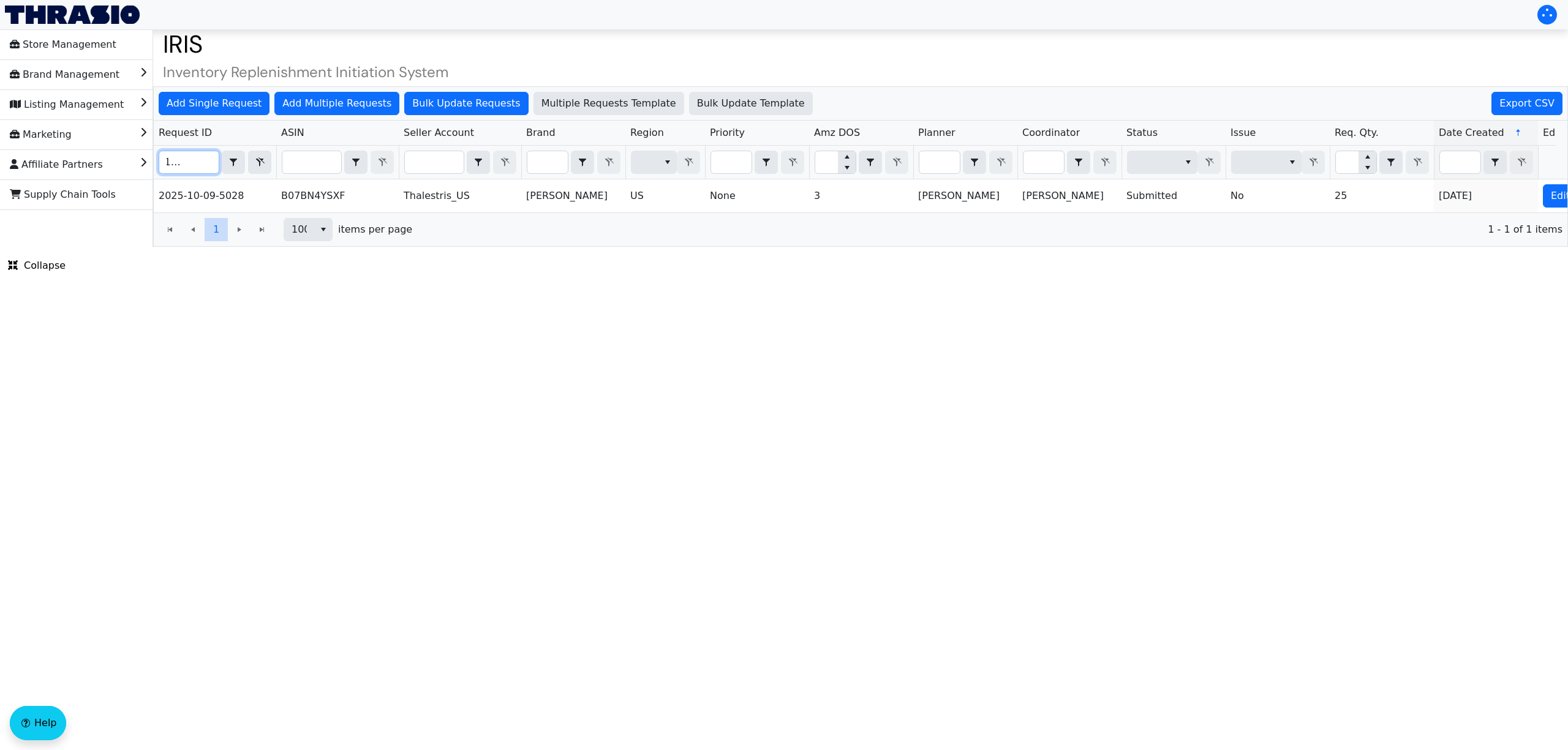
type input "2025-10-09-5028"
click at [1515, 226] on div "1 1 100 items per page 1 - 1 of 1 items" at bounding box center [861, 229] width 1414 height 33
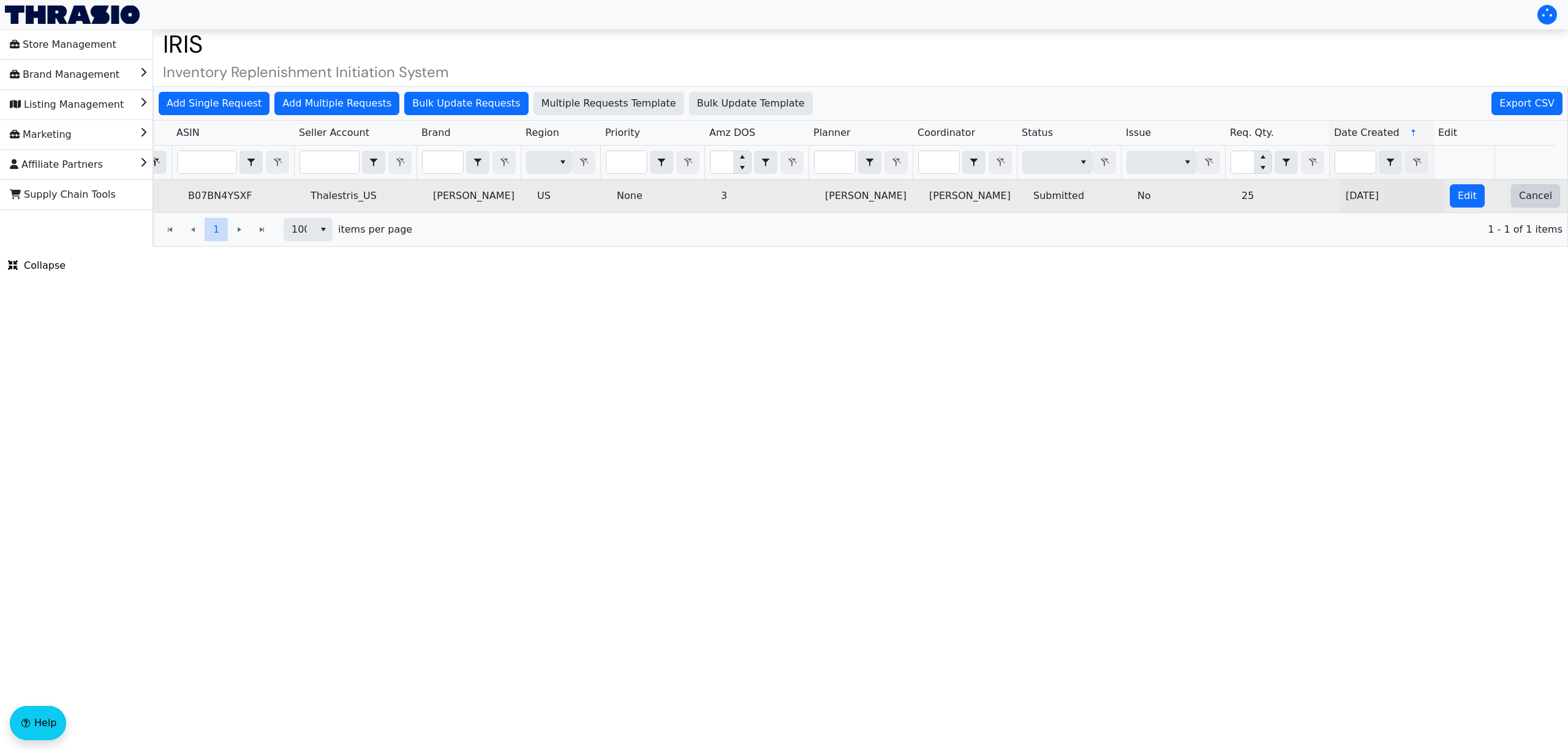
click at [1517, 206] on button "Cancel" at bounding box center [1535, 196] width 49 height 23
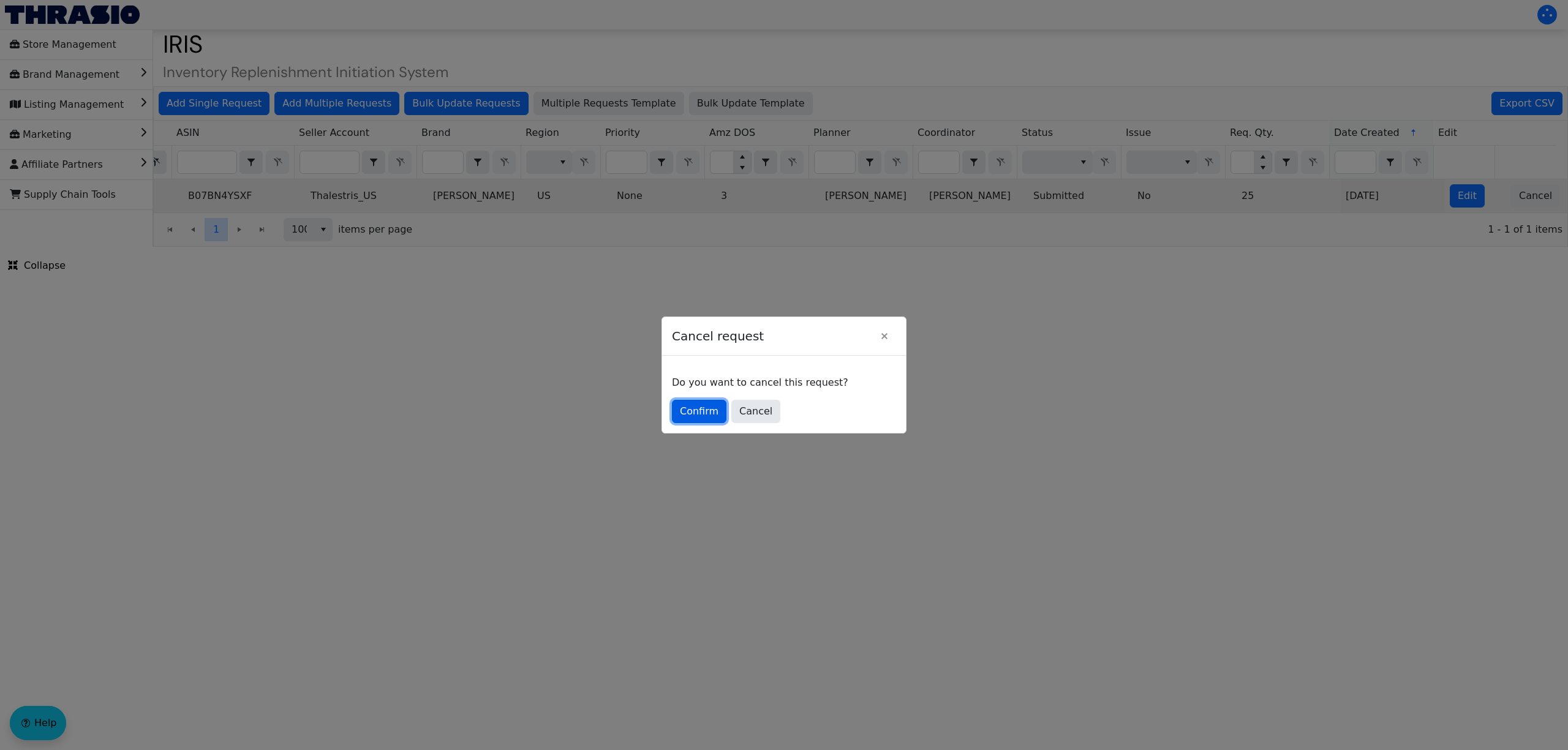
click at [712, 405] on span "Confirm" at bounding box center [699, 411] width 39 height 15
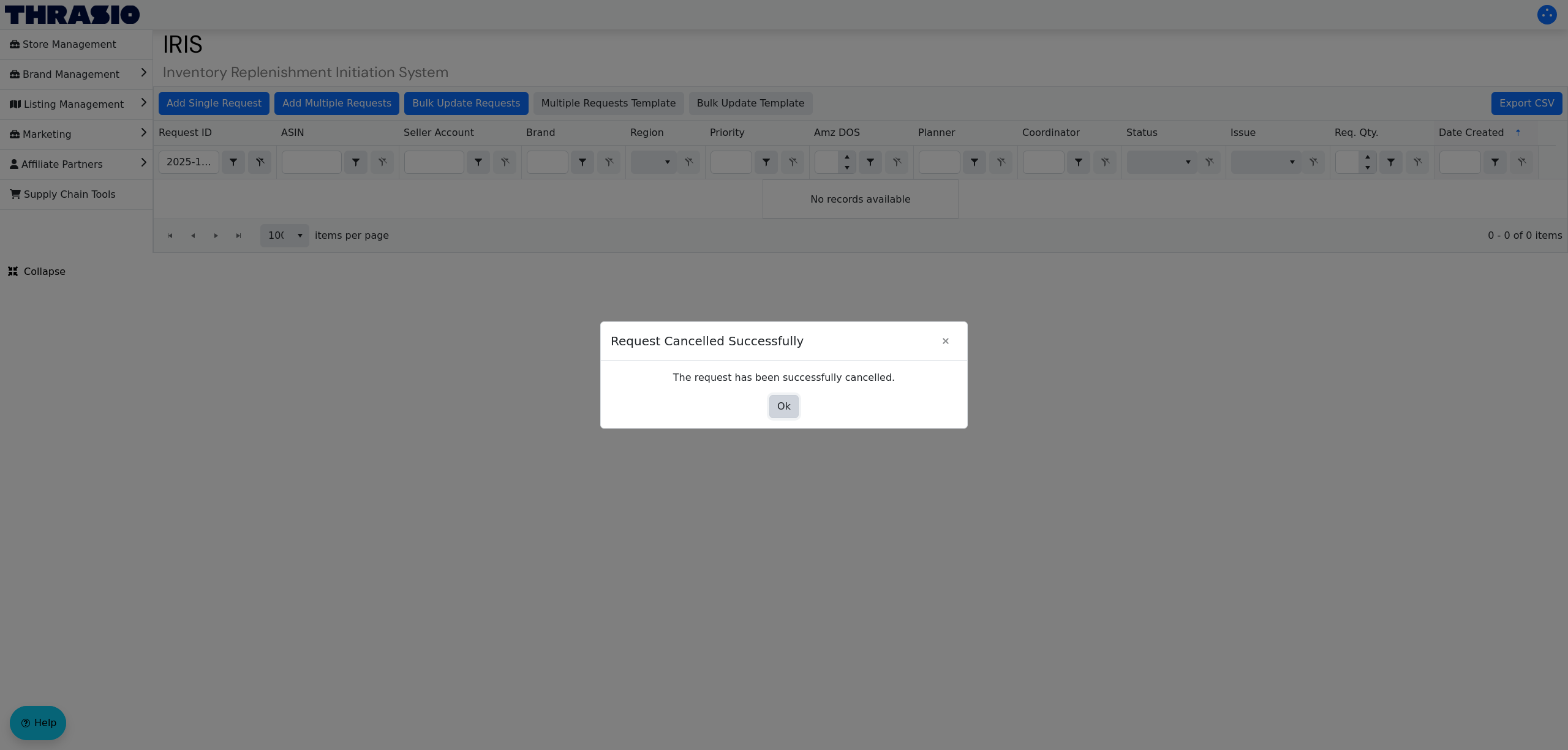
click at [787, 403] on span "Ok" at bounding box center [784, 407] width 14 height 15
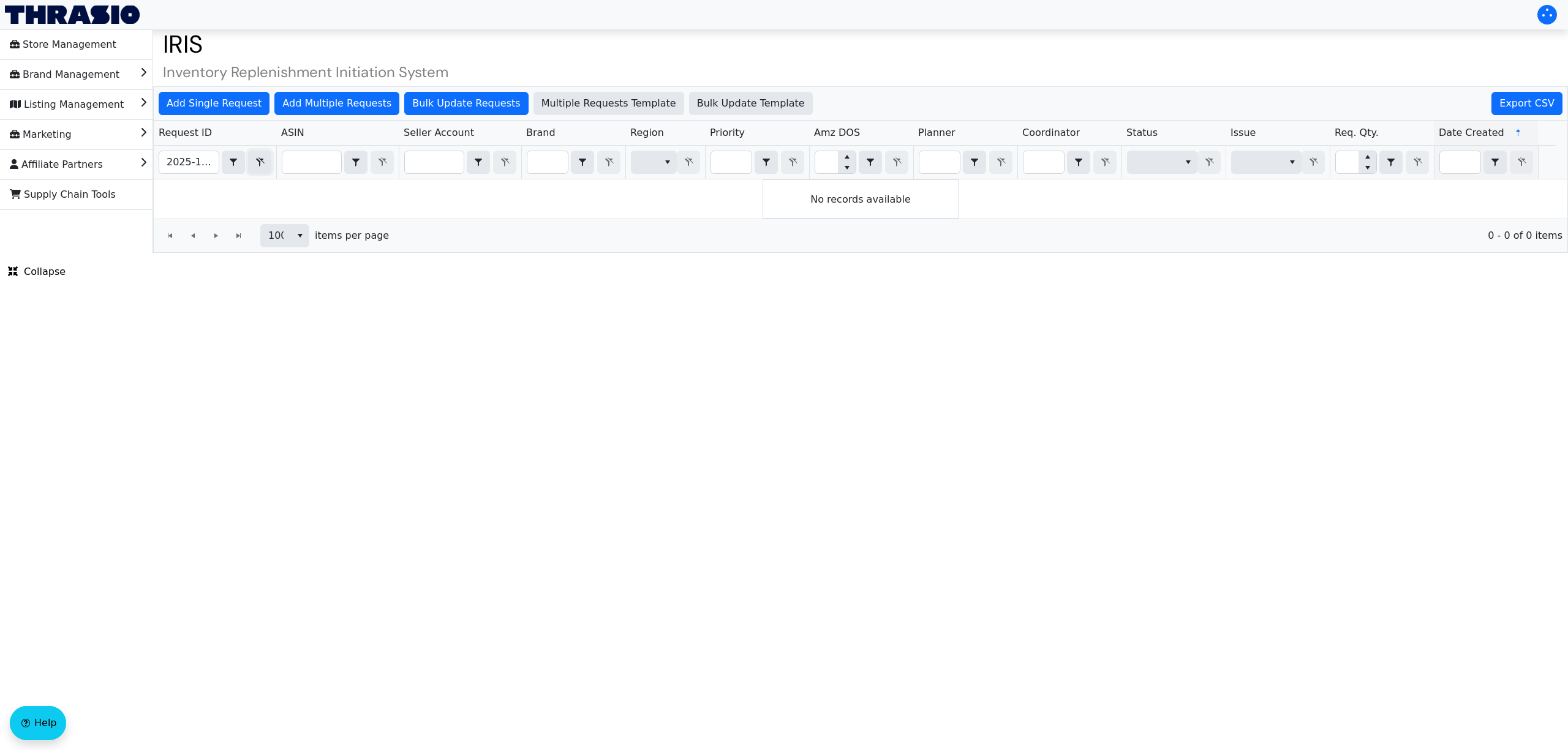
drag, startPoint x: 264, startPoint y: 156, endPoint x: 179, endPoint y: 154, distance: 85.0
click at [264, 156] on span "Filter" at bounding box center [260, 162] width 15 height 15
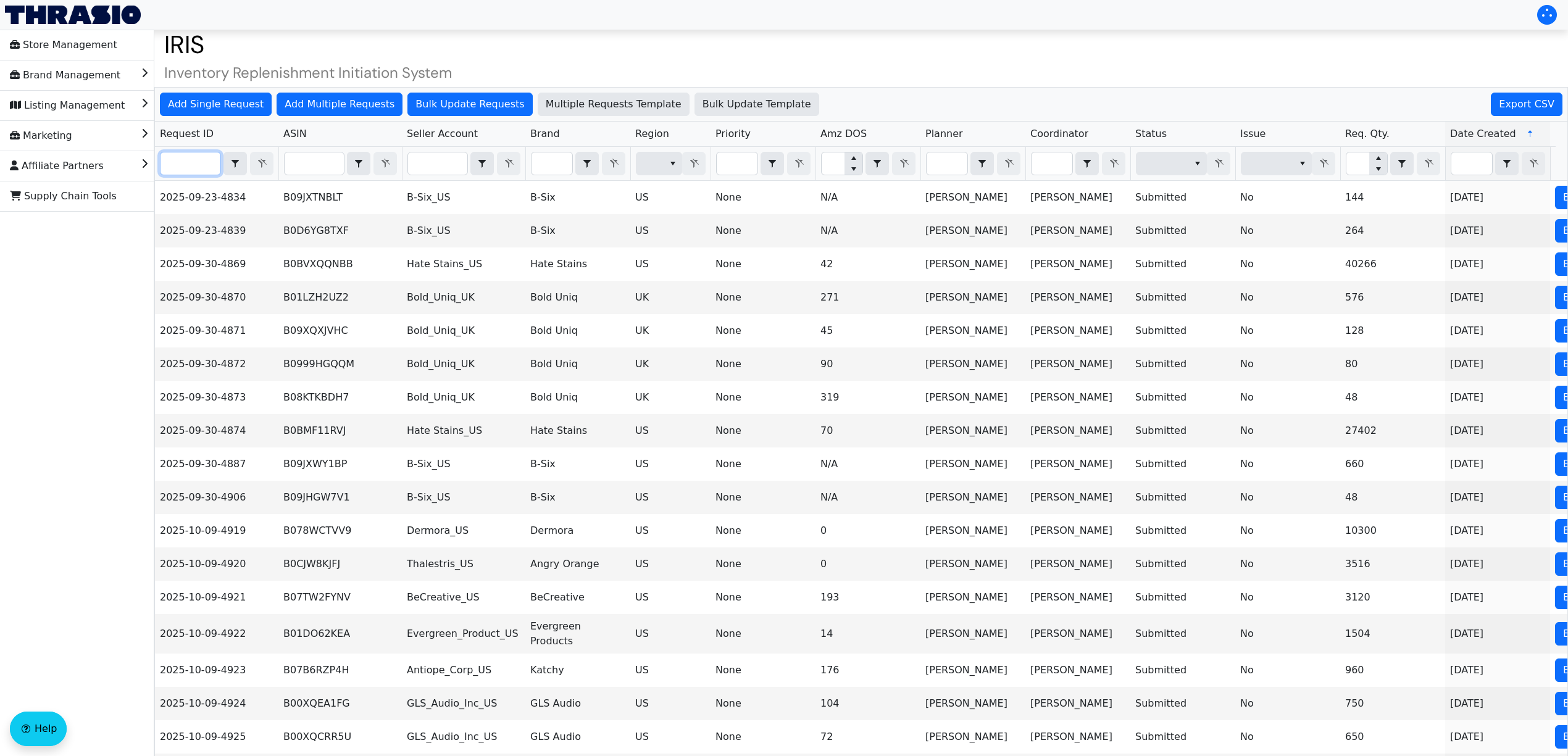
click at [161, 155] on input "Filter" at bounding box center [191, 164] width 60 height 22
paste input "2025-10-09-5036"
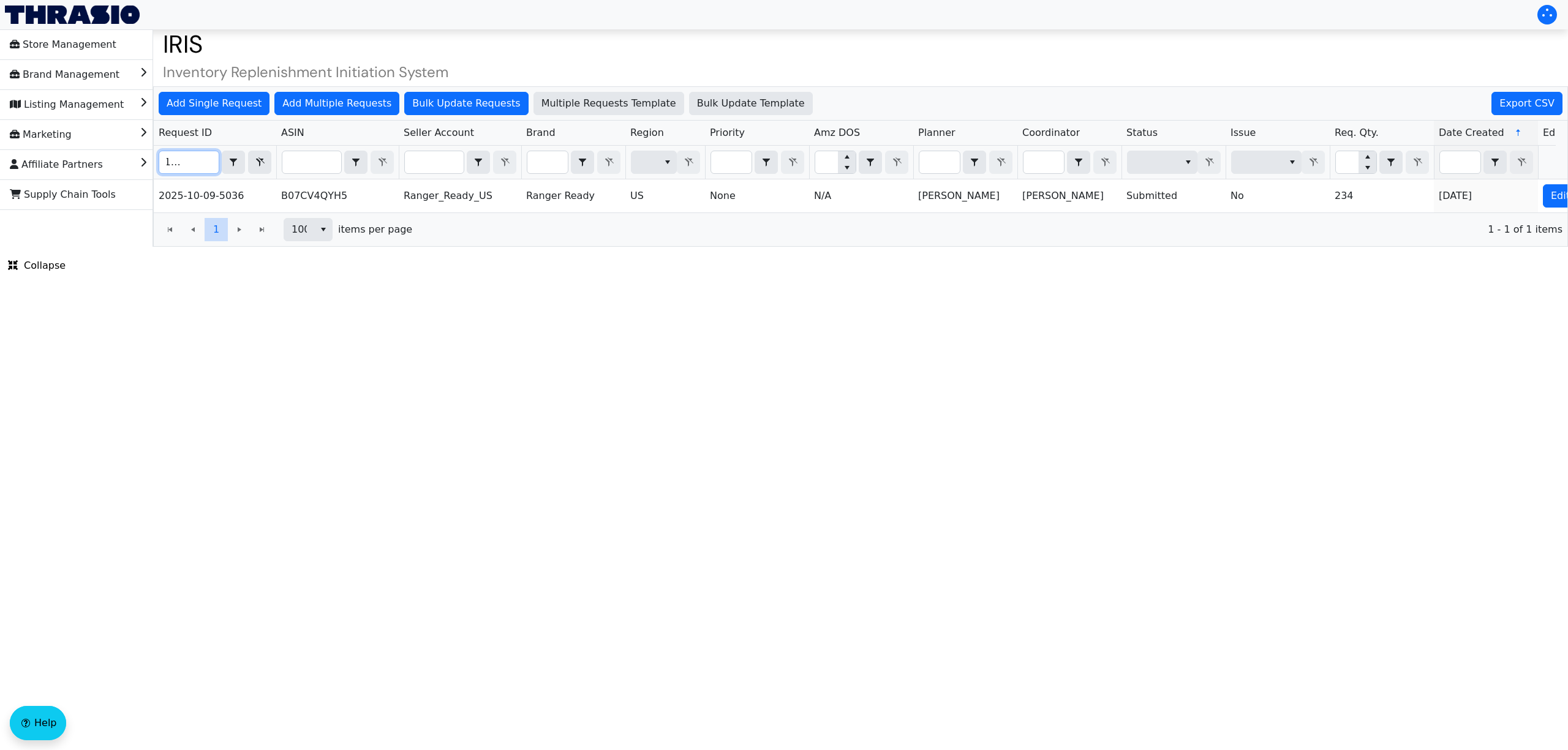
type input "2025-10-09-5036"
click at [1484, 213] on td "[DATE]" at bounding box center [1485, 196] width 104 height 33
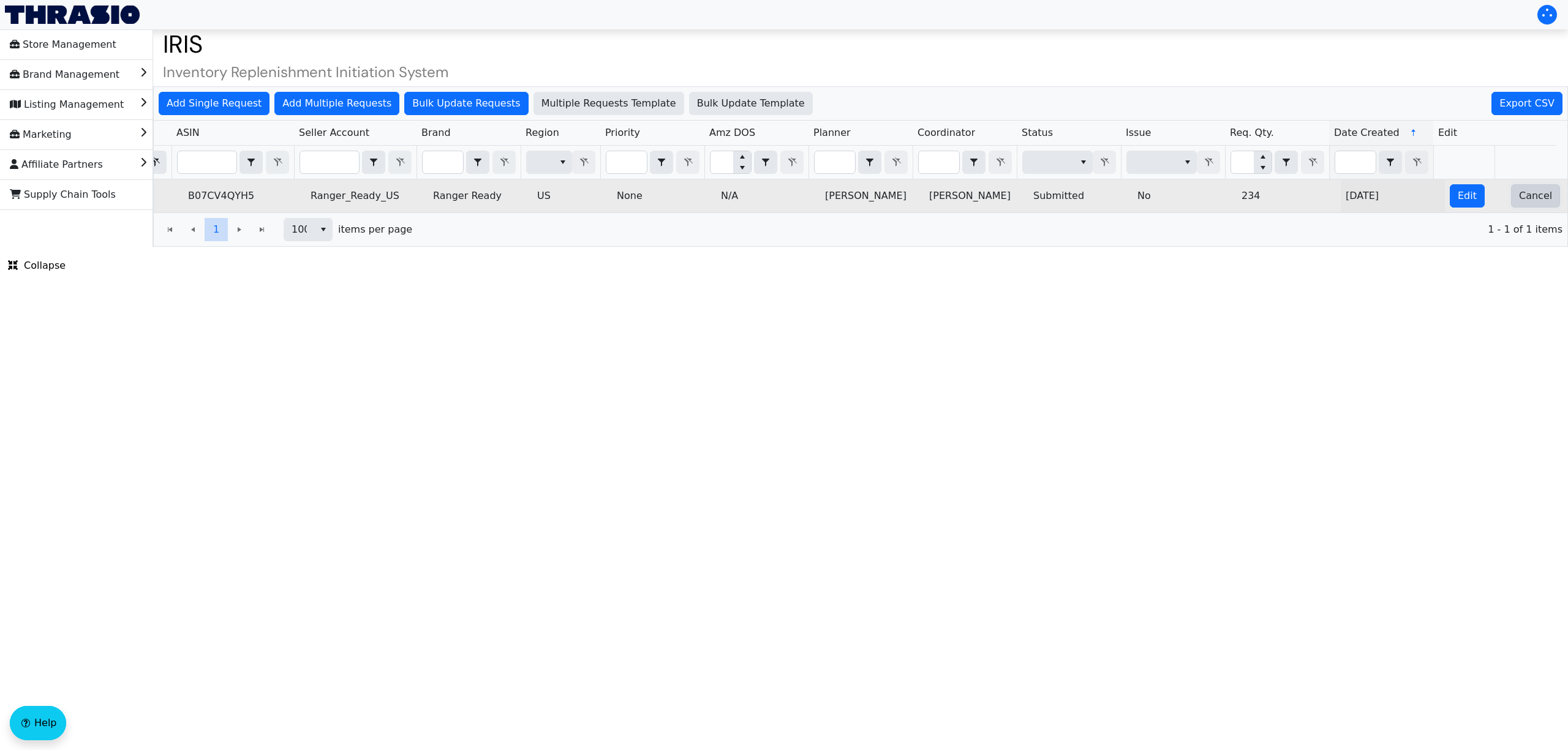
click at [1519, 203] on span "Cancel" at bounding box center [1536, 196] width 33 height 15
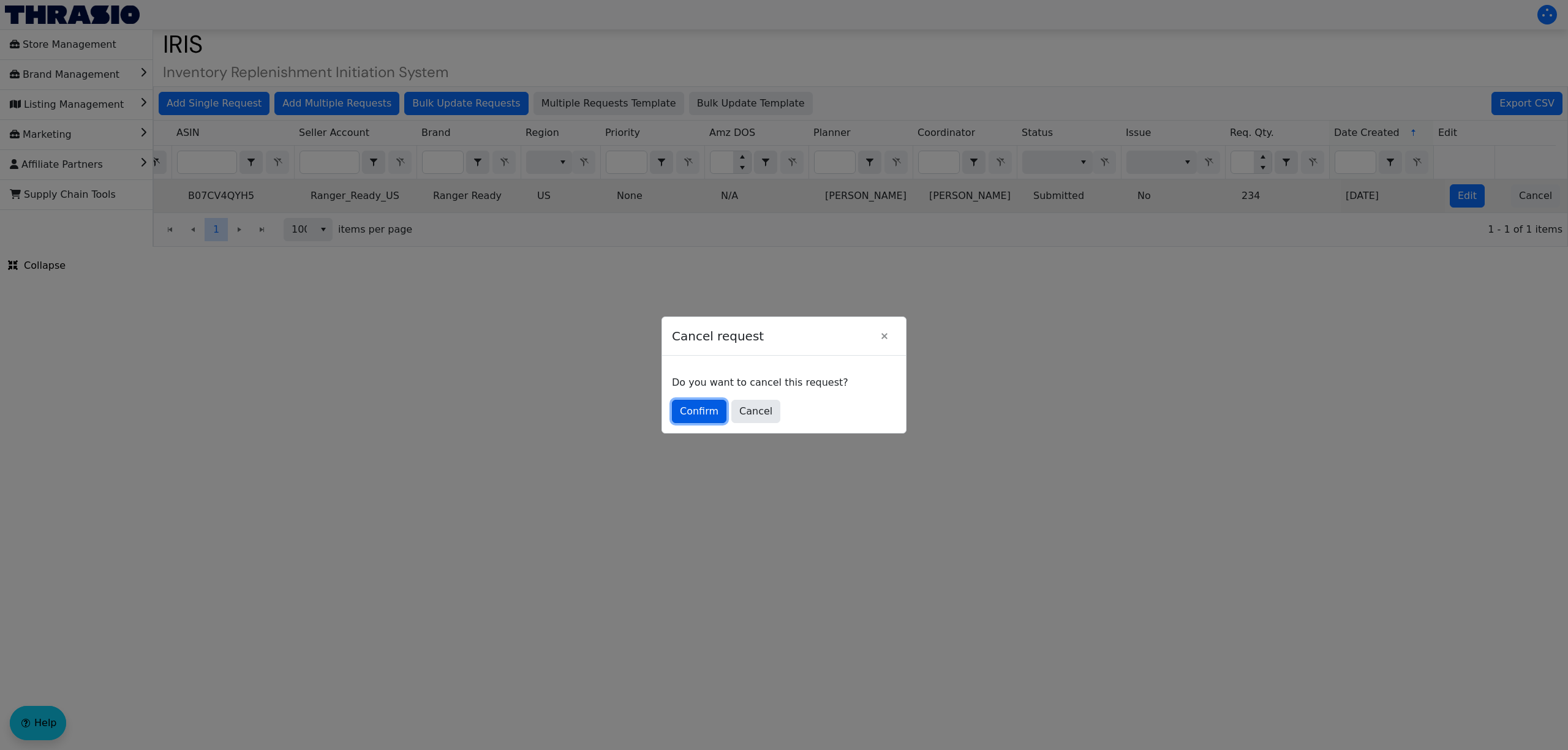
click at [689, 407] on span "Confirm" at bounding box center [699, 411] width 39 height 15
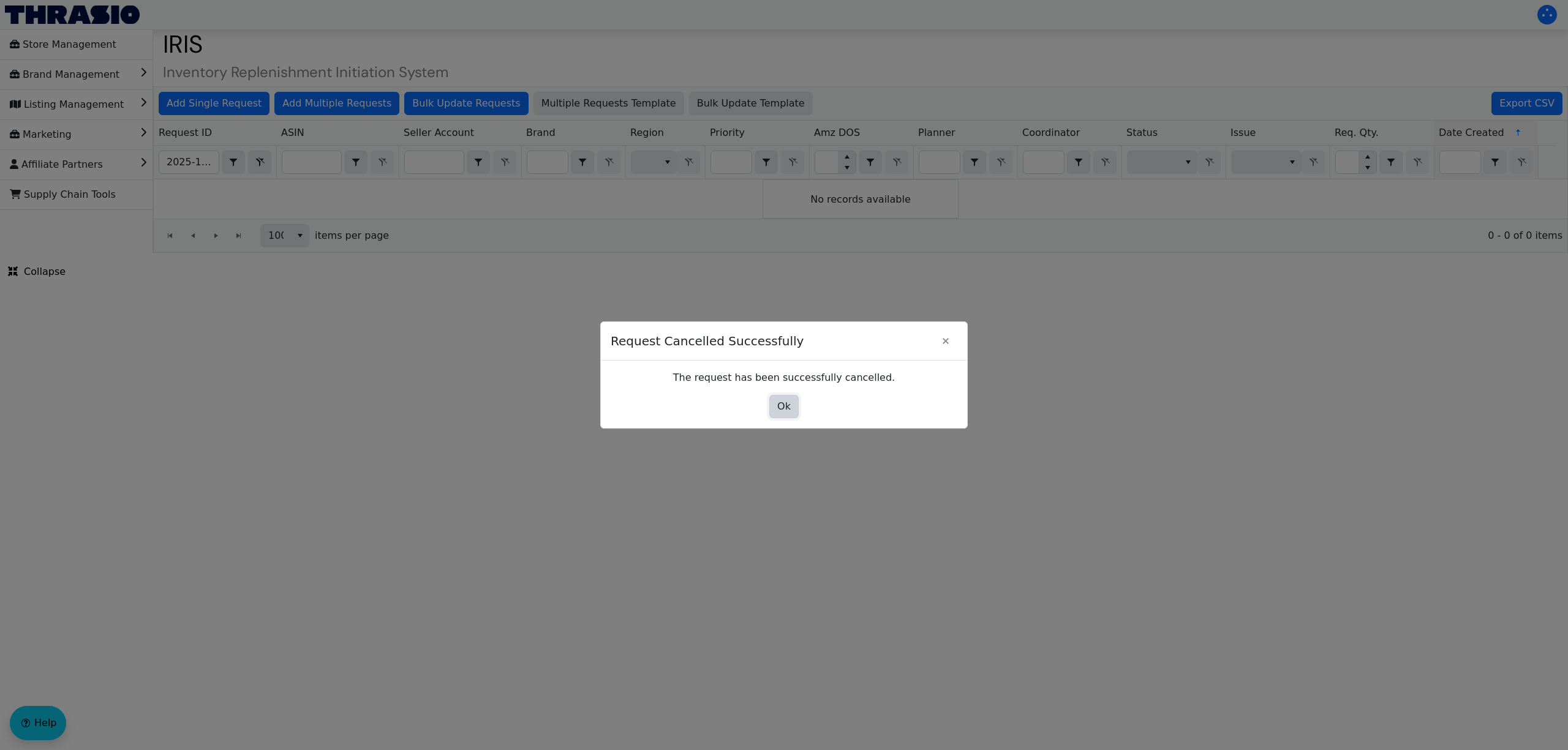
click at [791, 411] on button "Ok" at bounding box center [784, 407] width 30 height 23
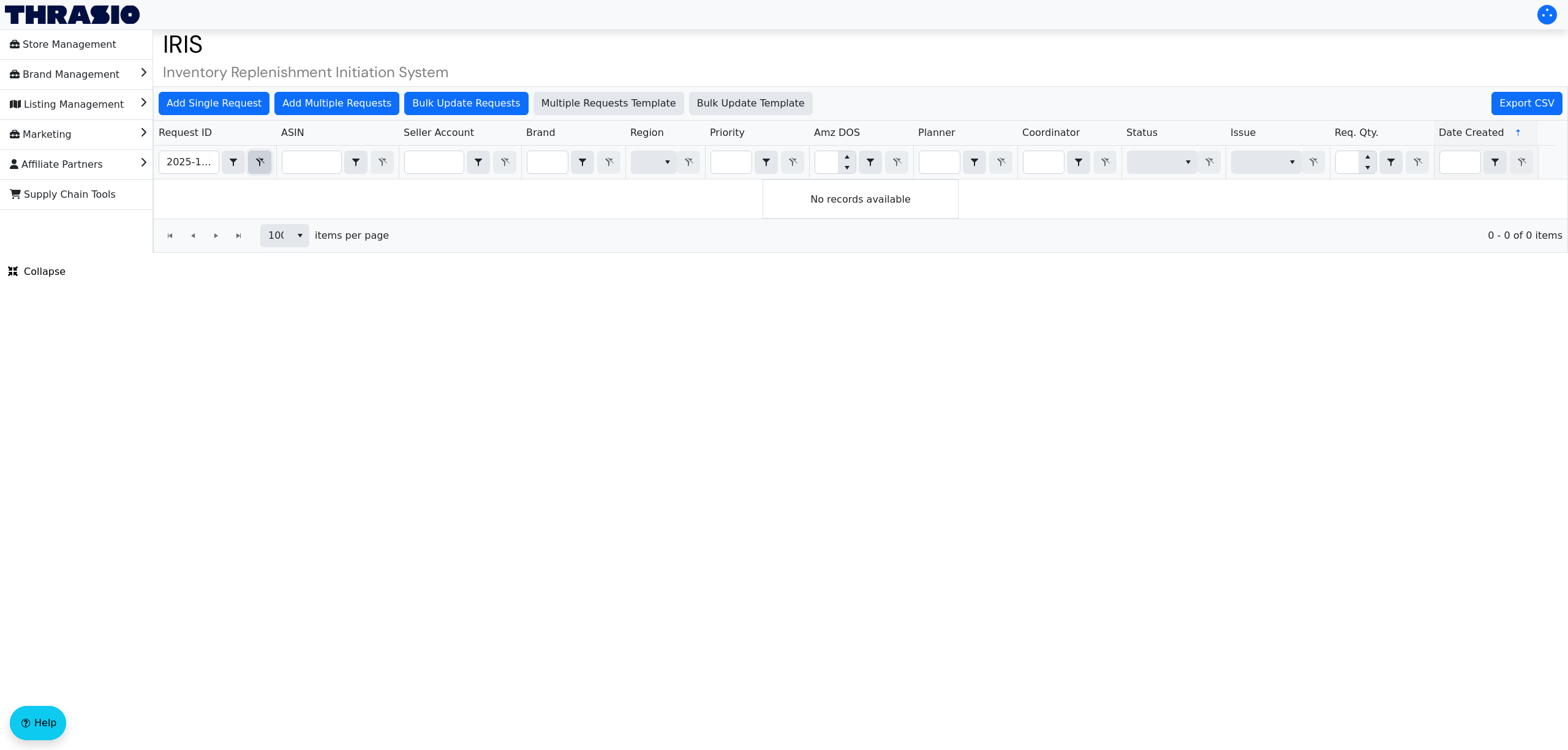
drag, startPoint x: 258, startPoint y: 170, endPoint x: 251, endPoint y: 170, distance: 7.0
click at [258, 170] on span "Filter" at bounding box center [260, 162] width 15 height 15
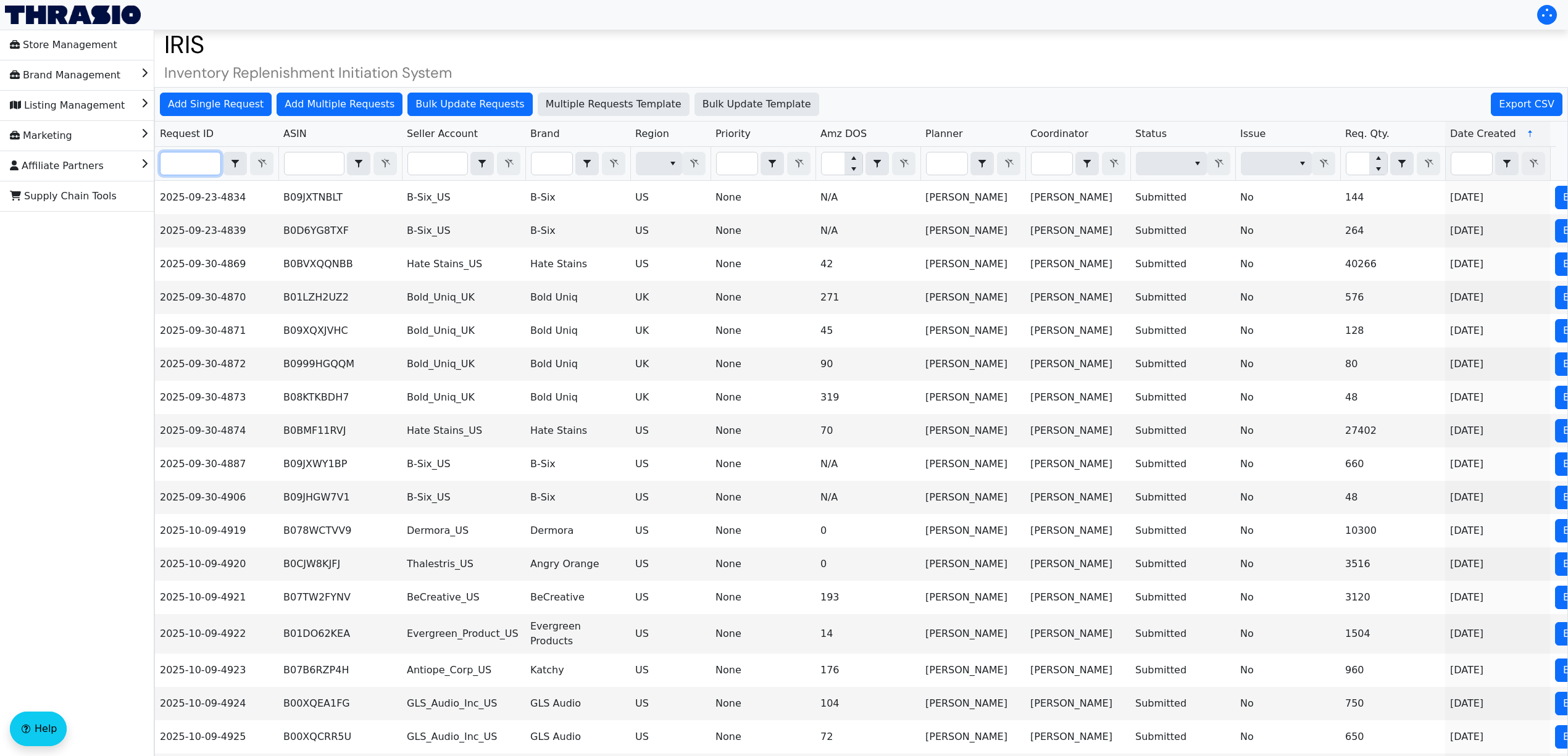
click at [212, 166] on input "Filter" at bounding box center [191, 164] width 60 height 22
paste input "2025-10-09-5005"
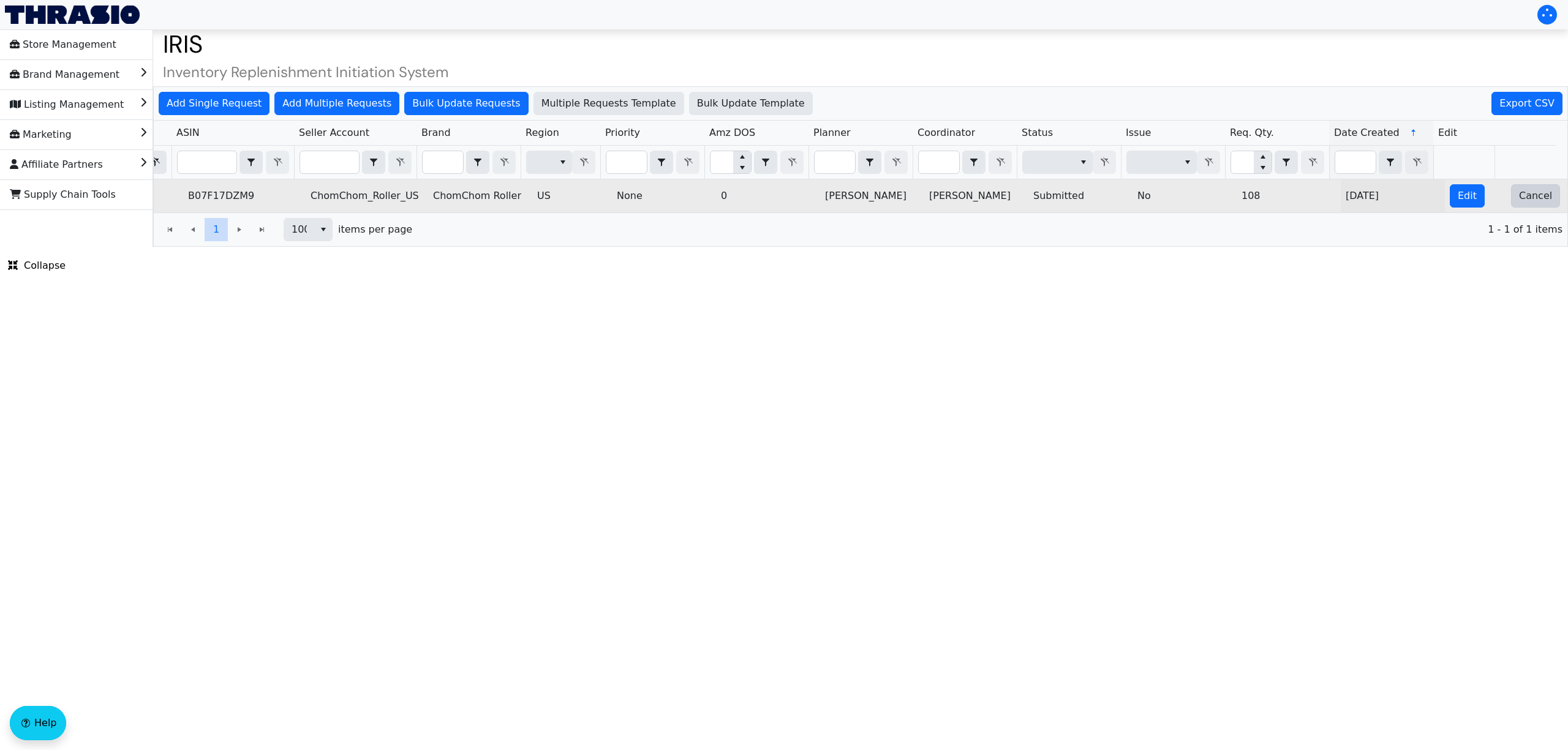
type input "2025-10-09-5005"
click at [1525, 201] on span "Cancel" at bounding box center [1536, 196] width 33 height 15
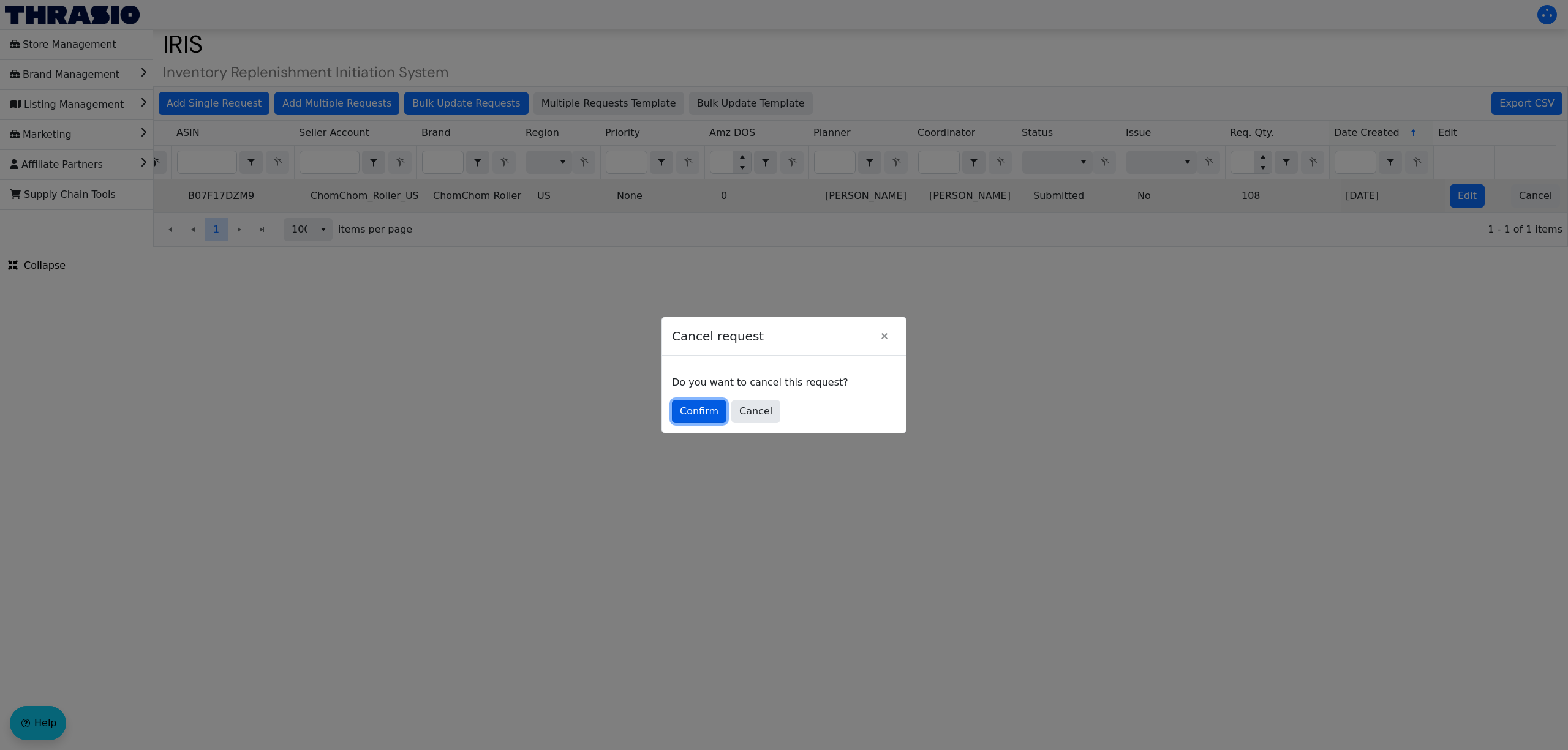
click at [704, 409] on span "Confirm" at bounding box center [699, 411] width 39 height 15
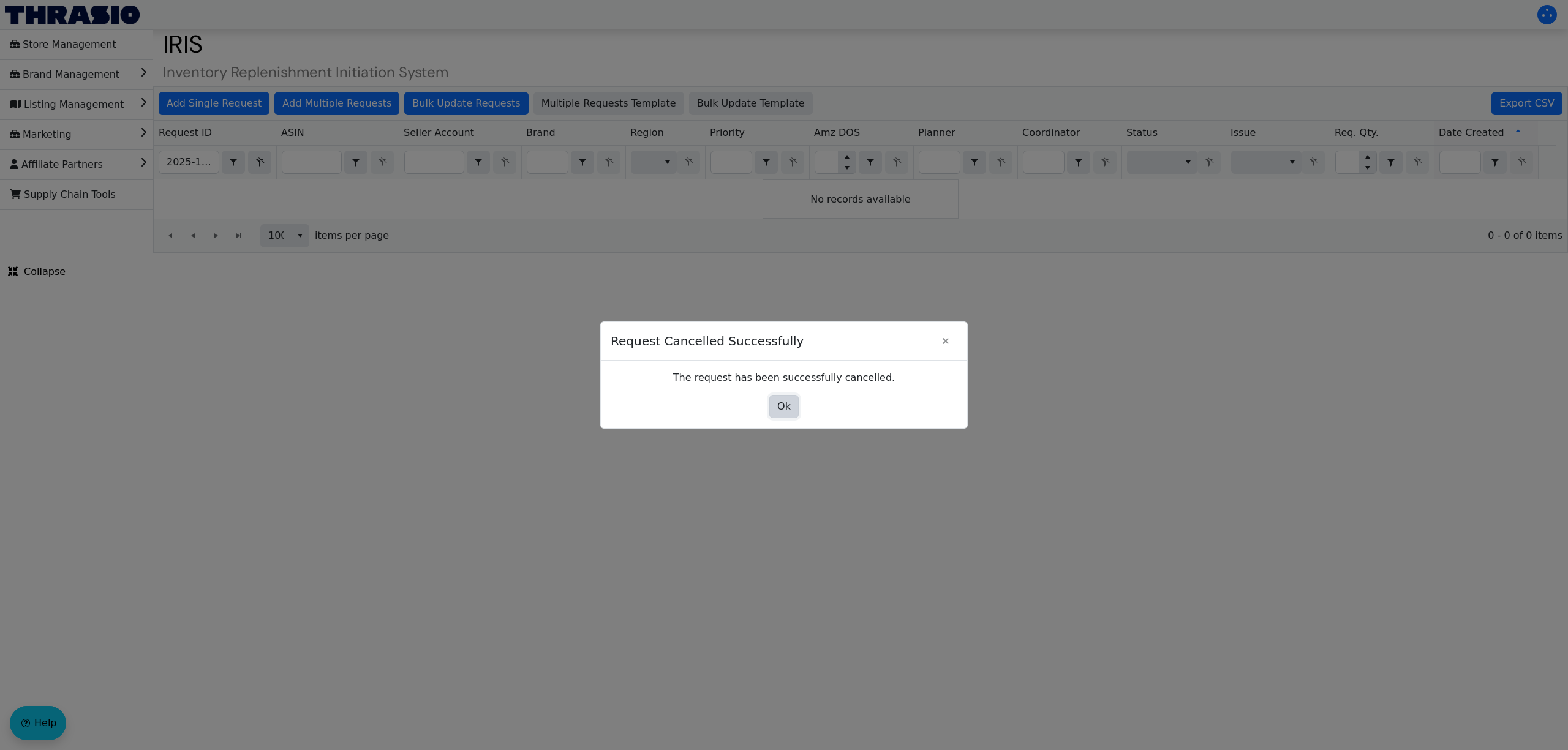
click at [783, 410] on span "Ok" at bounding box center [784, 407] width 14 height 15
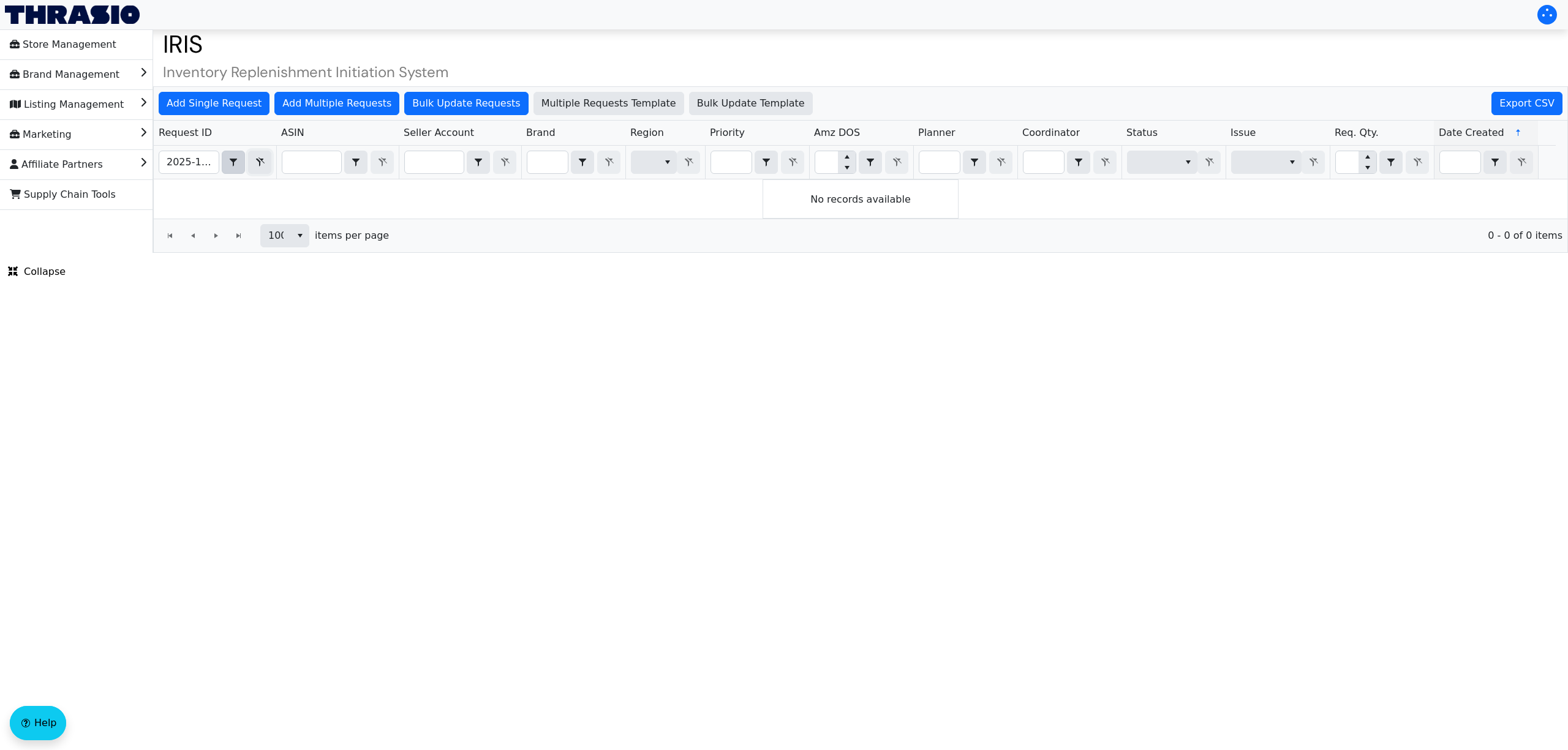
drag, startPoint x: 257, startPoint y: 164, endPoint x: 230, endPoint y: 164, distance: 27.0
click at [257, 164] on icon "Filter" at bounding box center [260, 162] width 15 height 10
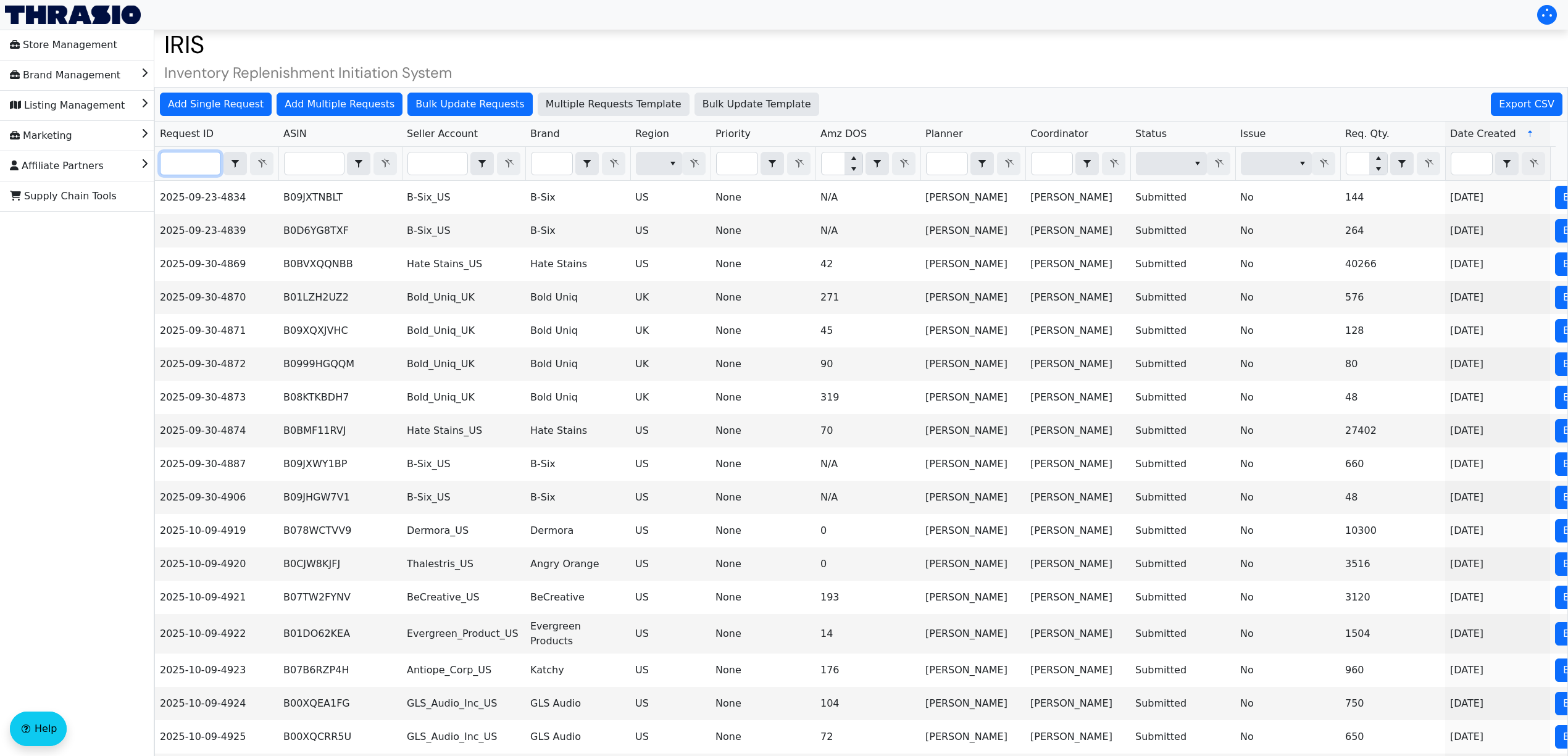
click at [216, 166] on input "Filter" at bounding box center [191, 164] width 60 height 22
paste input "2025-10-09-4991"
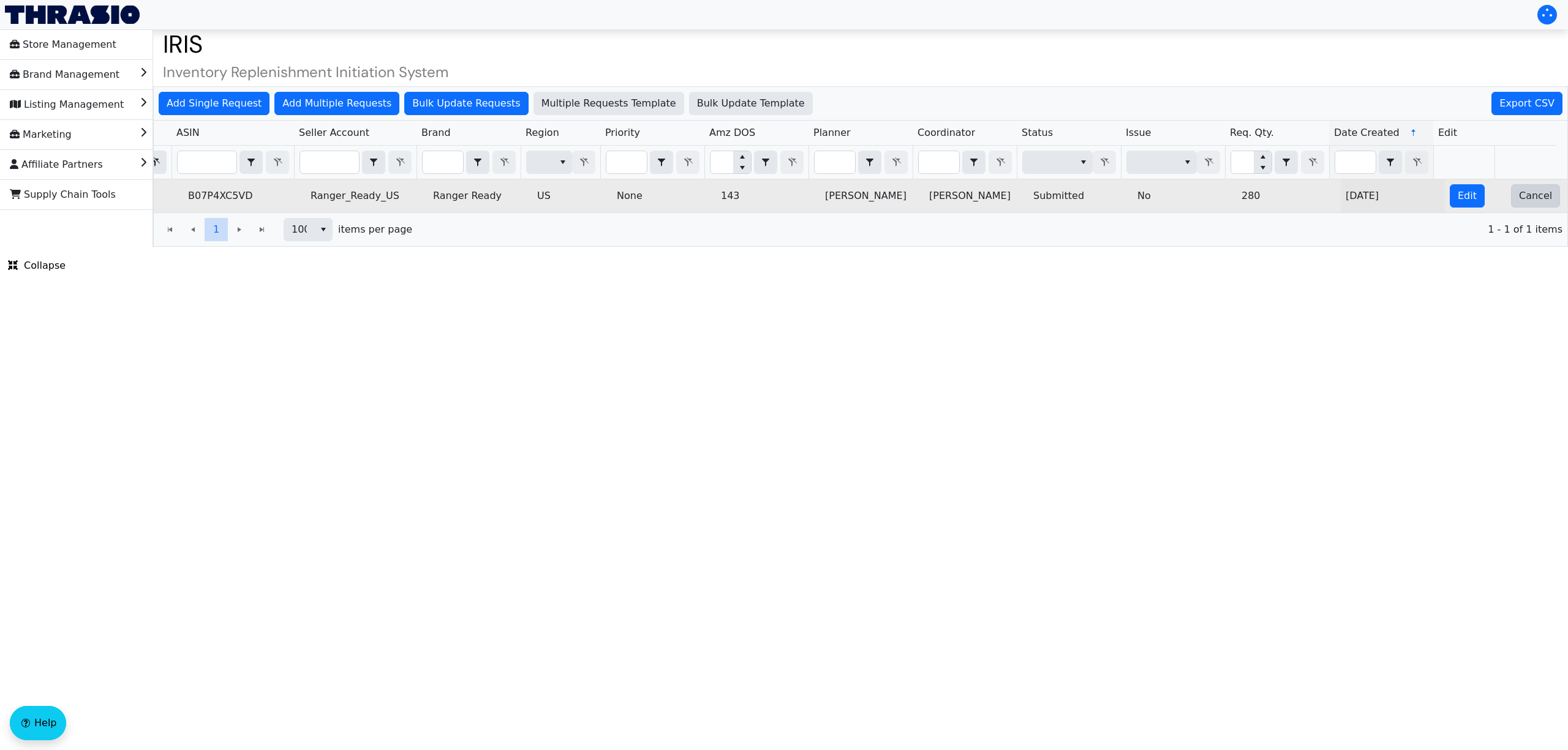
type input "2025-10-09-4991"
click at [1519, 200] on span "Cancel" at bounding box center [1536, 196] width 33 height 15
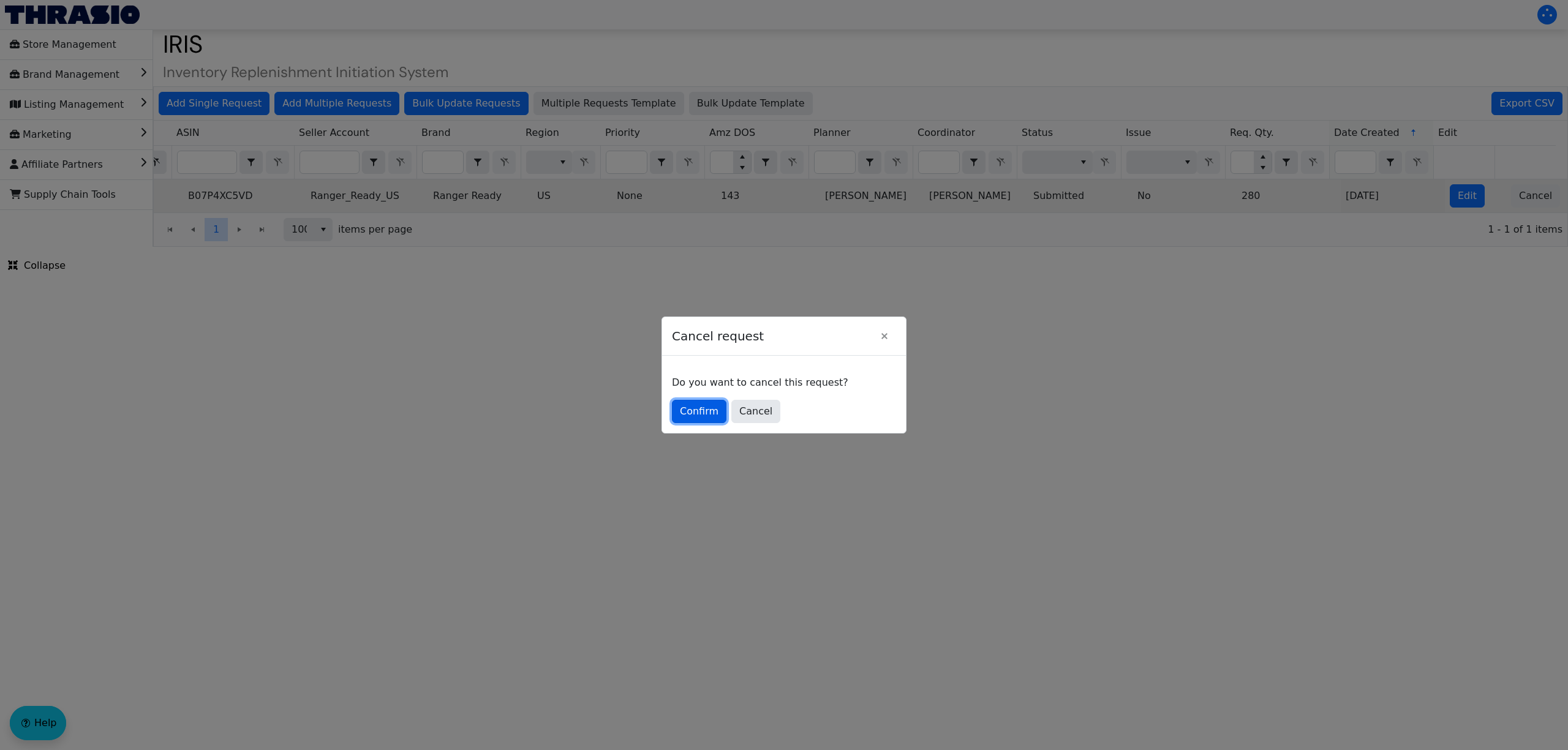
click at [699, 411] on span "Confirm" at bounding box center [699, 411] width 39 height 15
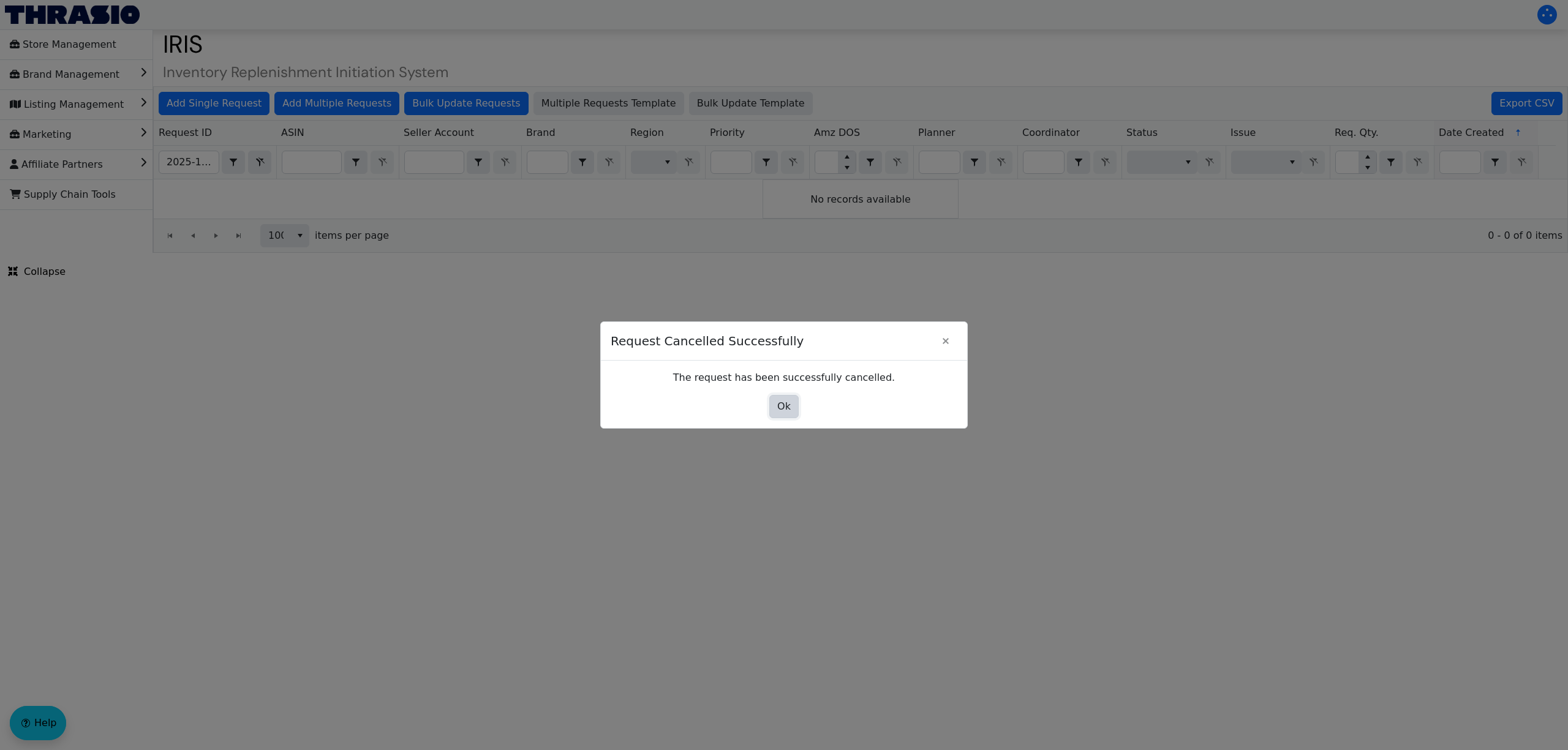
click at [782, 402] on span "Ok" at bounding box center [784, 407] width 14 height 15
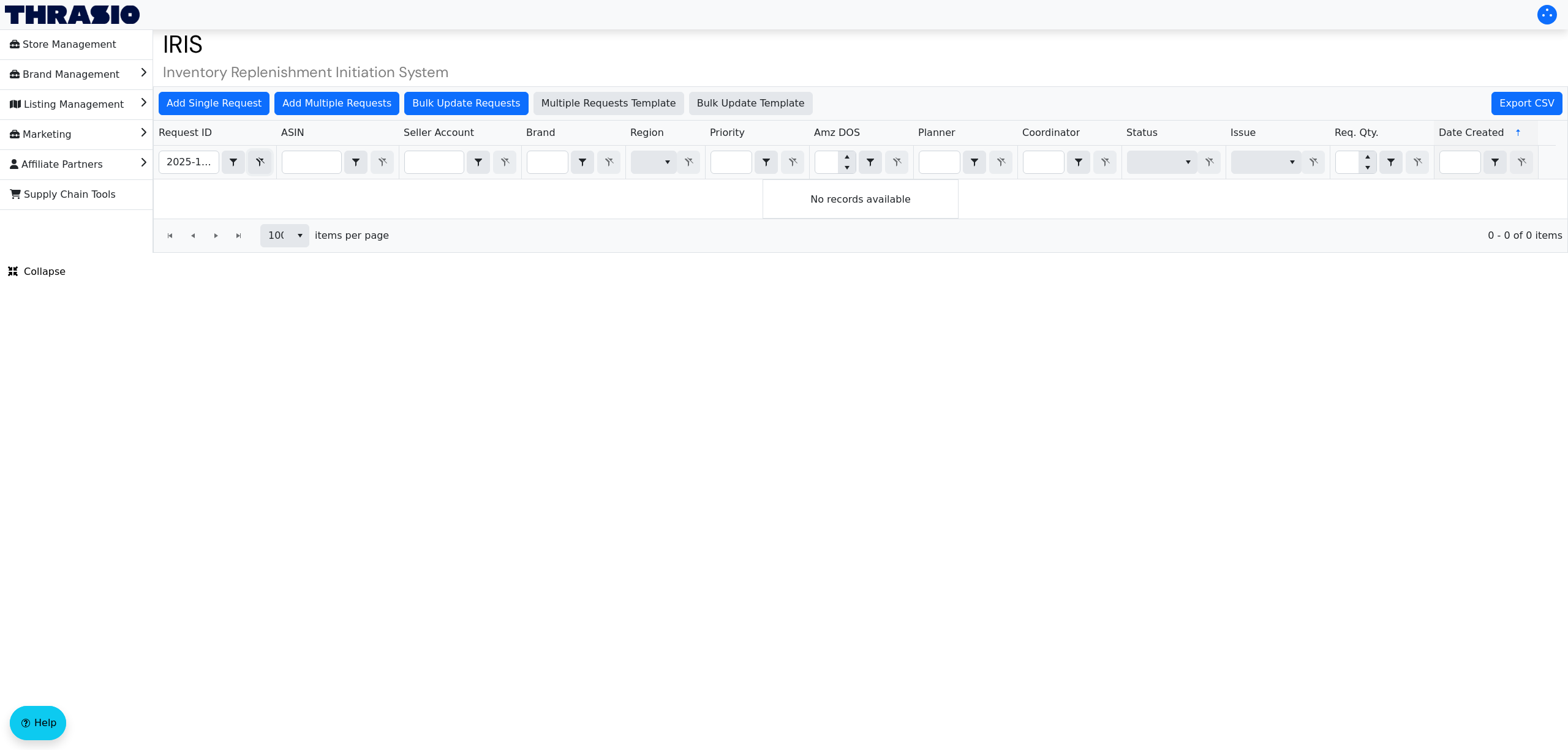
drag, startPoint x: 264, startPoint y: 161, endPoint x: 199, endPoint y: 160, distance: 65.0
click at [264, 161] on icon "Filter" at bounding box center [260, 162] width 15 height 10
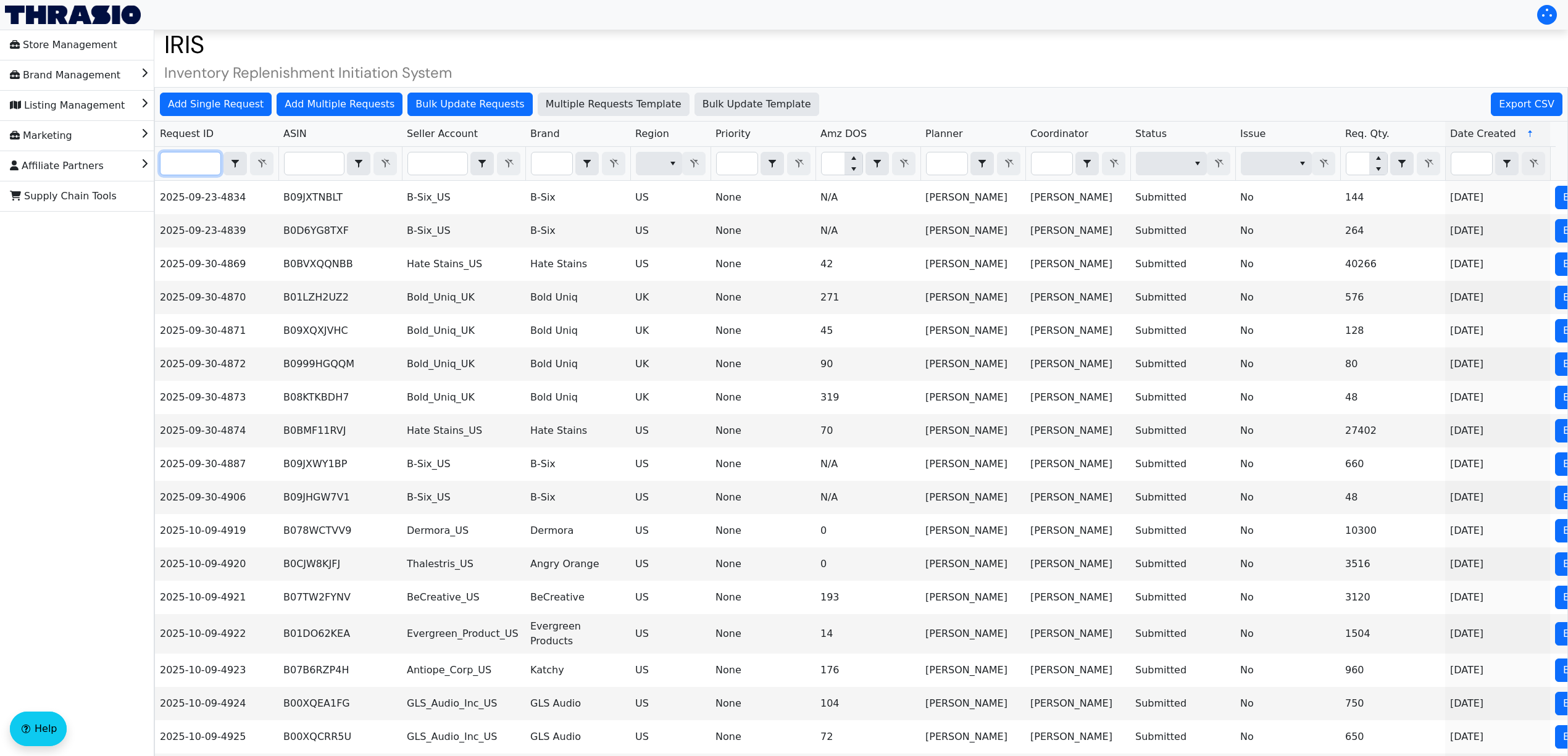
click at [192, 164] on input "Filter" at bounding box center [191, 164] width 60 height 22
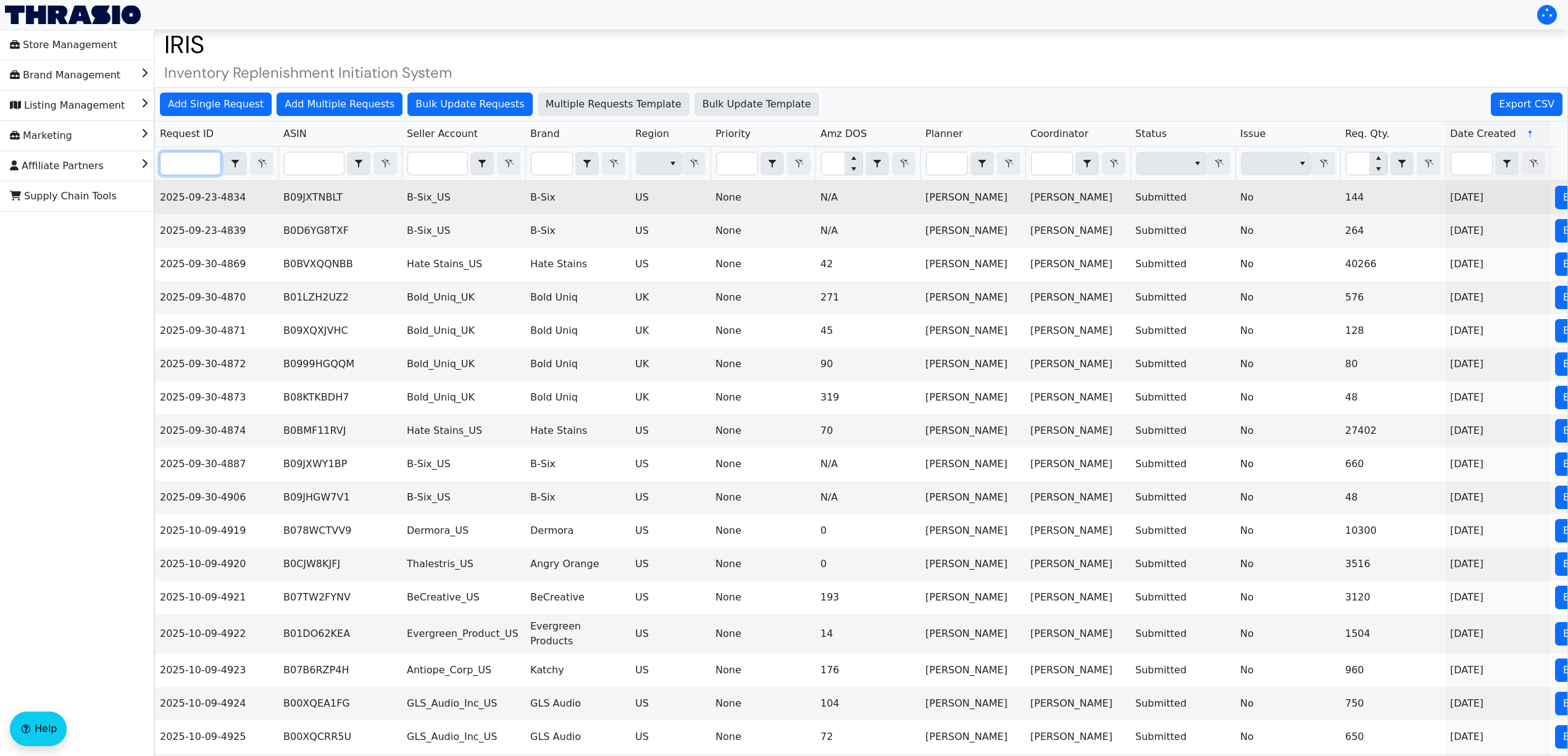
paste input "2025-10-09-5002"
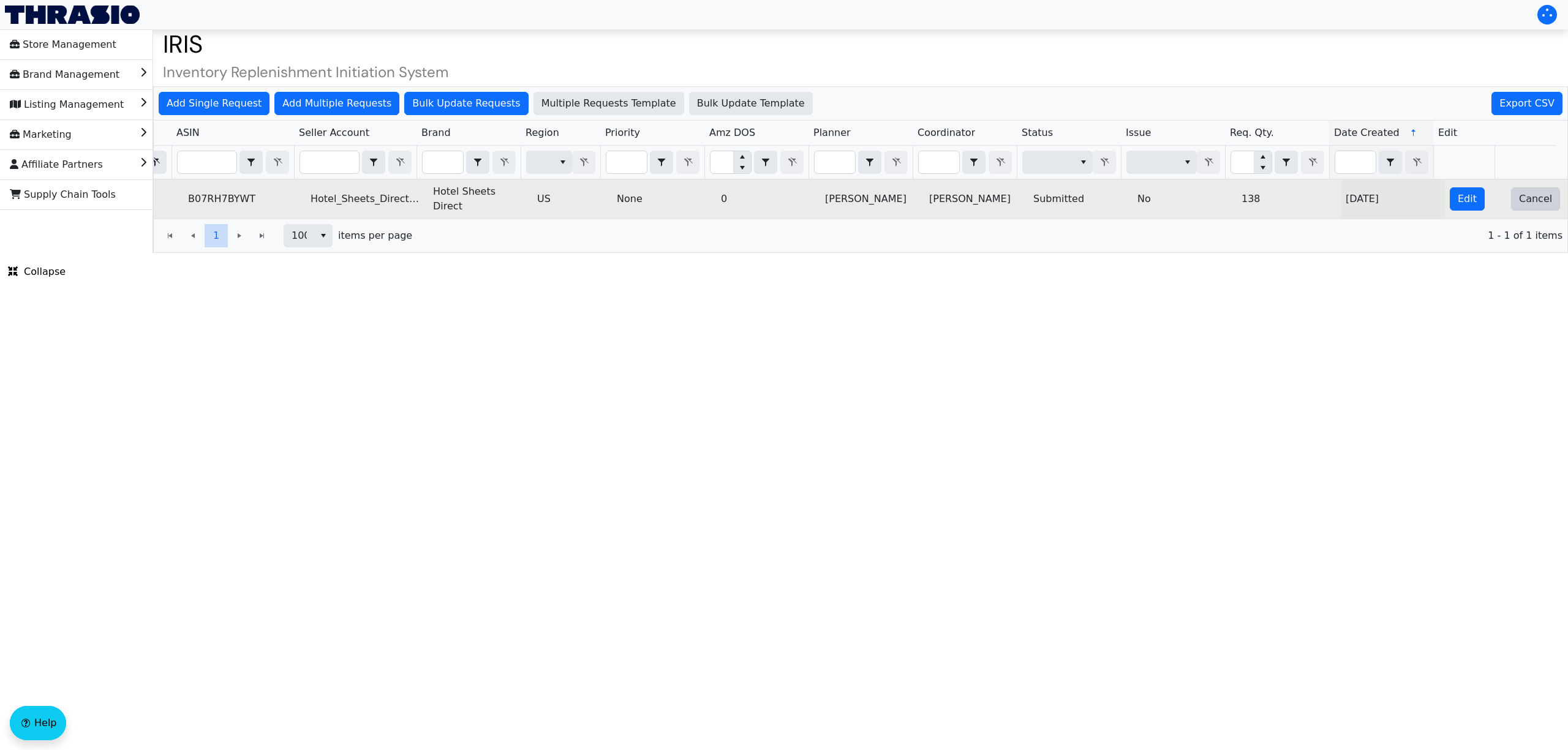
type input "2025-10-09-5002"
click at [1527, 193] on span "Cancel" at bounding box center [1536, 199] width 33 height 15
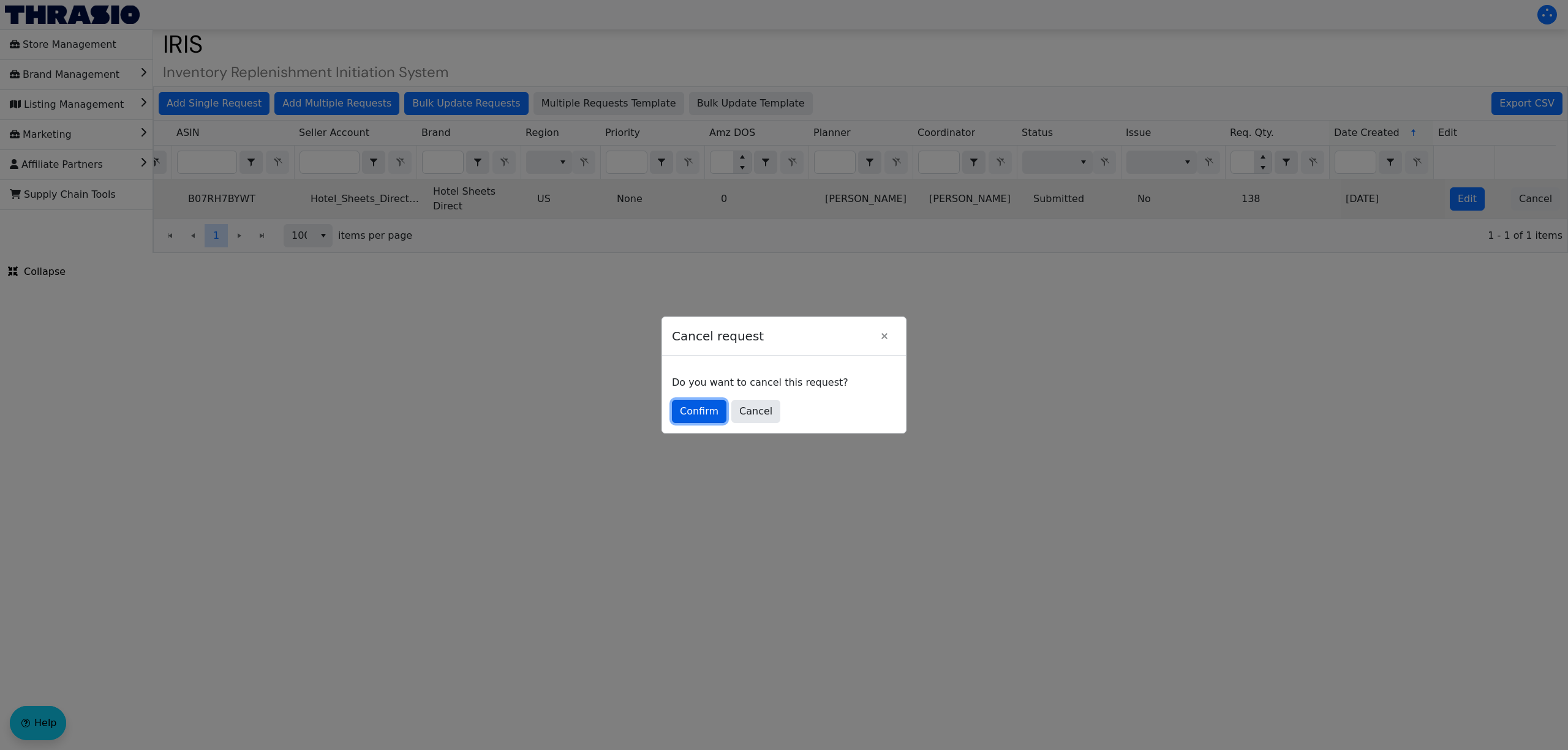
click at [681, 405] on span "Confirm" at bounding box center [699, 411] width 39 height 15
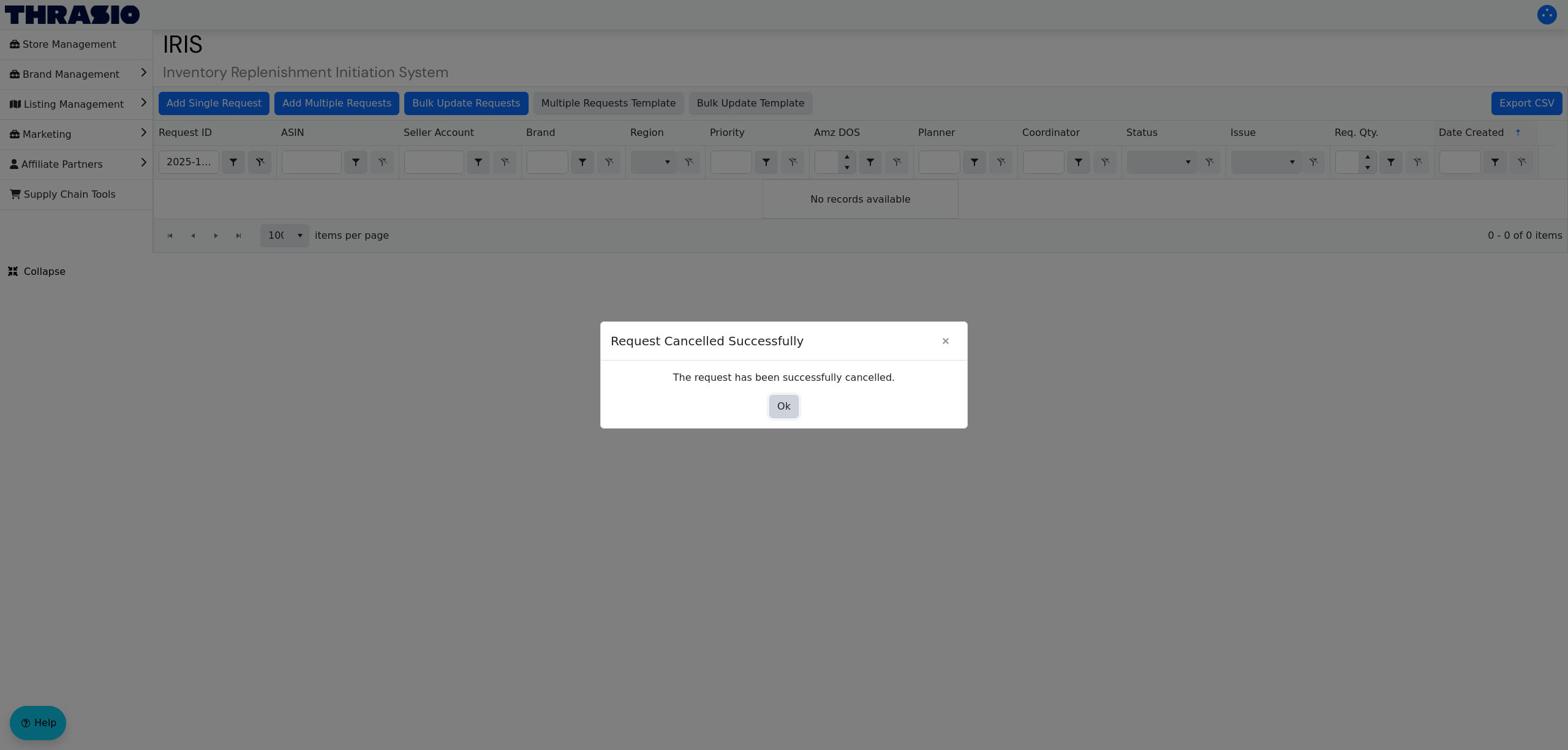
click at [789, 402] on span "Ok" at bounding box center [784, 407] width 14 height 15
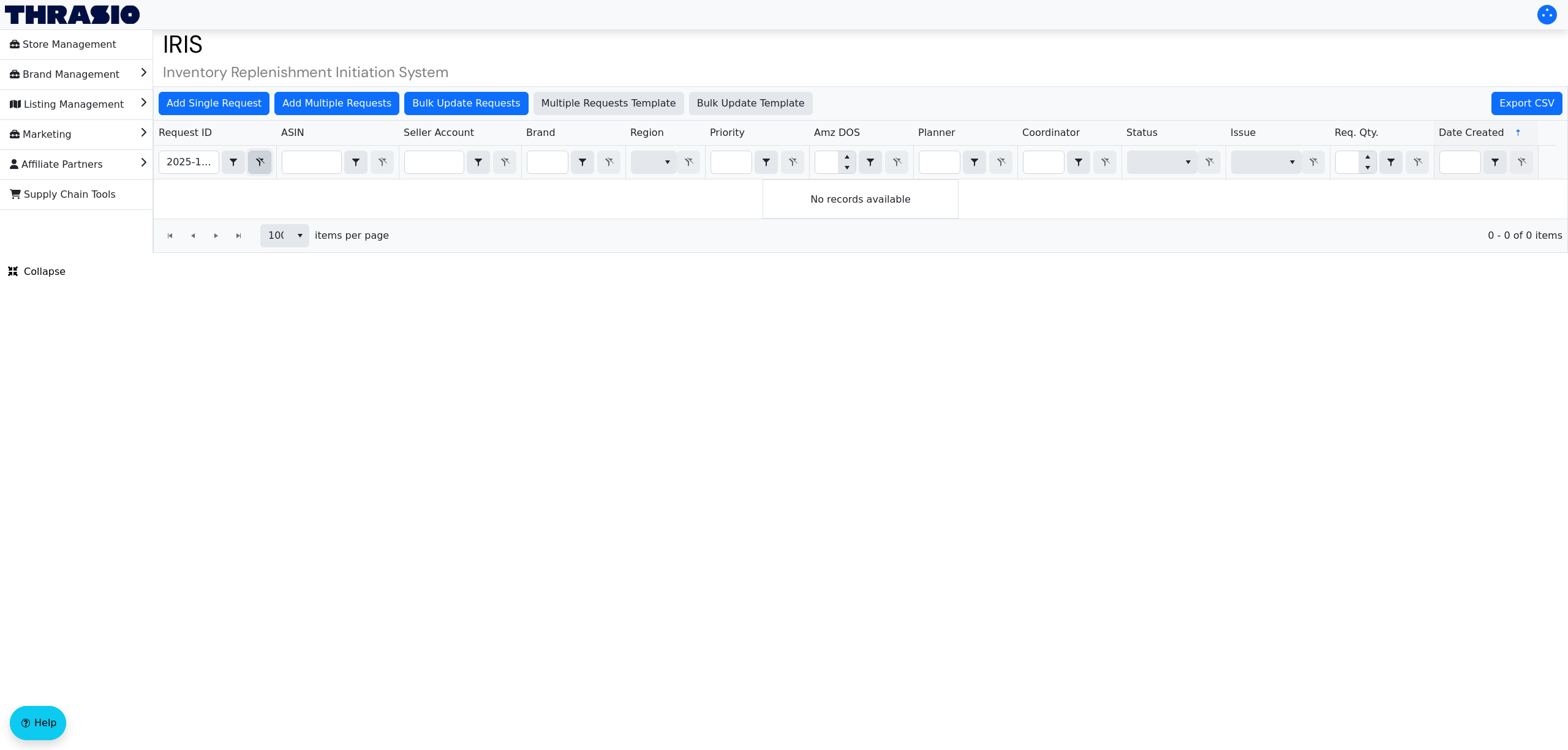
click at [267, 172] on button "Filter" at bounding box center [259, 162] width 23 height 23
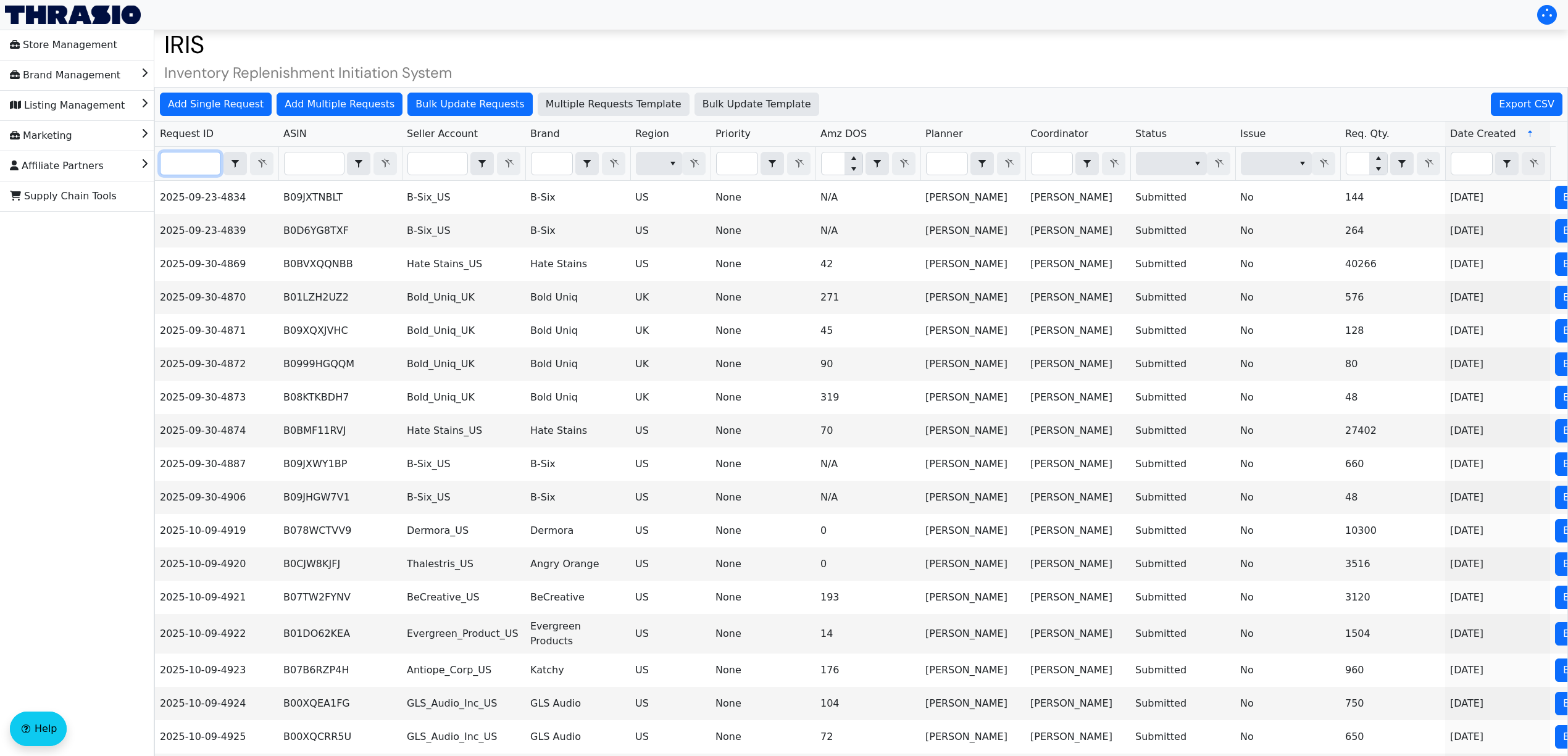
click at [198, 166] on input "Filter" at bounding box center [191, 164] width 60 height 22
paste input "2025-10-09-5017"
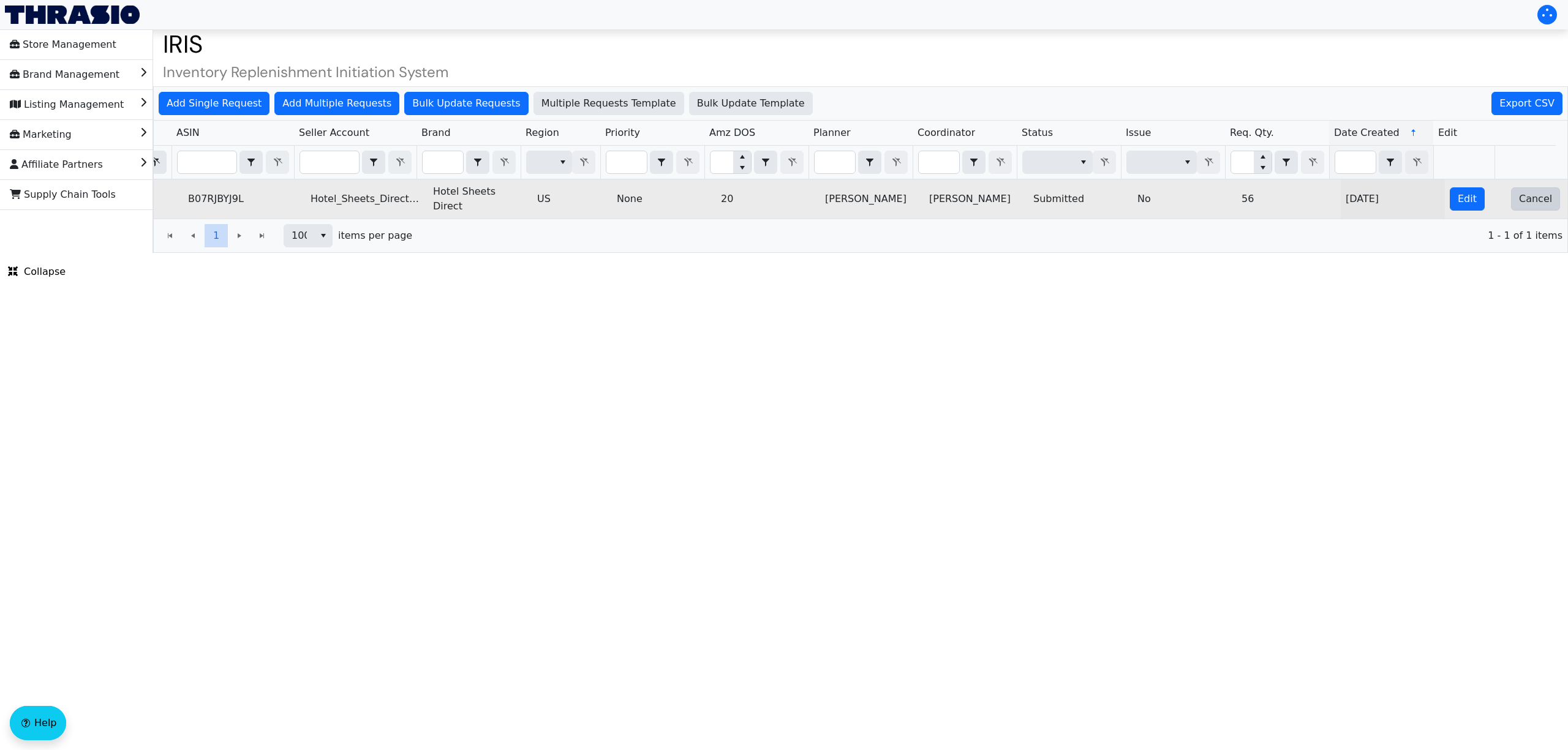
type input "2025-10-09-5017"
click at [1529, 207] on button "Cancel" at bounding box center [1535, 199] width 49 height 23
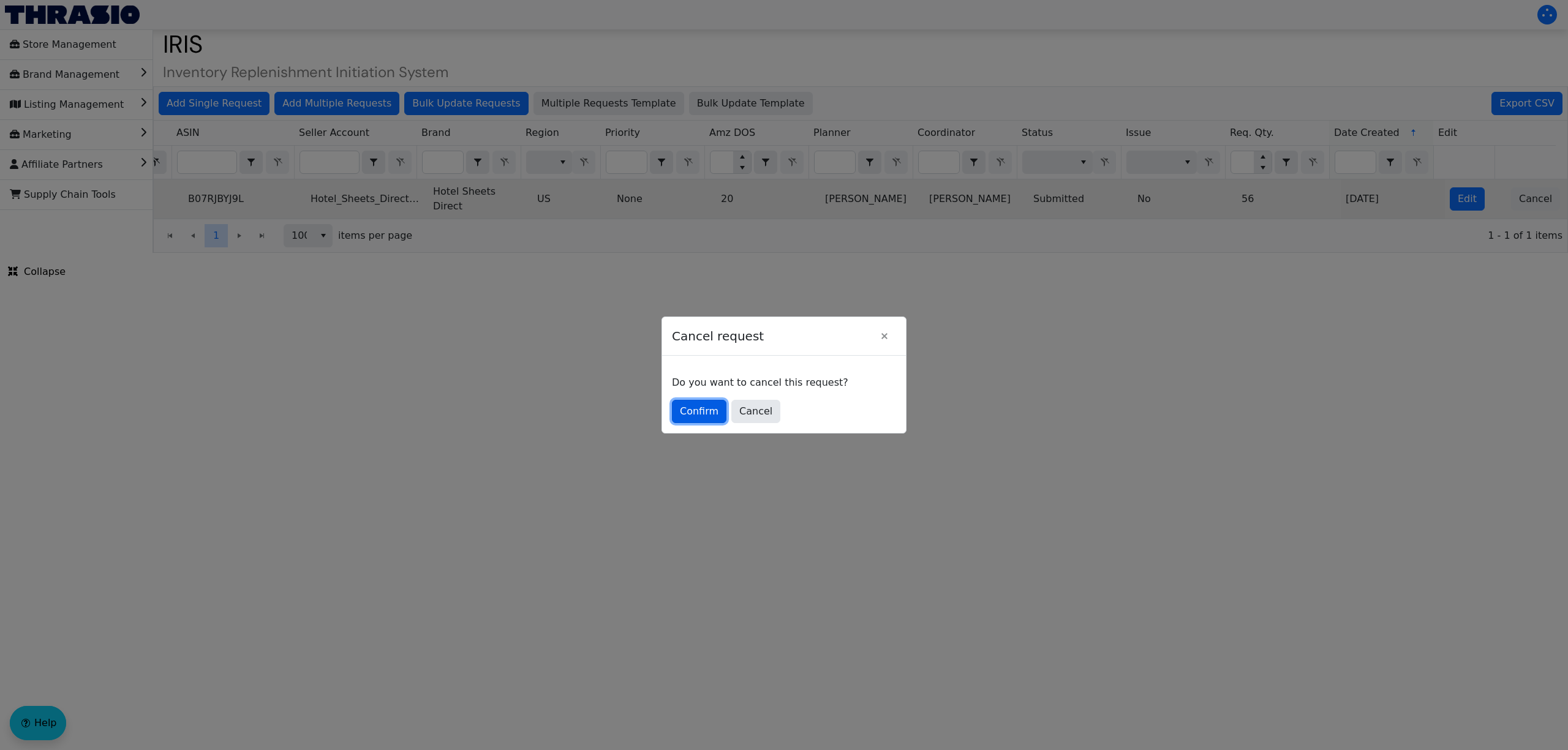
click at [695, 420] on button "Confirm" at bounding box center [699, 411] width 55 height 23
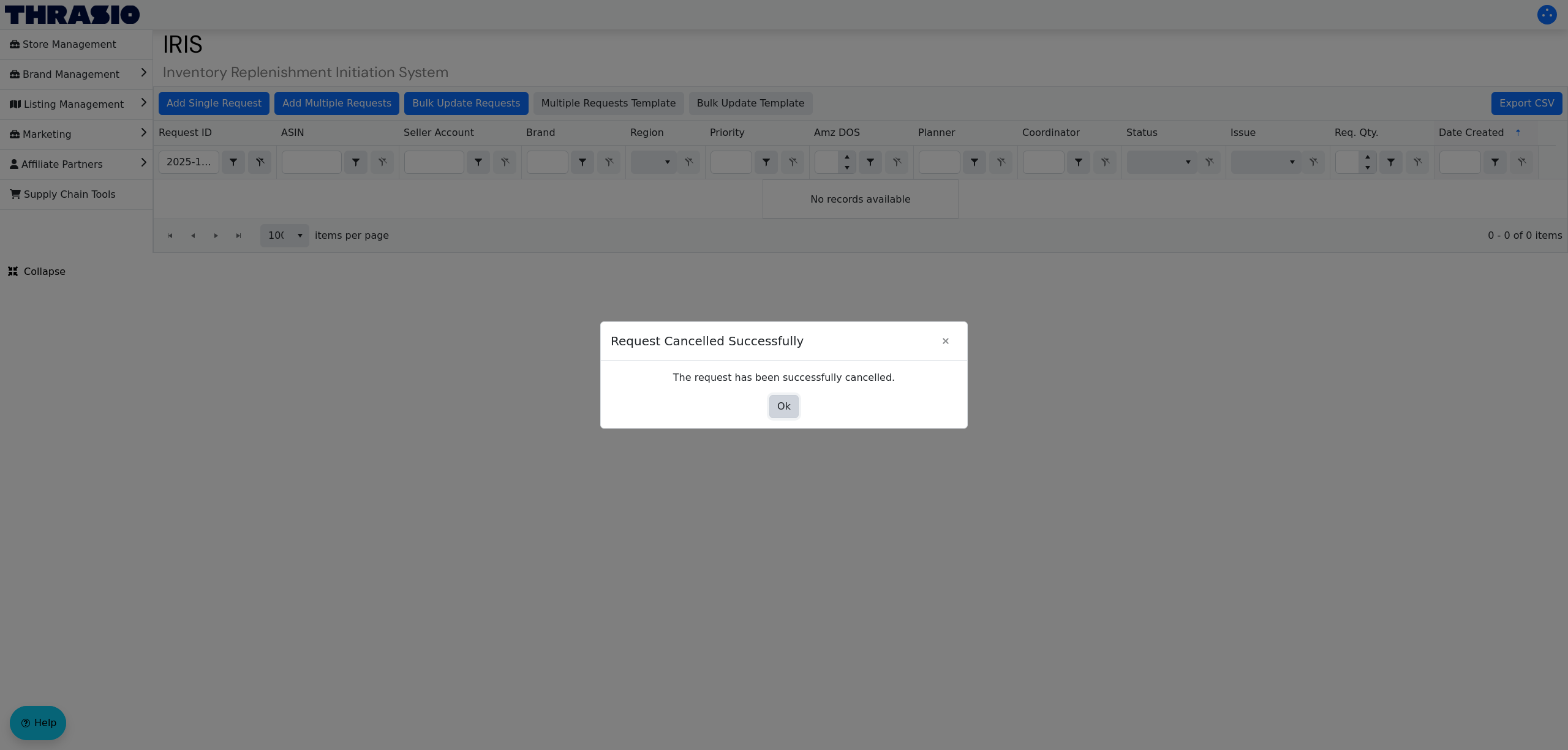
click at [782, 415] on button "Ok" at bounding box center [784, 407] width 30 height 23
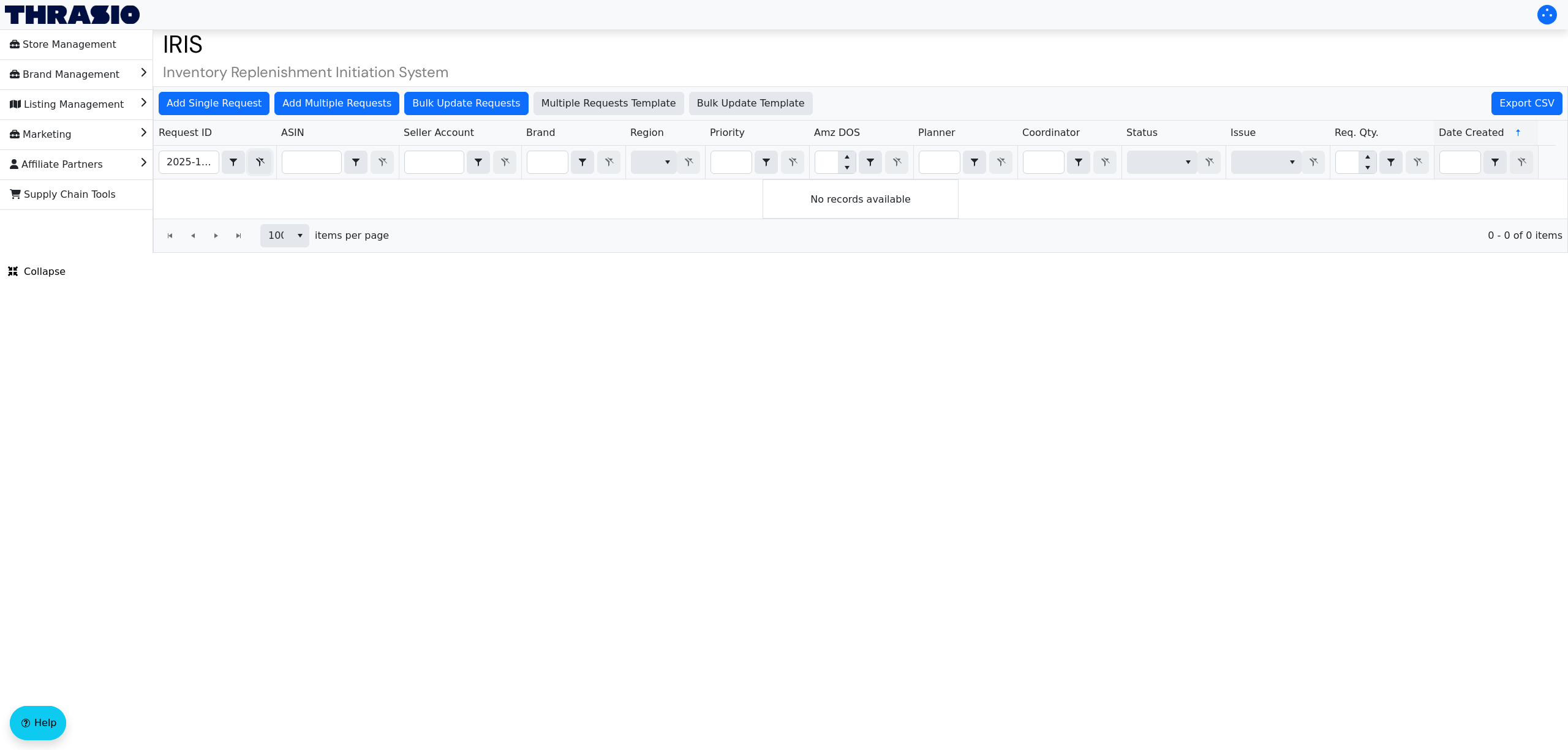
drag, startPoint x: 266, startPoint y: 158, endPoint x: 250, endPoint y: 158, distance: 16.0
click at [266, 158] on icon "Filter" at bounding box center [260, 162] width 15 height 10
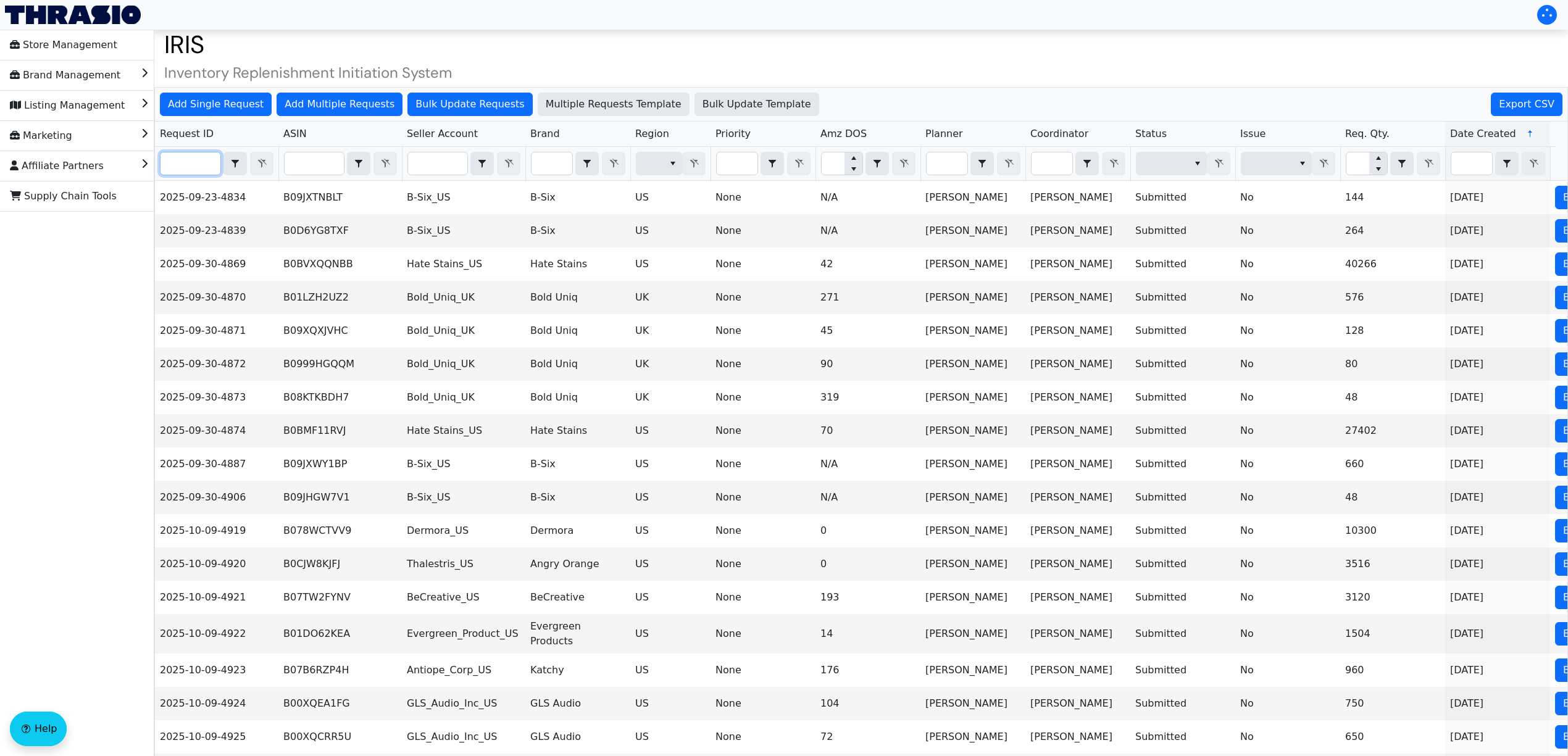
click at [188, 164] on input "Filter" at bounding box center [191, 164] width 60 height 22
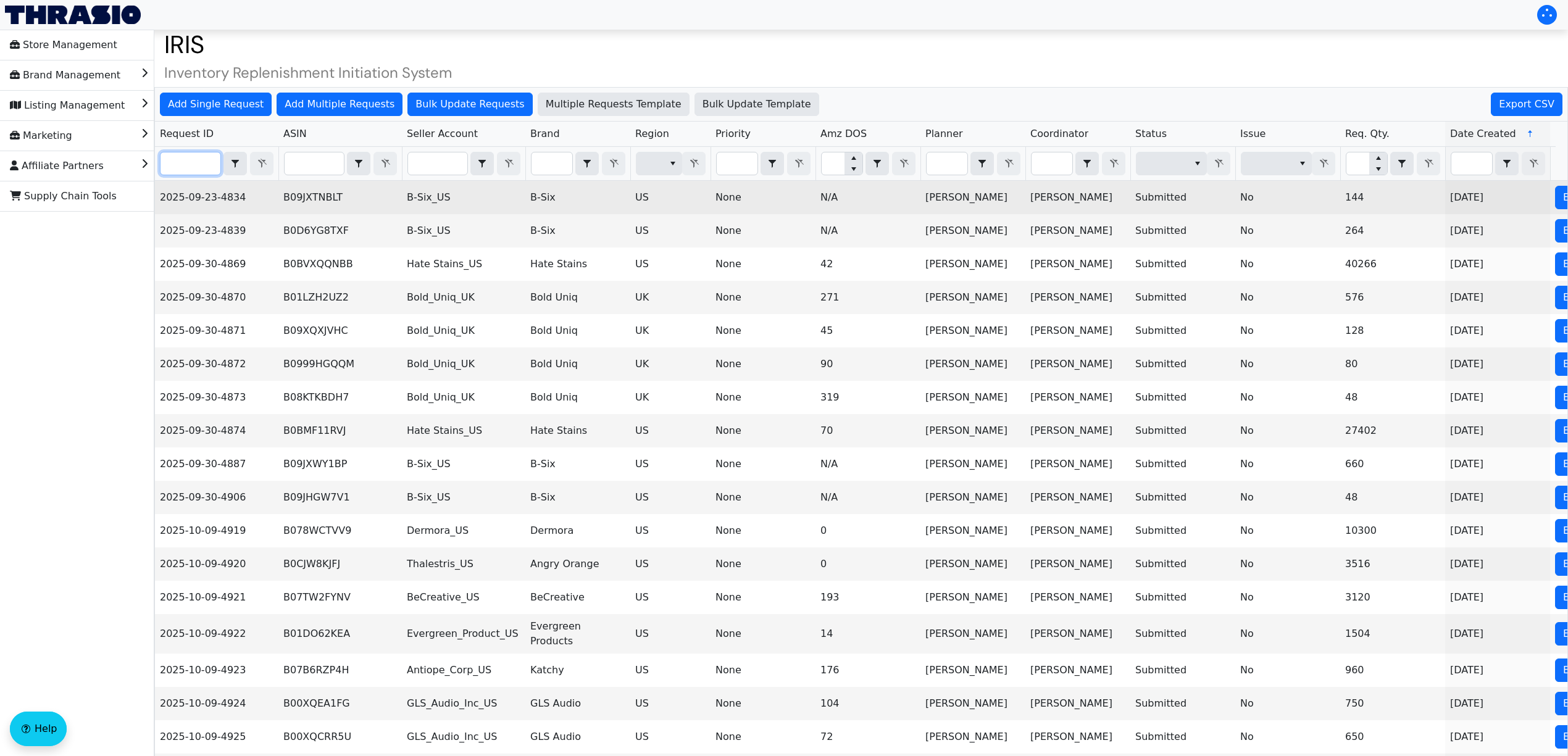
paste input "2025-10-09-5010"
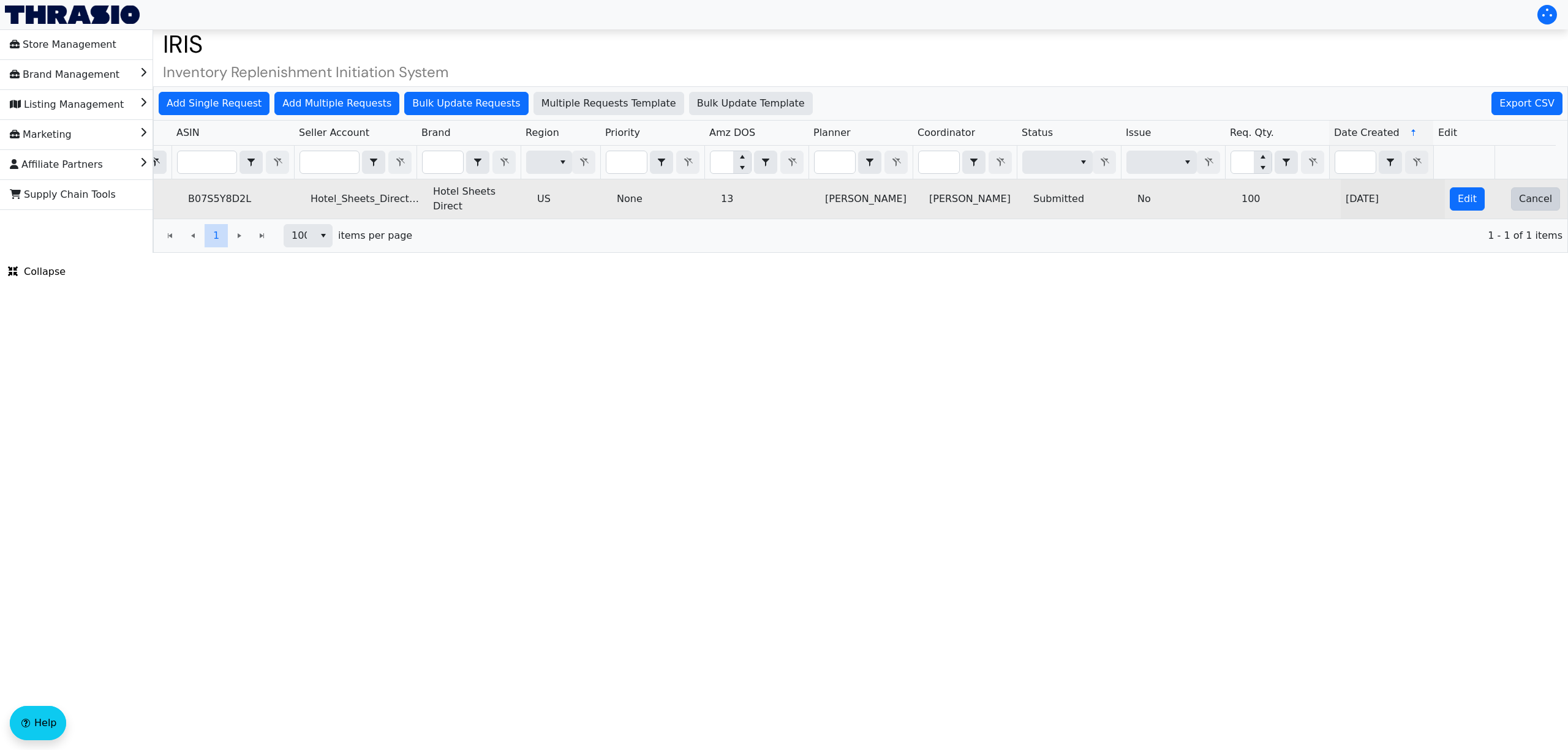
type input "2025-10-09-5010"
click at [1535, 204] on span "Cancel" at bounding box center [1536, 199] width 33 height 15
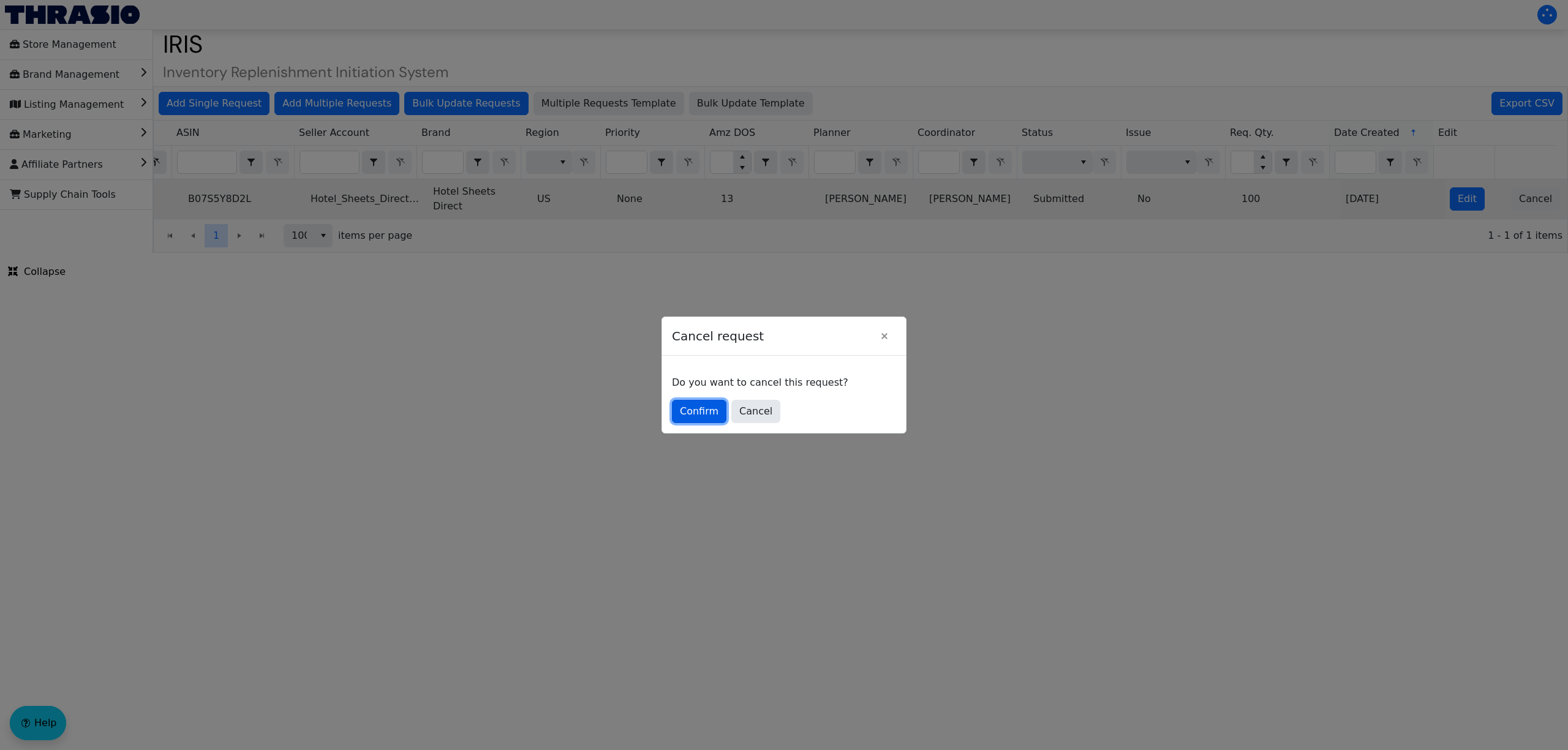
click at [696, 417] on span "Confirm" at bounding box center [699, 411] width 39 height 15
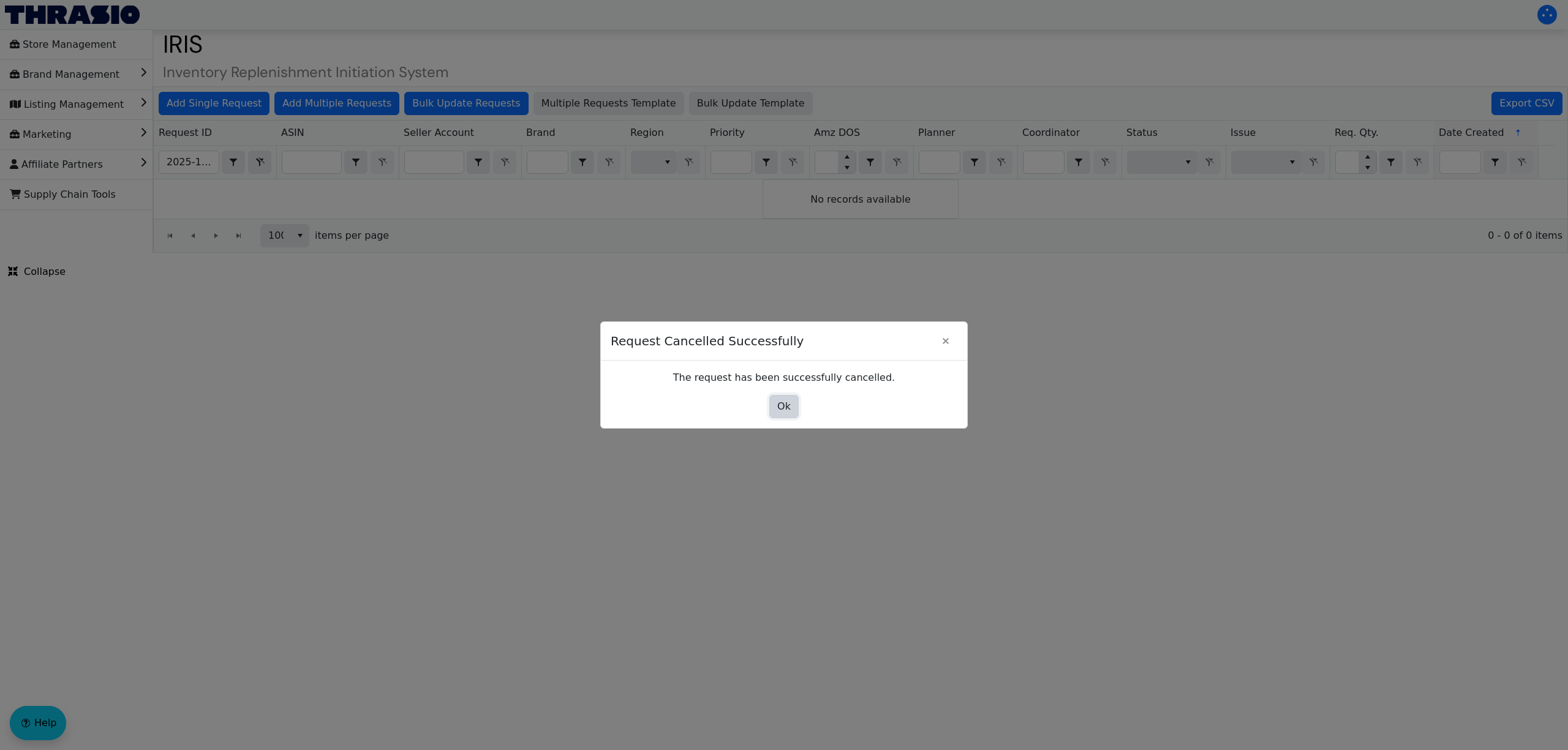
click at [784, 414] on span "Ok" at bounding box center [784, 407] width 14 height 15
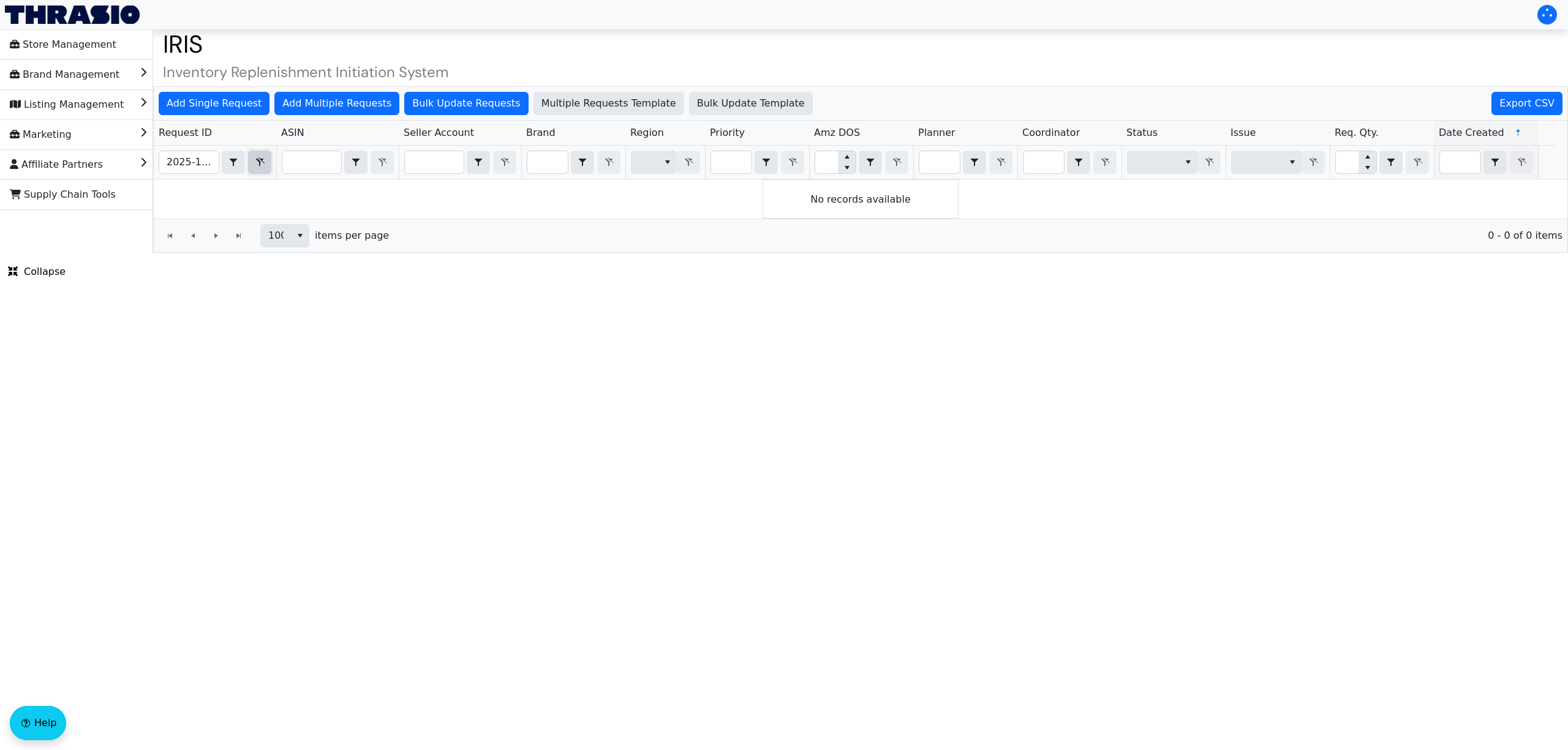
click at [266, 170] on span "Filter" at bounding box center [260, 162] width 15 height 15
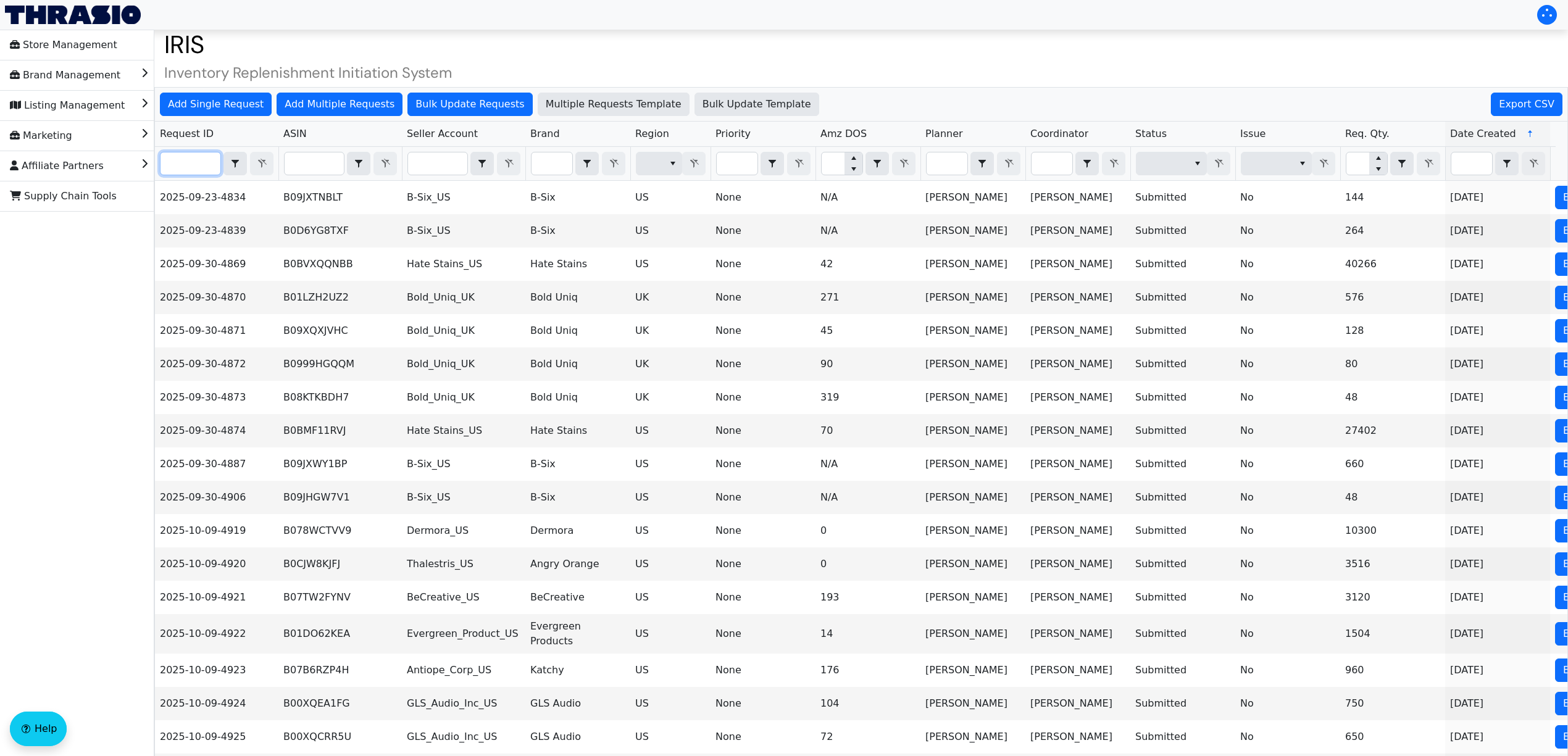
paste input "2025-10-09-5032"
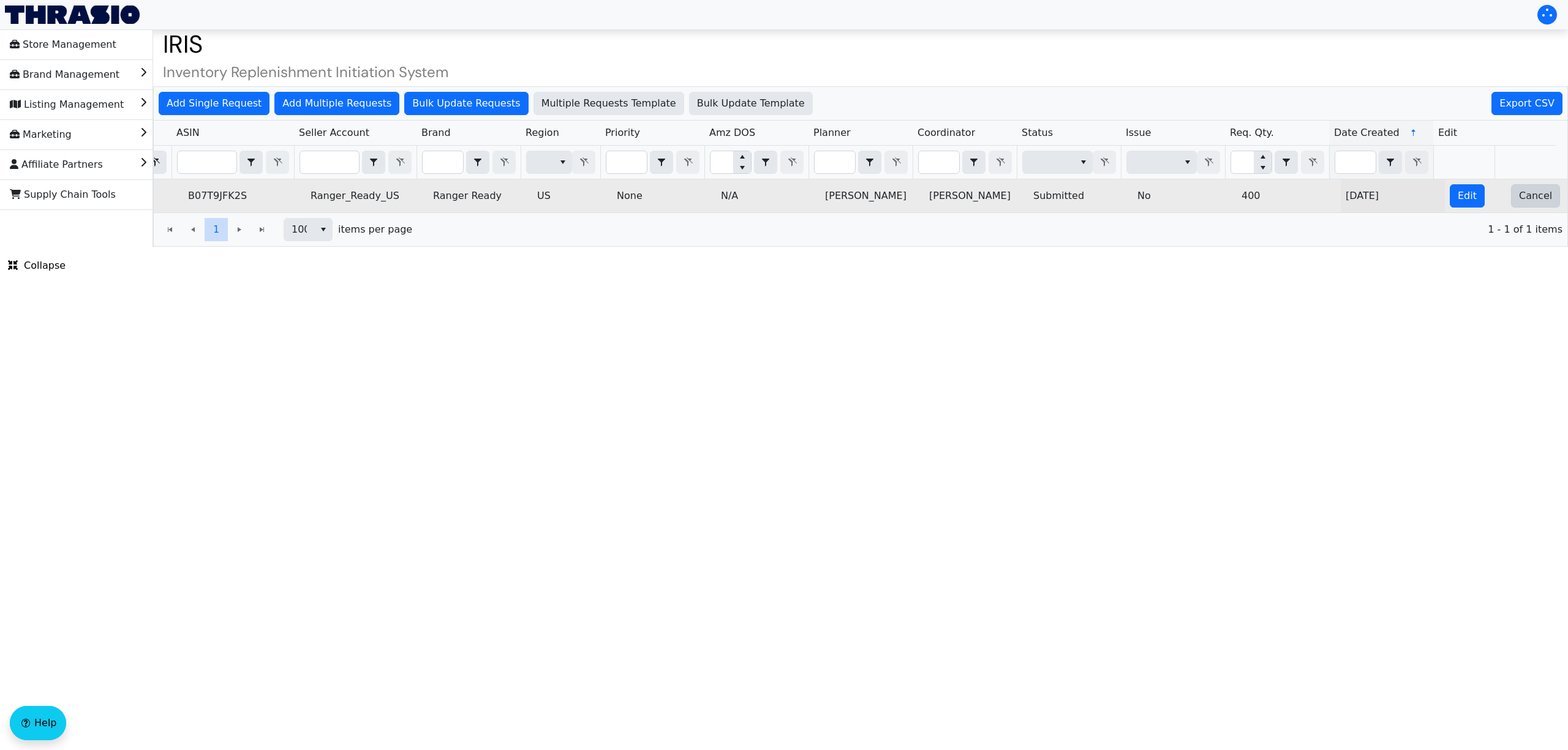
type input "2025-10-09-5032"
click at [1534, 199] on span "Cancel" at bounding box center [1536, 196] width 33 height 15
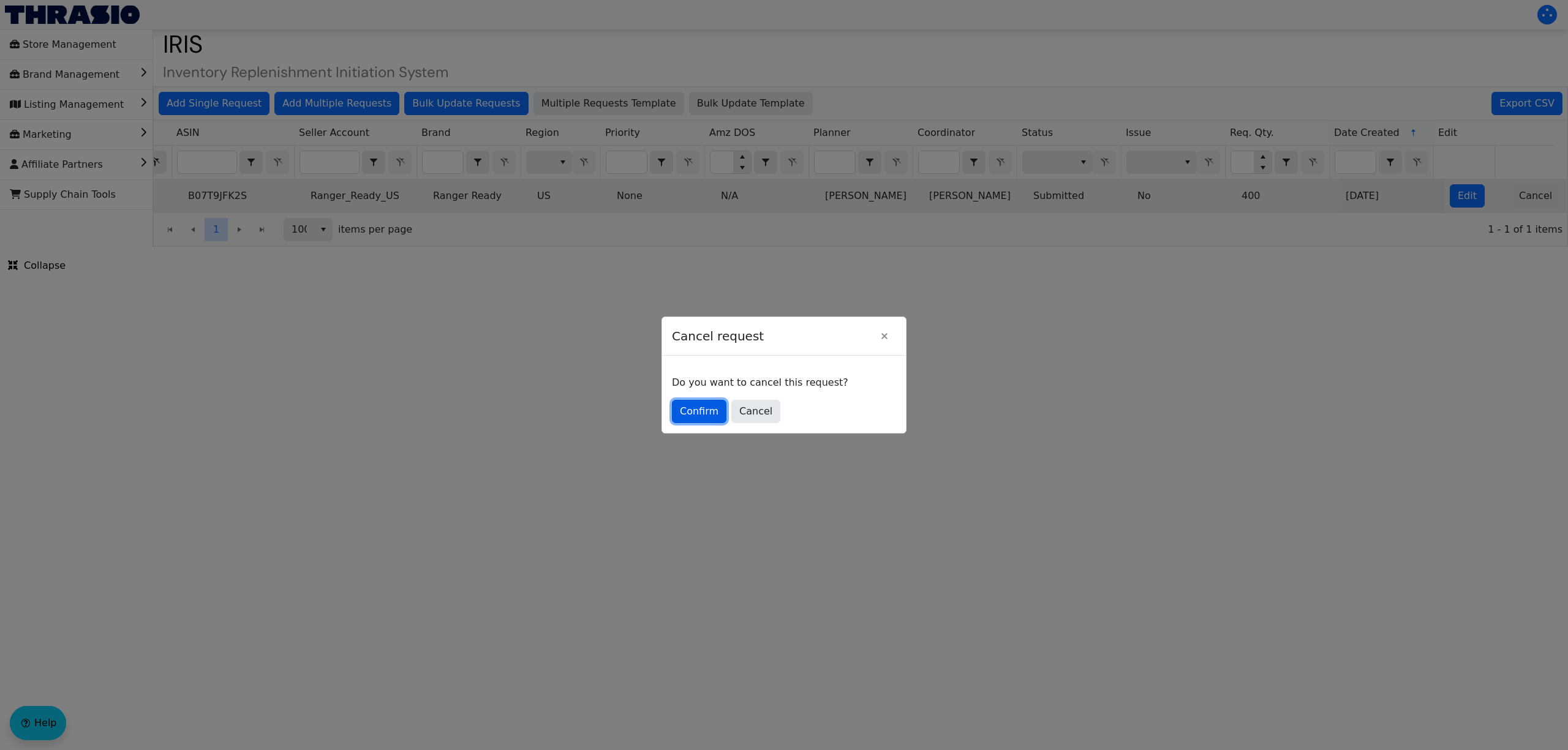
click at [693, 409] on span "Confirm" at bounding box center [699, 411] width 39 height 15
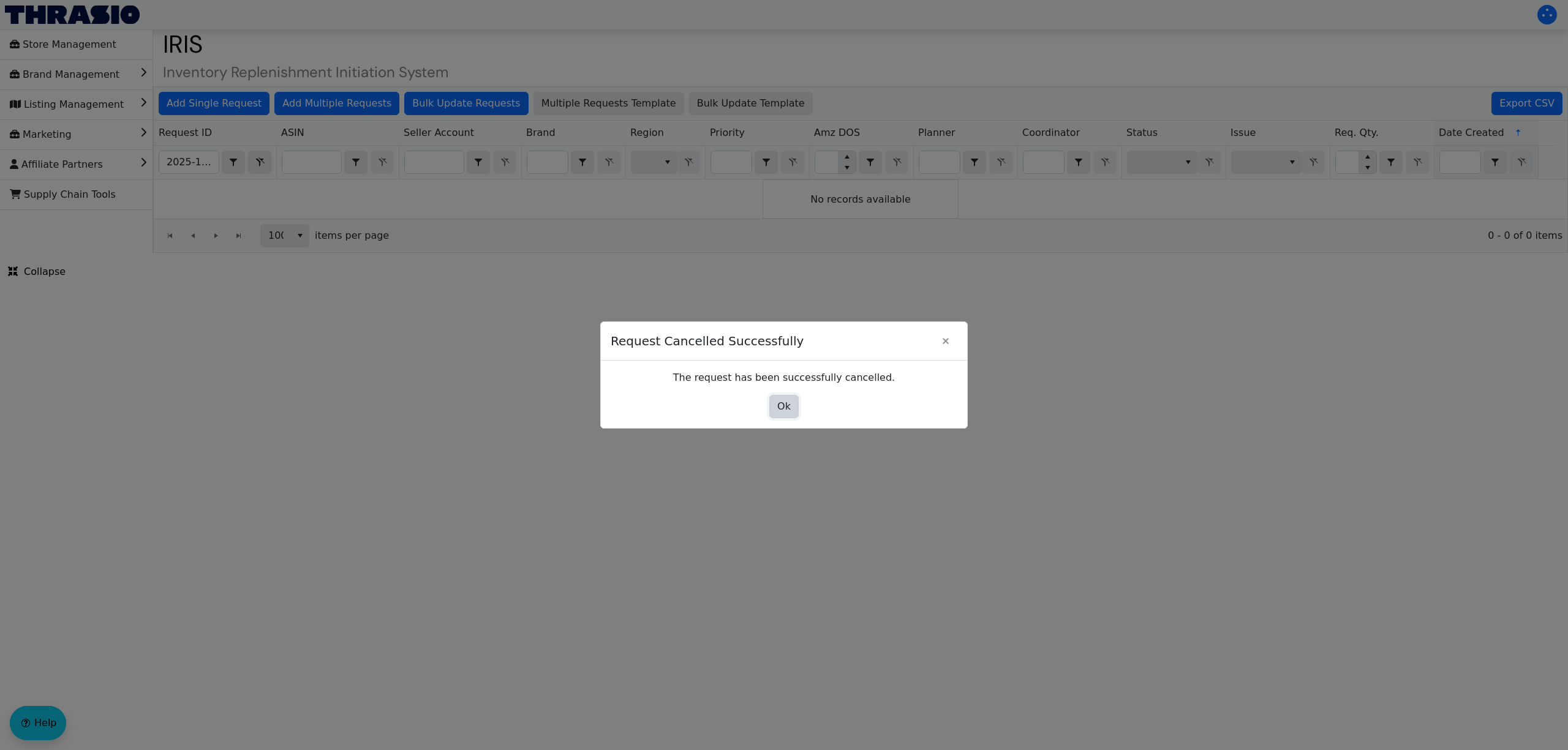
click at [775, 404] on button "Ok" at bounding box center [784, 407] width 30 height 23
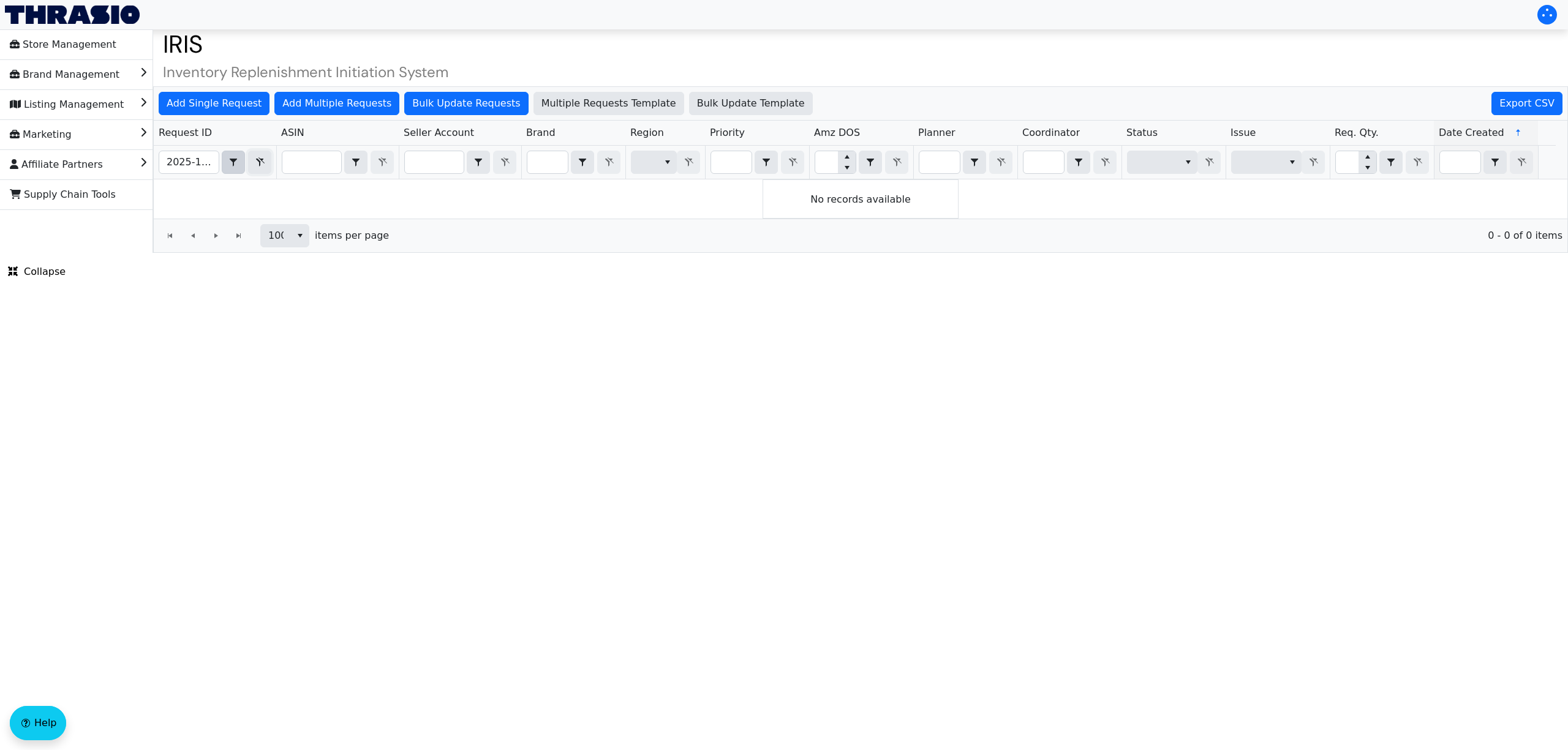
drag, startPoint x: 265, startPoint y: 162, endPoint x: 240, endPoint y: 164, distance: 25.1
click at [265, 162] on icon "Filter" at bounding box center [260, 162] width 15 height 10
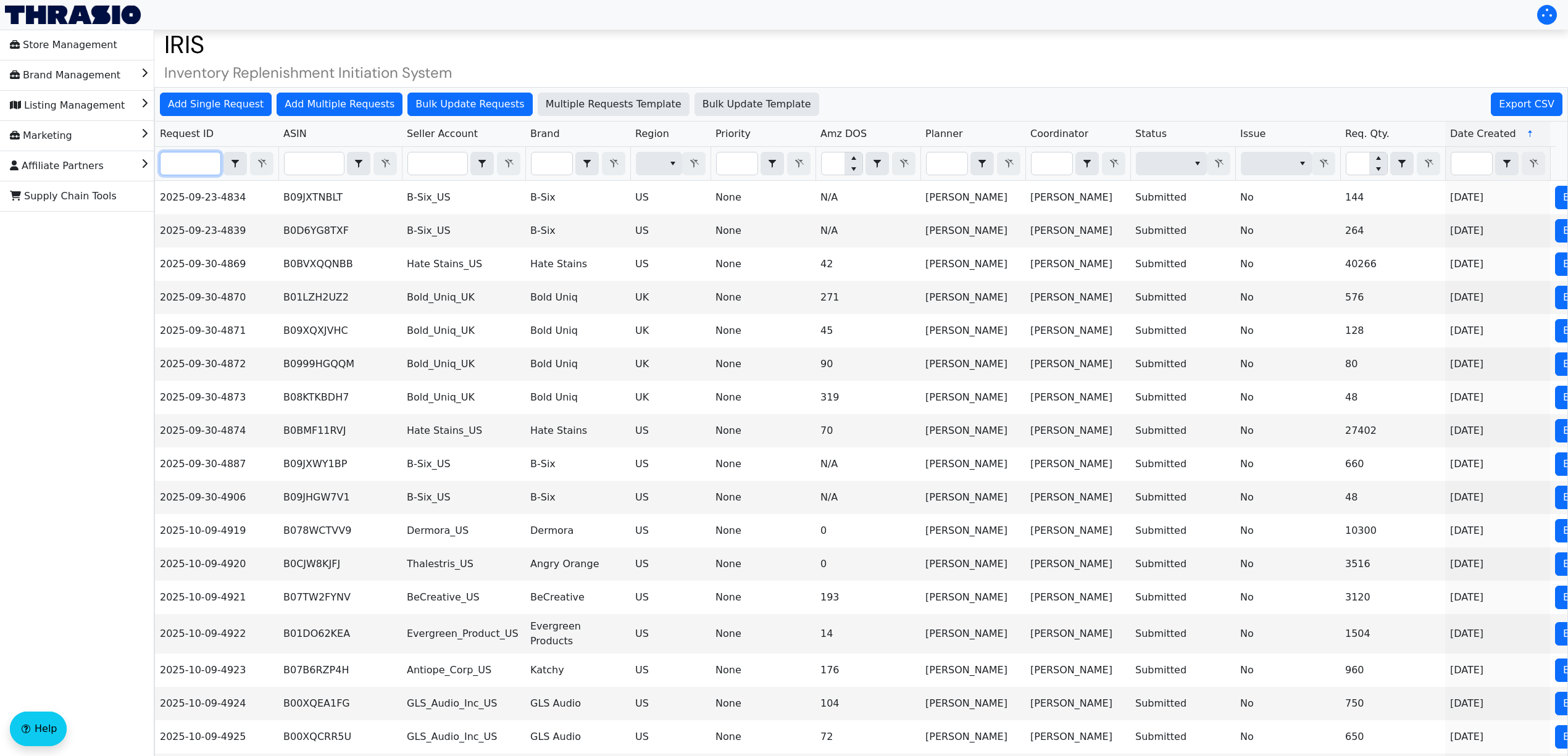
click at [208, 164] on input "Filter" at bounding box center [191, 164] width 60 height 22
paste input "2025-10-09-5018"
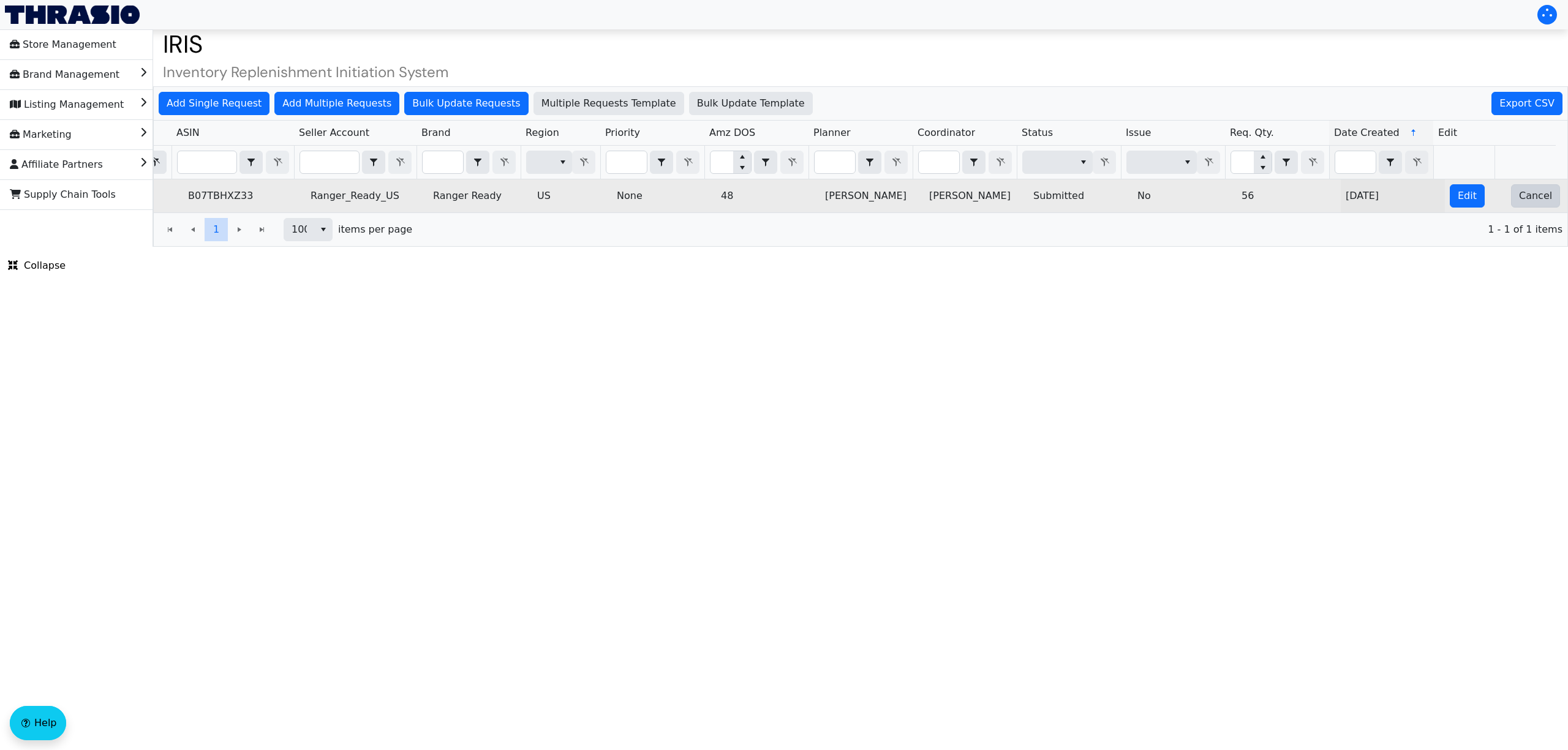
type input "2025-10-09-5018"
click at [1519, 199] on span "Cancel" at bounding box center [1536, 196] width 33 height 15
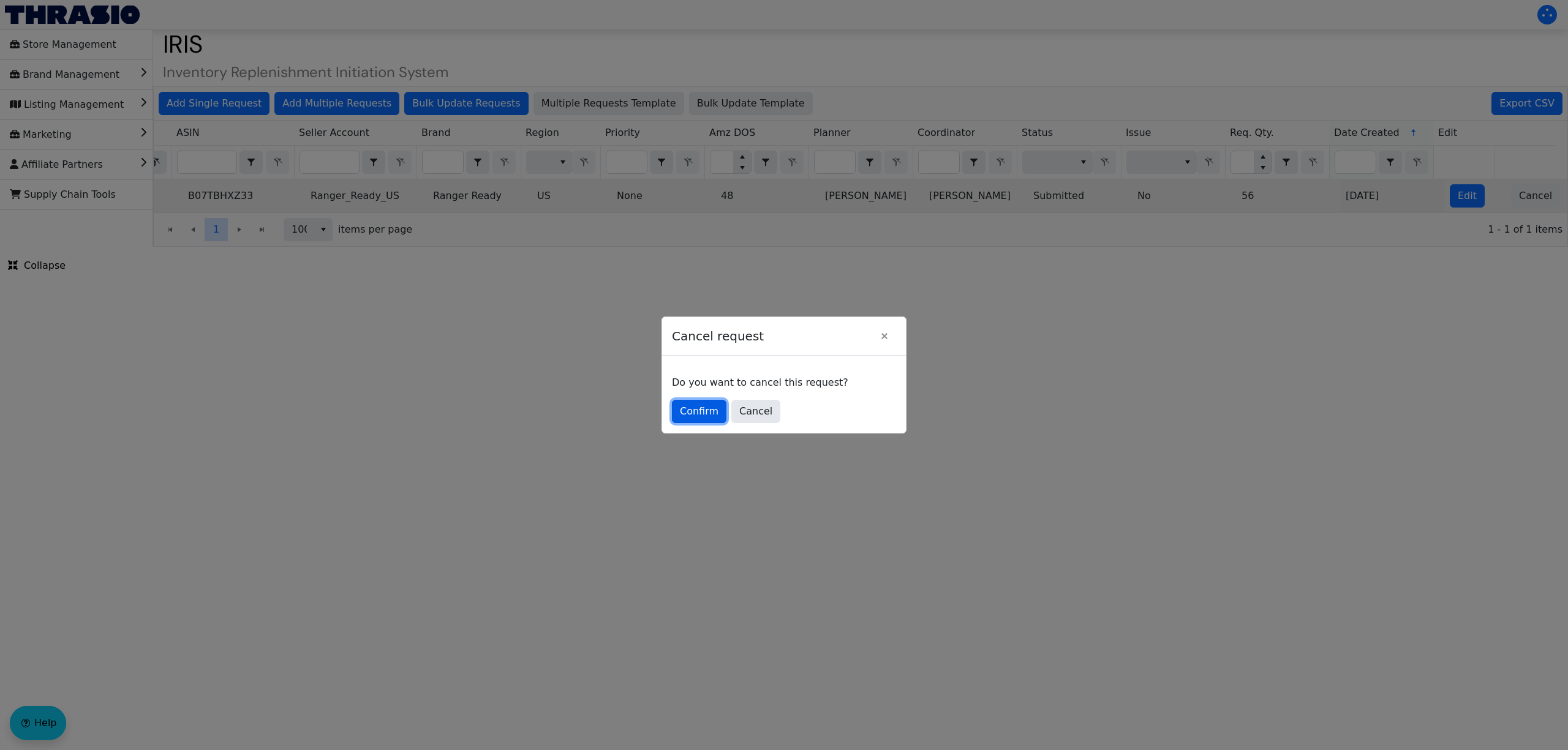
click at [695, 409] on span "Confirm" at bounding box center [699, 411] width 39 height 15
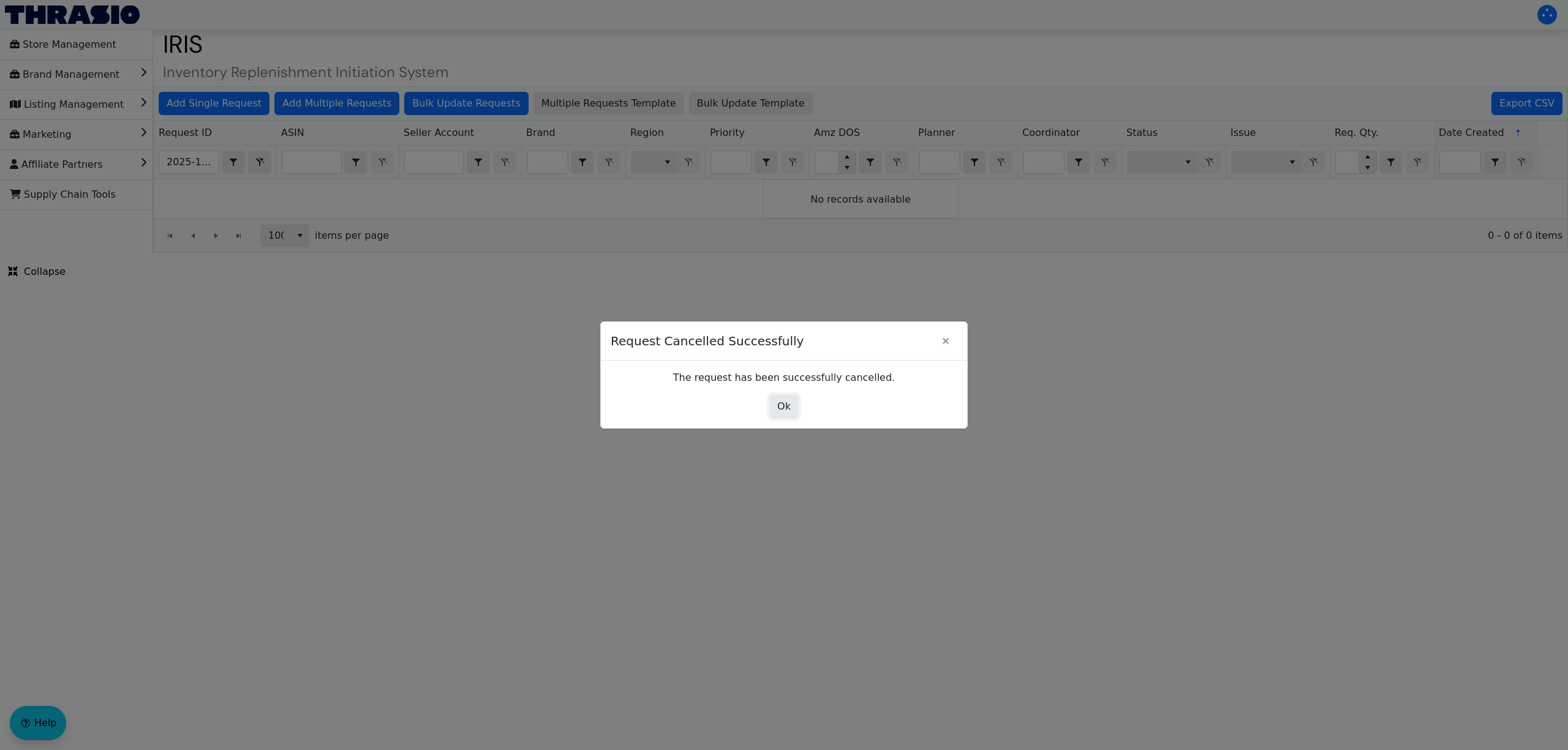
click at [780, 406] on span "Ok" at bounding box center [784, 407] width 14 height 15
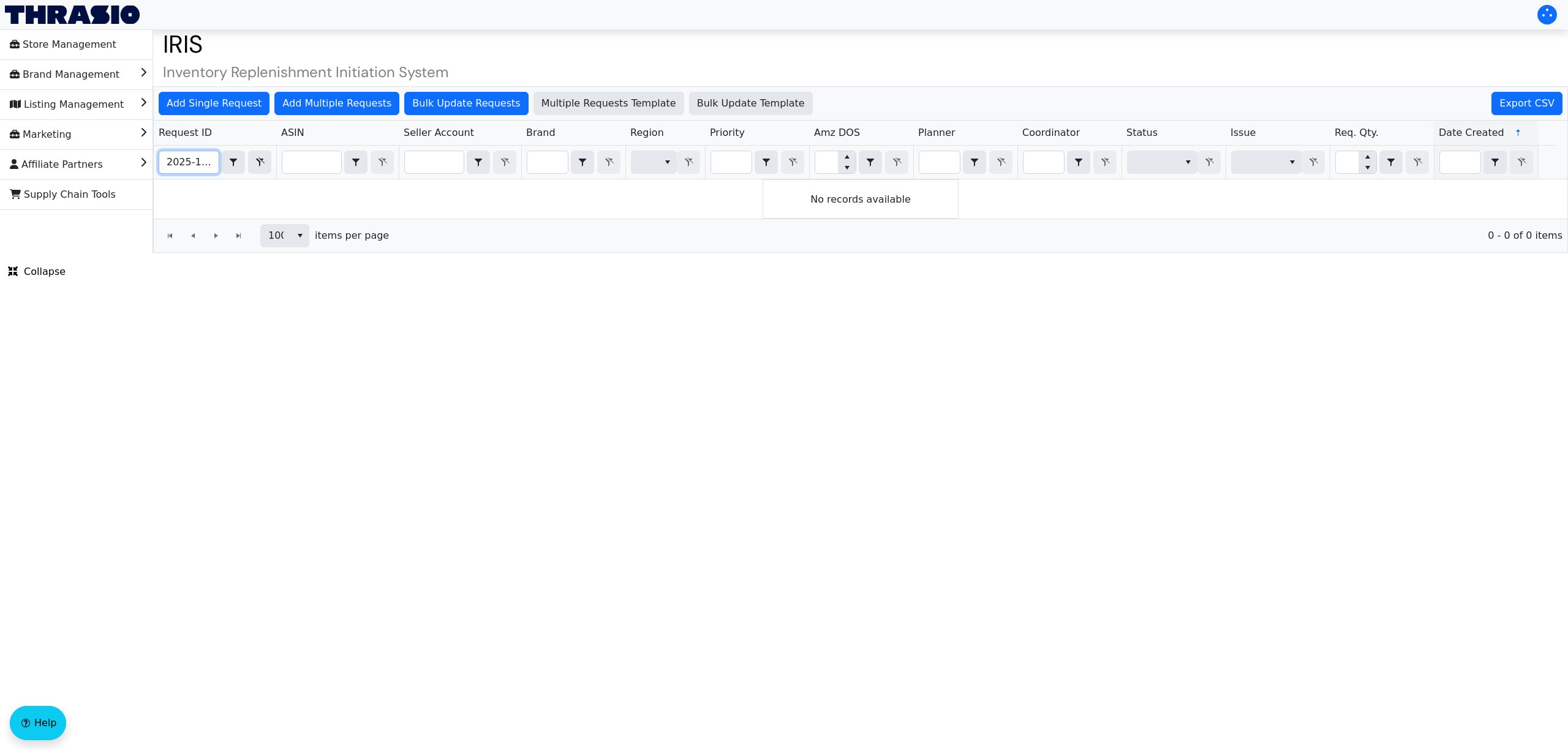
click at [197, 164] on input "2025-10-09-5018" at bounding box center [189, 162] width 59 height 22
click at [253, 169] on span "Filter" at bounding box center [260, 162] width 15 height 15
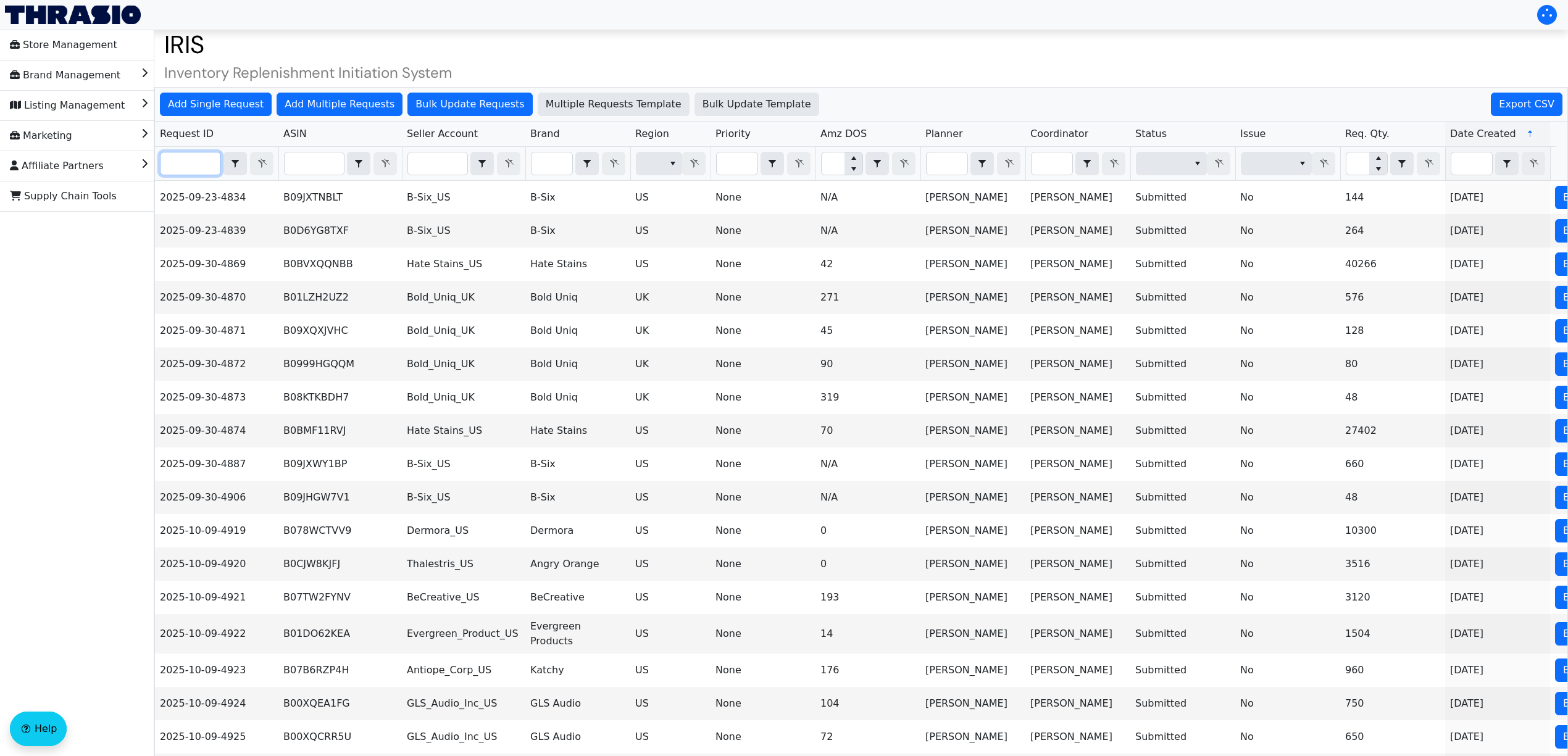
click at [171, 166] on input "Filter" at bounding box center [191, 164] width 60 height 22
paste input "2025-10-09-5001"
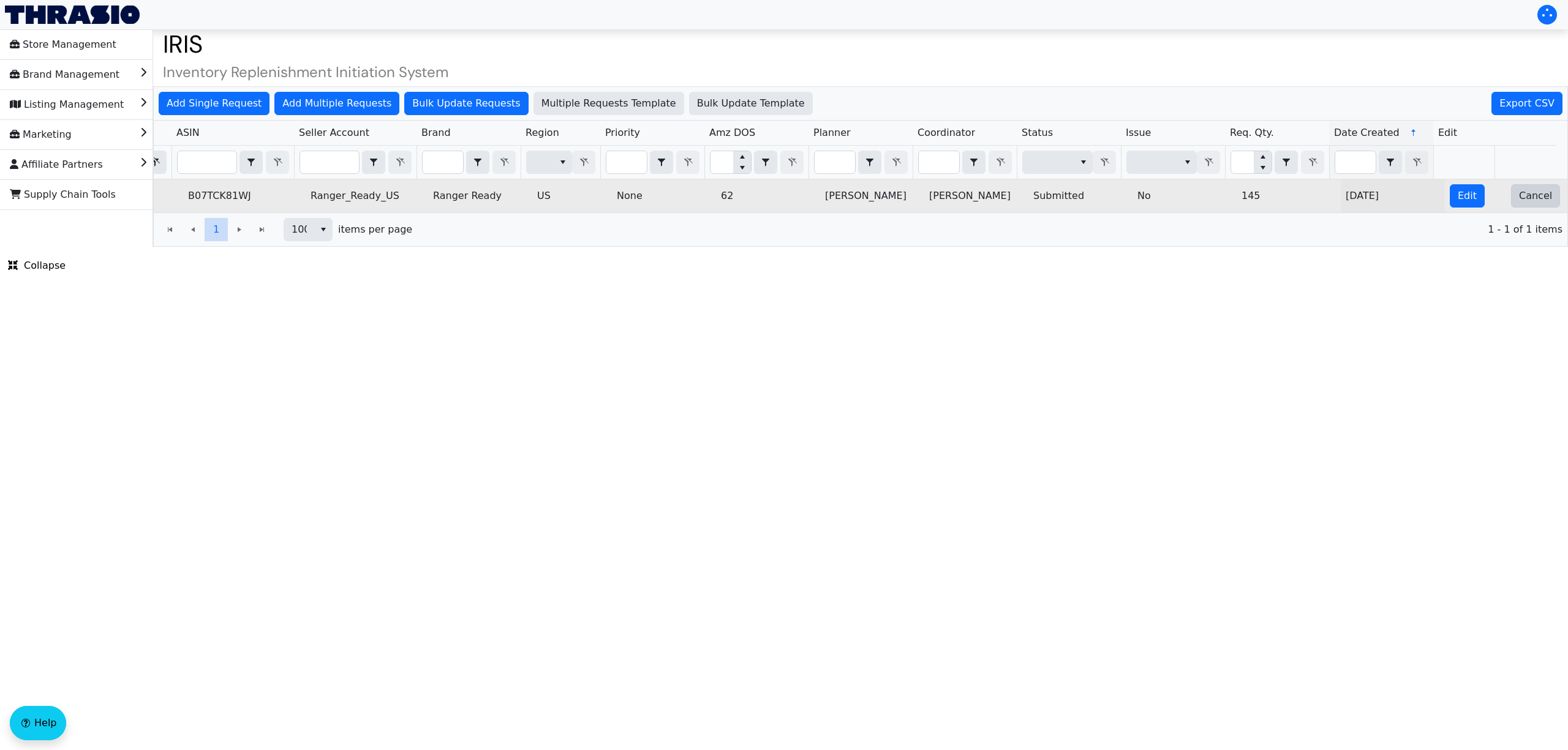
type input "2025-10-09-5001"
click at [1526, 192] on span "Cancel" at bounding box center [1536, 196] width 33 height 15
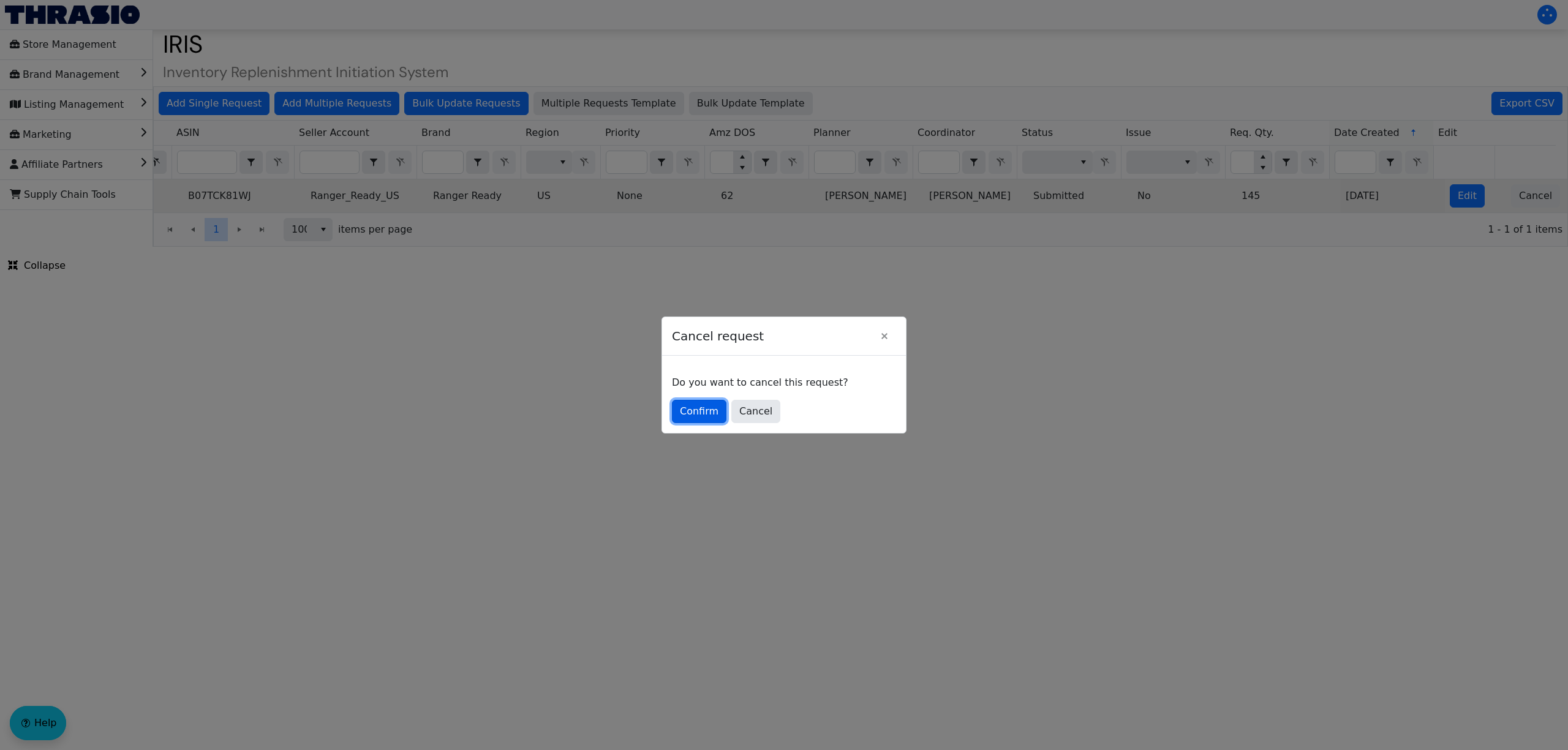
click at [697, 409] on span "Confirm" at bounding box center [699, 411] width 39 height 15
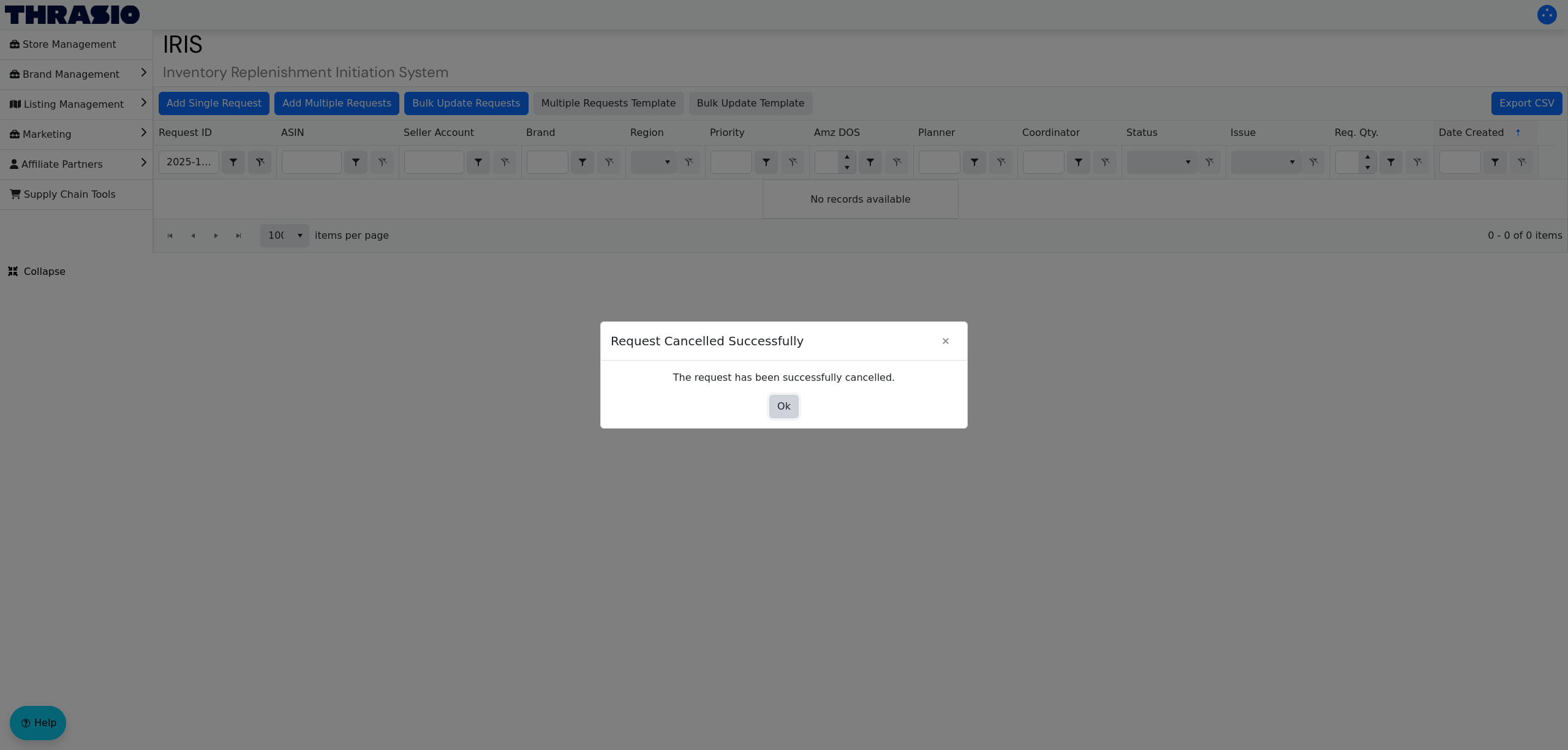
click at [789, 407] on span "Ok" at bounding box center [784, 407] width 14 height 15
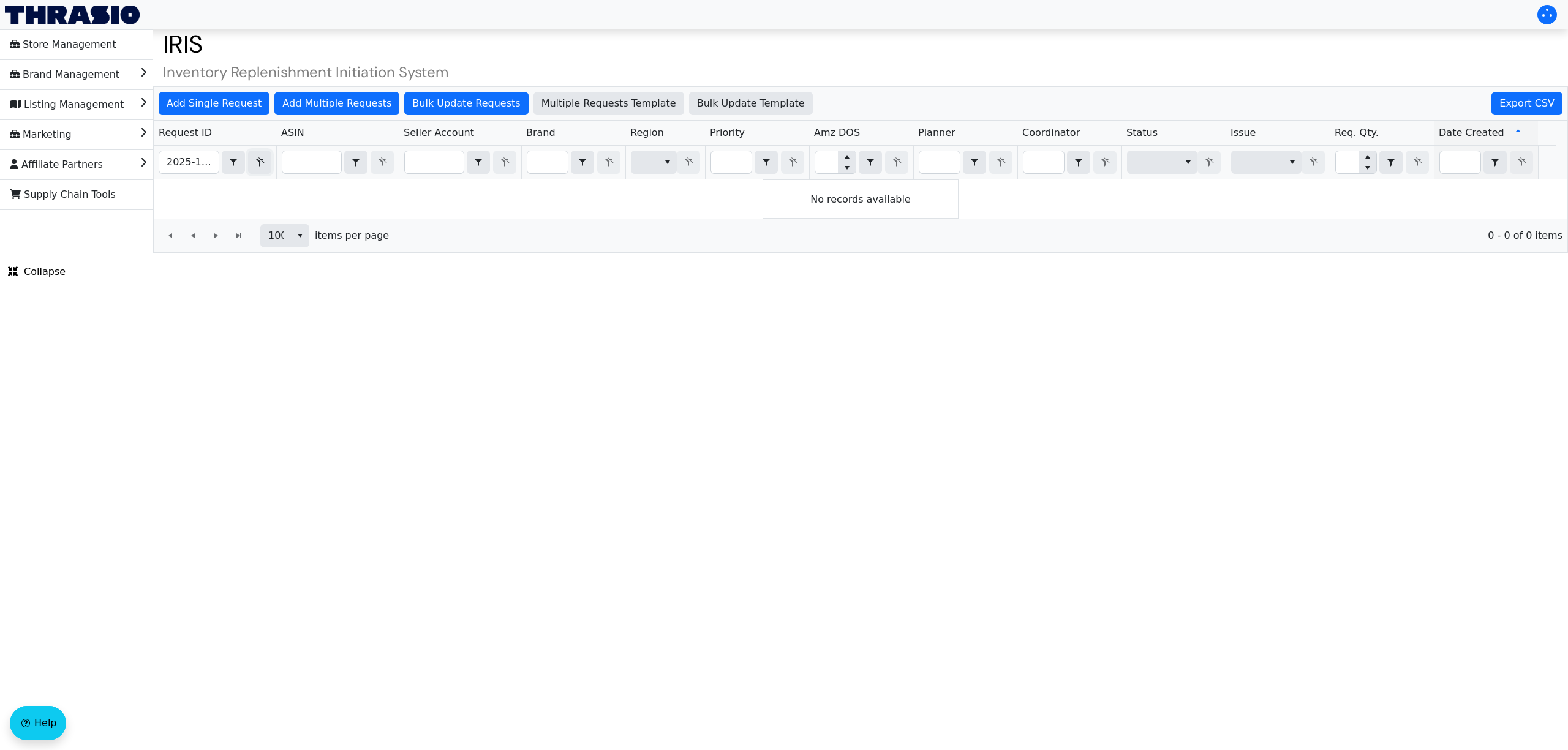
drag, startPoint x: 266, startPoint y: 154, endPoint x: 218, endPoint y: 160, distance: 48.4
click at [266, 154] on button "Filter" at bounding box center [259, 162] width 23 height 23
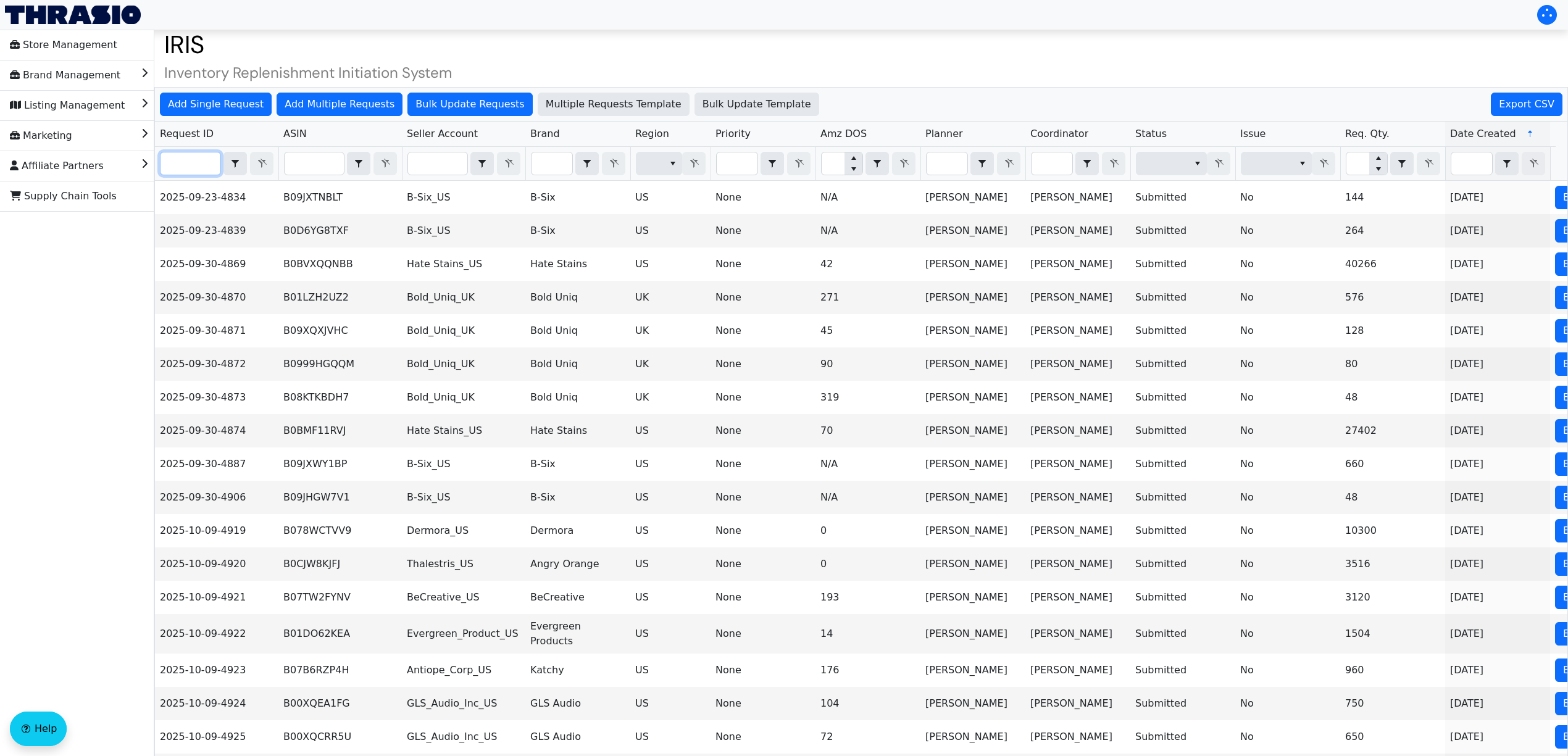
click at [188, 161] on input "Filter" at bounding box center [191, 164] width 60 height 22
paste input "2025-10-09-4979"
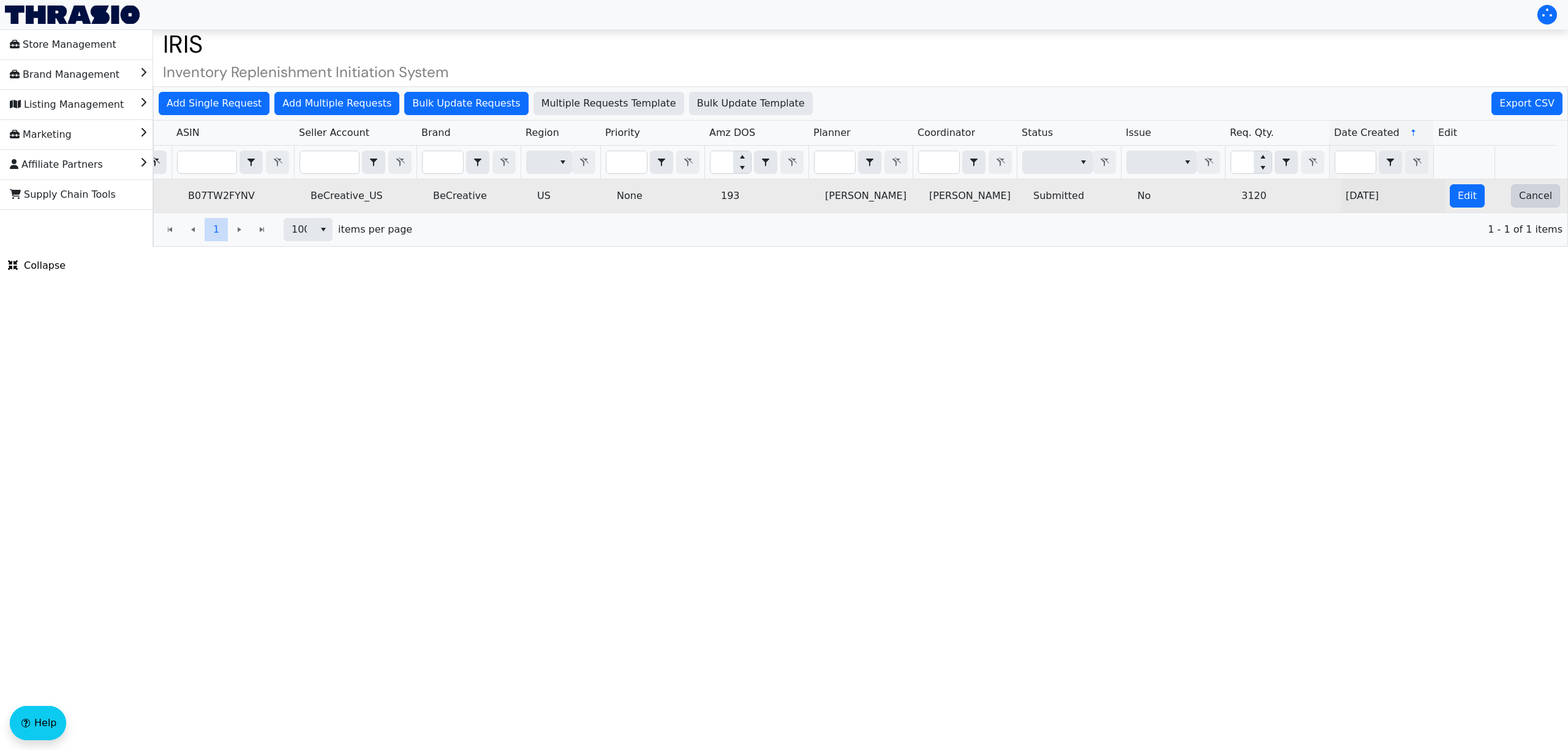
type input "2025-10-09-4979"
click at [1514, 206] on button "Cancel" at bounding box center [1535, 196] width 49 height 23
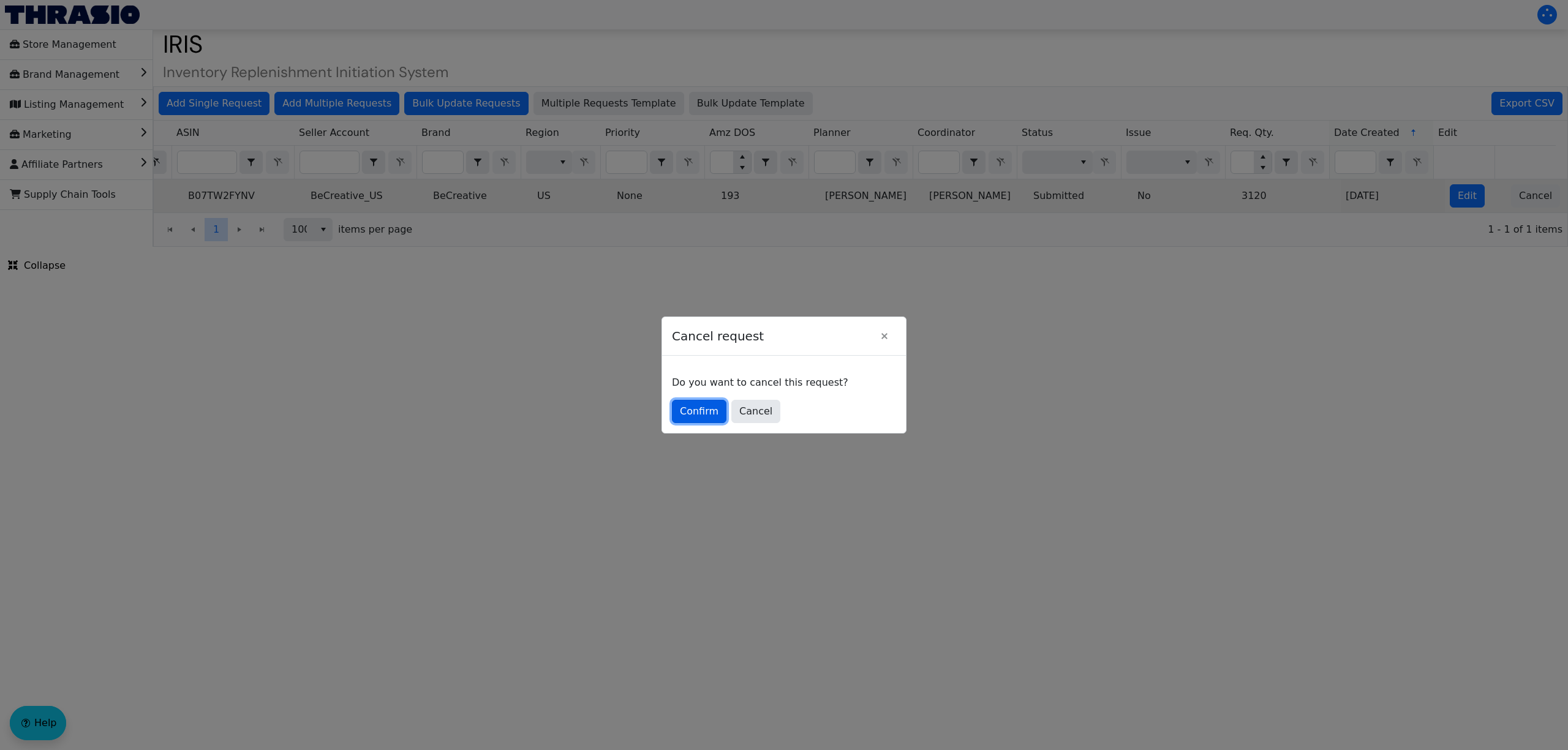
click at [702, 415] on span "Confirm" at bounding box center [699, 411] width 39 height 15
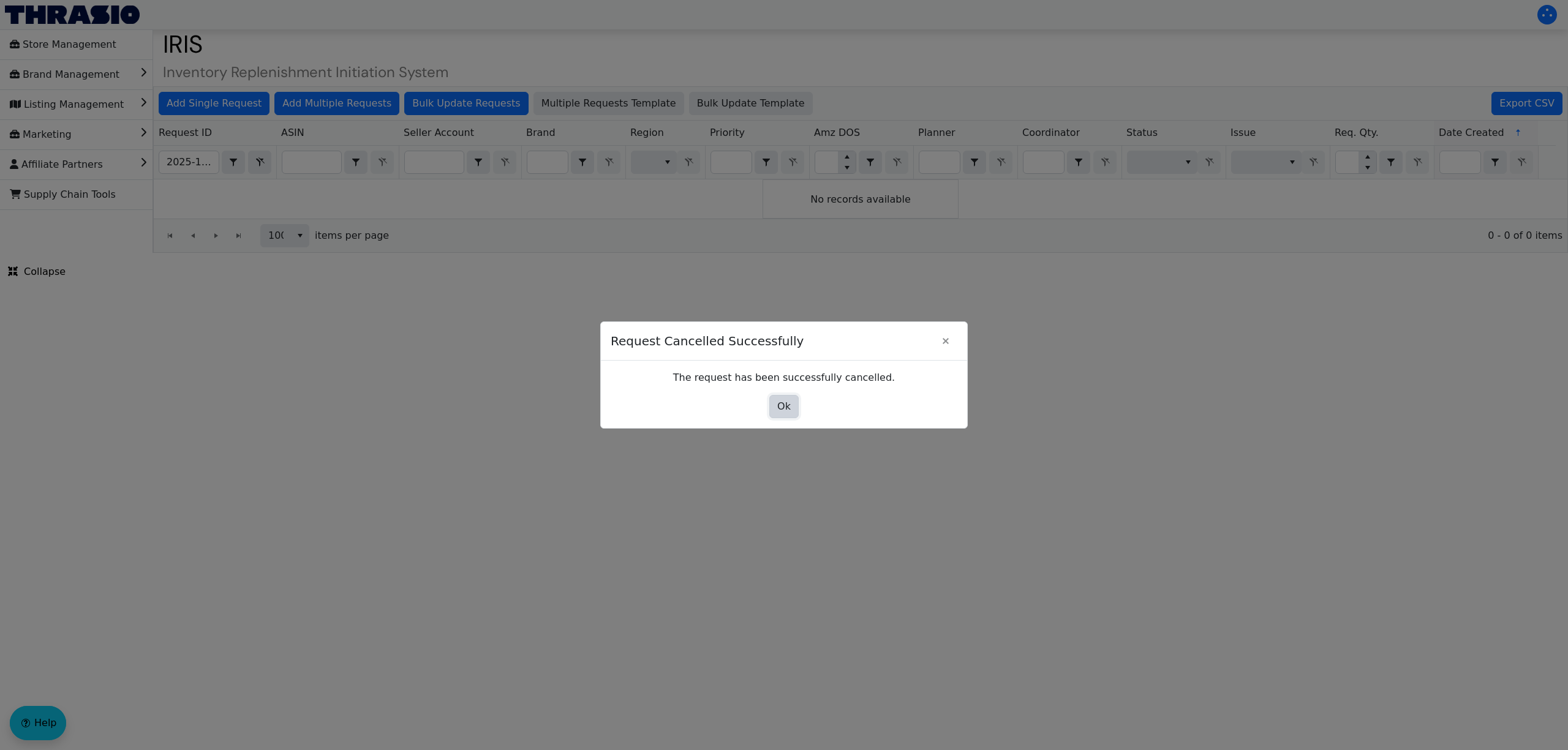
click at [780, 409] on span "Ok" at bounding box center [784, 407] width 14 height 15
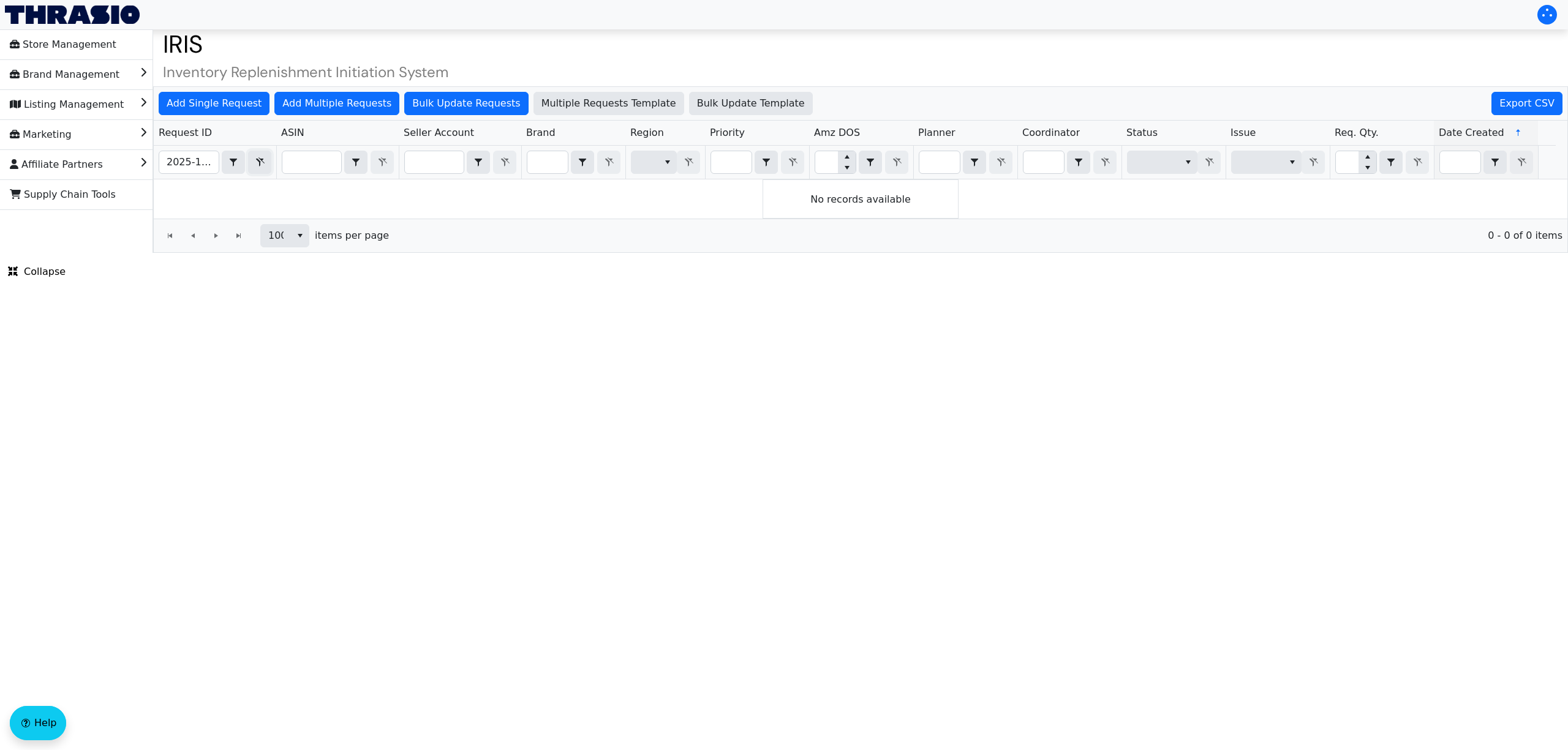
click at [260, 162] on icon "Filter" at bounding box center [260, 162] width 15 height 10
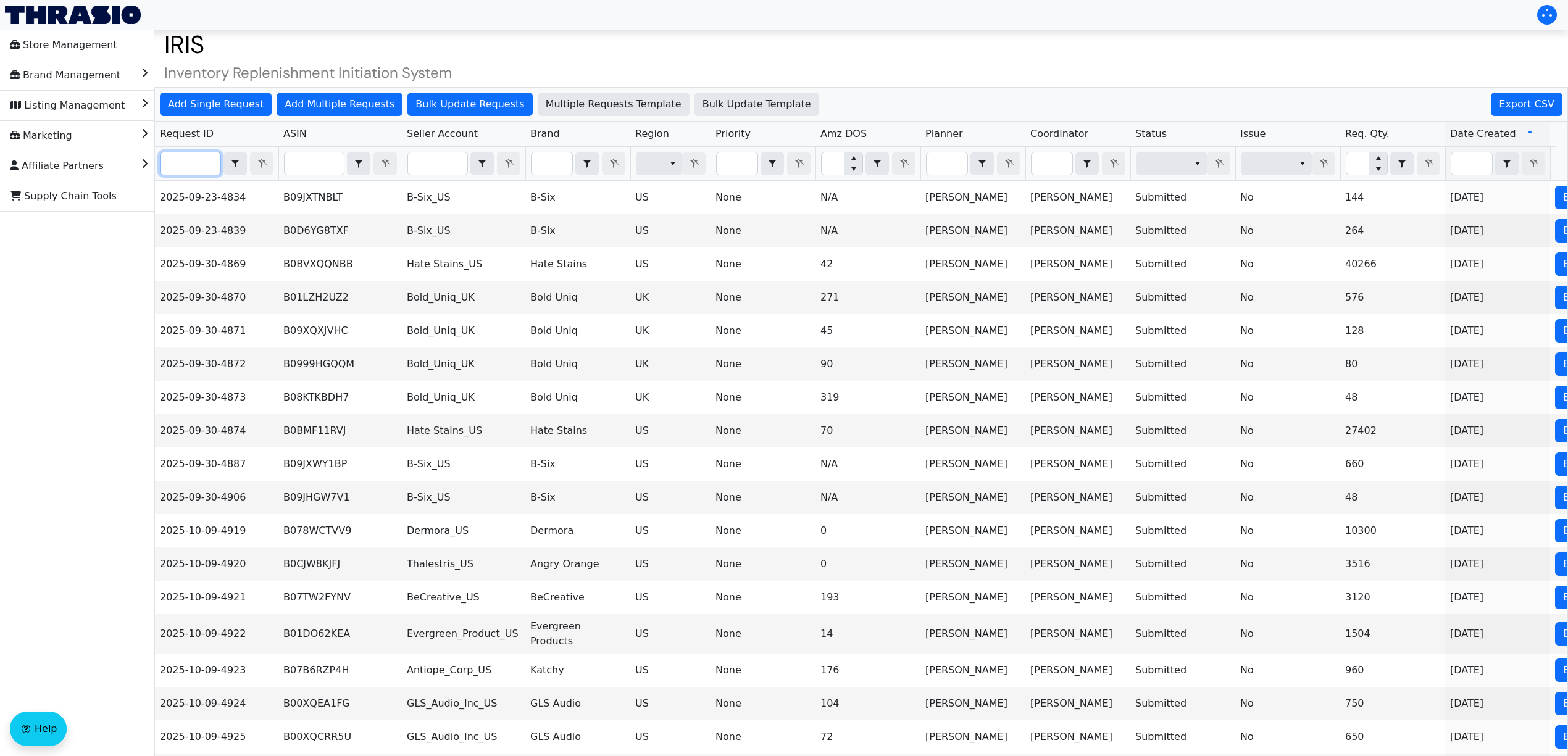
click at [198, 164] on input "Filter" at bounding box center [191, 164] width 60 height 22
paste input "2025-10-09-4999"
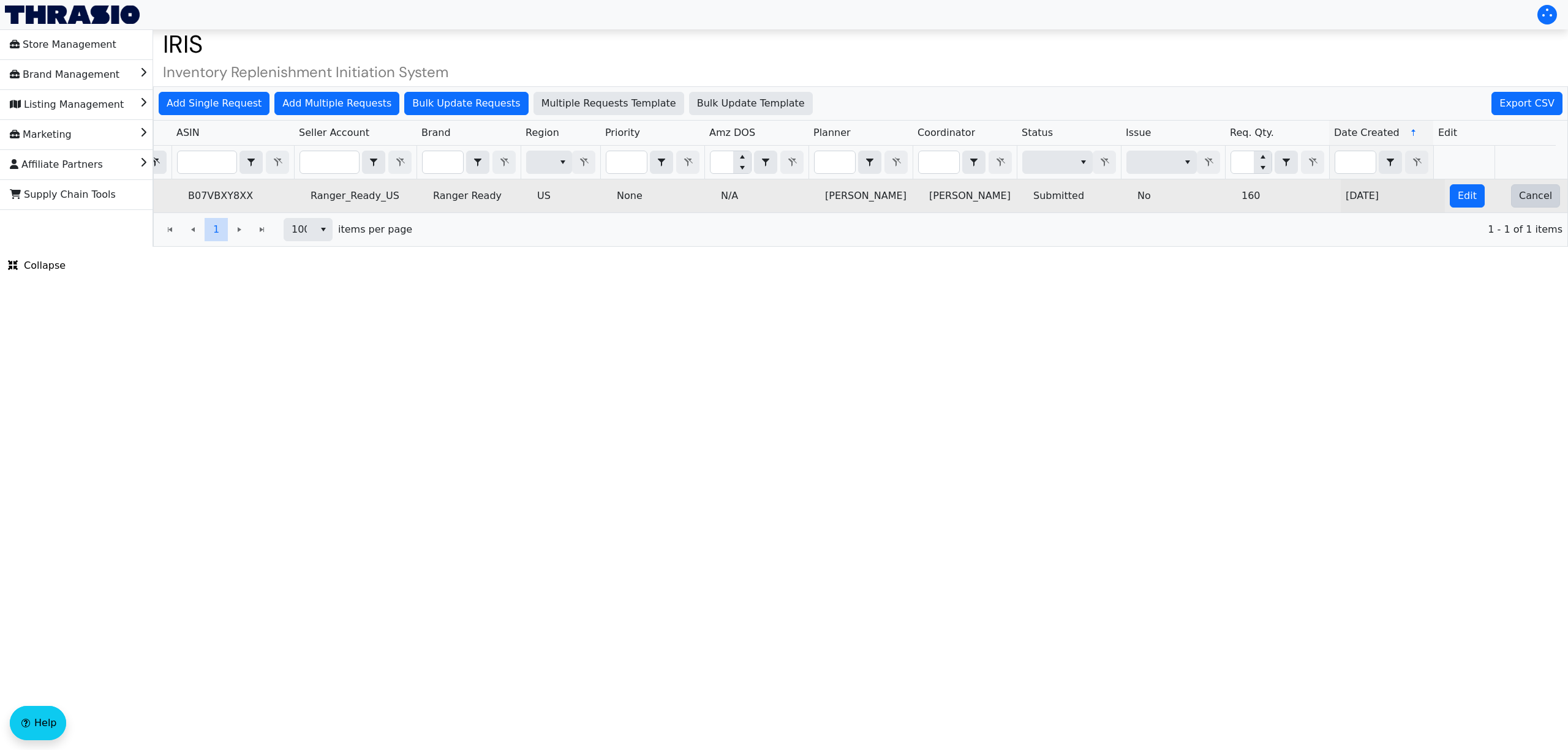
type input "2025-10-09-4999"
click at [1510, 201] on button "Cancel" at bounding box center [1535, 196] width 49 height 23
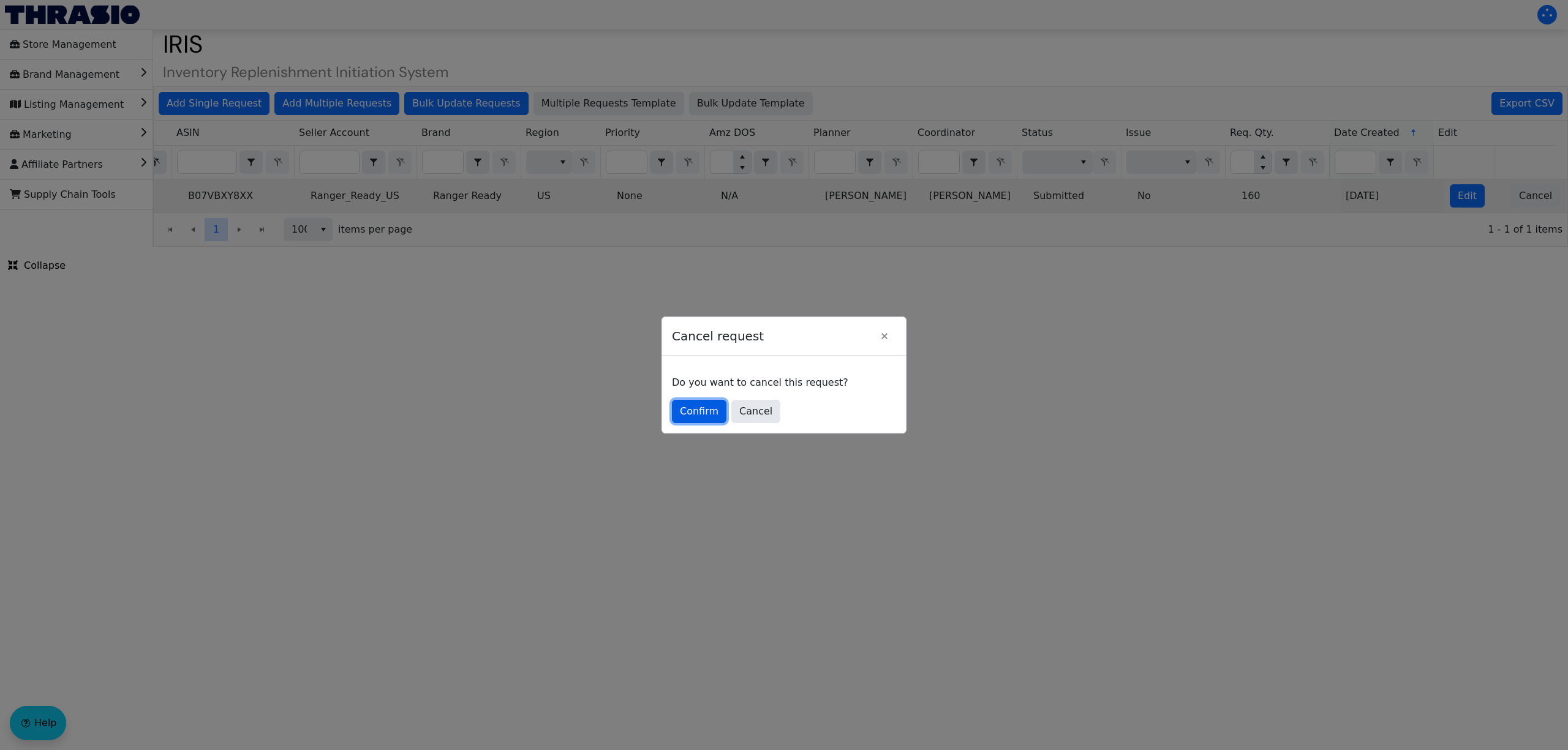
click at [717, 406] on button "Confirm" at bounding box center [699, 411] width 55 height 23
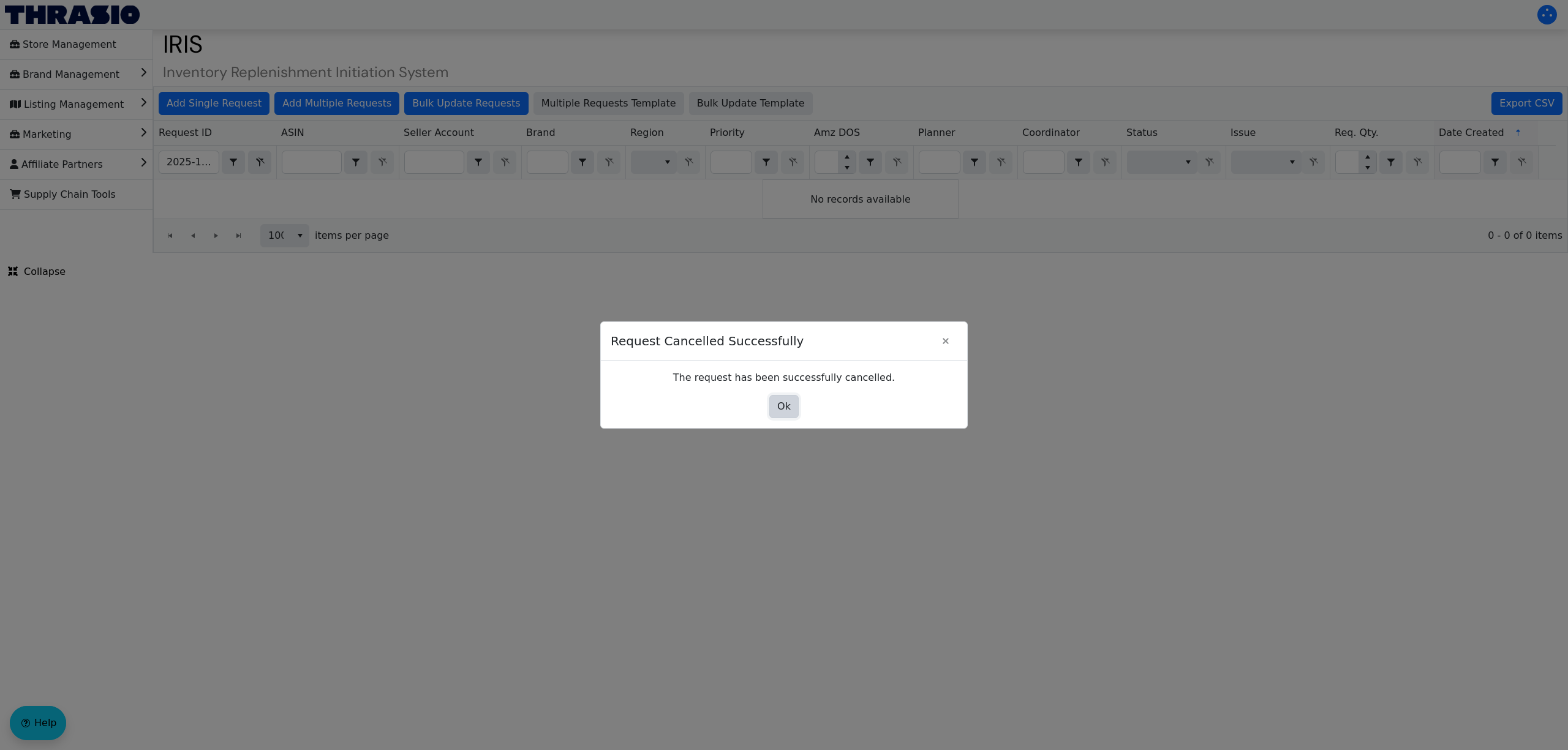
click at [783, 409] on span "Ok" at bounding box center [784, 407] width 14 height 15
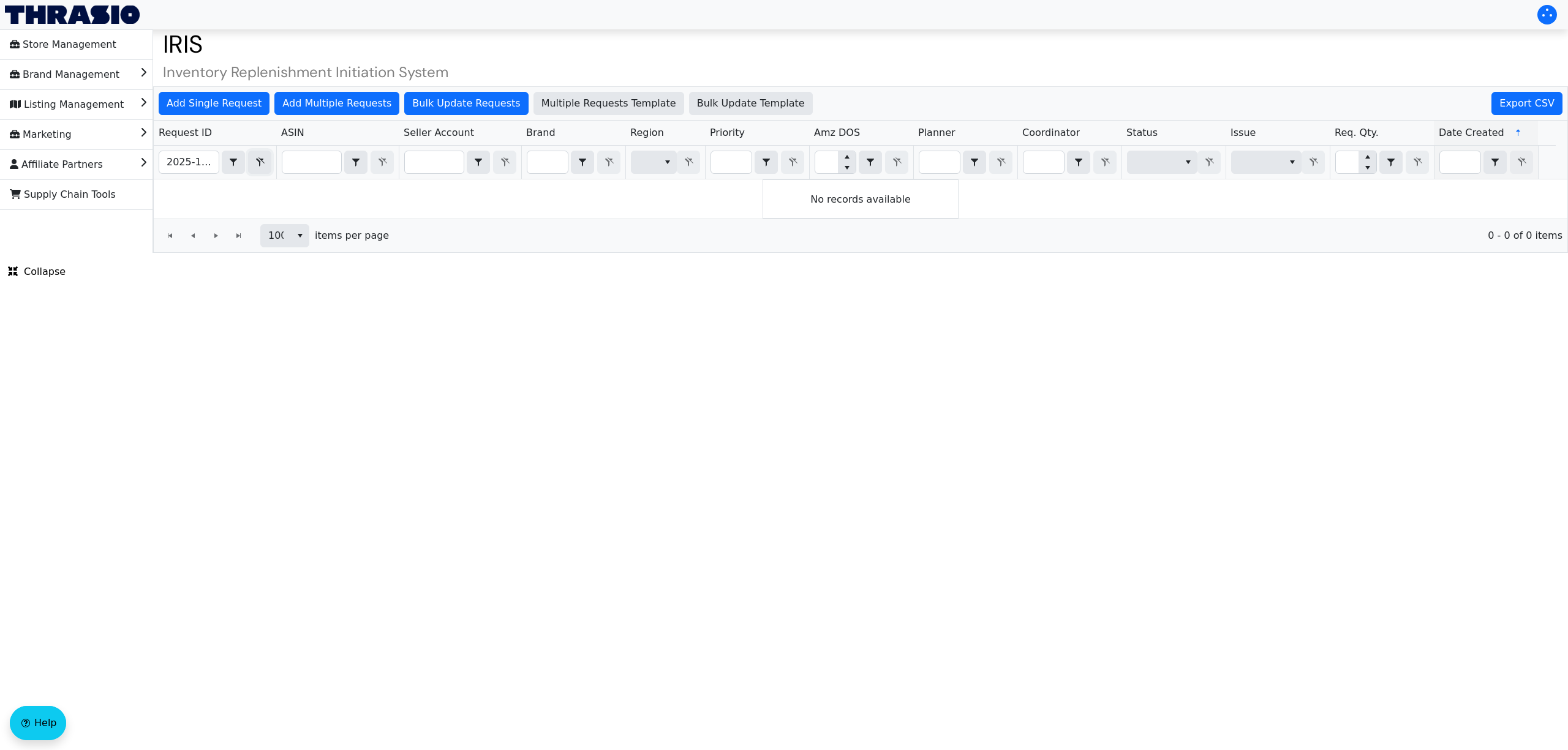
click at [261, 164] on icon "Filter" at bounding box center [260, 162] width 15 height 10
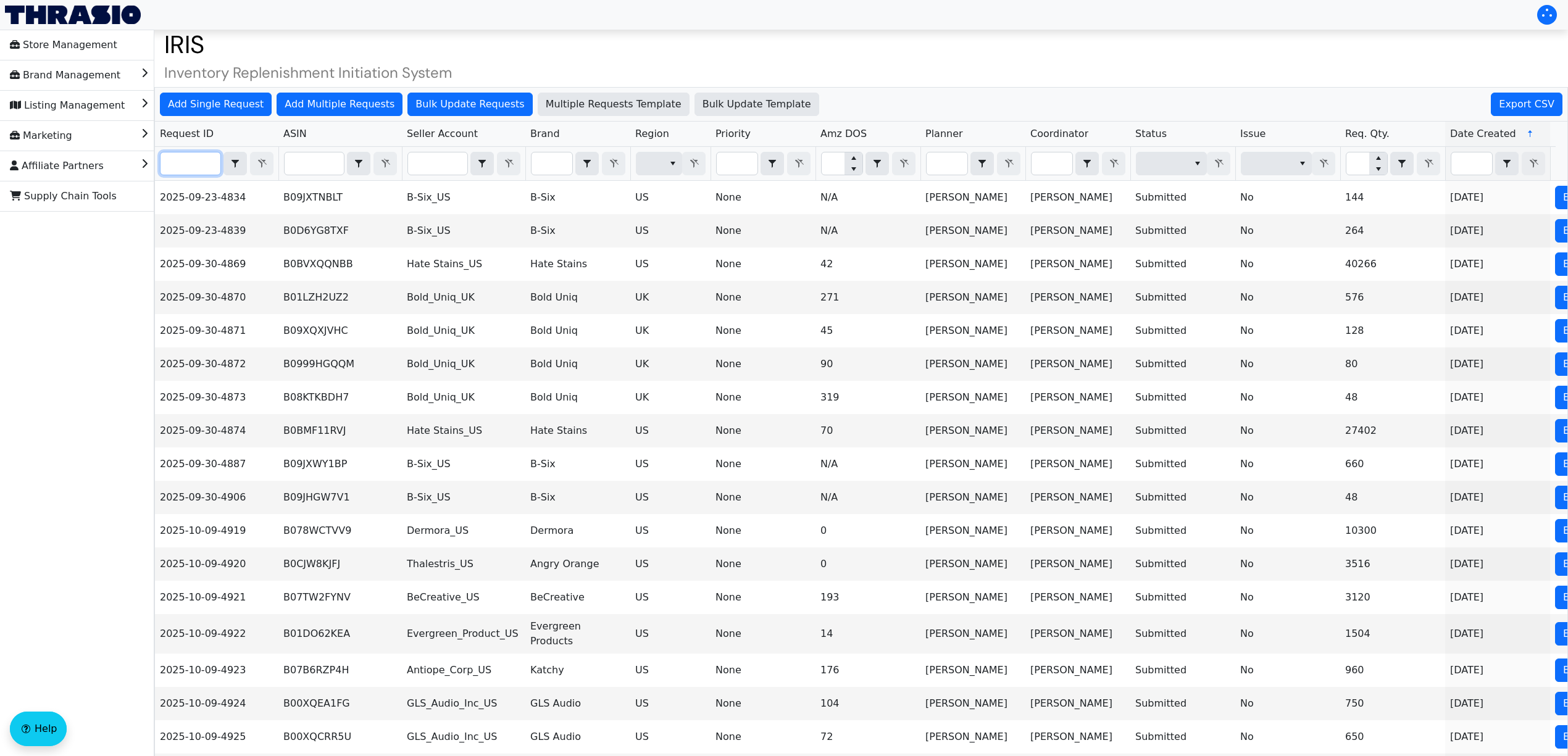
click at [211, 167] on input "Filter" at bounding box center [191, 164] width 60 height 22
paste input "2025-10-09-5034"
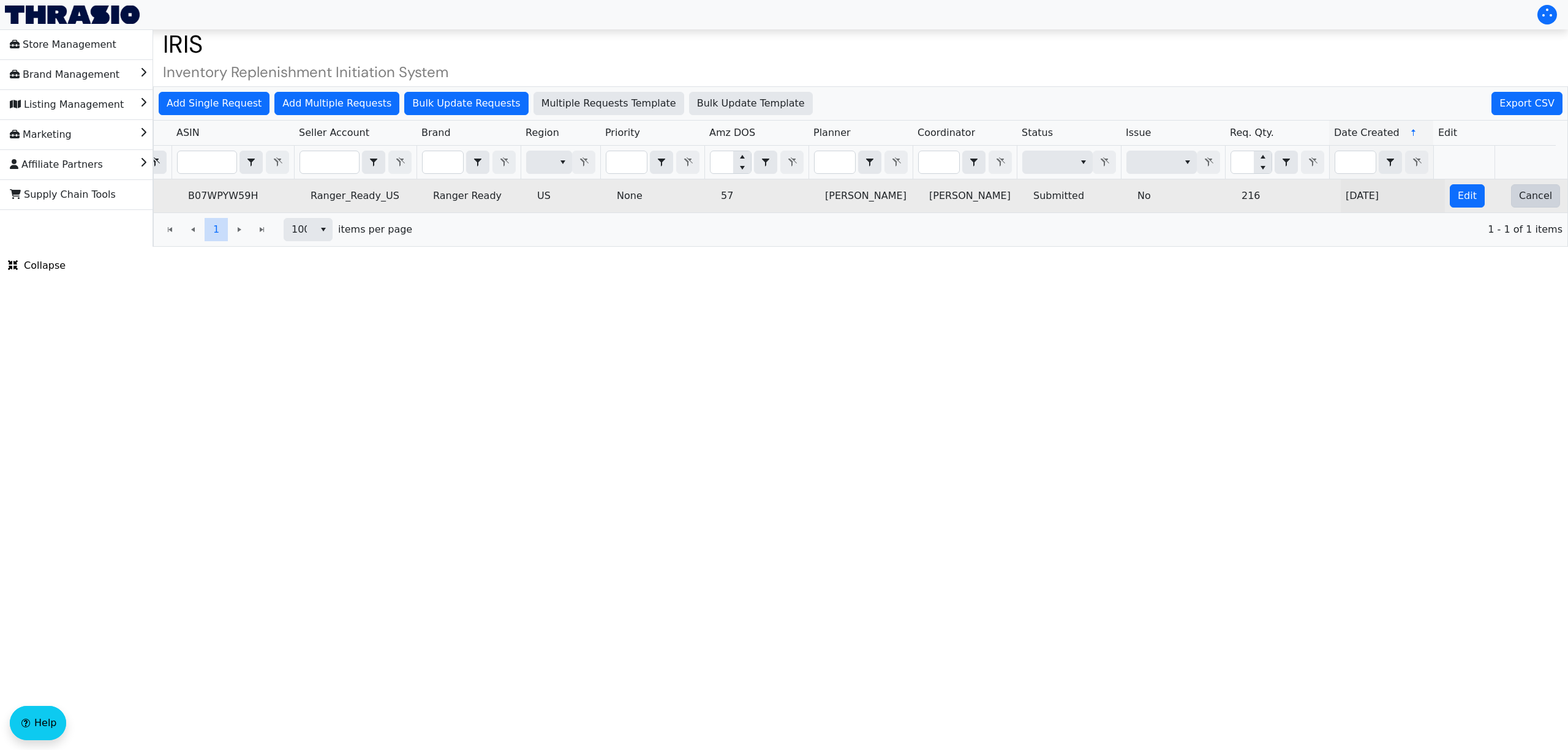
type input "2025-10-09-5034"
click at [1519, 200] on span "Cancel" at bounding box center [1536, 196] width 33 height 15
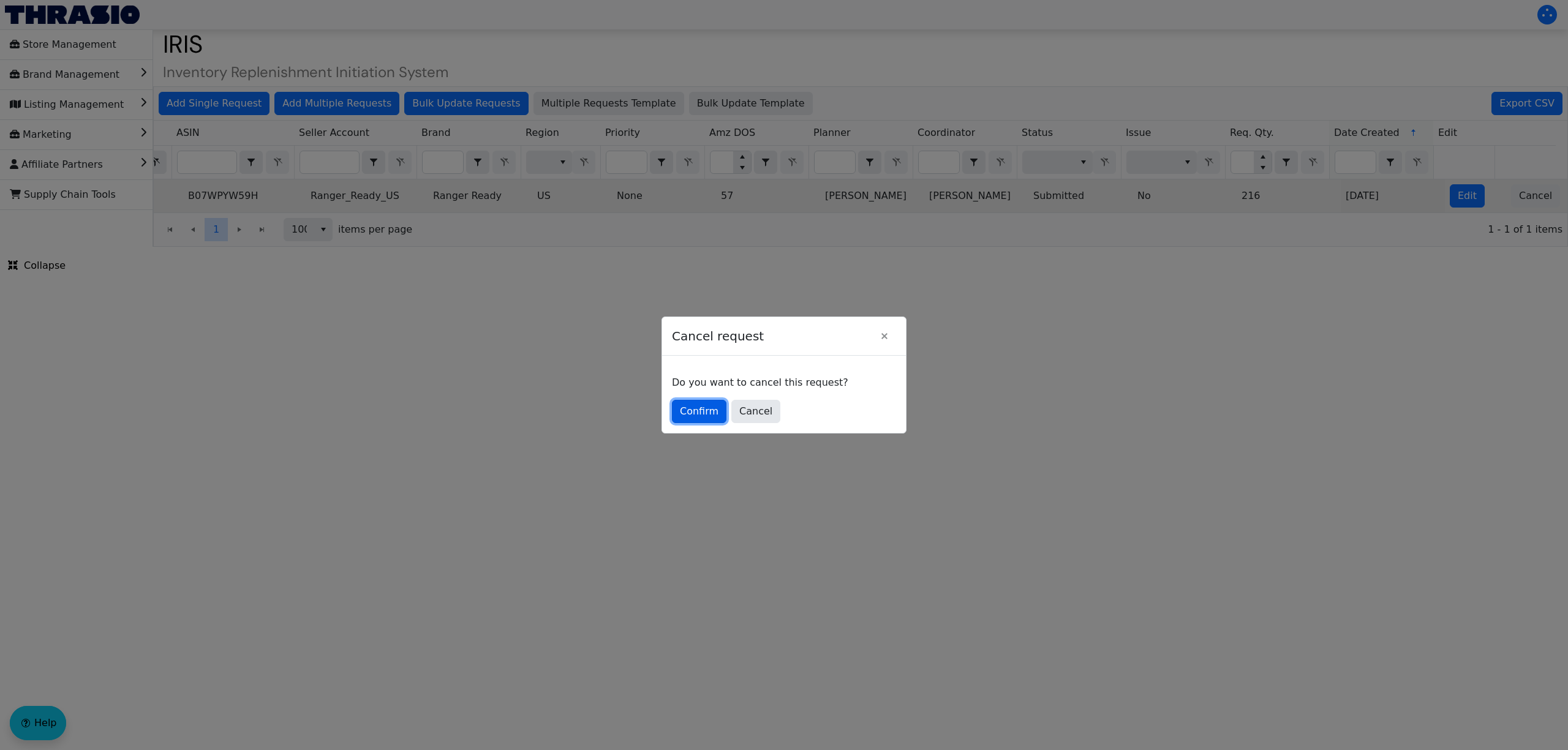
click at [672, 415] on button "Confirm" at bounding box center [699, 411] width 55 height 23
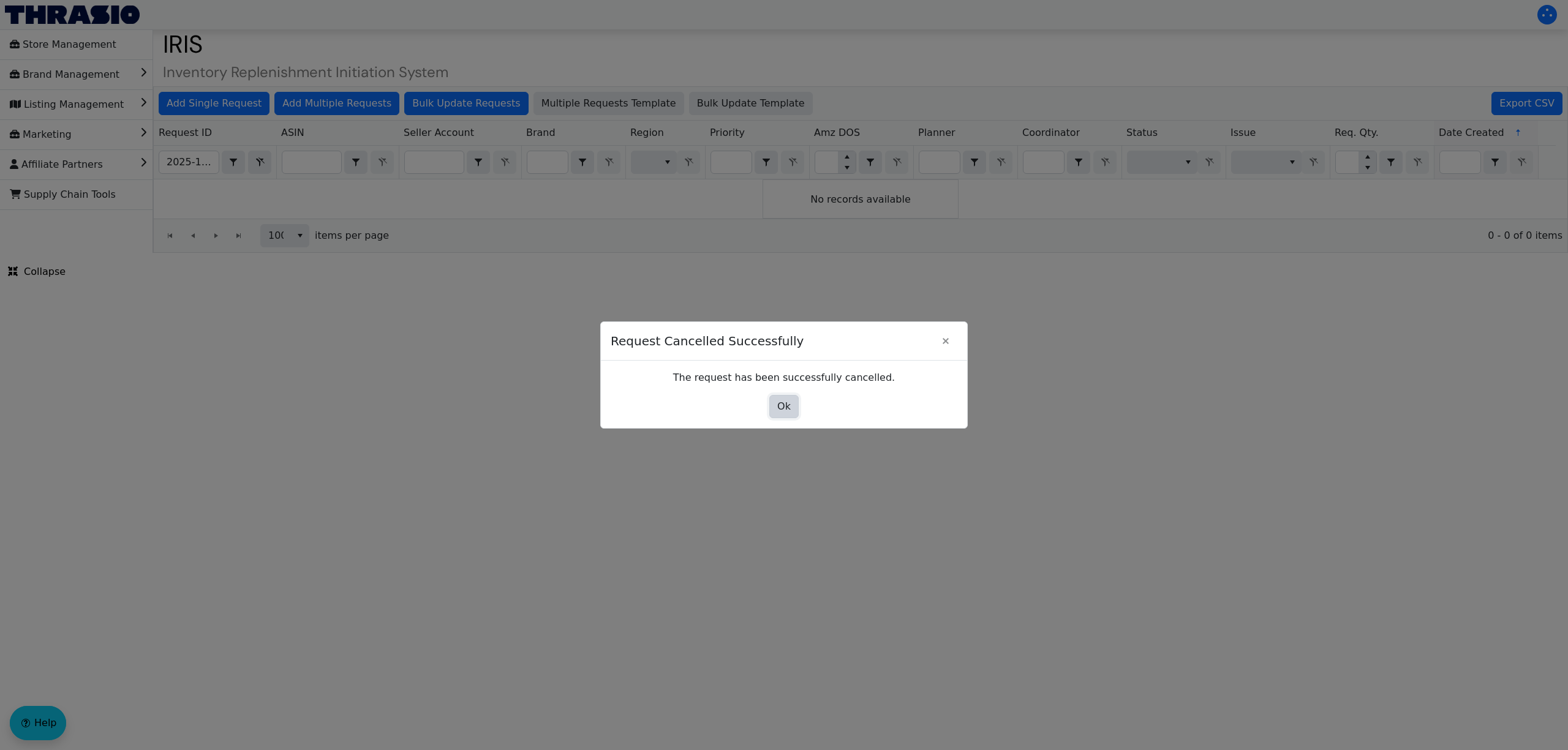
click at [785, 410] on span "Ok" at bounding box center [784, 407] width 14 height 15
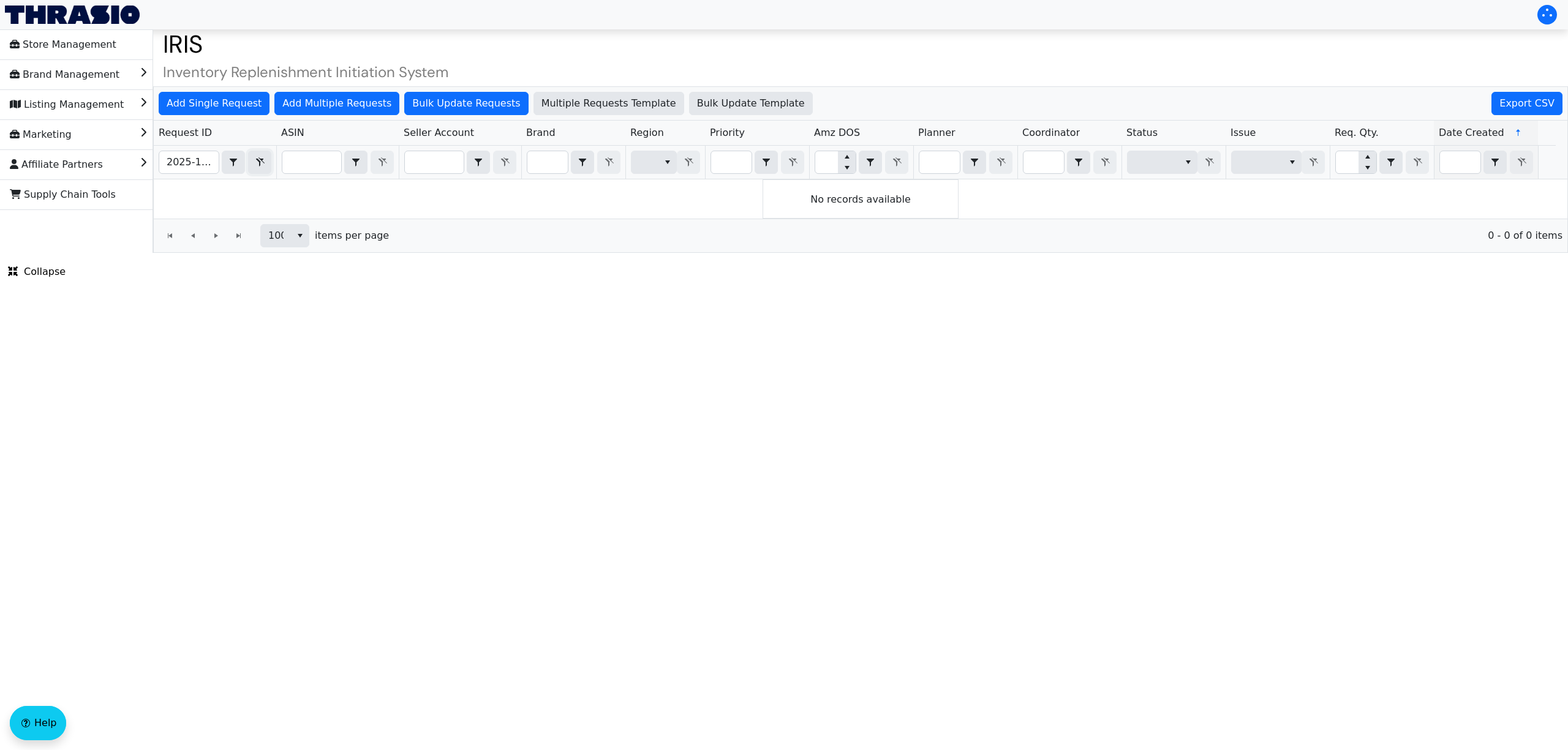
click at [260, 167] on icon "Filter" at bounding box center [260, 162] width 15 height 10
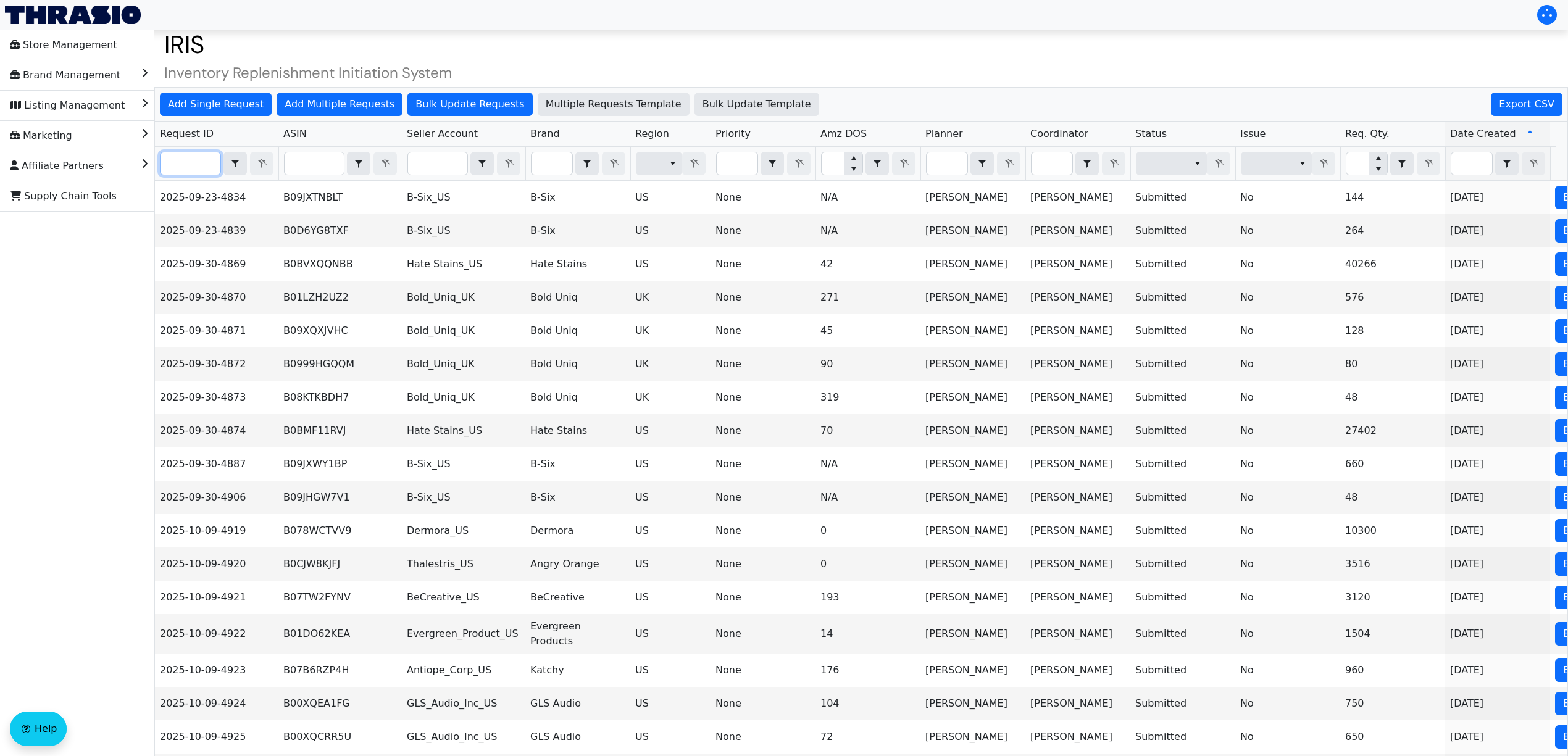
click at [196, 169] on input "Filter" at bounding box center [191, 164] width 60 height 22
paste input "2025-10-09-5031"
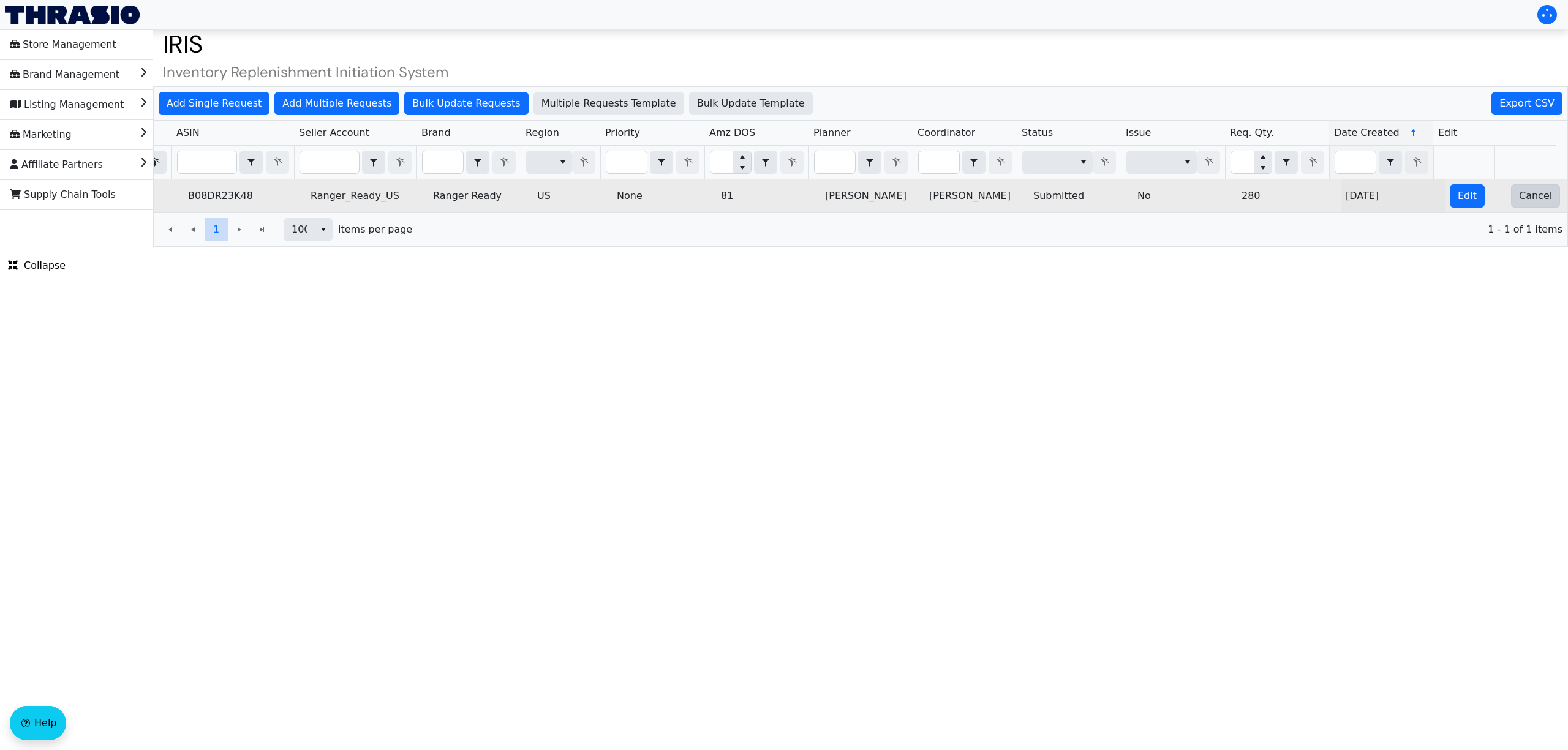
type input "2025-10-09-5031"
click at [1519, 203] on span "Cancel" at bounding box center [1536, 196] width 33 height 15
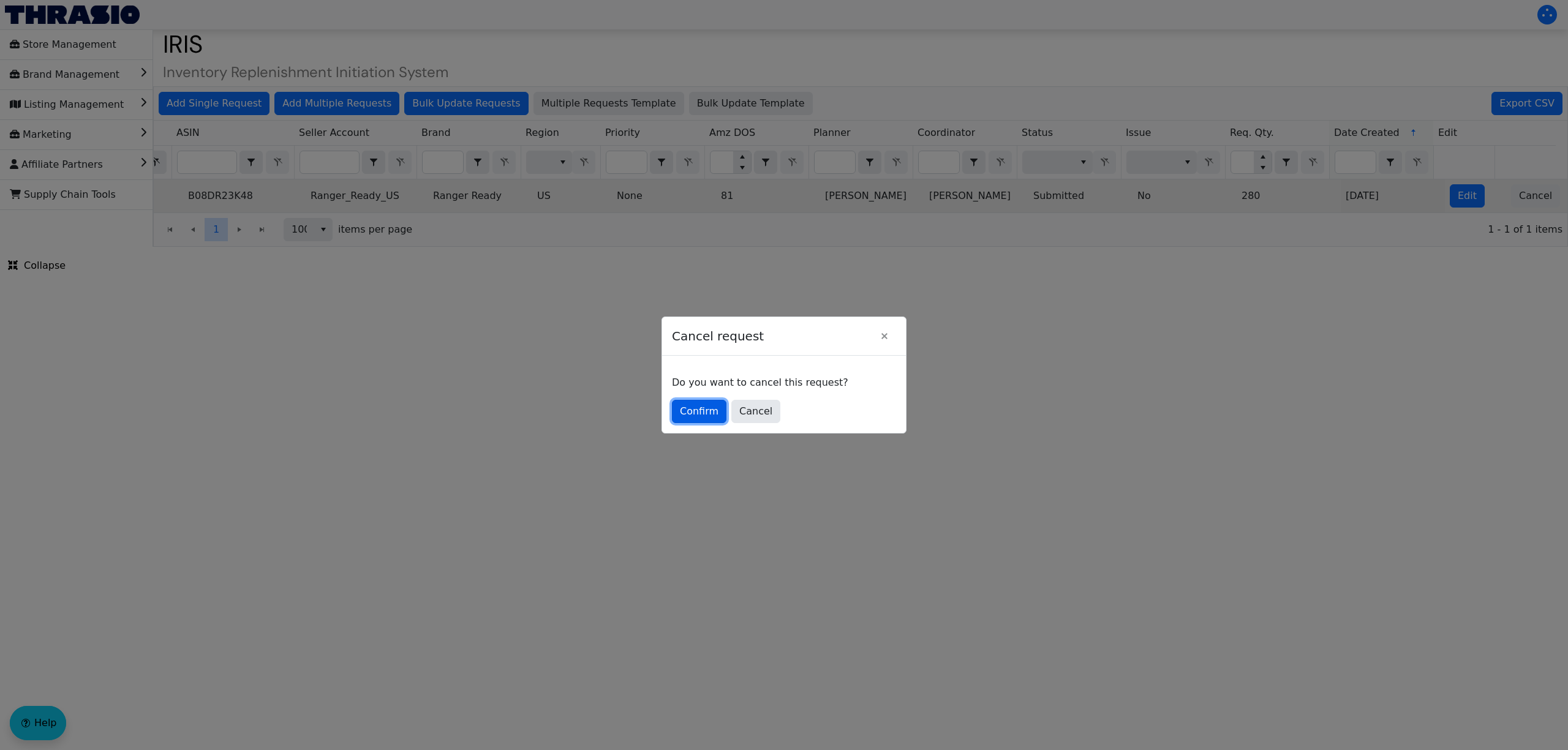
click at [689, 403] on button "Confirm" at bounding box center [699, 411] width 55 height 23
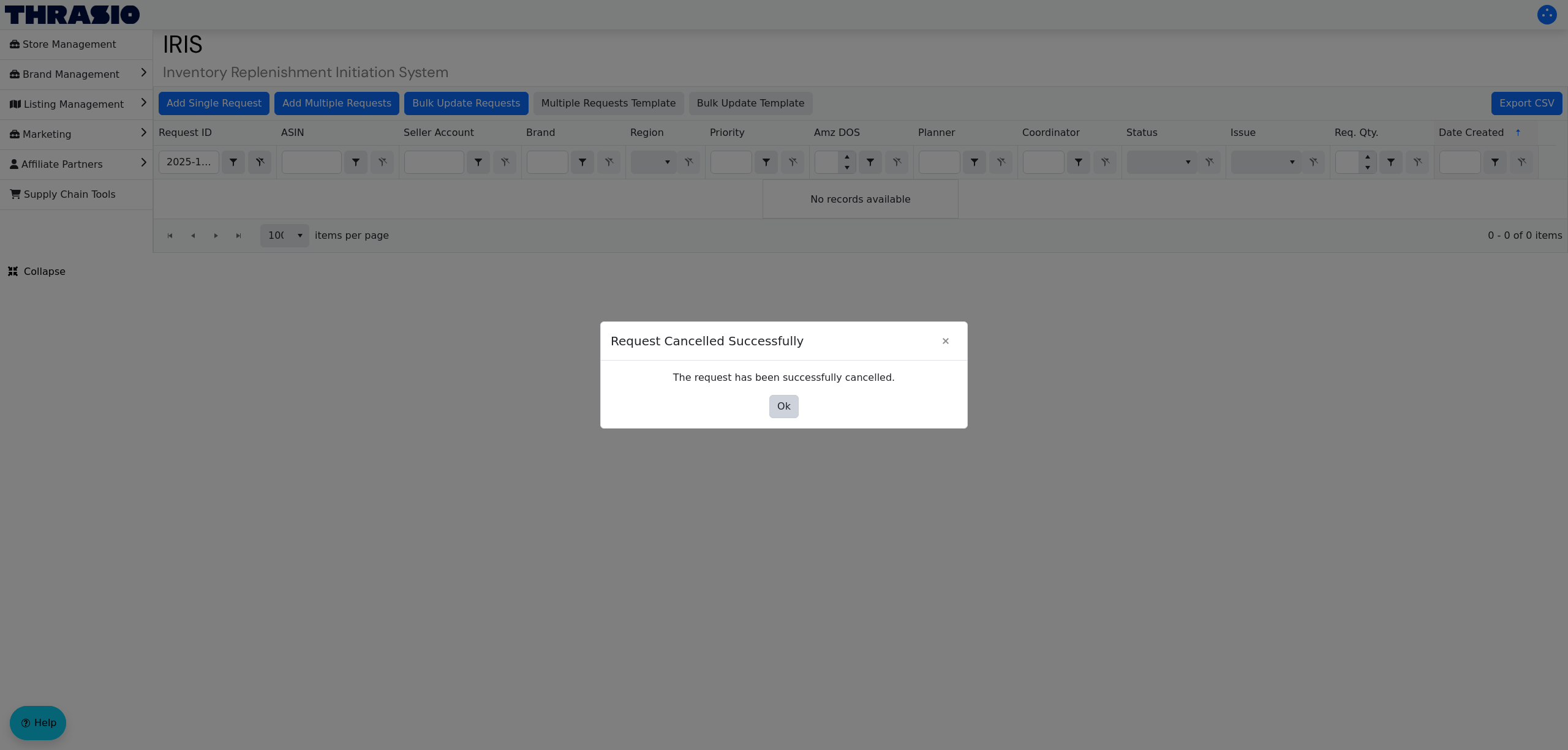
click at [768, 407] on div "Ok" at bounding box center [784, 407] width 346 height 23
click at [782, 406] on span "Ok" at bounding box center [784, 407] width 14 height 15
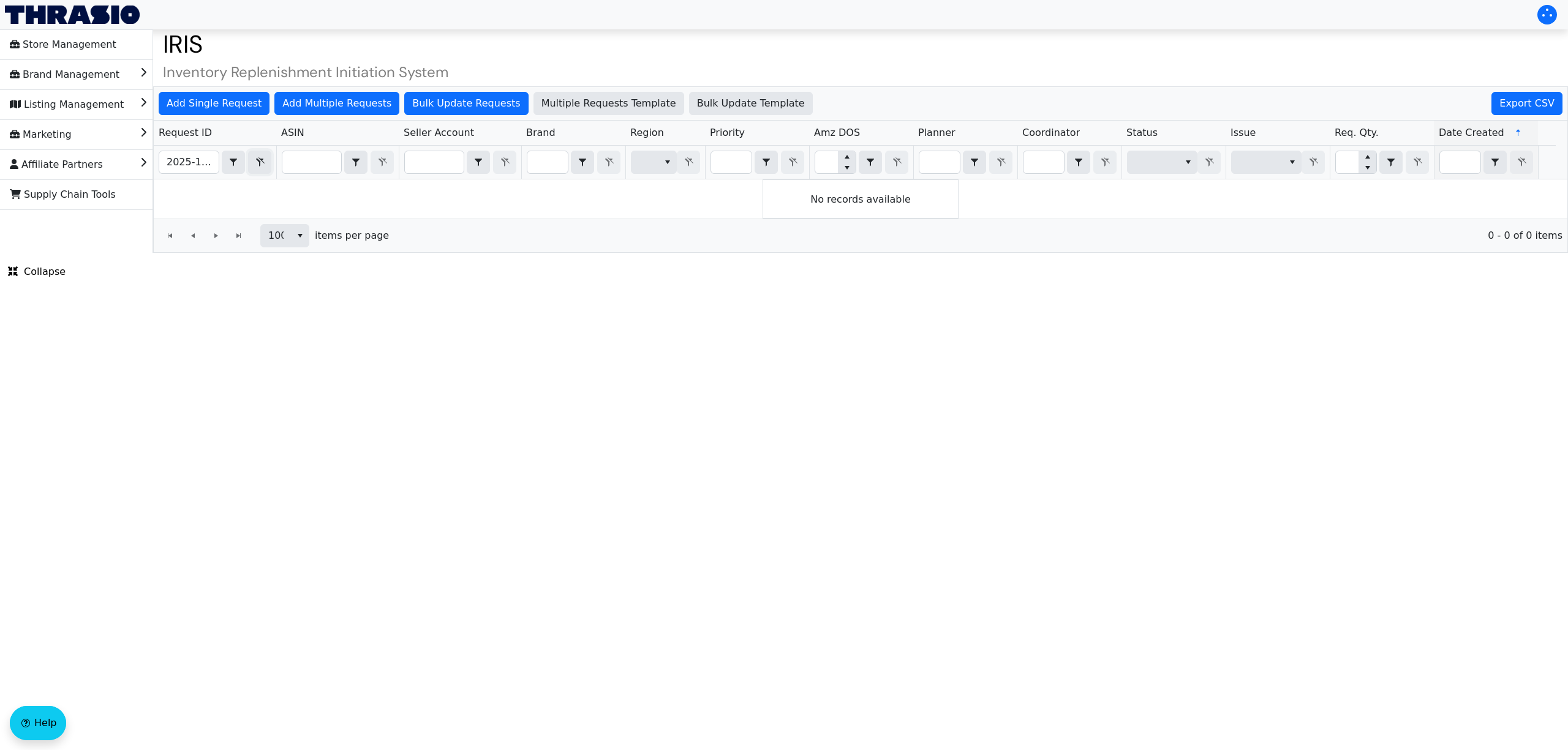
click at [266, 162] on button "Filter" at bounding box center [259, 162] width 23 height 23
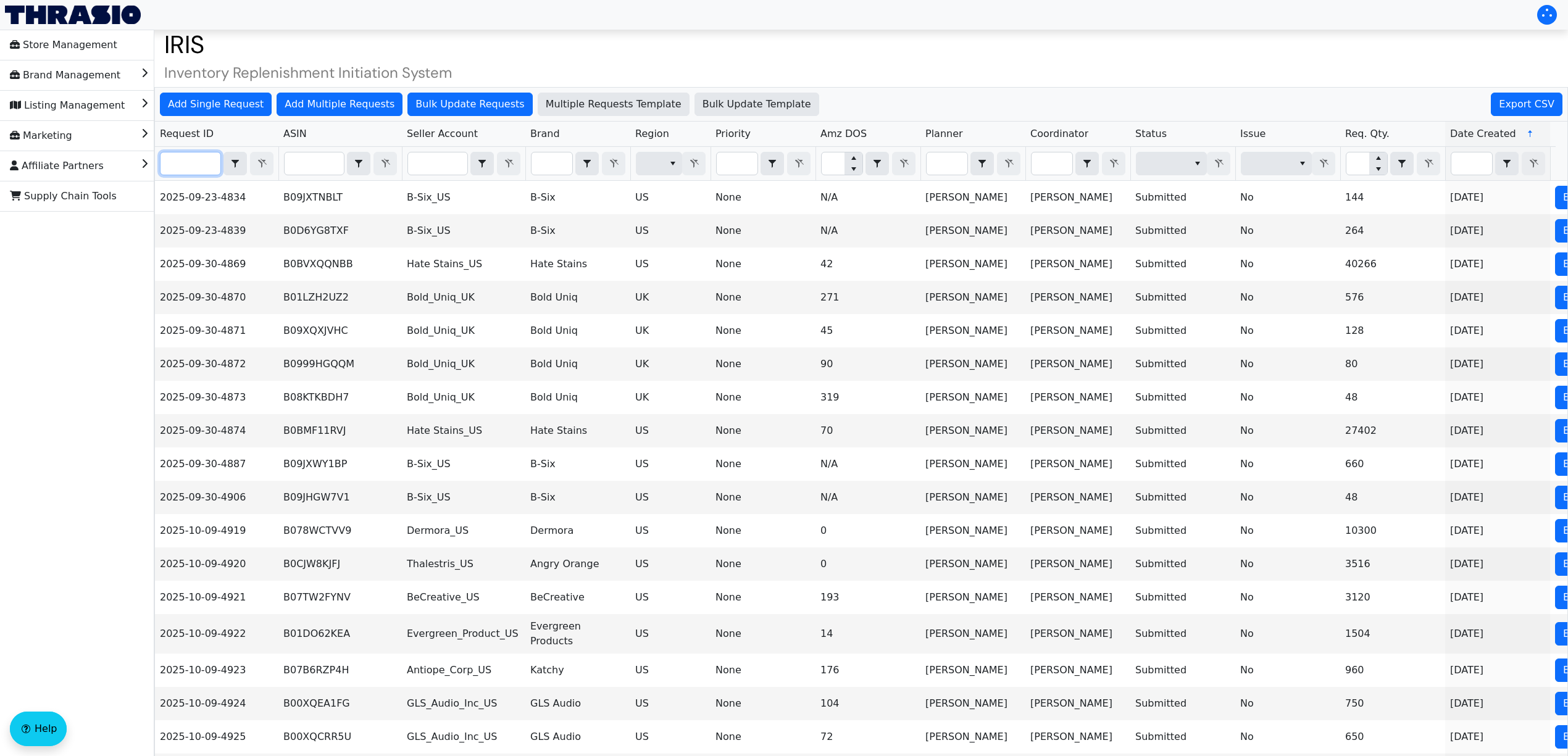
click at [211, 164] on input "Filter" at bounding box center [191, 164] width 60 height 22
paste input "2025-10-09-4986"
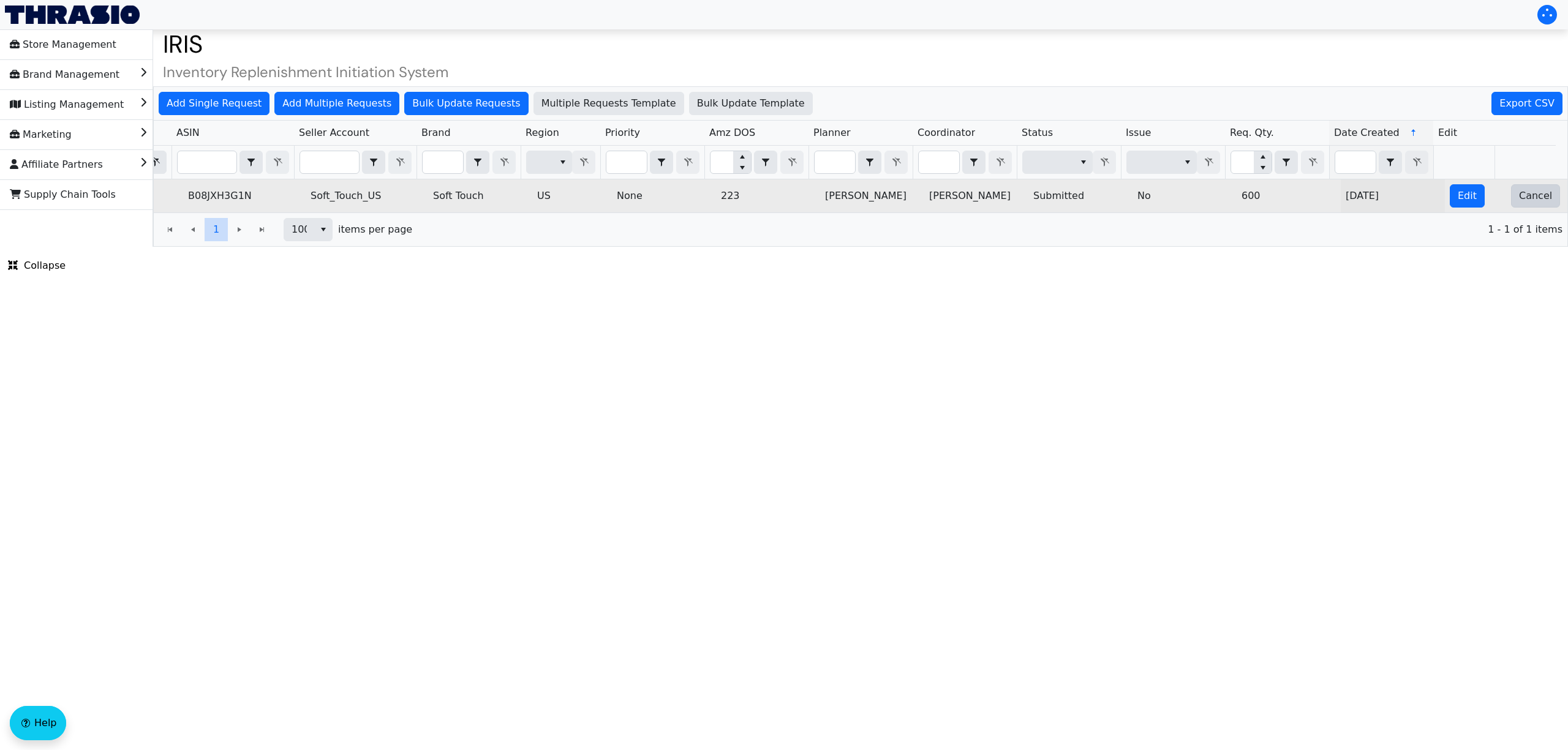
type input "2025-10-09-4986"
click at [1523, 200] on span "Cancel" at bounding box center [1536, 196] width 33 height 15
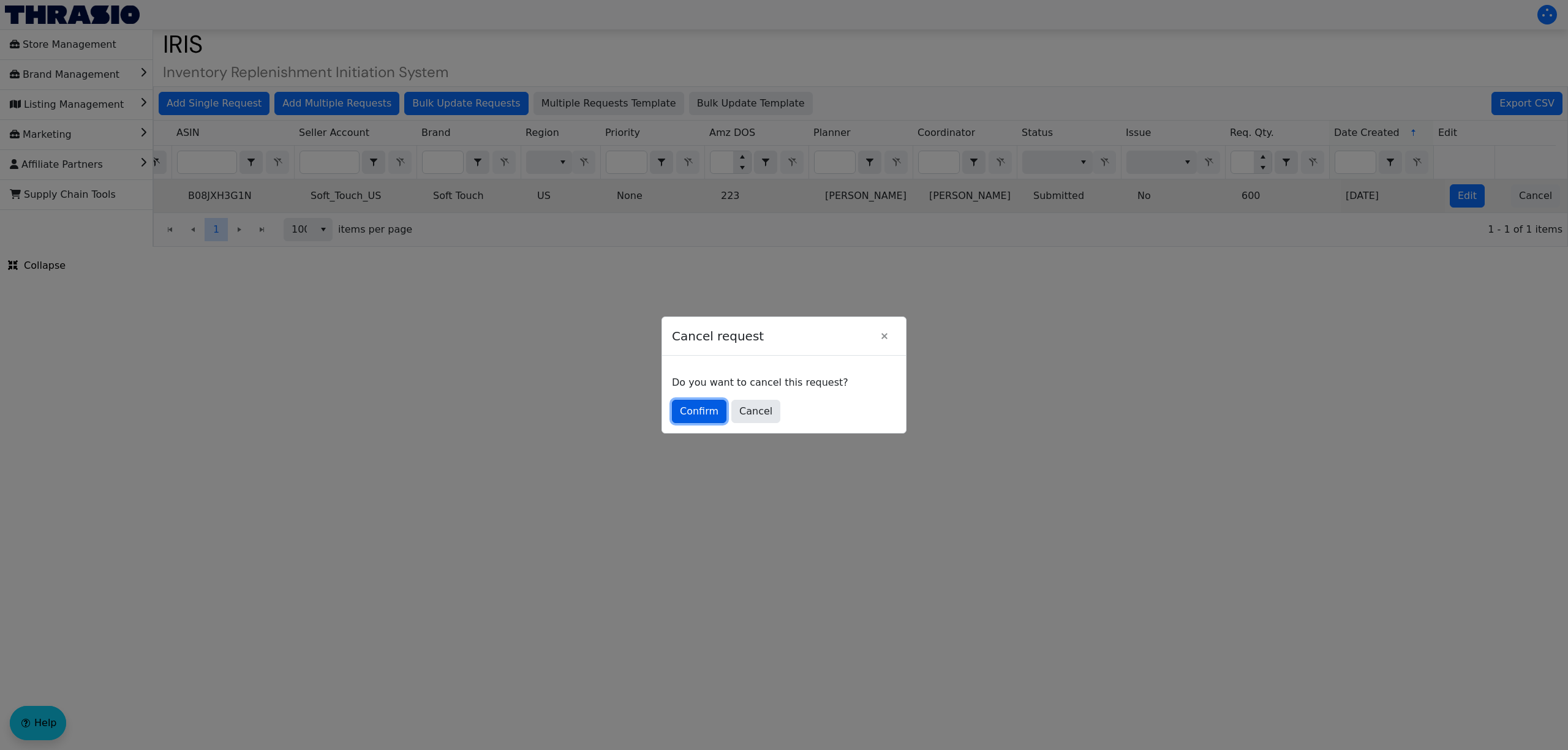
click at [690, 410] on span "Confirm" at bounding box center [699, 411] width 39 height 15
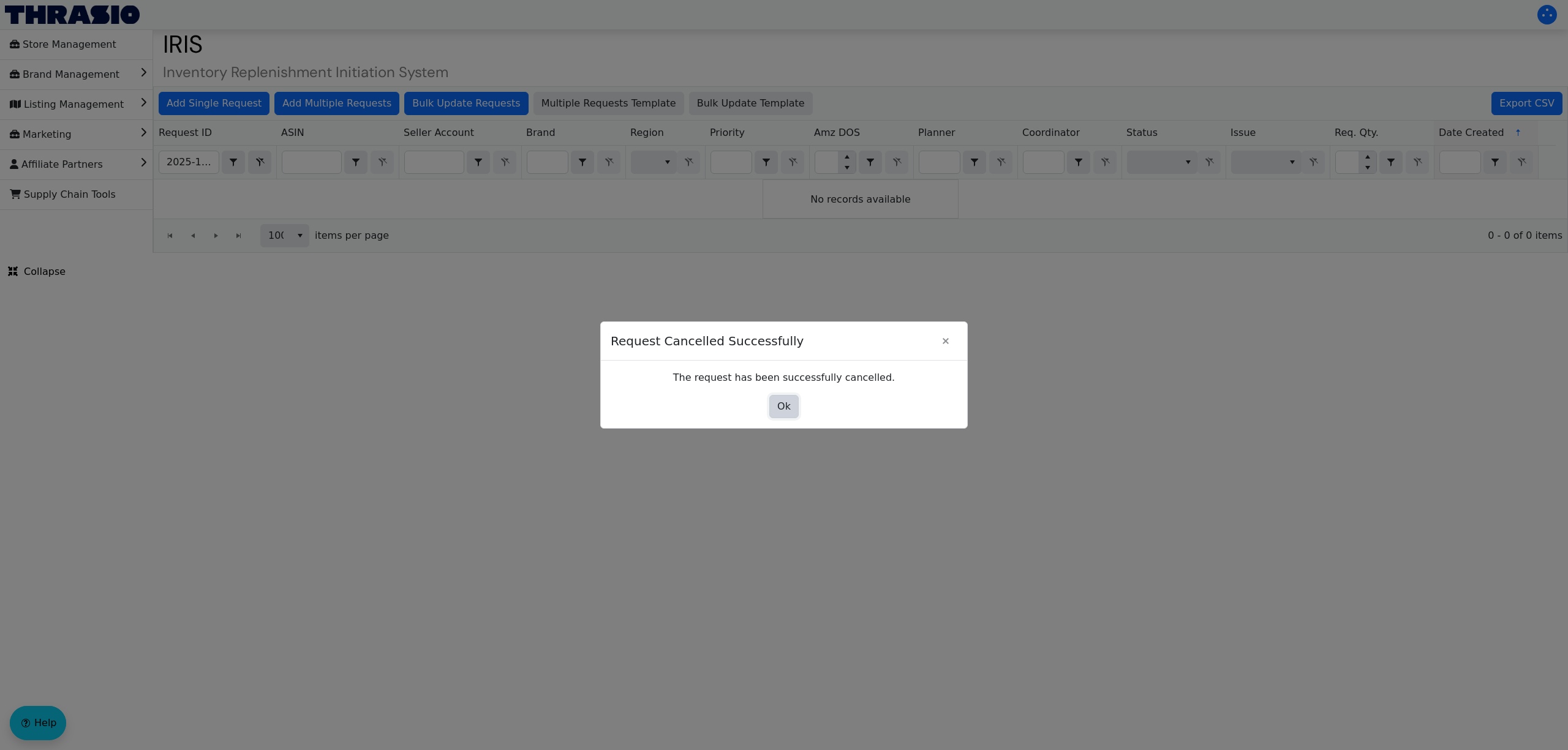
click at [779, 409] on span "Ok" at bounding box center [784, 407] width 14 height 15
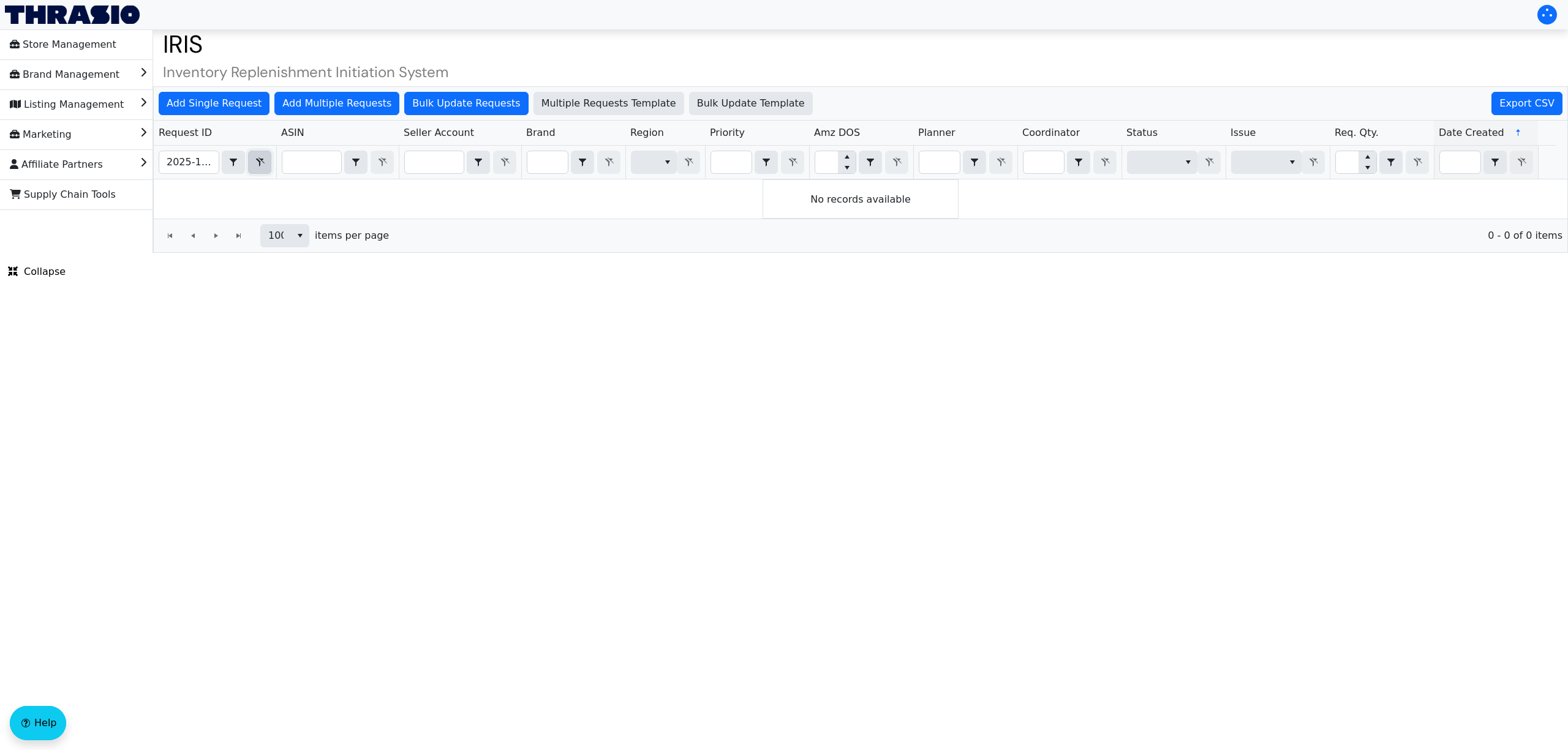
click at [260, 161] on icon "Filter" at bounding box center [260, 162] width 15 height 10
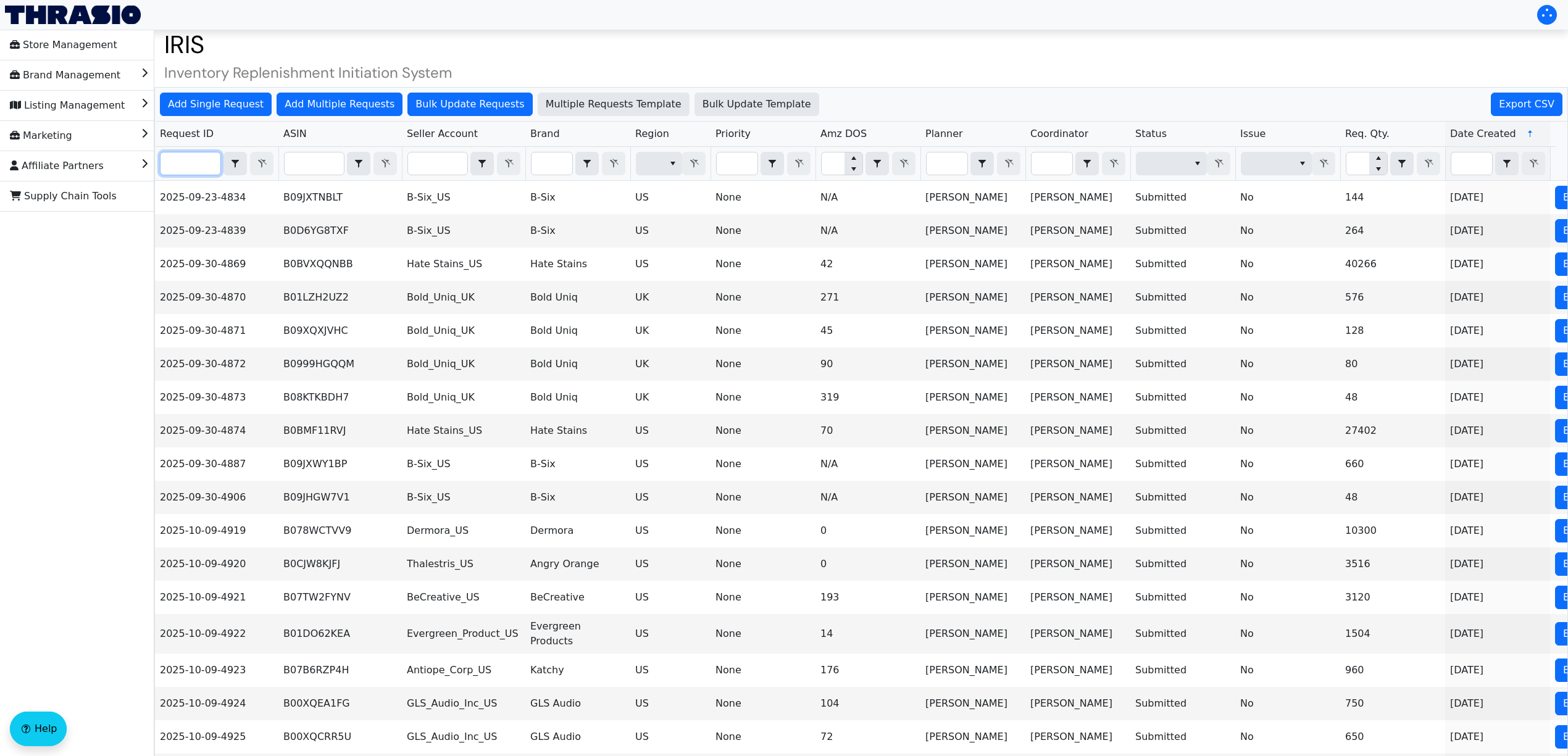
click at [195, 162] on input "Filter" at bounding box center [191, 164] width 60 height 22
paste input "2025-10-09-5020"
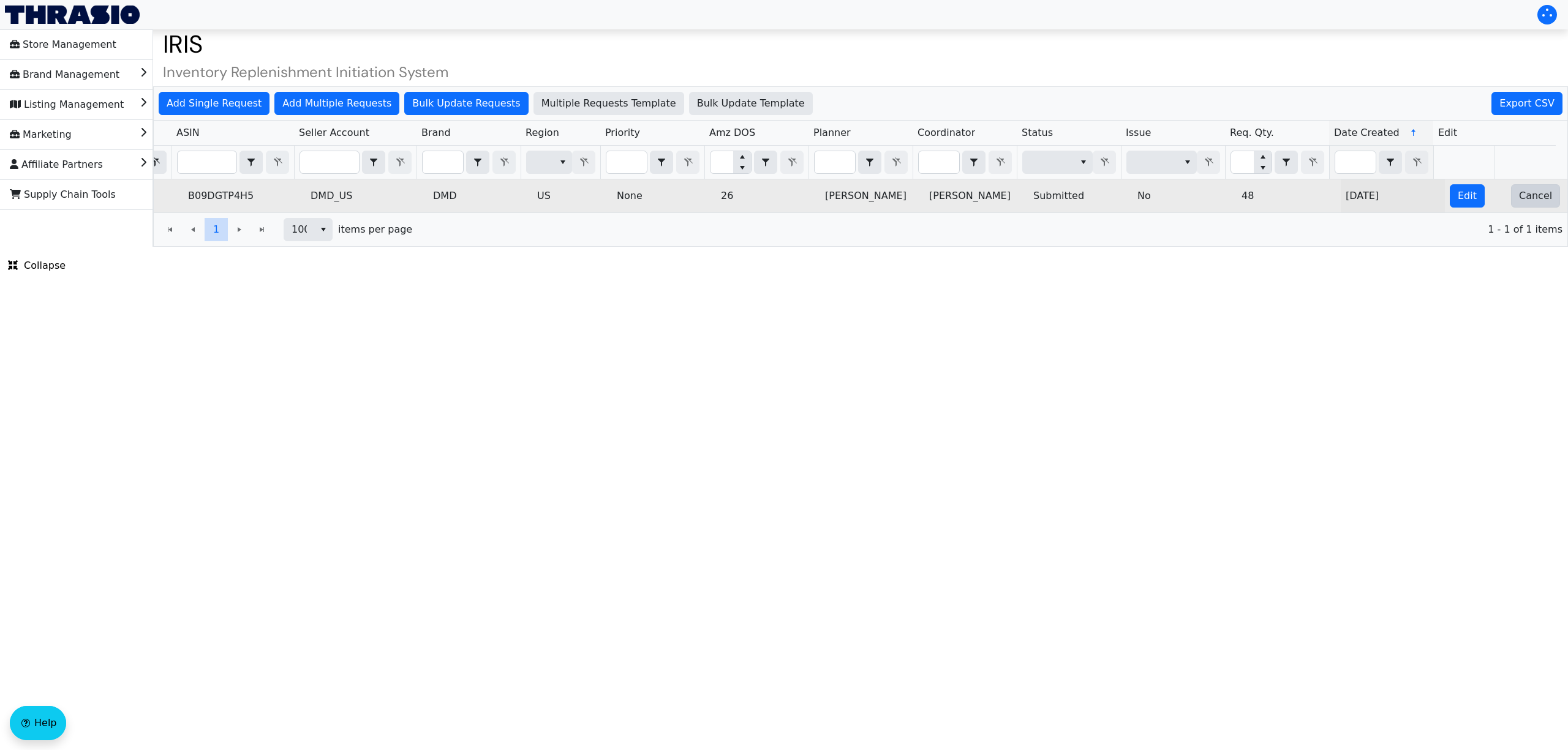
type input "2025-10-09-5020"
click at [1519, 200] on span "Cancel" at bounding box center [1536, 196] width 33 height 15
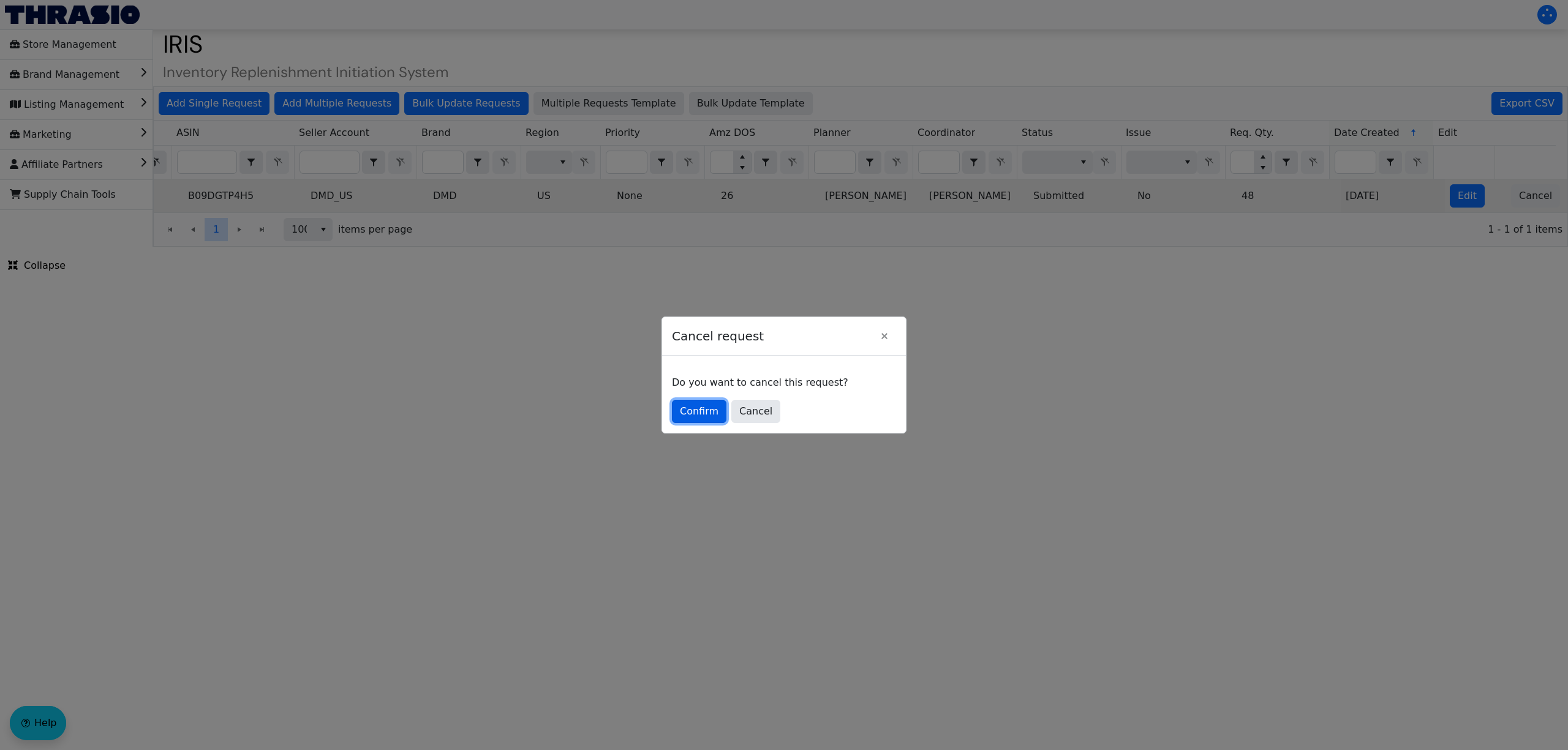
click at [706, 409] on span "Confirm" at bounding box center [699, 411] width 39 height 15
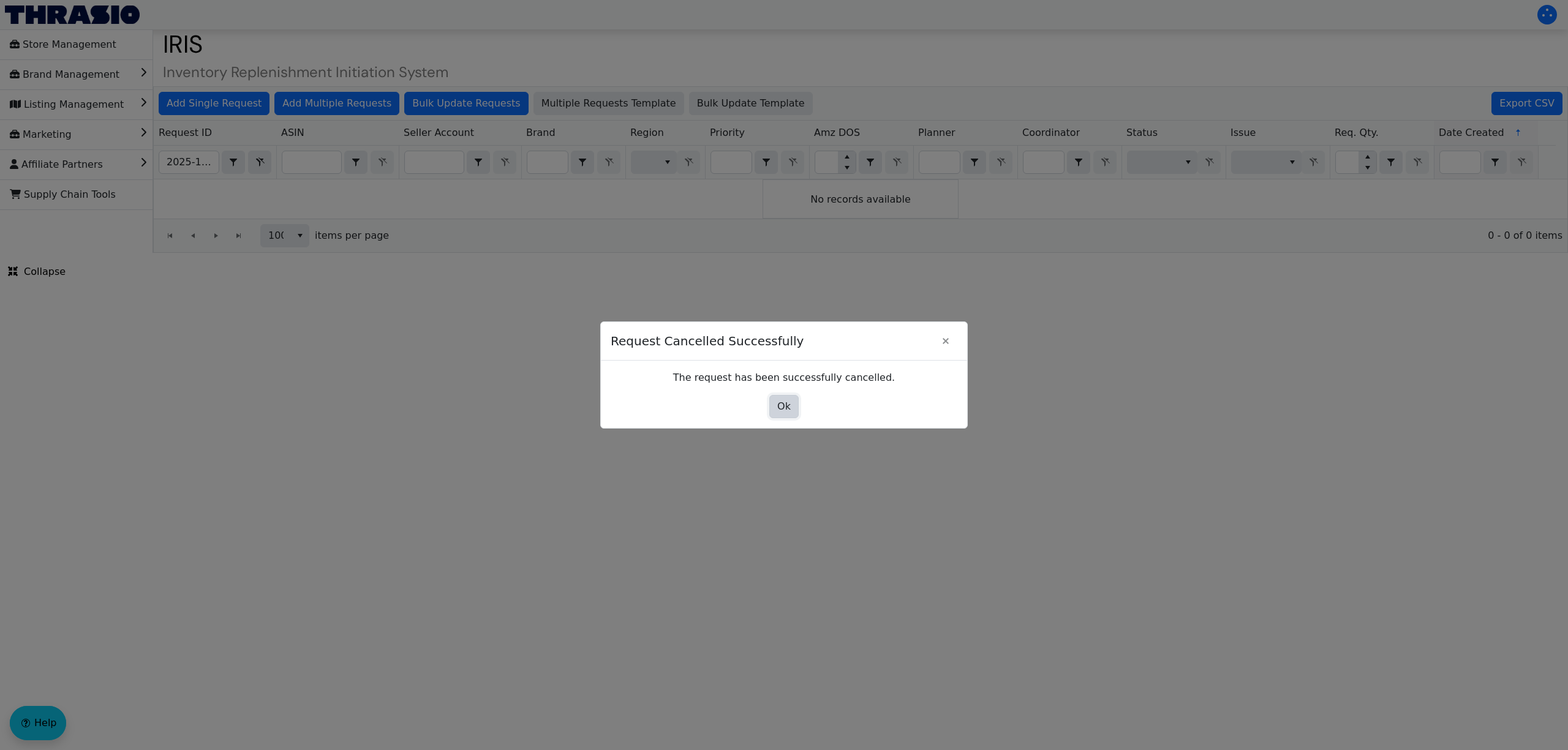
click at [787, 409] on span "Ok" at bounding box center [784, 407] width 14 height 15
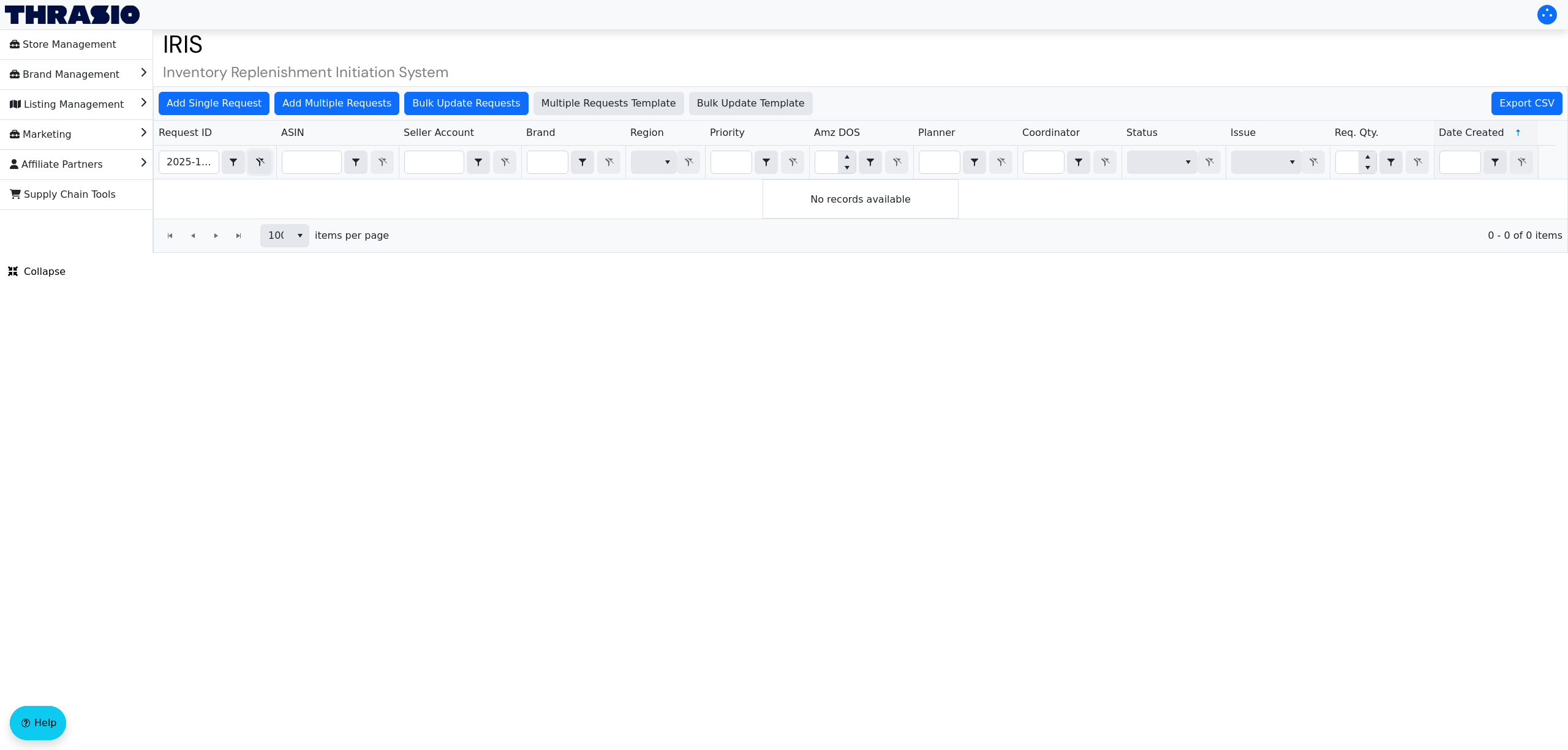
click at [249, 165] on button "Filter" at bounding box center [259, 162] width 23 height 23
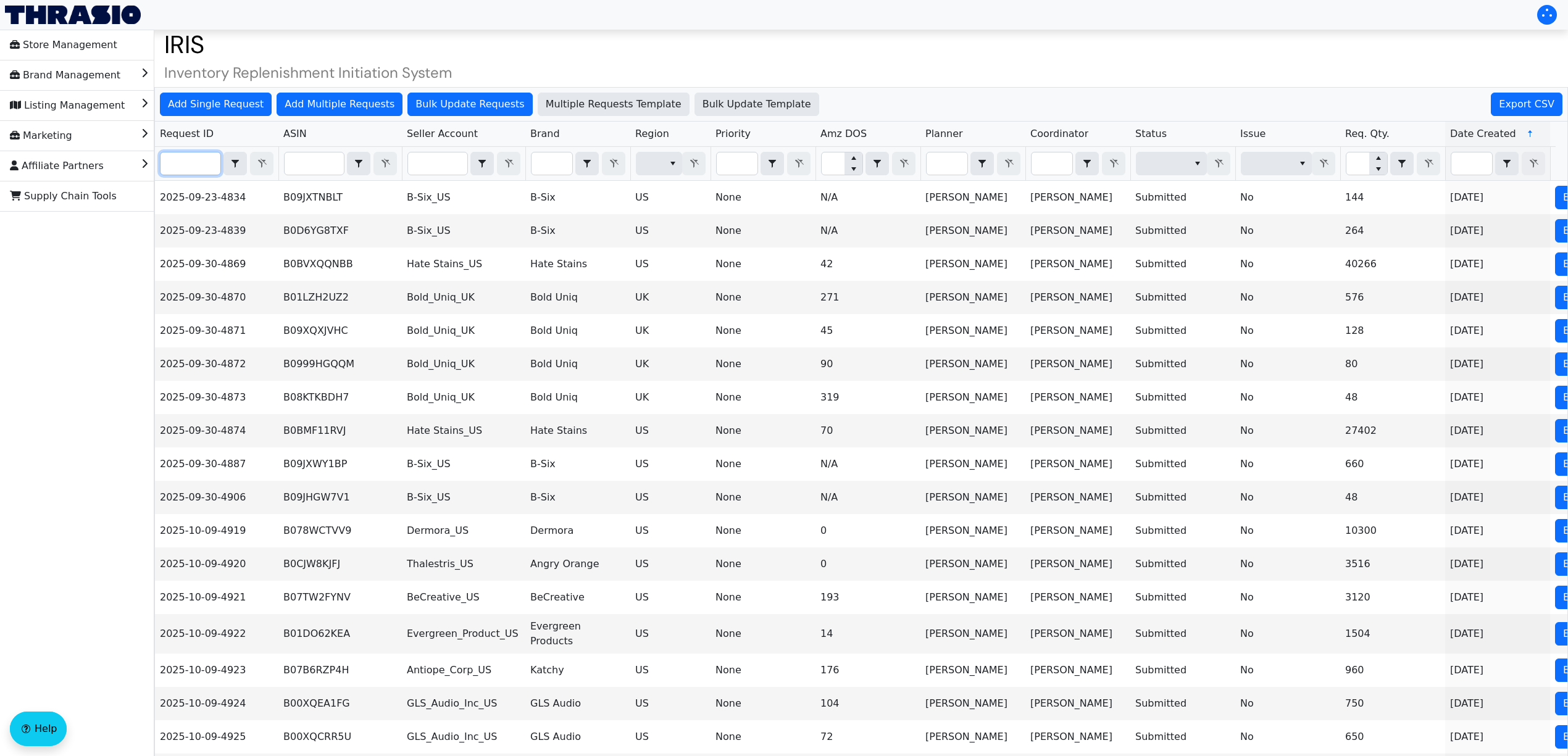
click at [182, 166] on input "Filter" at bounding box center [191, 164] width 60 height 22
paste input "2025-10-09-5013"
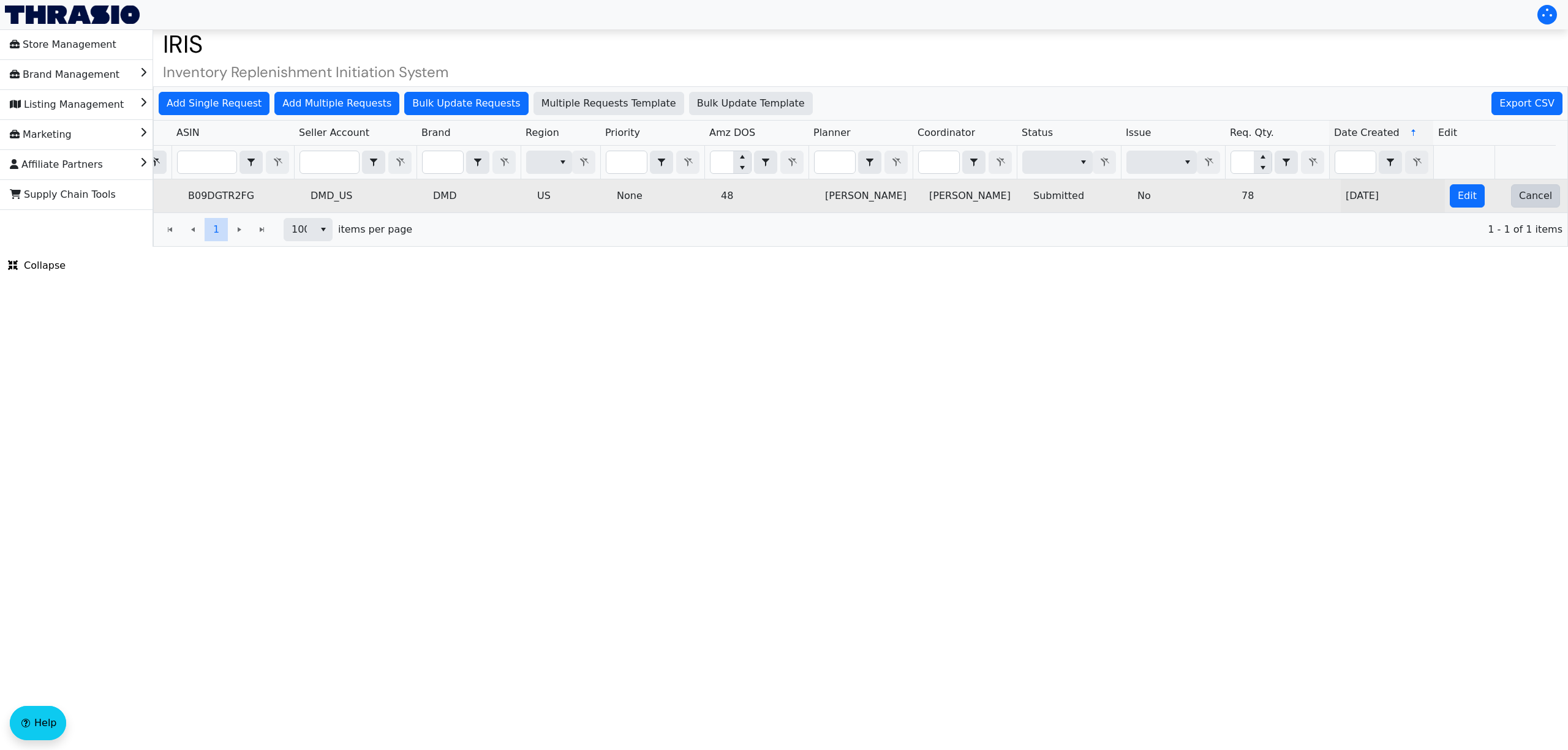
type input "2025-10-09-5013"
click at [1519, 200] on span "Cancel" at bounding box center [1536, 196] width 33 height 15
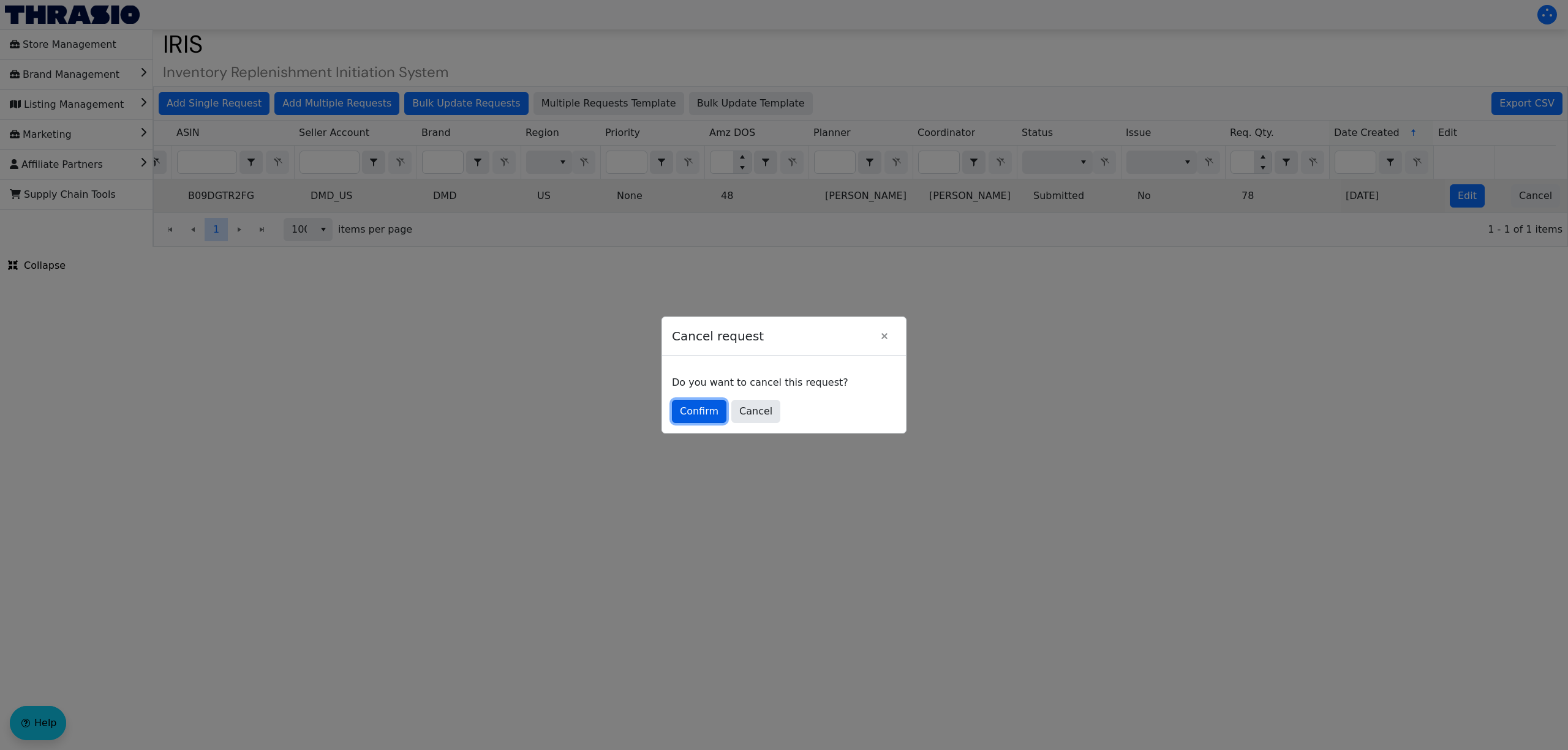
click at [706, 404] on span "Confirm" at bounding box center [699, 411] width 39 height 15
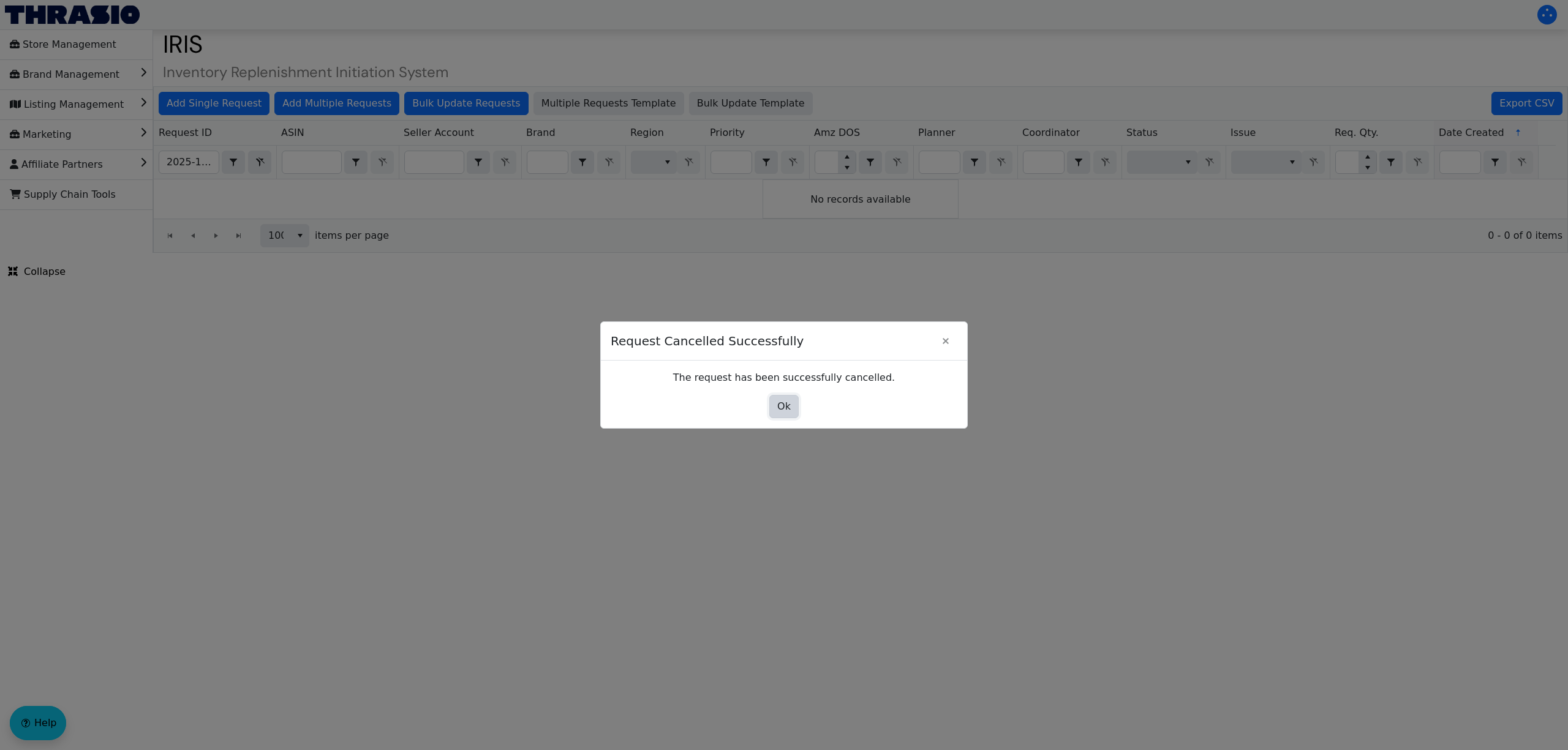
click at [790, 404] on button "Ok" at bounding box center [784, 407] width 30 height 23
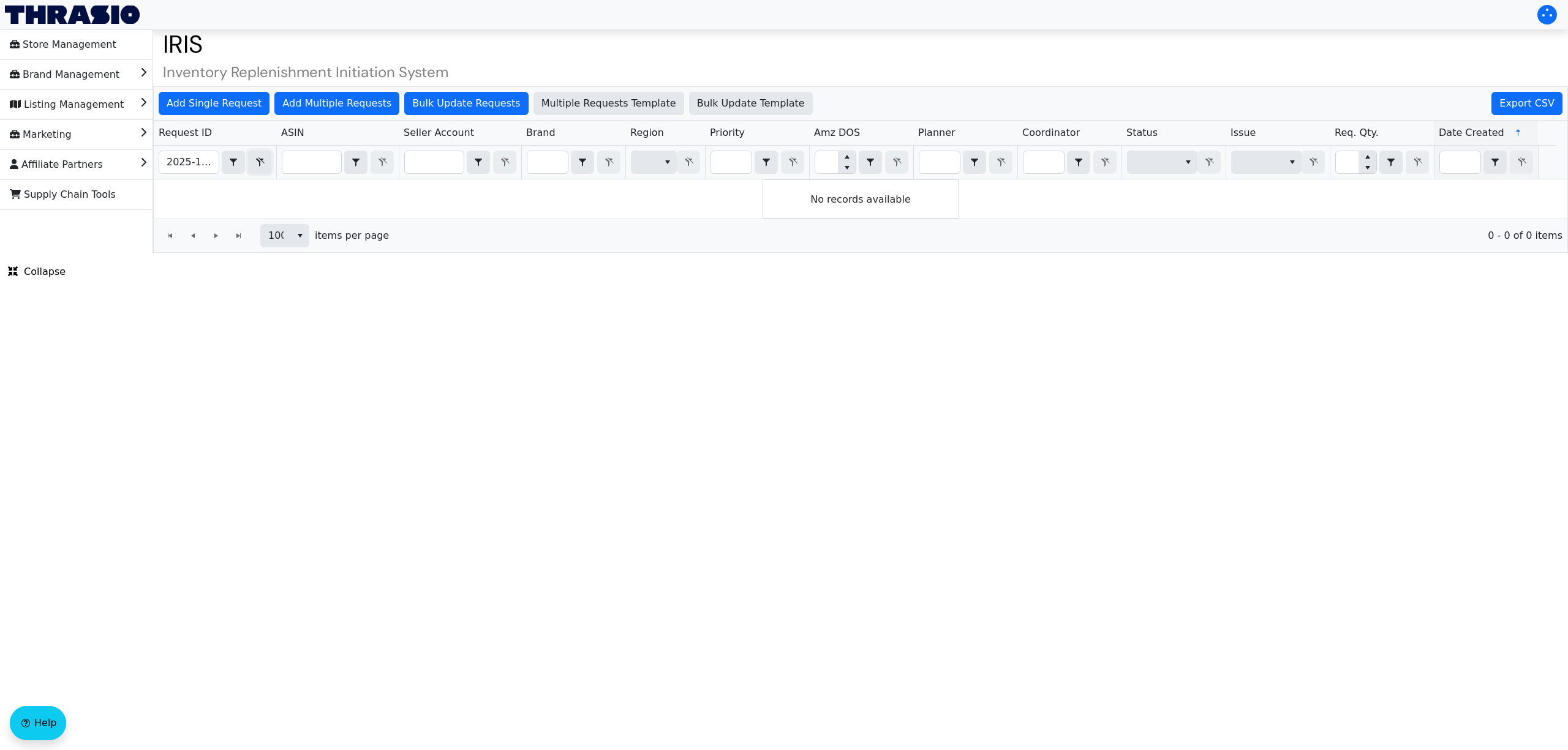
click at [267, 162] on button "Filter" at bounding box center [259, 162] width 23 height 23
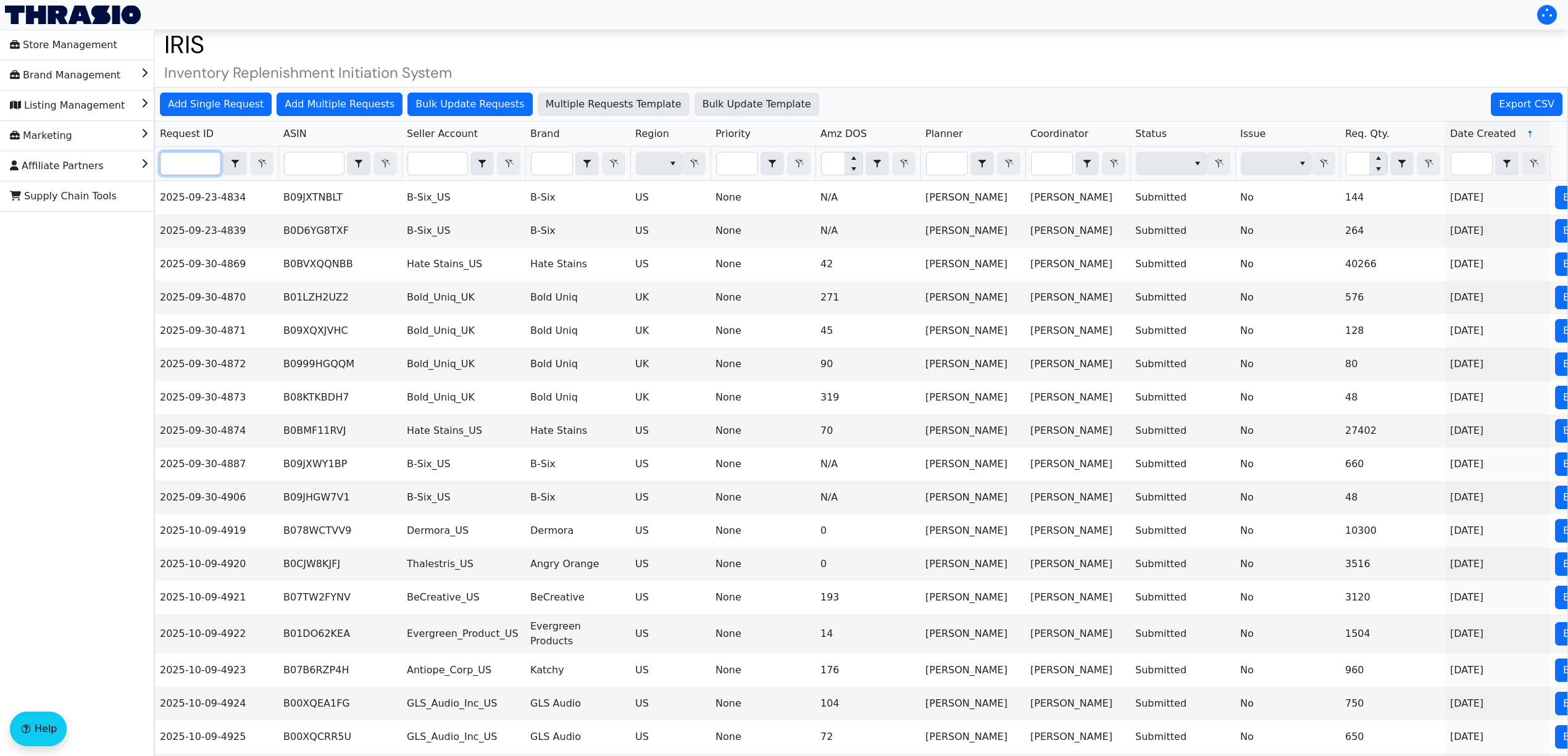
click at [191, 173] on input "Filter" at bounding box center [191, 164] width 60 height 22
paste input "2025-10-09-5015"
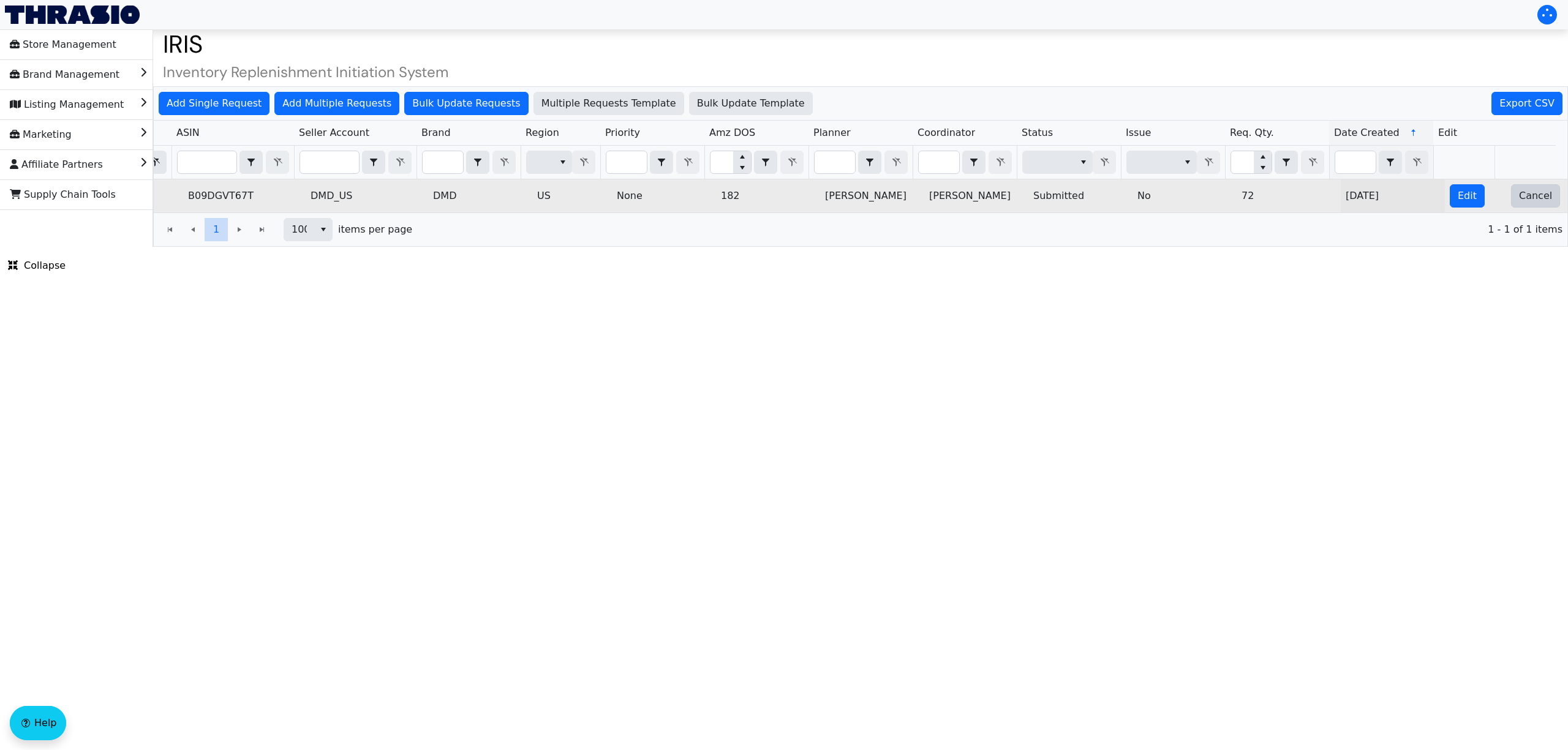
type input "2025-10-09-5015"
click at [1514, 206] on button "Cancel" at bounding box center [1535, 196] width 49 height 23
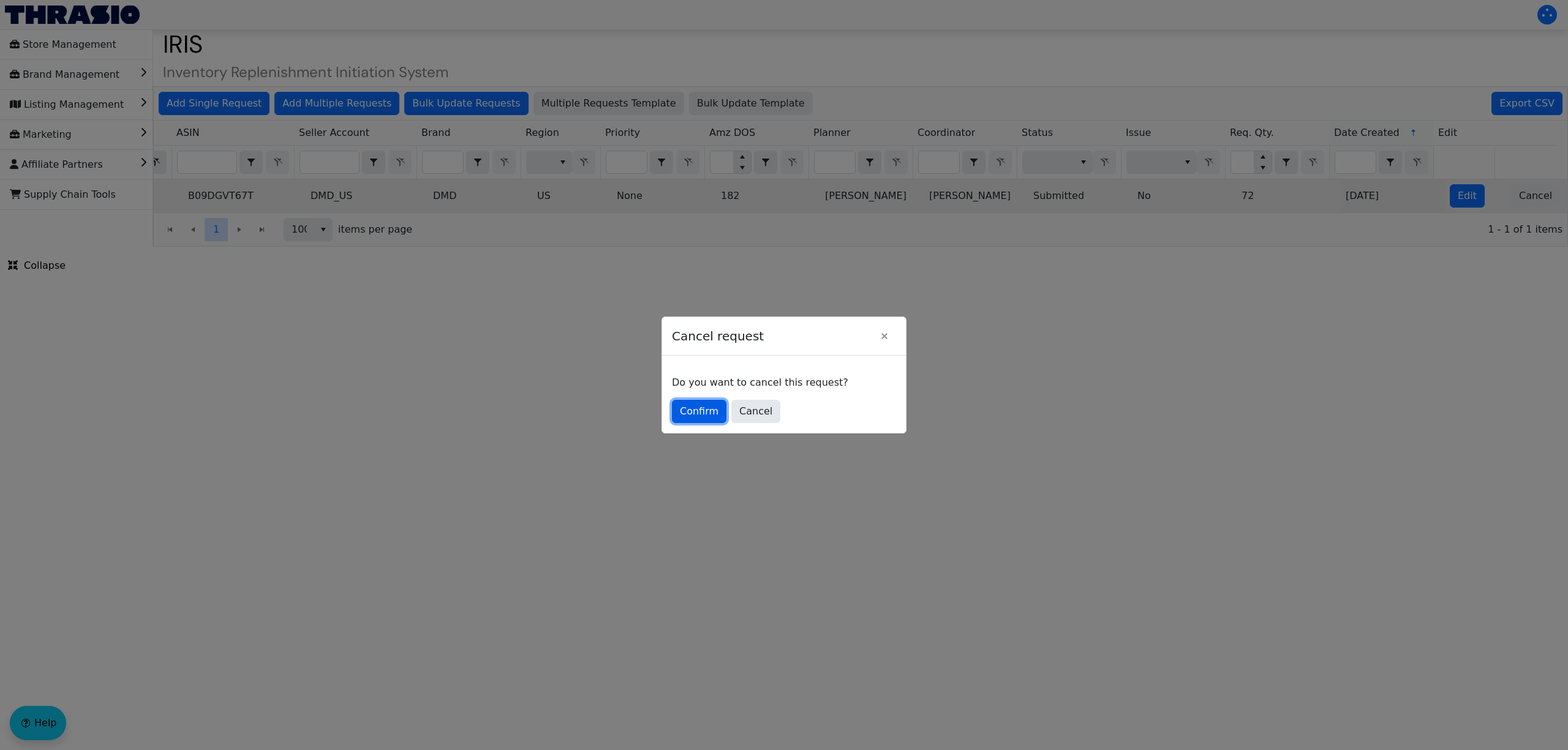
click at [681, 415] on span "Confirm" at bounding box center [699, 411] width 39 height 15
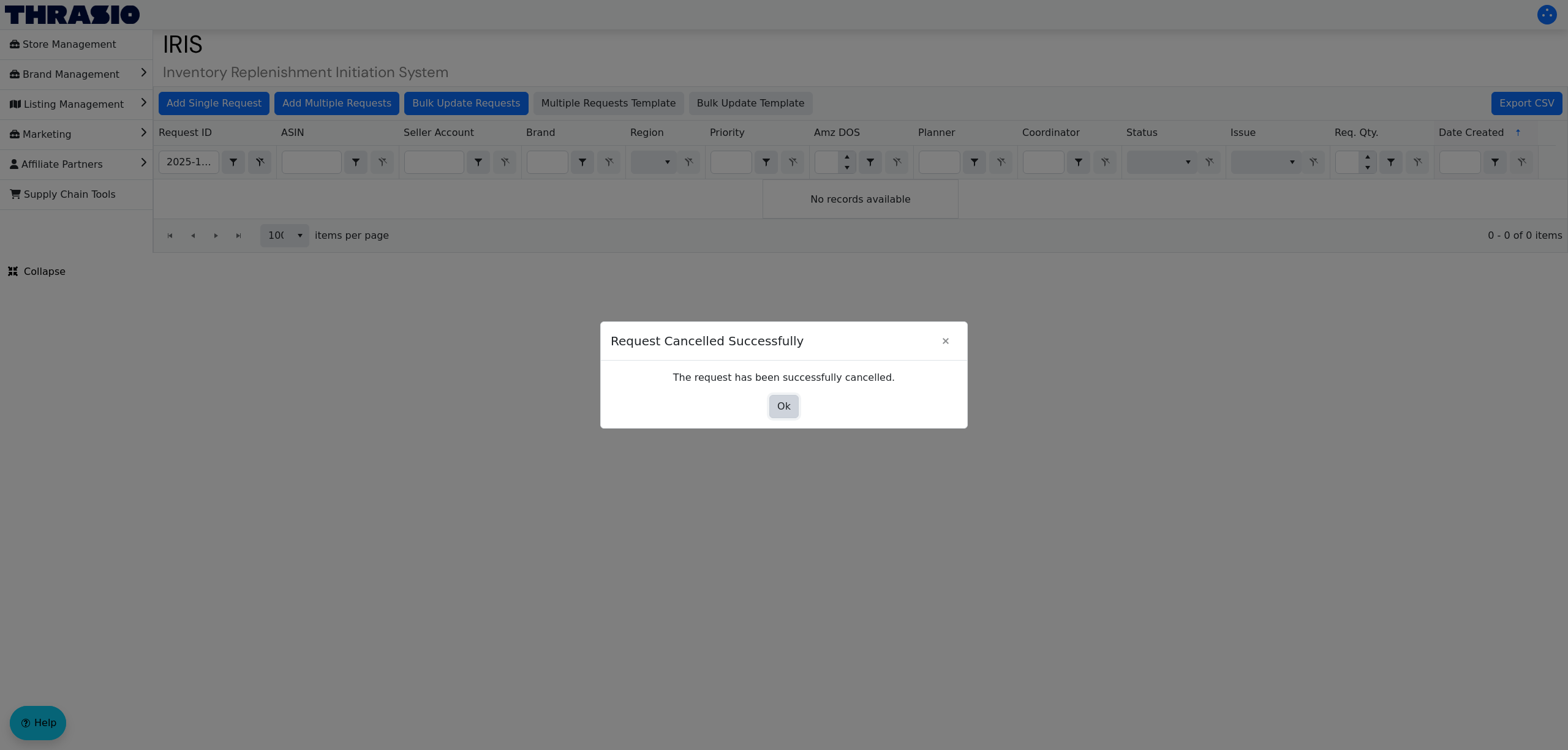
click at [780, 409] on span "Ok" at bounding box center [784, 407] width 14 height 15
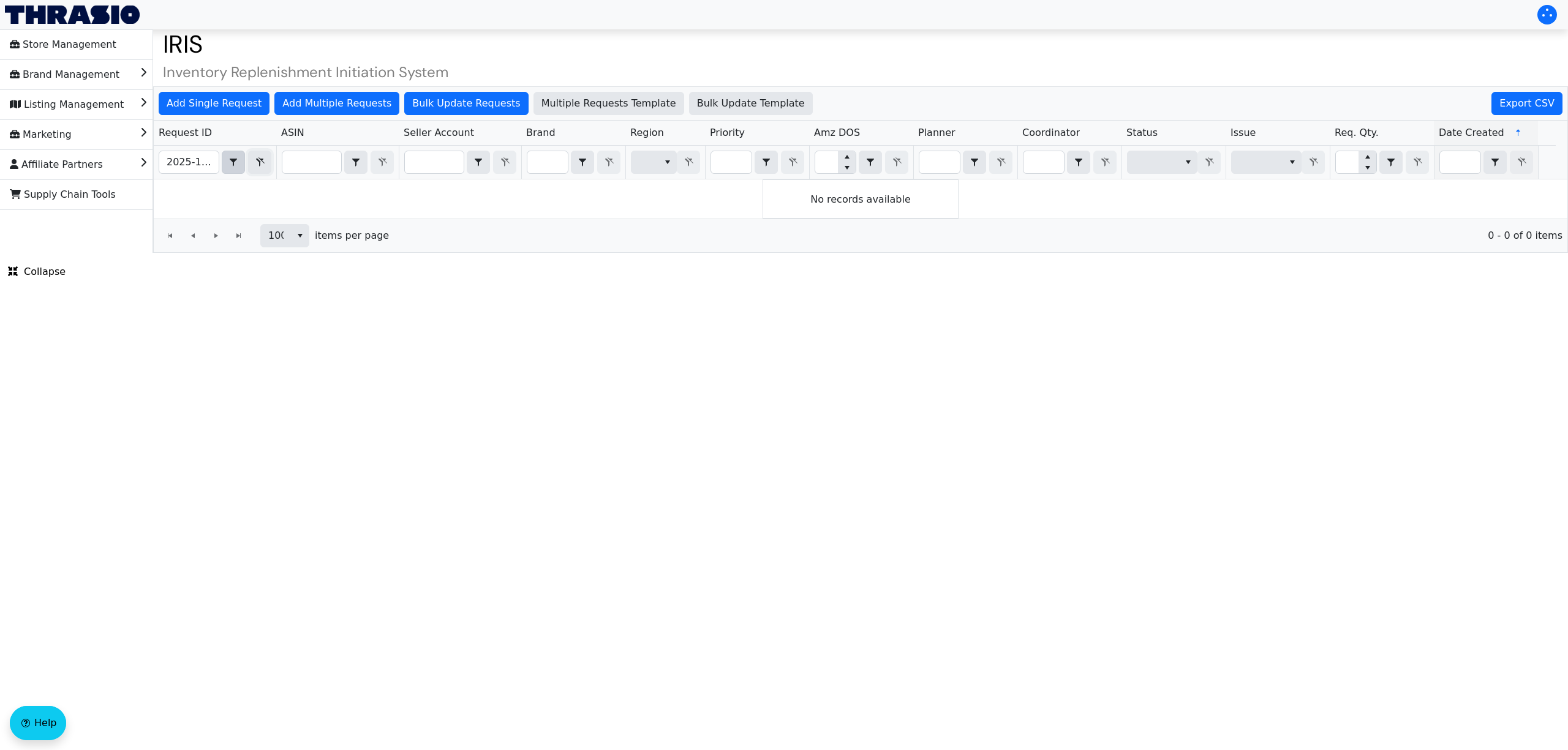
drag, startPoint x: 258, startPoint y: 162, endPoint x: 240, endPoint y: 164, distance: 18.1
click at [260, 162] on icon "Filter" at bounding box center [260, 162] width 8 height 9
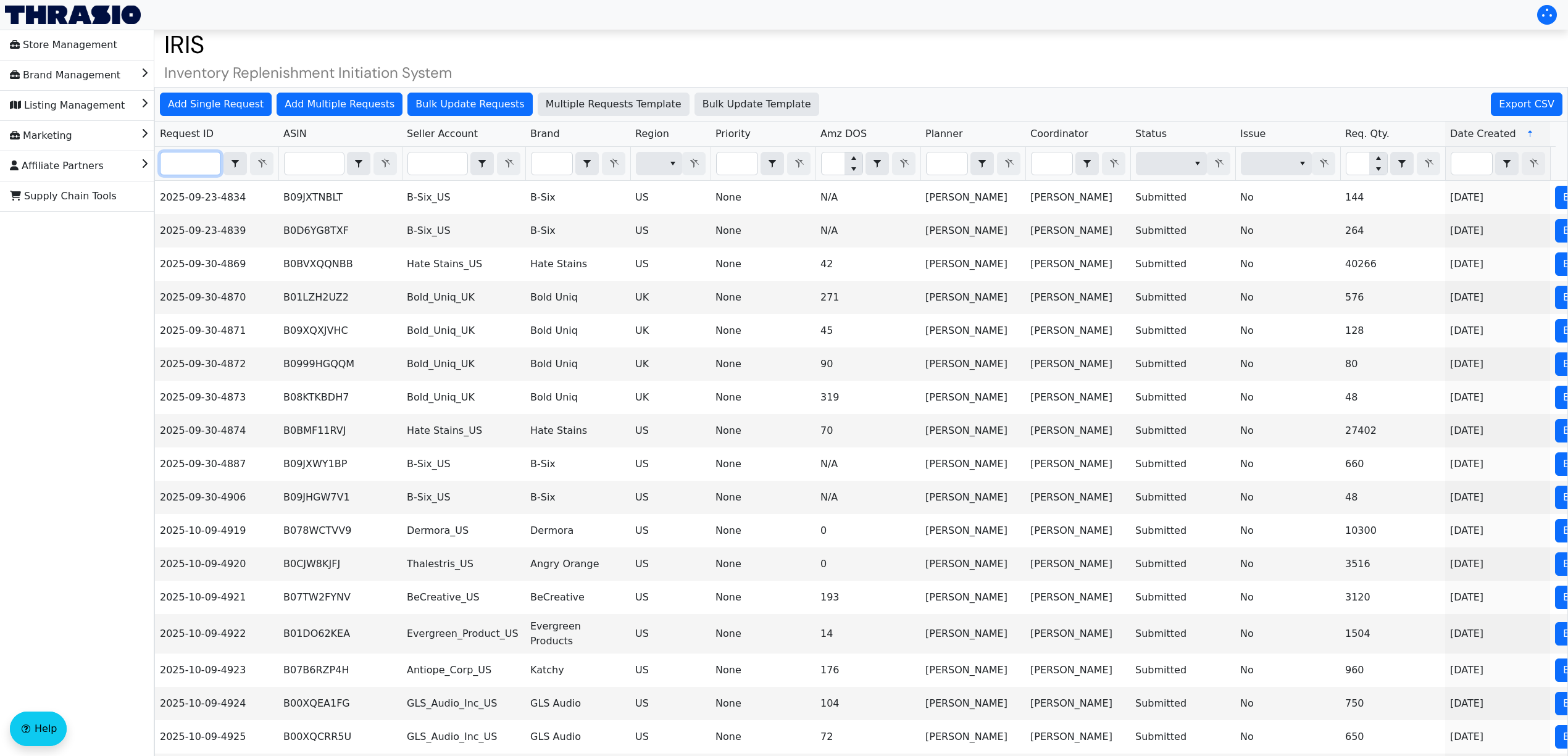
click at [194, 168] on input "Filter" at bounding box center [191, 164] width 60 height 22
paste input "2025-10-09-5003"
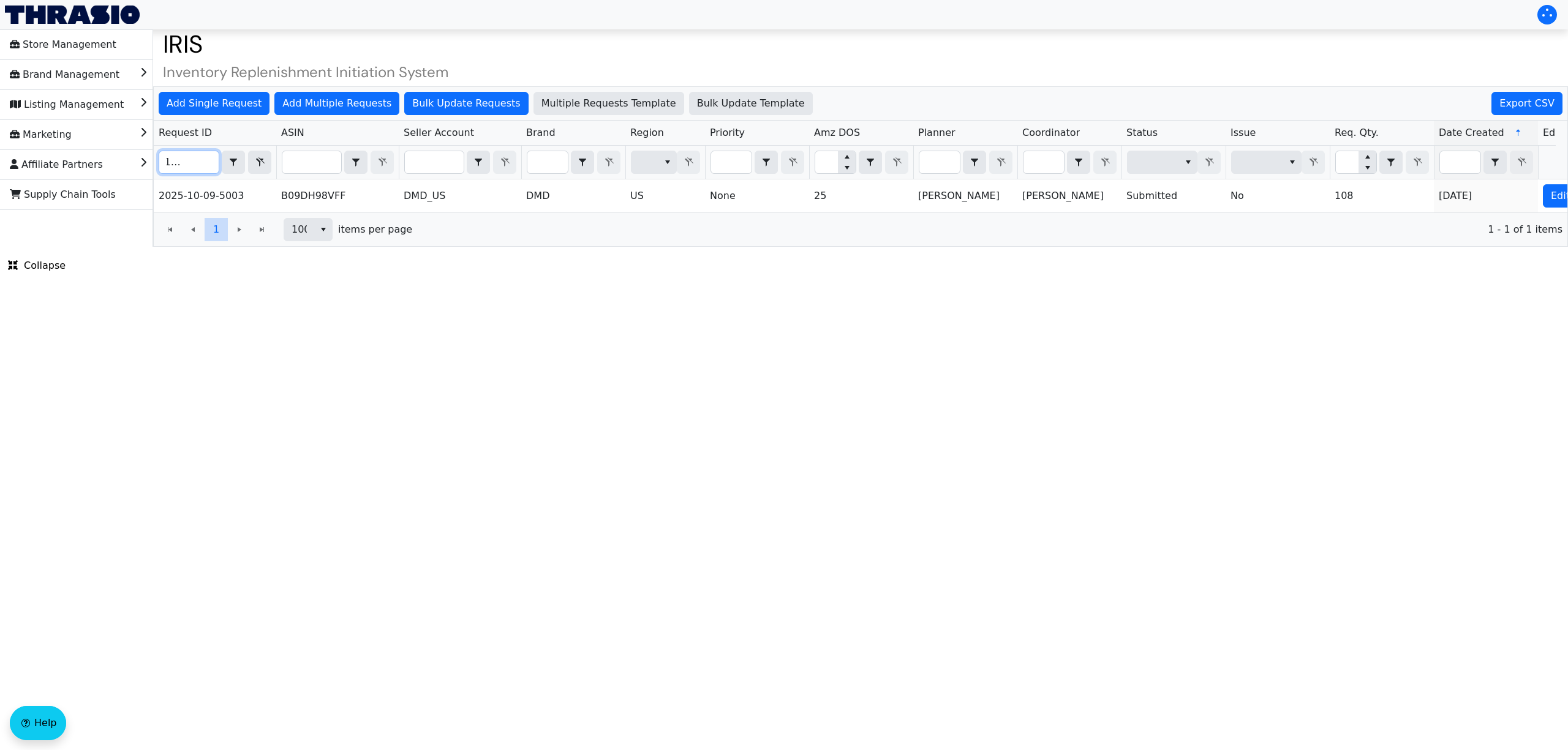
type input "2025-10-09-5003"
click at [1491, 226] on div "1 1 100 items per page 1 - 1 of 1 items" at bounding box center [861, 229] width 1414 height 33
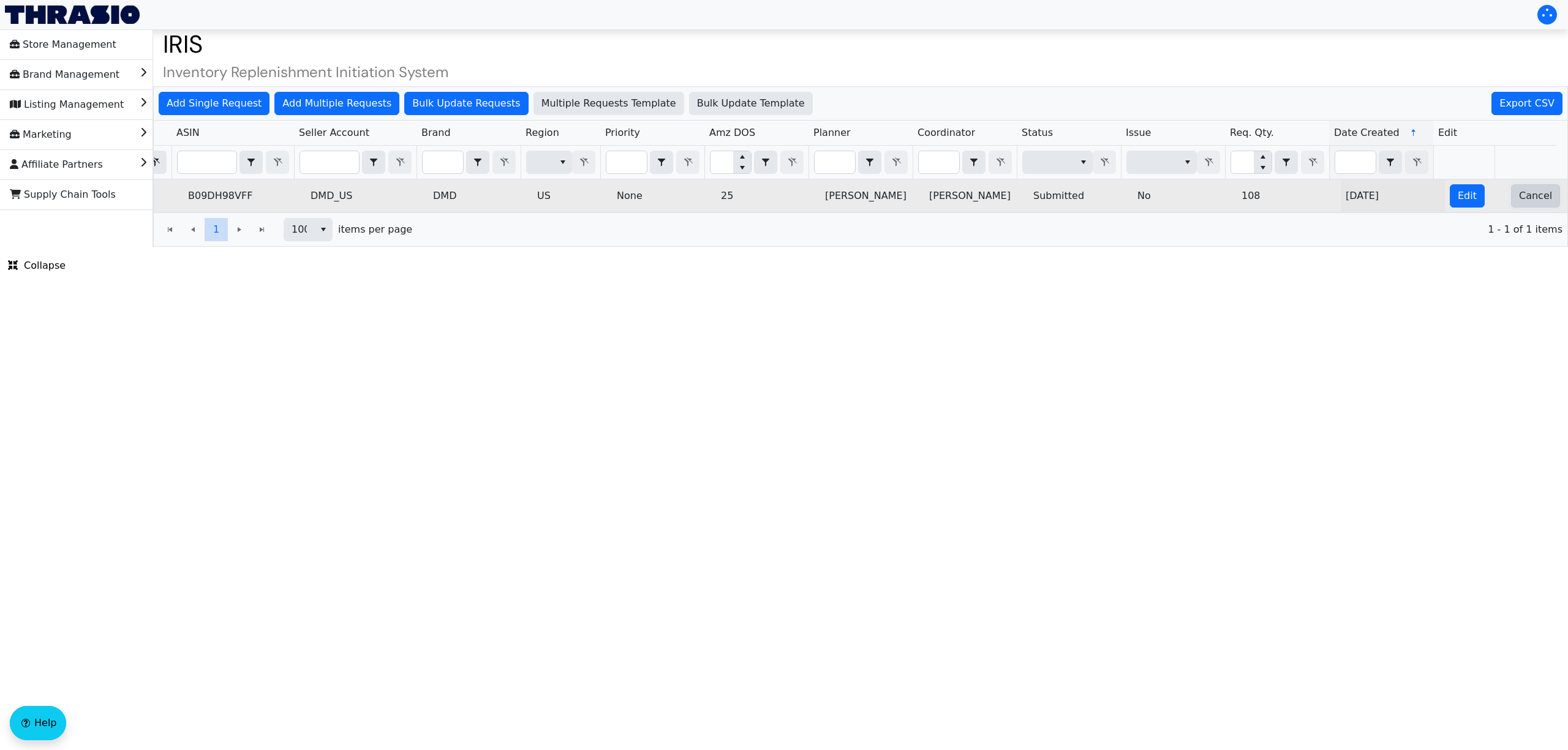
click at [1519, 203] on span "Cancel" at bounding box center [1536, 196] width 33 height 15
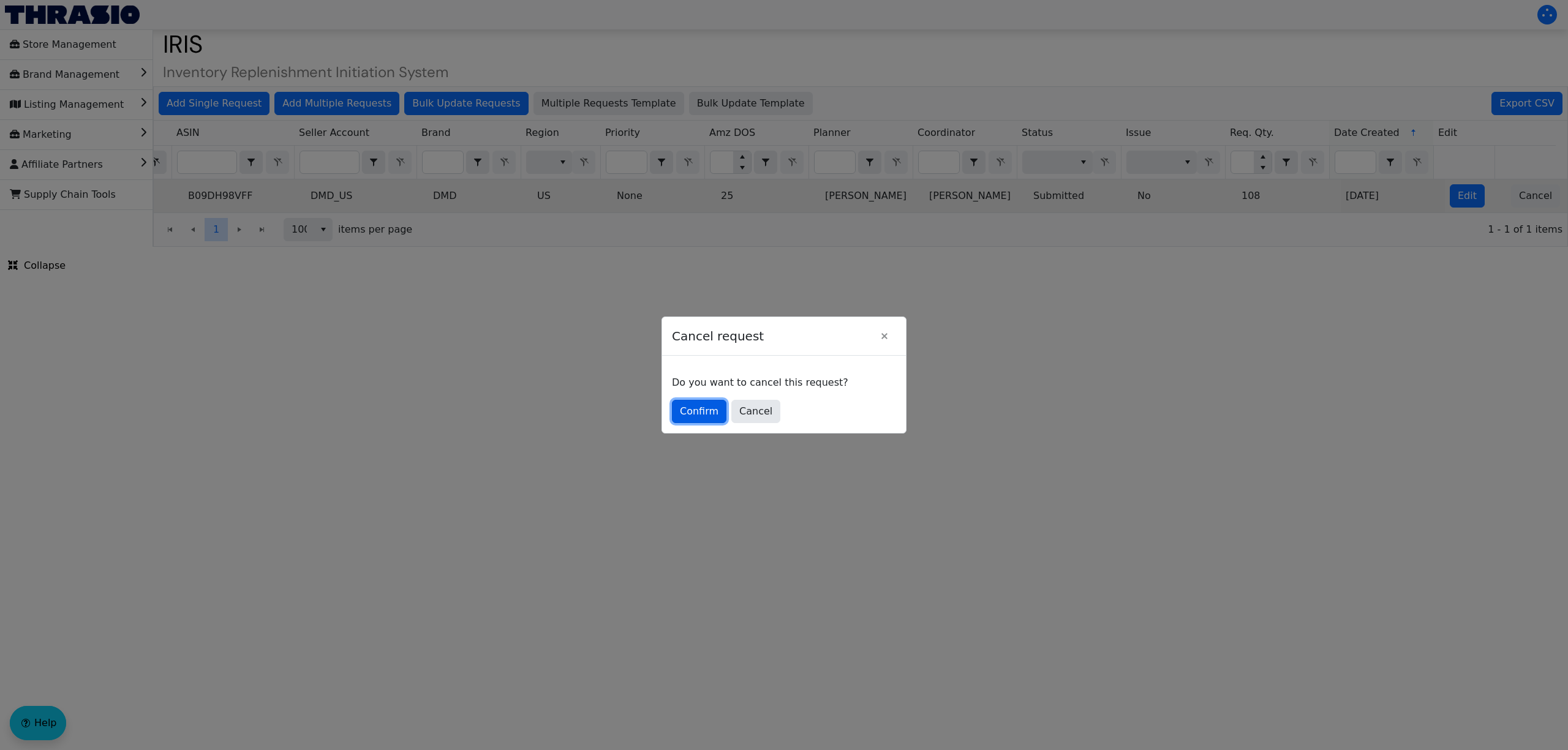
click at [689, 415] on span "Confirm" at bounding box center [699, 411] width 39 height 15
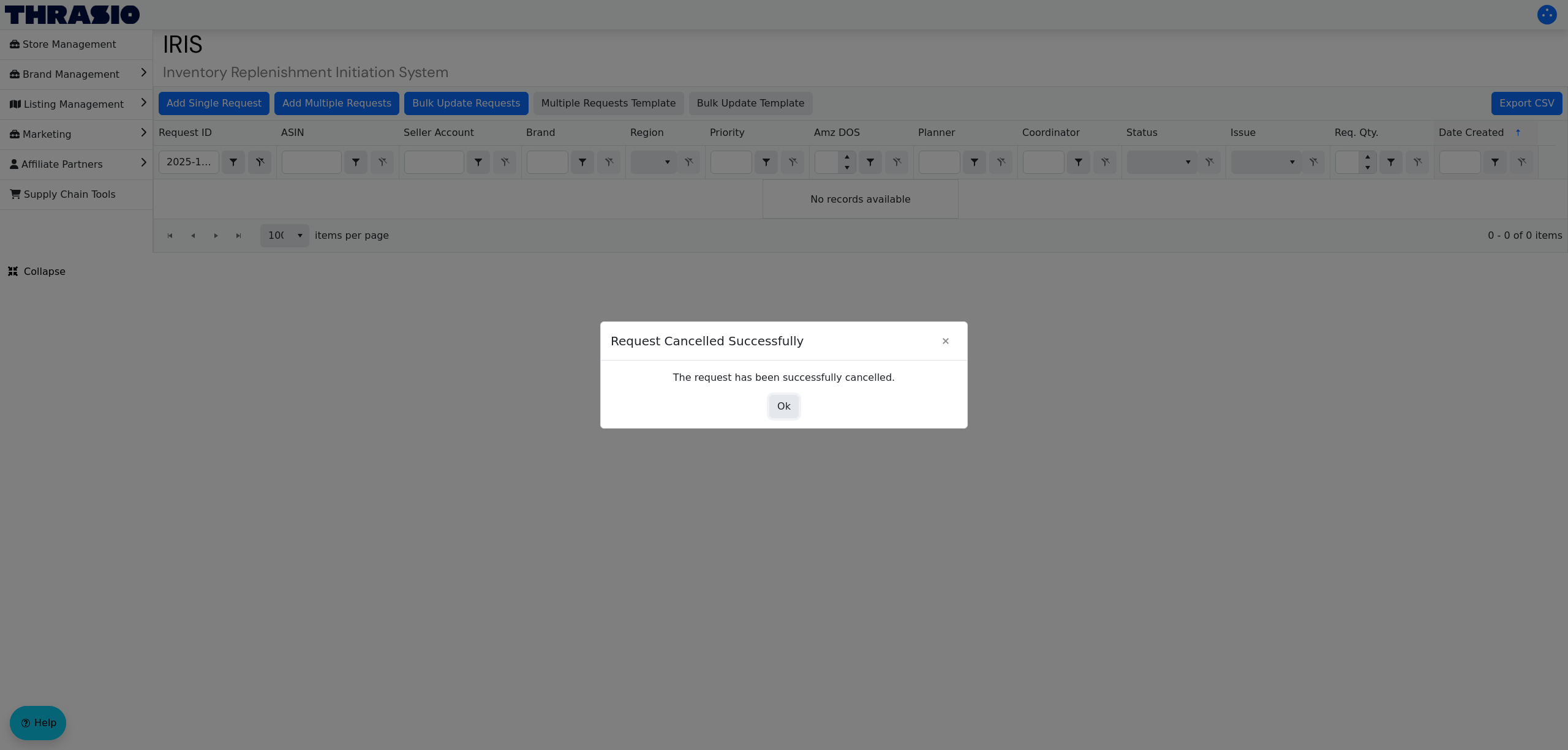
click at [775, 410] on button "Ok" at bounding box center [784, 407] width 30 height 23
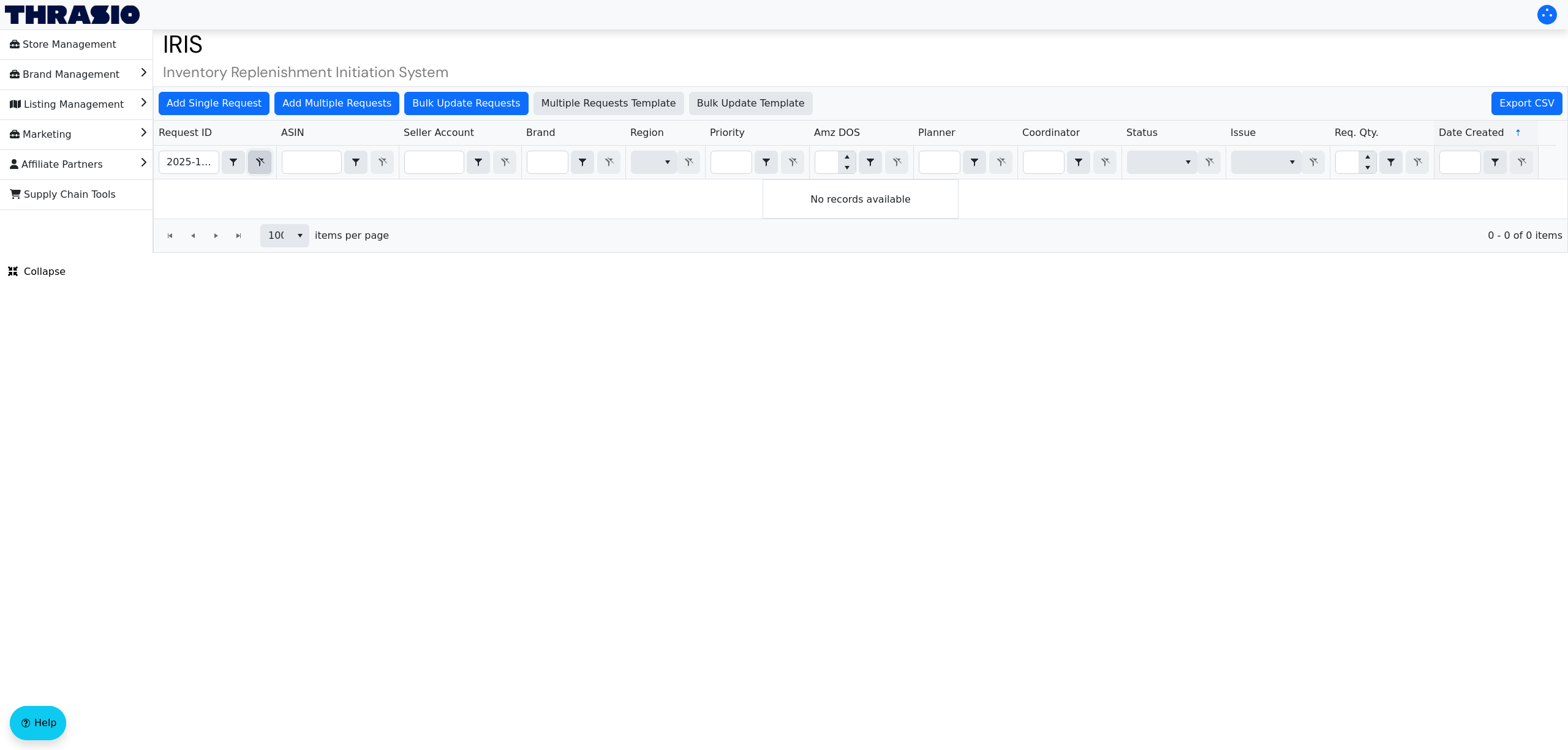
click at [266, 166] on icon "Filter" at bounding box center [260, 162] width 15 height 10
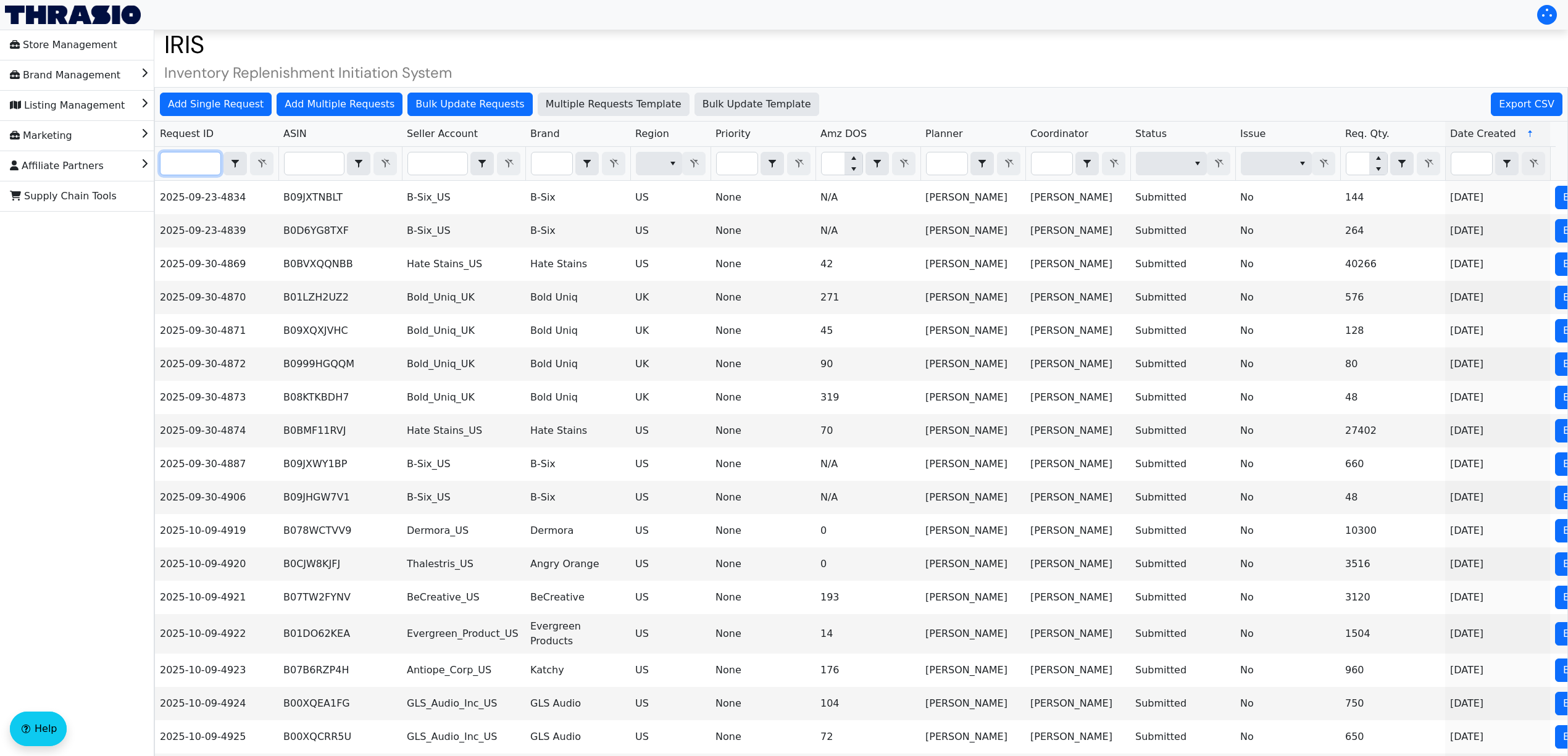
paste input "2025-10-09-4997"
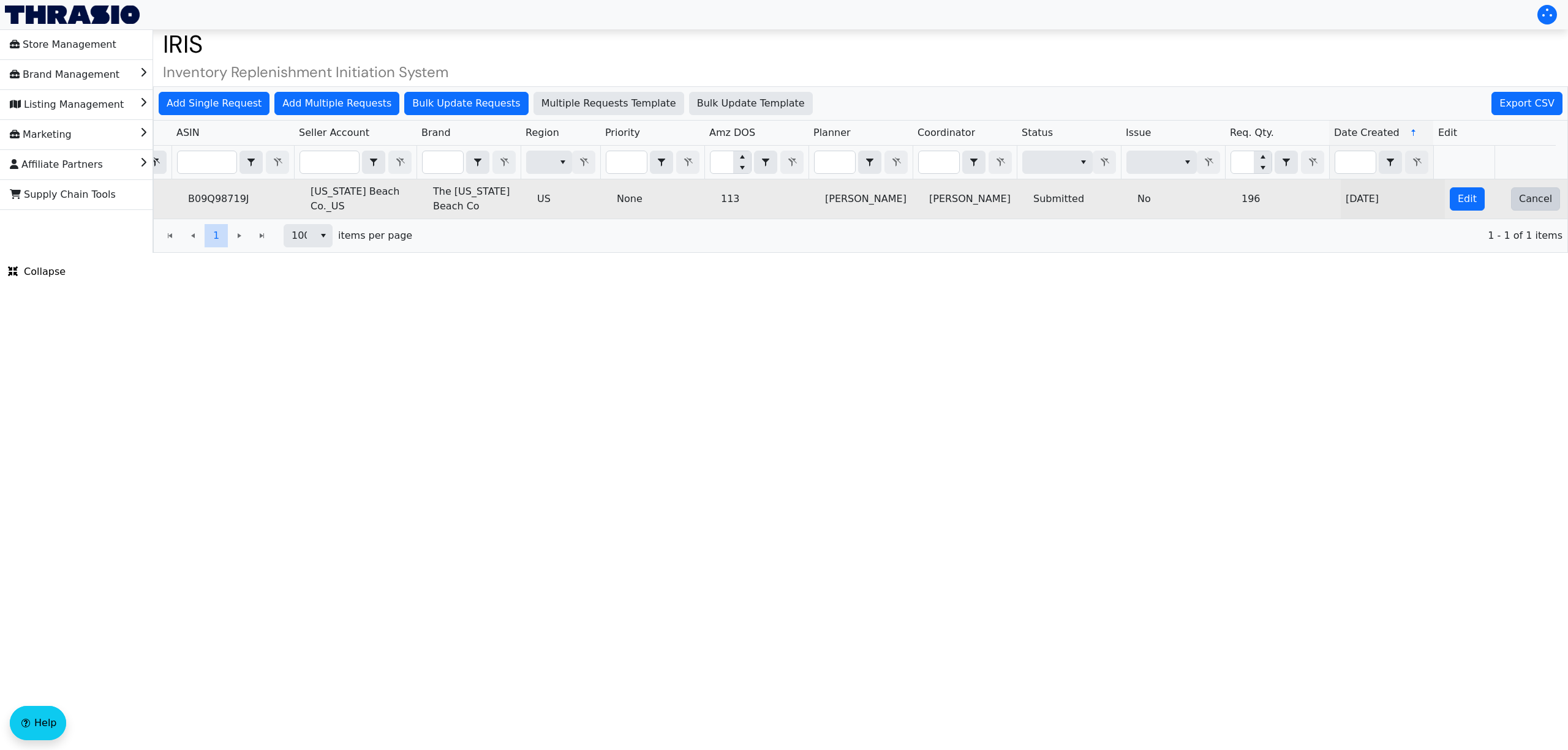
type input "2025-10-09-4997"
click at [1527, 200] on span "Cancel" at bounding box center [1536, 199] width 33 height 15
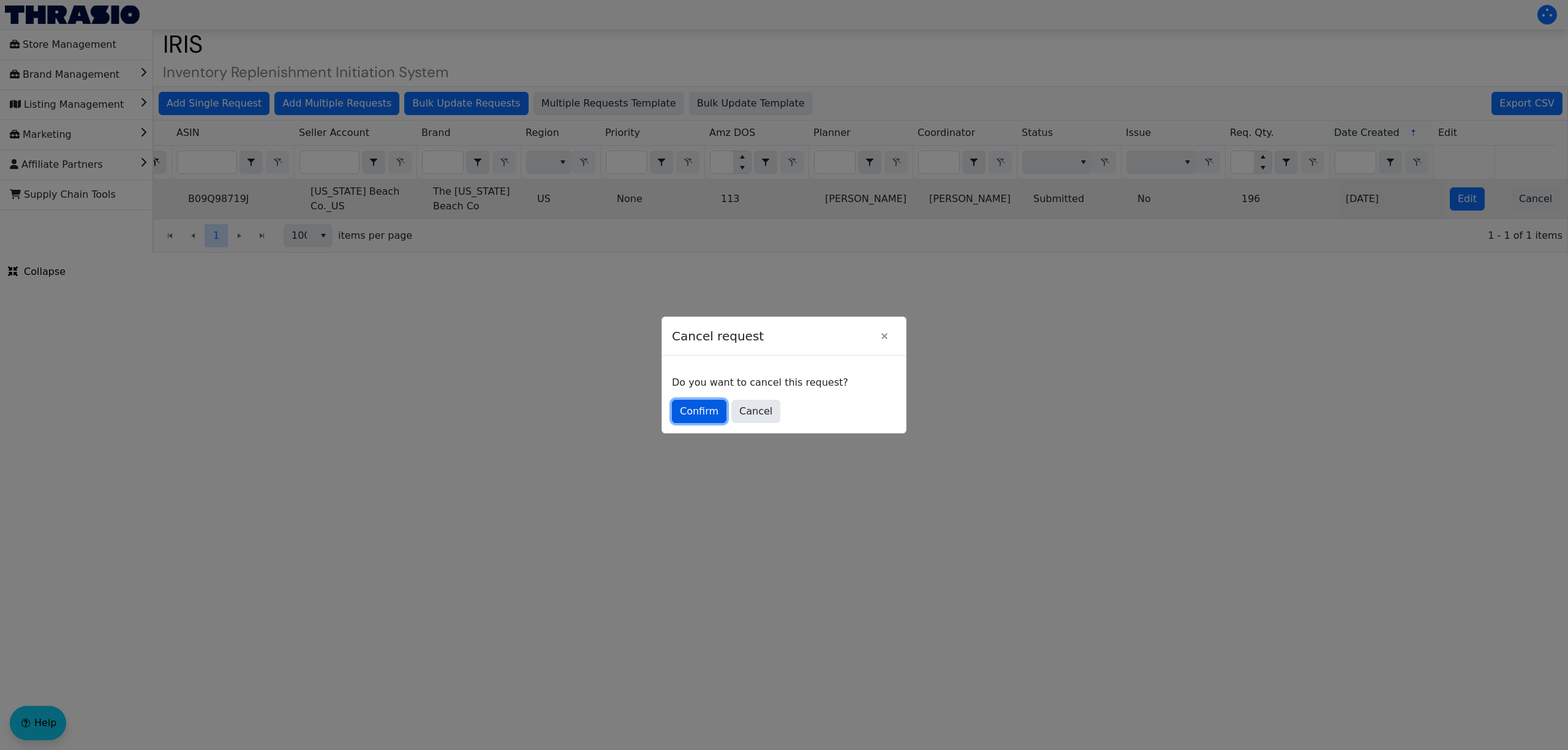
click at [706, 411] on span "Confirm" at bounding box center [699, 411] width 39 height 15
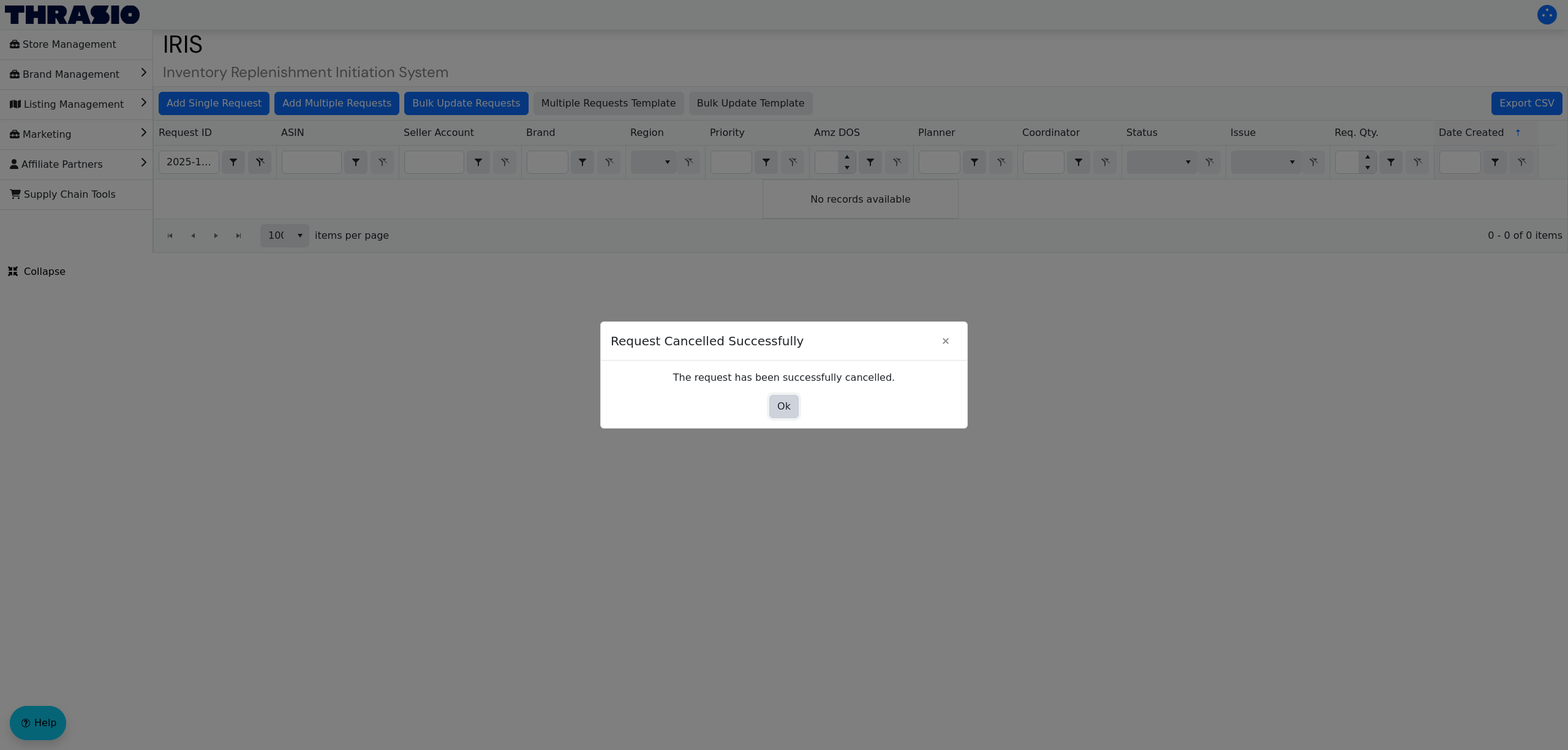
click at [789, 407] on span "Ok" at bounding box center [784, 407] width 14 height 15
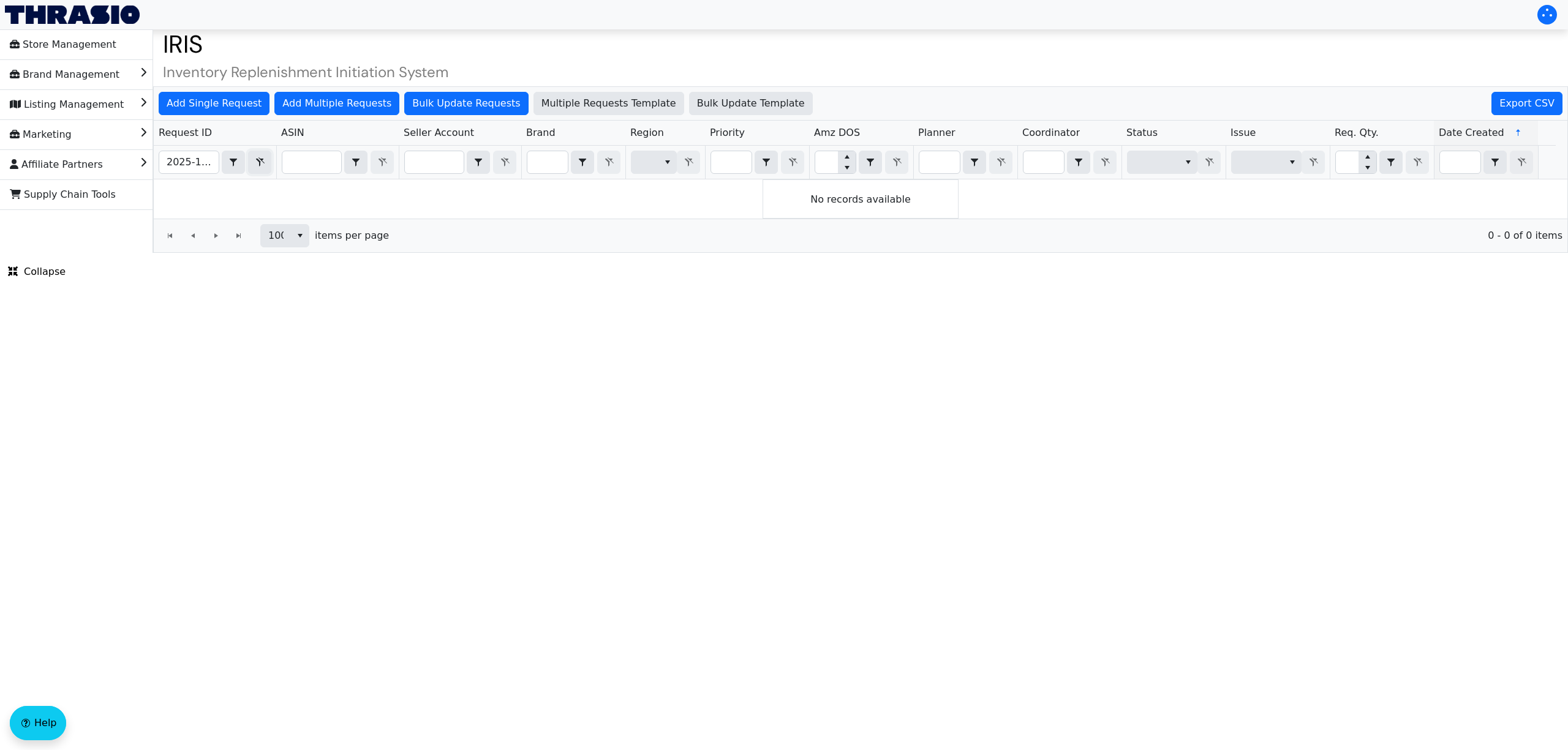
click at [256, 164] on icon "Filter" at bounding box center [260, 162] width 15 height 10
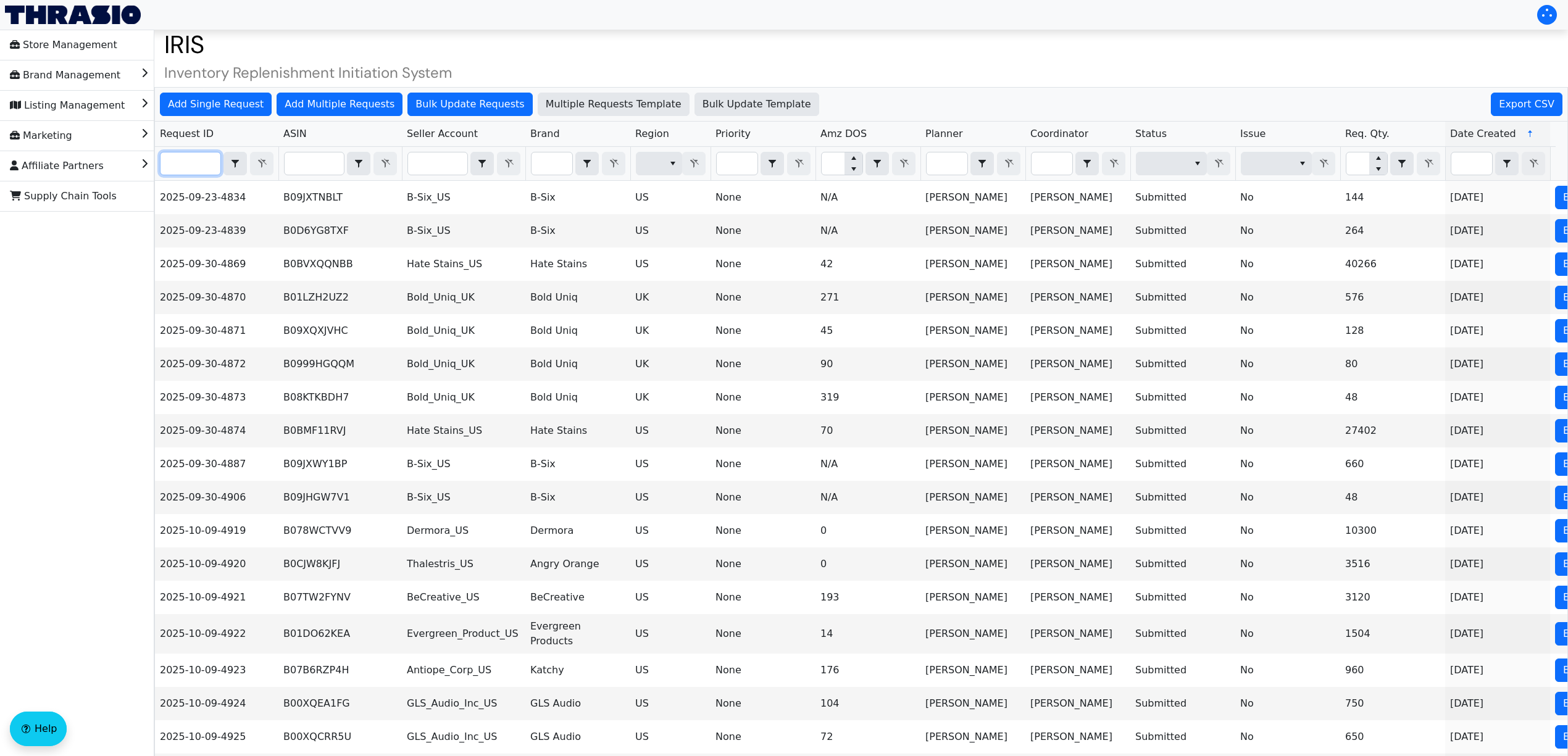
paste input "2025-10-09-5007"
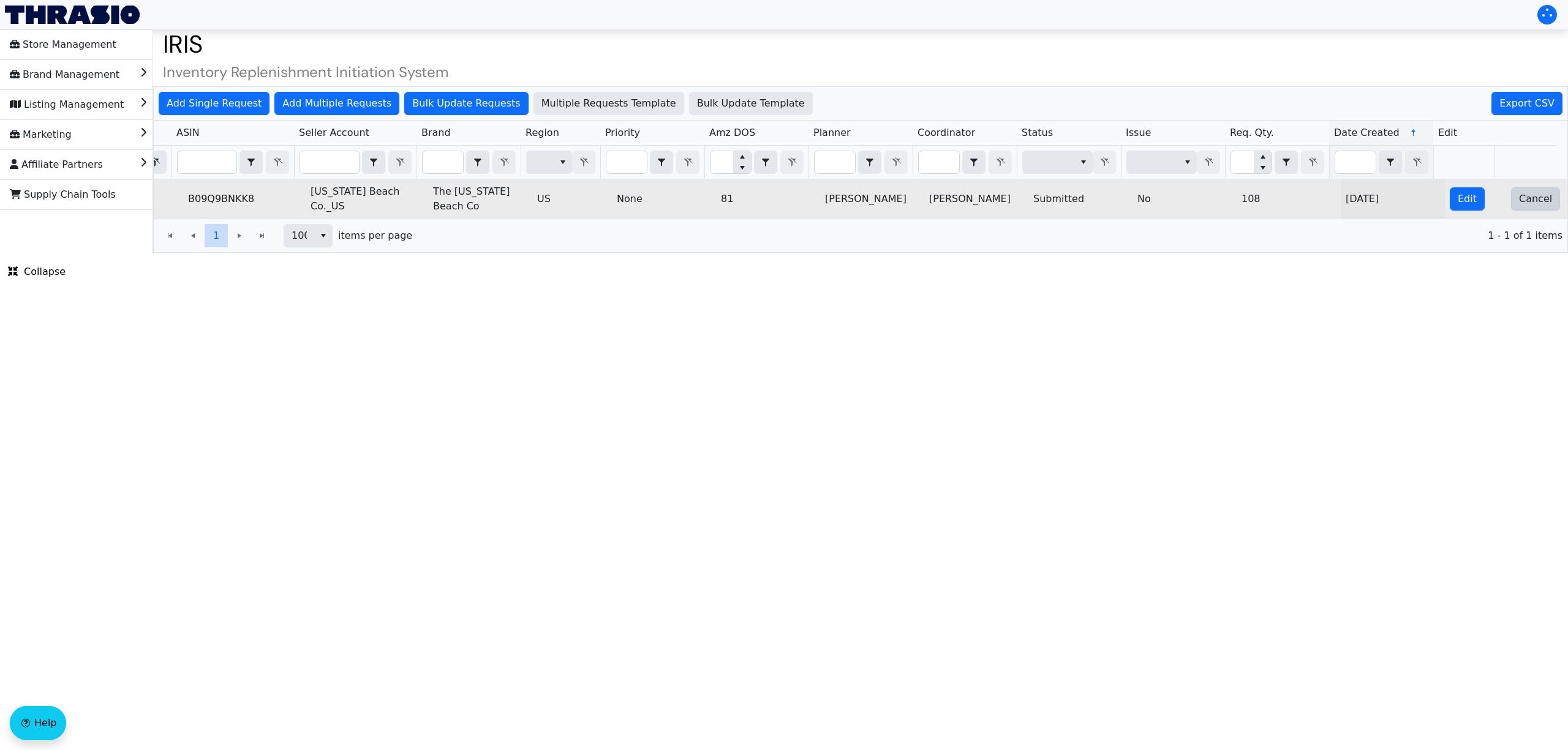
type input "2025-10-09-5007"
click at [1527, 204] on span "Cancel" at bounding box center [1536, 199] width 33 height 15
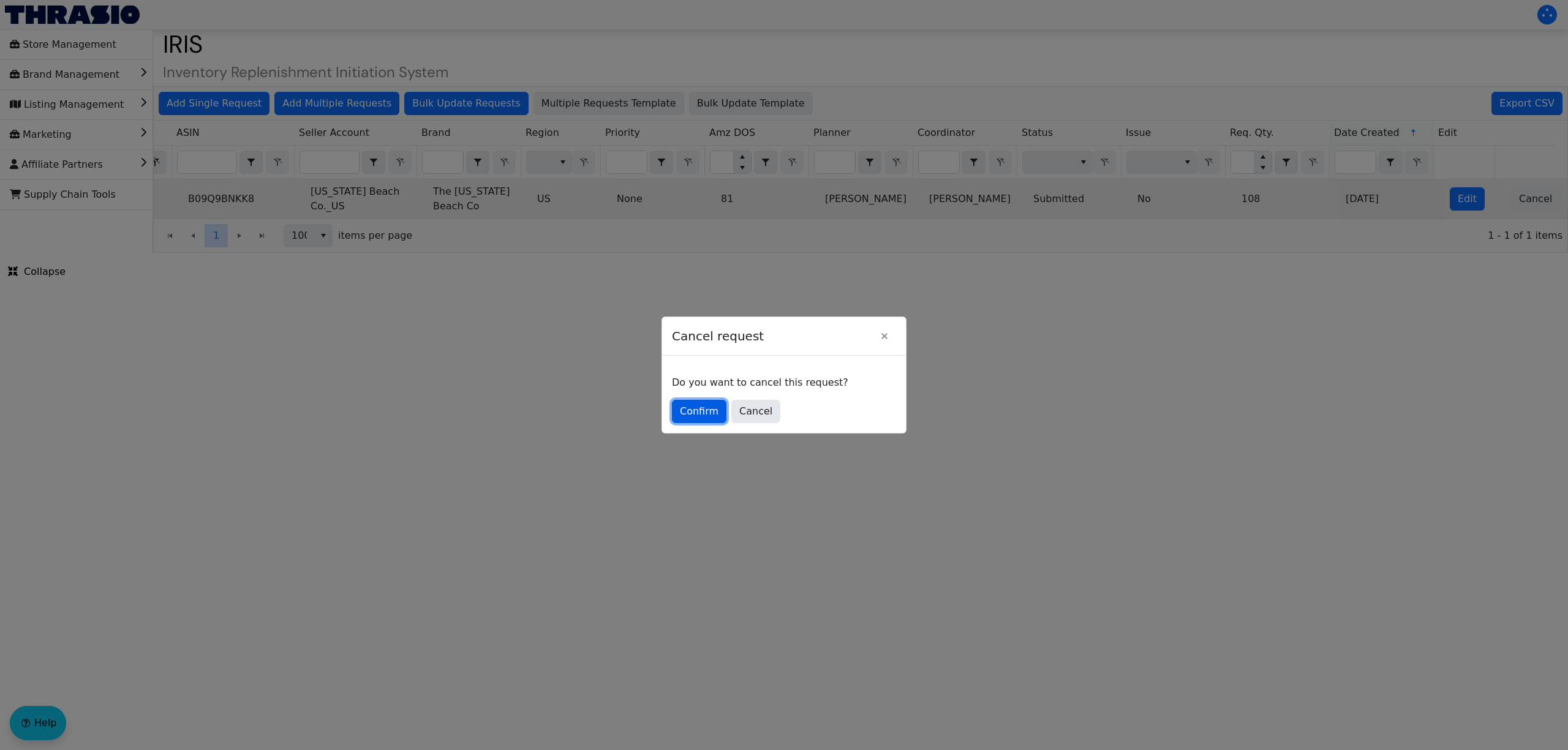
click at [701, 407] on span "Confirm" at bounding box center [699, 411] width 39 height 15
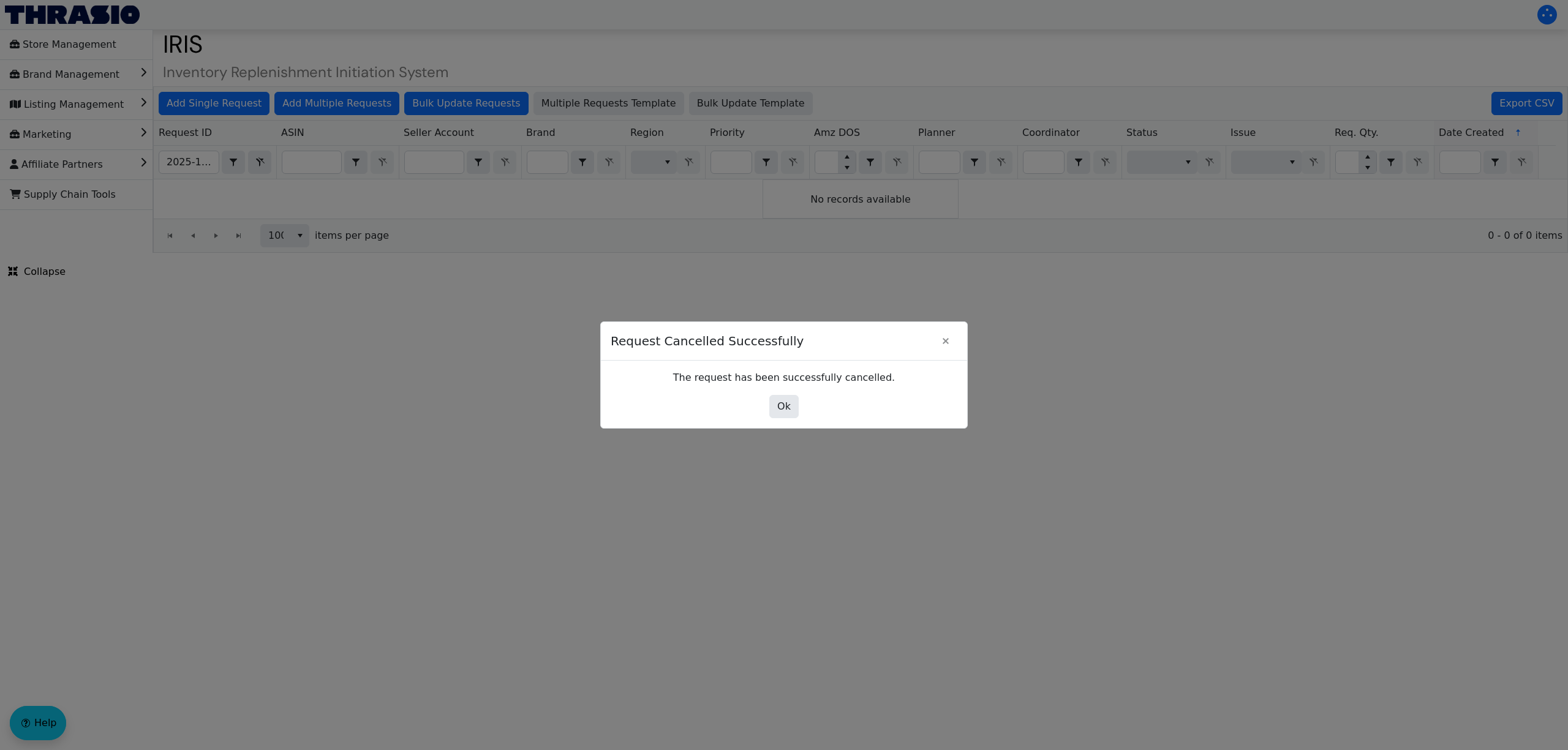
click at [800, 410] on div "Ok" at bounding box center [784, 407] width 346 height 23
click at [795, 407] on button "Ok" at bounding box center [784, 407] width 30 height 23
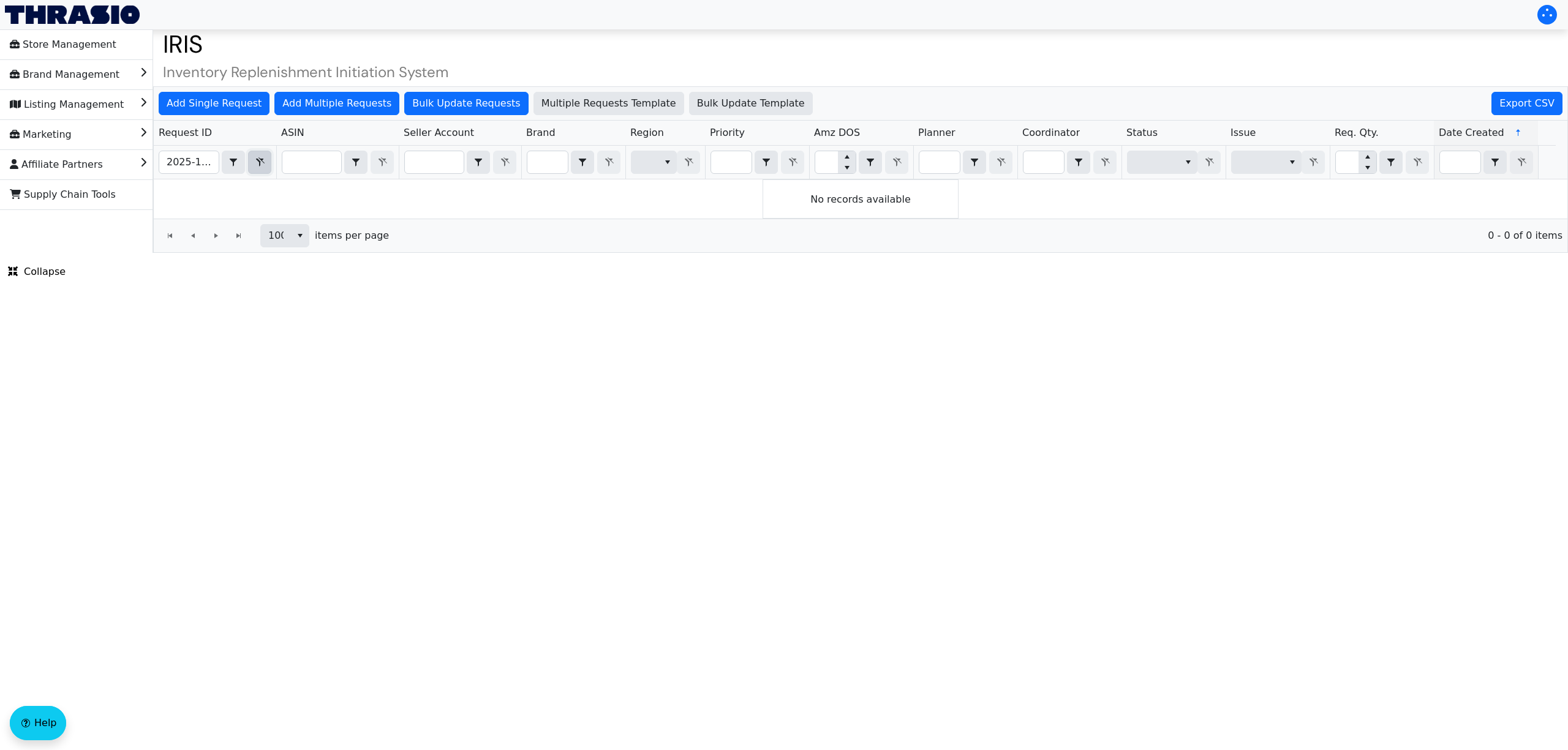
click at [266, 166] on icon "Filter" at bounding box center [260, 162] width 15 height 10
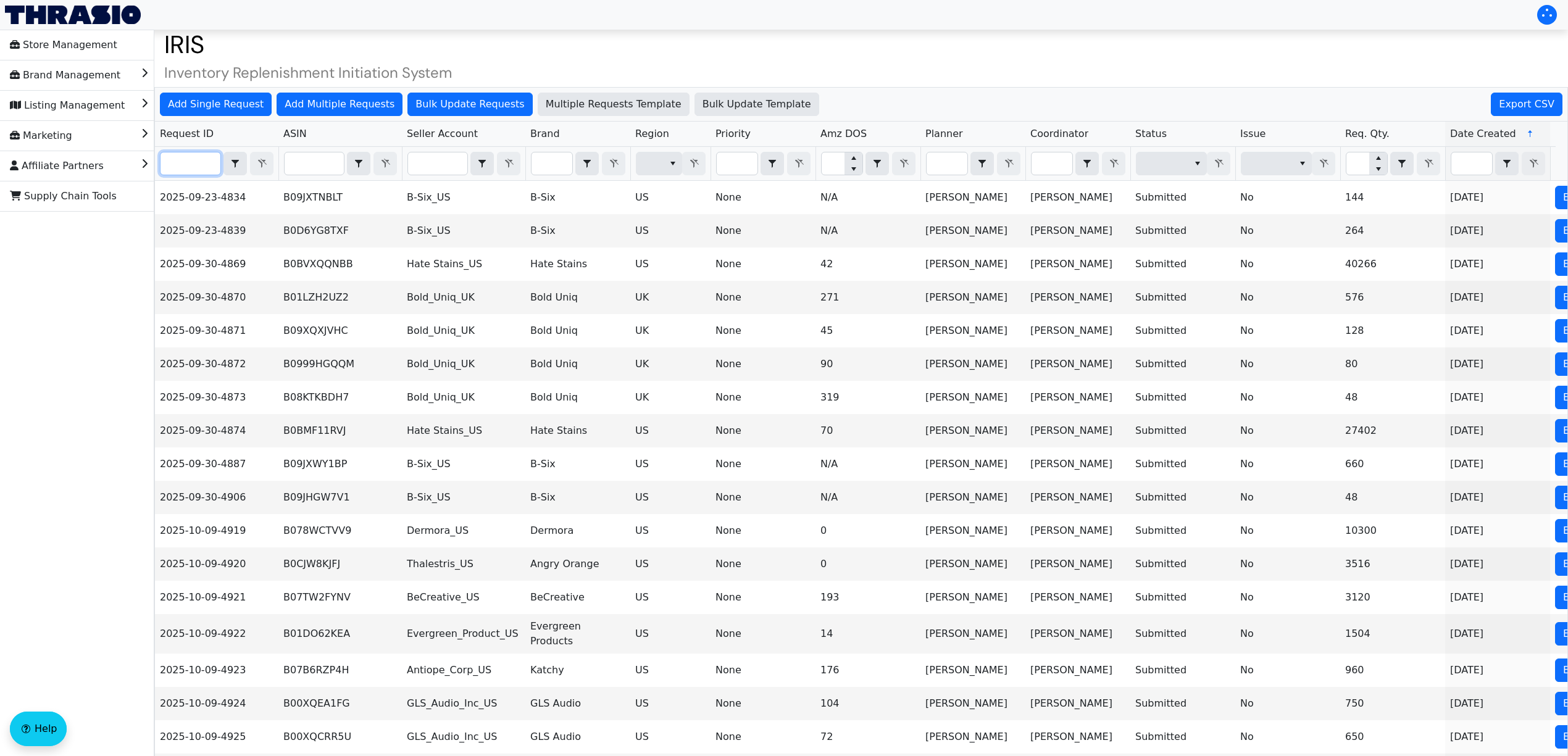
paste input "2025-10-09-5000"
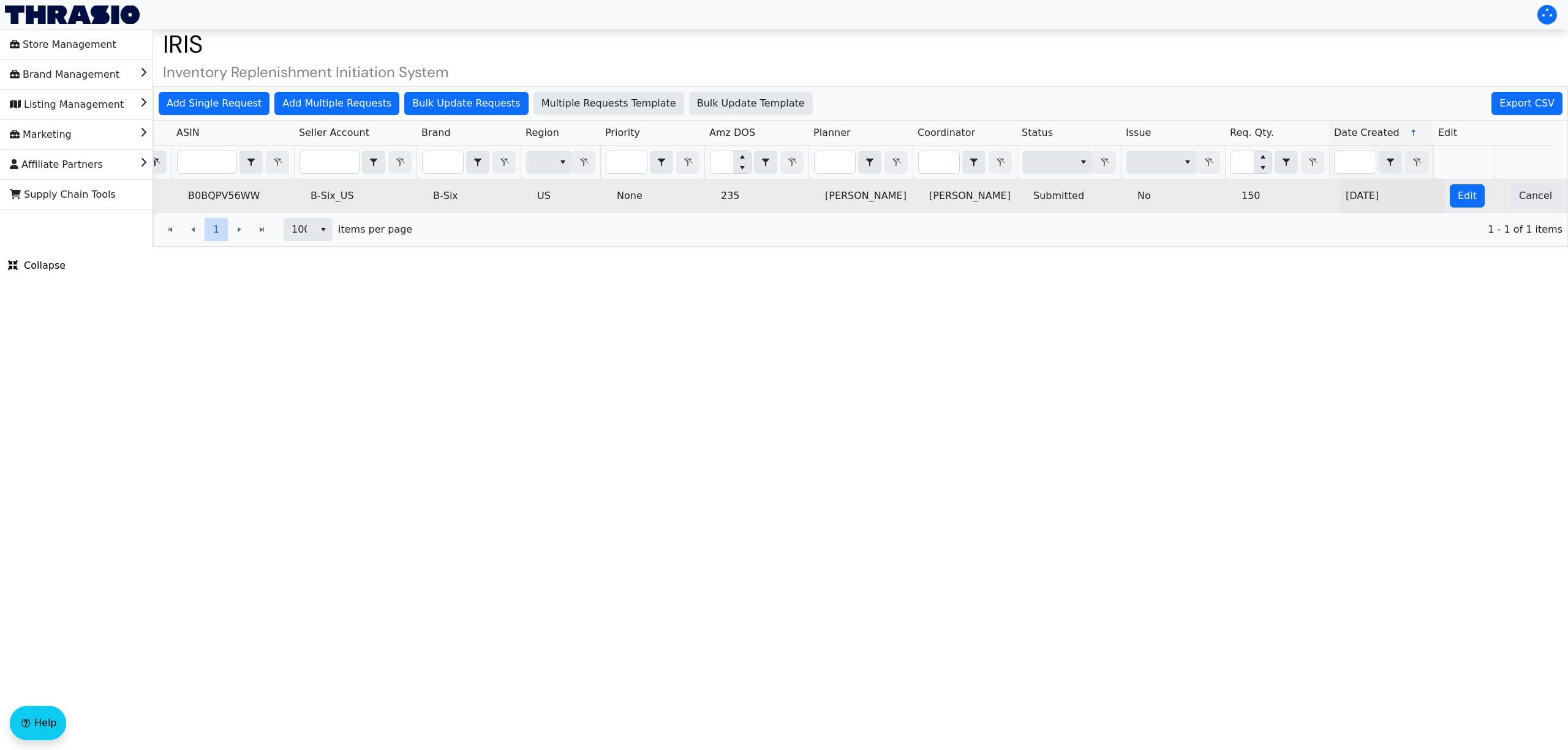
type input "2025-10-09-5000"
click at [1529, 210] on td "Cancel" at bounding box center [1536, 196] width 61 height 33
click at [1523, 200] on span "Cancel" at bounding box center [1536, 196] width 33 height 15
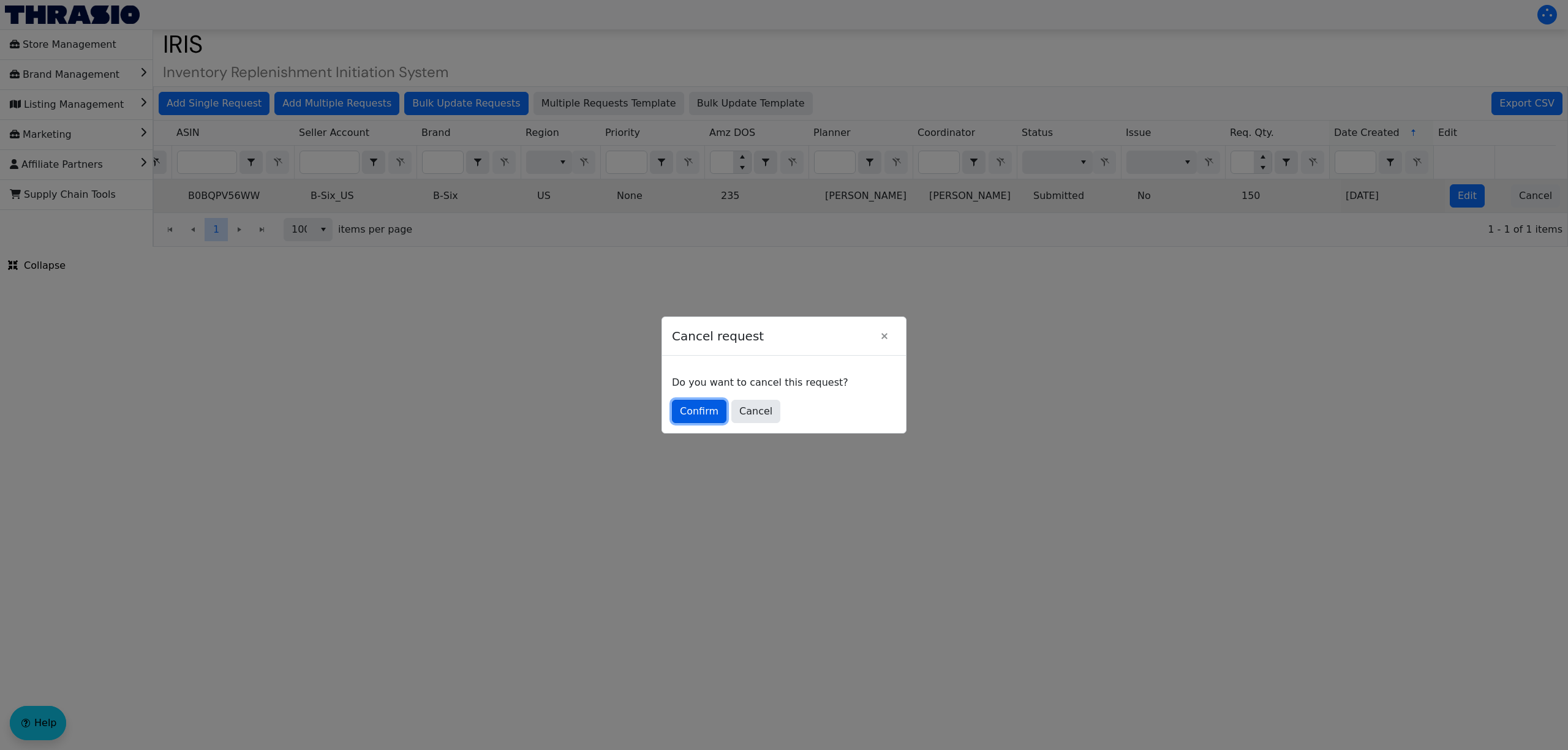
click at [690, 409] on span "Confirm" at bounding box center [699, 411] width 39 height 15
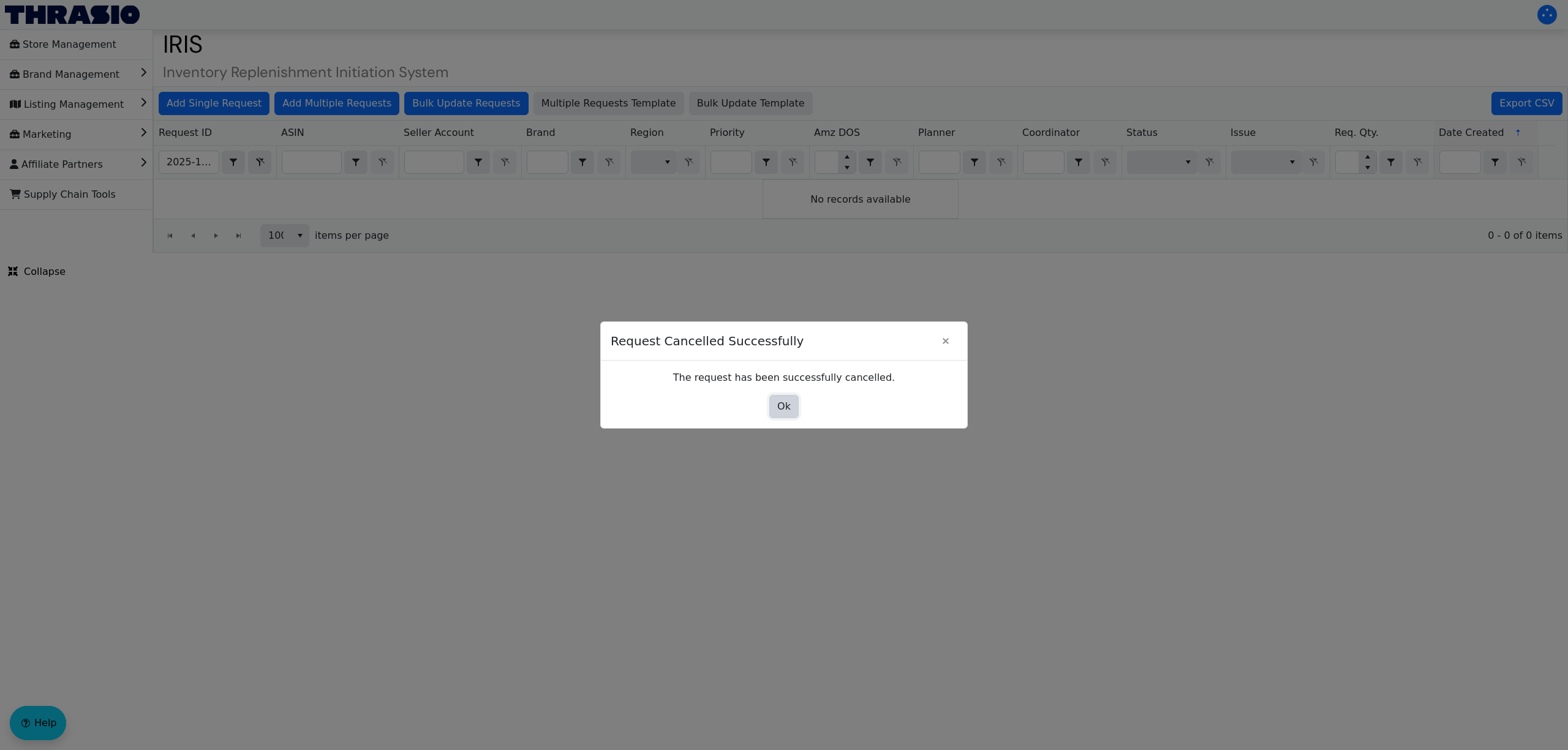
click at [782, 409] on span "Ok" at bounding box center [784, 407] width 14 height 15
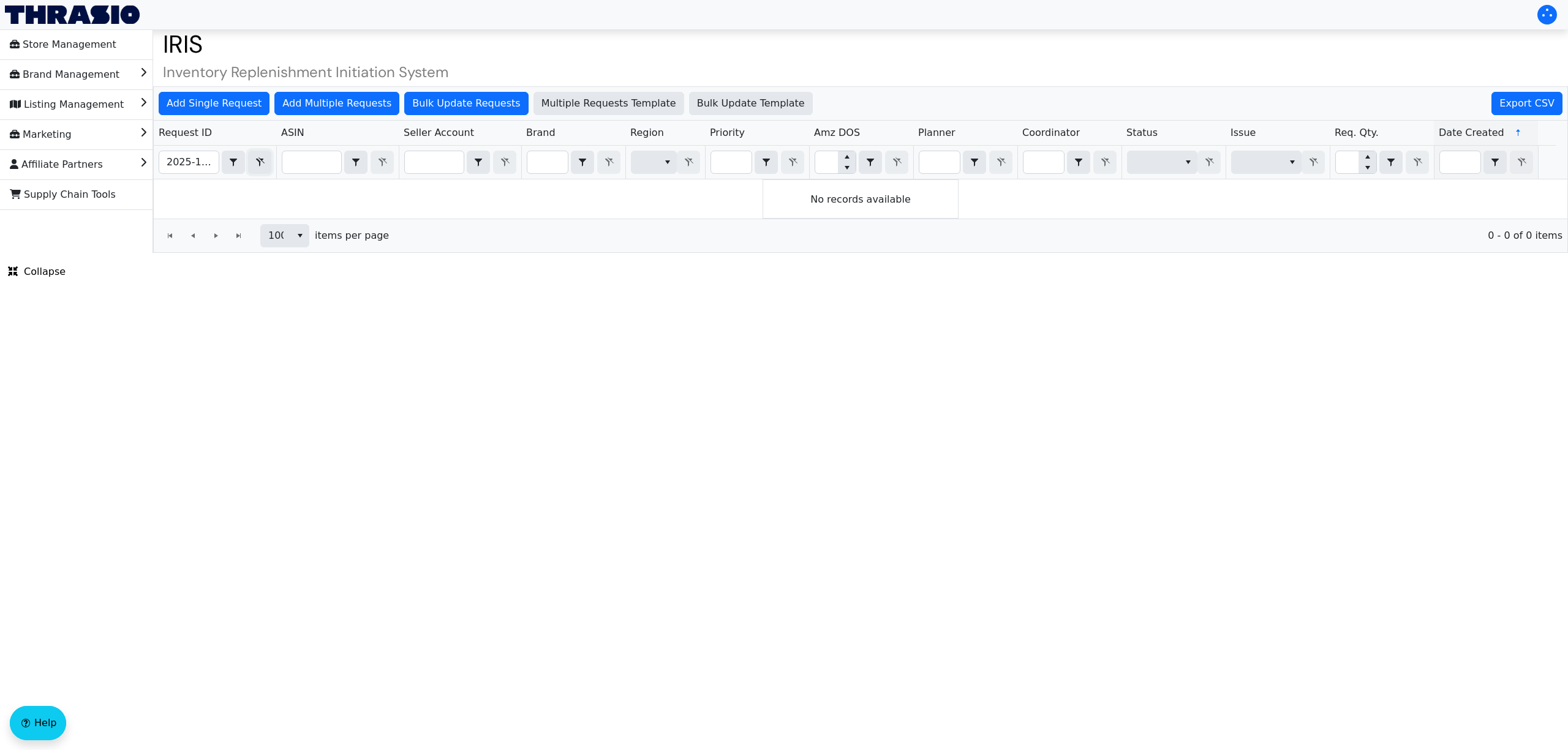
click at [266, 162] on icon "Filter" at bounding box center [260, 162] width 15 height 10
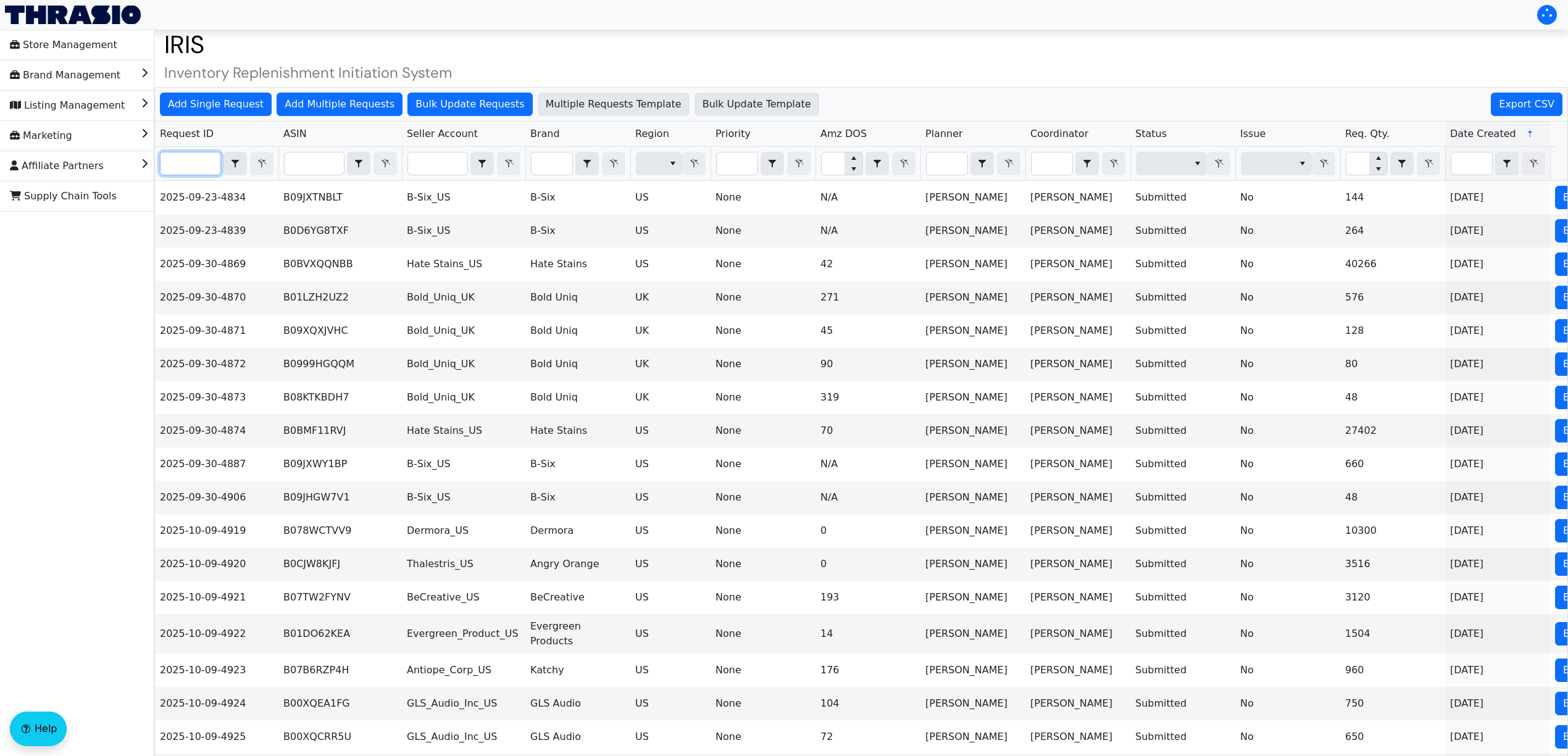
paste input "2025-10-09-4987"
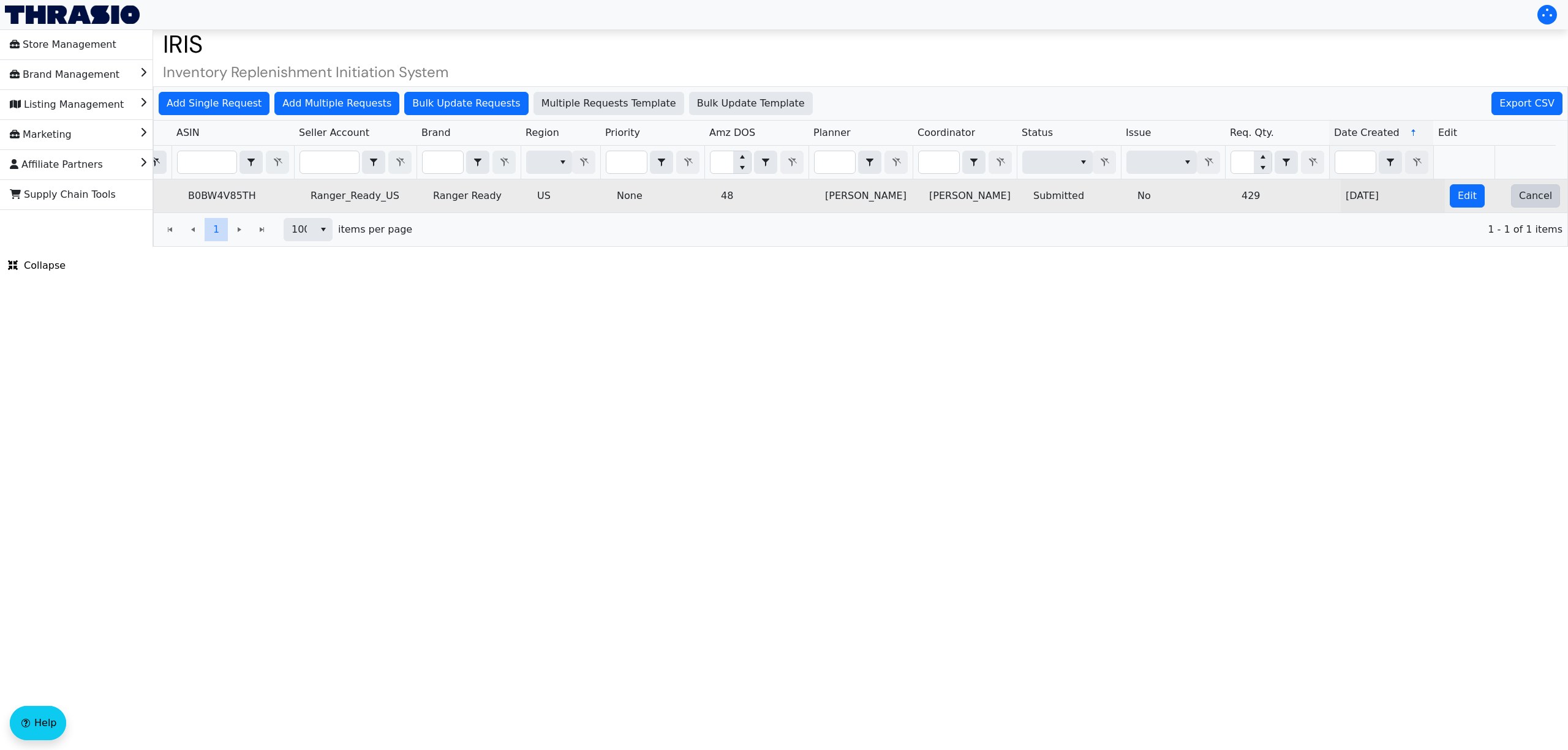
type input "2025-10-09-4987"
click at [1519, 203] on span "Cancel" at bounding box center [1536, 196] width 33 height 15
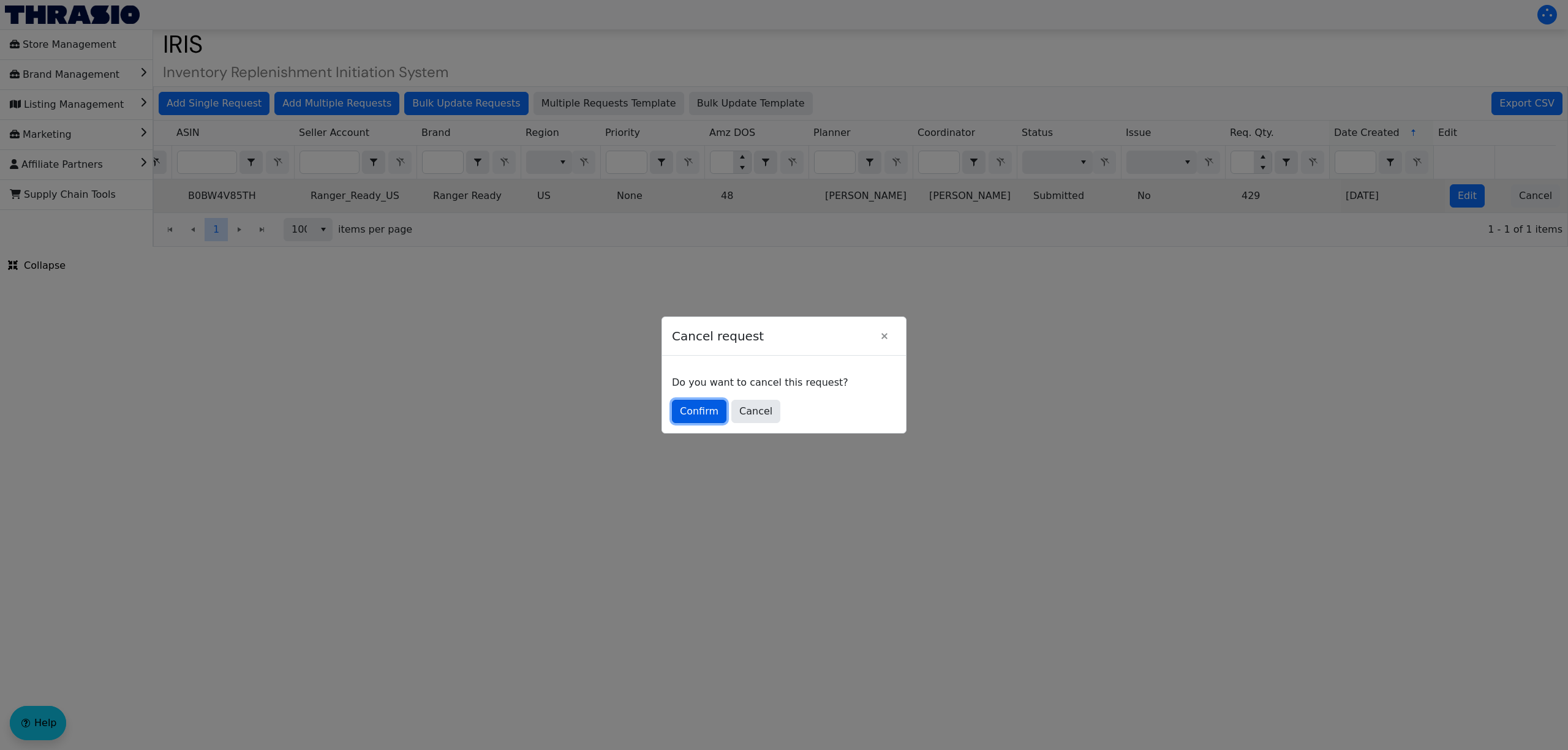
click at [696, 410] on span "Confirm" at bounding box center [699, 411] width 39 height 15
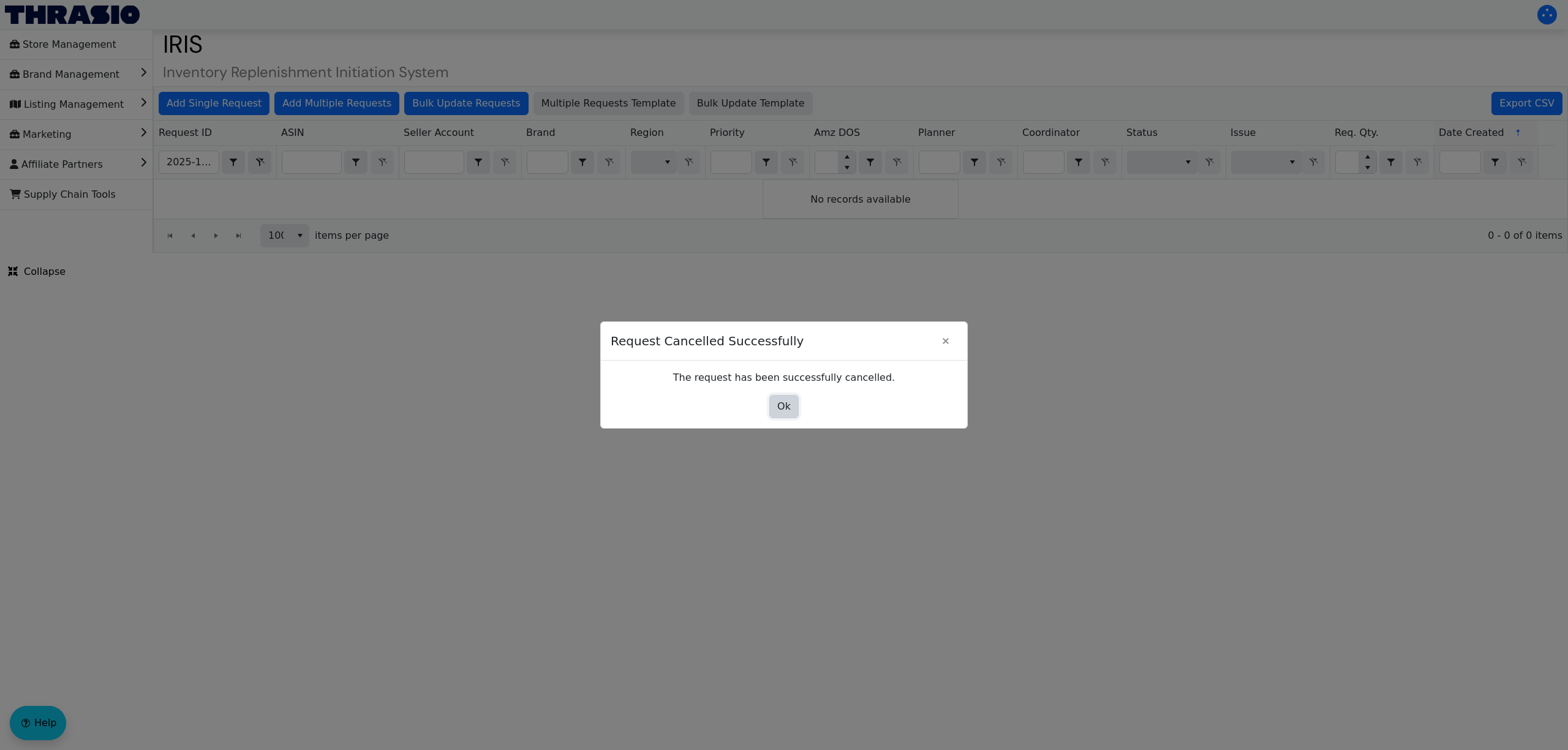
click at [787, 407] on span "Ok" at bounding box center [784, 407] width 14 height 15
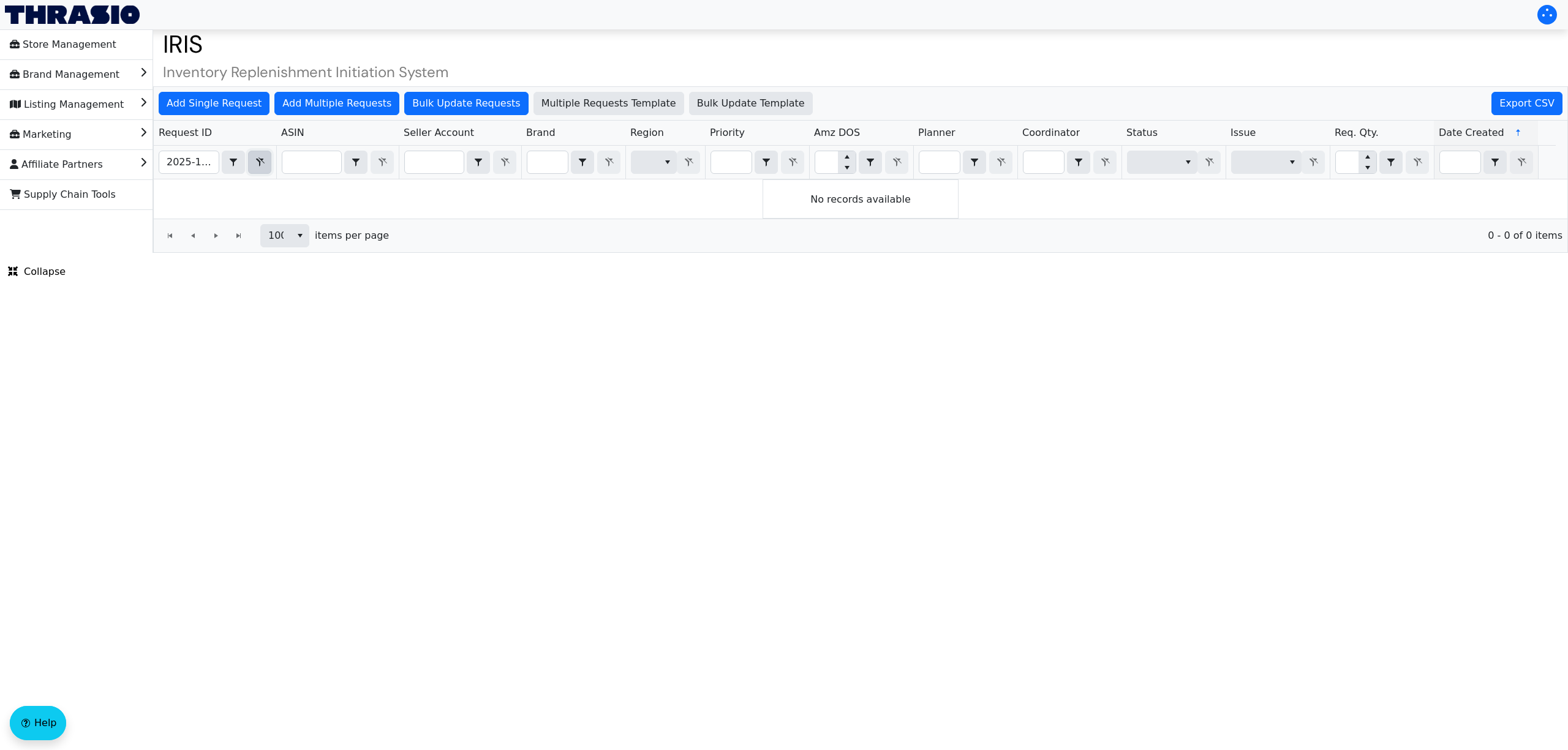
click at [256, 167] on icon "Filter" at bounding box center [260, 162] width 15 height 10
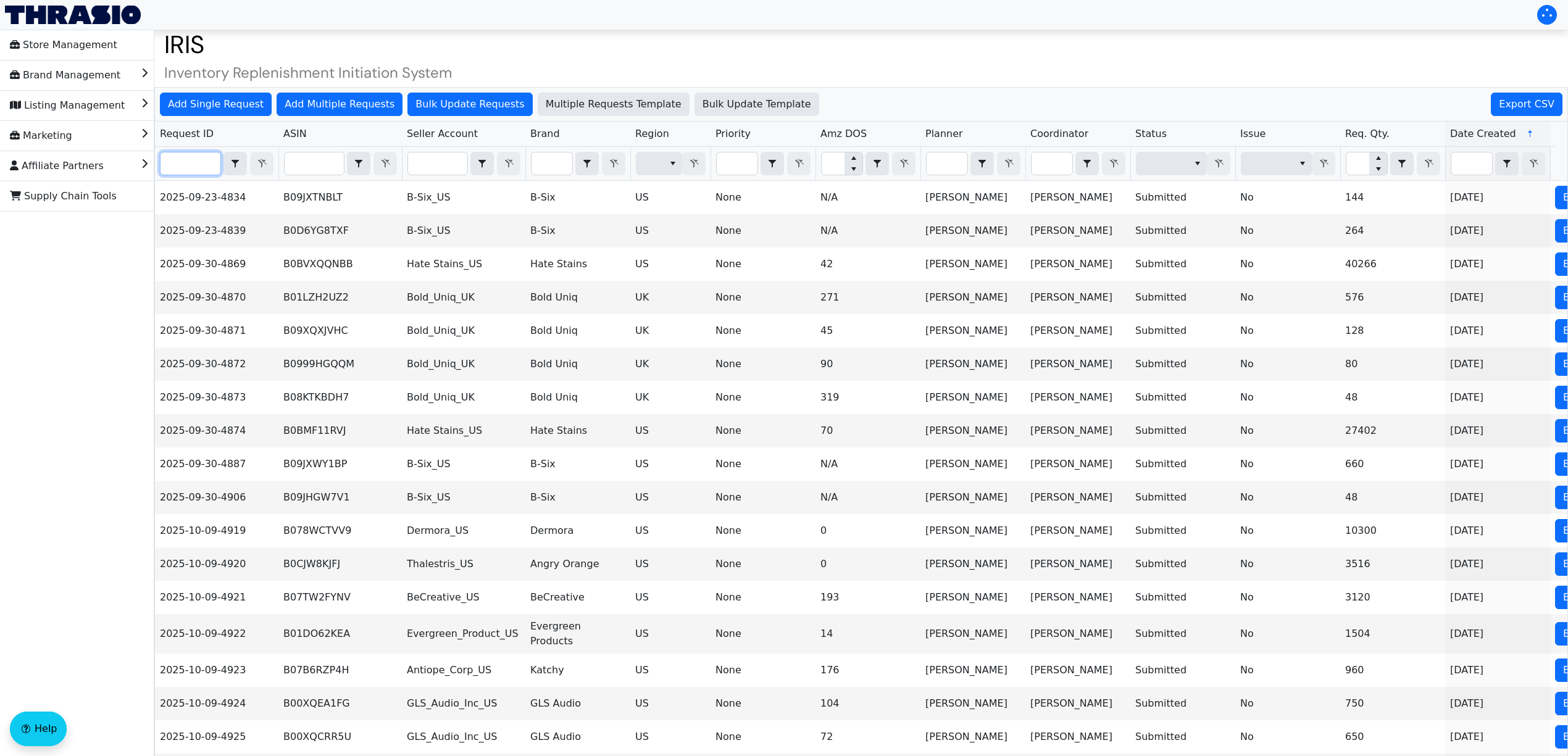
paste input "2025-10-09-4995"
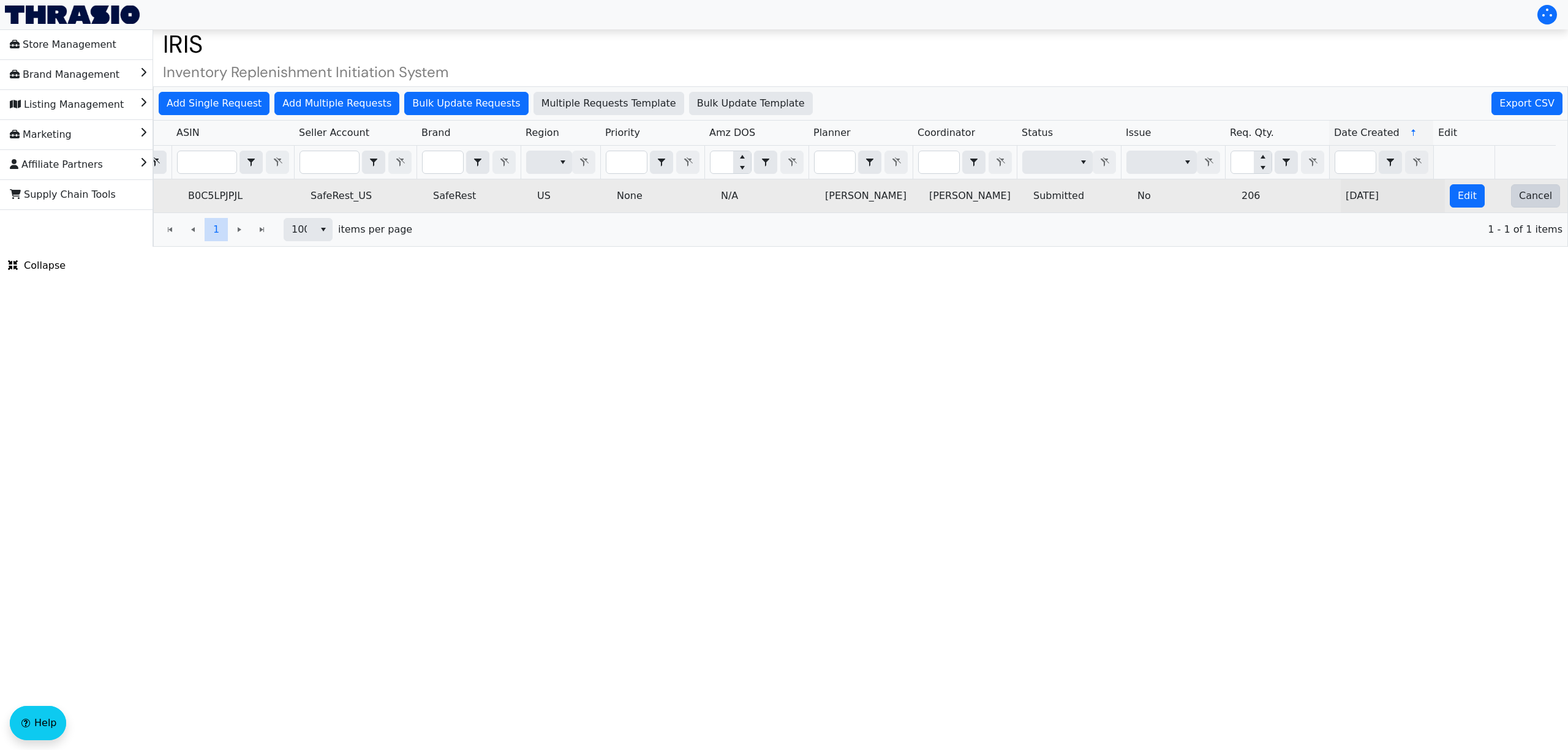
type input "2025-10-09-4995"
click at [1529, 200] on span "Cancel" at bounding box center [1536, 196] width 33 height 15
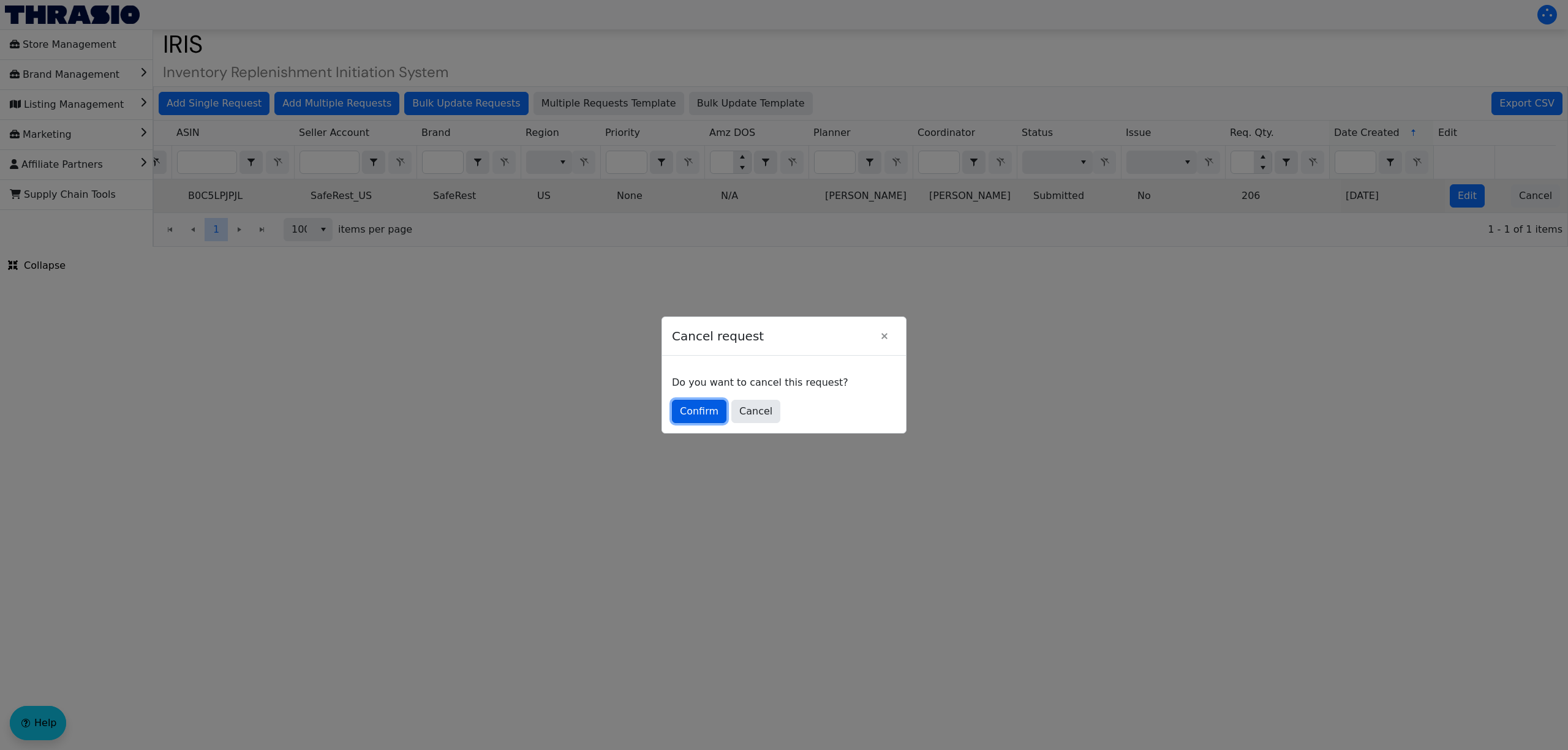
click at [690, 407] on span "Confirm" at bounding box center [699, 411] width 39 height 15
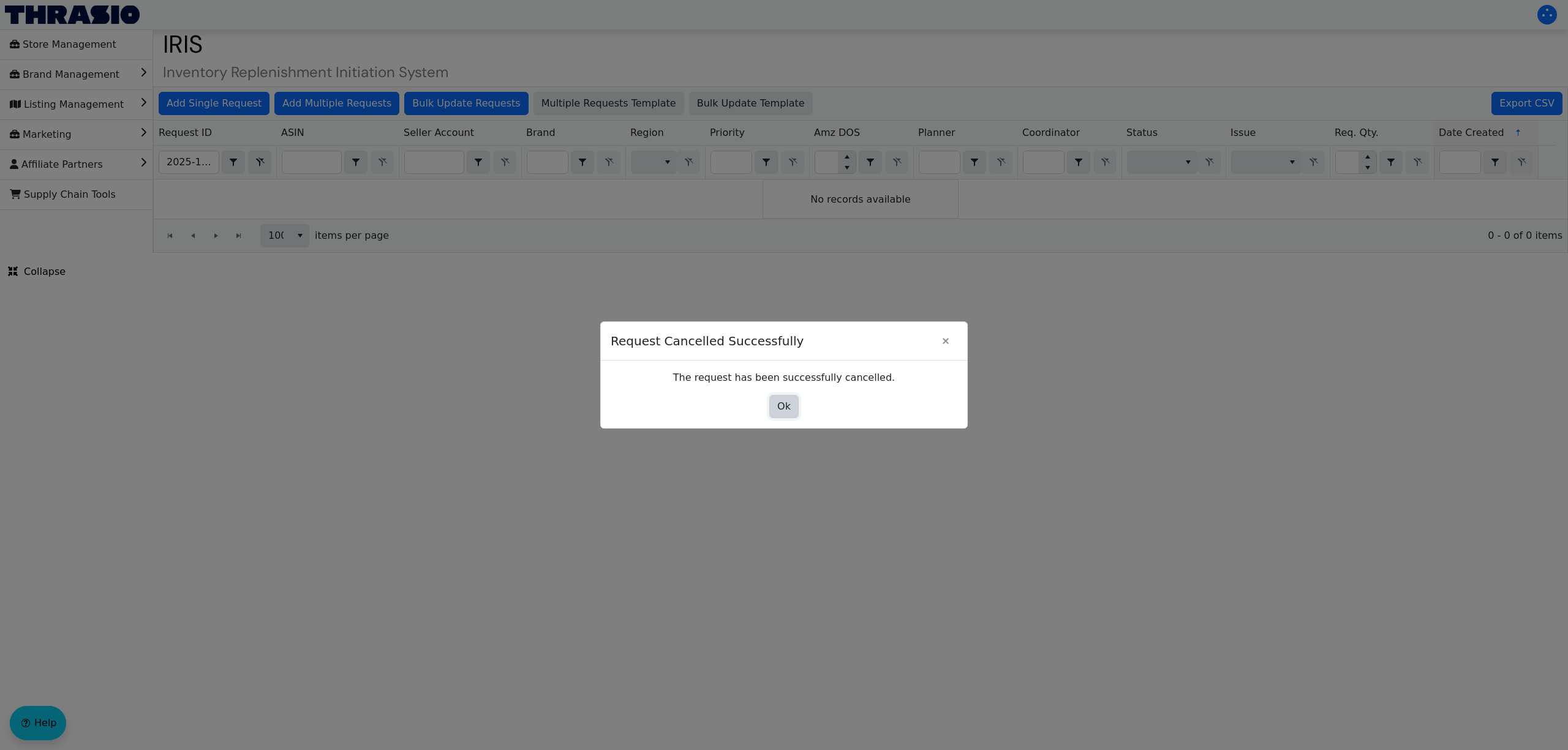
click at [784, 403] on span "Ok" at bounding box center [784, 407] width 14 height 15
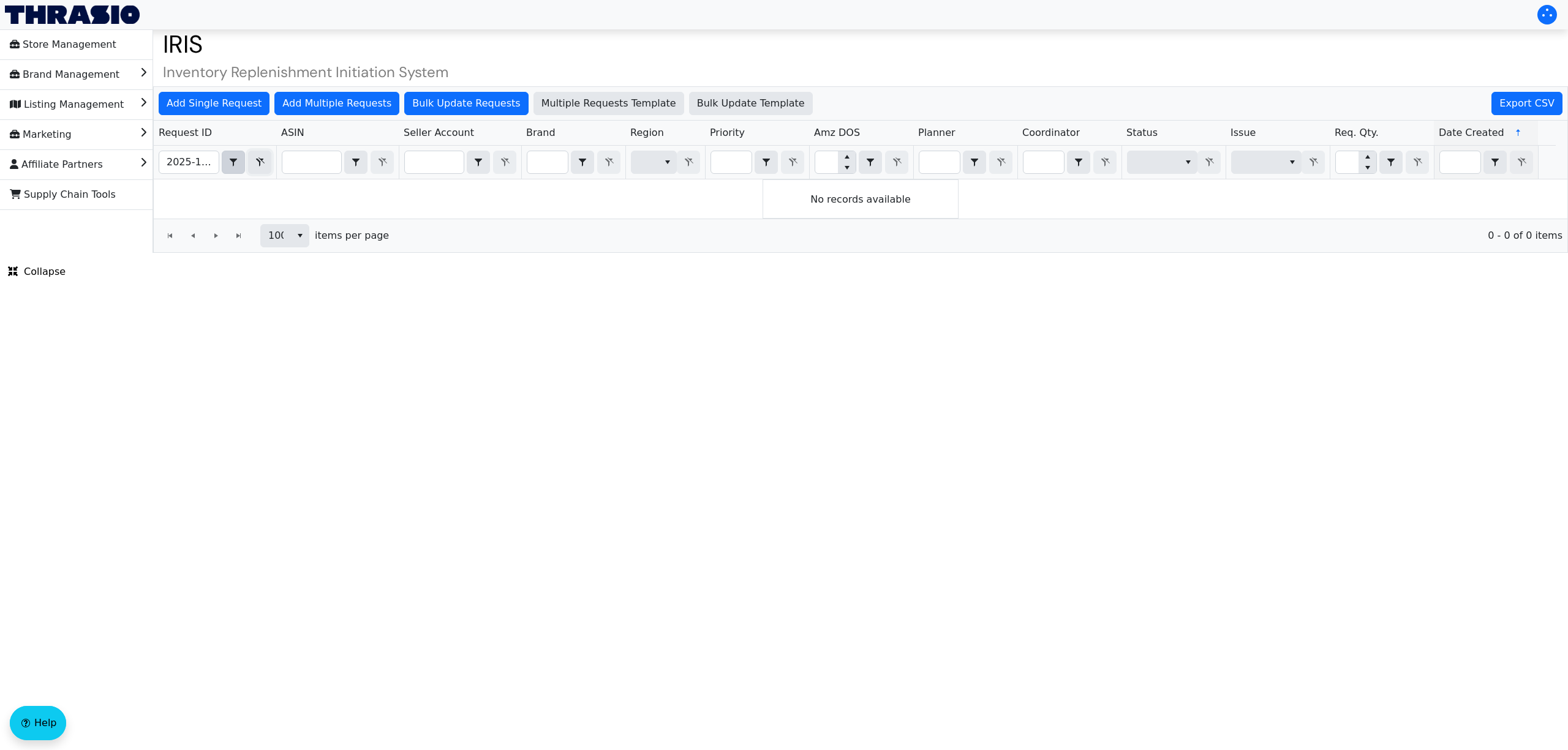
click at [253, 162] on icon "Filter" at bounding box center [260, 162] width 15 height 10
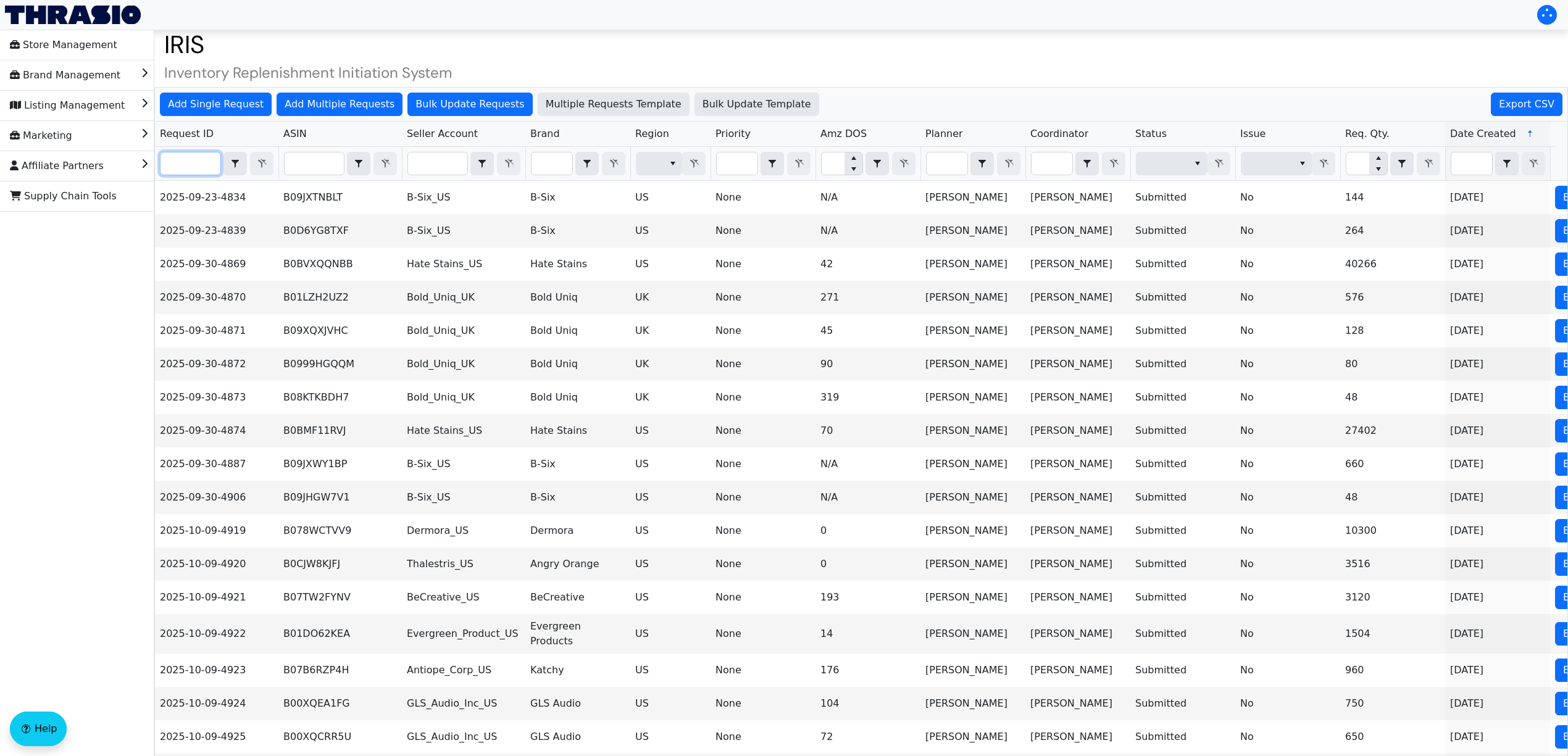
click at [179, 171] on input "Filter" at bounding box center [191, 164] width 60 height 22
paste input "2025-10-09-5012"
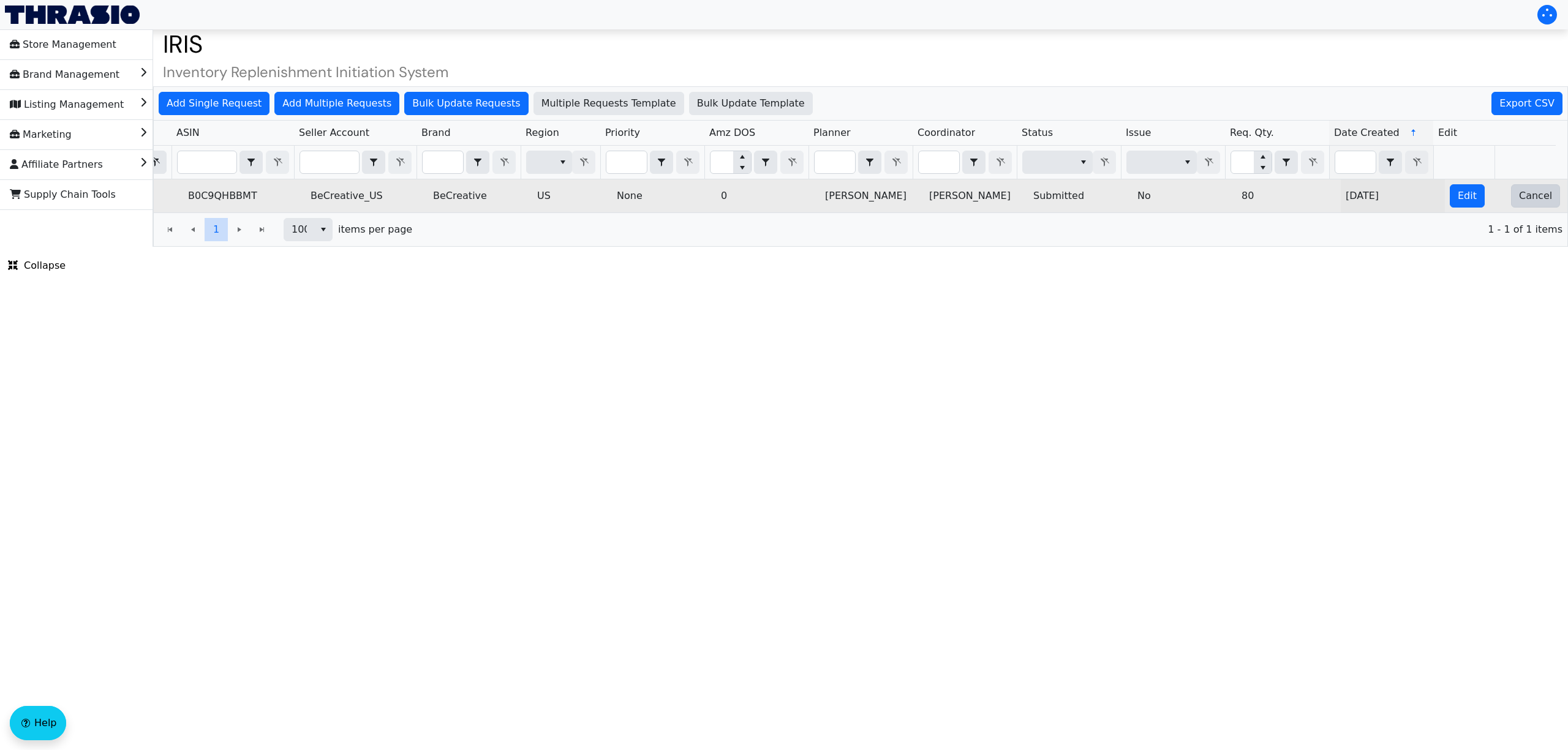
type input "2025-10-09-5012"
click at [1519, 200] on span "Cancel" at bounding box center [1536, 196] width 33 height 15
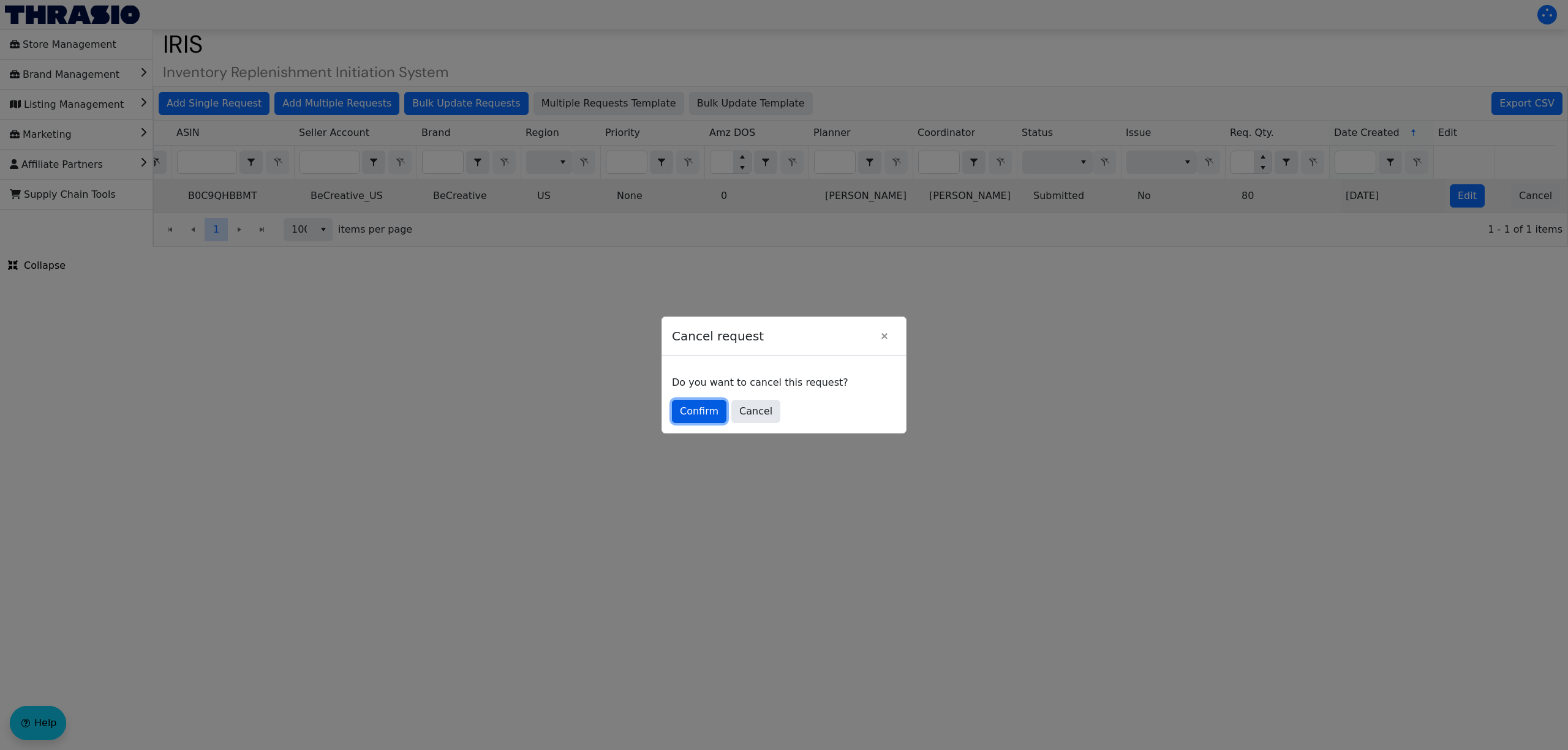
click at [706, 407] on span "Confirm" at bounding box center [699, 411] width 39 height 15
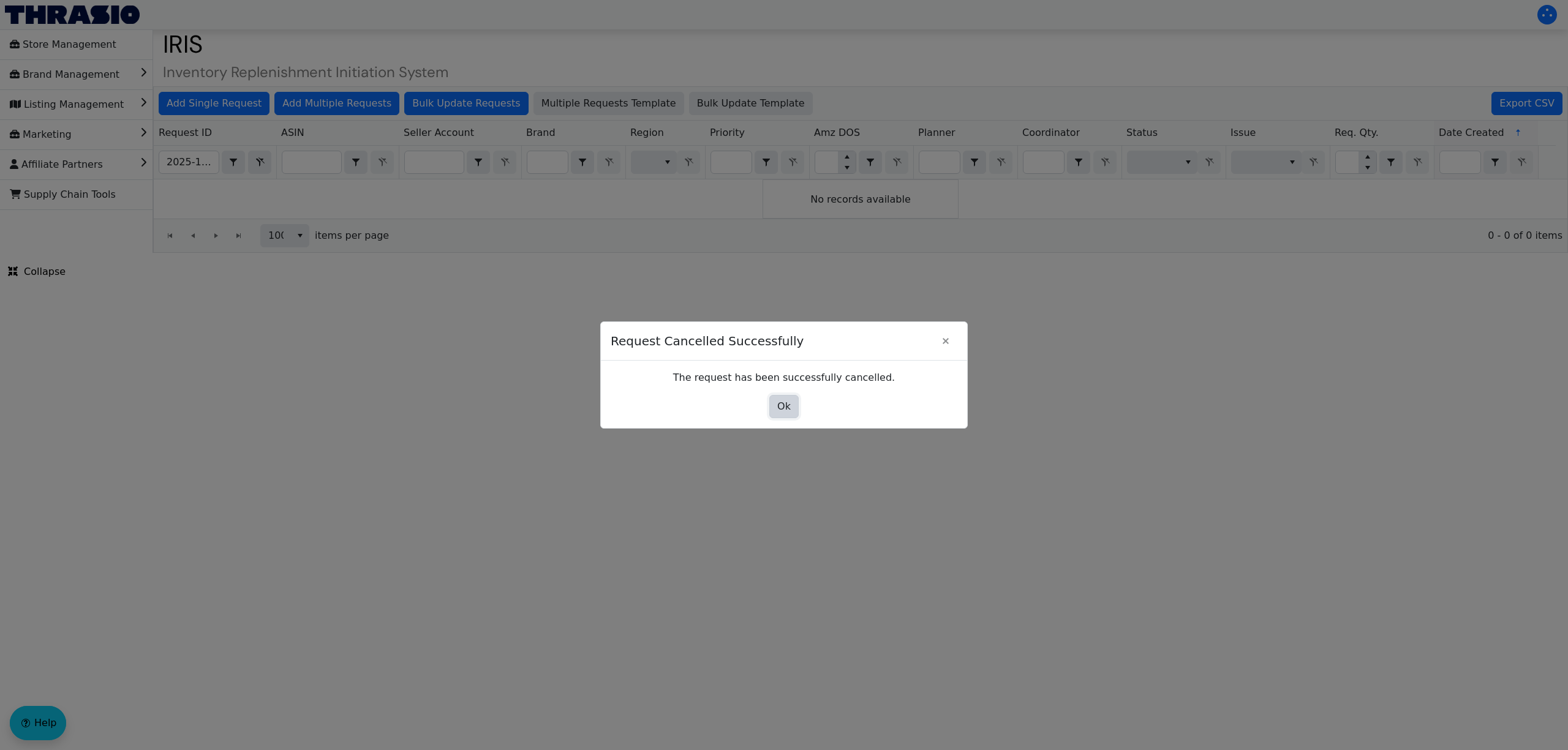
click at [782, 410] on span "Ok" at bounding box center [784, 407] width 14 height 15
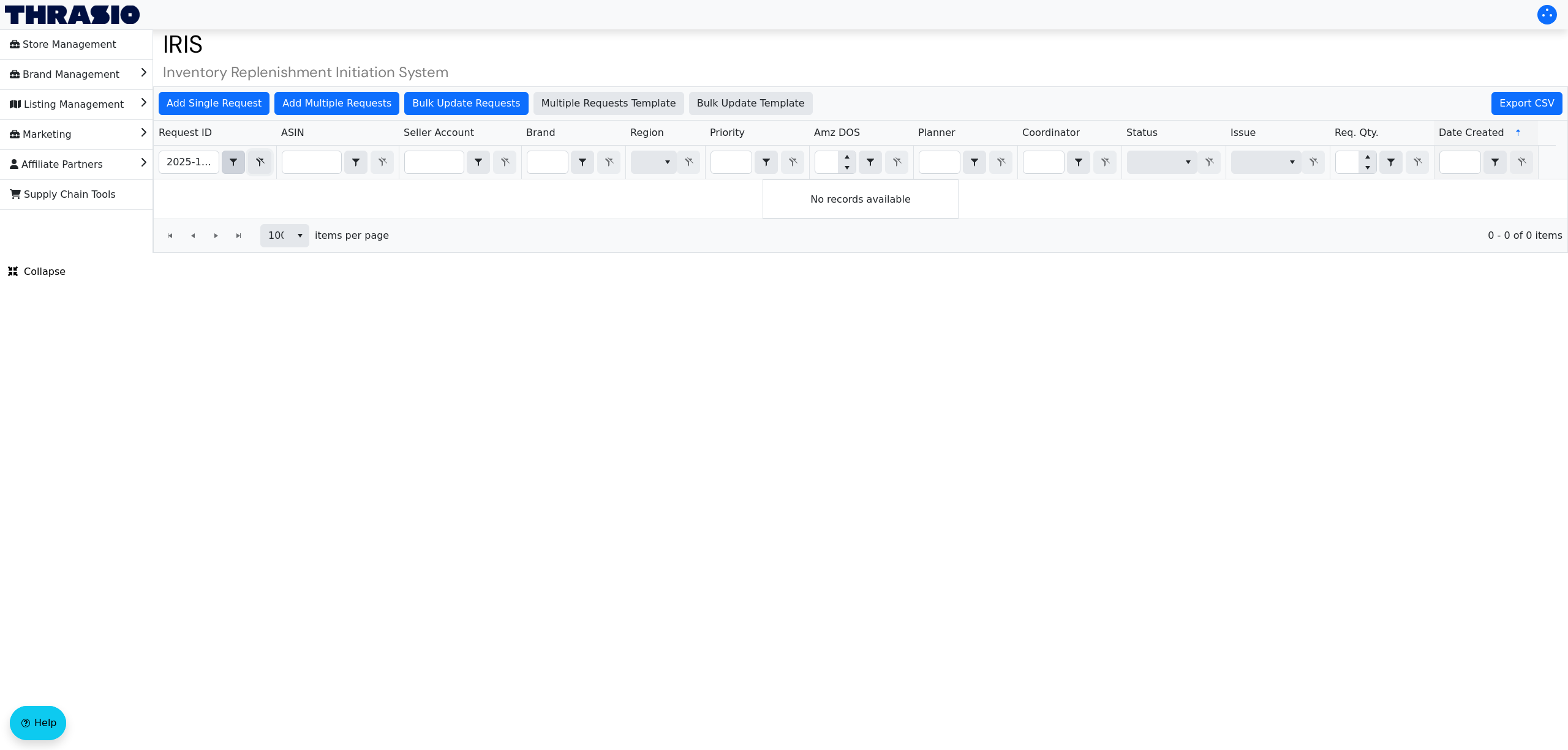
drag, startPoint x: 253, startPoint y: 166, endPoint x: 243, endPoint y: 162, distance: 10.8
click at [253, 166] on icon "Filter" at bounding box center [260, 162] width 15 height 10
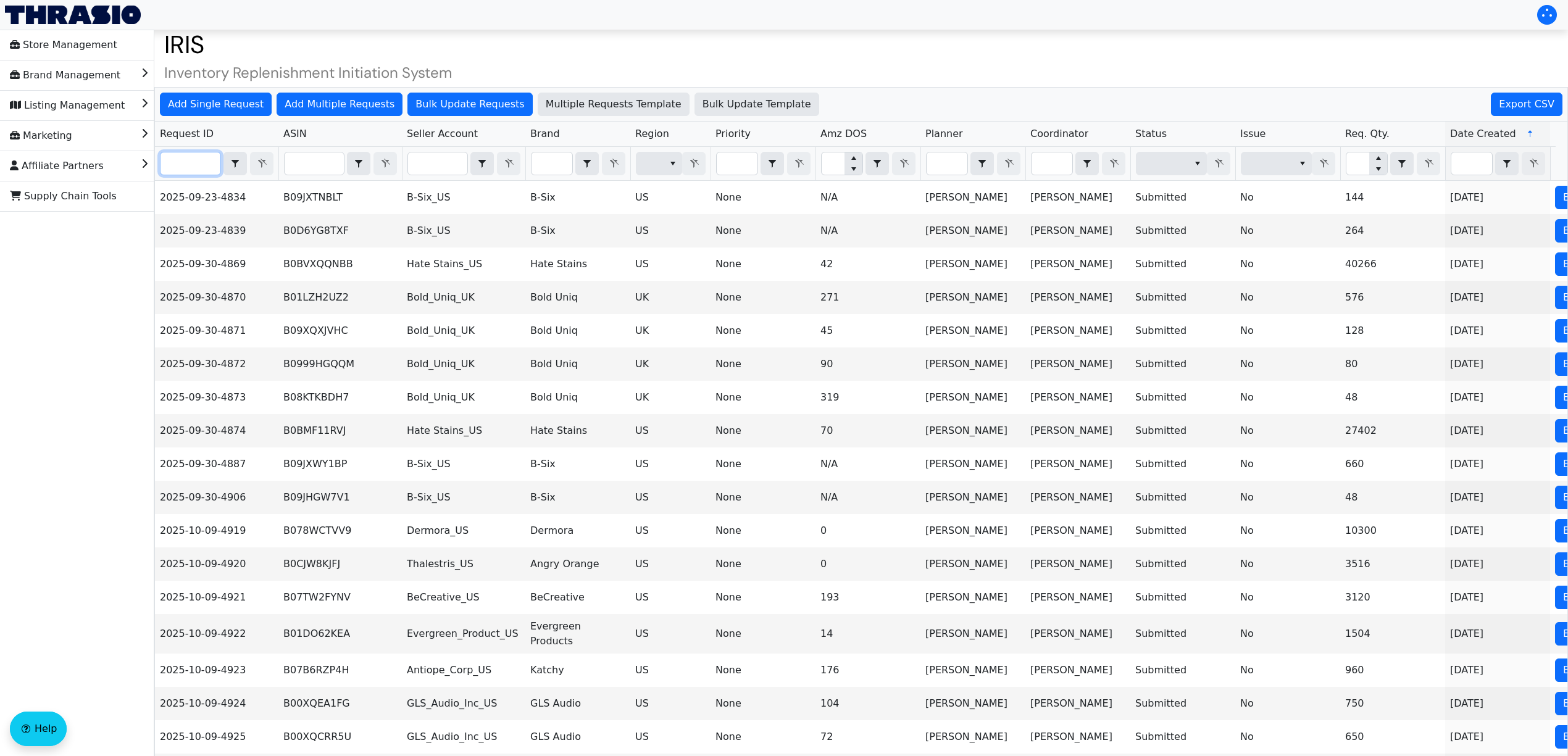
click at [171, 153] on input "Filter" at bounding box center [191, 164] width 60 height 22
paste input "2025-10-09-5035"
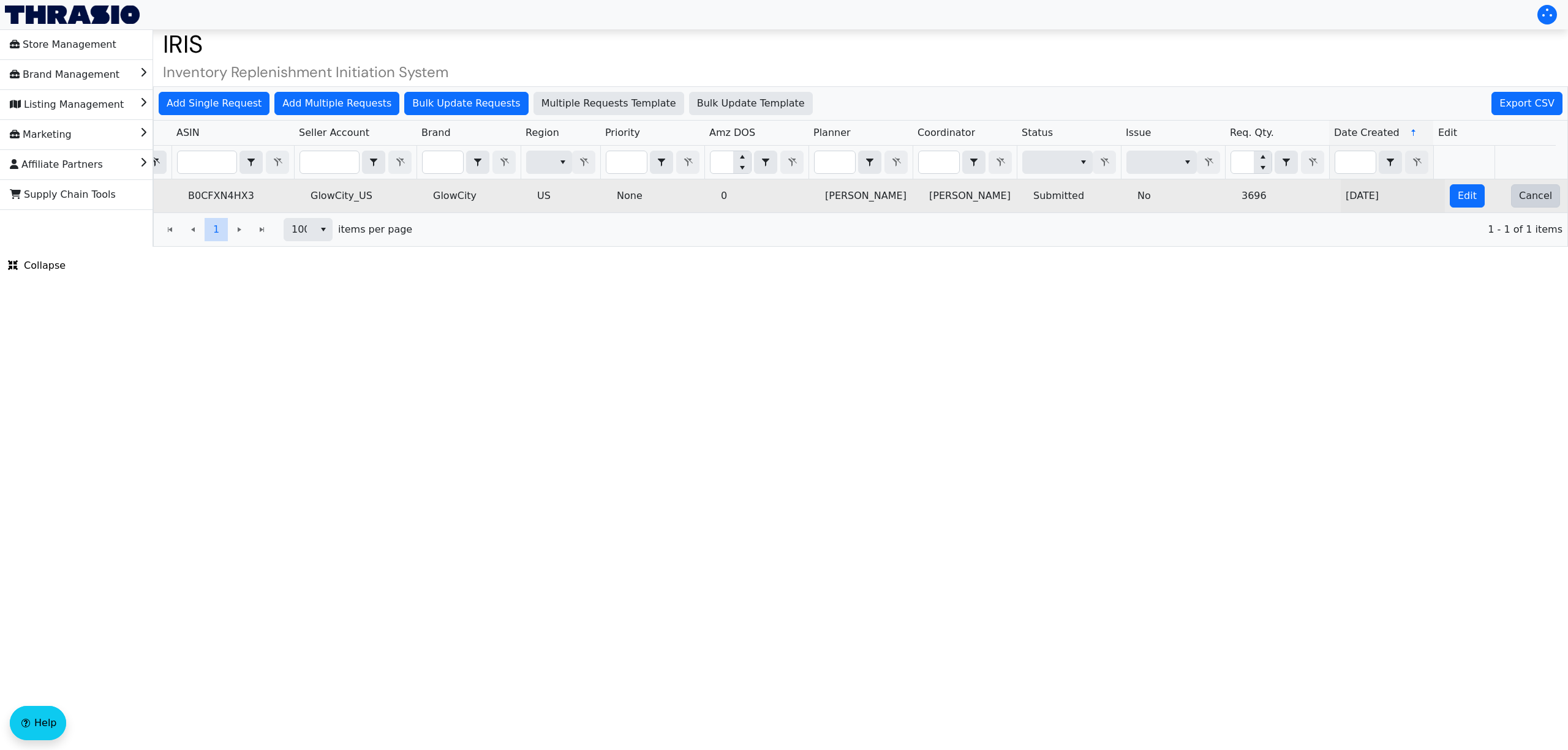
type input "2025-10-09-5035"
click at [1526, 208] on button "Cancel" at bounding box center [1535, 196] width 49 height 23
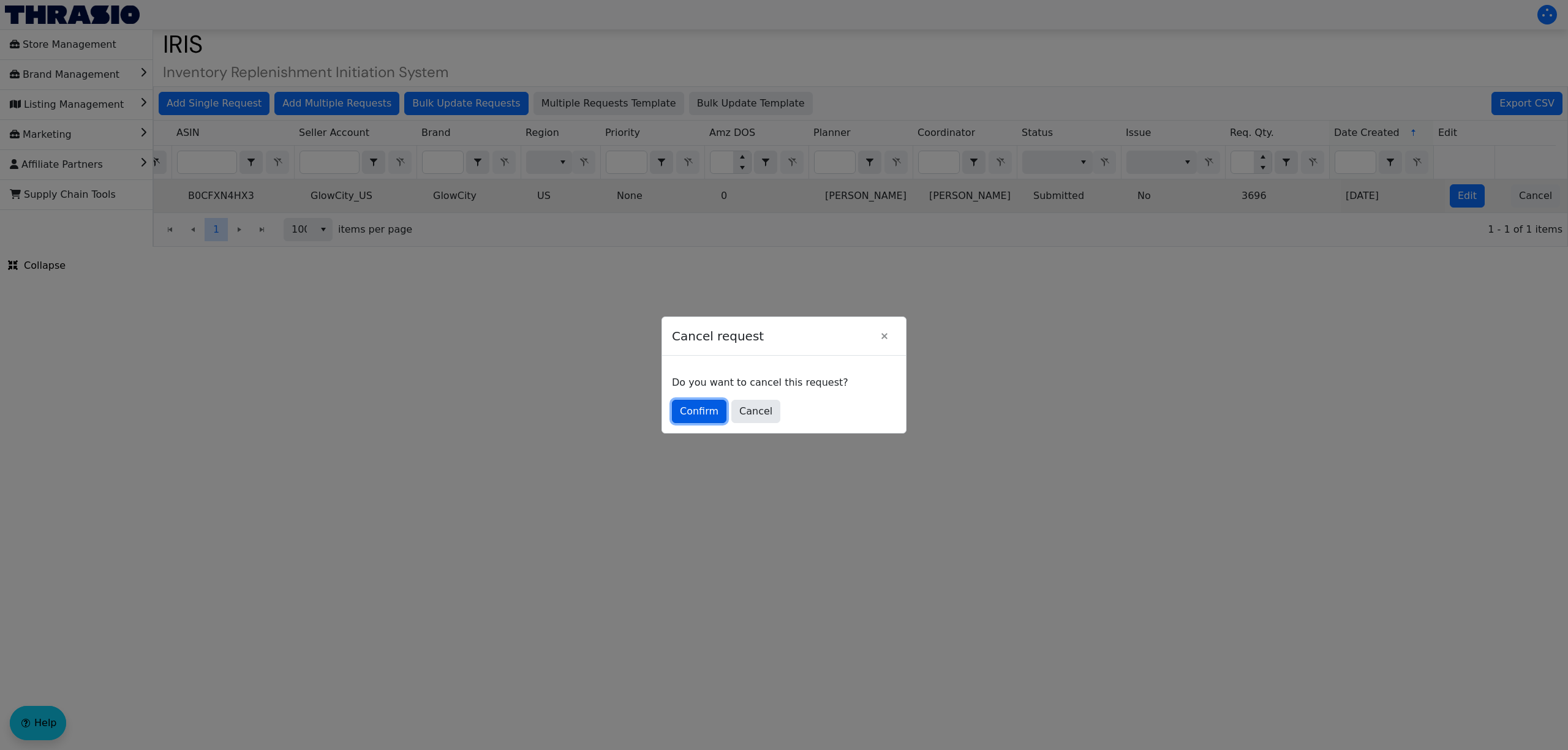
click at [693, 413] on span "Confirm" at bounding box center [699, 411] width 39 height 15
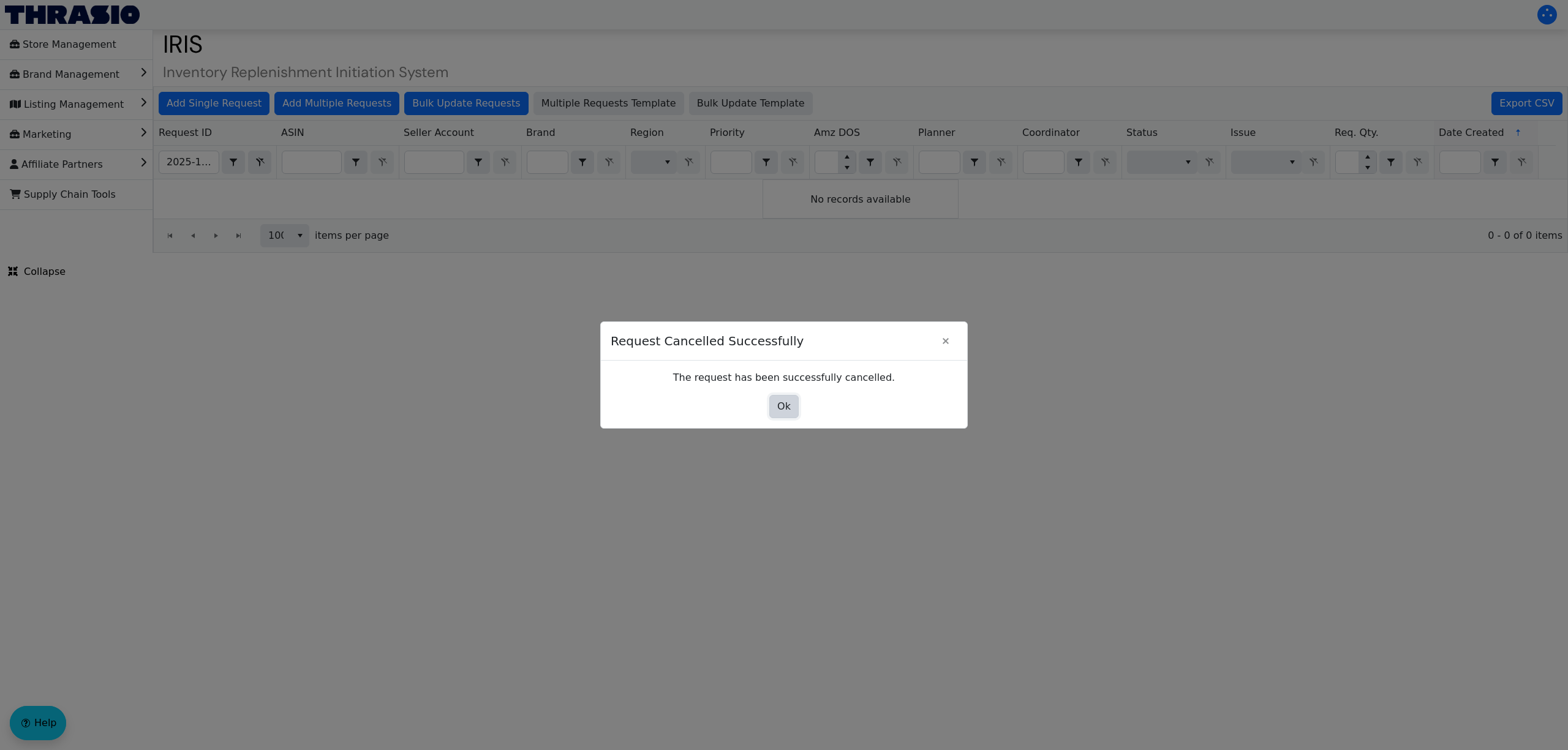
click at [787, 410] on span "Ok" at bounding box center [784, 407] width 14 height 15
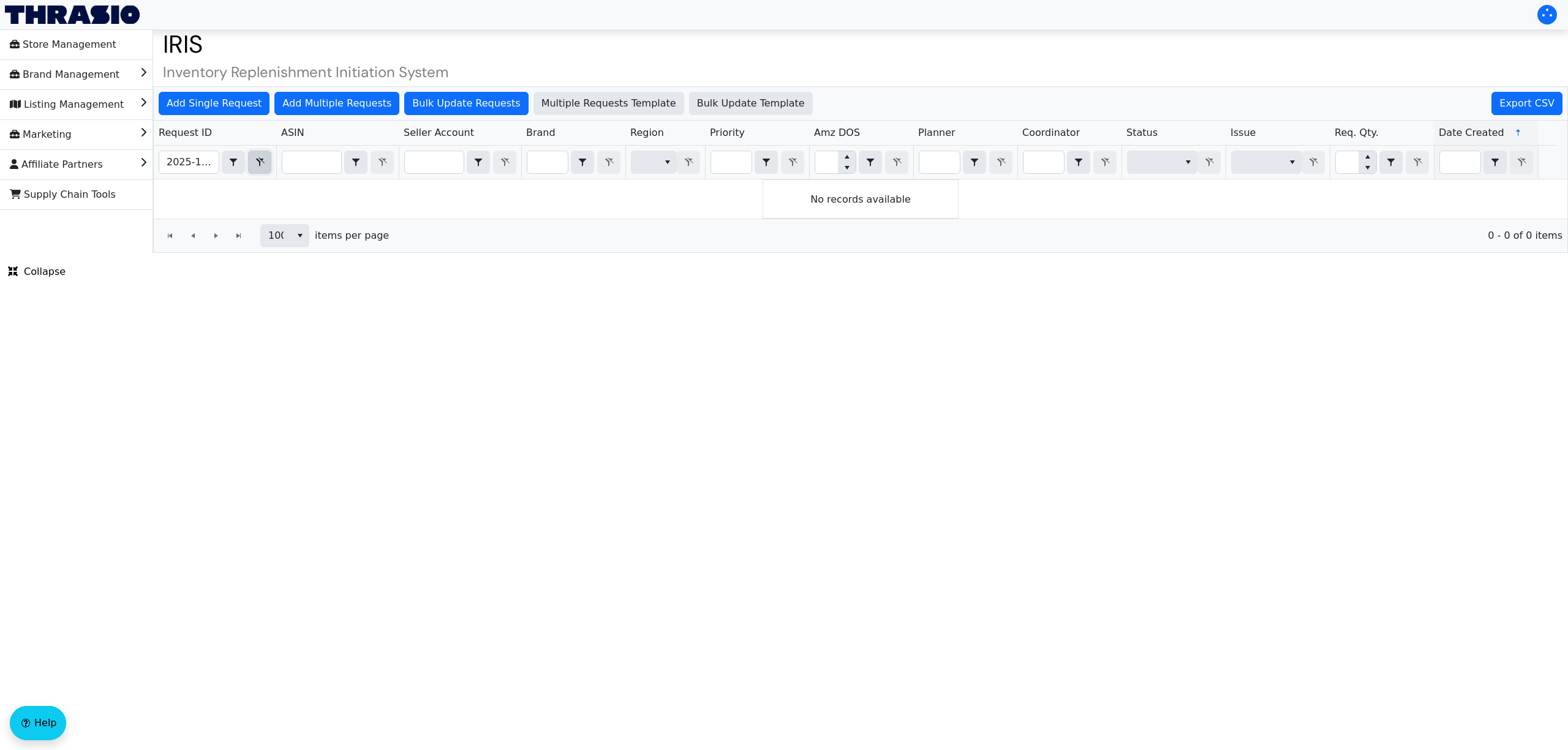
click at [260, 164] on icon "Filter" at bounding box center [260, 162] width 15 height 10
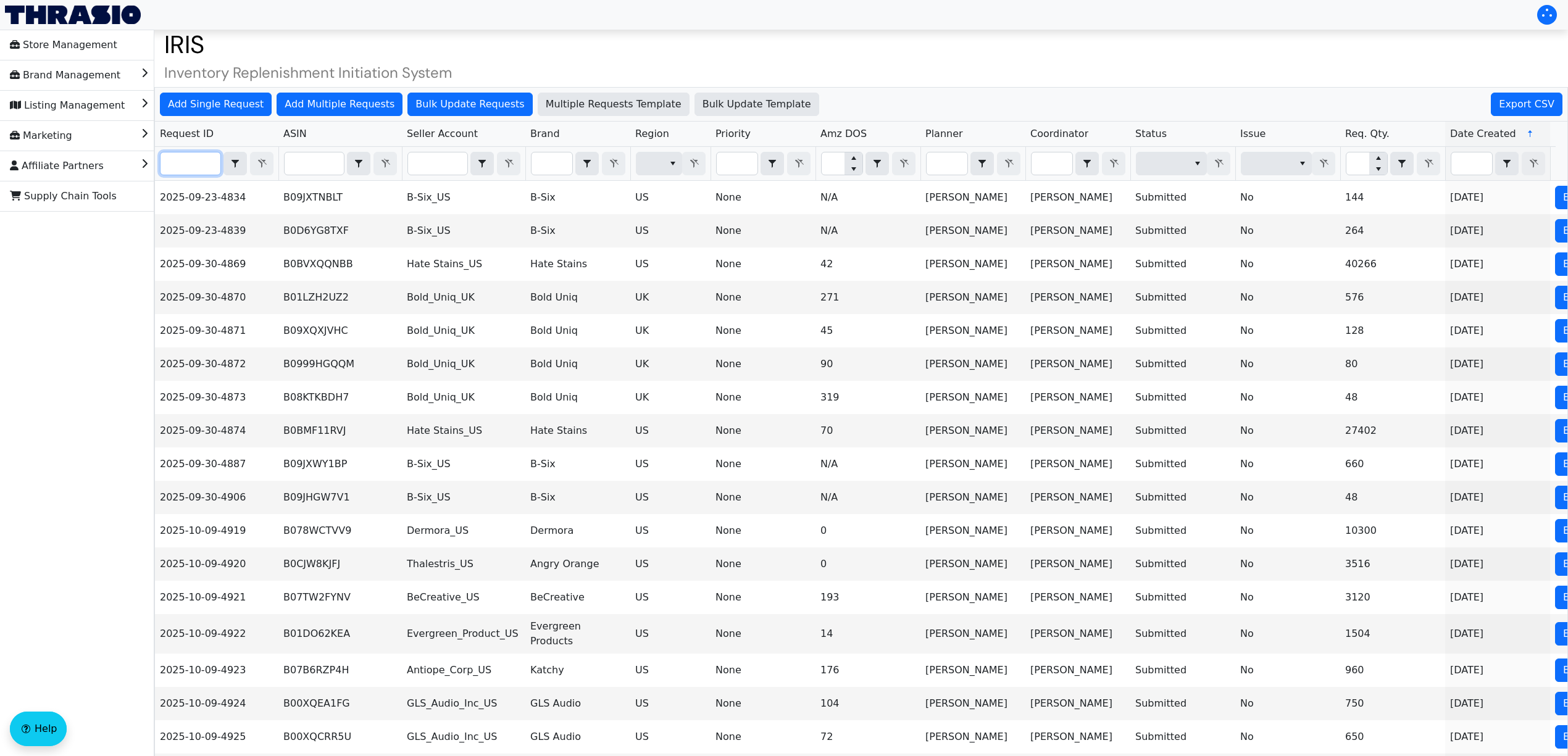
click at [196, 167] on input "Filter" at bounding box center [191, 164] width 60 height 22
paste input "2025-10-09-4978"
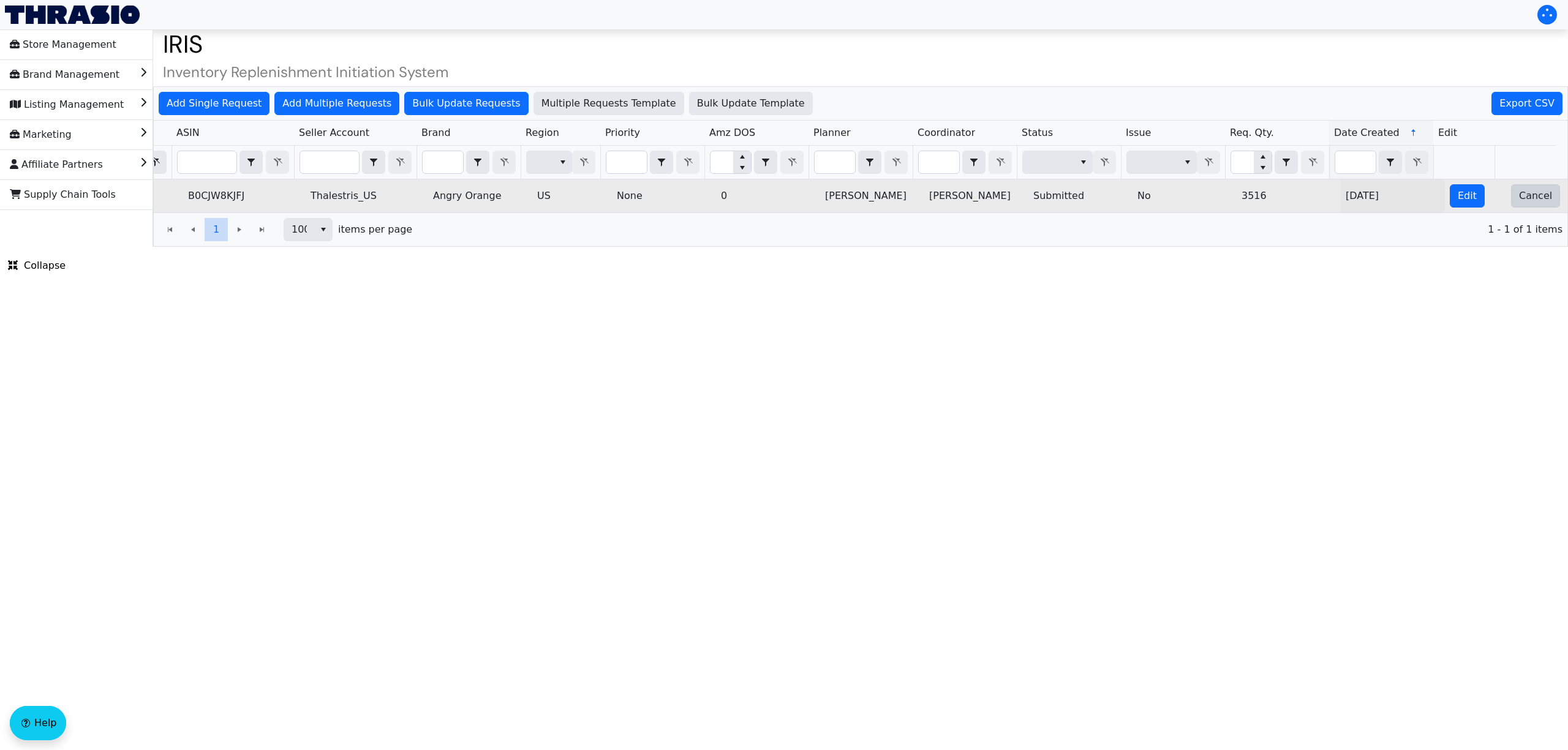
type input "2025-10-09-4978"
click at [1517, 206] on button "Cancel" at bounding box center [1535, 196] width 49 height 23
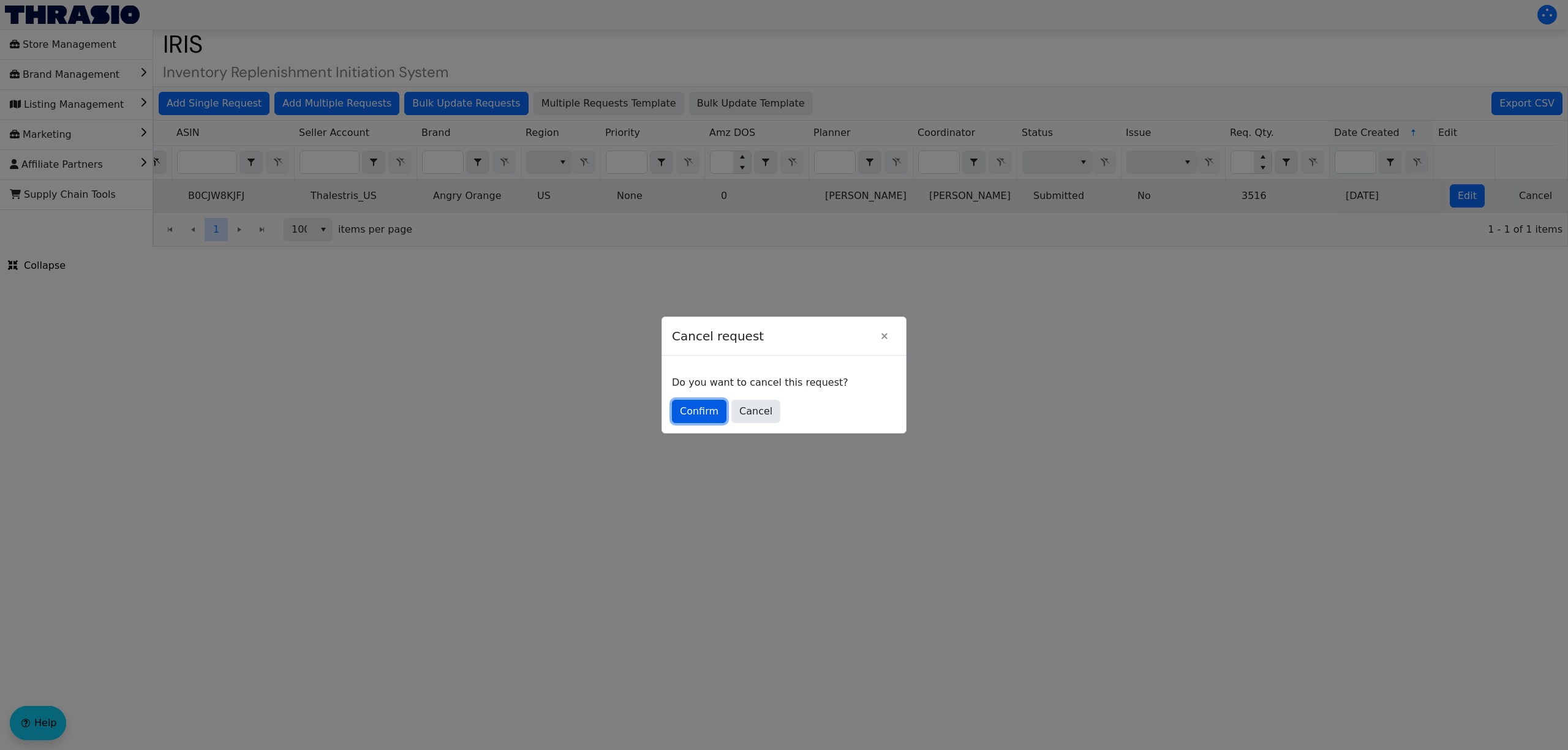
click at [678, 415] on button "Confirm" at bounding box center [699, 411] width 55 height 23
click at [691, 415] on span "Confirm" at bounding box center [699, 411] width 39 height 15
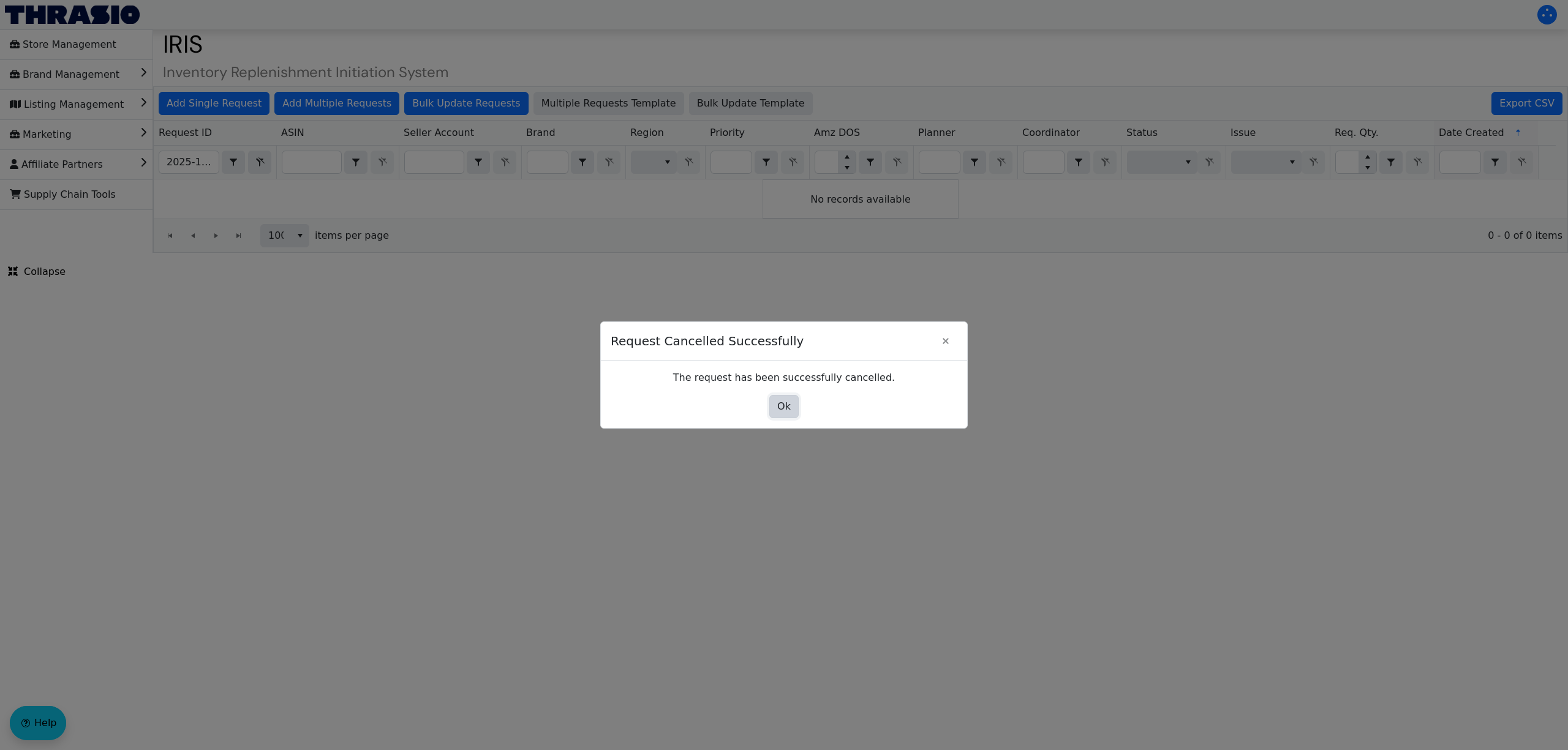
click at [775, 409] on button "Ok" at bounding box center [784, 407] width 30 height 23
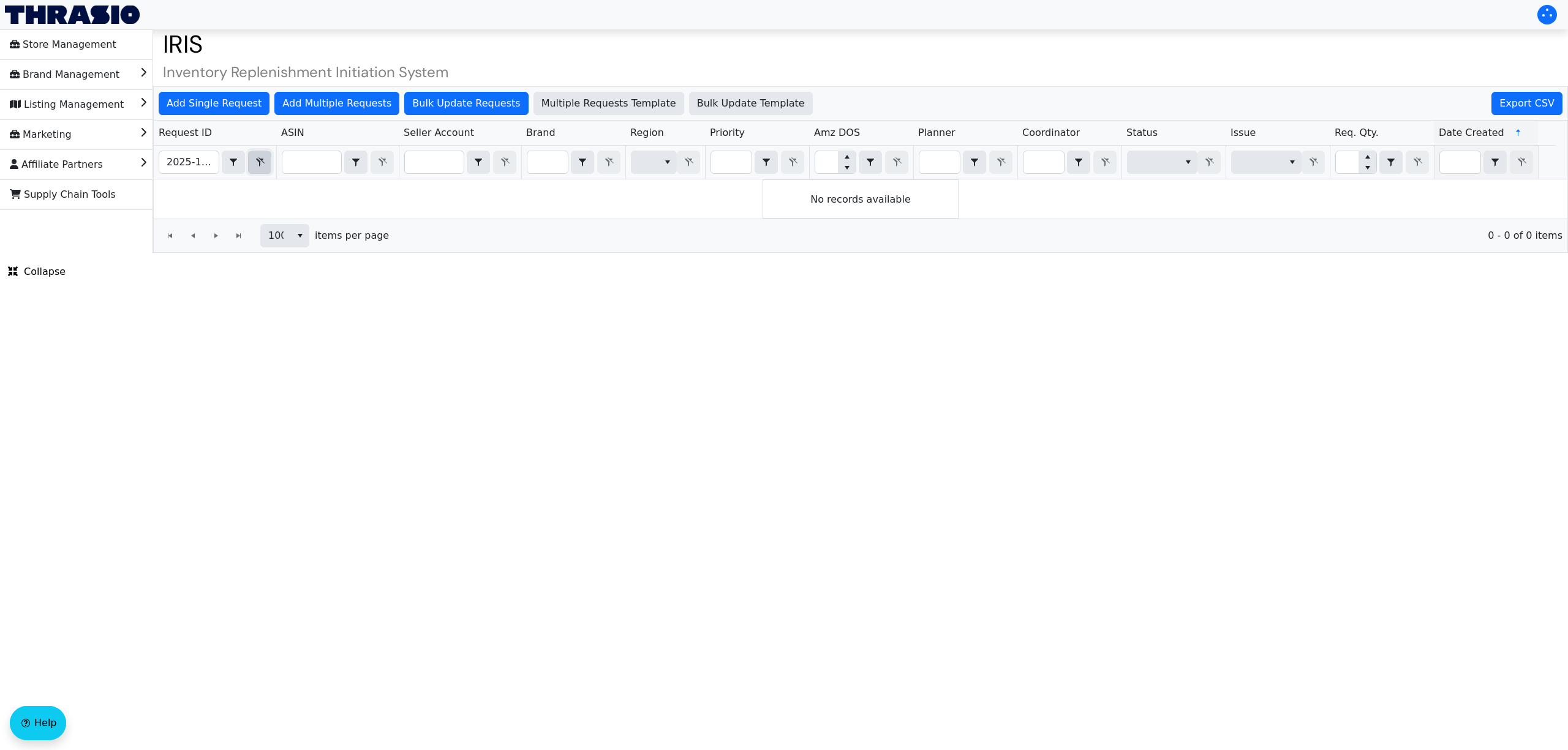
click at [255, 160] on icon "Filter" at bounding box center [260, 162] width 15 height 10
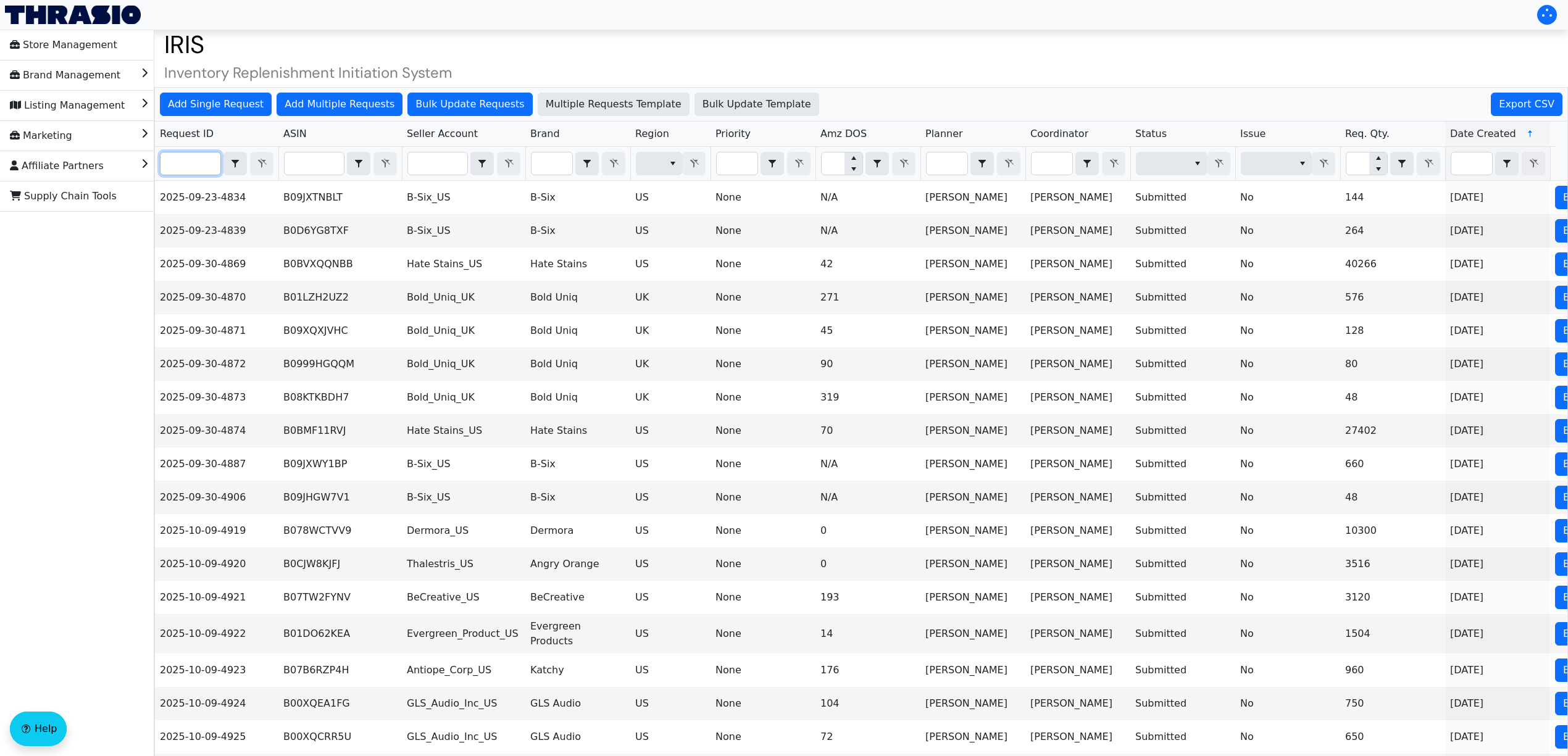
click at [195, 169] on input "Filter" at bounding box center [191, 164] width 60 height 22
paste input "2025-10-09-5022"
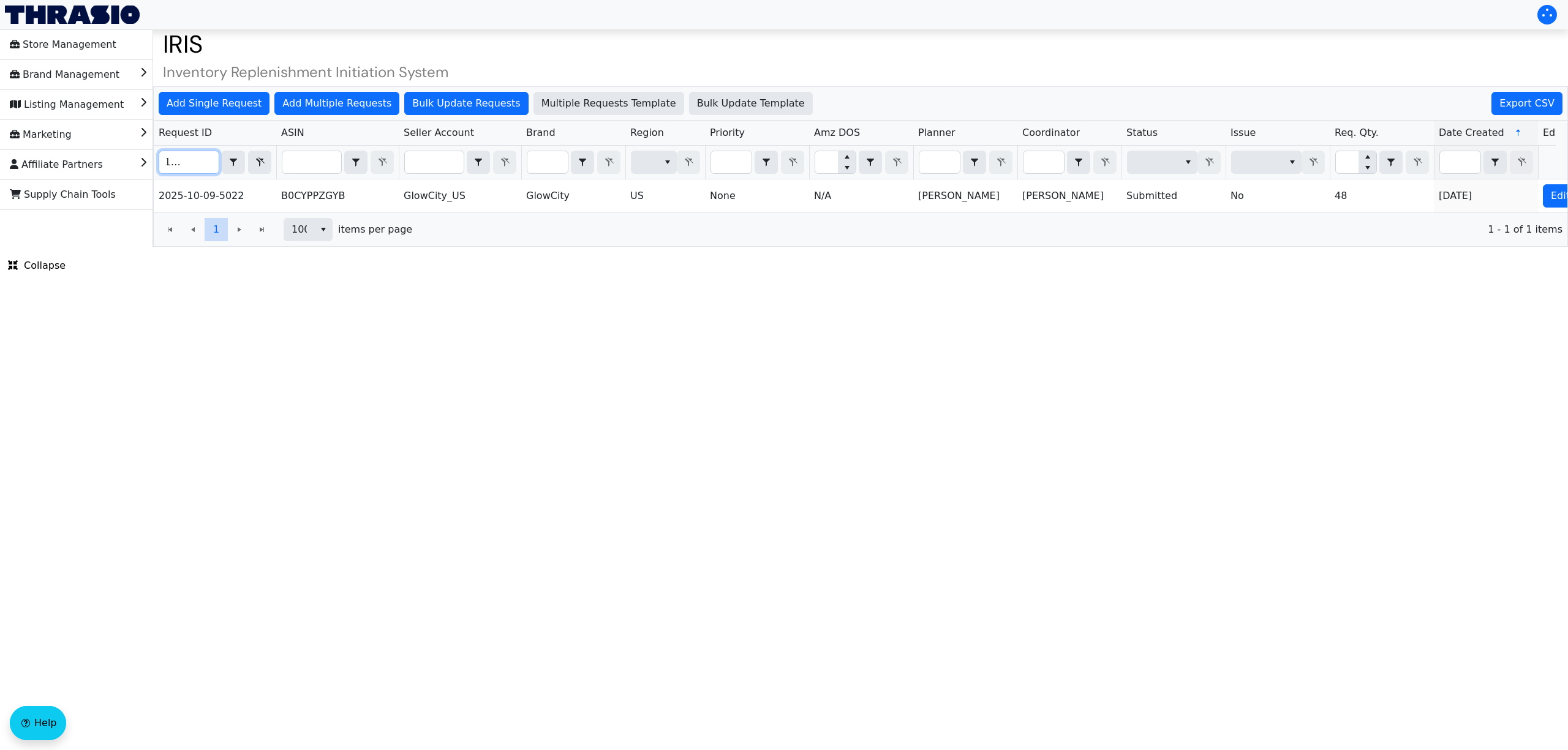
type input "2025-10-09-5022"
click at [1499, 226] on div "1 1 100 items per page 1 - 1 of 1 items" at bounding box center [861, 229] width 1414 height 33
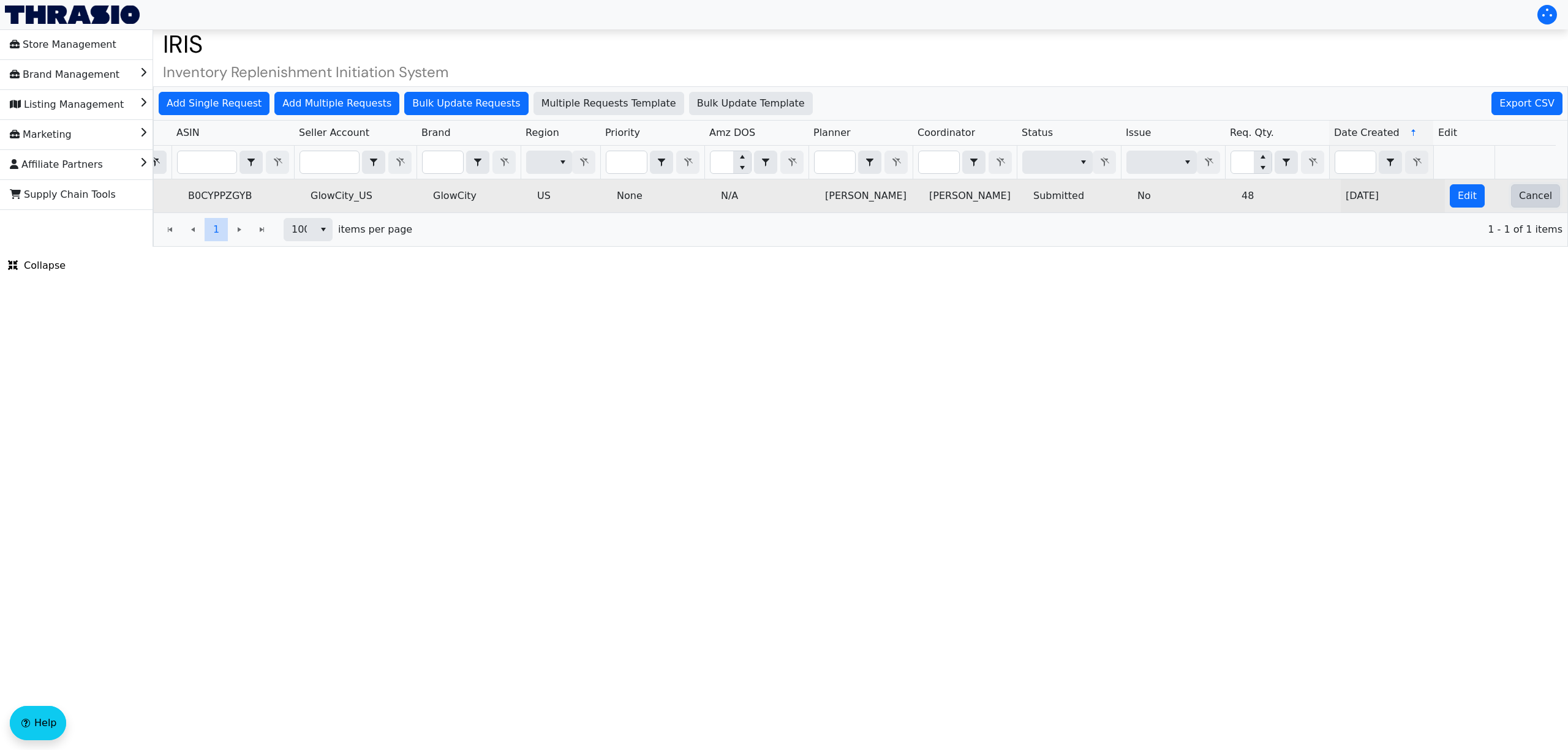
click at [1522, 203] on span "Cancel" at bounding box center [1536, 196] width 33 height 15
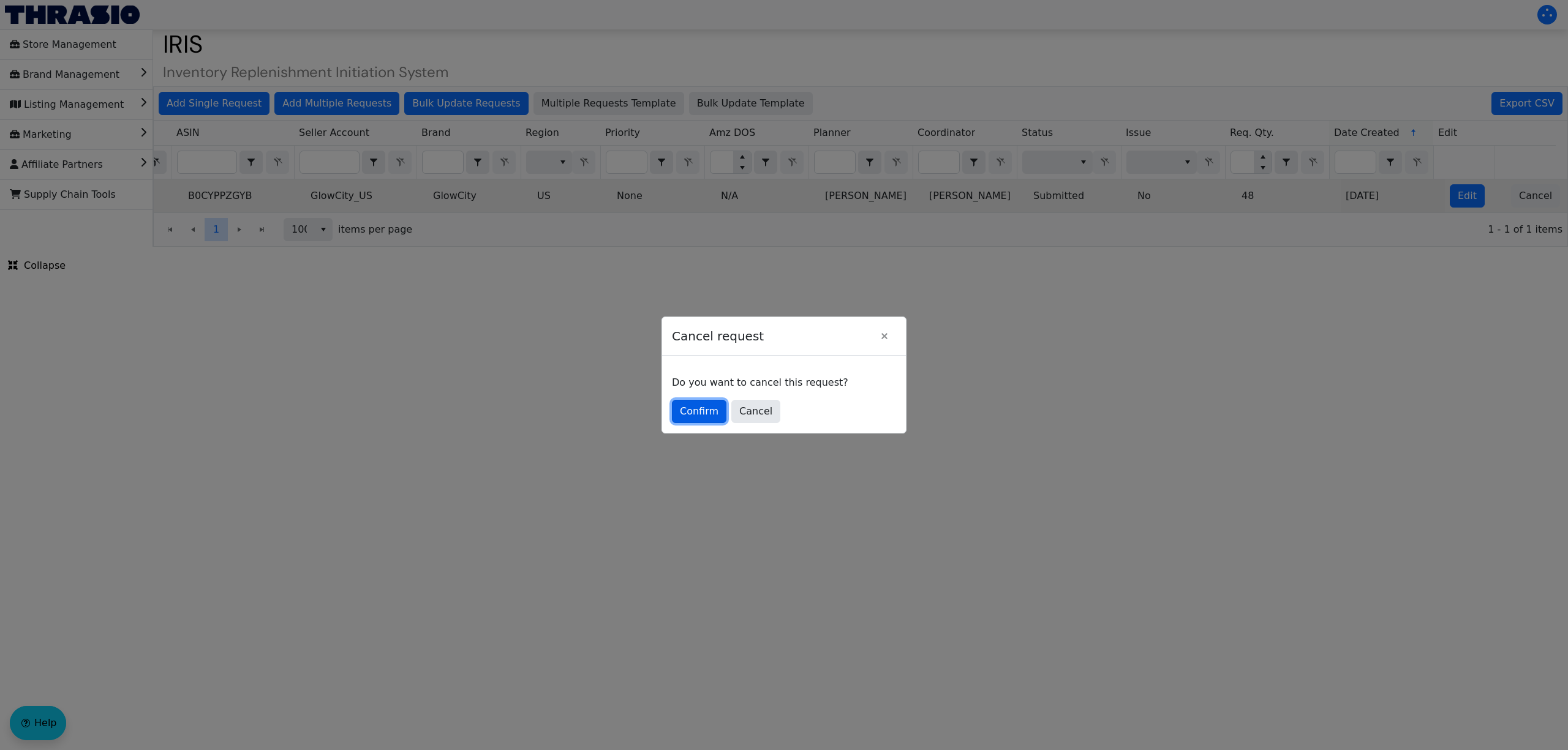
click at [690, 406] on span "Confirm" at bounding box center [699, 411] width 39 height 15
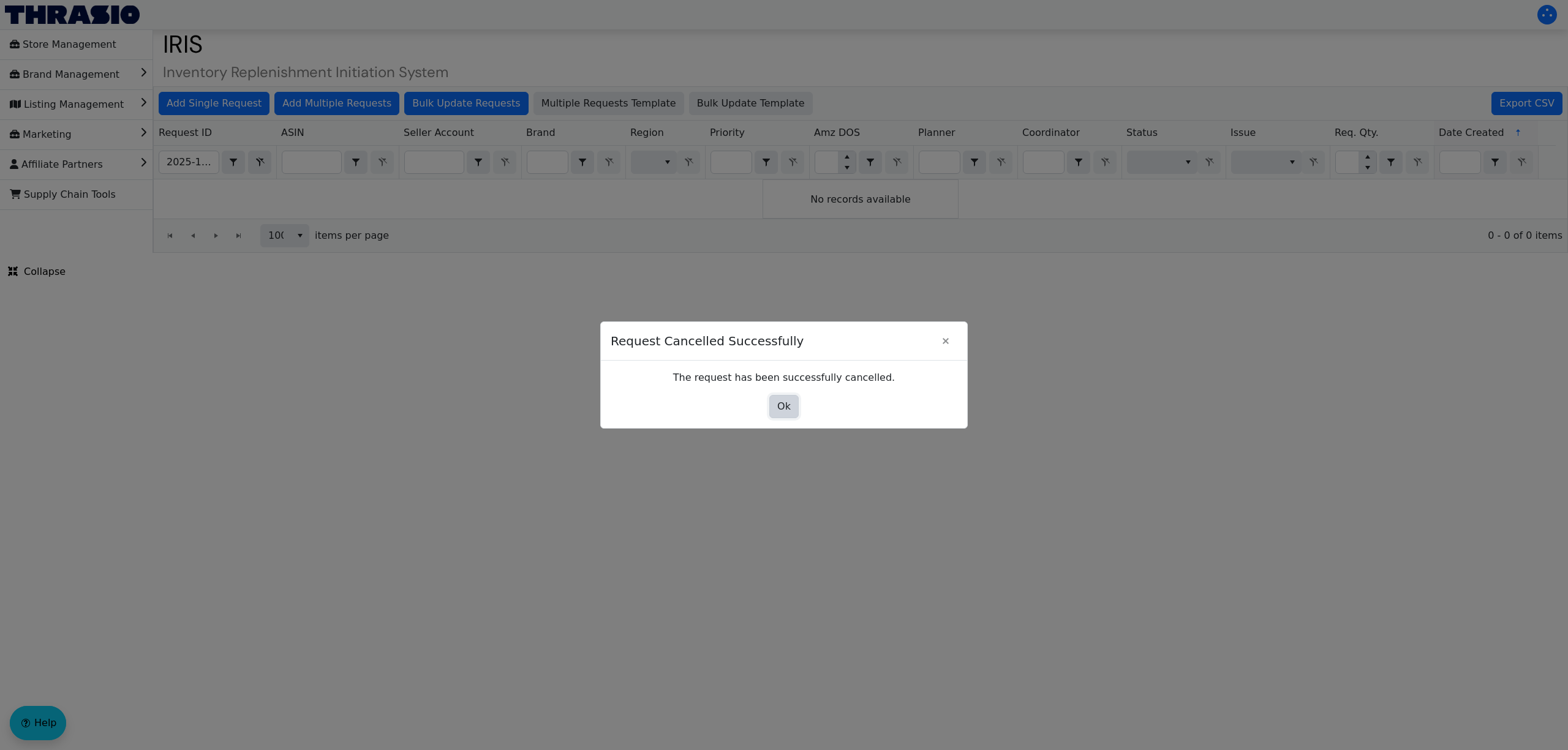
click at [773, 407] on button "Ok" at bounding box center [784, 407] width 30 height 23
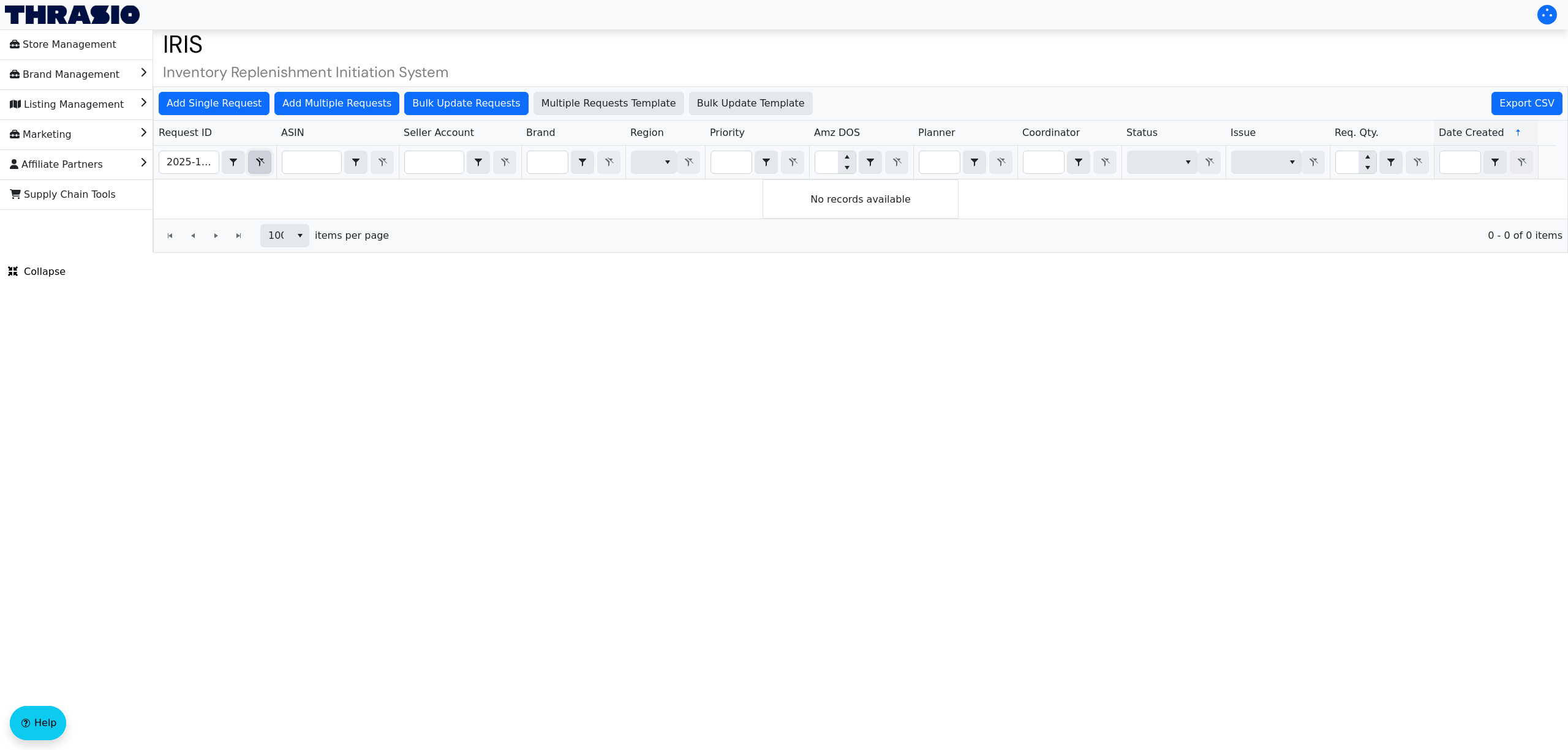
drag, startPoint x: 261, startPoint y: 157, endPoint x: 210, endPoint y: 158, distance: 51.0
click at [260, 157] on span "Filter" at bounding box center [260, 162] width 15 height 15
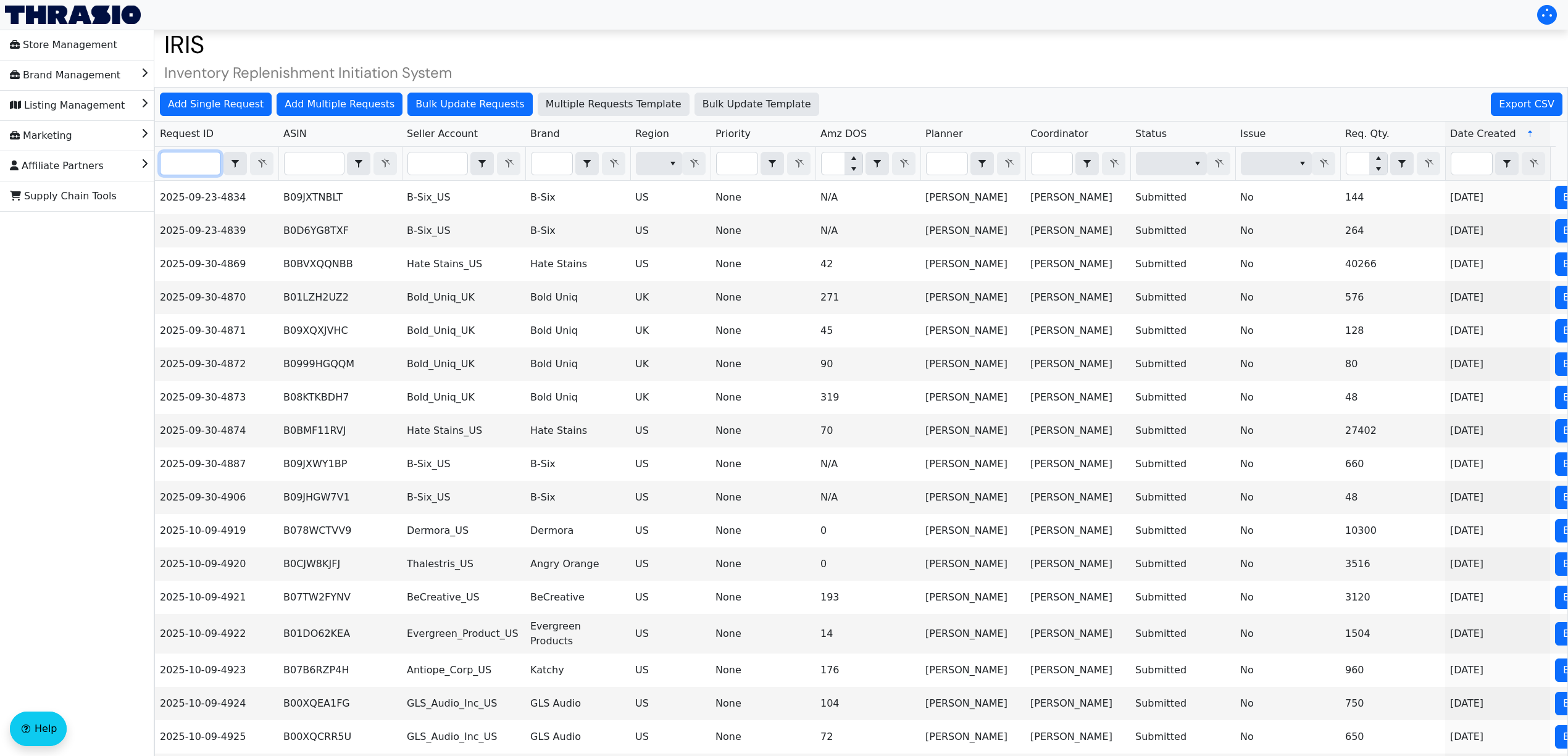
click at [173, 161] on input "Filter" at bounding box center [191, 164] width 60 height 22
paste input "2025-10-09-5009"
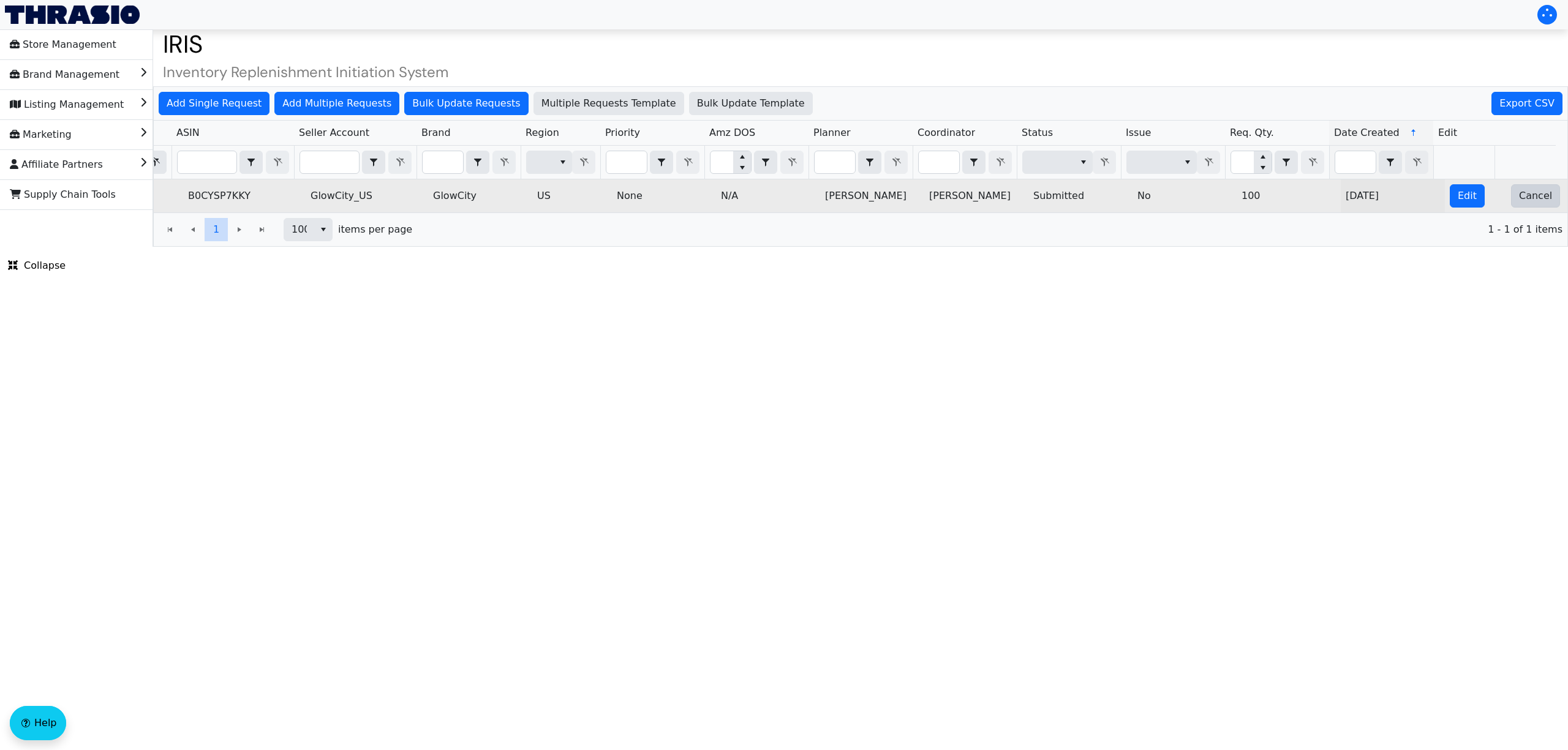
type input "2025-10-09-5009"
click at [1520, 206] on button "Cancel" at bounding box center [1535, 196] width 49 height 23
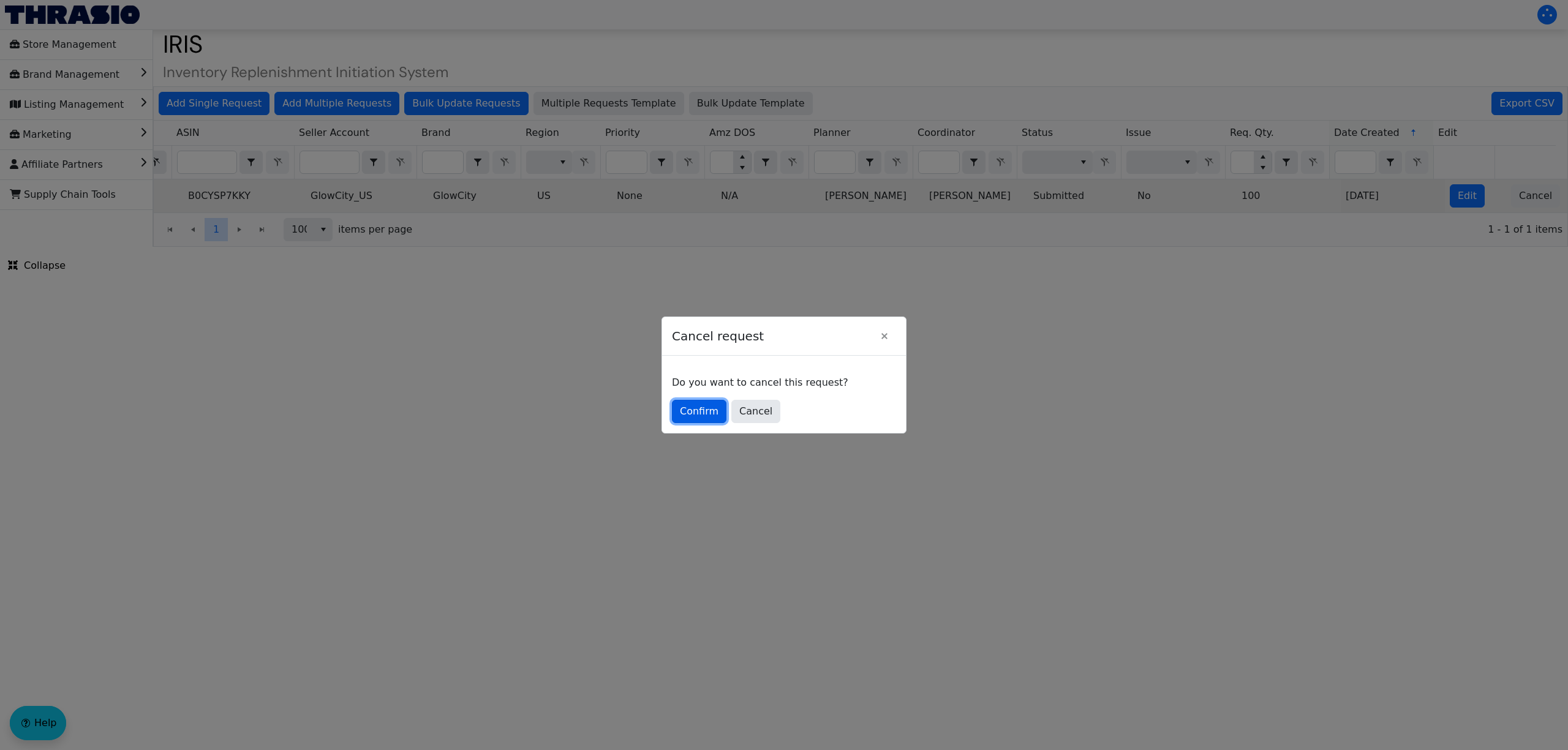
click at [701, 414] on span "Confirm" at bounding box center [699, 411] width 39 height 15
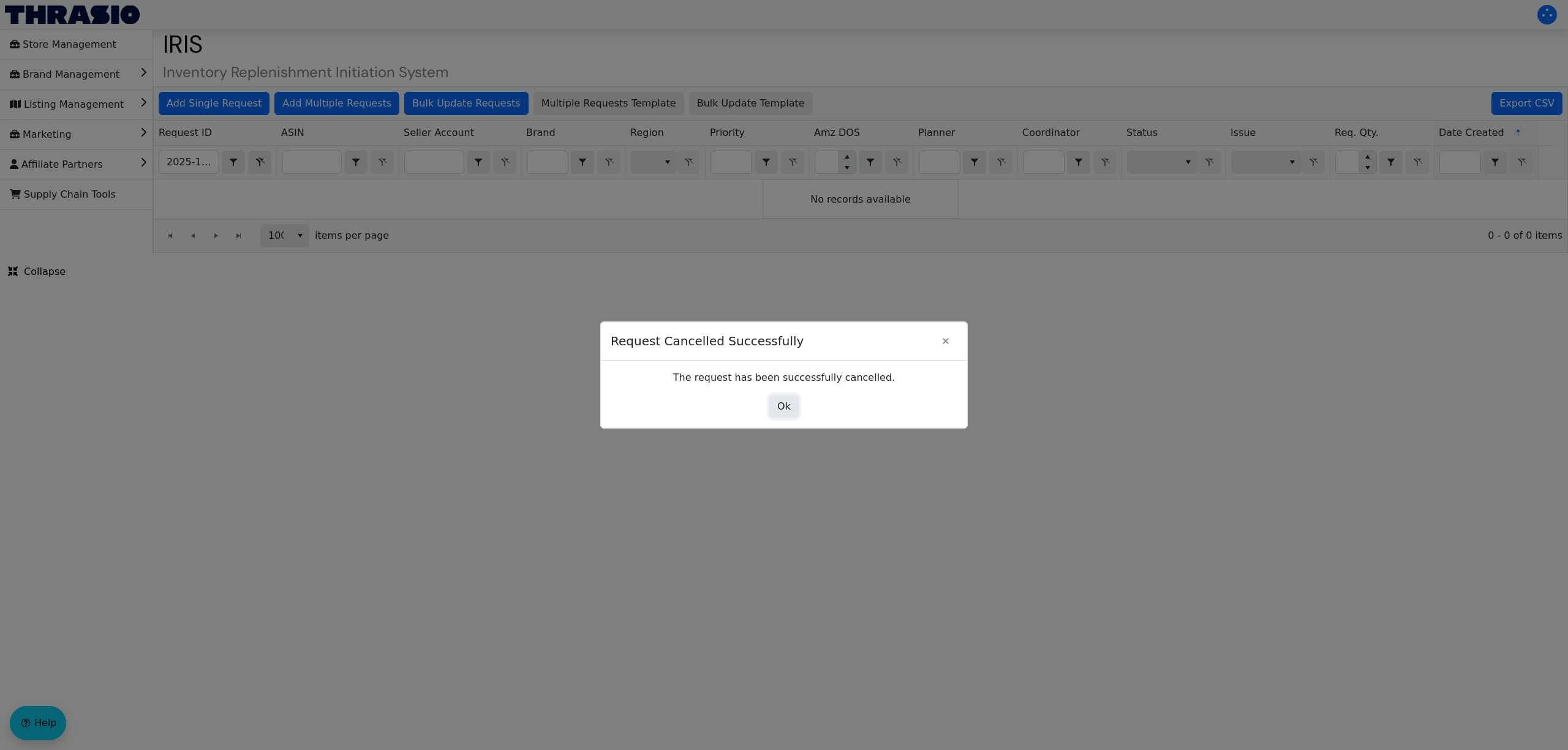
click at [776, 410] on button "Ok" at bounding box center [784, 407] width 30 height 23
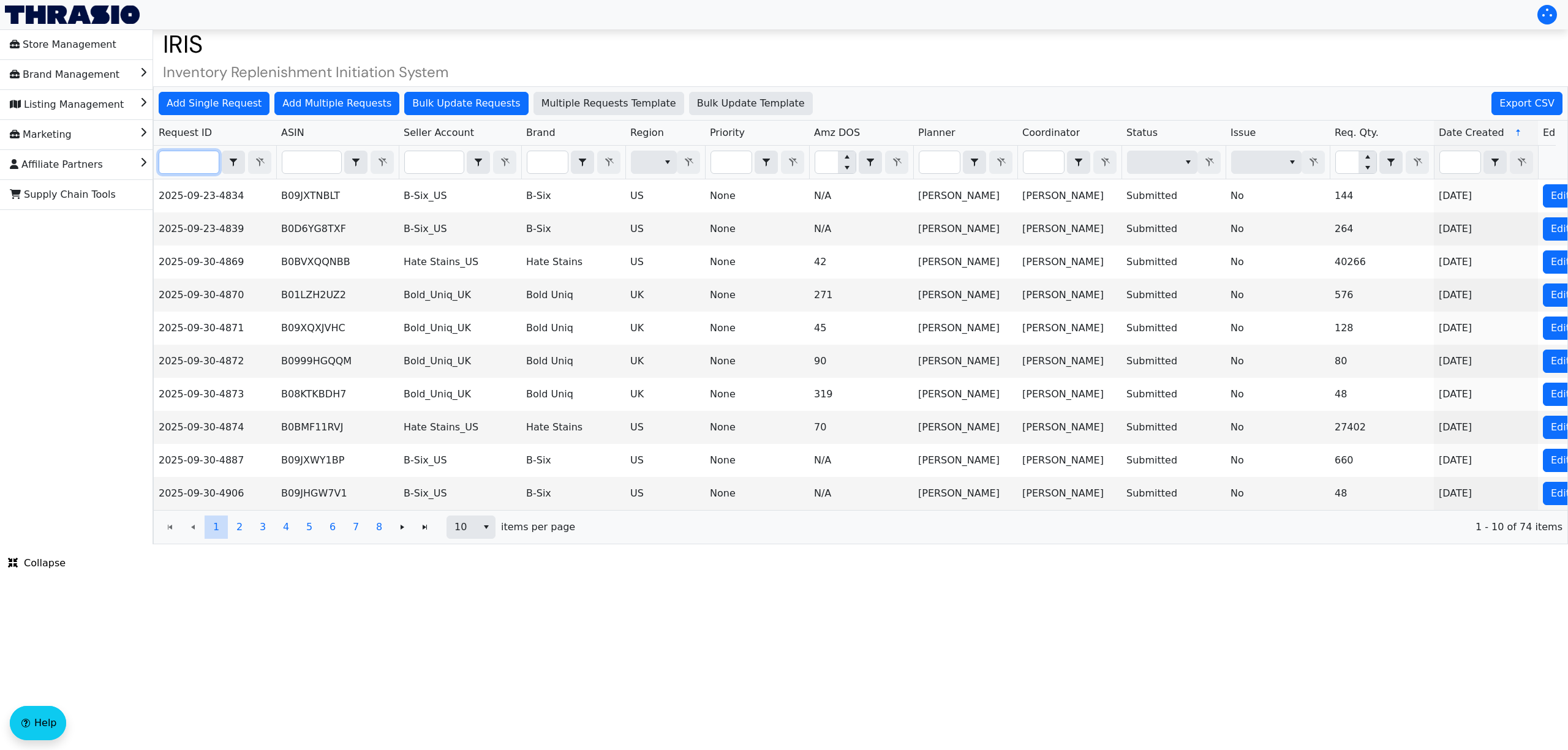
click at [193, 169] on input "Filter" at bounding box center [189, 162] width 59 height 22
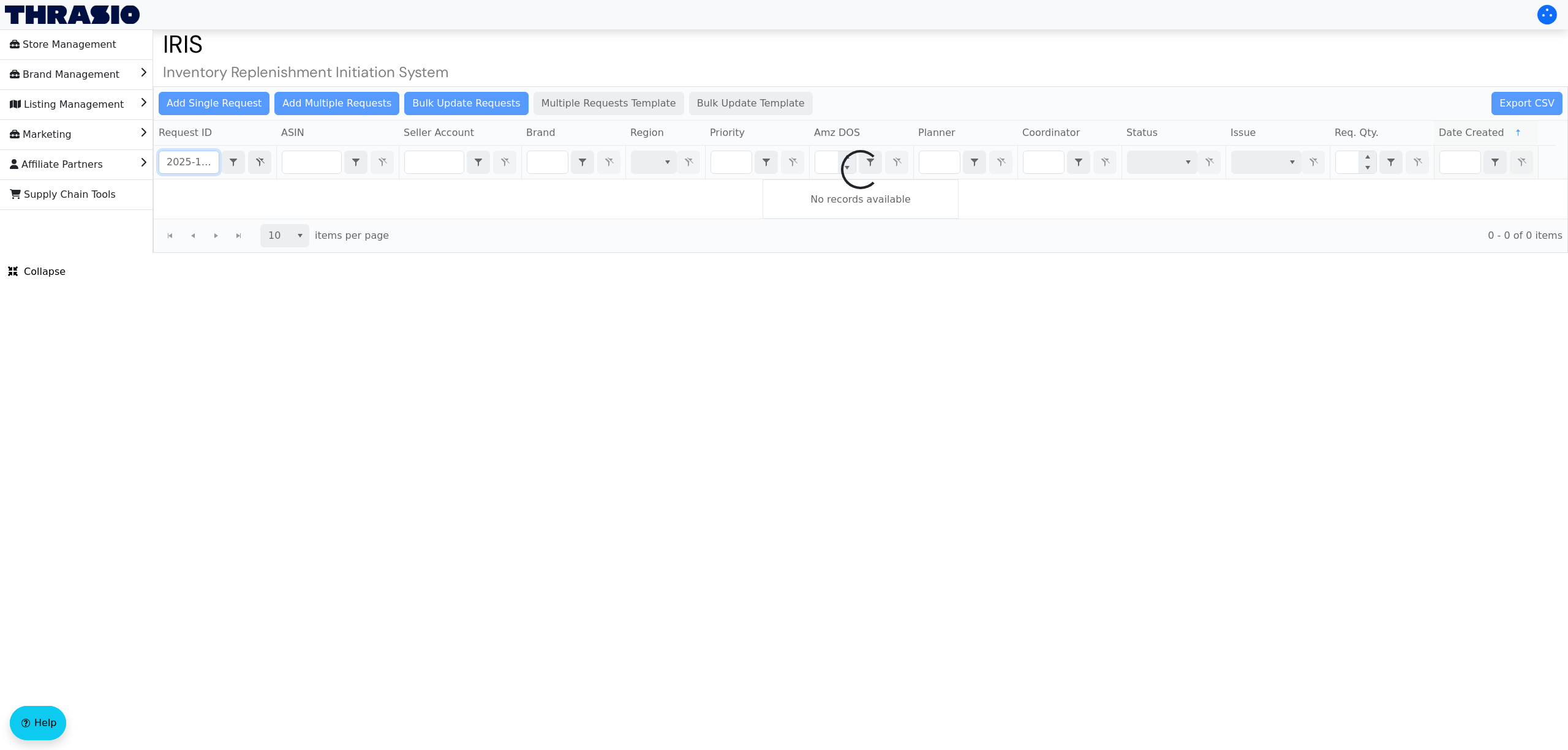
scroll to position [0, 6]
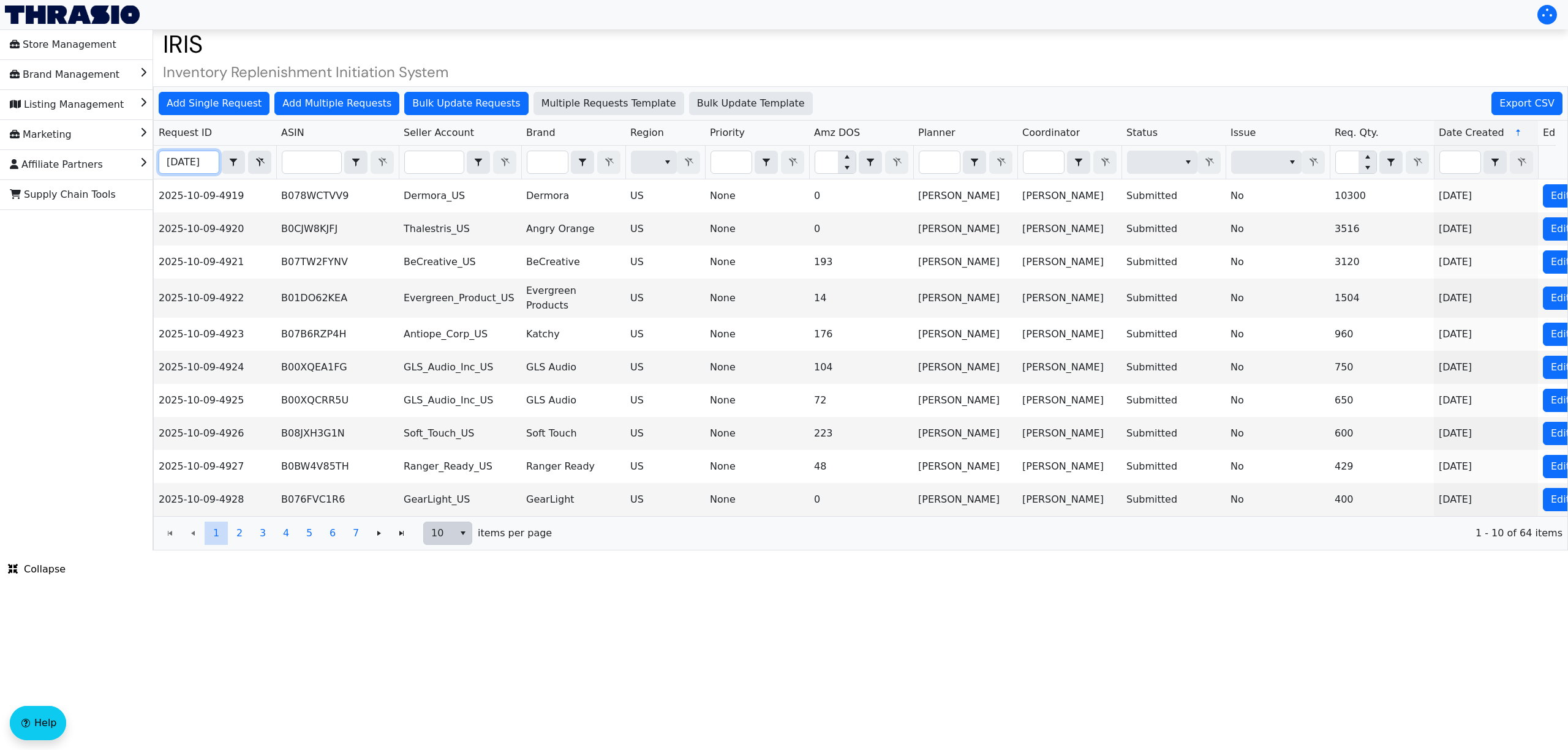
type input "[DATE]"
click at [447, 539] on span "10" at bounding box center [438, 534] width 15 height 15
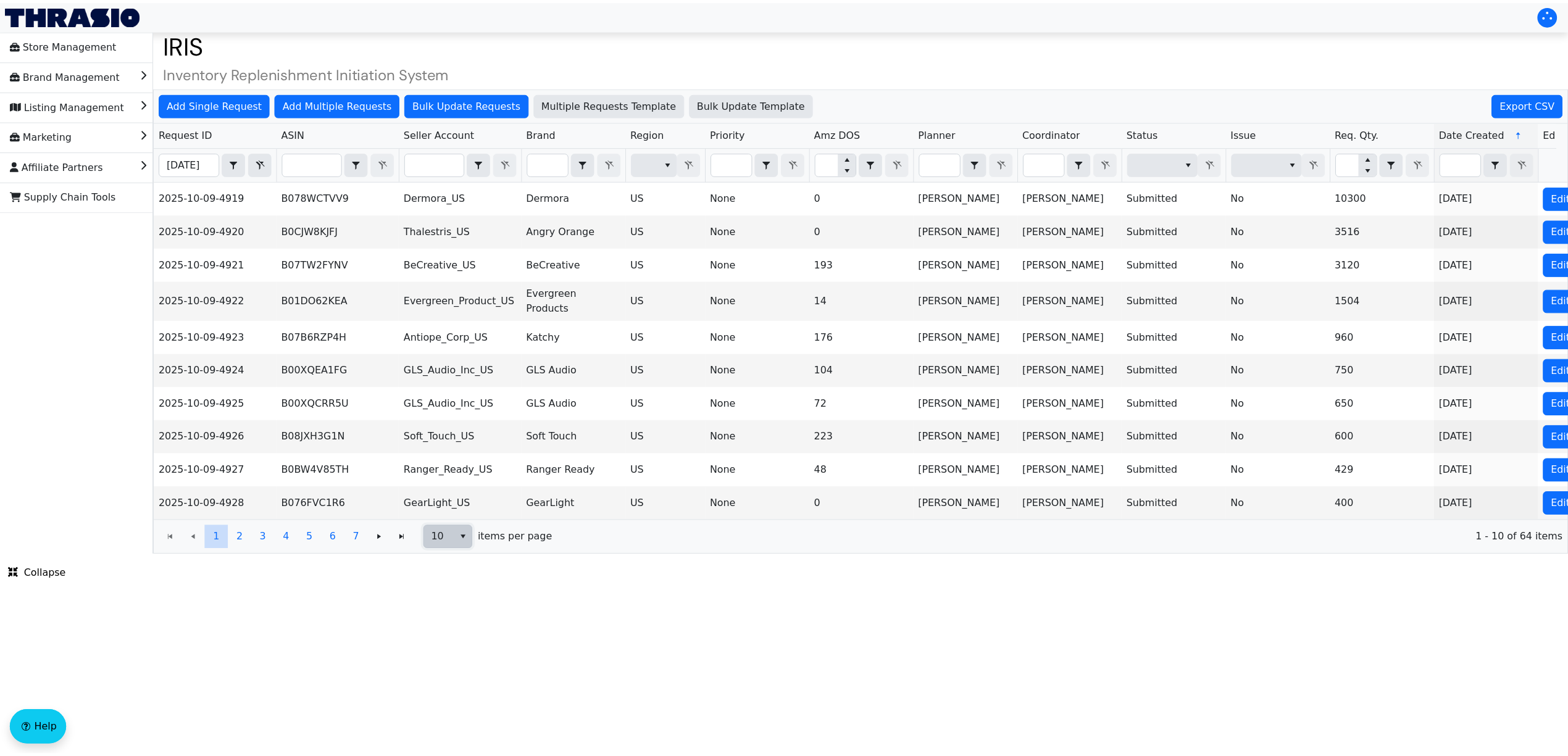
scroll to position [0, 0]
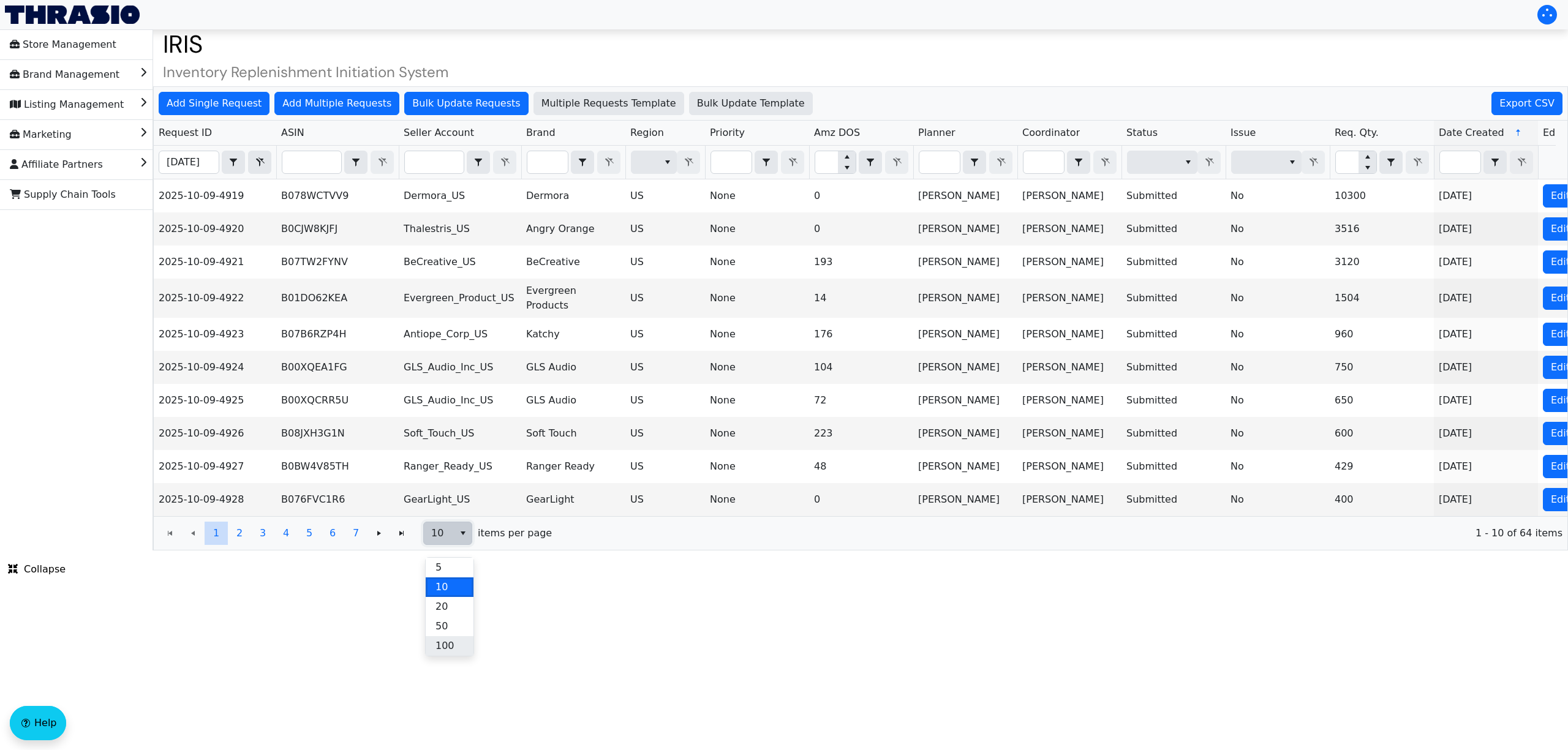
click at [465, 649] on li "100" at bounding box center [448, 645] width 47 height 19
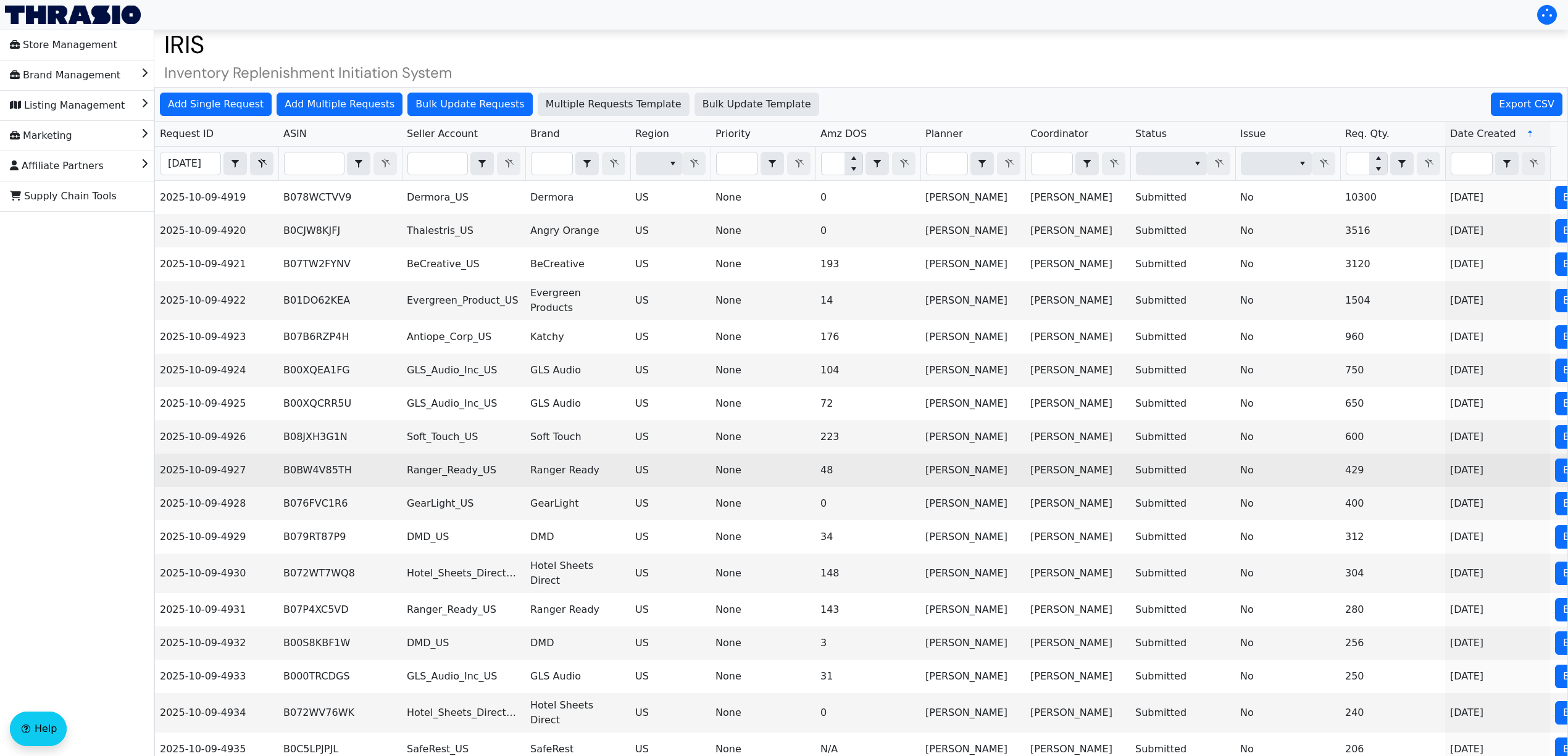
drag, startPoint x: 327, startPoint y: 472, endPoint x: 316, endPoint y: 469, distance: 11.4
click at [316, 469] on td "B0BW4V85TH" at bounding box center [341, 471] width 123 height 34
drag, startPoint x: 282, startPoint y: 469, endPoint x: 341, endPoint y: 477, distance: 59.5
click at [341, 477] on td "B0BW4V85TH" at bounding box center [341, 471] width 123 height 34
copy td "B0BW4V85TH"
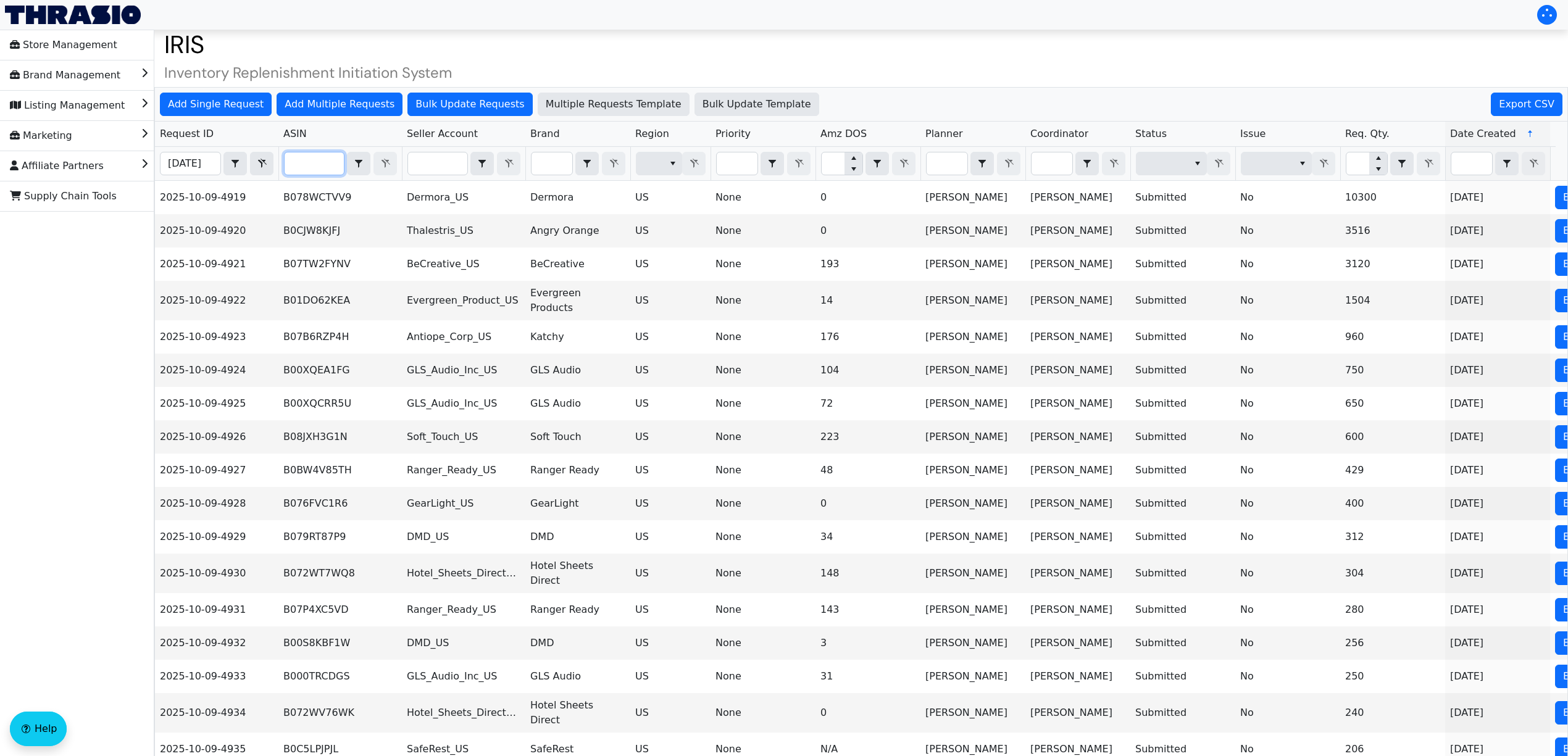
click at [316, 164] on input "Filter" at bounding box center [313, 164] width 59 height 22
paste input "B0BW4V85TH"
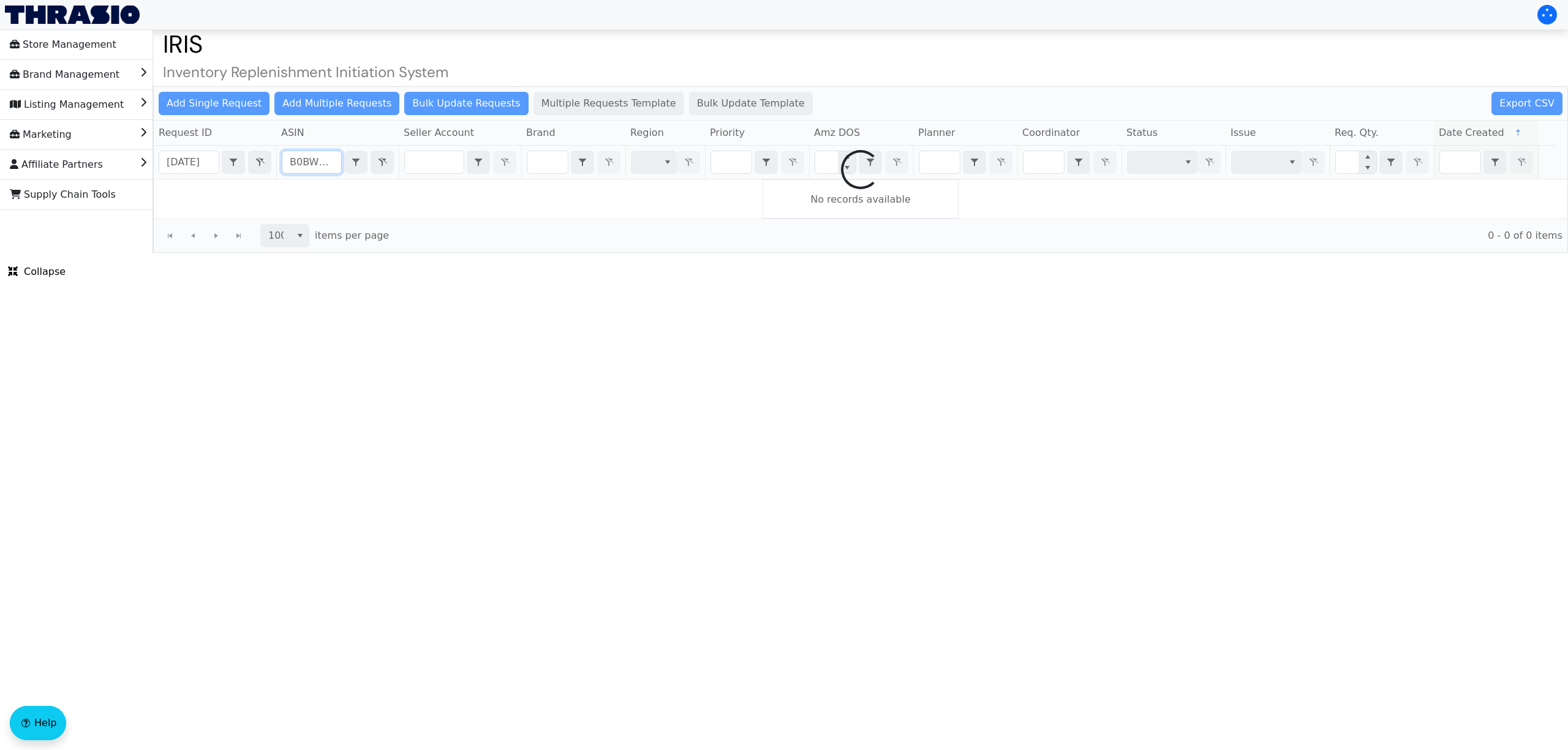
scroll to position [0, 16]
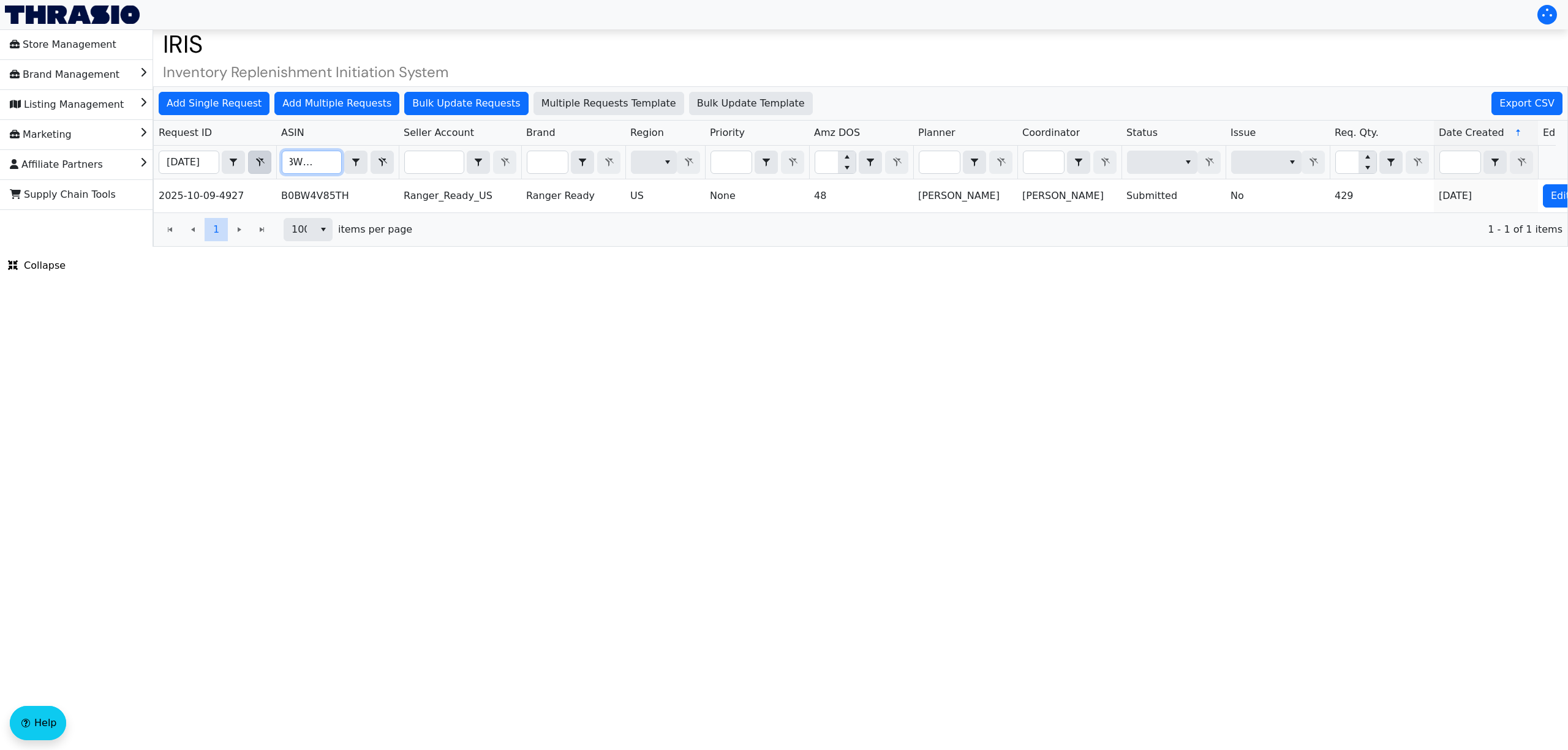
type input "B0BW4V85TH"
click at [258, 167] on icon "Filter" at bounding box center [260, 162] width 15 height 10
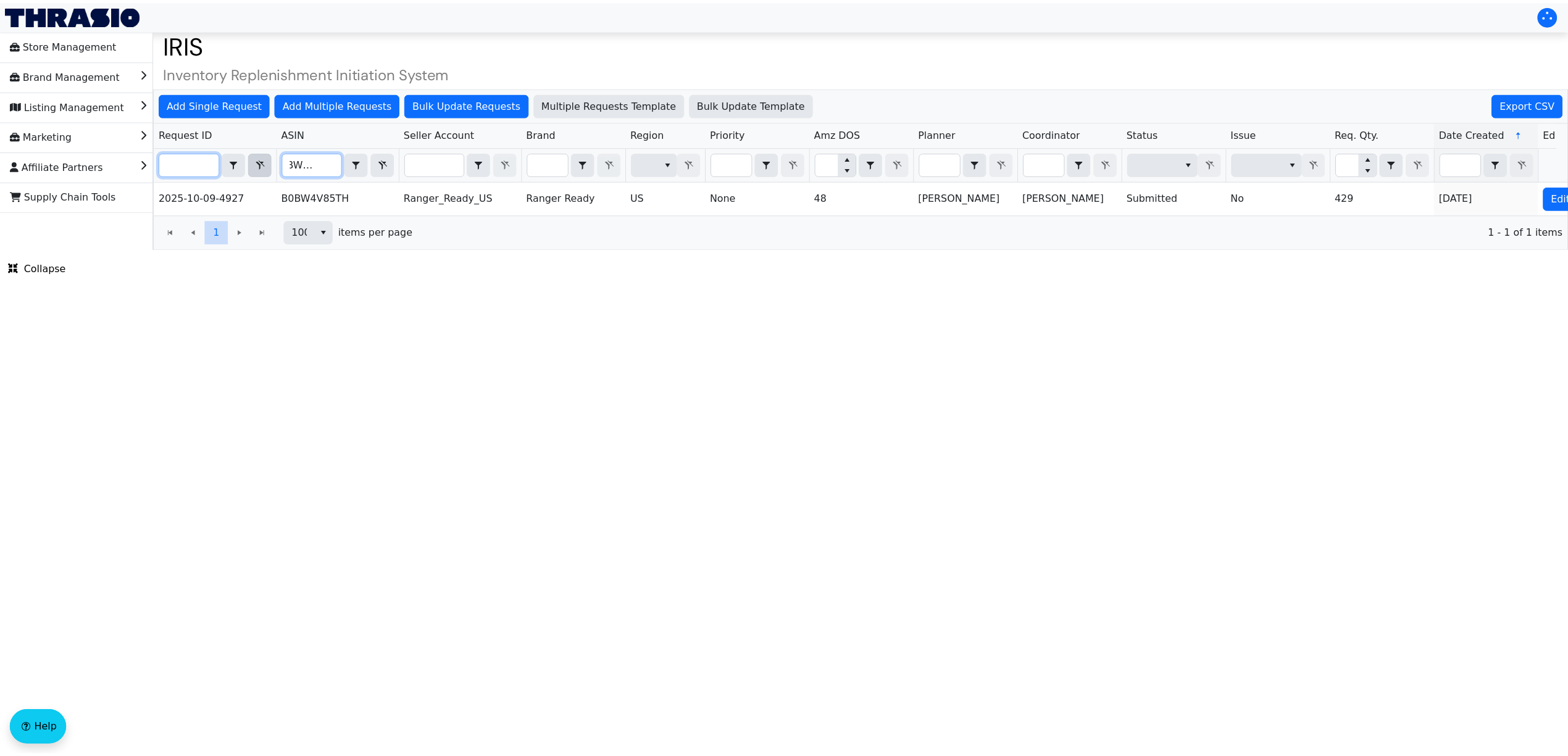
scroll to position [0, 0]
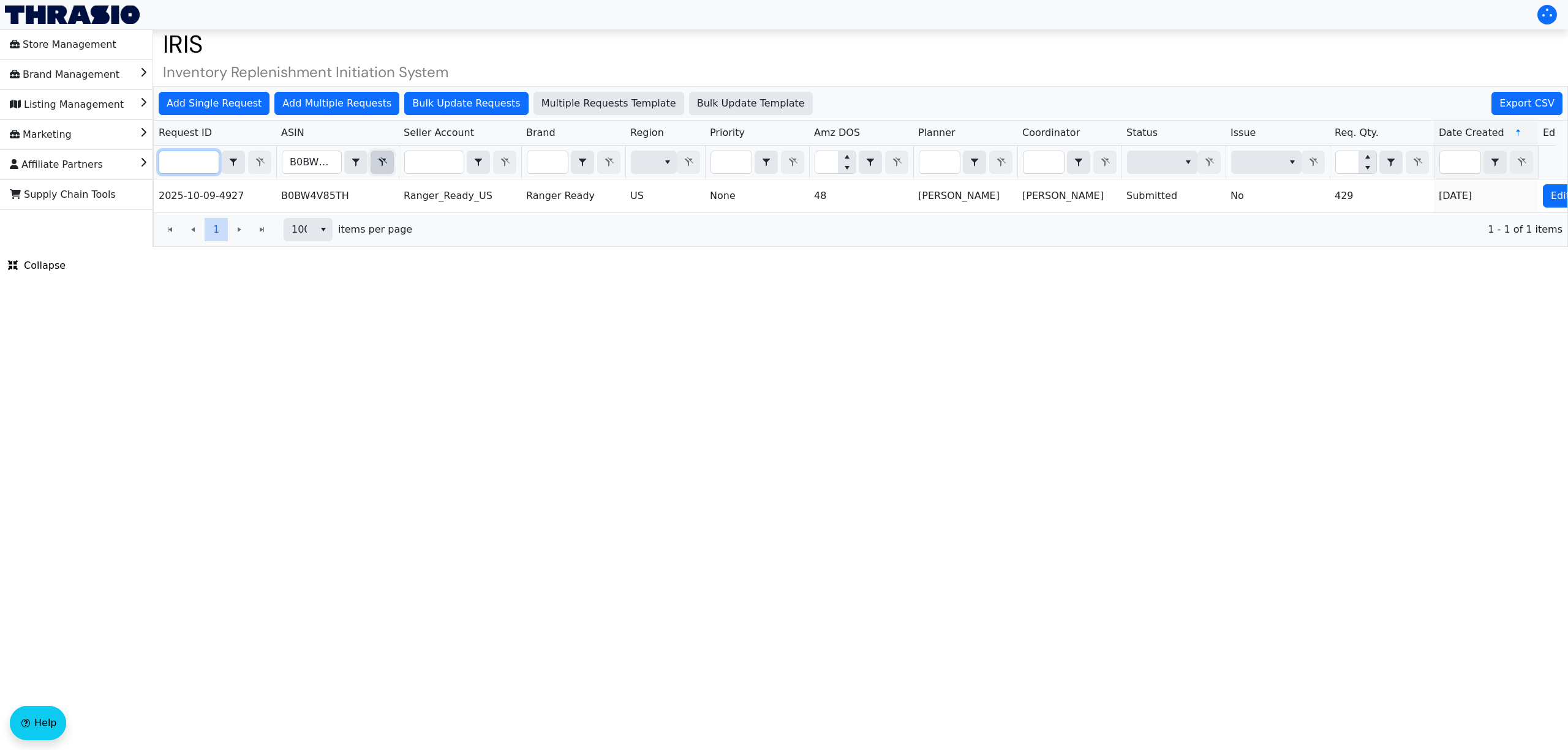
click at [385, 173] on button "Filter" at bounding box center [382, 162] width 23 height 23
